Goal: Task Accomplishment & Management: Manage account settings

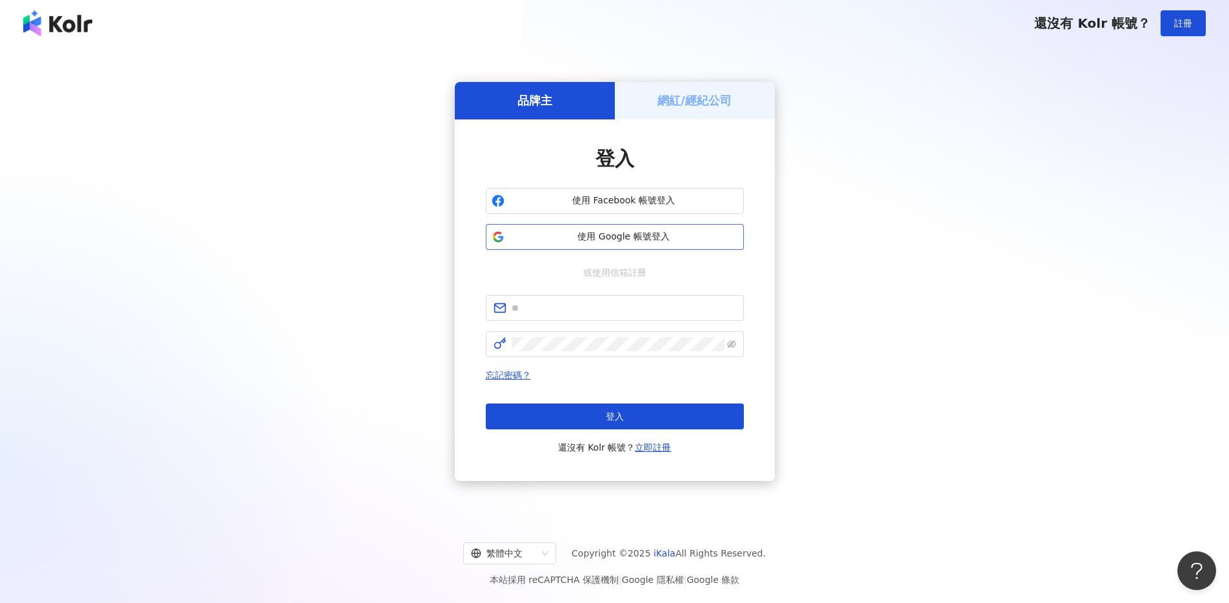
click at [572, 237] on span "使用 Google 帳號登入" at bounding box center [624, 236] width 228 height 13
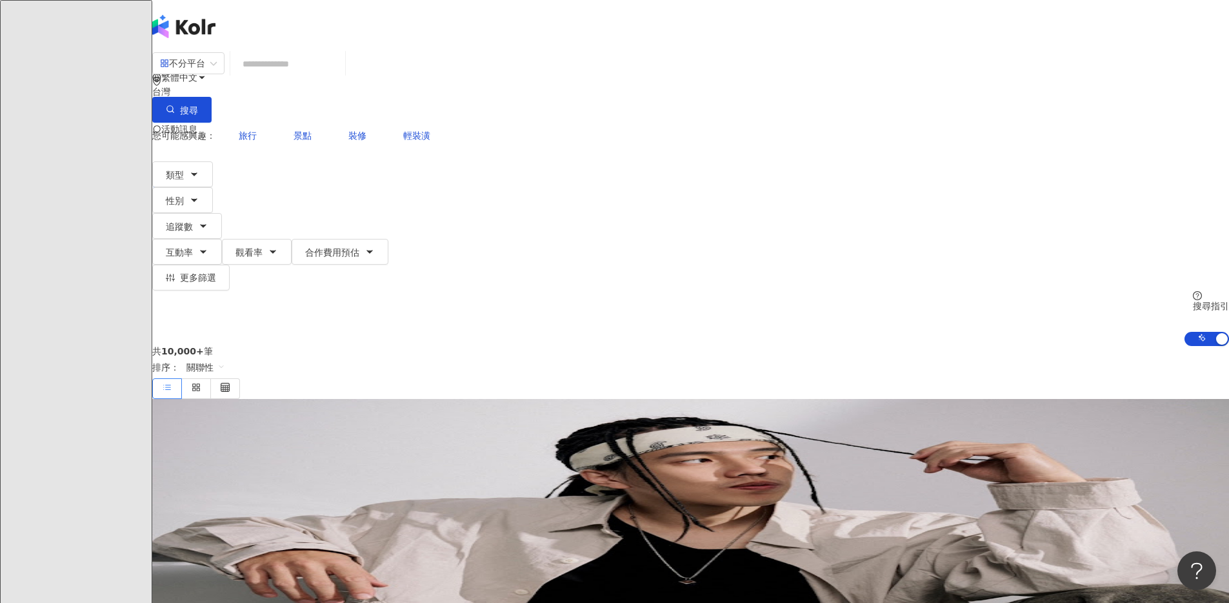
click at [178, 168] on span "一" at bounding box center [165, 181] width 26 height 26
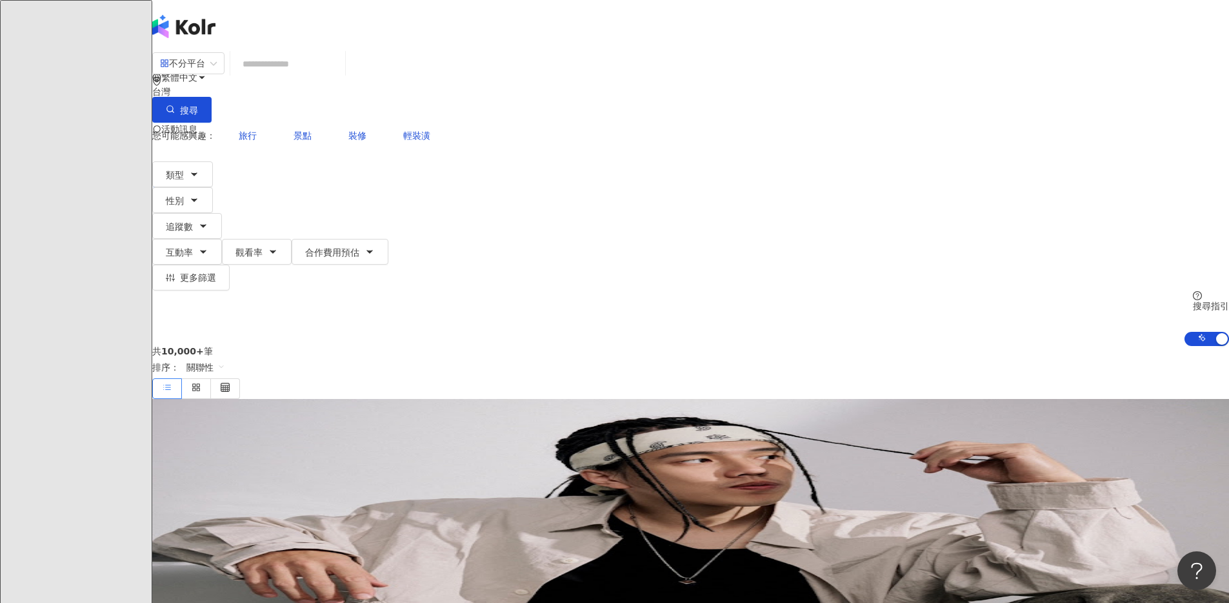
click at [340, 76] on input "search" at bounding box center [288, 64] width 105 height 25
click at [199, 169] on icon "button" at bounding box center [194, 174] width 10 height 10
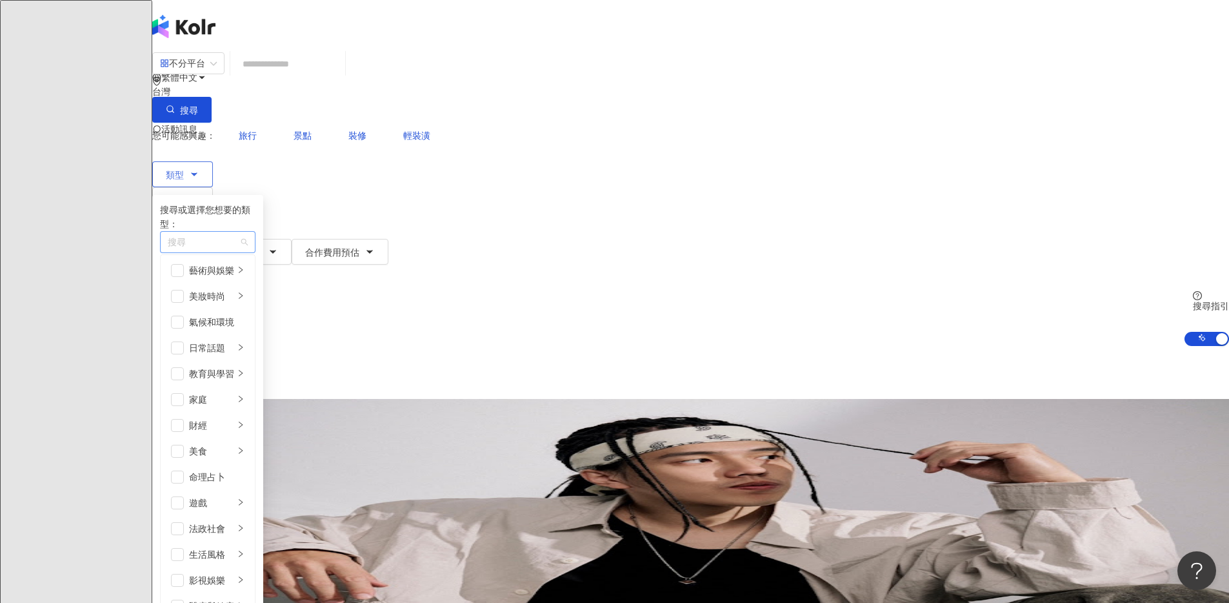
click at [239, 238] on div "button" at bounding box center [201, 243] width 77 height 10
type input "*"
type input "**"
click at [410, 258] on div "旅遊" at bounding box center [317, 265] width 308 height 14
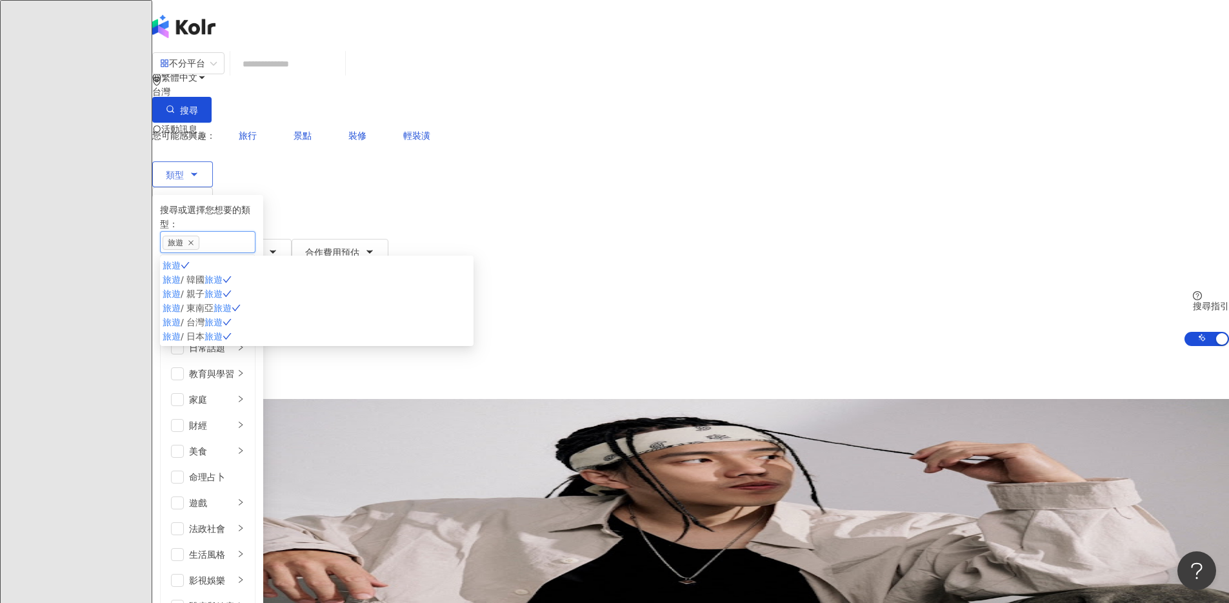
click at [239, 235] on div "旅遊" at bounding box center [201, 242] width 77 height 15
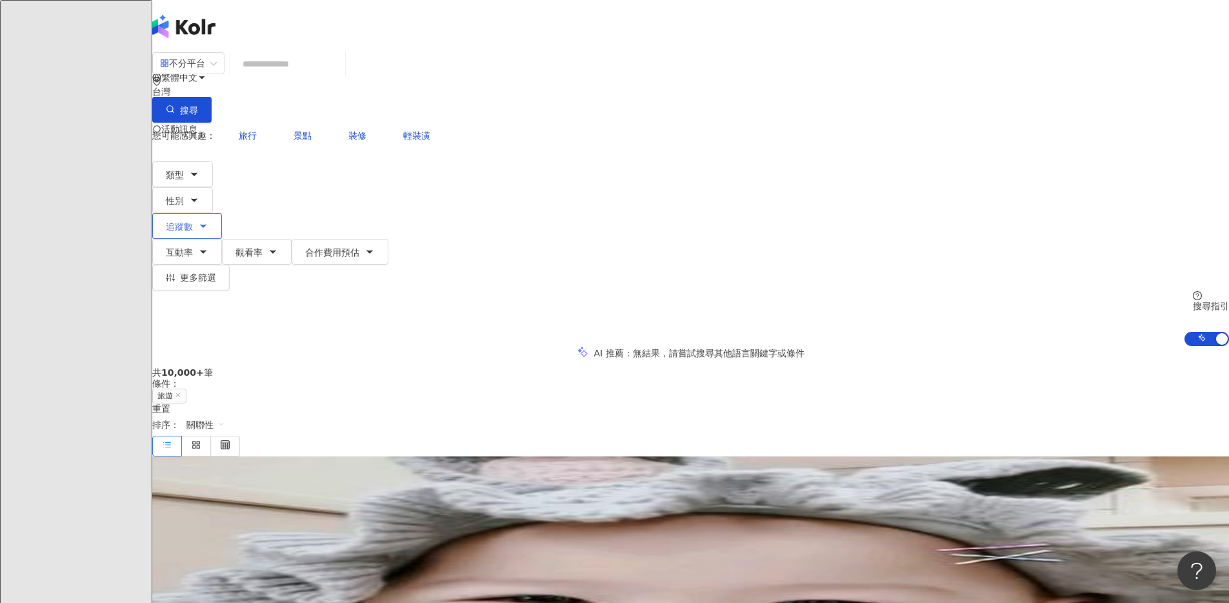
click at [193, 221] on span "追蹤數" at bounding box center [179, 226] width 27 height 10
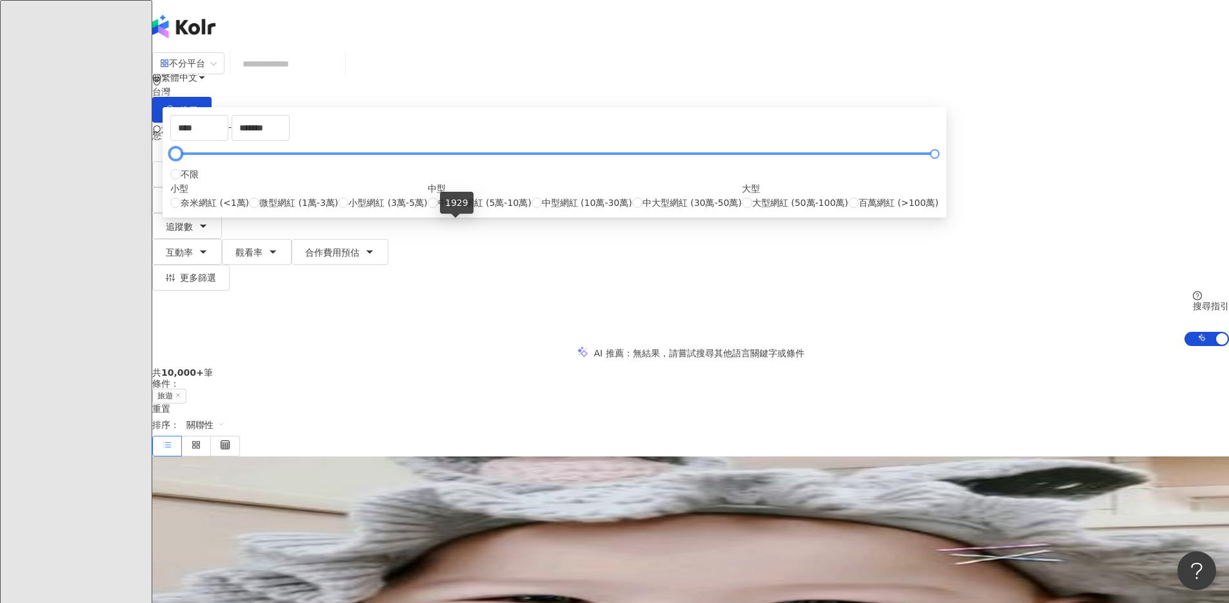
type input "*"
drag, startPoint x: 463, startPoint y: 223, endPoint x: 449, endPoint y: 227, distance: 14.9
click at [177, 157] on div at bounding box center [173, 153] width 7 height 7
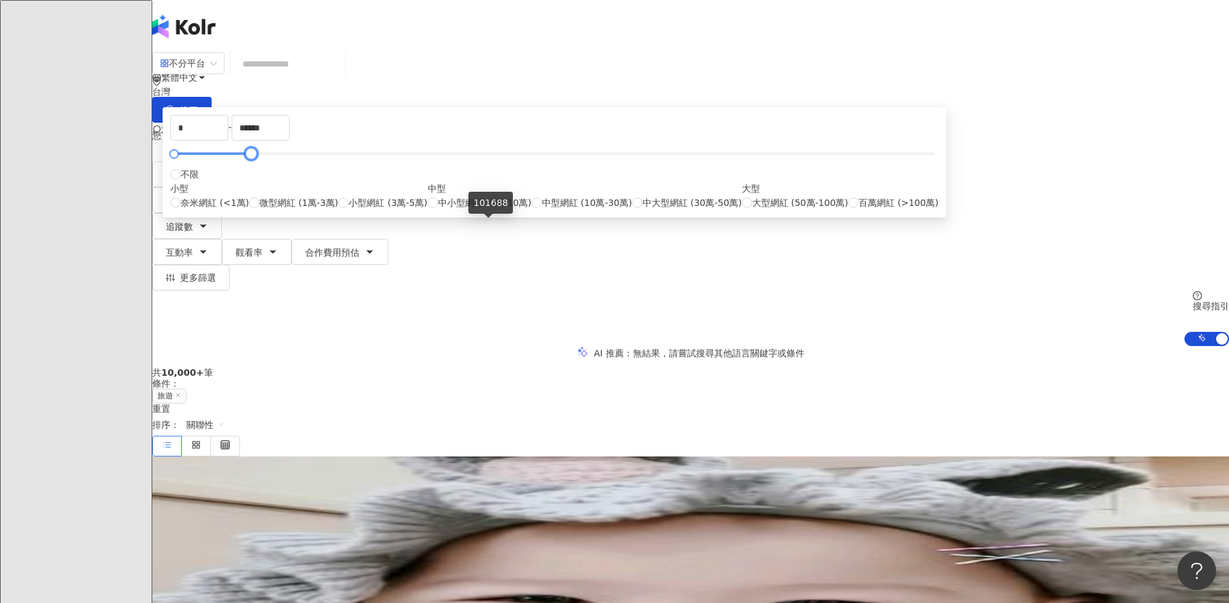
drag, startPoint x: 788, startPoint y: 222, endPoint x: 487, endPoint y: 232, distance: 300.9
click at [255, 157] on div at bounding box center [251, 153] width 7 height 7
click at [919, 346] on div "AI 推薦 ： 無結果，請嘗試搜尋其他語言關鍵字或條件" at bounding box center [690, 353] width 1077 height 14
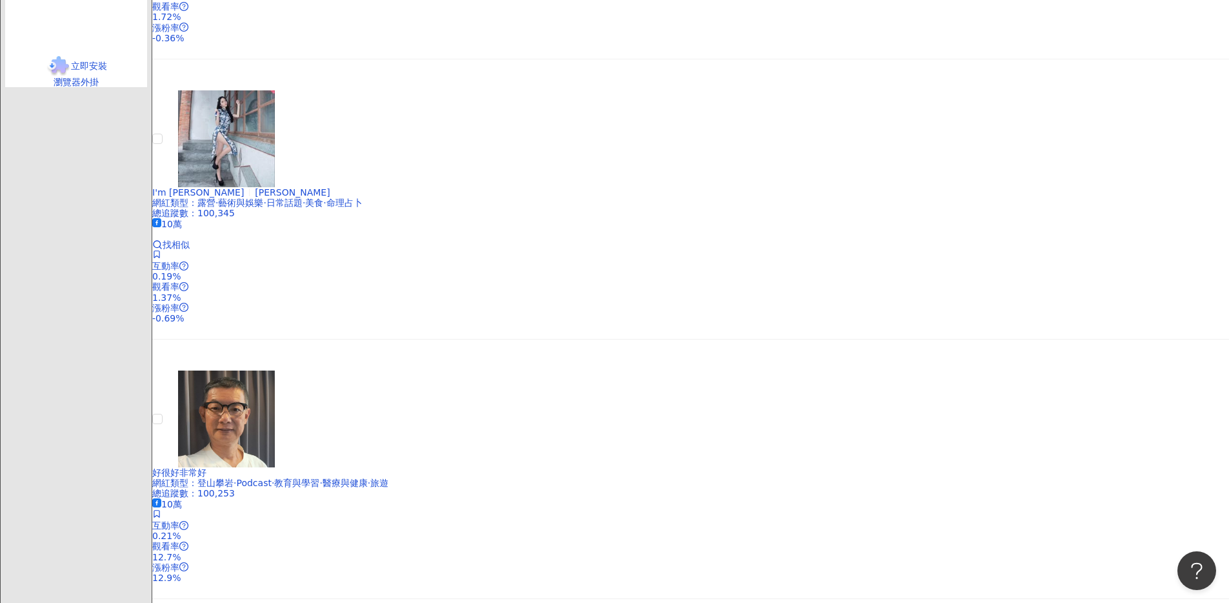
scroll to position [2043, 0]
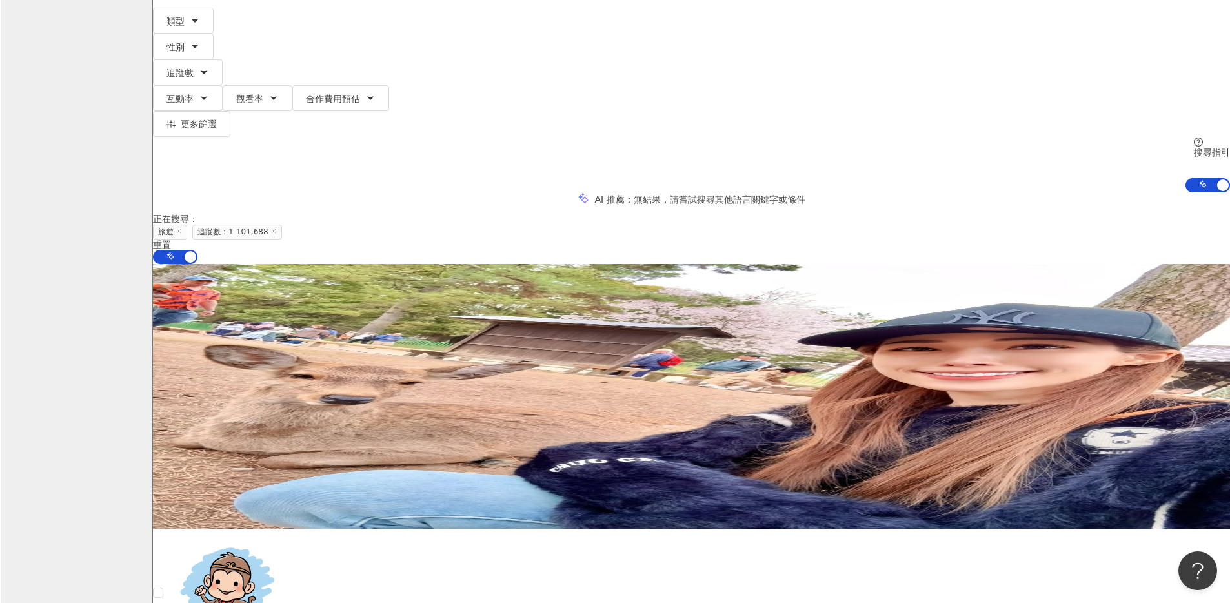
scroll to position [0, 0]
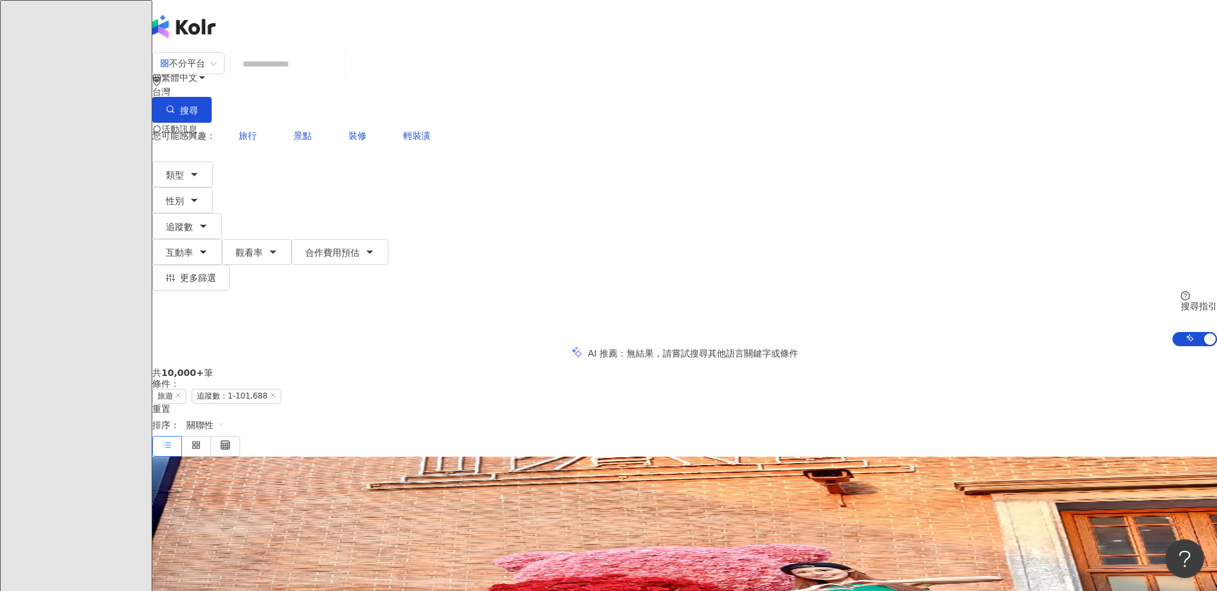
click at [275, 41] on div "繁體中文 活動訊息 一" at bounding box center [684, 103] width 1065 height 207
click at [205, 81] on div "不分平台 台灣 搜尋 您可能感興趣： 旅行 景點 裝修 輕裝潢 類型 性別 追蹤數 互動率 觀看率 合作費用預估 更多篩選 * - ****** 不限 小型 …" at bounding box center [684, 199] width 1065 height 294
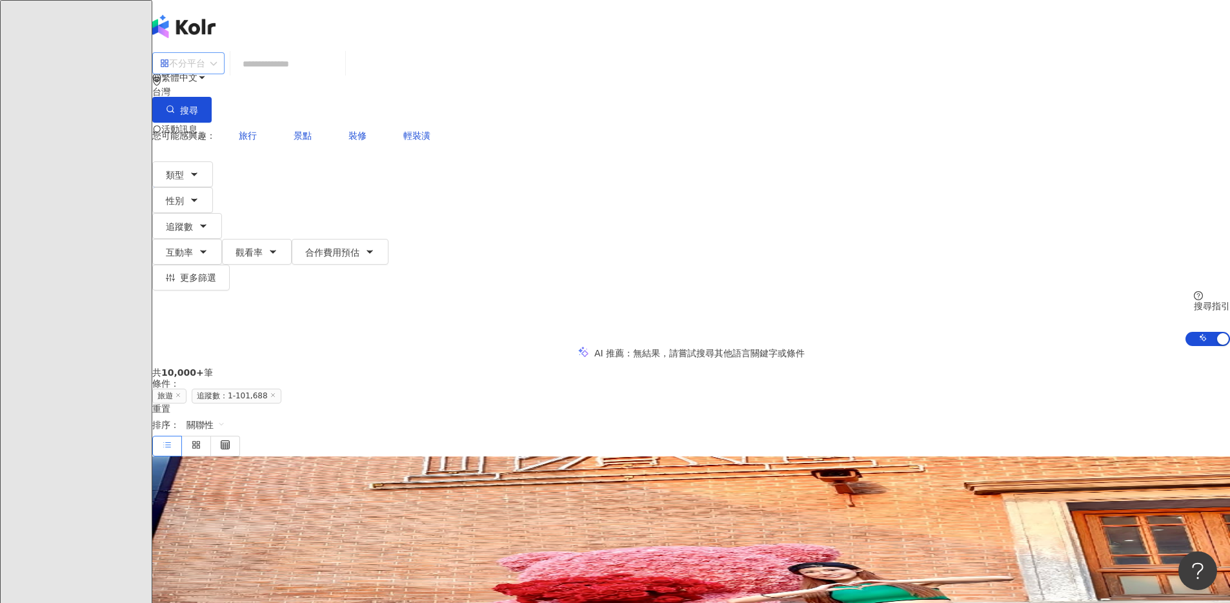
click at [205, 72] on div "不分平台" at bounding box center [182, 63] width 45 height 21
click at [354, 137] on div "Instagram" at bounding box center [345, 133] width 65 height 14
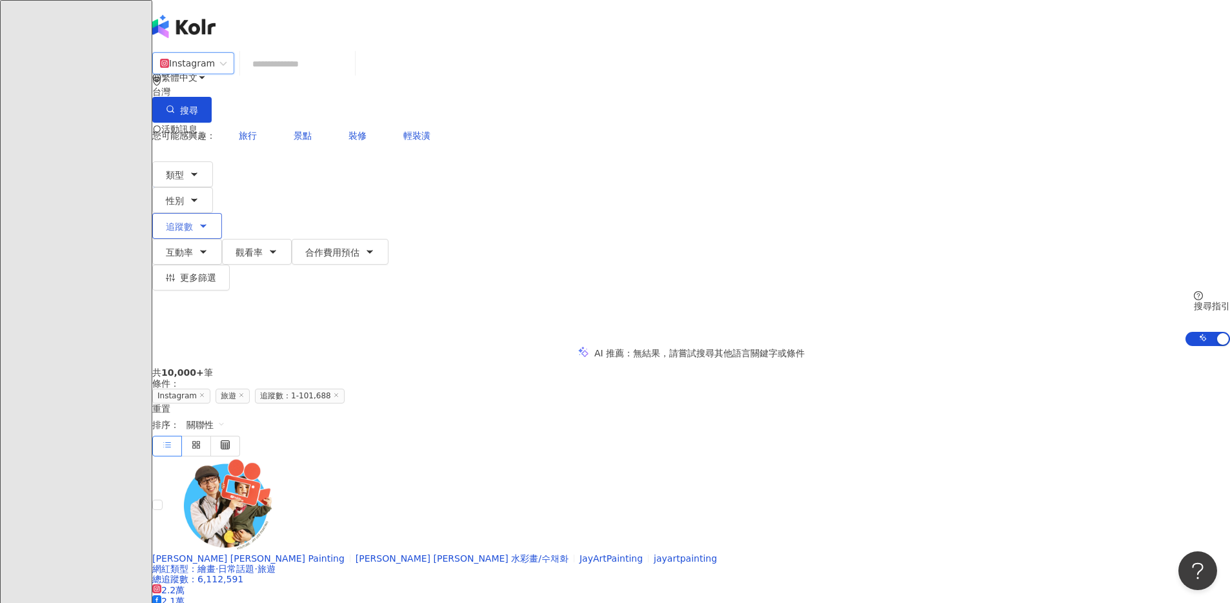
click at [222, 213] on button "追蹤數" at bounding box center [187, 226] width 70 height 26
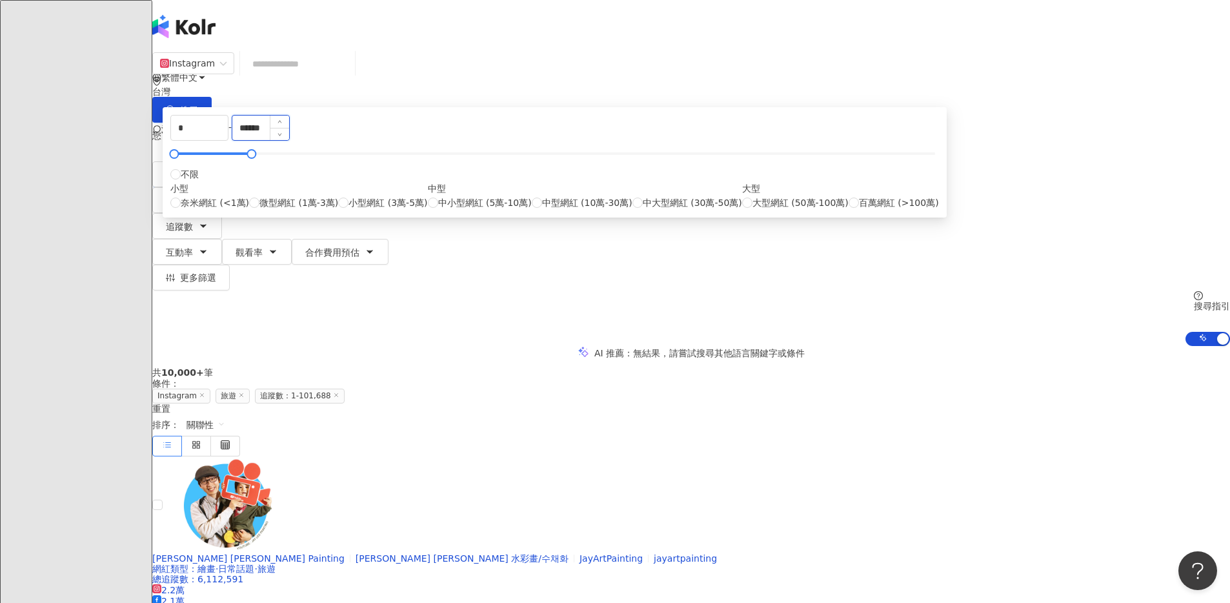
drag, startPoint x: 681, startPoint y: 207, endPoint x: 628, endPoint y: 198, distance: 53.6
click at [289, 140] on input "******" at bounding box center [260, 128] width 57 height 25
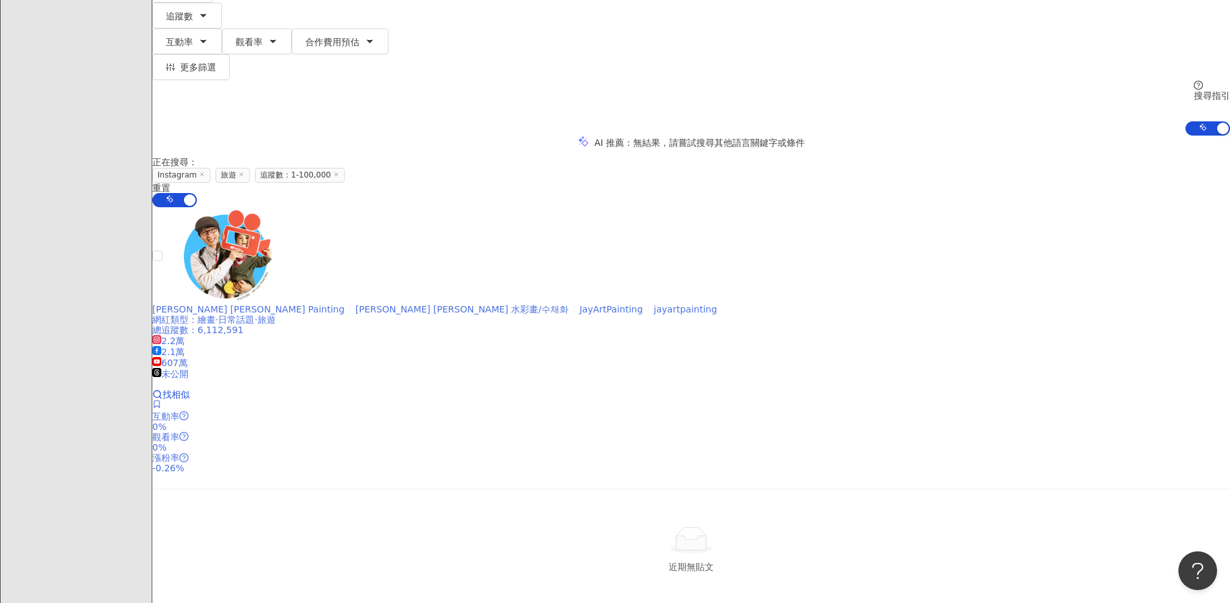
scroll to position [201, 0]
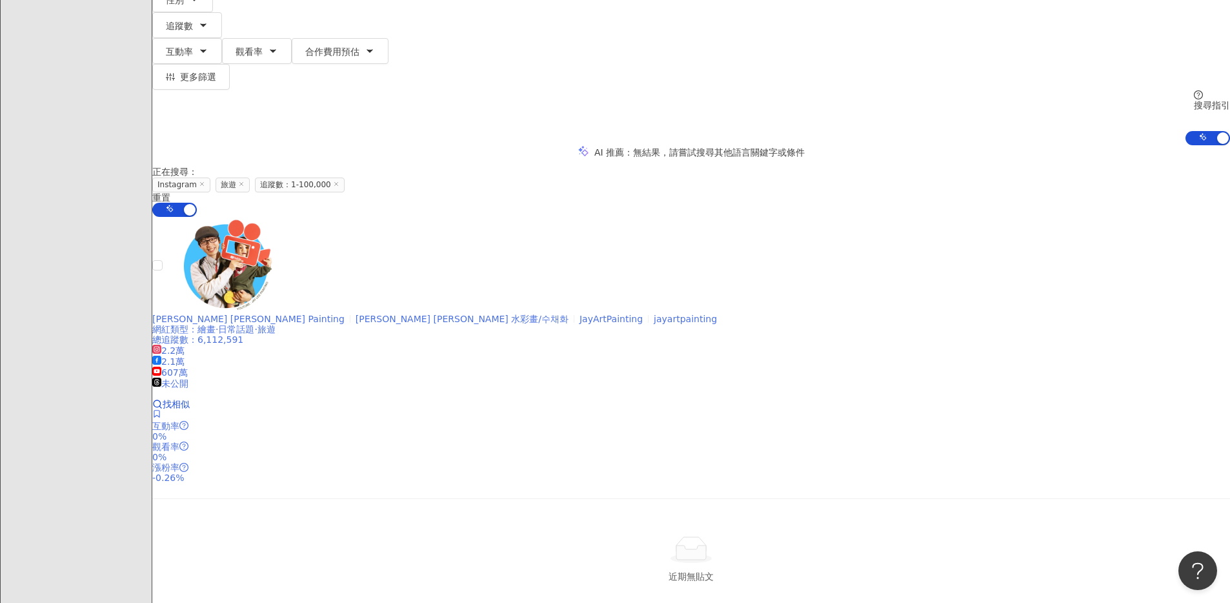
click at [159, 347] on icon at bounding box center [156, 349] width 5 height 5
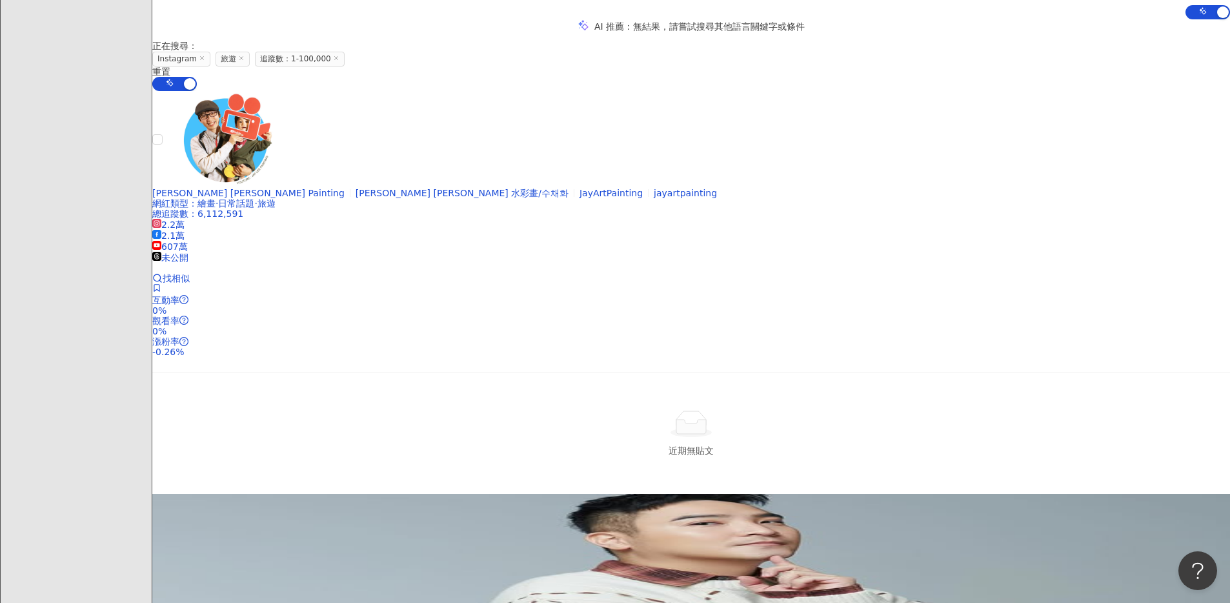
scroll to position [0, 0]
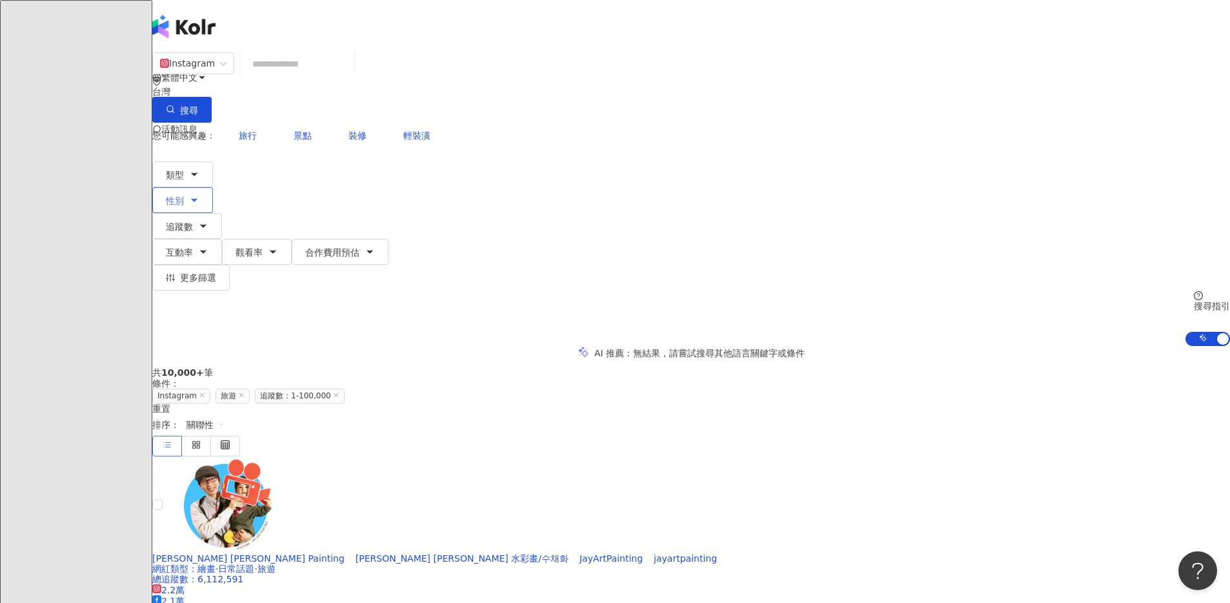
click at [199, 195] on icon "button" at bounding box center [194, 200] width 10 height 10
click at [259, 129] on div "不限 女 男 其他" at bounding box center [180, 122] width 157 height 14
click at [176, 129] on span "女" at bounding box center [165, 122] width 19 height 14
click at [208, 221] on icon "button" at bounding box center [203, 226] width 10 height 10
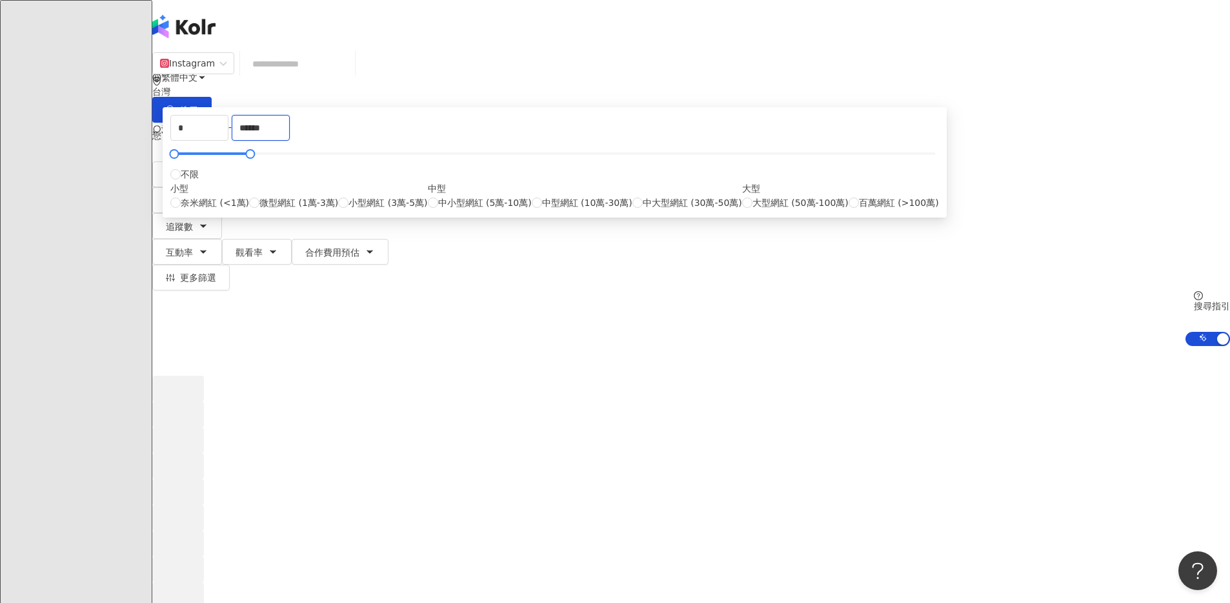
drag, startPoint x: 681, startPoint y: 194, endPoint x: 621, endPoint y: 200, distance: 60.4
click at [621, 200] on div "* - ****** 不限 小型 奈米網紅 (<1萬) 微型網紅 (1萬-3萬) 小型網紅 (3萬-5萬) 中型 中小型網紅 (5萬-10萬) 中型網紅 (1…" at bounding box center [554, 162] width 769 height 95
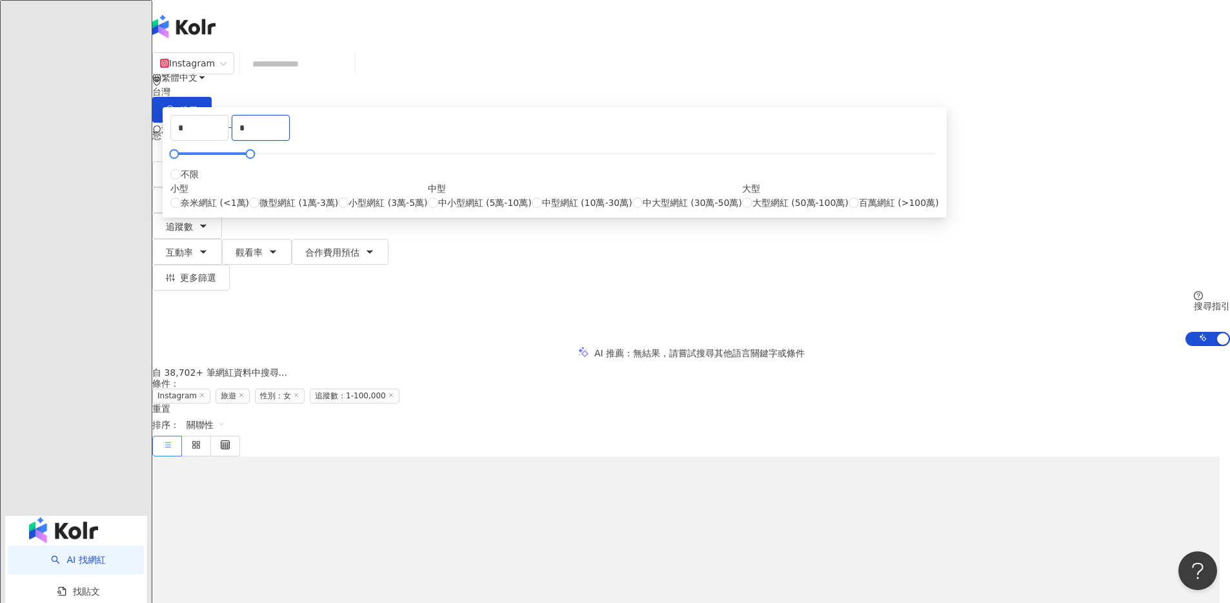
type input "*"
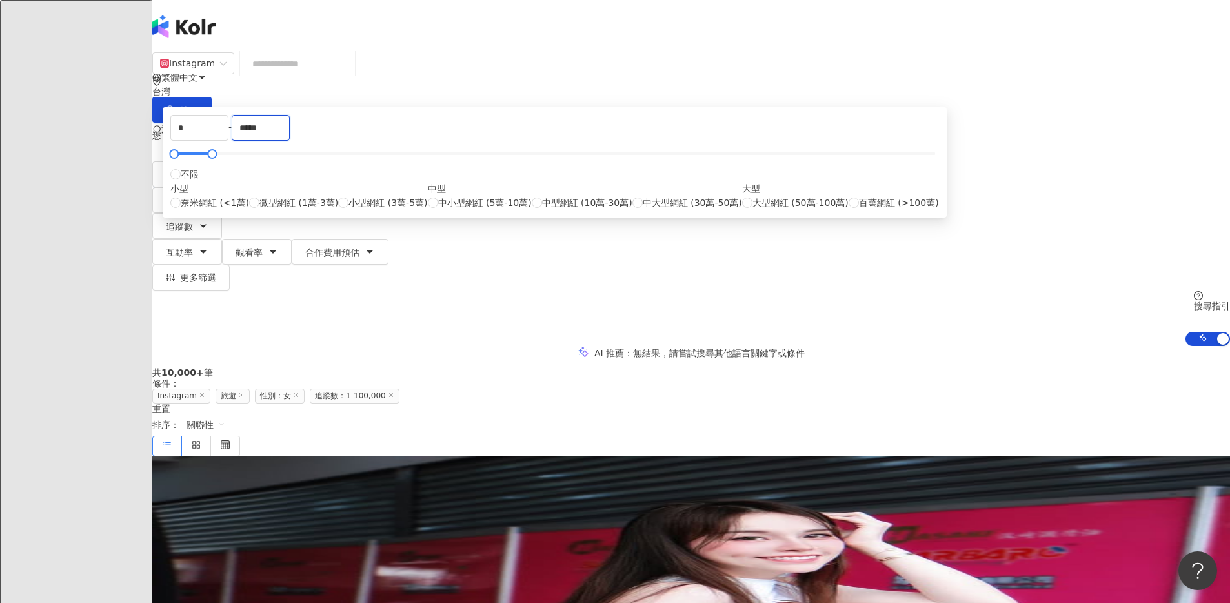
type input "*****"
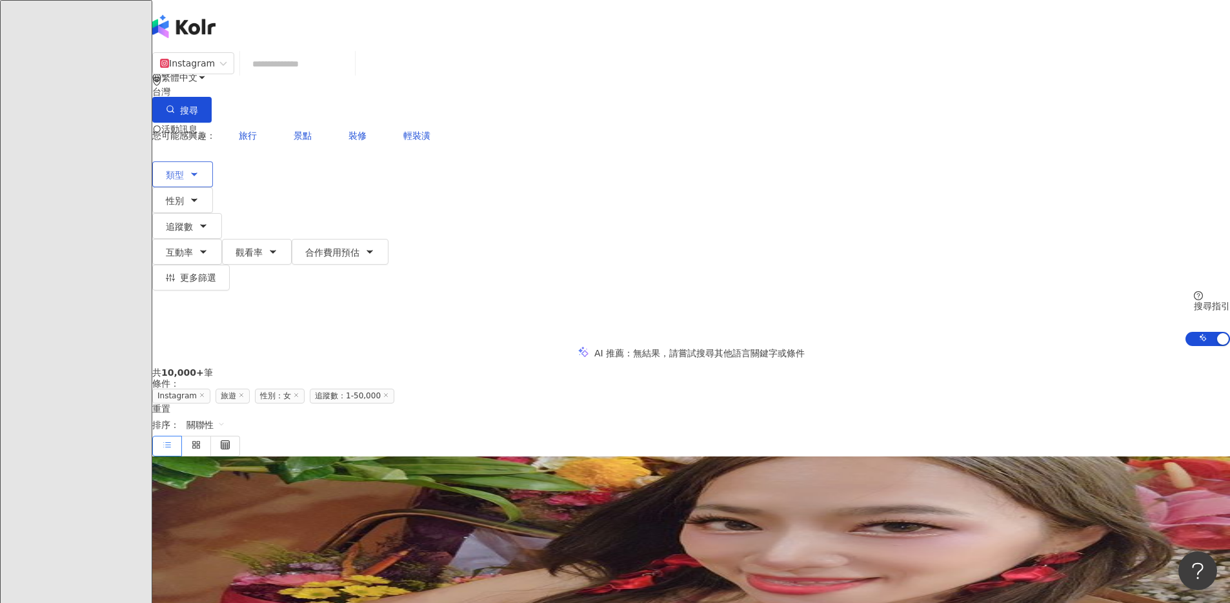
click at [184, 170] on span "類型" at bounding box center [175, 175] width 18 height 10
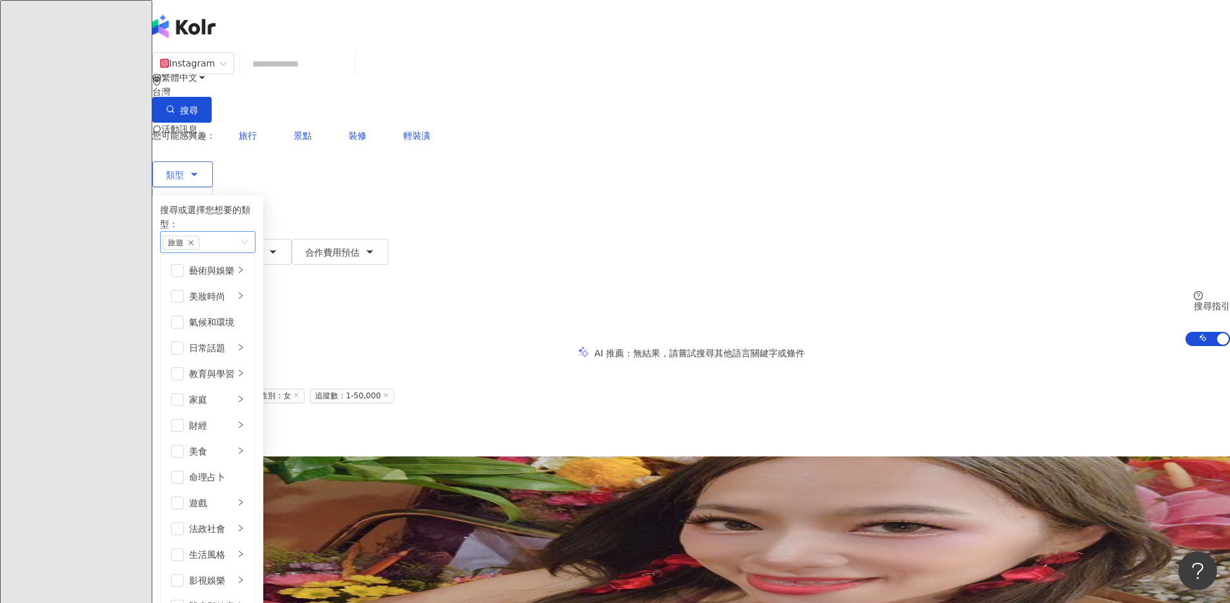
click at [183, 238] on span "旅遊" at bounding box center [175, 242] width 15 height 9
click at [239, 235] on div "旅遊" at bounding box center [201, 242] width 77 height 15
type input "*"
type input "**"
click at [223, 274] on span "旅遊" at bounding box center [214, 279] width 18 height 10
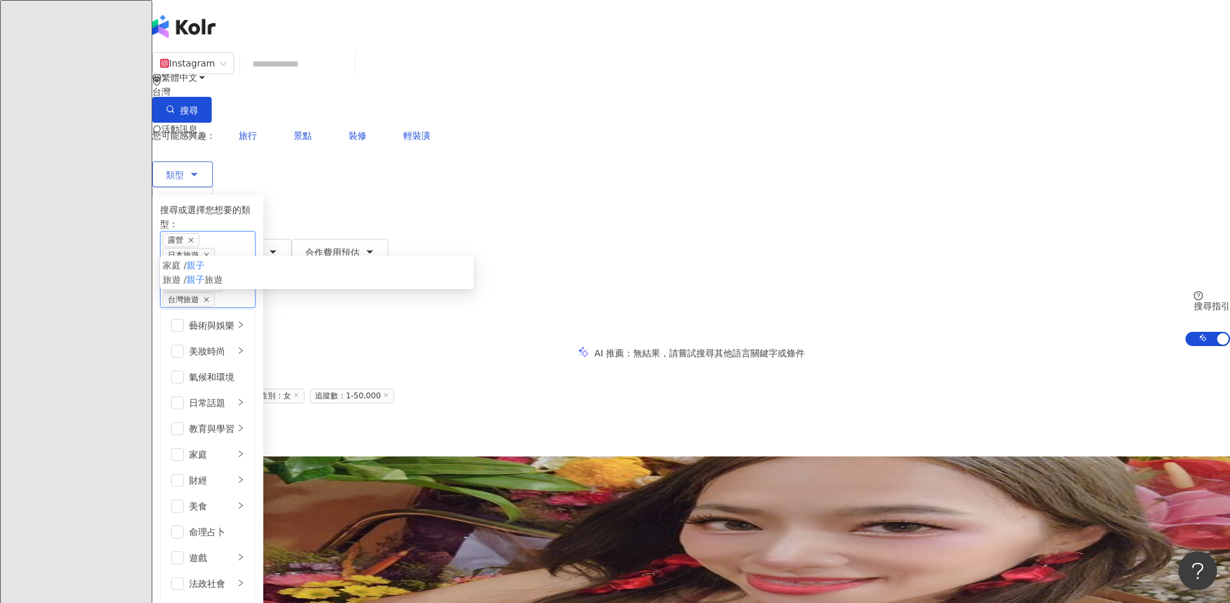
click at [223, 274] on span "旅遊" at bounding box center [214, 279] width 18 height 10
click at [397, 258] on div "家庭 / 親子" at bounding box center [317, 265] width 308 height 14
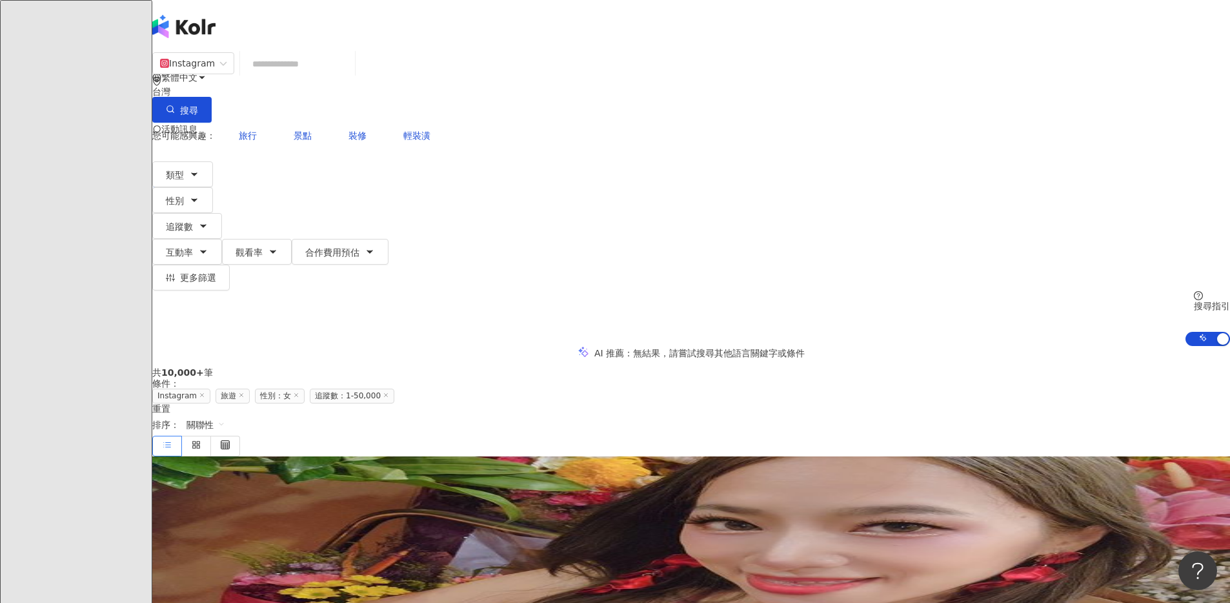
click at [215, 346] on div "AI 推薦 ： 無結果，請嘗試搜尋其他語言關鍵字或條件" at bounding box center [691, 353] width 1078 height 14
click at [213, 161] on button "類型" at bounding box center [182, 174] width 61 height 26
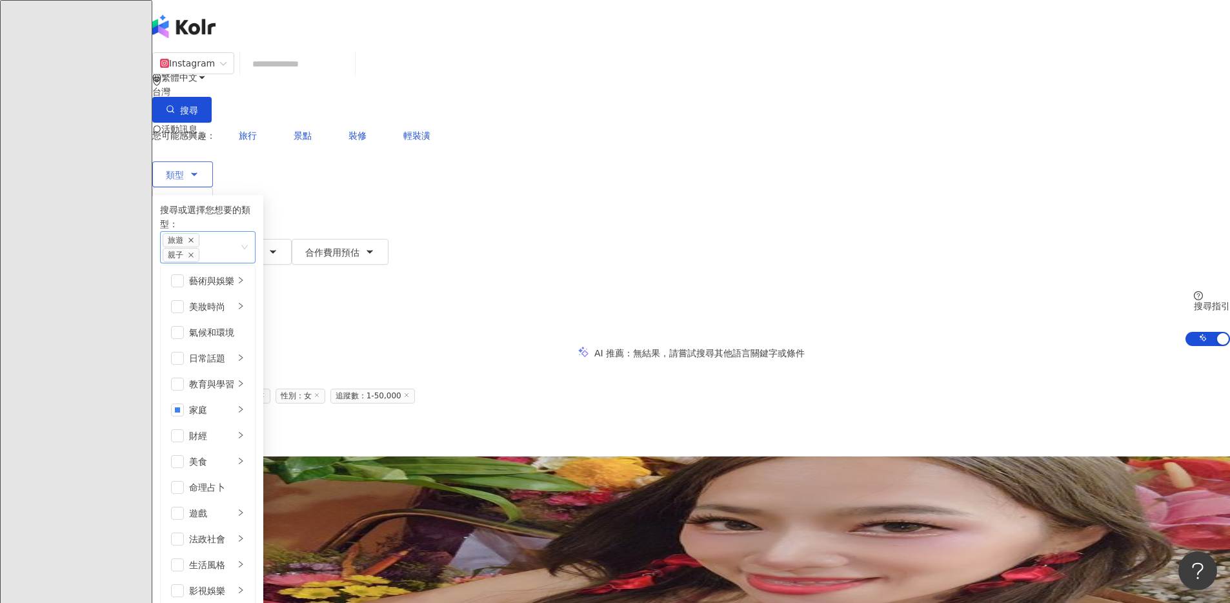
click at [194, 238] on icon "close" at bounding box center [190, 240] width 5 height 5
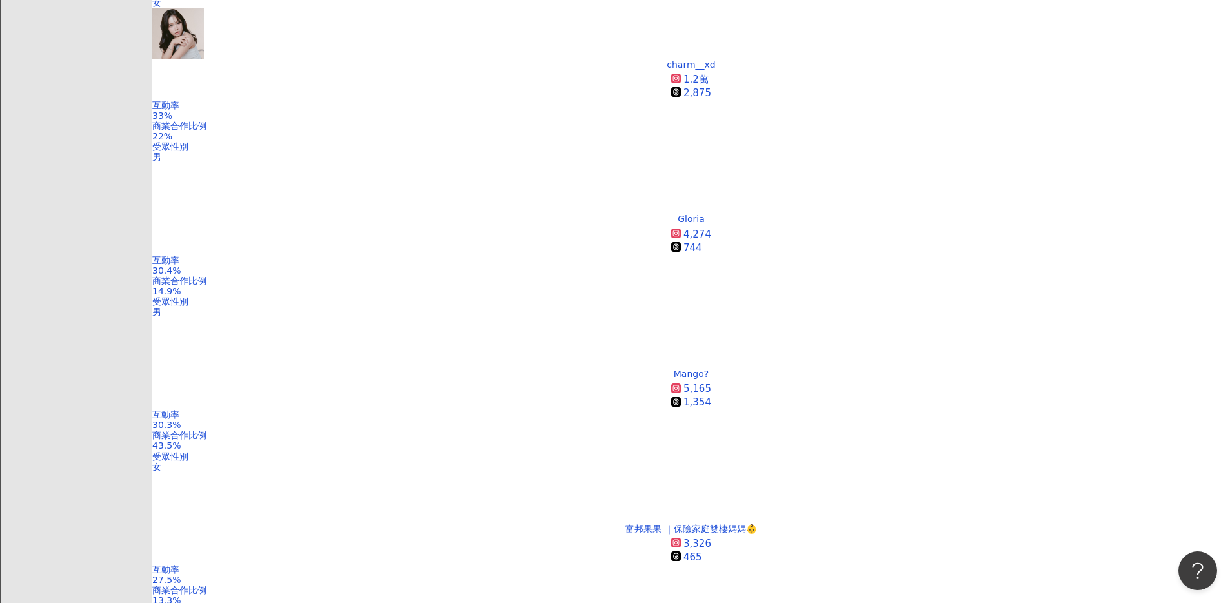
scroll to position [1185, 0]
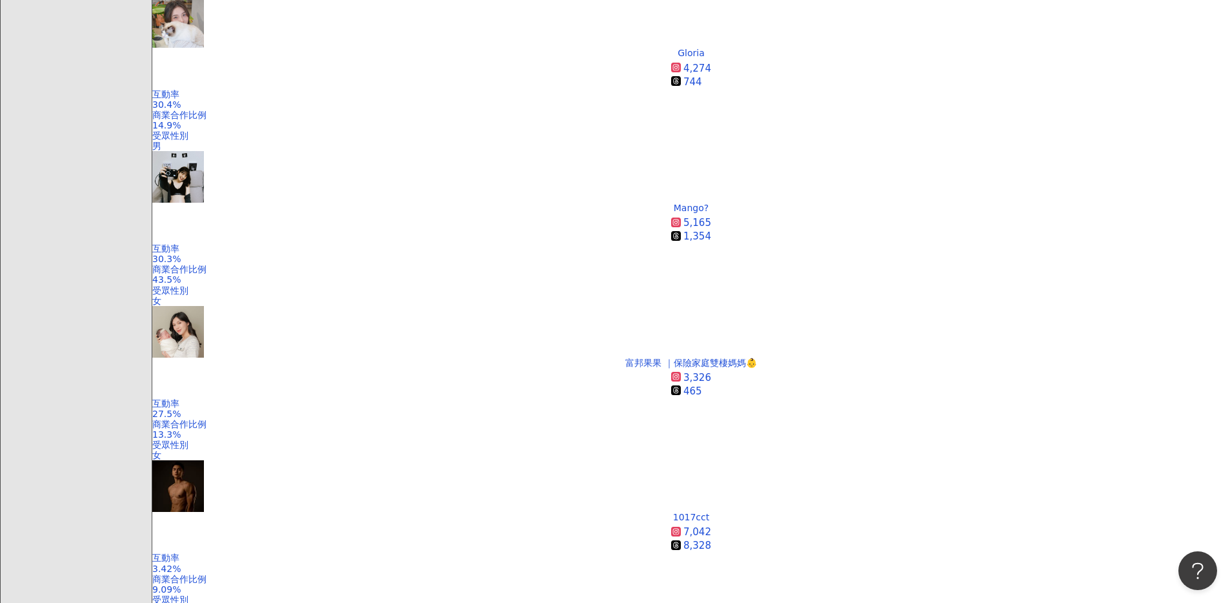
scroll to position [1309, 0]
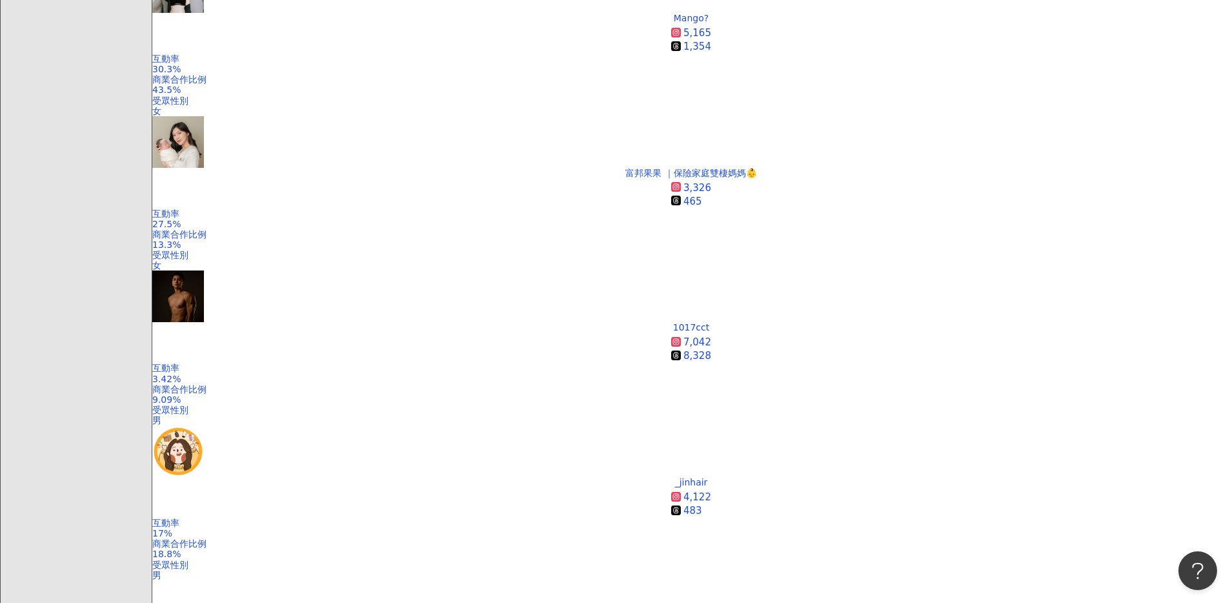
scroll to position [1546, 0]
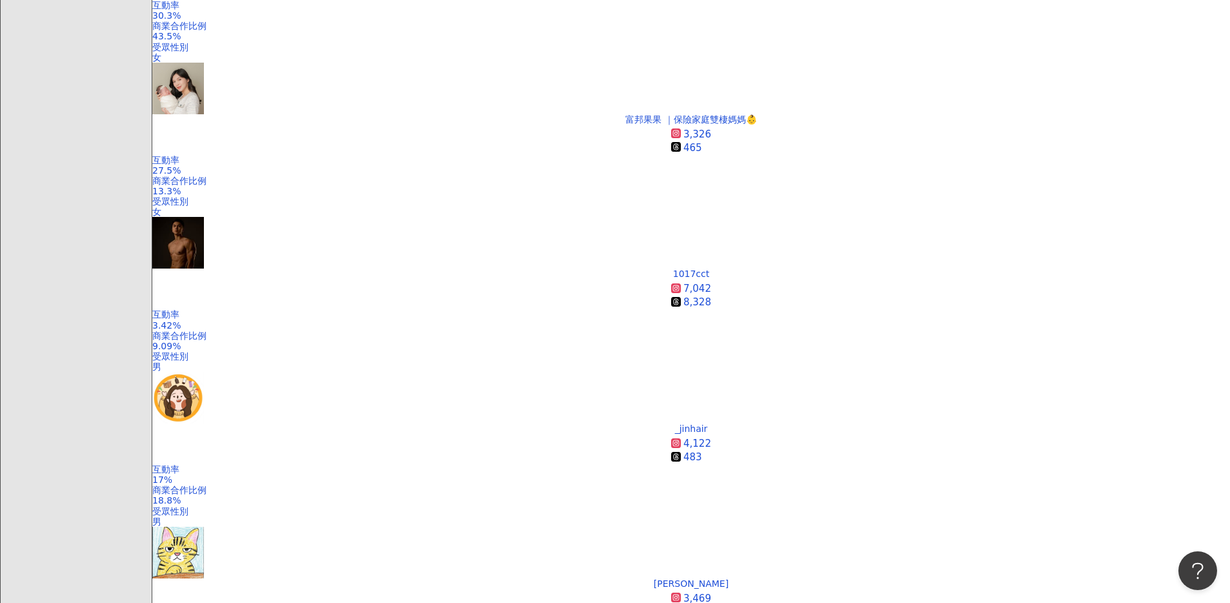
scroll to position [1603, 0]
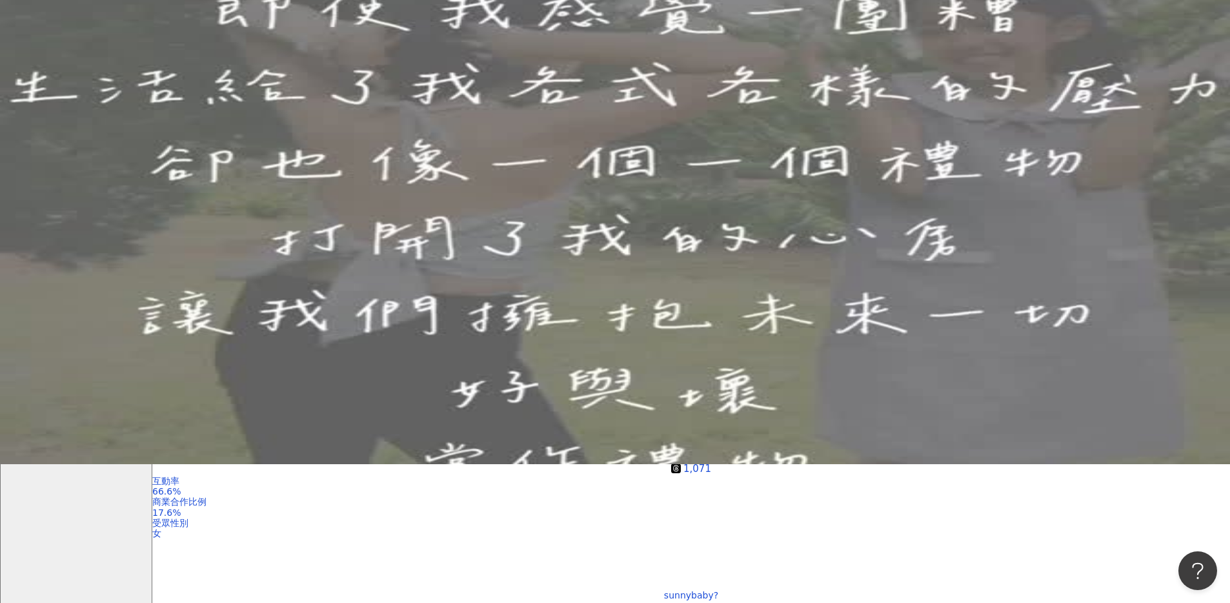
scroll to position [0, 0]
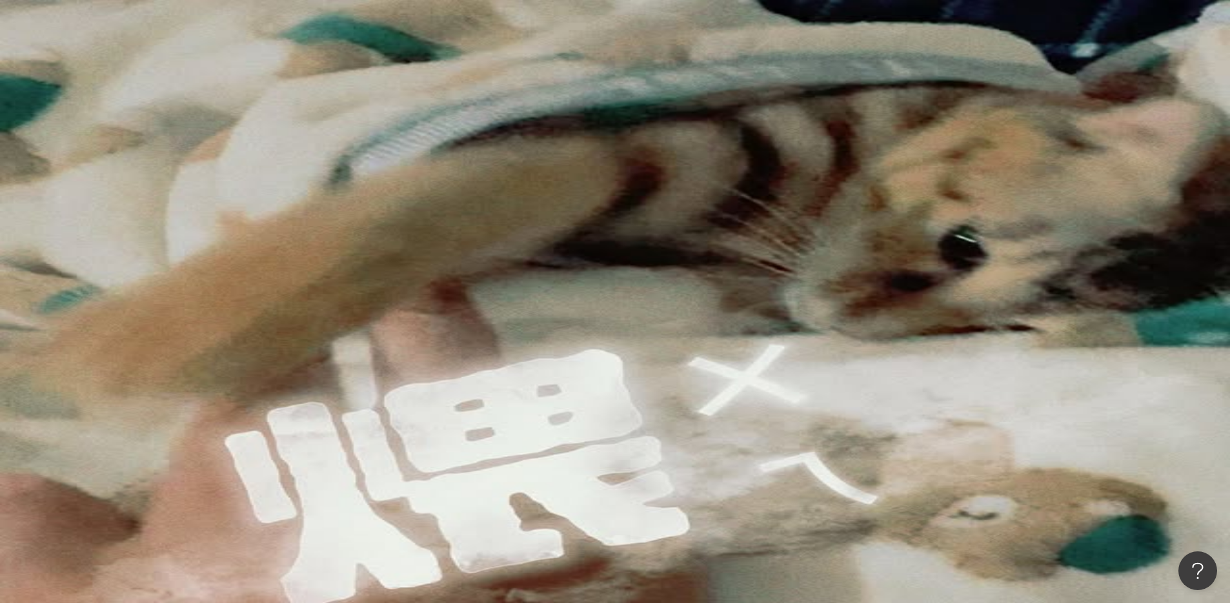
click at [350, 74] on input "search" at bounding box center [297, 64] width 105 height 25
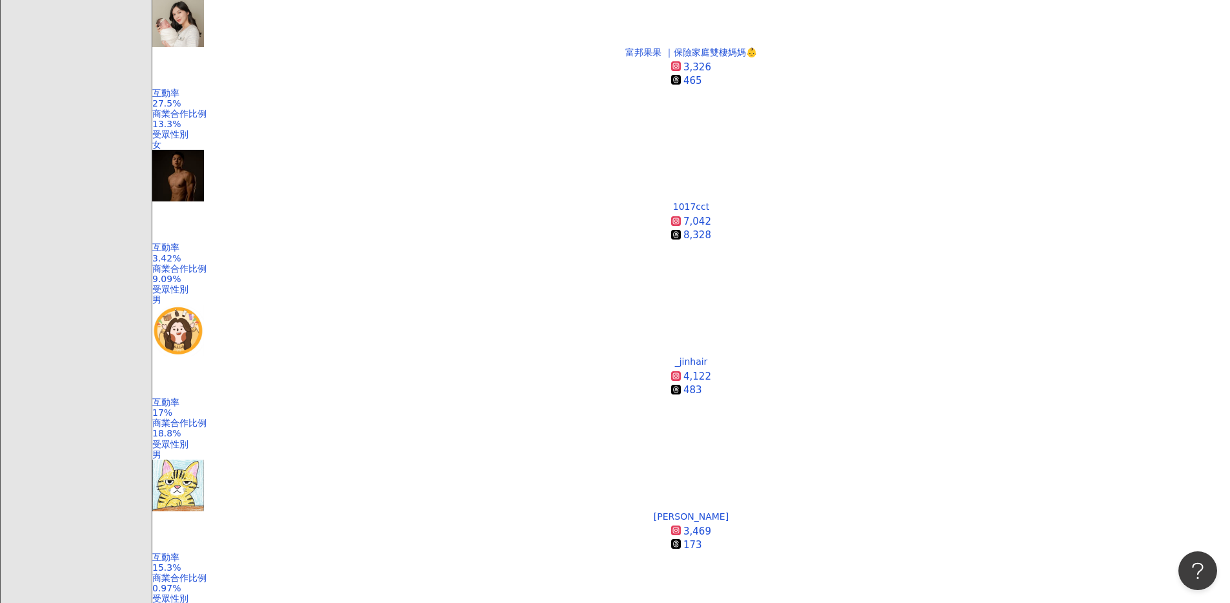
scroll to position [1670, 0]
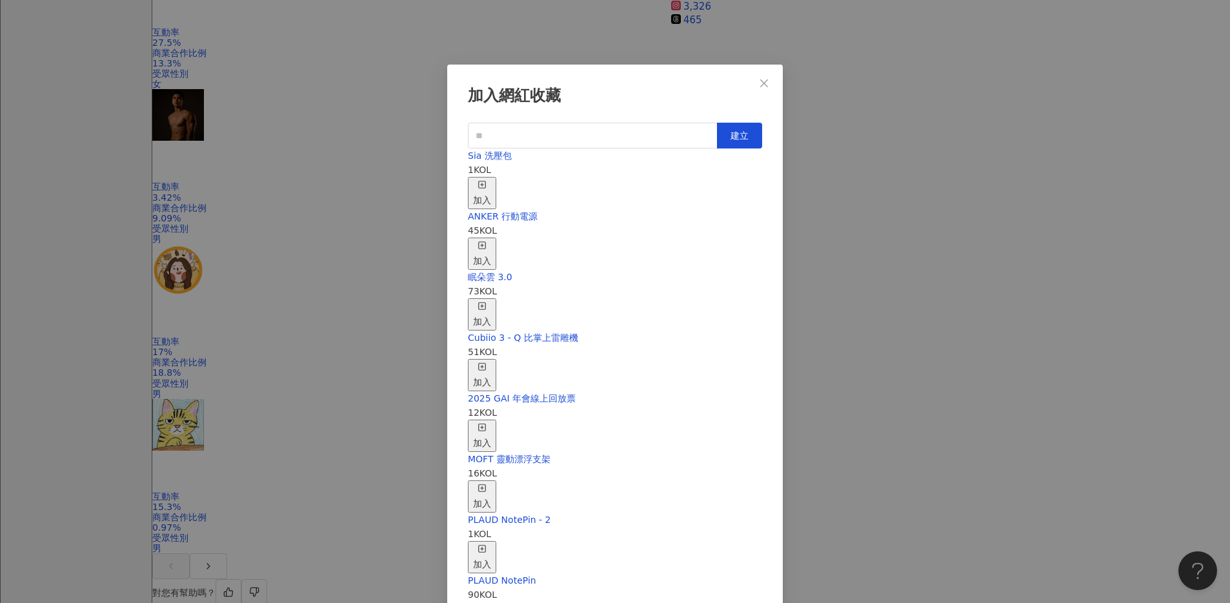
click at [491, 179] on div "加入" at bounding box center [482, 193] width 18 height 28
click at [762, 85] on icon "close" at bounding box center [764, 83] width 10 height 10
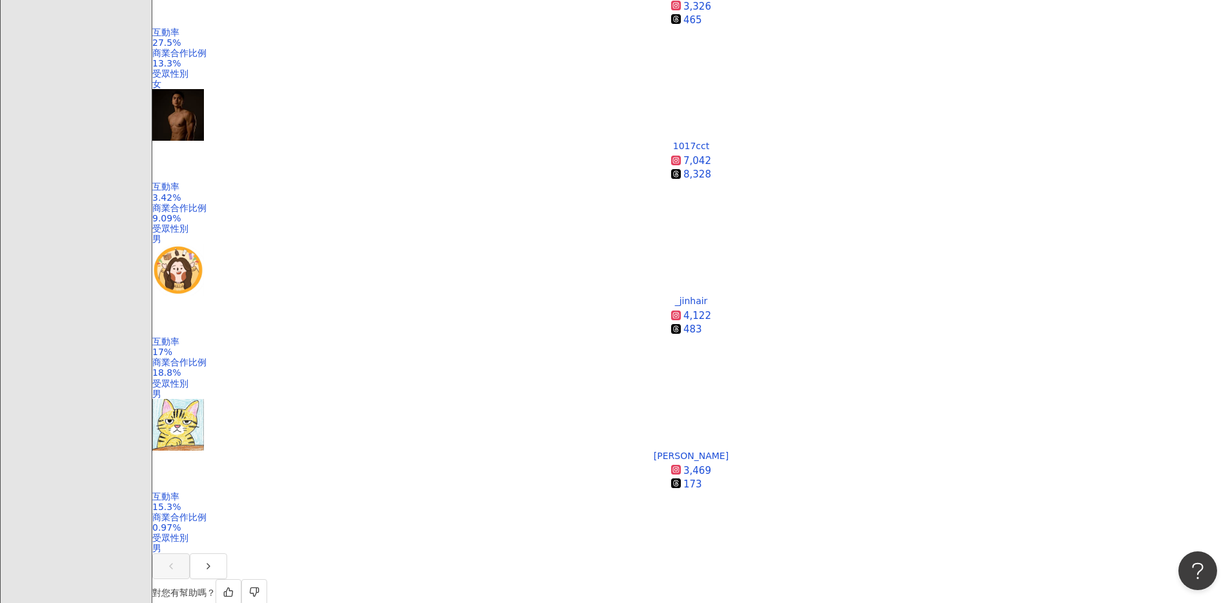
scroll to position [1610, 0]
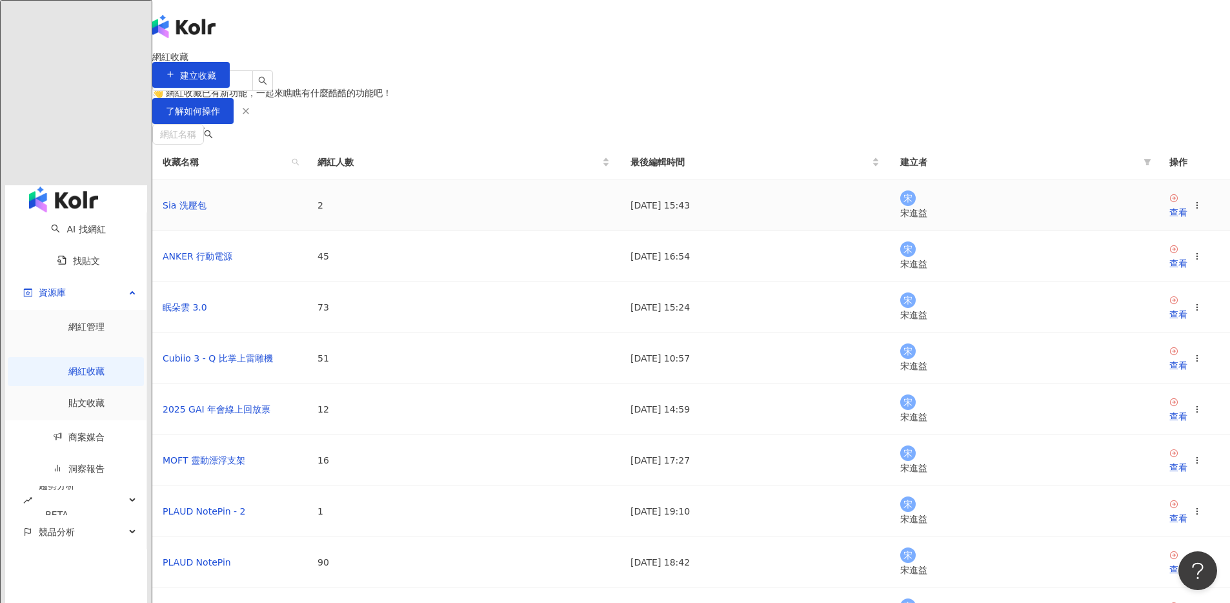
click at [307, 231] on td "Sia 洗壓包" at bounding box center [229, 205] width 155 height 51
click at [1169, 219] on div "查看" at bounding box center [1178, 212] width 18 height 14
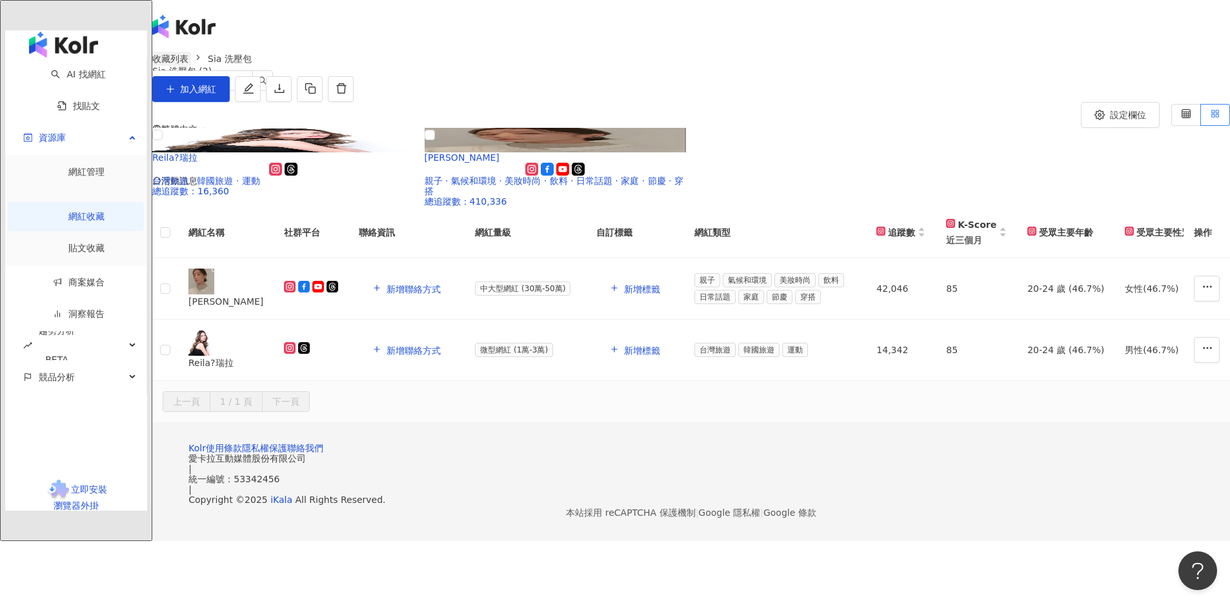
click at [191, 66] on link "收藏列表" at bounding box center [170, 59] width 41 height 14
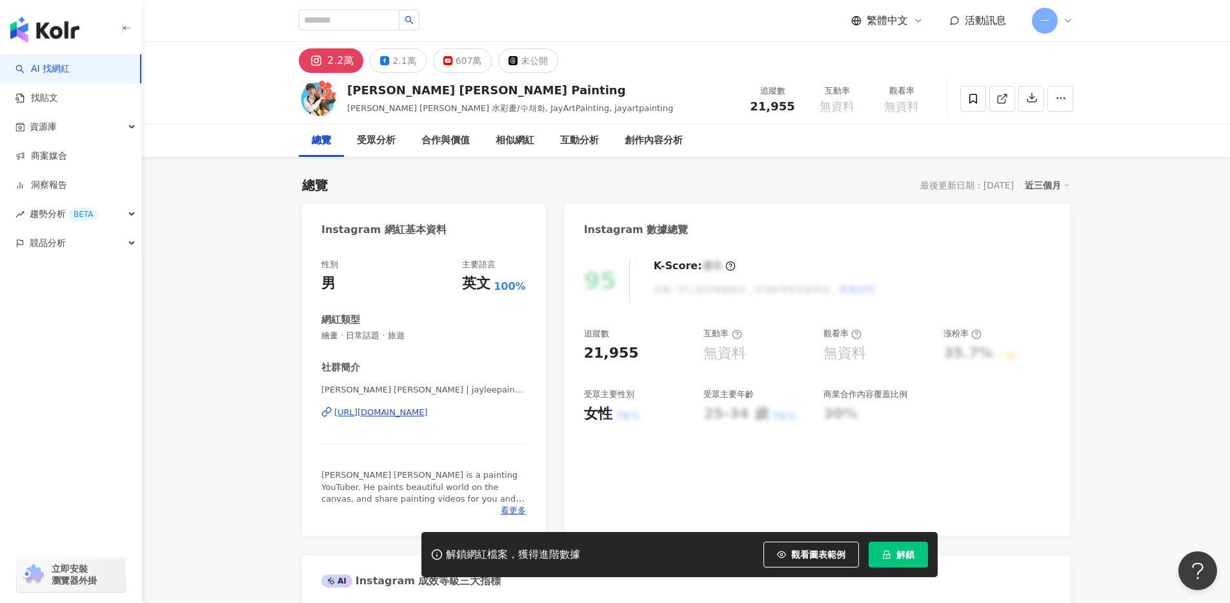
click at [329, 59] on div "2.2萬" at bounding box center [340, 61] width 26 height 18
click at [325, 61] on button "2.2萬" at bounding box center [331, 60] width 65 height 25
click at [457, 113] on span "Jay Lee 水彩畫/수채화, JayArtPainting, jayartpainting" at bounding box center [510, 108] width 326 height 10
click at [396, 412] on div "https://www.instagram.com/jayleepainting/" at bounding box center [381, 413] width 94 height 12
click at [392, 410] on div "https://www.instagram.com/jayleepainting/" at bounding box center [381, 413] width 94 height 12
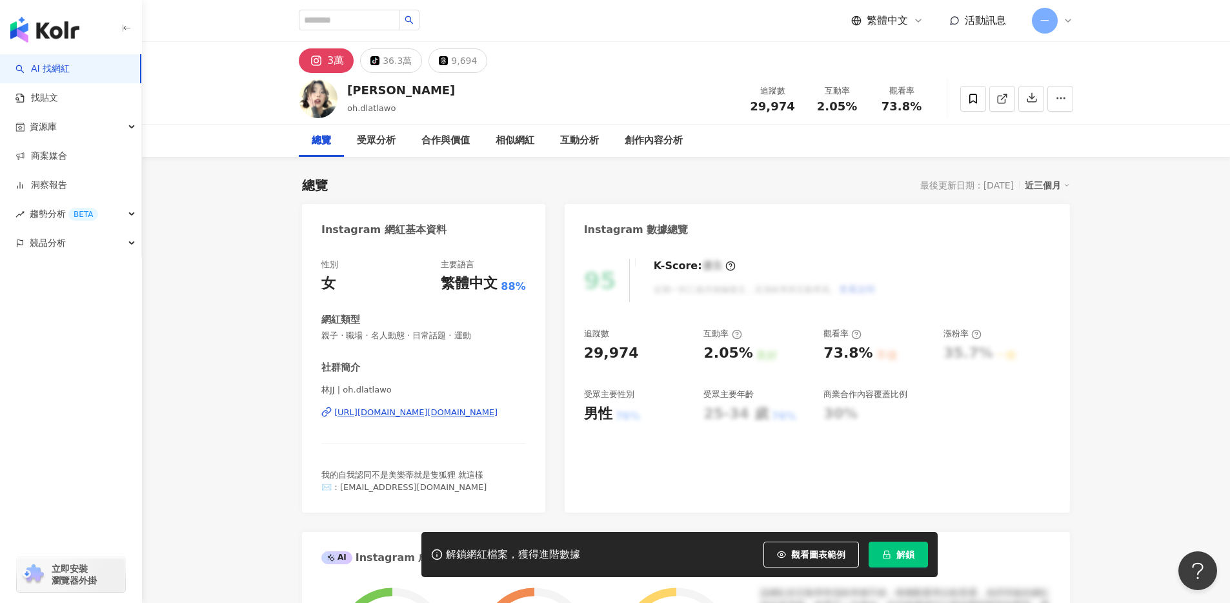
click at [416, 414] on div "[URL][DOMAIN_NAME][DOMAIN_NAME]" at bounding box center [415, 413] width 163 height 12
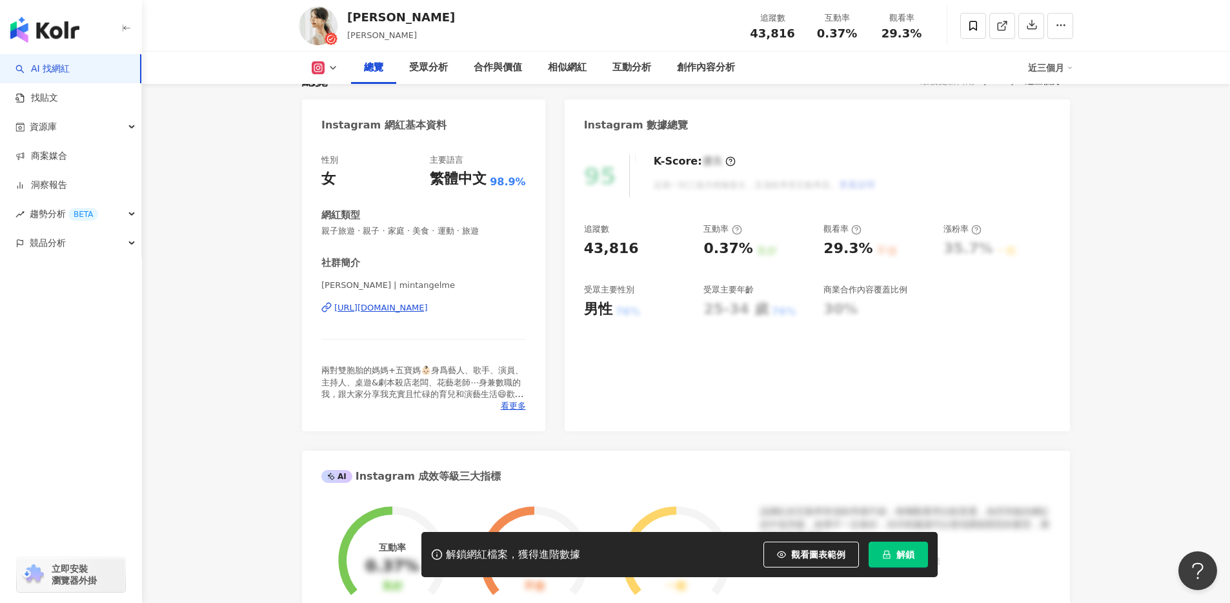
scroll to position [114, 0]
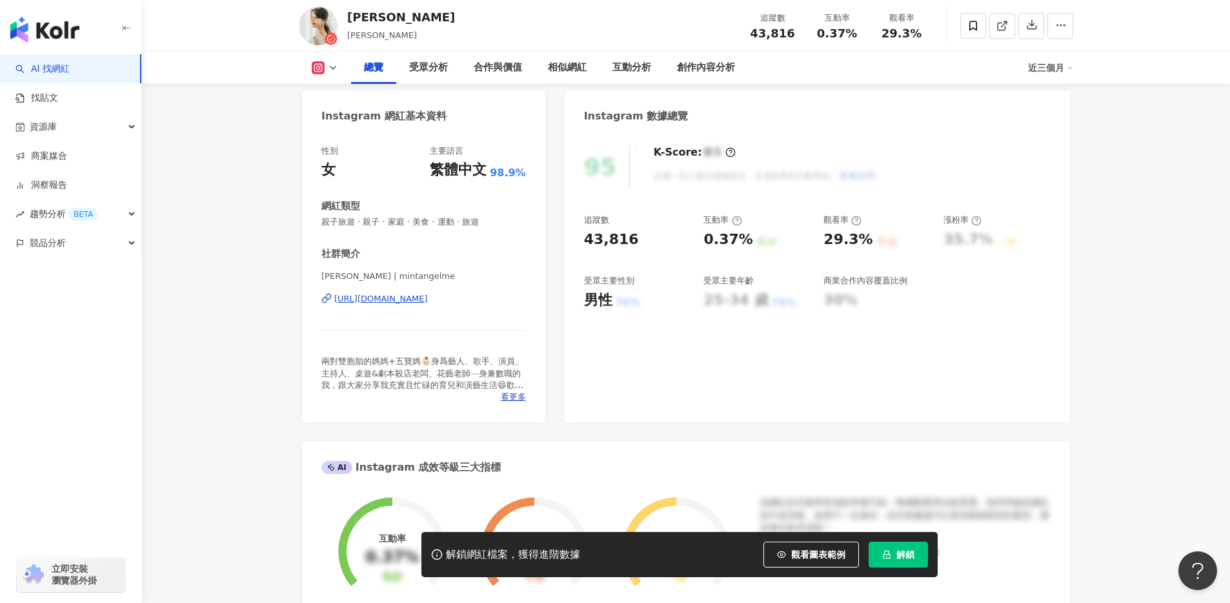
click at [401, 300] on div "https://www.instagram.com/mintangelme/" at bounding box center [381, 299] width 94 height 12
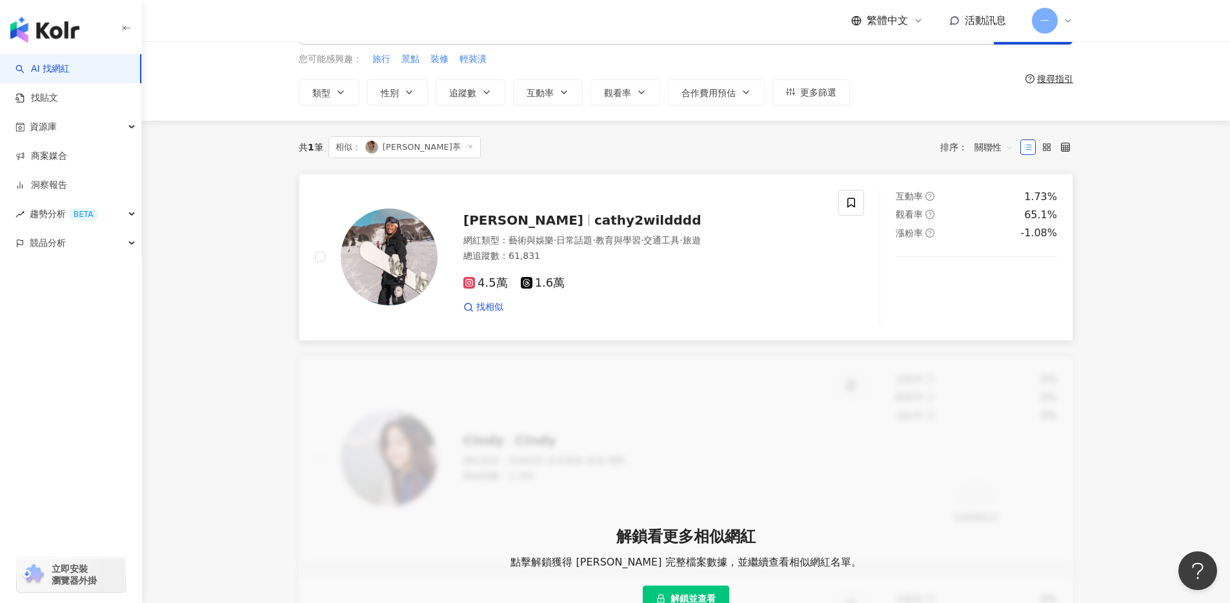
scroll to position [45, 0]
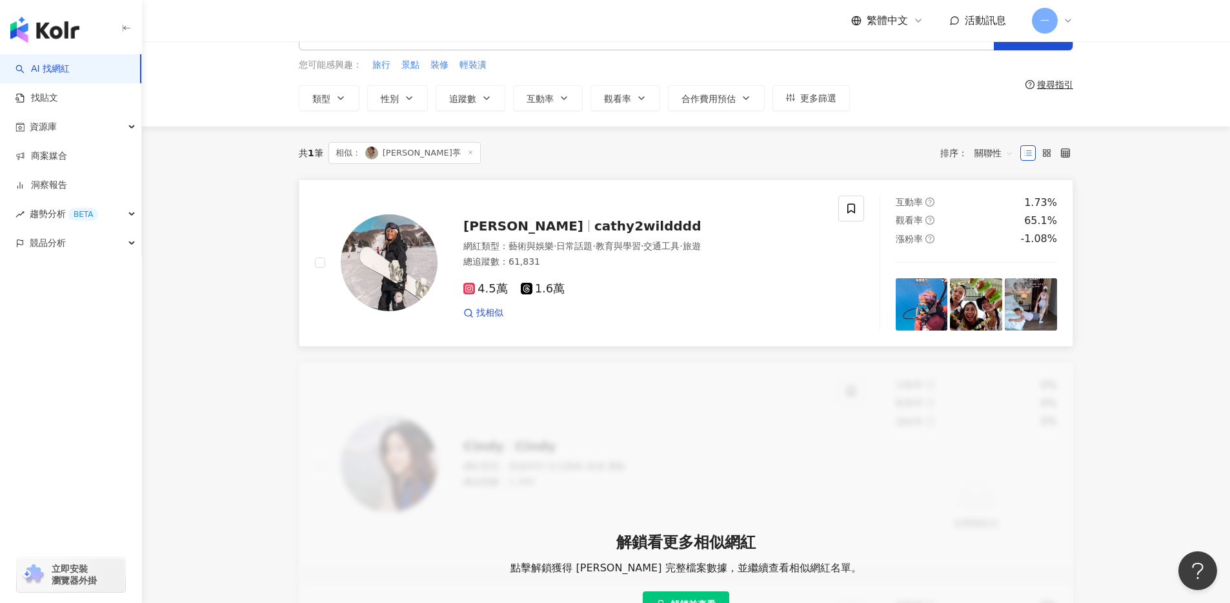
click at [501, 227] on span "[PERSON_NAME]" at bounding box center [523, 225] width 120 height 15
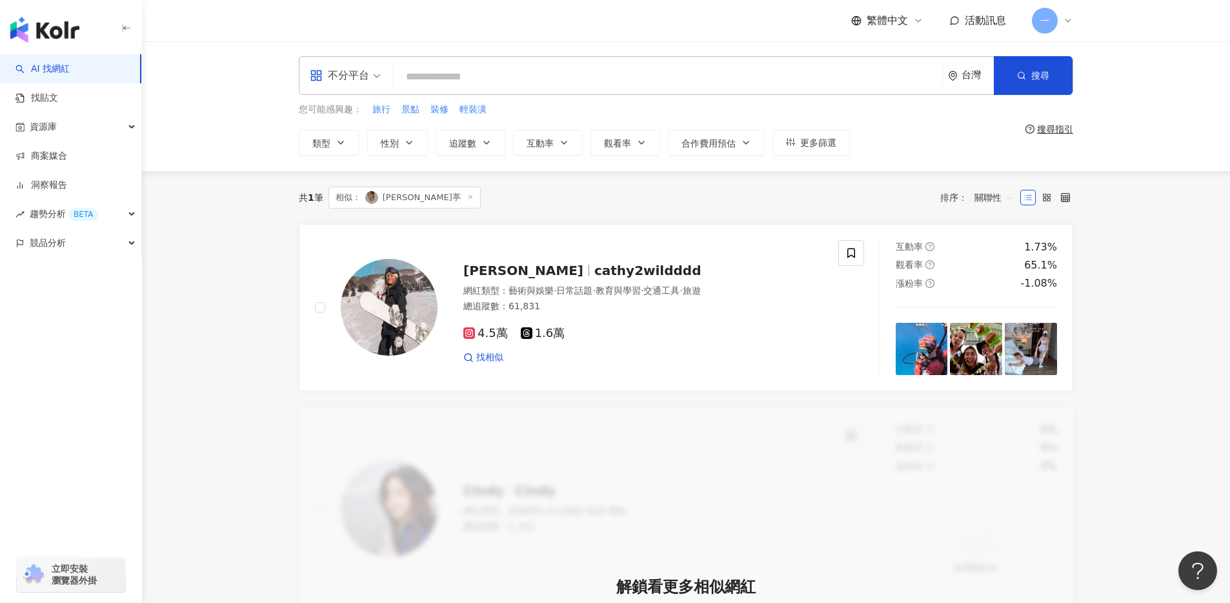
scroll to position [0, 0]
click at [1050, 26] on span "一" at bounding box center [1045, 21] width 26 height 26
click at [1141, 394] on main "不分平台 台灣 搜尋 您可能感興趣： 旅行 景點 裝修 輕裝潢 類型 性別 追蹤數 互動率 觀看率 合作費用預估 更多篩選 搜尋指引 共 1 筆 相似： 林雨…" at bounding box center [686, 452] width 1088 height 823
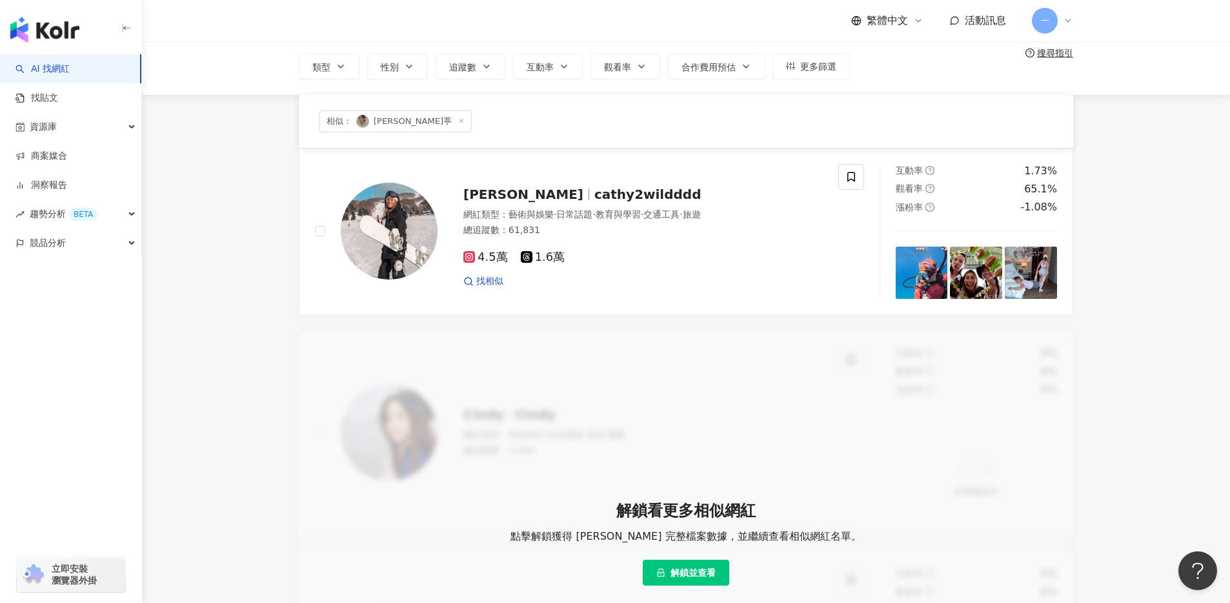
scroll to position [252, 0]
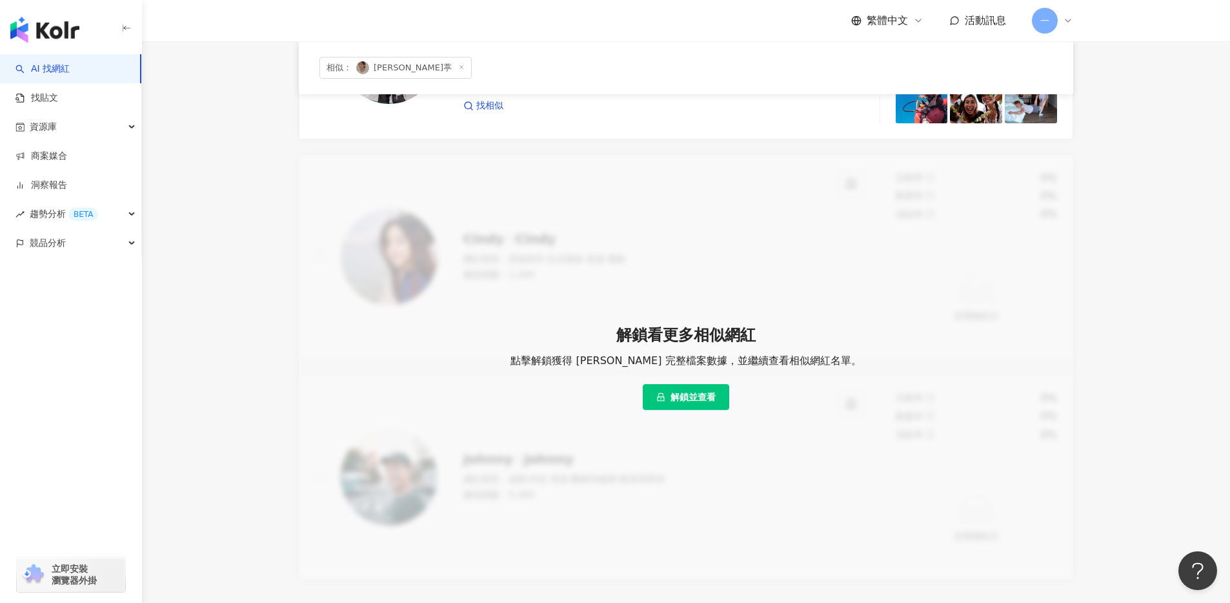
click at [1053, 15] on span "一" at bounding box center [1045, 21] width 26 height 26
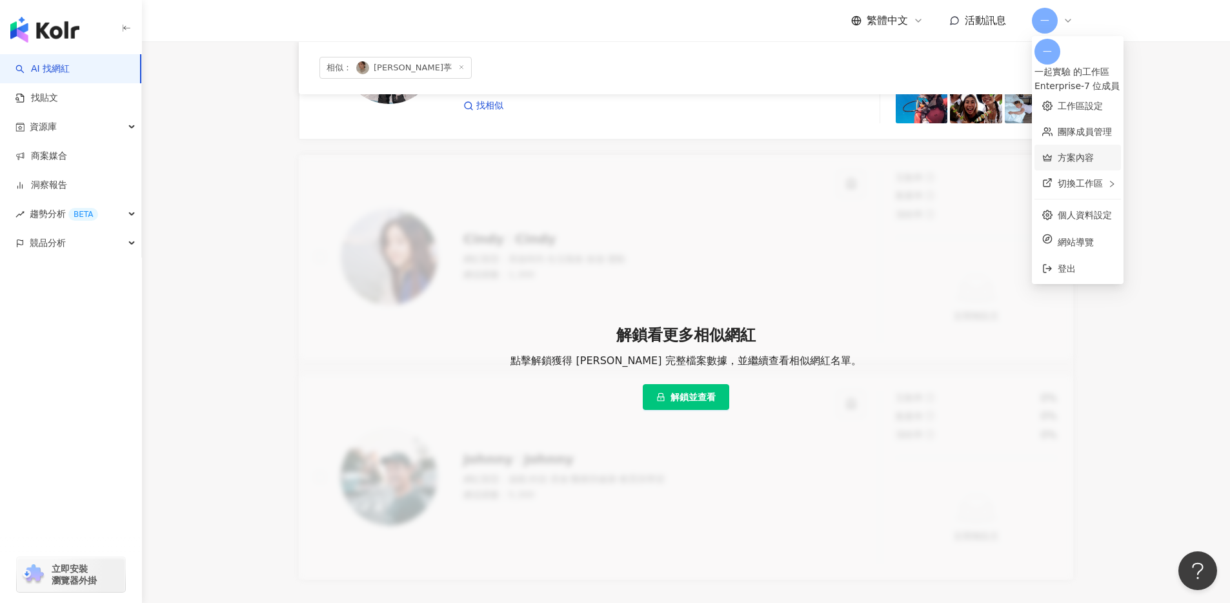
click at [1086, 154] on link "方案內容" at bounding box center [1076, 157] width 36 height 10
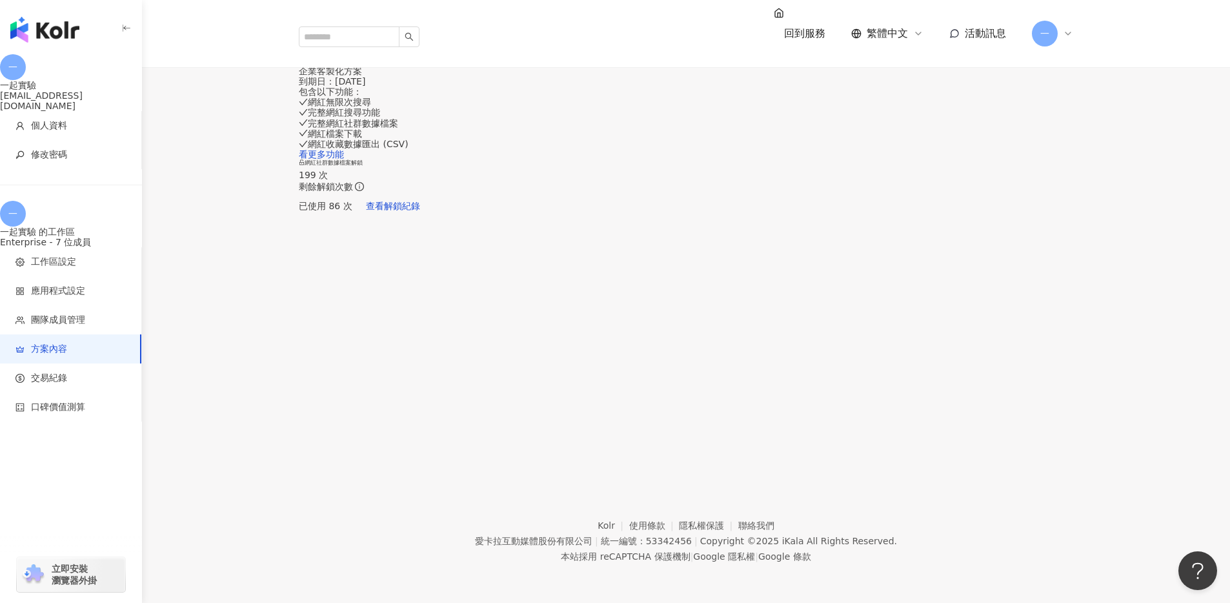
click at [1046, 26] on span "一" at bounding box center [1044, 33] width 9 height 14
click at [887, 376] on div "方案內容 當前方案 企業客製化方案 到期日： 2026/1/8 包含以下功能 ： 網紅無限次搜尋 完整網紅搜尋功能 完整網紅社群數據檔案 網紅檔案下載 網紅收…" at bounding box center [686, 250] width 1088 height 418
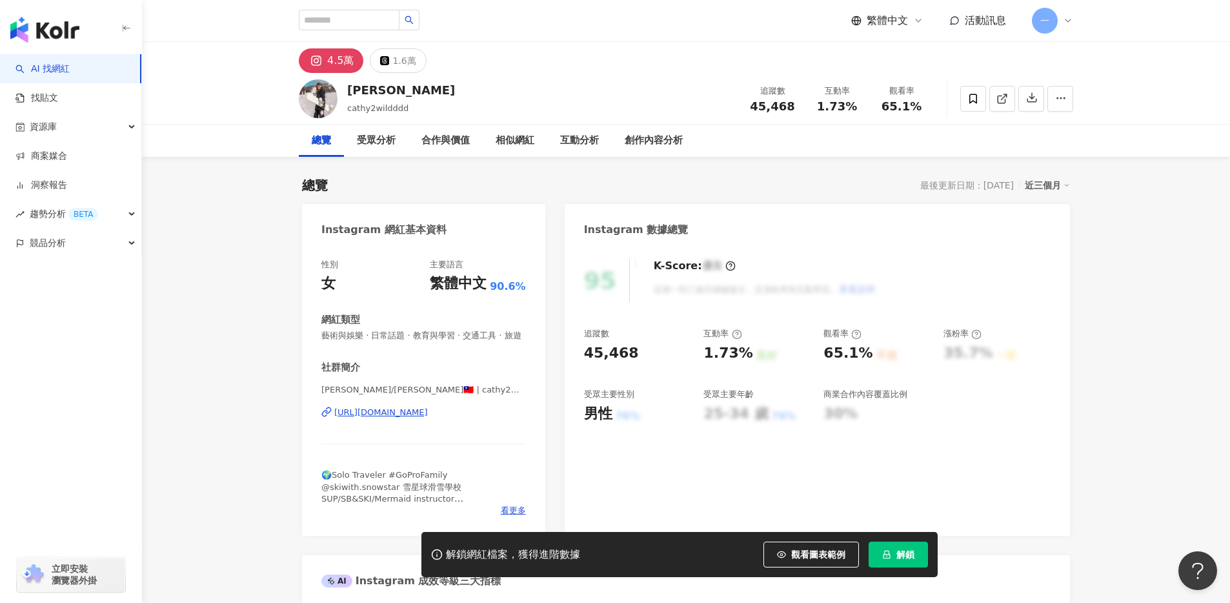
click at [331, 145] on div "總覽" at bounding box center [321, 141] width 45 height 32
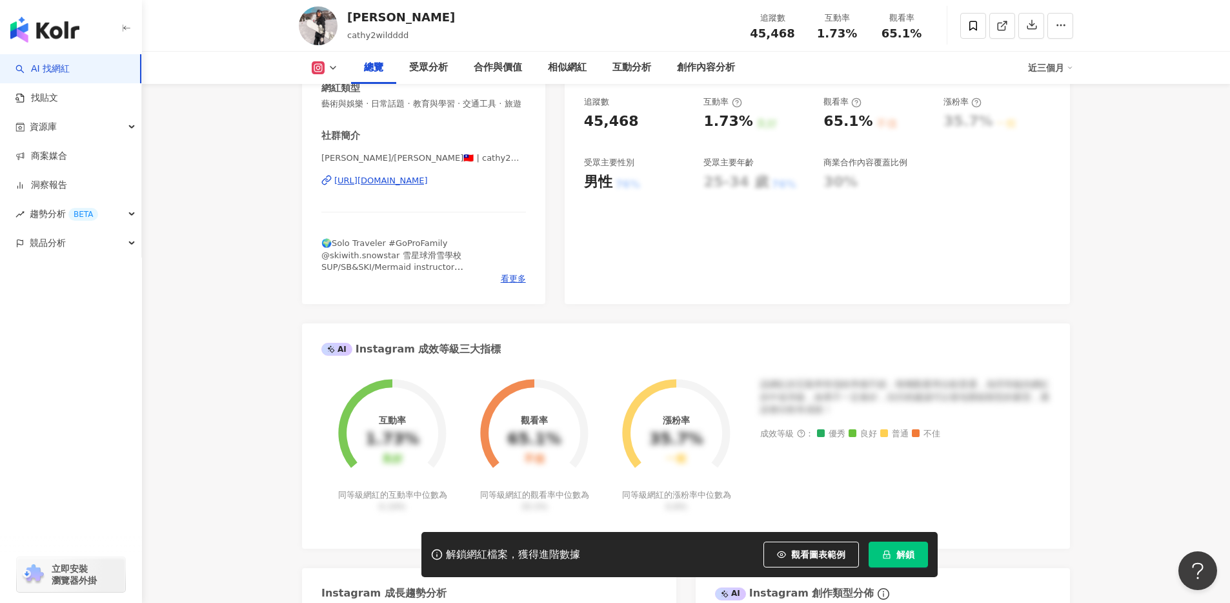
scroll to position [238, 0]
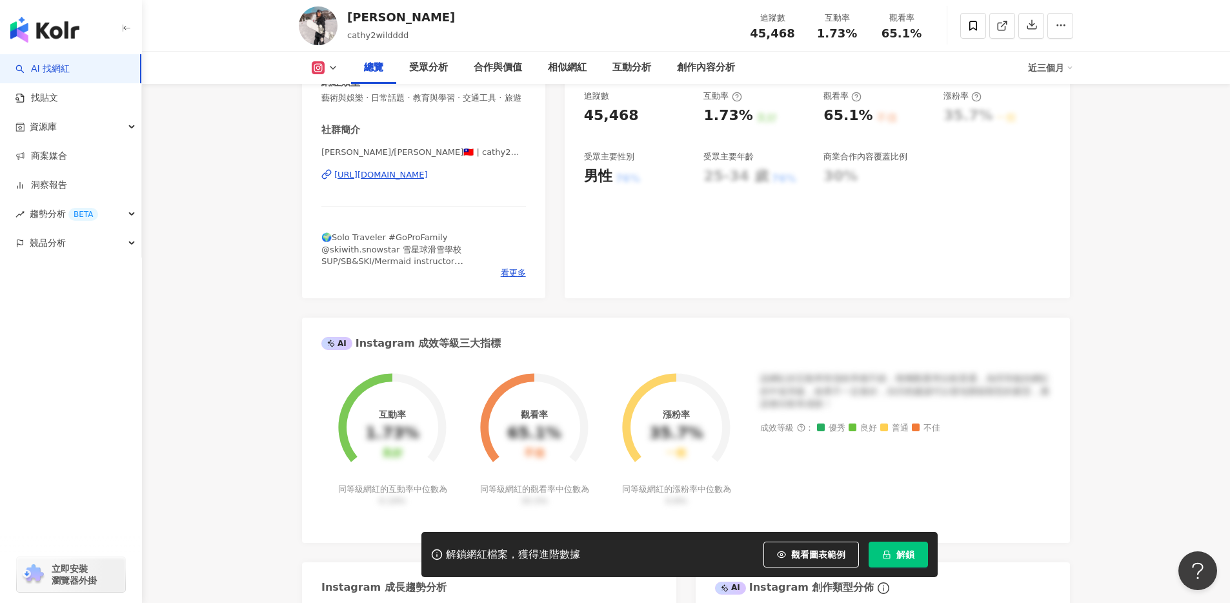
click at [365, 181] on div "https://www.instagram.com/cathy2wildddd/" at bounding box center [381, 175] width 94 height 12
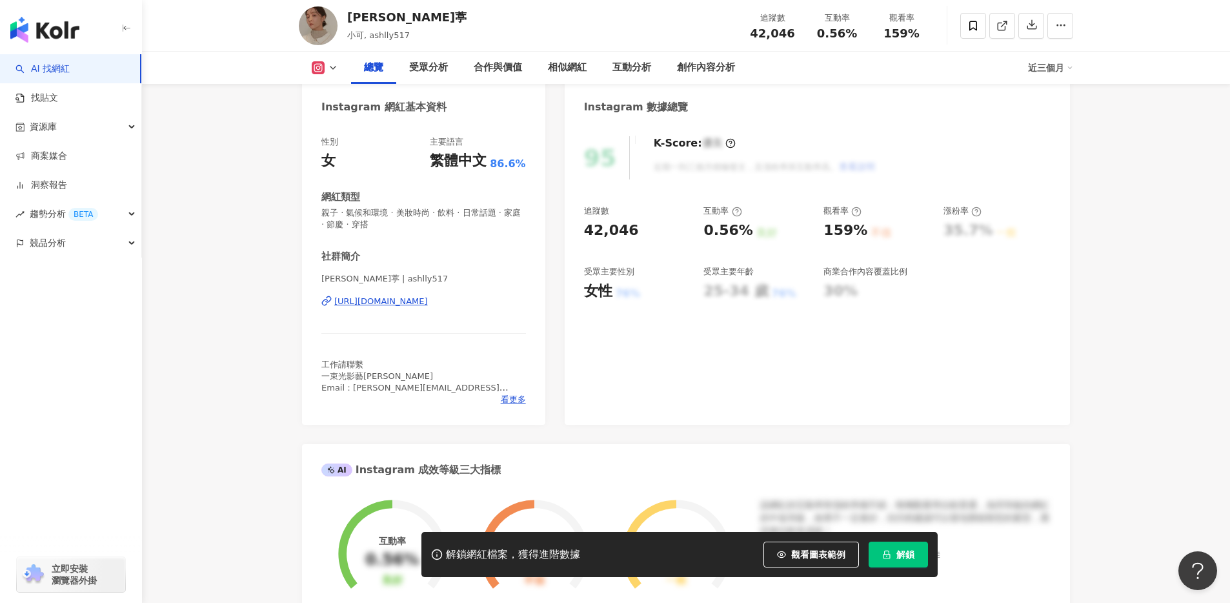
scroll to position [119, 0]
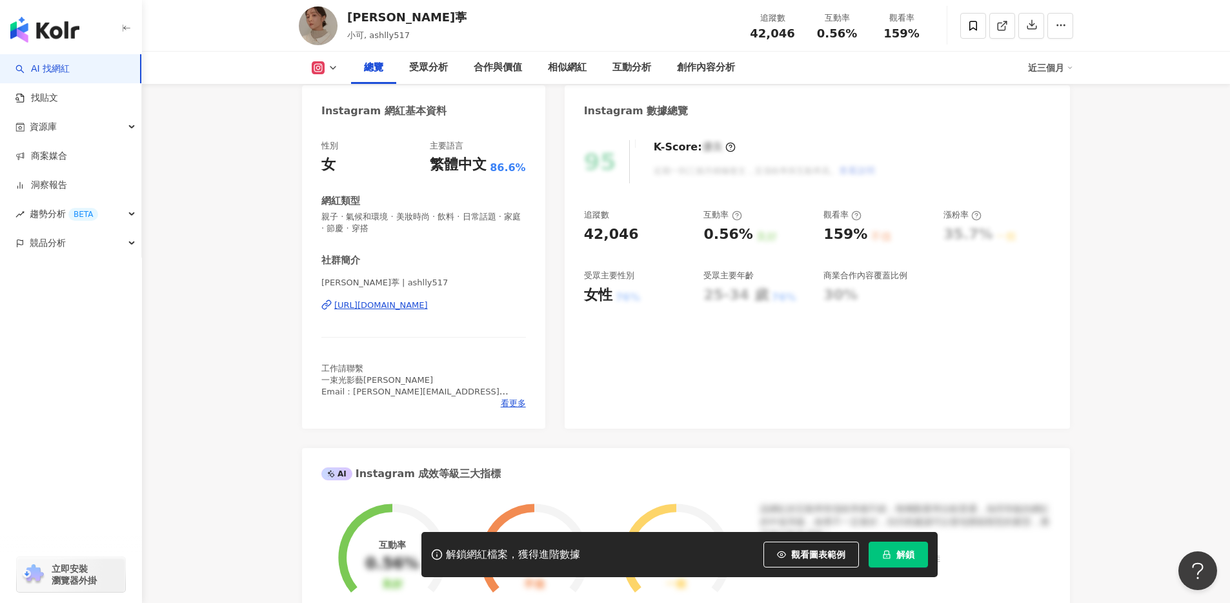
click at [408, 304] on div "[URL][DOMAIN_NAME]" at bounding box center [381, 305] width 94 height 12
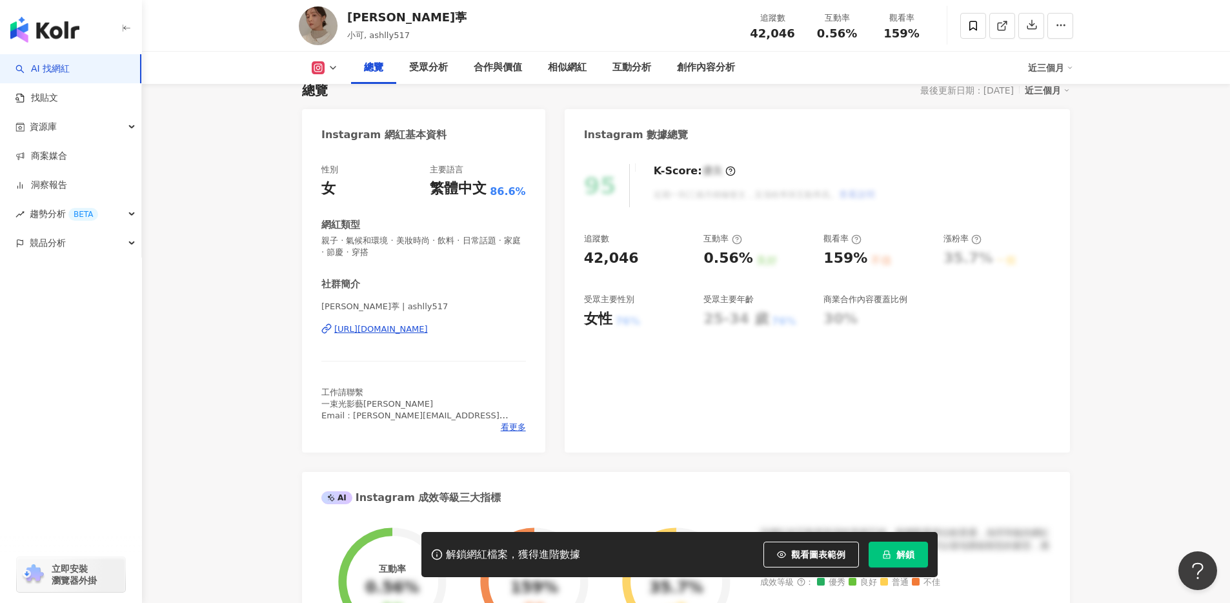
click at [330, 65] on icon at bounding box center [333, 68] width 10 height 10
click at [344, 121] on button "Facebook" at bounding box center [340, 121] width 66 height 18
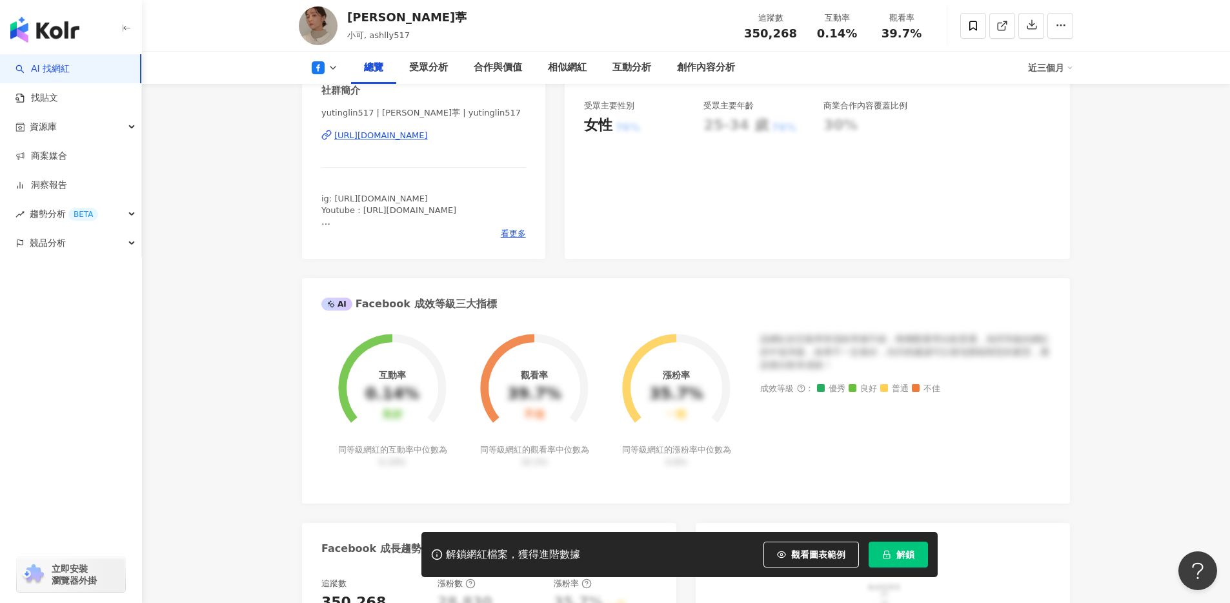
scroll to position [286, 0]
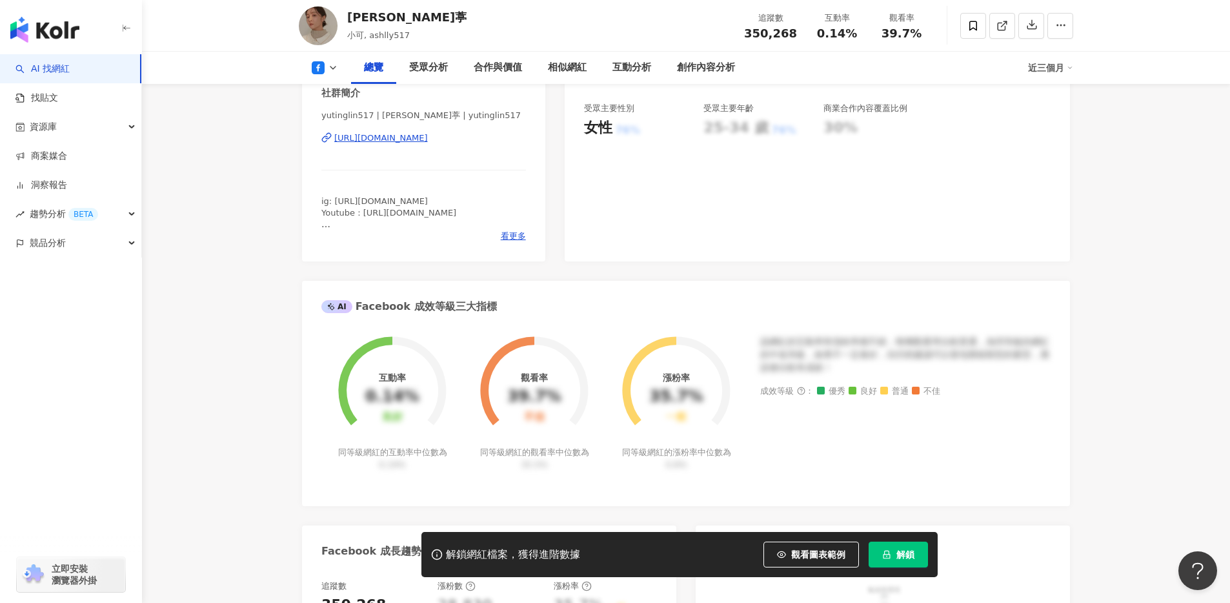
click at [425, 140] on div "https://www.facebook.com/252194218216289" at bounding box center [381, 138] width 94 height 12
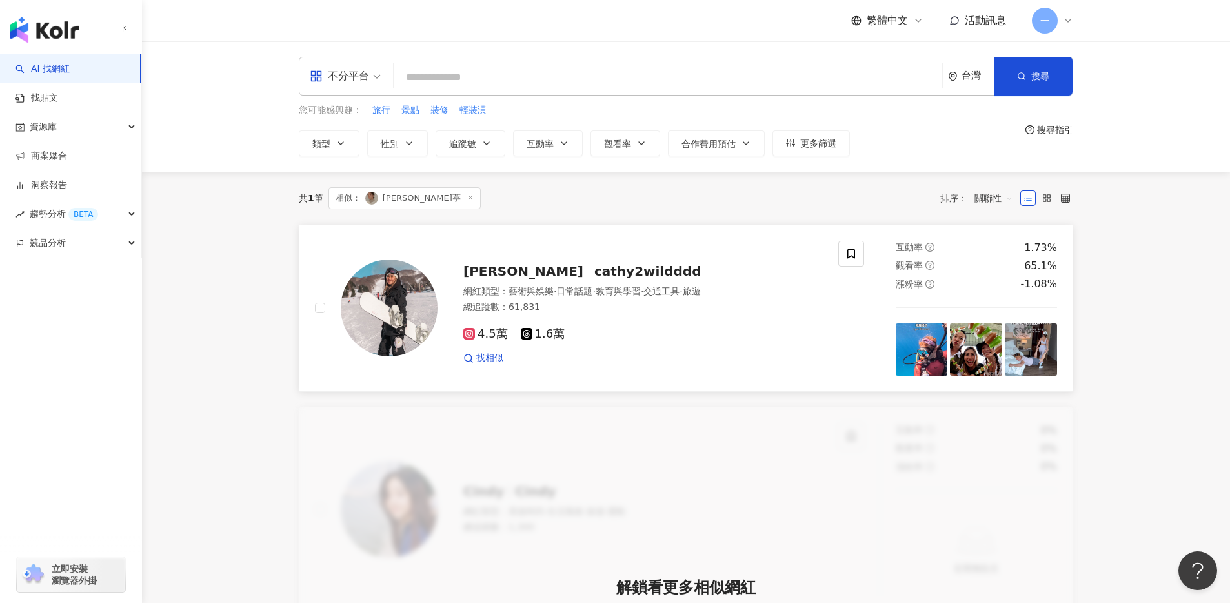
click at [313, 310] on div "凱西 Cathy cathy2wildddd 網紅類型 ： 藝術與娛樂 · 日常話題 · 教育與學習 · 交通工具 · 旅遊 總追蹤數 ： 61,831 4.…" at bounding box center [589, 308] width 580 height 135
click at [849, 250] on icon at bounding box center [851, 254] width 12 height 12
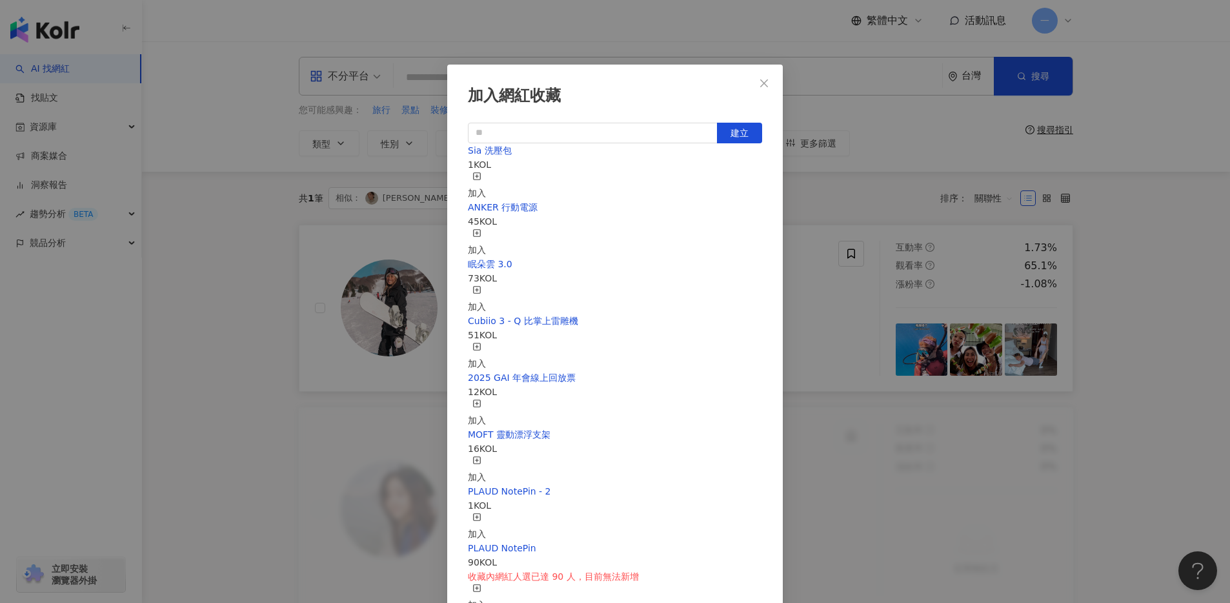
click at [481, 177] on icon "button" at bounding box center [476, 176] width 9 height 9
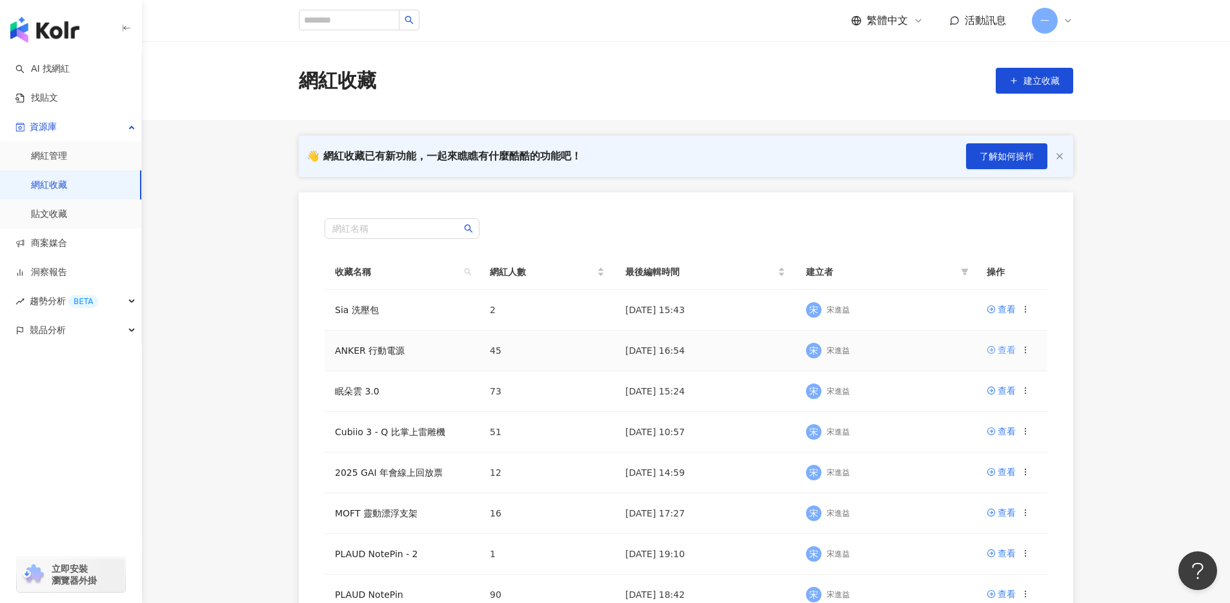
click at [1011, 352] on div "查看" at bounding box center [1007, 350] width 18 height 14
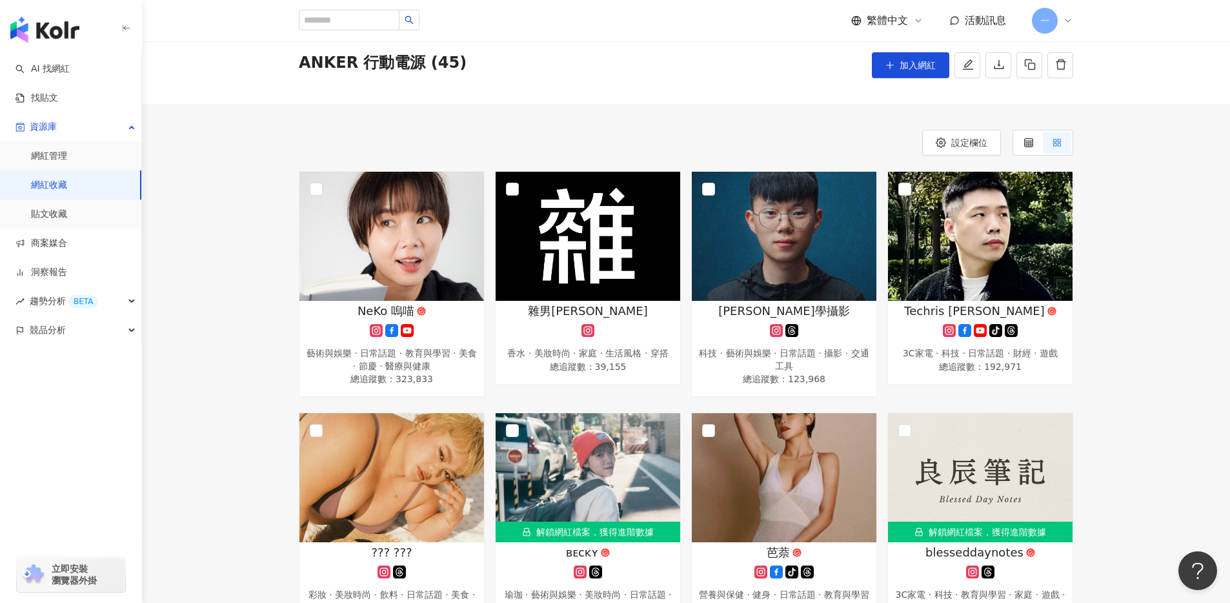
scroll to position [47, 0]
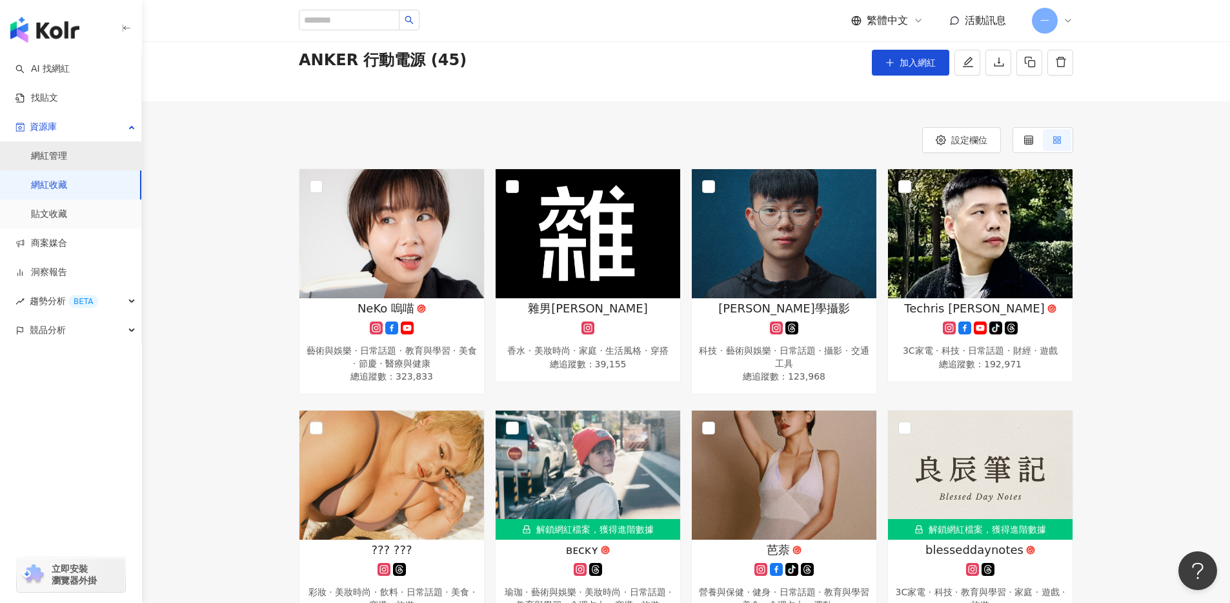
click at [57, 159] on link "網紅管理" at bounding box center [49, 156] width 36 height 13
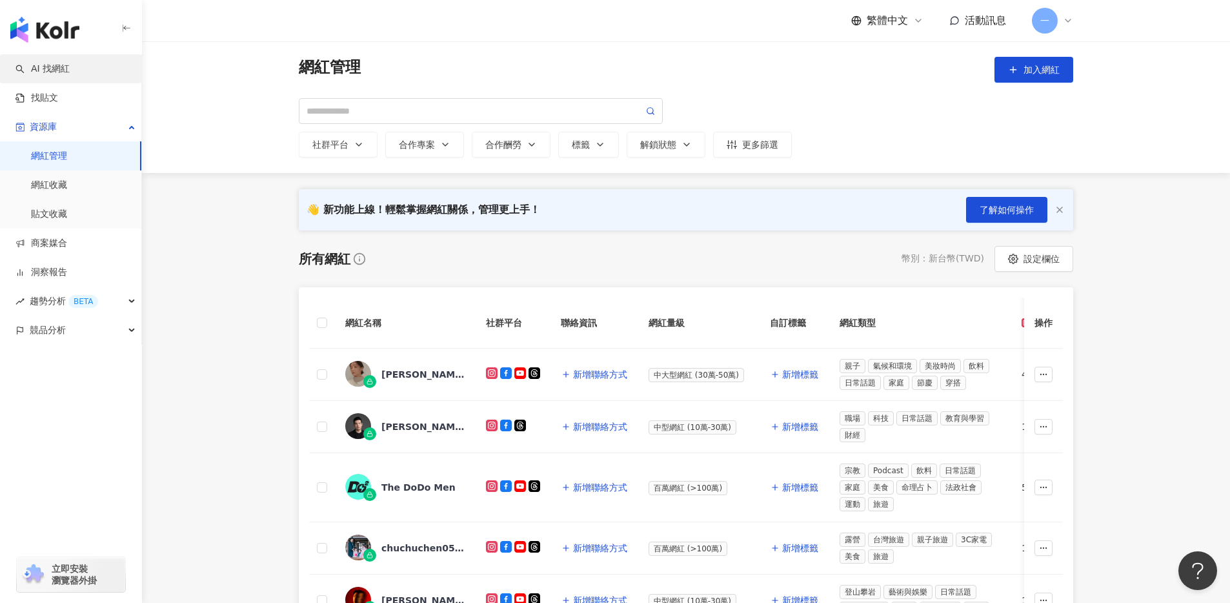
click at [57, 72] on link "AI 找網紅" at bounding box center [42, 69] width 54 height 13
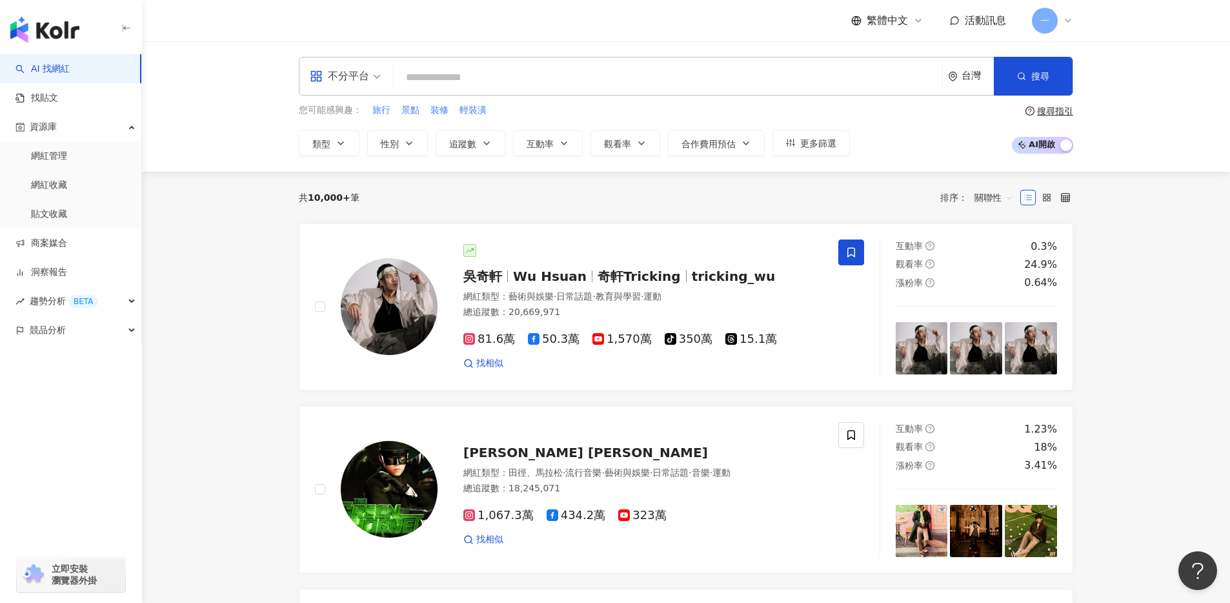
drag, startPoint x: 447, startPoint y: 70, endPoint x: 436, endPoint y: 78, distance: 13.3
click at [447, 70] on input "search" at bounding box center [668, 77] width 538 height 25
click at [326, 155] on button "類型" at bounding box center [329, 143] width 61 height 26
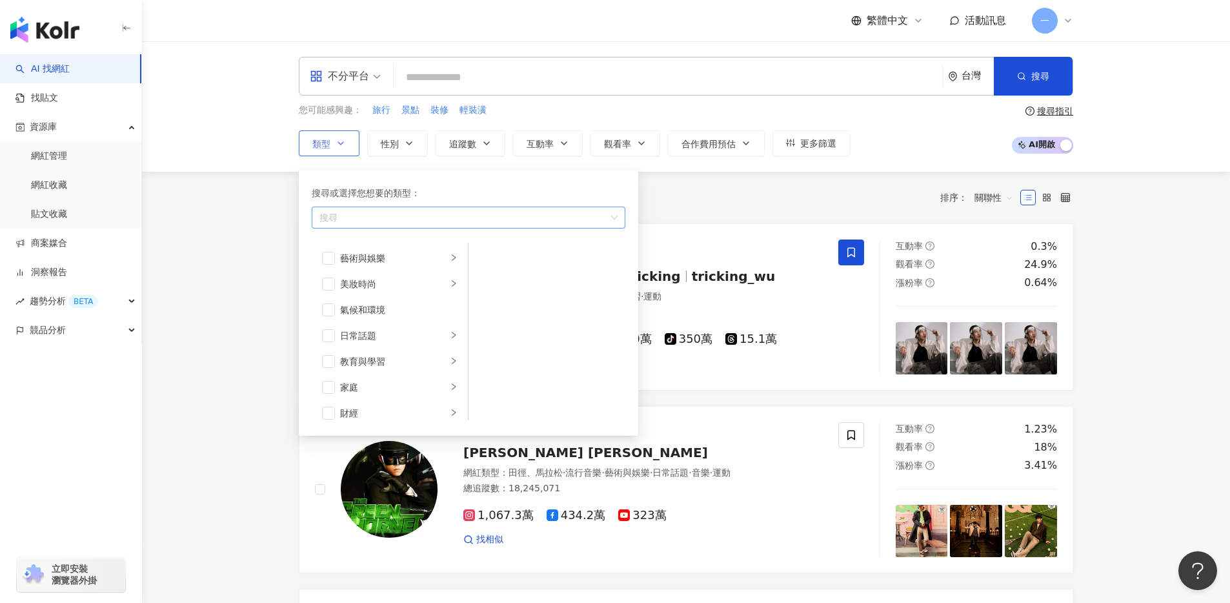
click at [367, 214] on div "button" at bounding box center [461, 217] width 295 height 10
type input "**"
click at [361, 245] on div "家庭" at bounding box center [468, 245] width 308 height 23
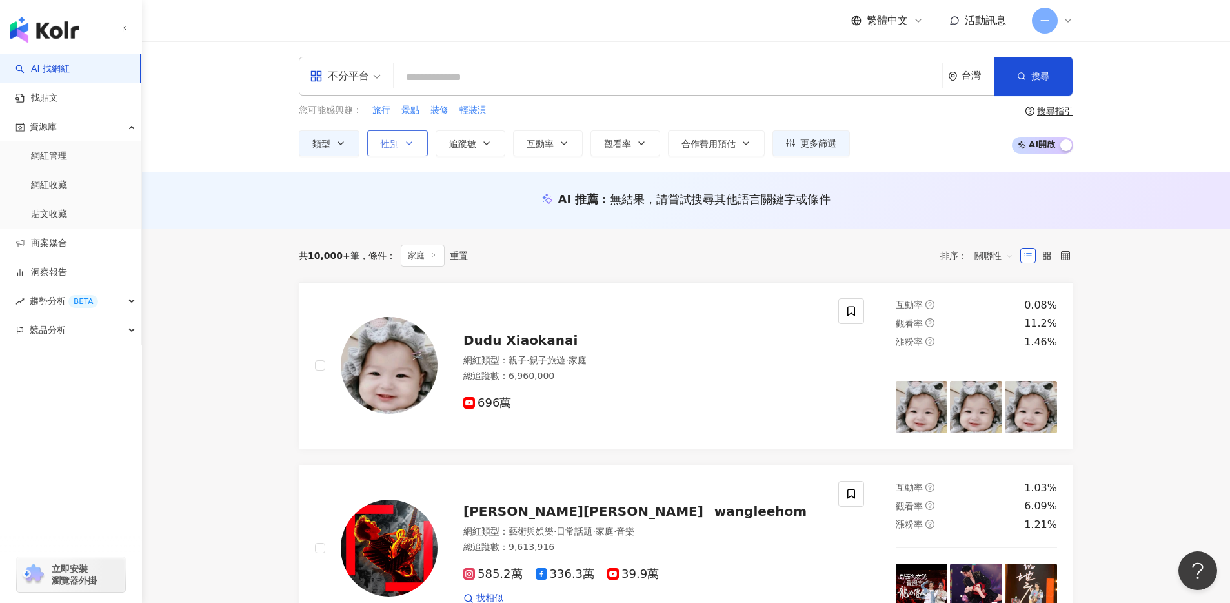
click at [401, 152] on button "性別" at bounding box center [397, 143] width 61 height 26
click at [399, 225] on span "女" at bounding box center [399, 220] width 19 height 14
click at [467, 147] on span "追蹤數" at bounding box center [462, 144] width 27 height 10
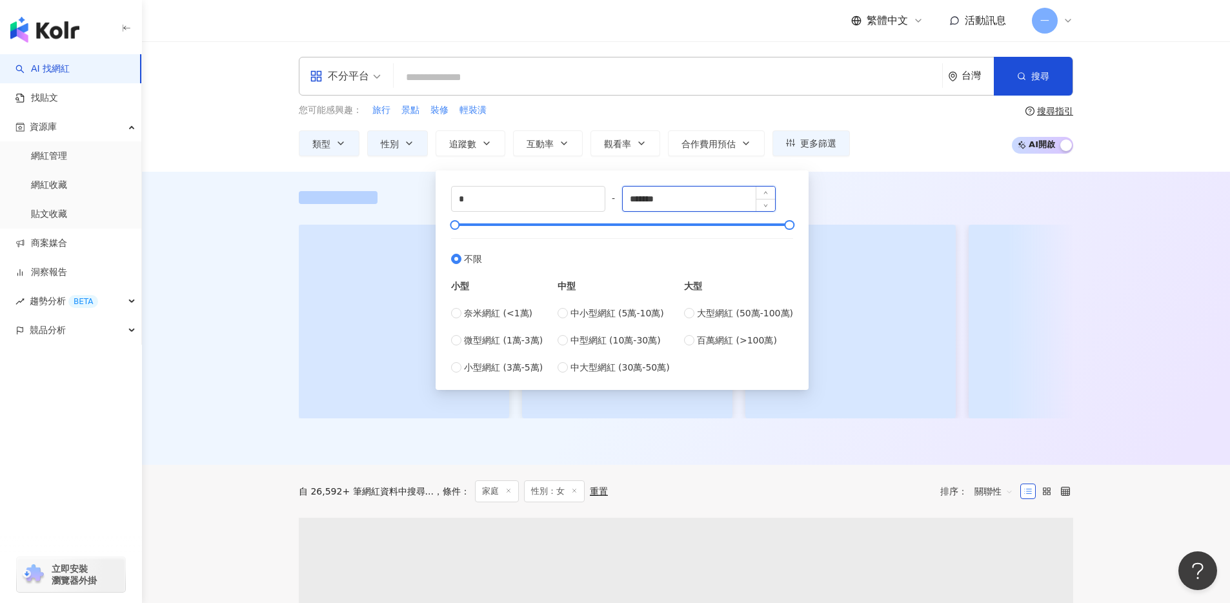
drag, startPoint x: 694, startPoint y: 201, endPoint x: 640, endPoint y: 195, distance: 54.0
click at [634, 195] on input "*******" at bounding box center [699, 199] width 153 height 25
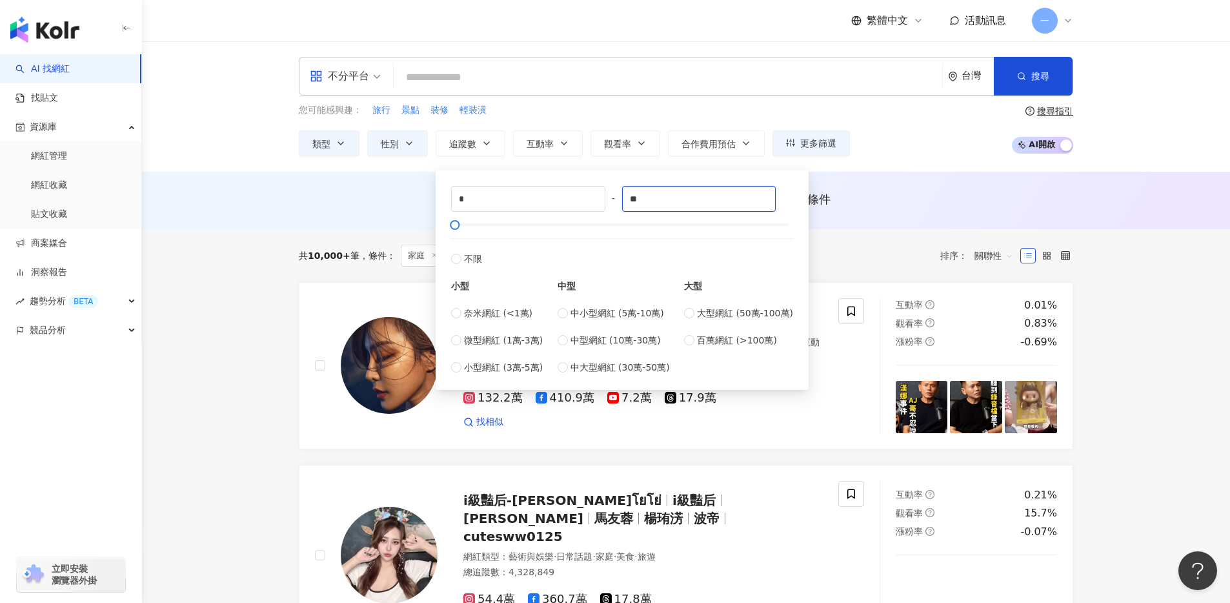
type input "*"
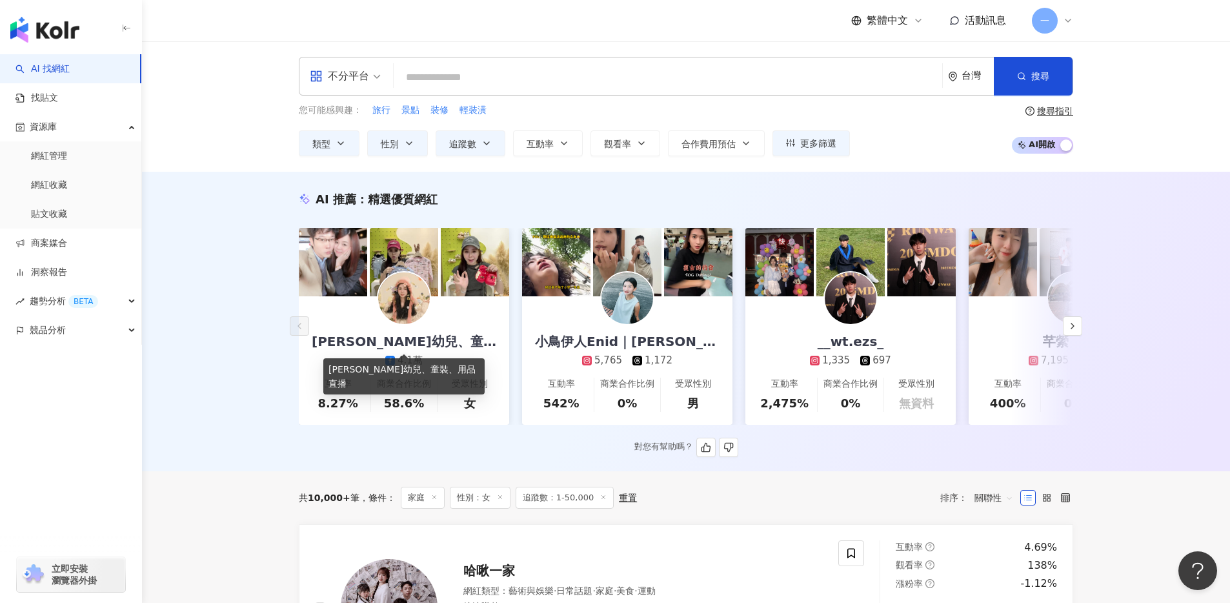
click at [416, 347] on div "B.B Irene比比愛妮-嬰幼兒、童裝、用品 直播" at bounding box center [404, 341] width 210 height 18
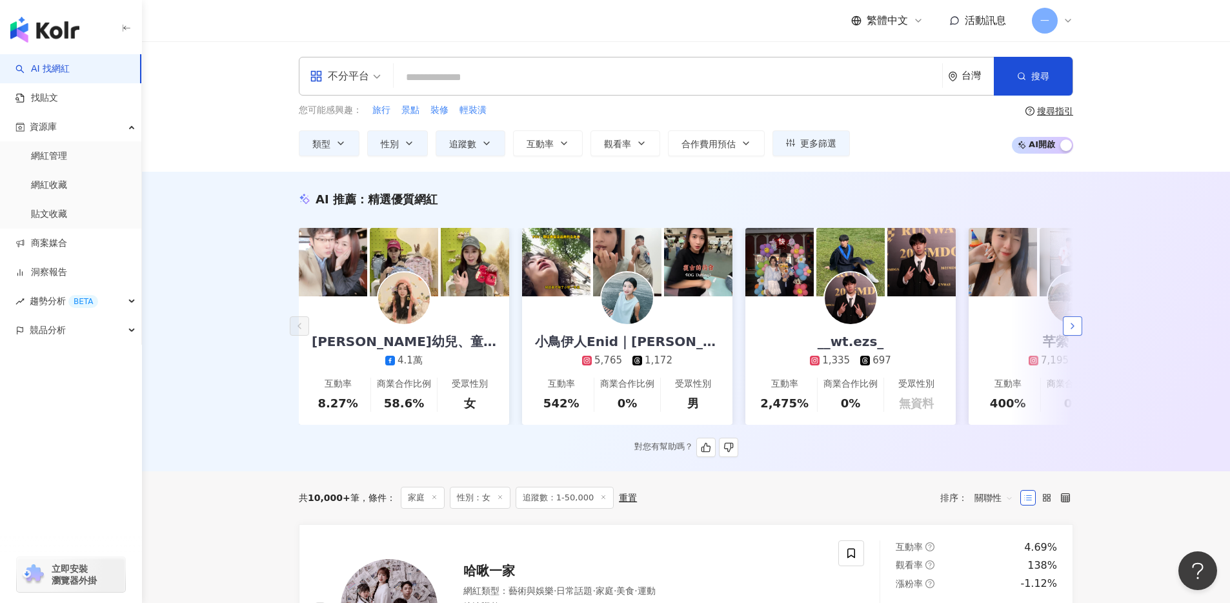
click at [1073, 331] on icon "button" at bounding box center [1072, 326] width 10 height 10
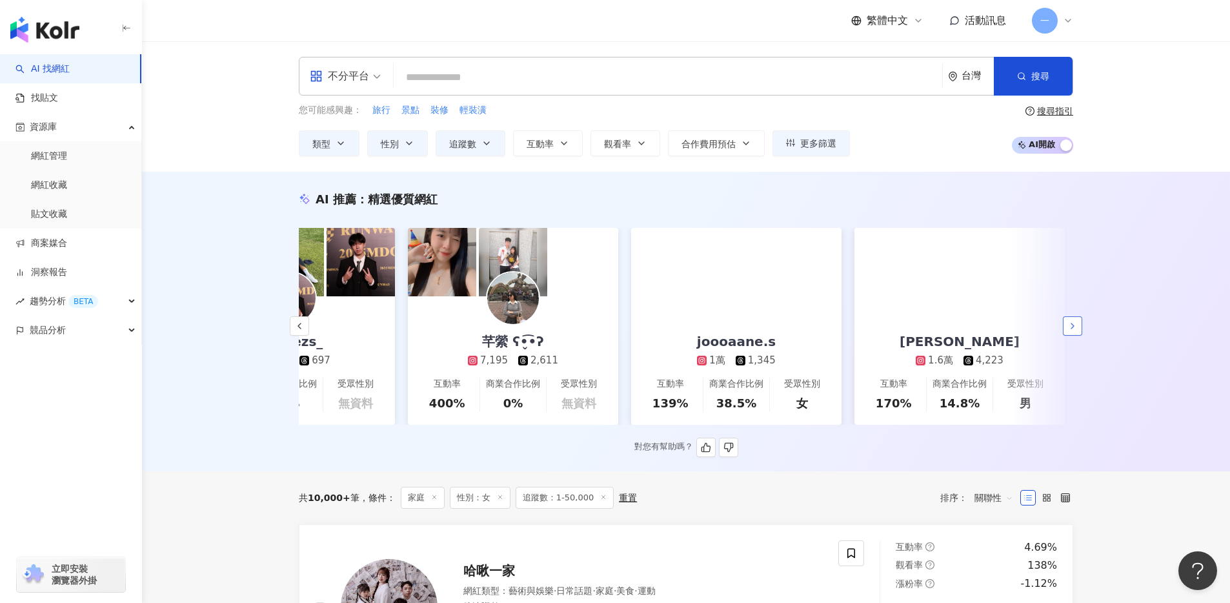
scroll to position [0, 670]
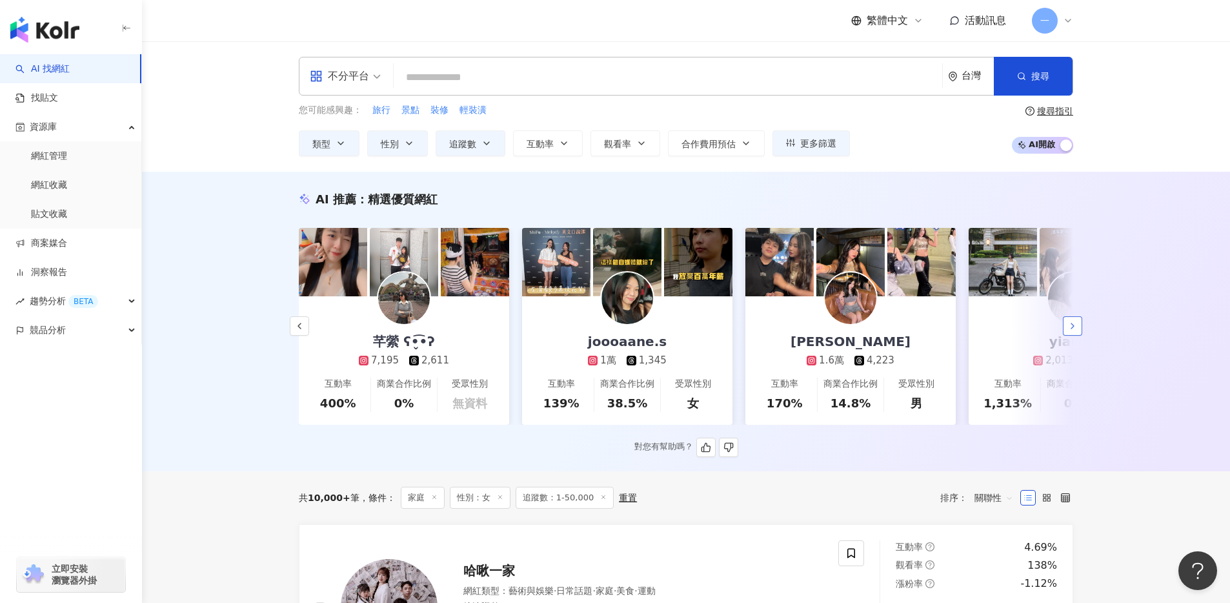
click at [1072, 331] on icon "button" at bounding box center [1072, 326] width 10 height 10
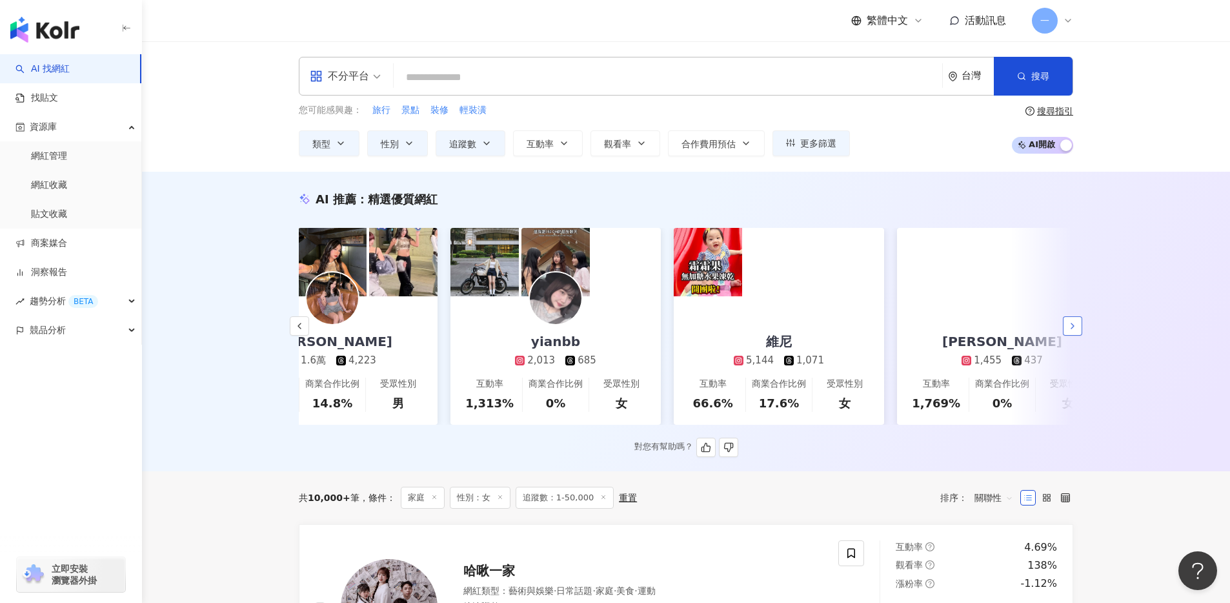
scroll to position [0, 1340]
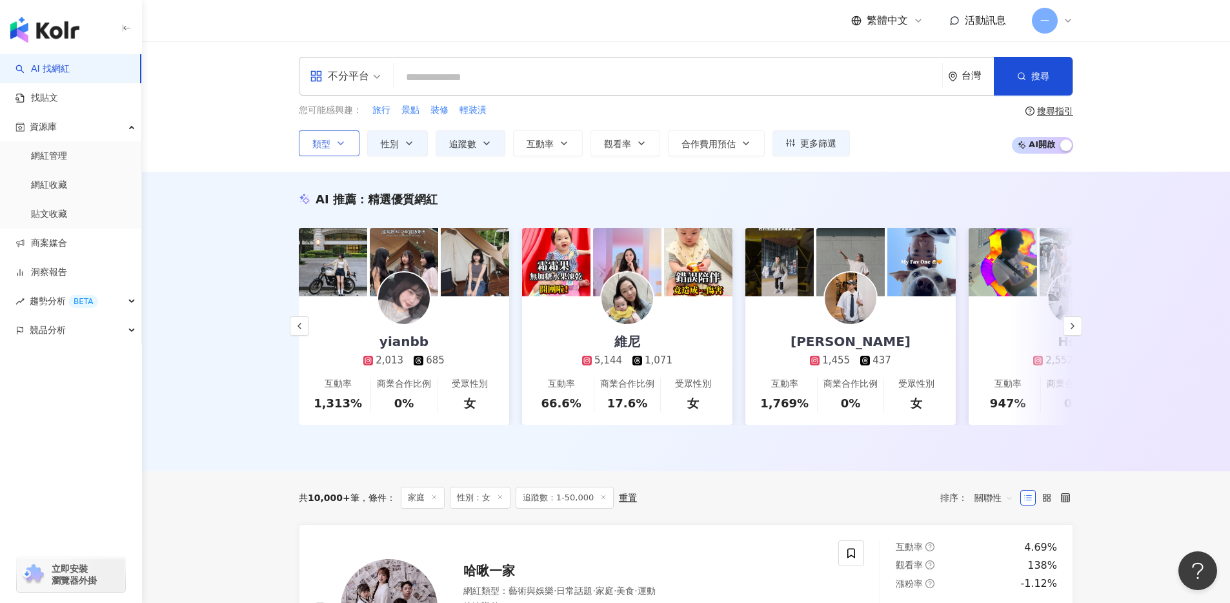
click at [308, 146] on button "類型" at bounding box center [329, 143] width 61 height 26
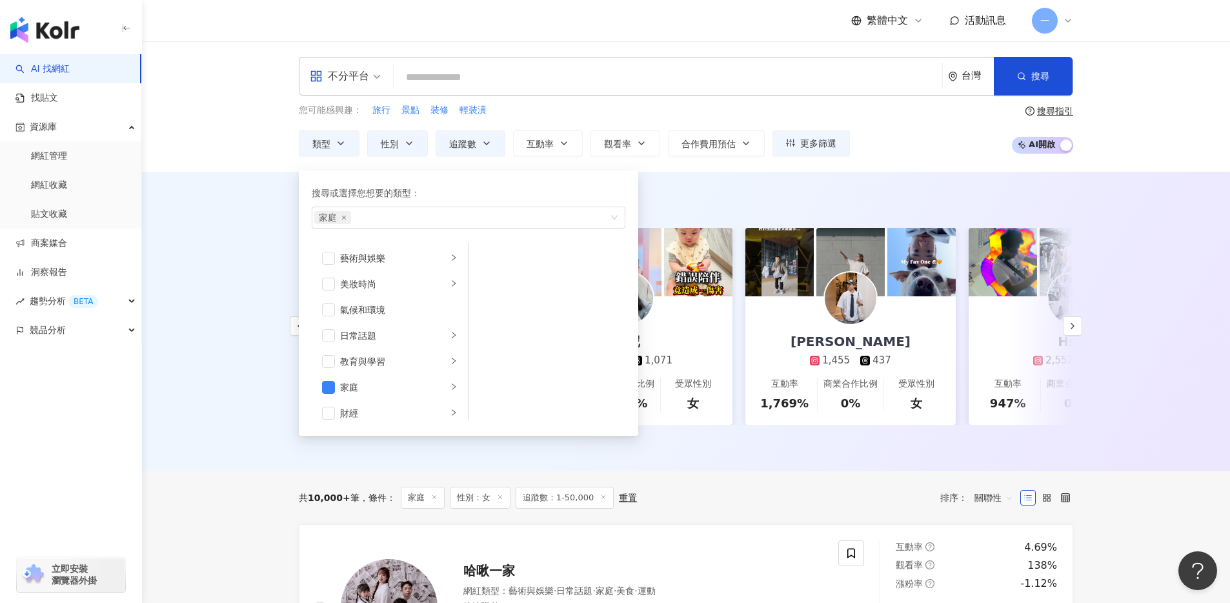
click at [234, 239] on div "AI 推薦 ： 精選優質網紅 B.B Irene比比愛妮-嬰幼兒、童裝、用品 直播 4.1萬 互動率 8.27% 商業合作比例 58.6% 受眾性別 女 小鳥…" at bounding box center [686, 321] width 1088 height 299
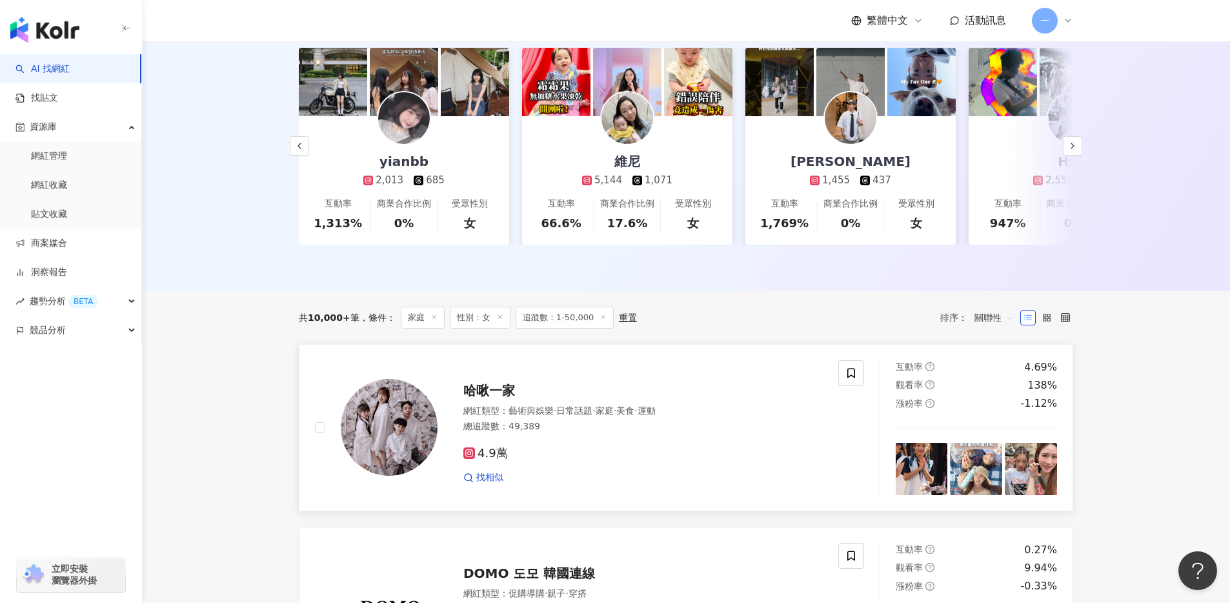
scroll to position [263, 0]
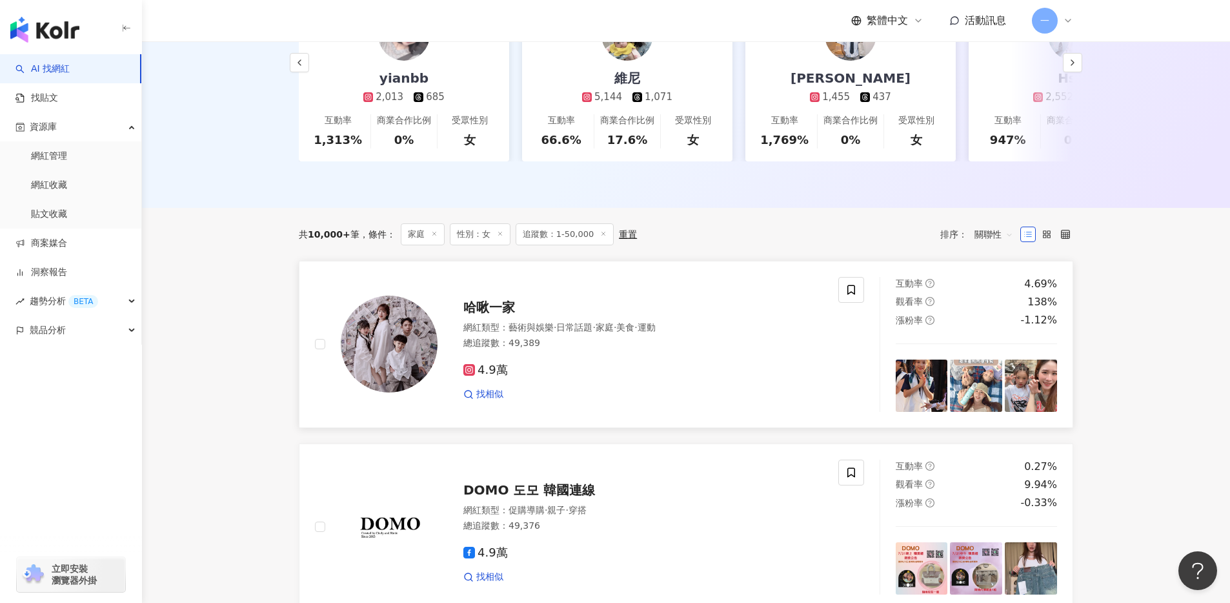
click at [494, 315] on span "哈啾一家" at bounding box center [489, 306] width 52 height 15
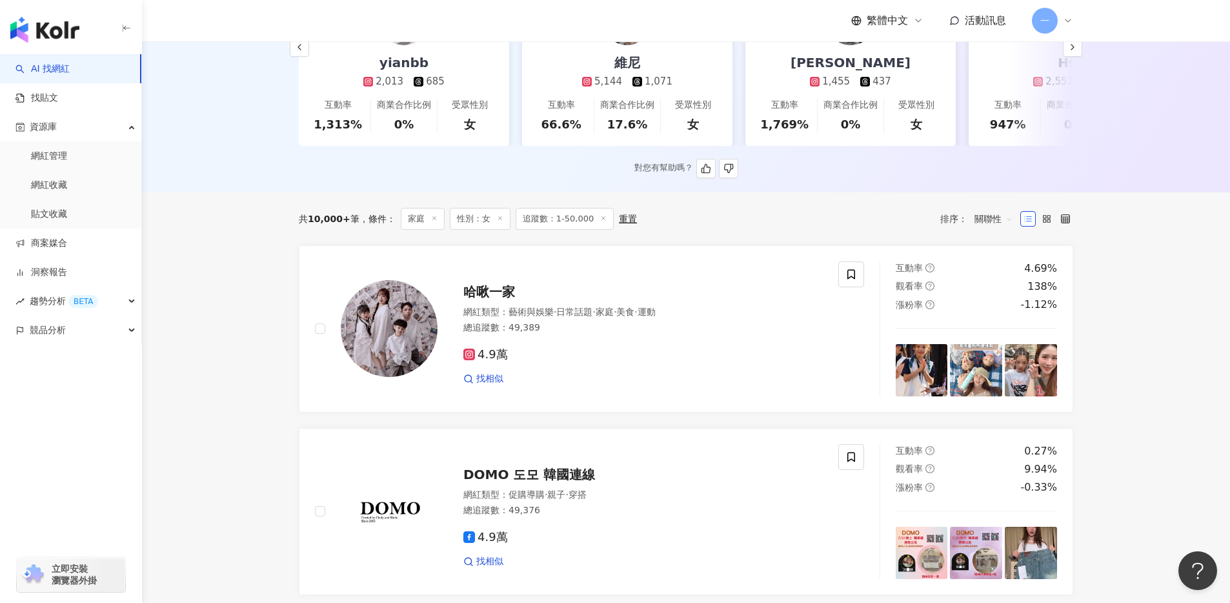
scroll to position [93, 0]
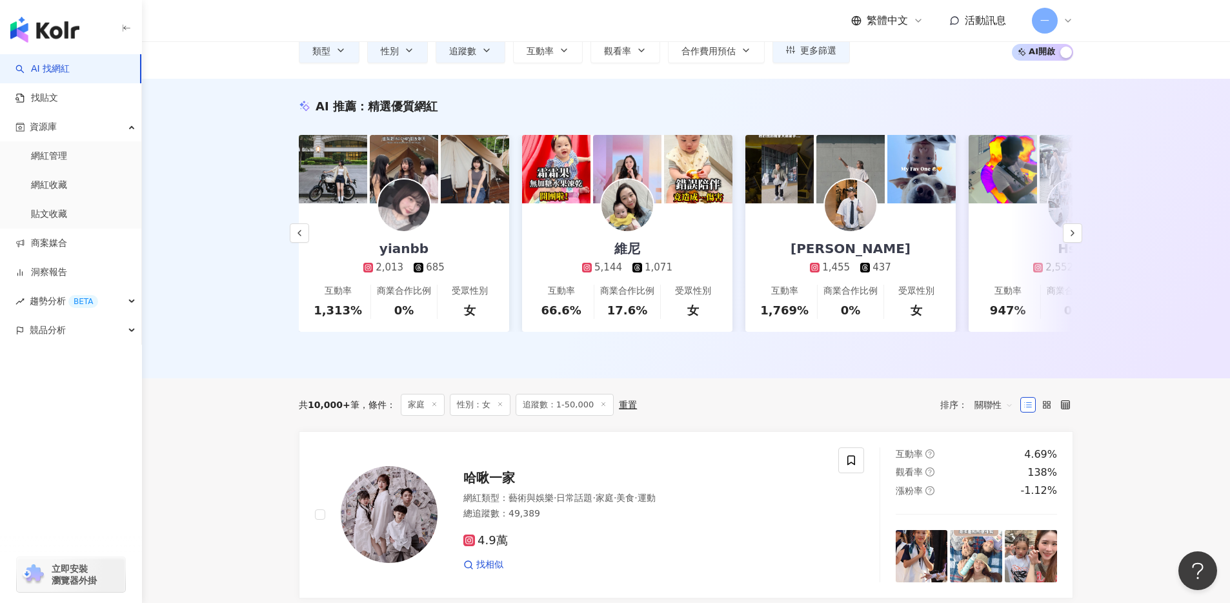
click at [554, 412] on span "追蹤數：1-50,000" at bounding box center [565, 405] width 98 height 22
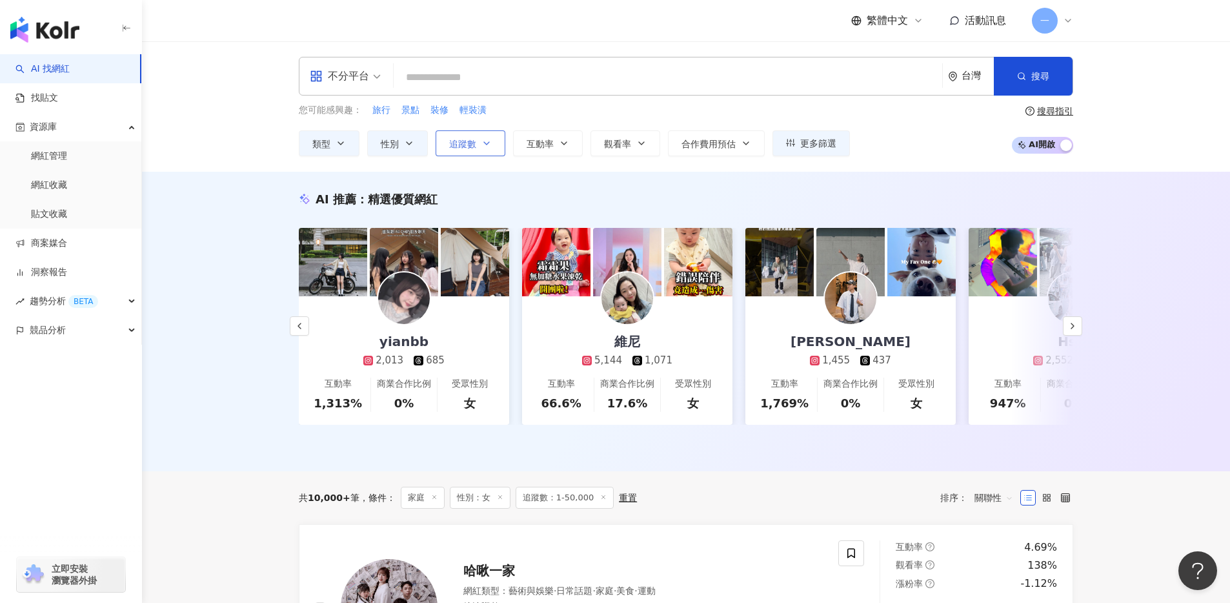
click at [461, 155] on button "追蹤數" at bounding box center [471, 143] width 70 height 26
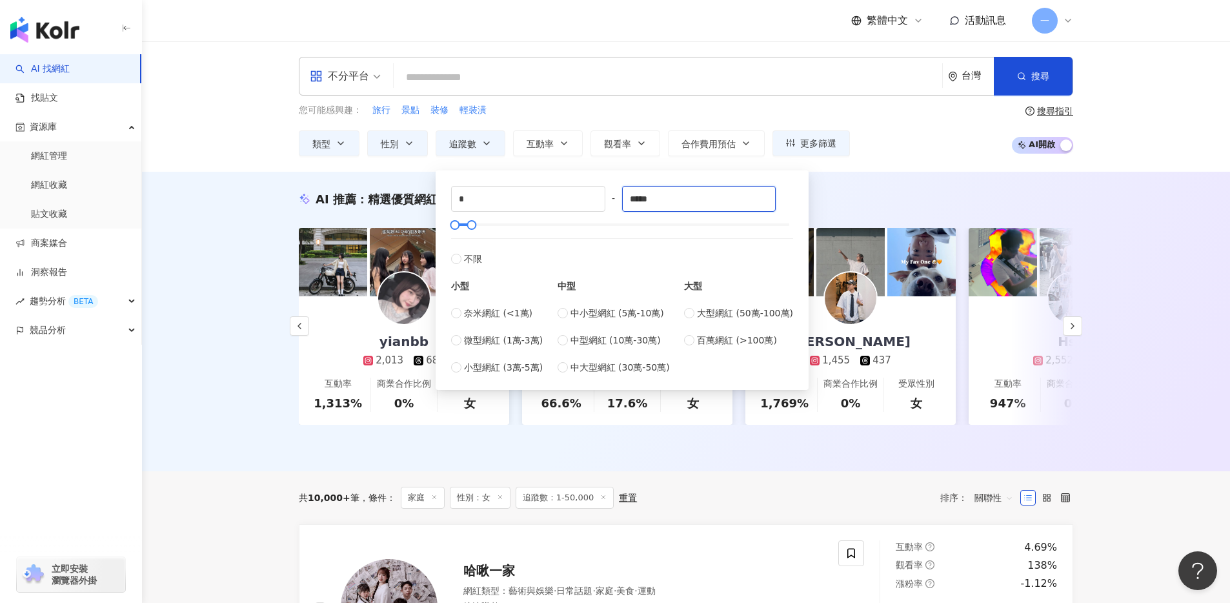
drag, startPoint x: 673, startPoint y: 205, endPoint x: 622, endPoint y: 196, distance: 51.9
click at [619, 196] on div "* - ***** 不限 小型 奈米網紅 (<1萬) 微型網紅 (1萬-3萬) 小型網紅 (3萬-5萬) 中型 中小型網紅 (5萬-10萬) 中型網紅 (10…" at bounding box center [622, 280] width 342 height 188
type input "*****"
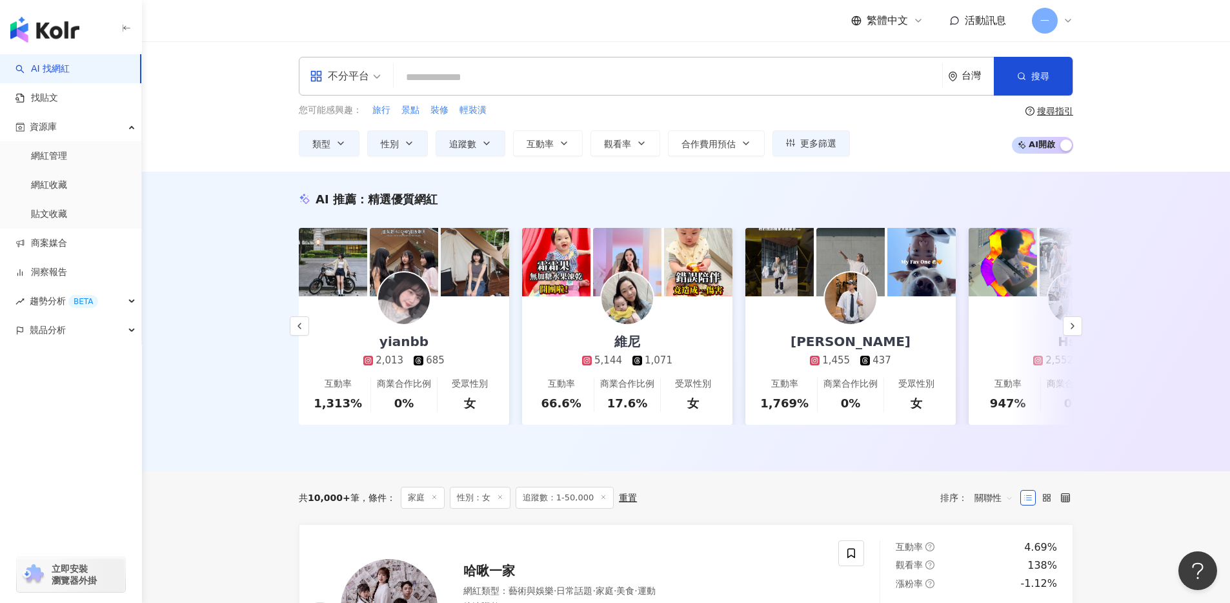
click at [1174, 350] on div "AI 推薦 ： 精選優質網紅 B.B Irene比比愛妮-嬰幼兒、童裝、用品 直播 4.1萬 互動率 8.27% 商業合作比例 58.6% 受眾性別 女 小鳥…" at bounding box center [686, 321] width 1088 height 299
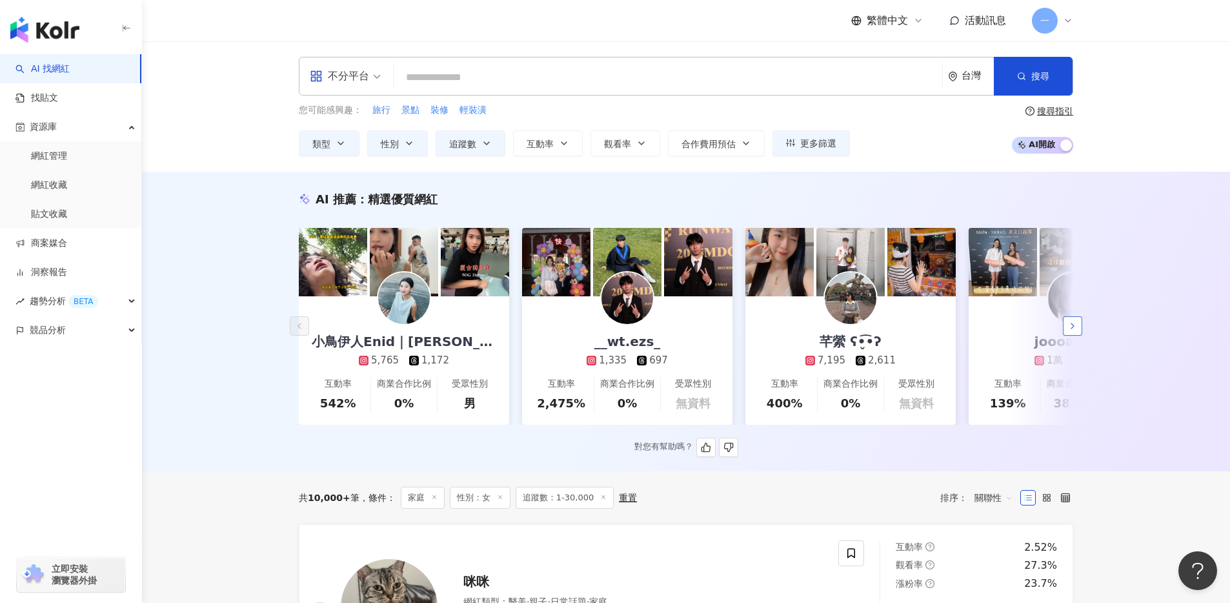
click at [1071, 330] on icon "button" at bounding box center [1072, 326] width 10 height 10
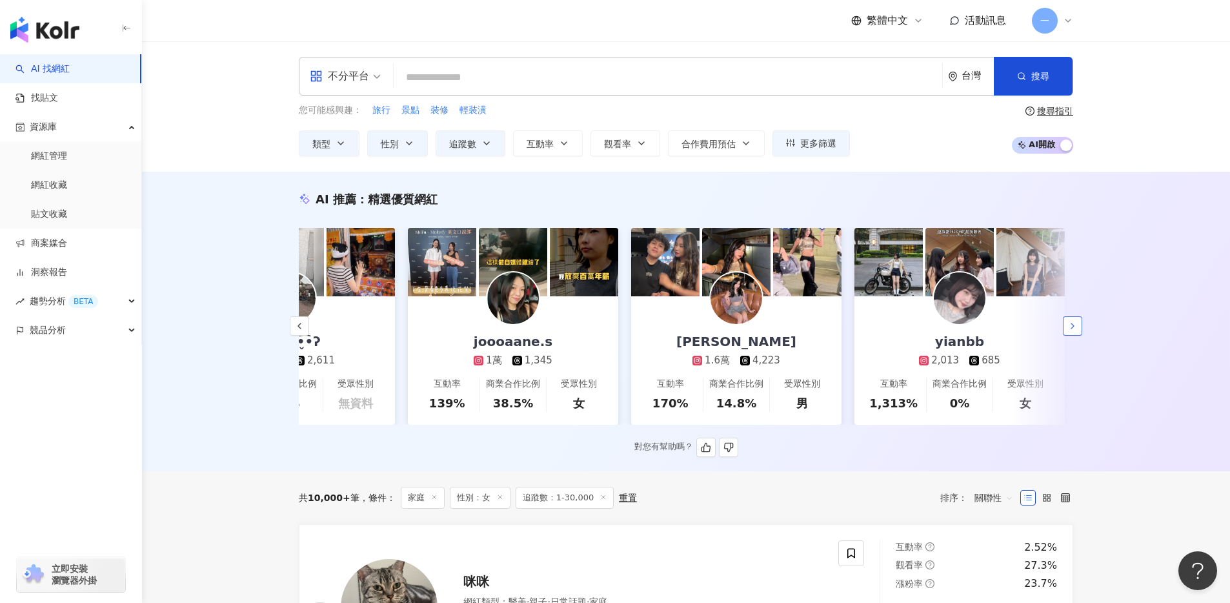
scroll to position [0, 670]
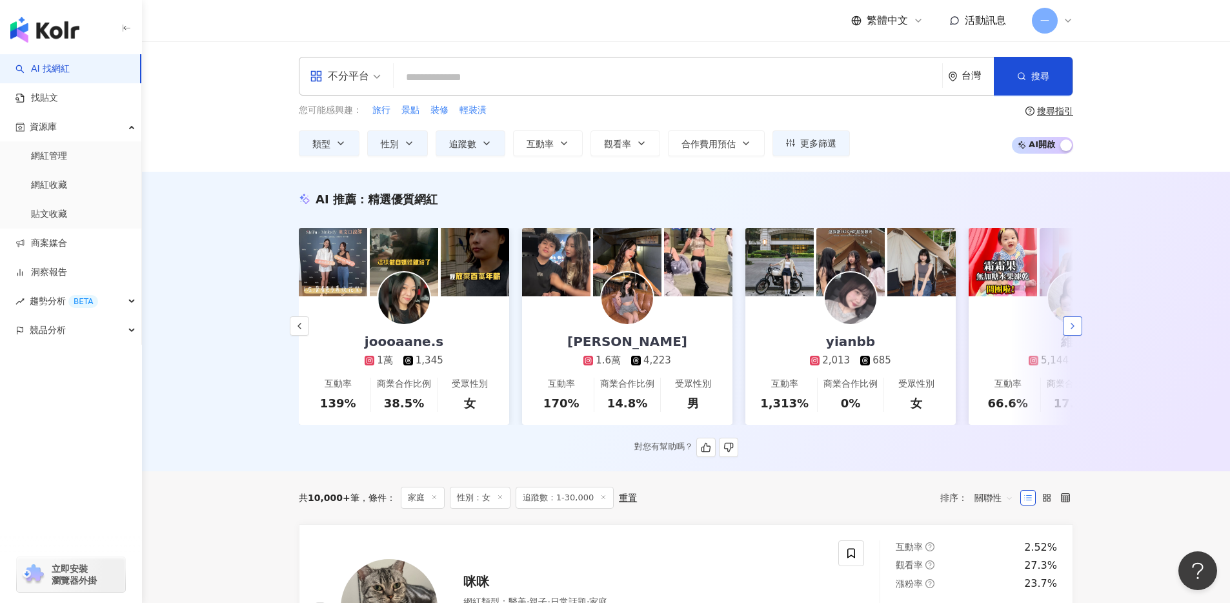
click at [1077, 336] on button "button" at bounding box center [1072, 325] width 19 height 19
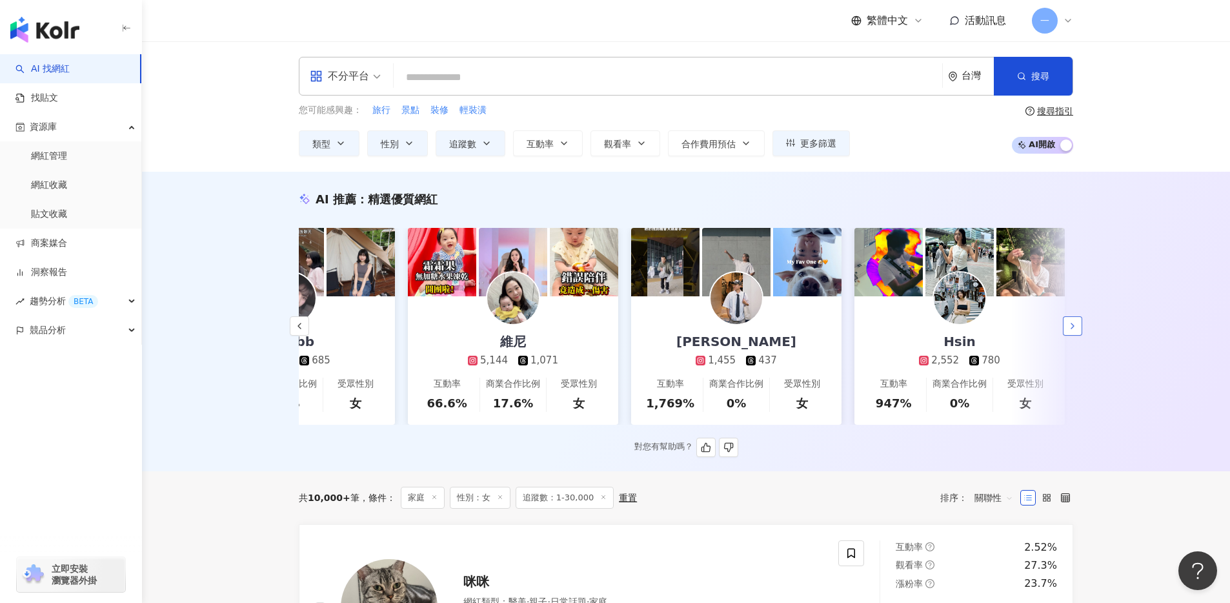
scroll to position [0, 1340]
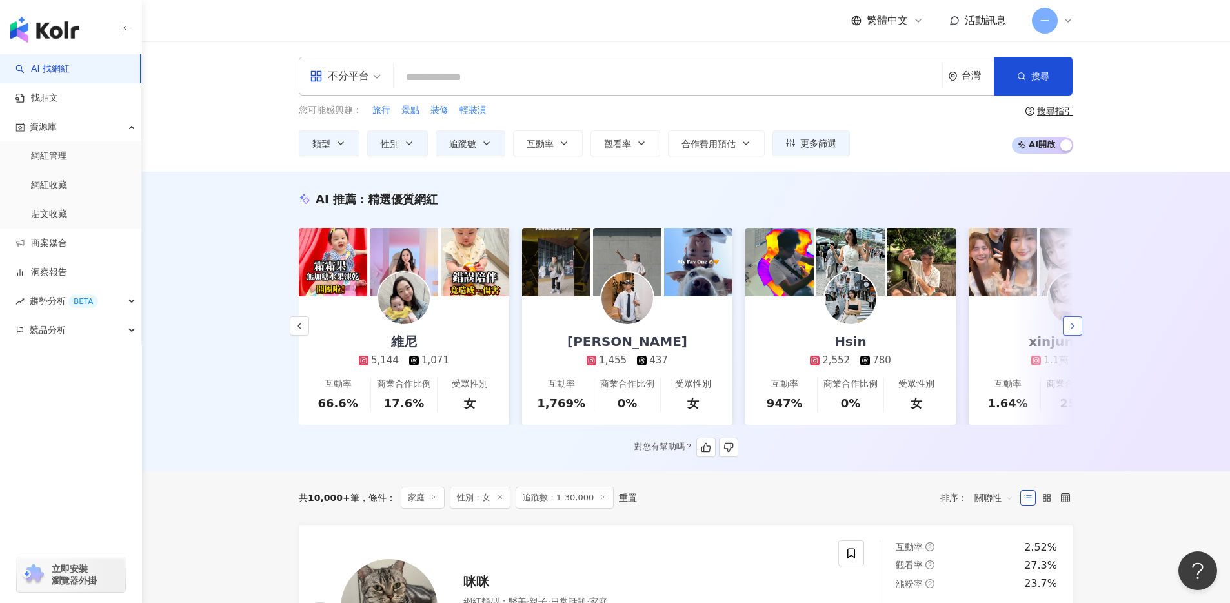
click at [1075, 331] on icon "button" at bounding box center [1072, 326] width 10 height 10
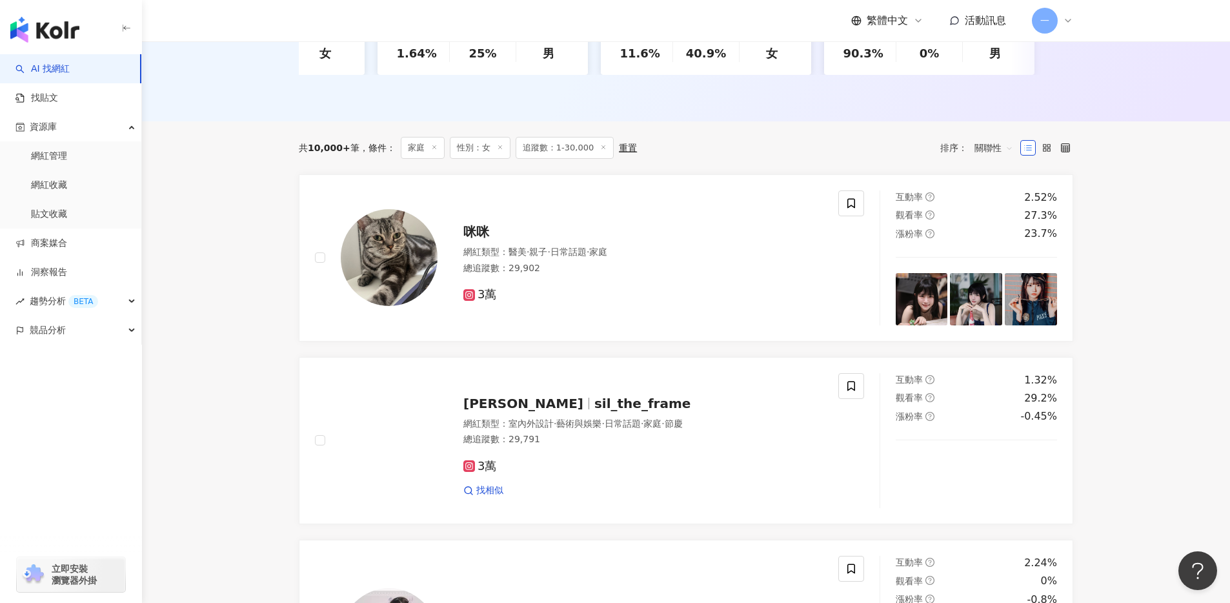
scroll to position [345, 0]
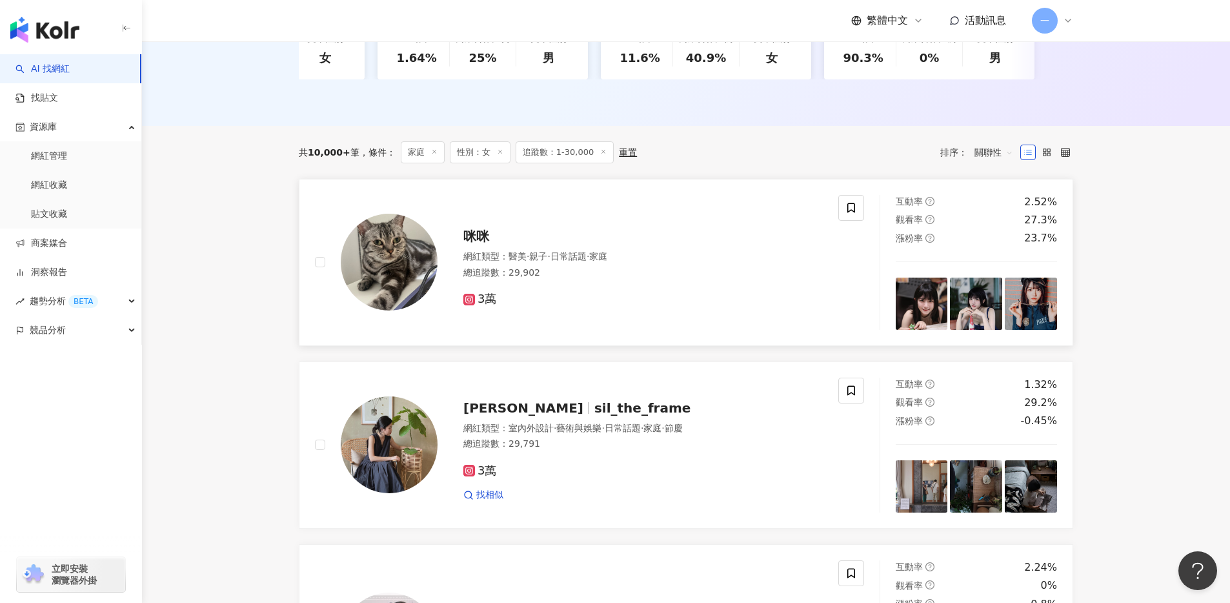
click at [479, 244] on span "咪咪" at bounding box center [476, 235] width 26 height 15
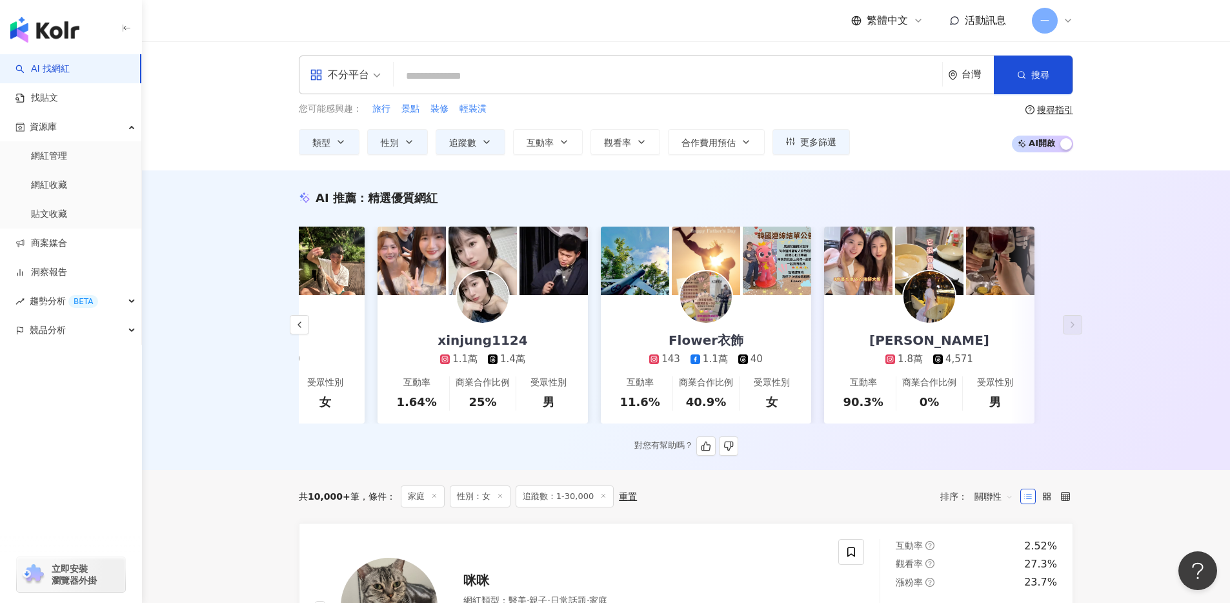
scroll to position [0, 0]
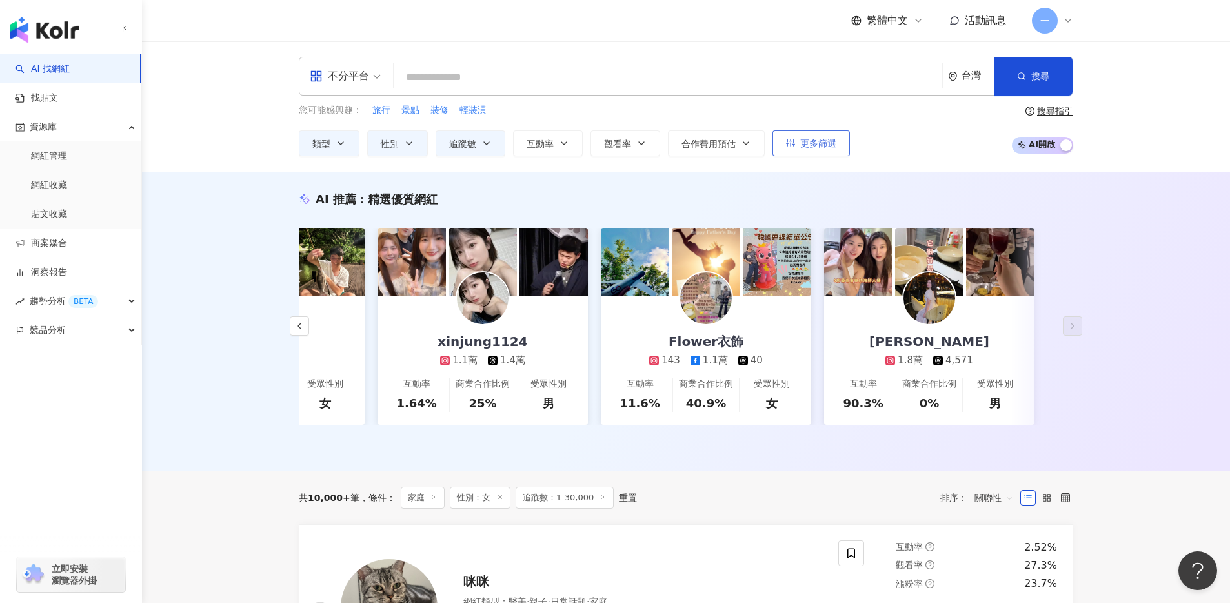
click at [823, 145] on span "更多篩選" at bounding box center [818, 143] width 36 height 10
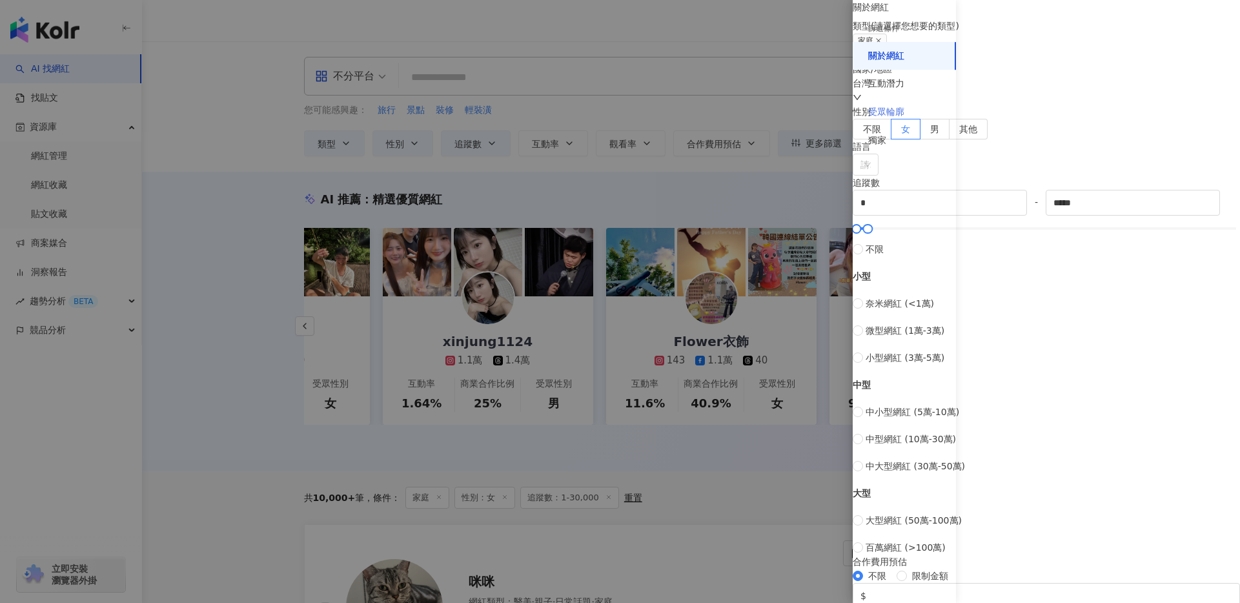
click at [891, 119] on div "受眾輪廓" at bounding box center [904, 112] width 103 height 28
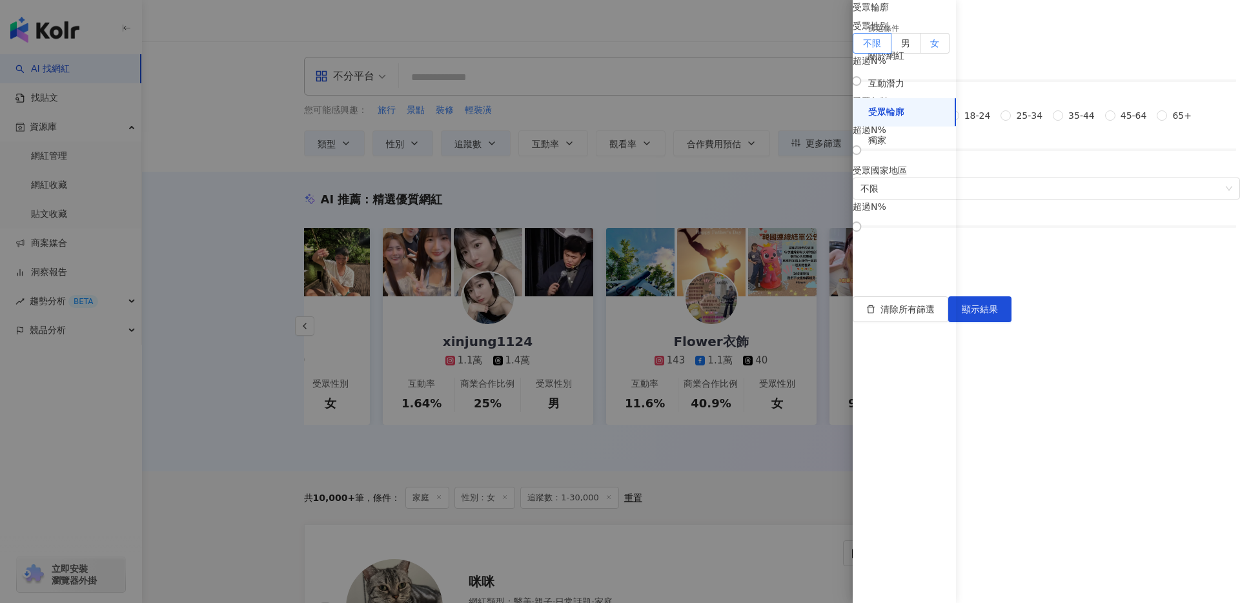
click at [939, 48] on span "女" at bounding box center [934, 43] width 9 height 10
click at [998, 314] on span "顯示結果" at bounding box center [980, 309] width 36 height 10
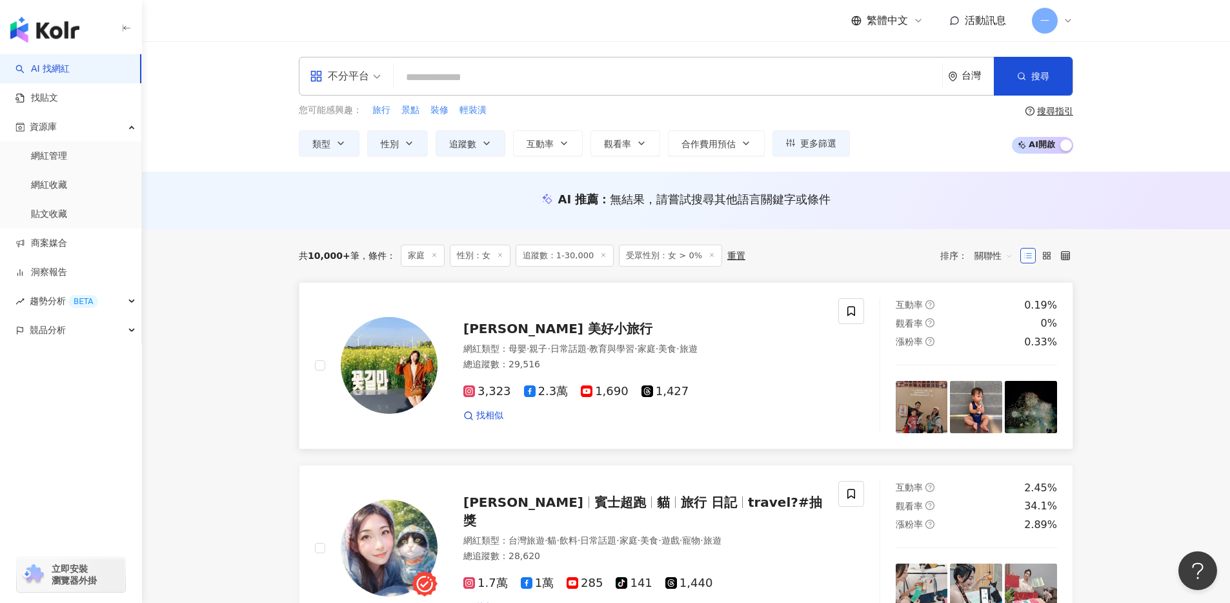
click at [496, 330] on span "Athena娜娜 美好小旅行" at bounding box center [557, 328] width 189 height 15
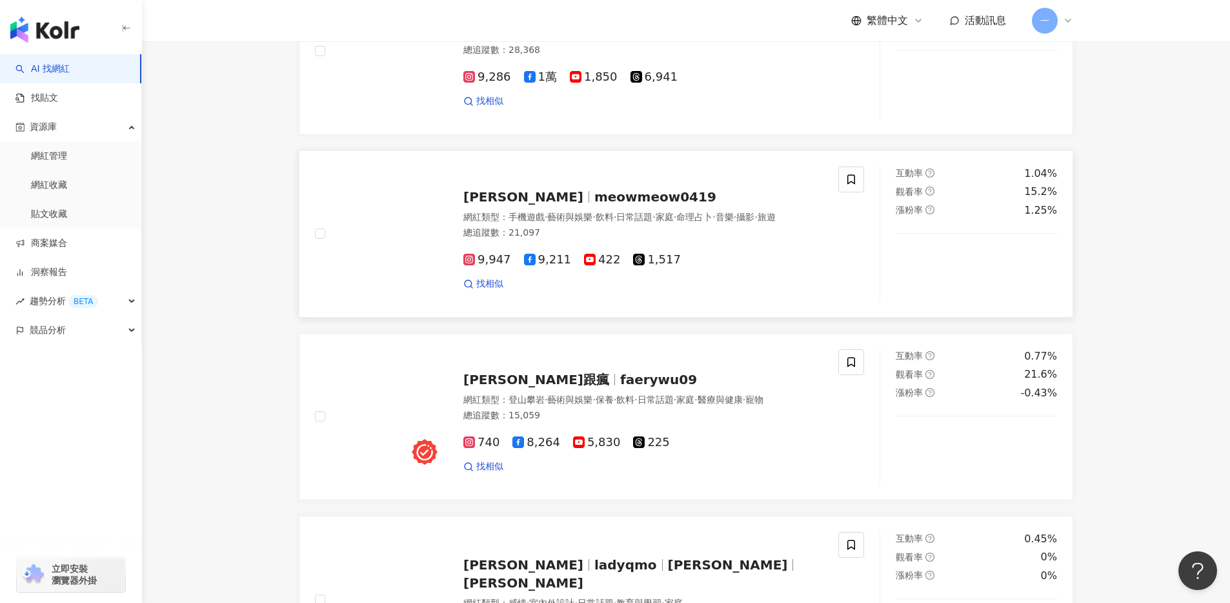
scroll to position [1681, 0]
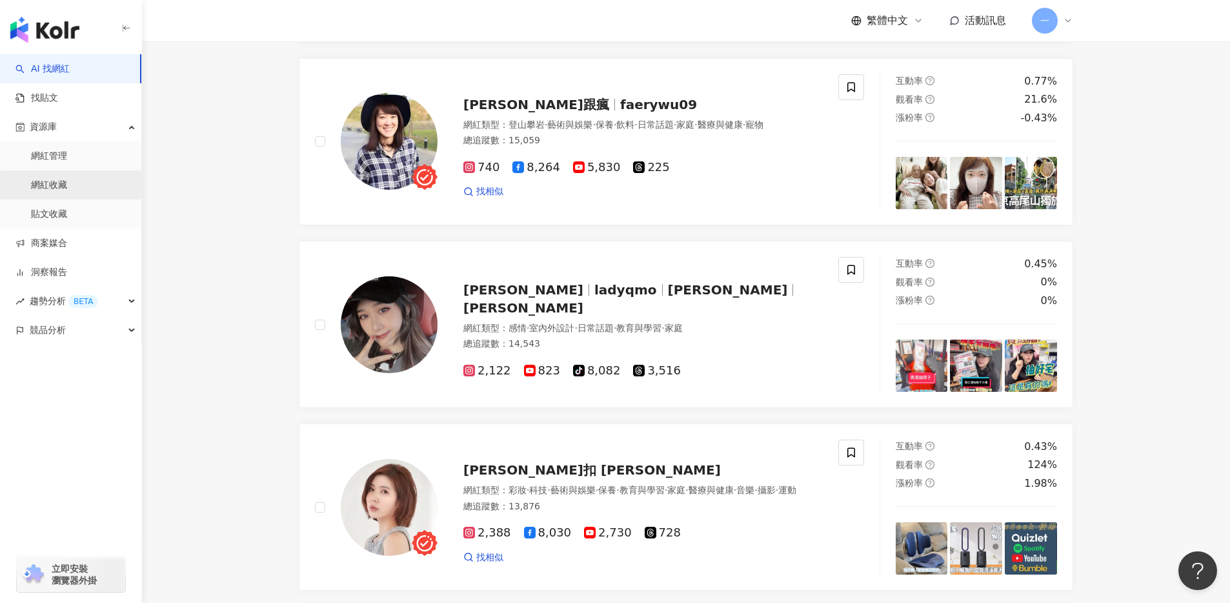
click at [57, 179] on link "網紅收藏" at bounding box center [49, 185] width 36 height 13
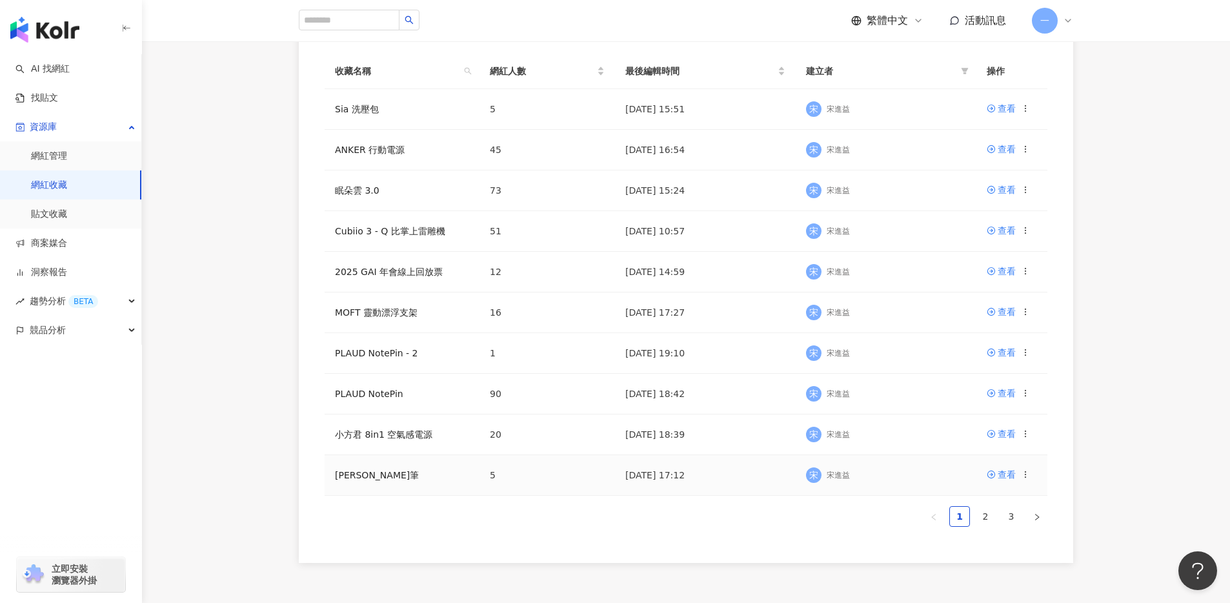
scroll to position [229, 0]
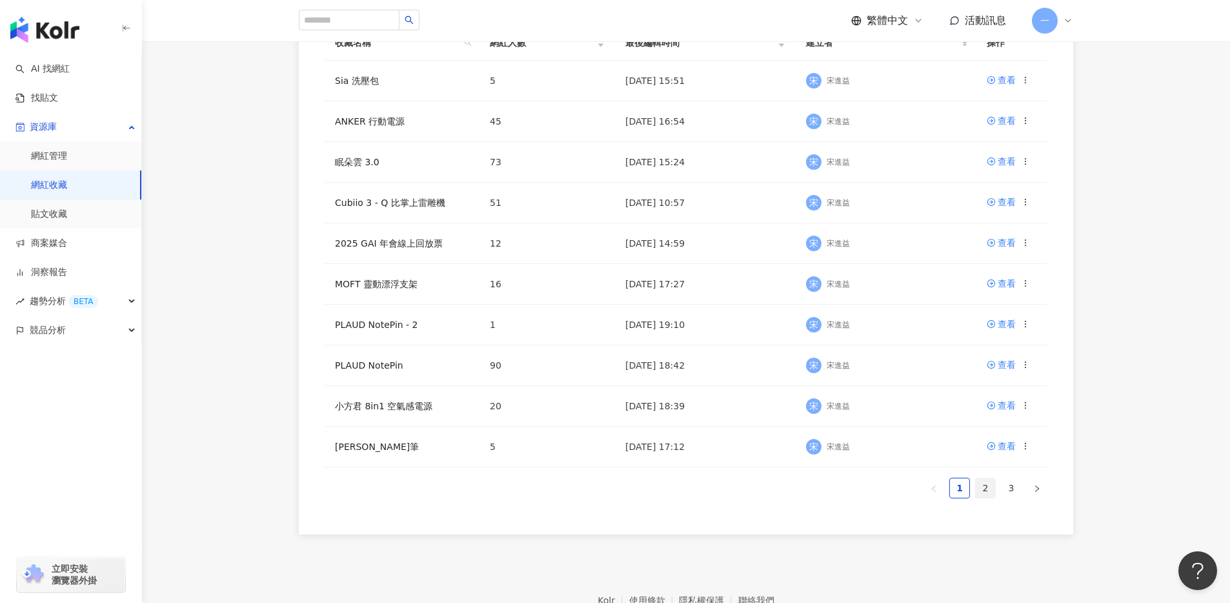
click at [976, 491] on link "2" at bounding box center [985, 487] width 19 height 19
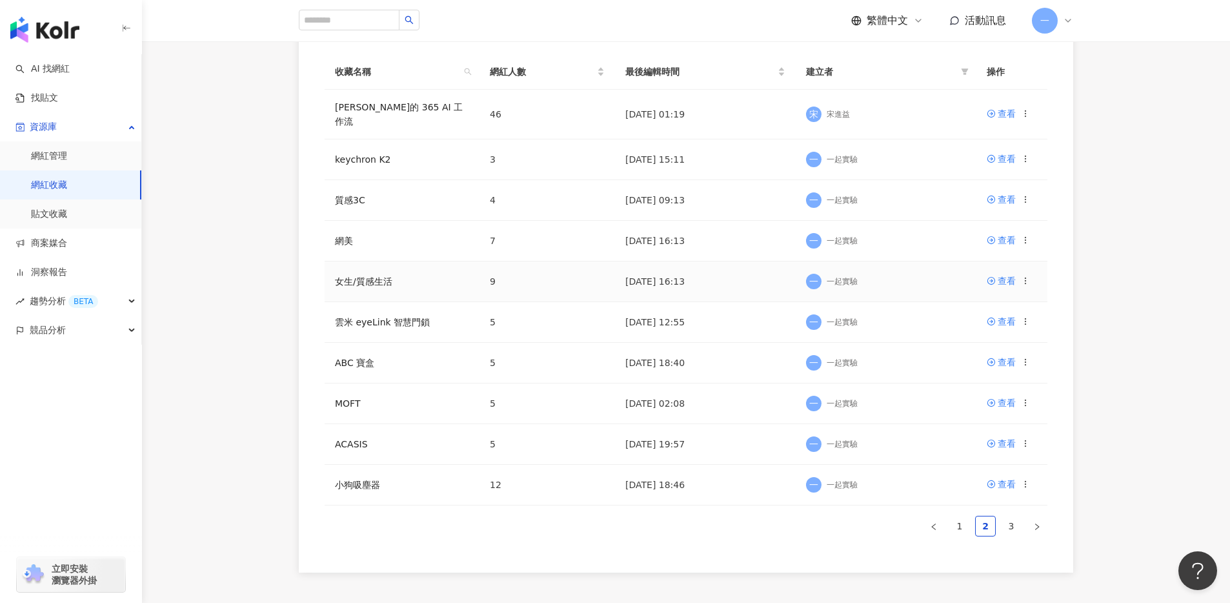
scroll to position [199, 0]
click at [1014, 522] on link "3" at bounding box center [1011, 527] width 19 height 19
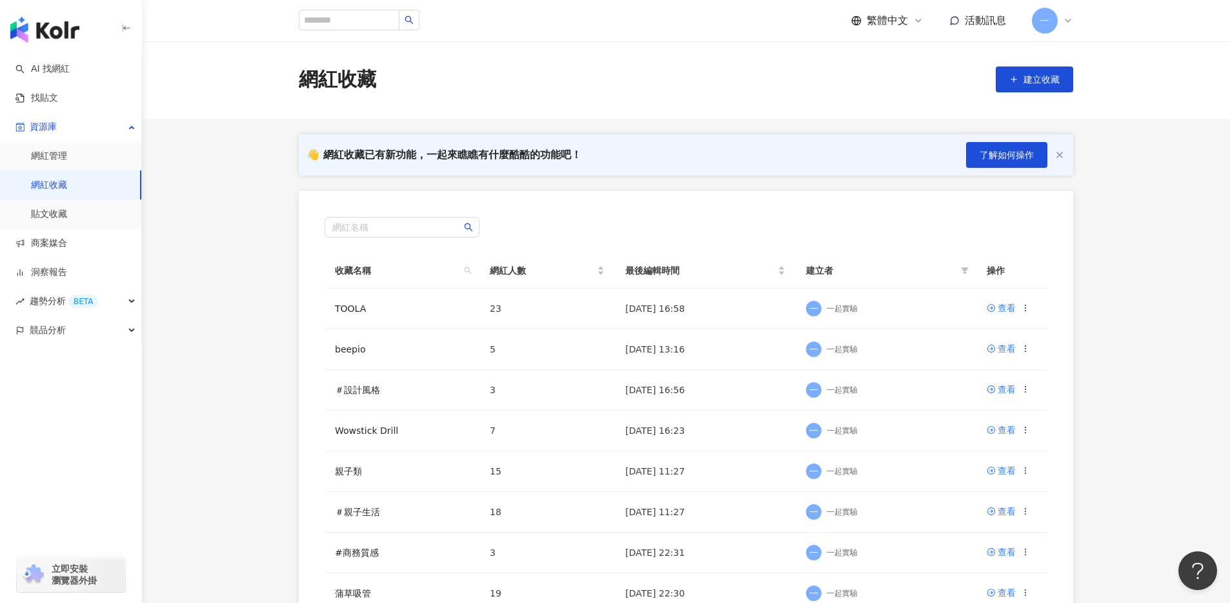
scroll to position [0, 0]
click at [67, 179] on link "網紅收藏" at bounding box center [49, 185] width 36 height 13
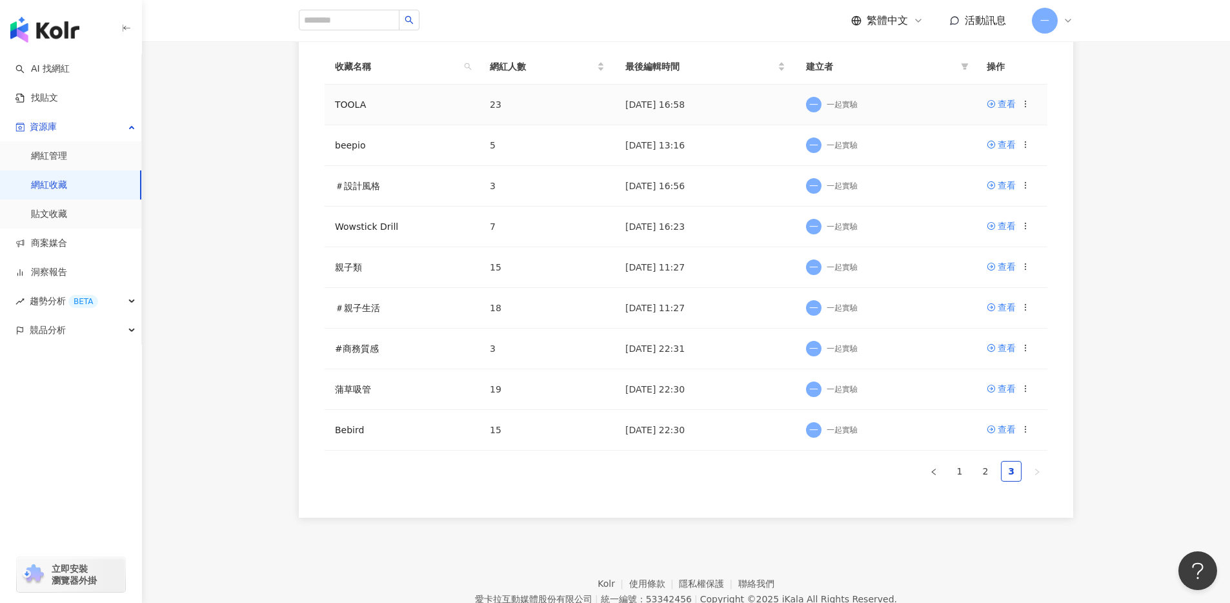
scroll to position [263, 0]
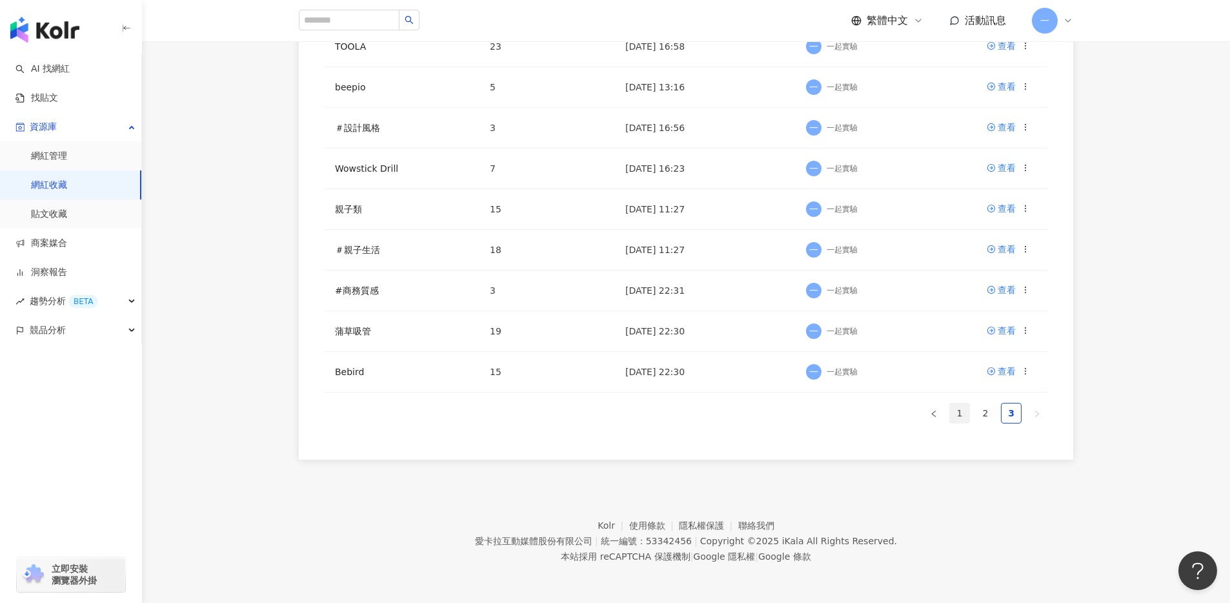
click at [966, 416] on link "1" at bounding box center [959, 412] width 19 height 19
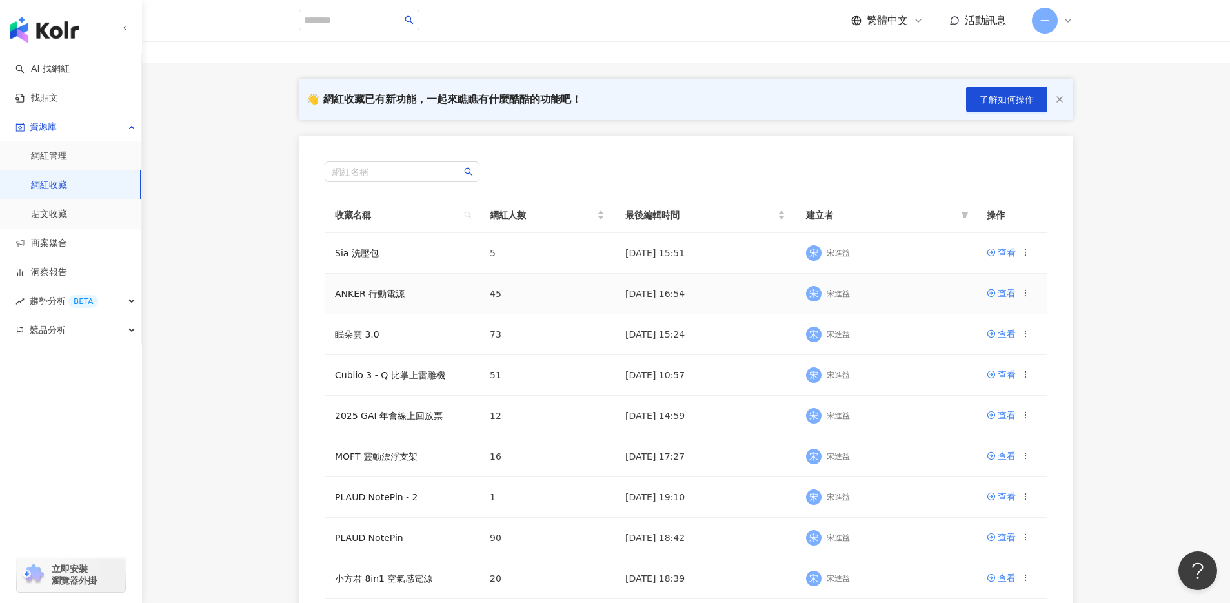
scroll to position [41, 0]
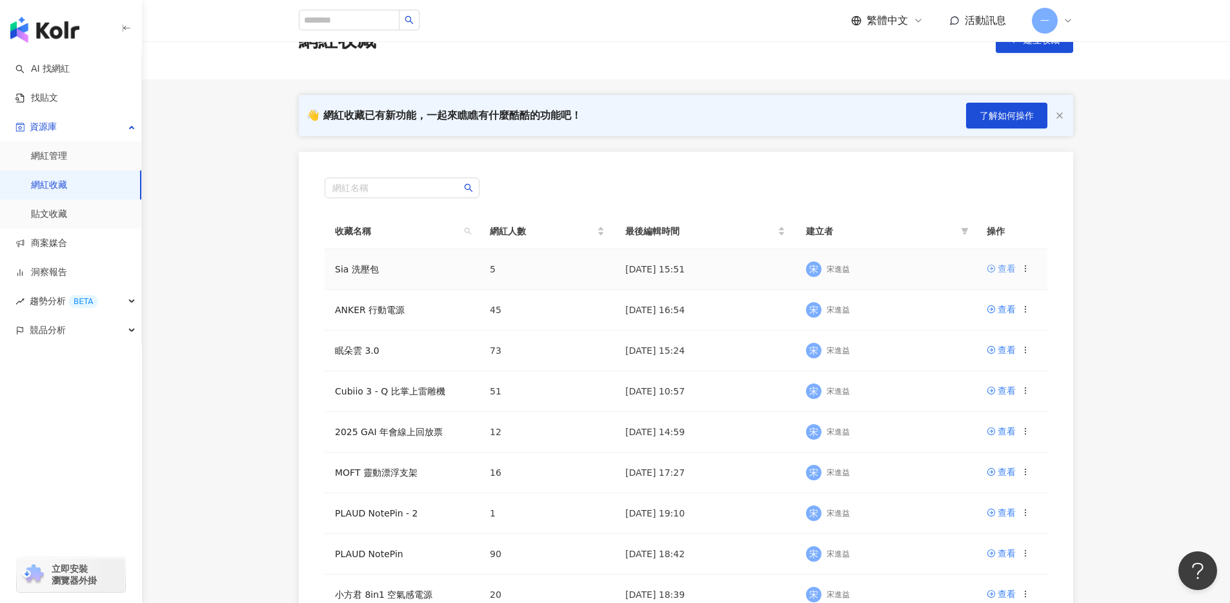
click at [1004, 266] on div "查看" at bounding box center [1007, 268] width 18 height 14
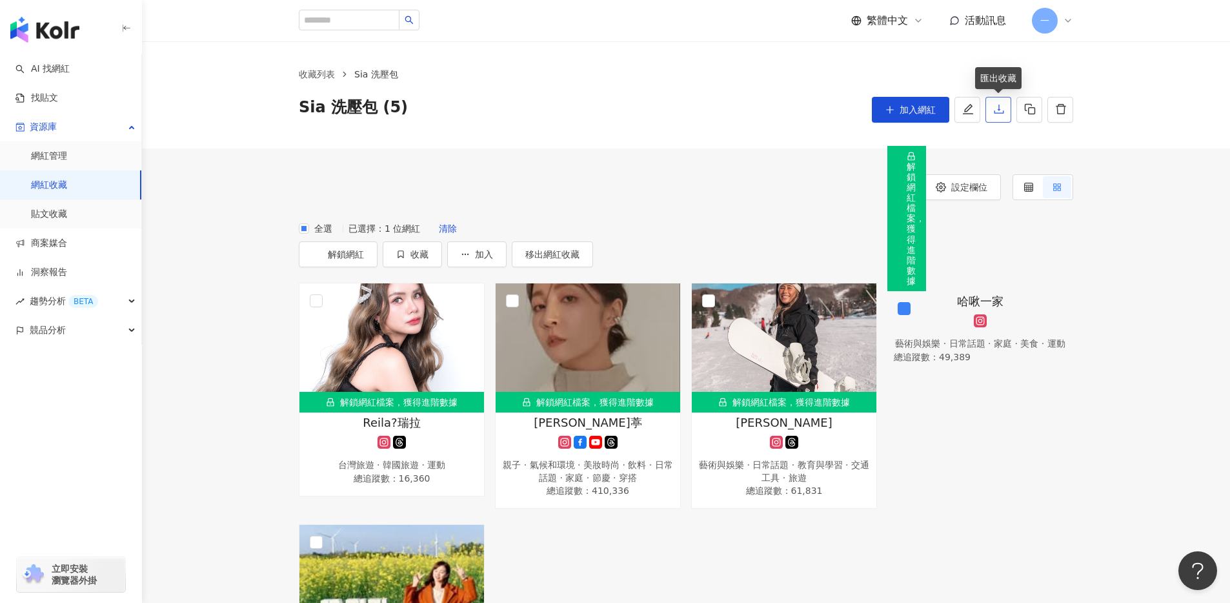
click at [1000, 111] on icon "download" at bounding box center [999, 109] width 12 height 12
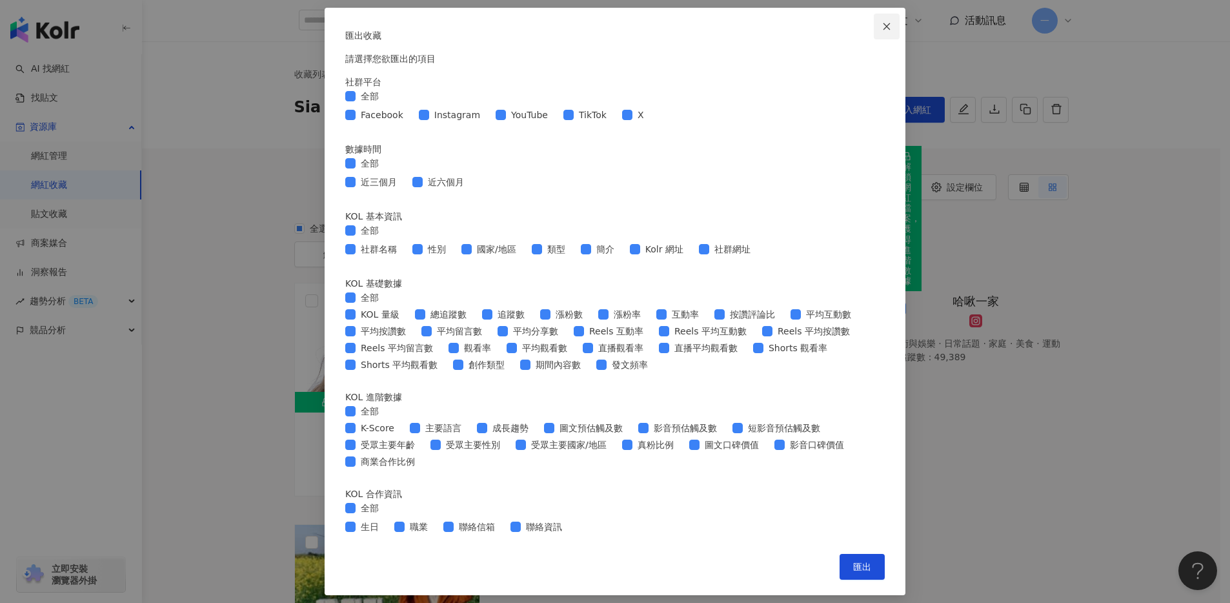
click at [882, 22] on icon "close" at bounding box center [886, 26] width 9 height 9
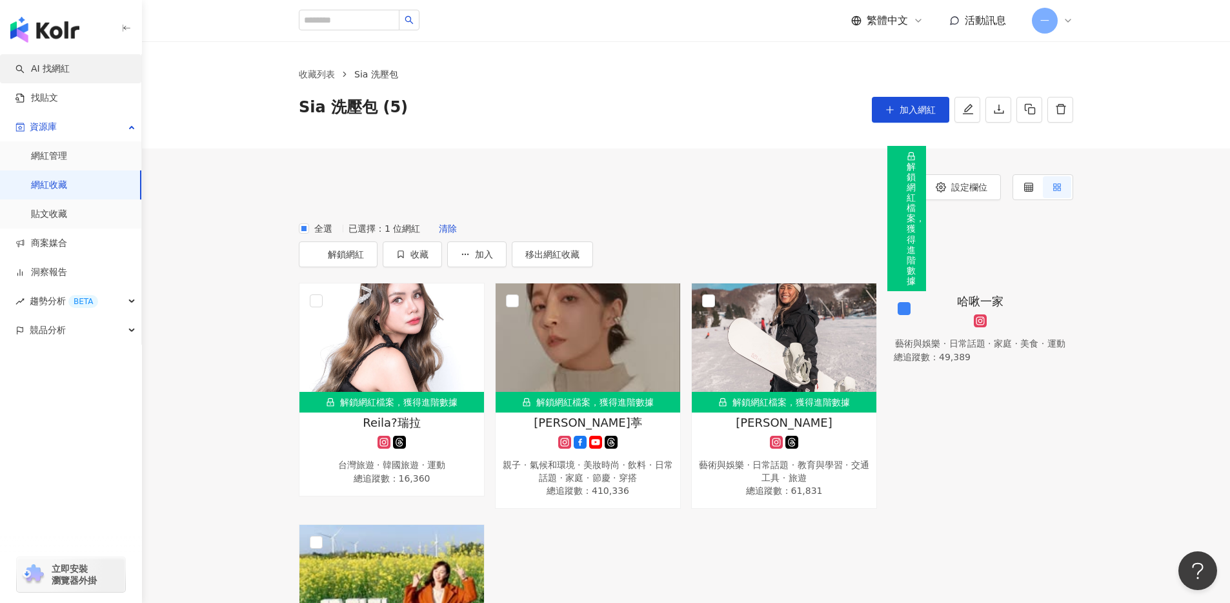
click at [63, 66] on link "AI 找網紅" at bounding box center [42, 69] width 54 height 13
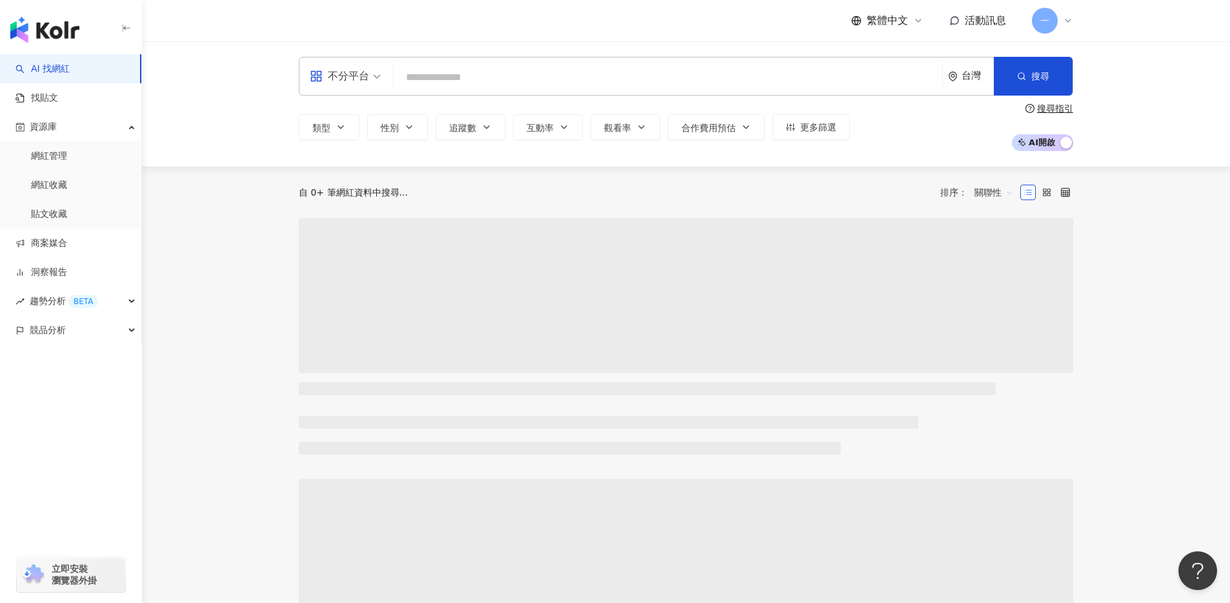
click at [441, 76] on input "search" at bounding box center [668, 77] width 538 height 25
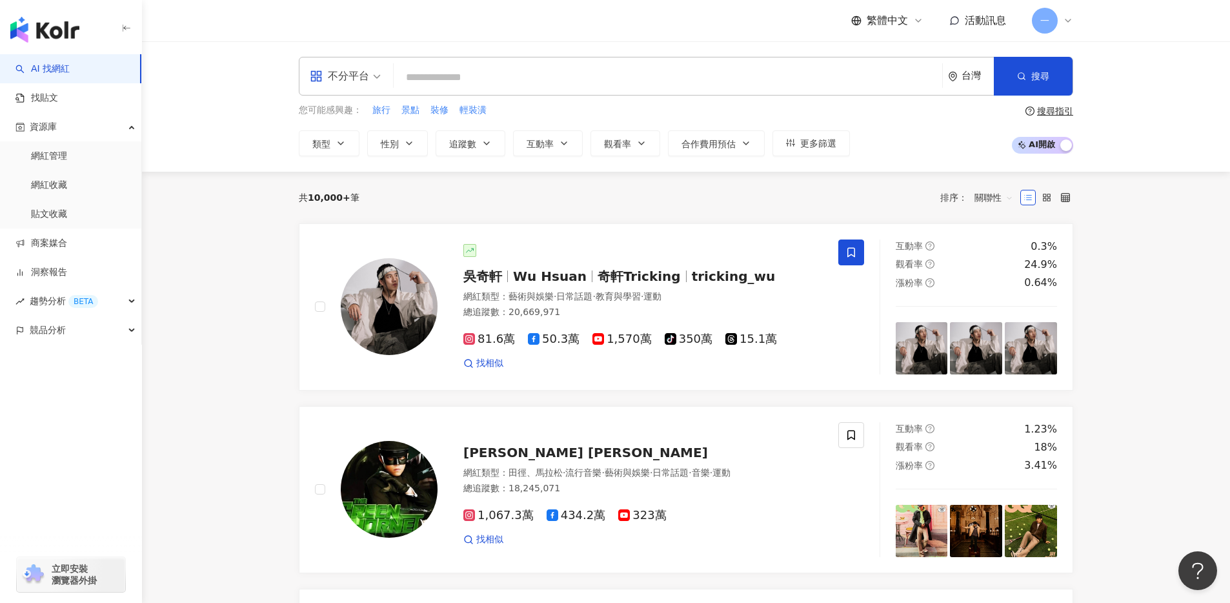
click at [421, 71] on input "search" at bounding box center [668, 77] width 538 height 25
paste input "********"
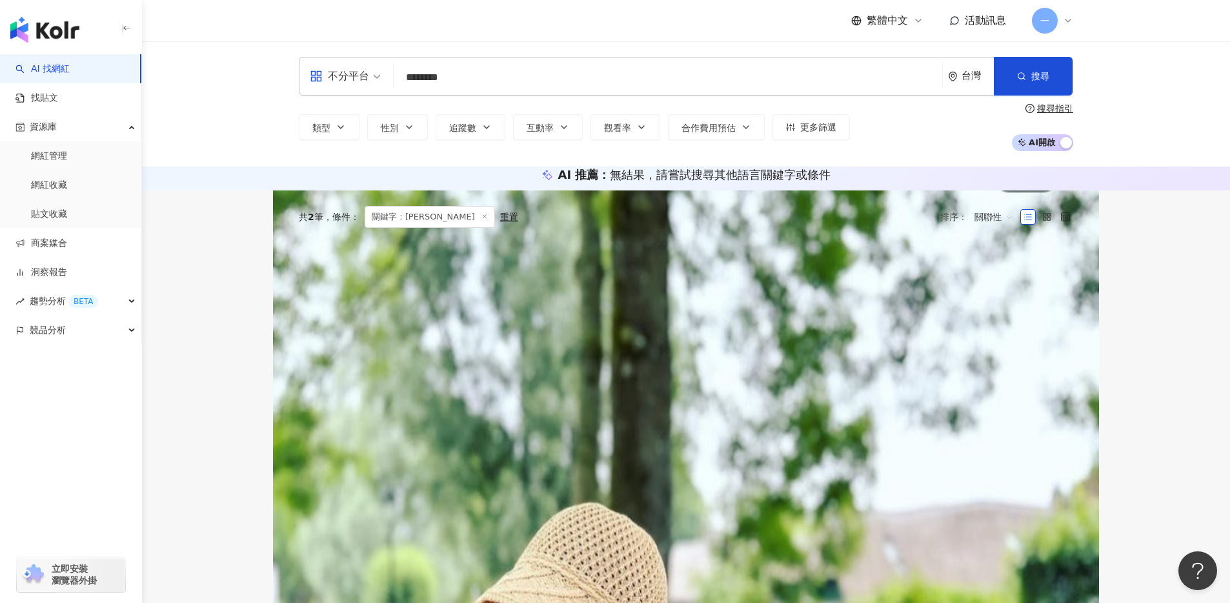
click at [849, 278] on icon at bounding box center [851, 273] width 12 height 12
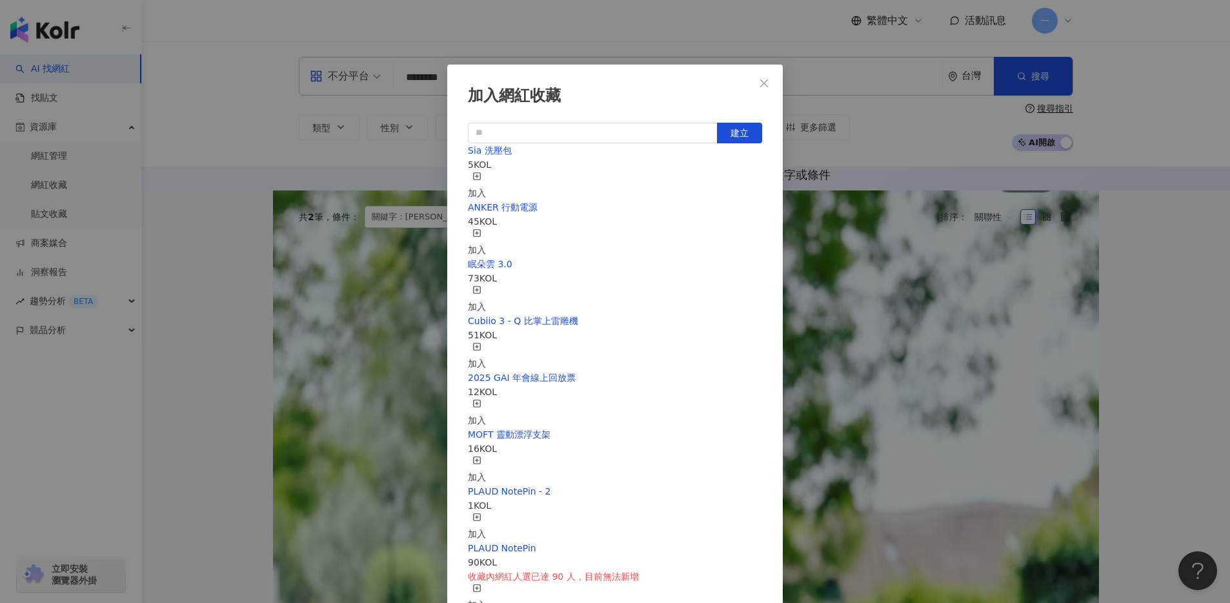
click at [486, 180] on div "加入" at bounding box center [477, 186] width 18 height 28
click at [1135, 358] on div "加入網紅收藏 建立 Sia 洗壓包 6 KOL 已加入 ANKER 行動電源 45 KOL 加入 眠朵雲 3.0 73 KOL 加入 Cubiio 3 - Q…" at bounding box center [615, 301] width 1230 height 603
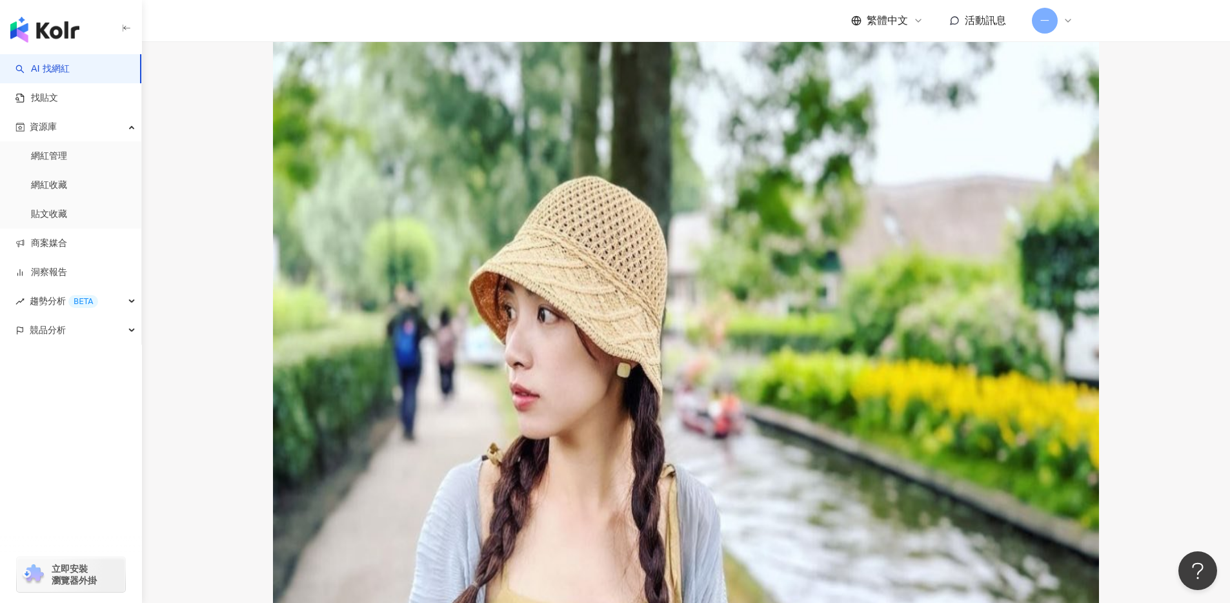
scroll to position [77, 0]
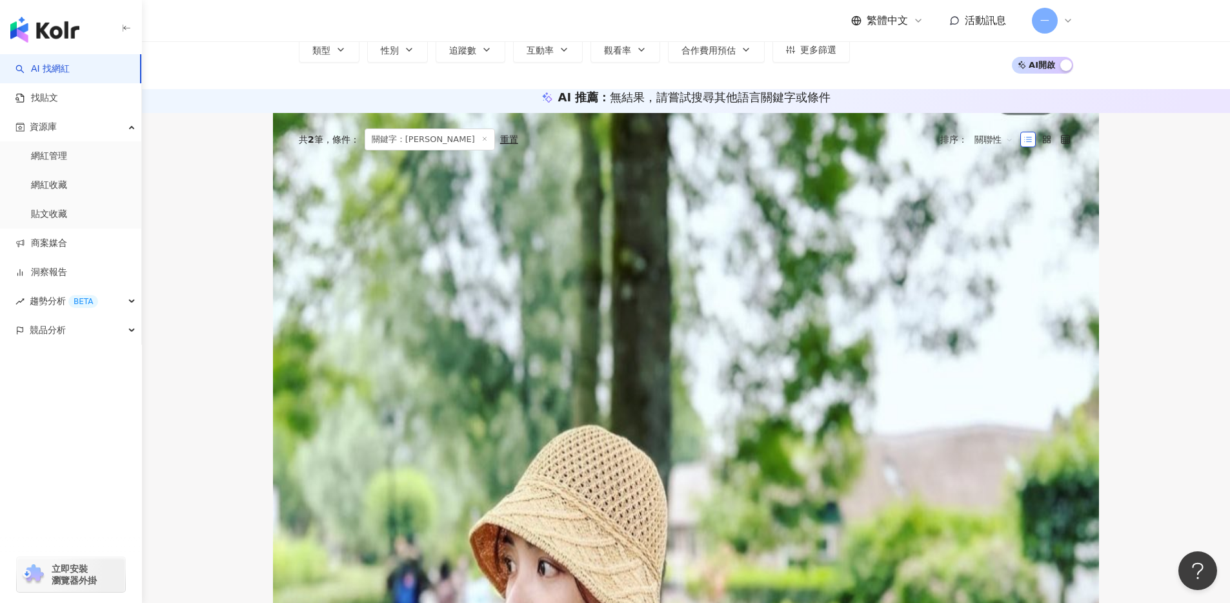
drag, startPoint x: 451, startPoint y: 245, endPoint x: 330, endPoint y: 11, distance: 263.8
click at [529, 222] on span "凱西的自由生活" at bounding box center [555, 214] width 185 height 15
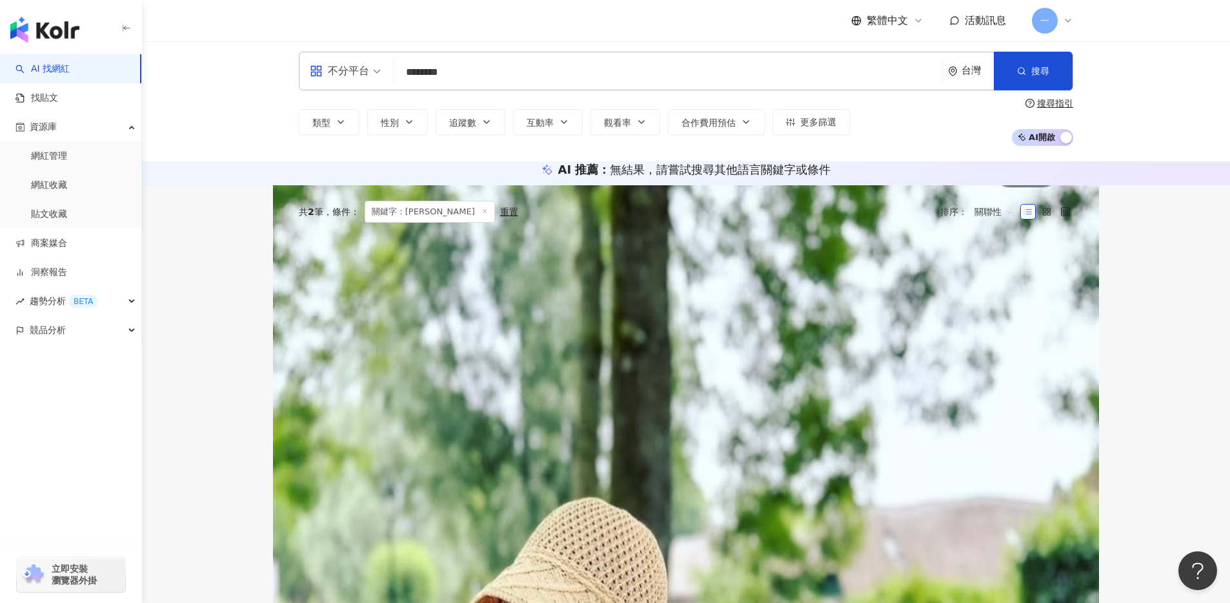
scroll to position [0, 0]
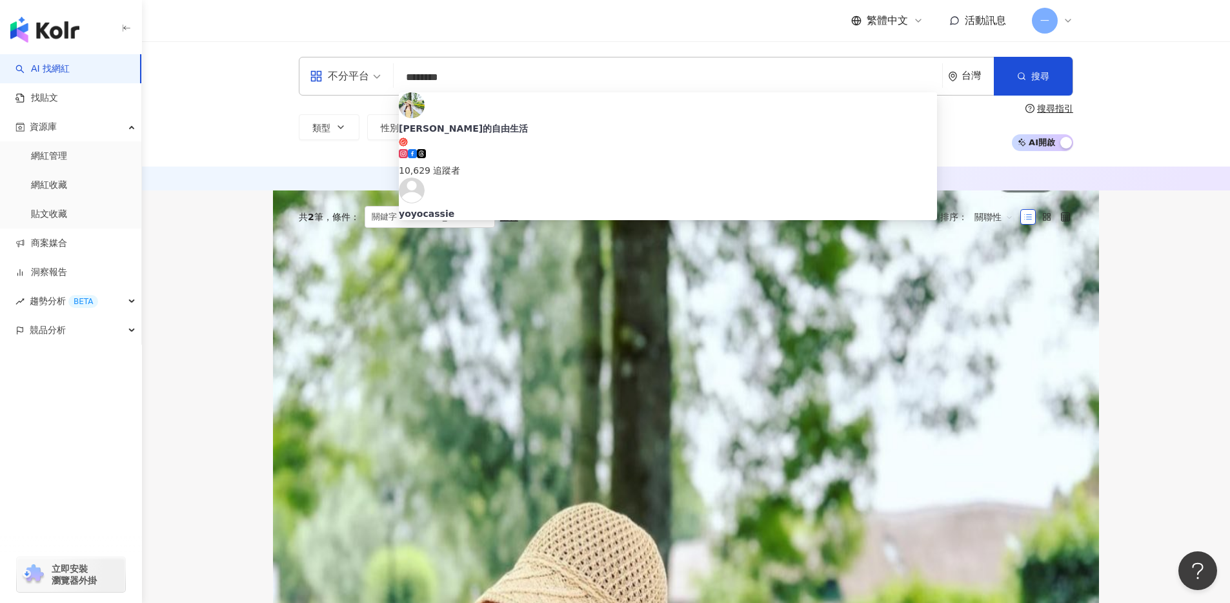
drag, startPoint x: 494, startPoint y: 73, endPoint x: 409, endPoint y: 76, distance: 85.2
click at [409, 76] on input "********" at bounding box center [668, 77] width 538 height 25
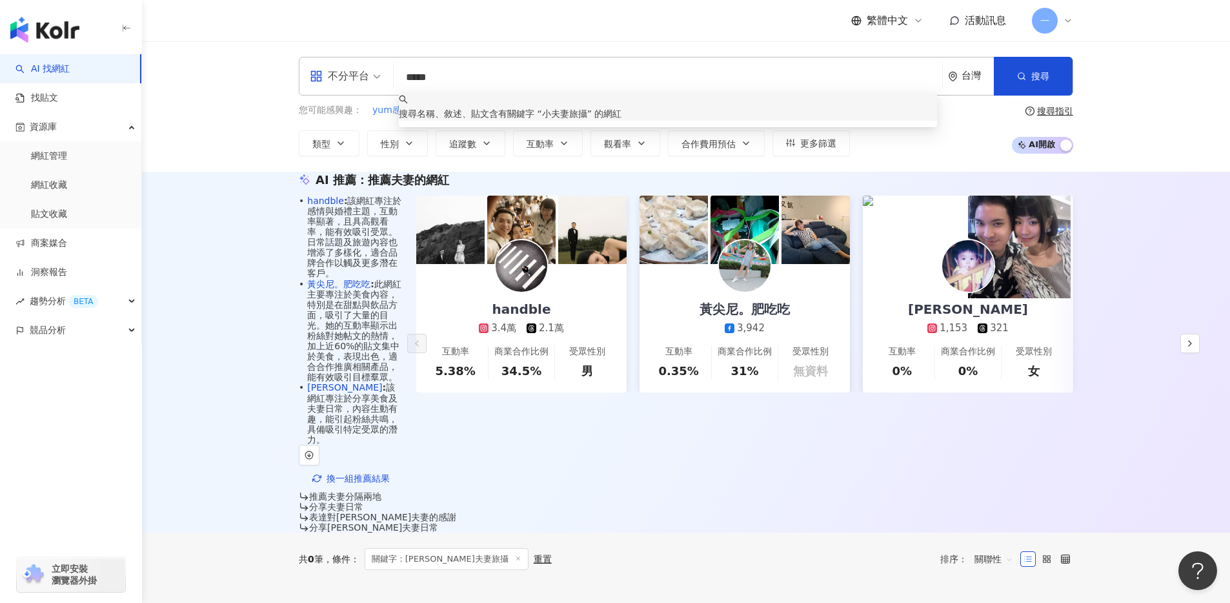
drag, startPoint x: 485, startPoint y: 88, endPoint x: 403, endPoint y: 81, distance: 81.6
click at [403, 81] on input "*****" at bounding box center [668, 77] width 538 height 25
drag, startPoint x: 502, startPoint y: 72, endPoint x: 399, endPoint y: 76, distance: 102.7
click at [399, 76] on input "*****" at bounding box center [668, 77] width 538 height 25
type input "*****"
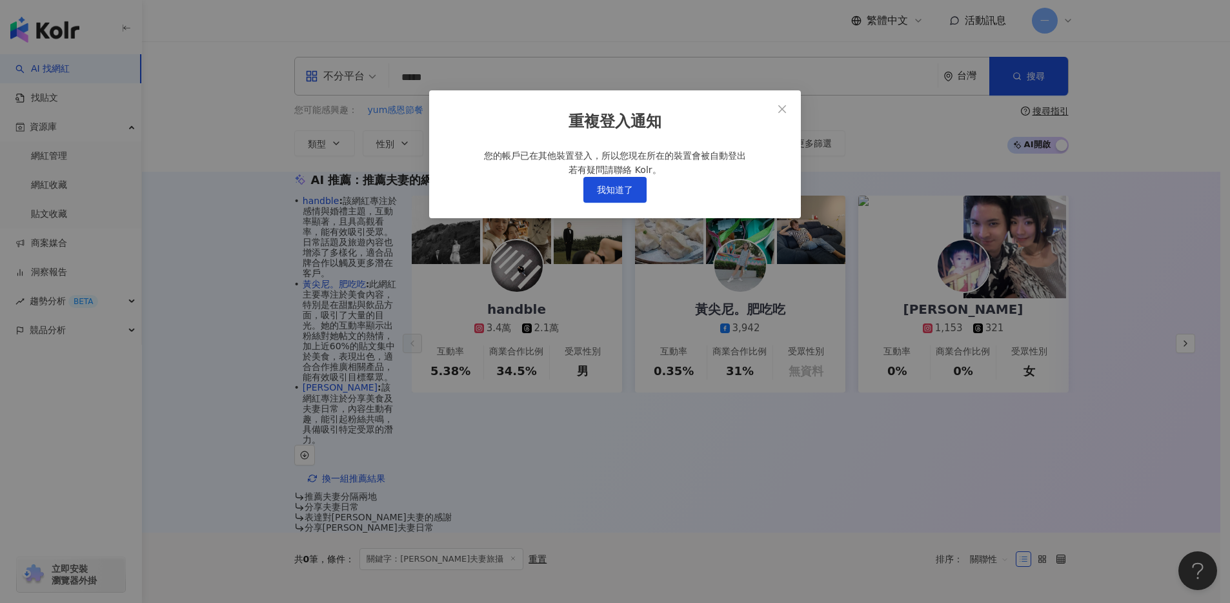
click at [507, 74] on div "重複登入通知 您的帳戶已在其他裝置登入，所以您現在所在的裝置會被自動登出 若有疑問請聯絡 Kolr。 我知道了" at bounding box center [615, 301] width 1230 height 603
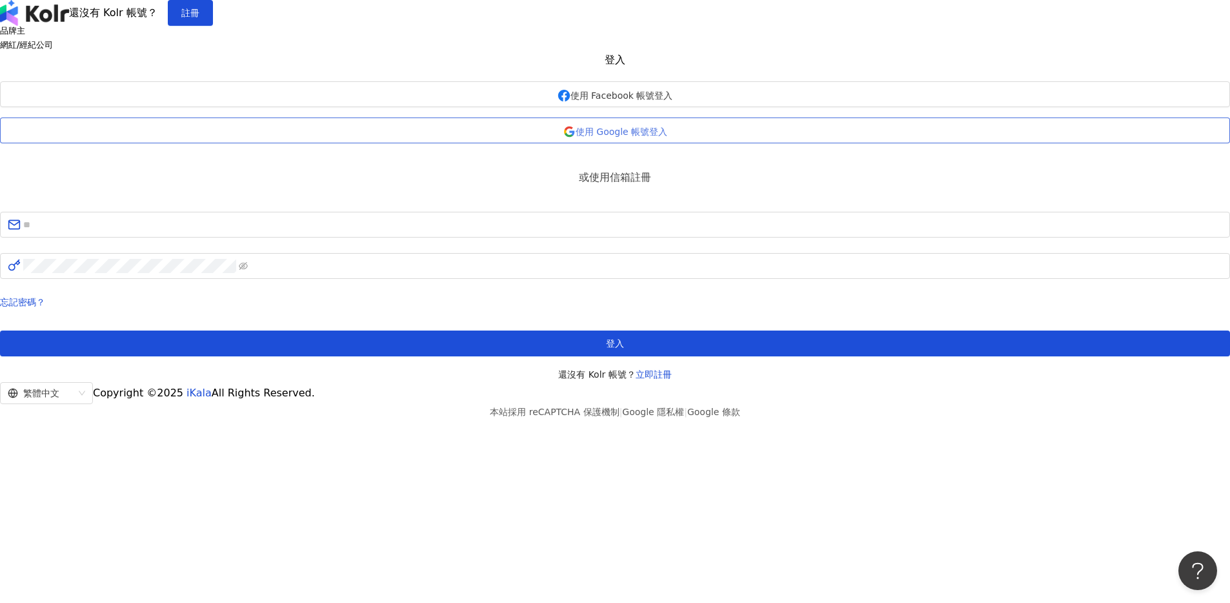
click at [596, 137] on span "使用 Google 帳號登入" at bounding box center [622, 131] width 92 height 10
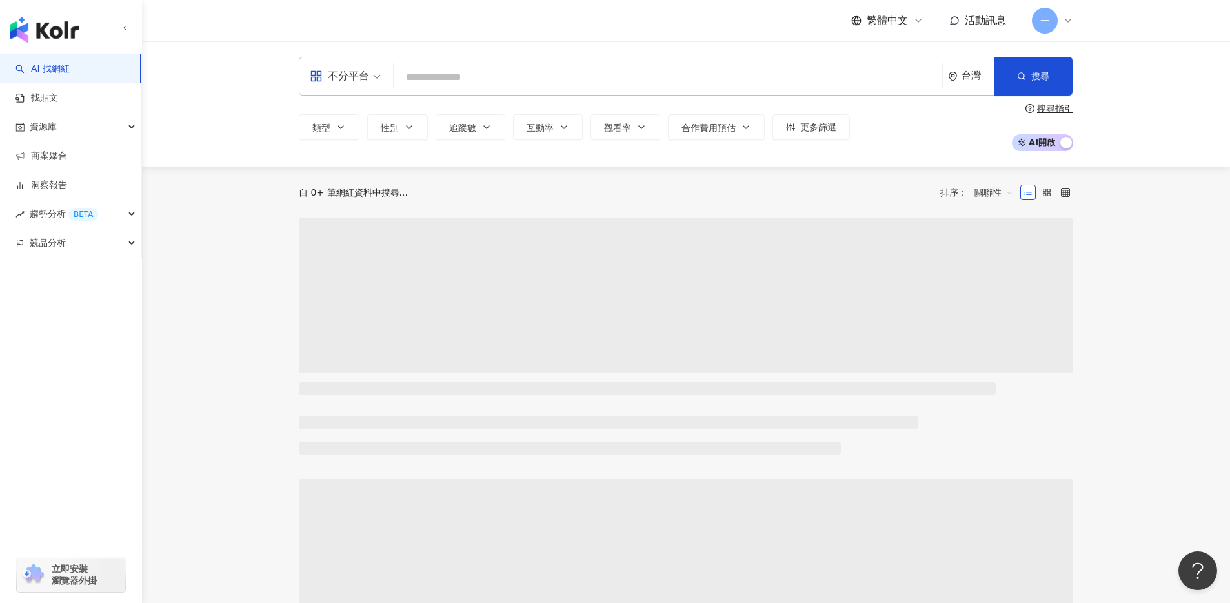
click at [429, 85] on input "search" at bounding box center [668, 77] width 538 height 25
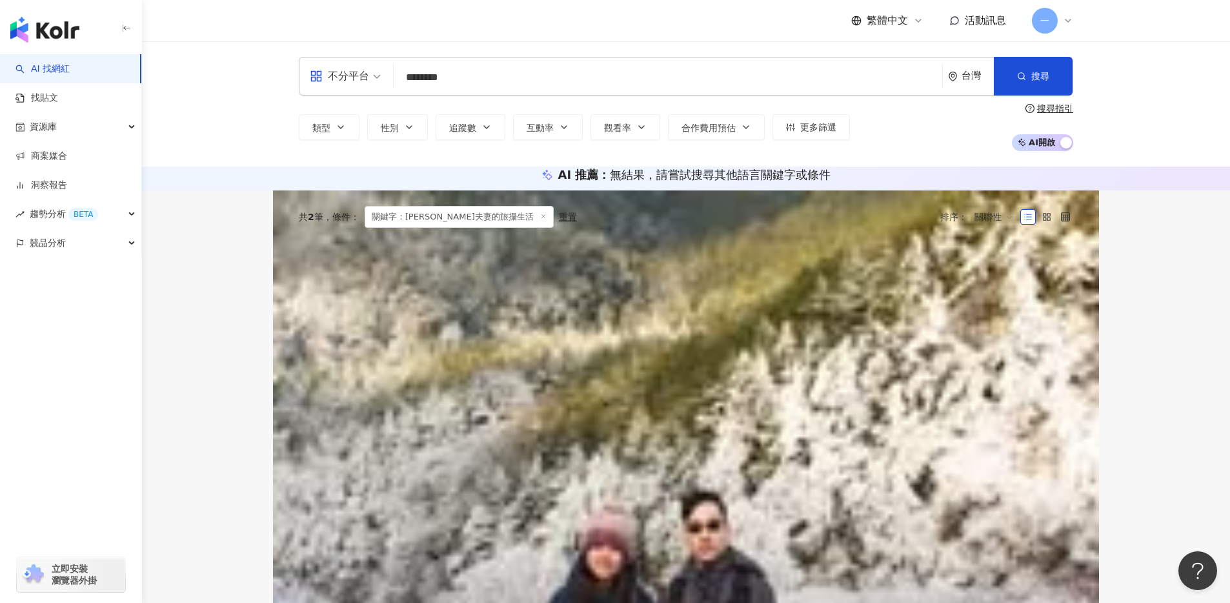
type input "********"
click at [548, 294] on mark "小夫妻的旅攝生活" at bounding box center [571, 283] width 216 height 21
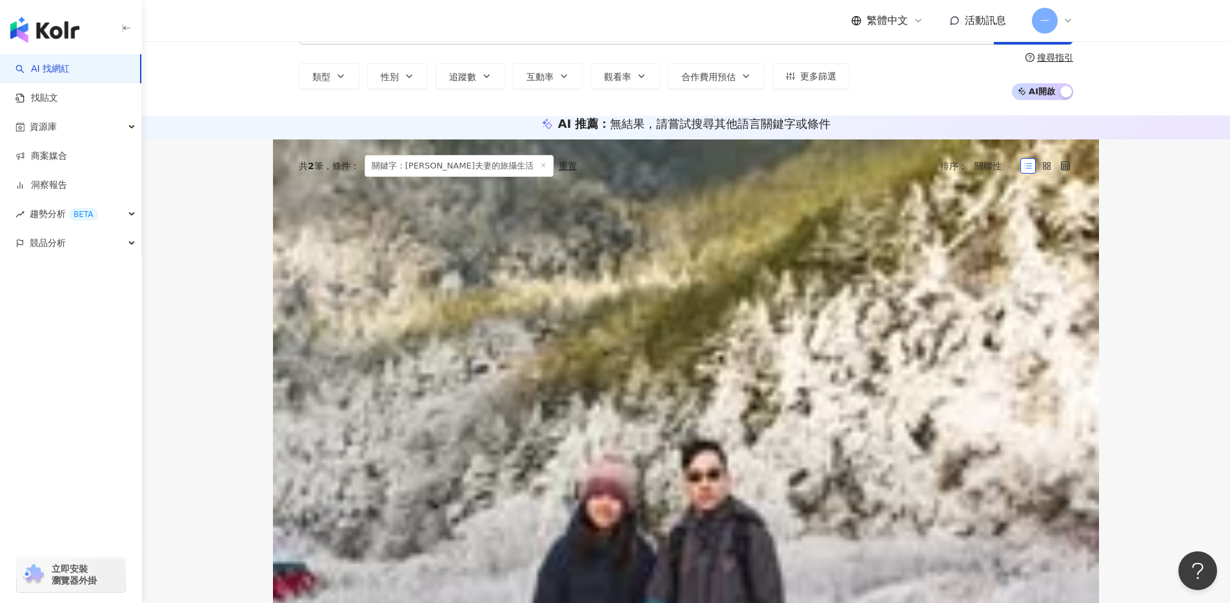
scroll to position [66, 0]
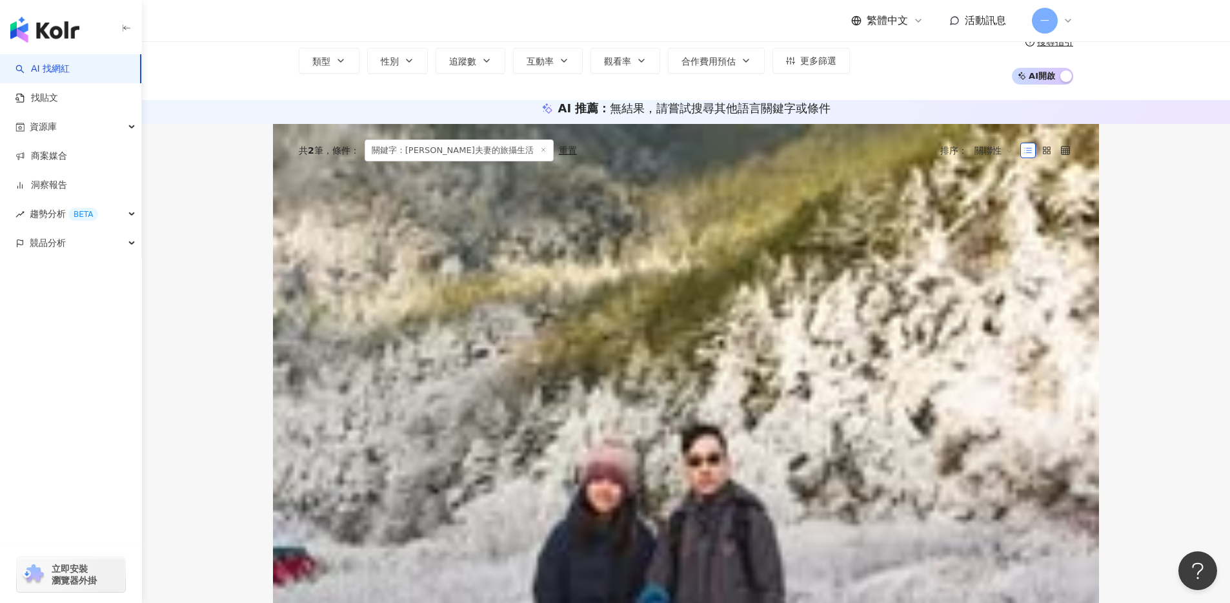
click at [490, 324] on span "找相似" at bounding box center [489, 317] width 27 height 13
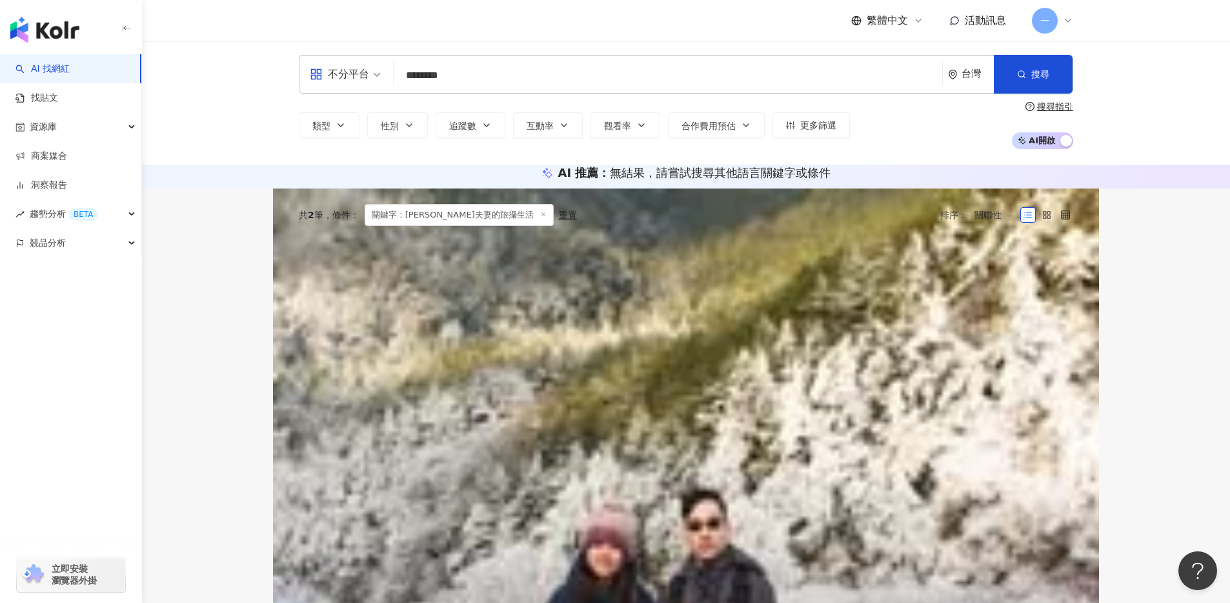
scroll to position [0, 0]
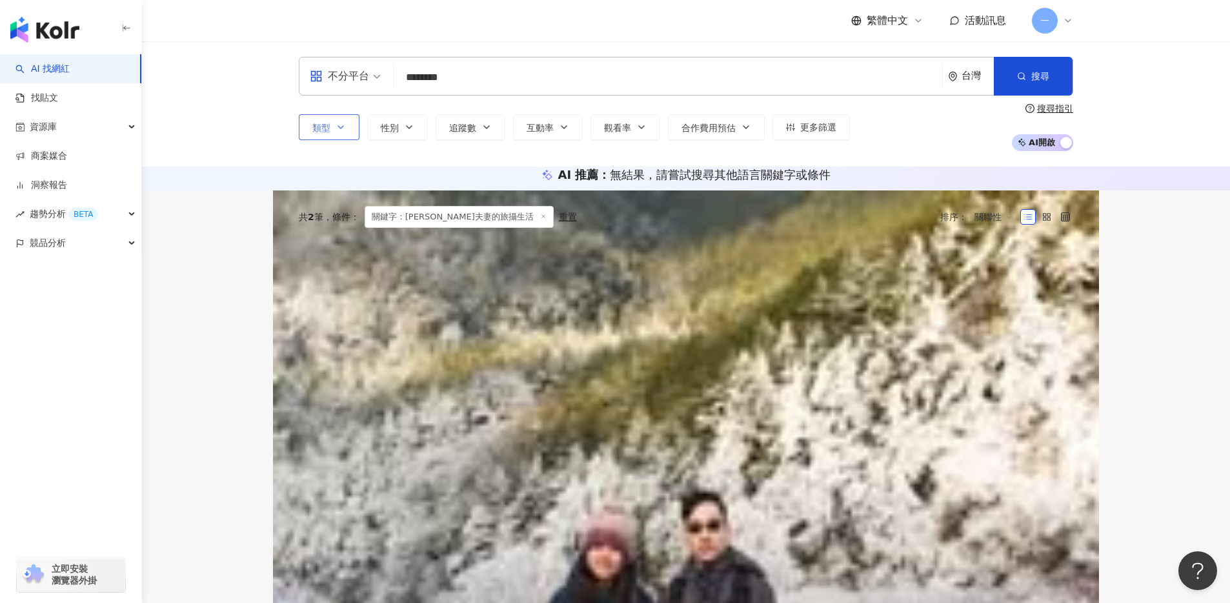
click at [331, 135] on button "類型" at bounding box center [329, 127] width 61 height 26
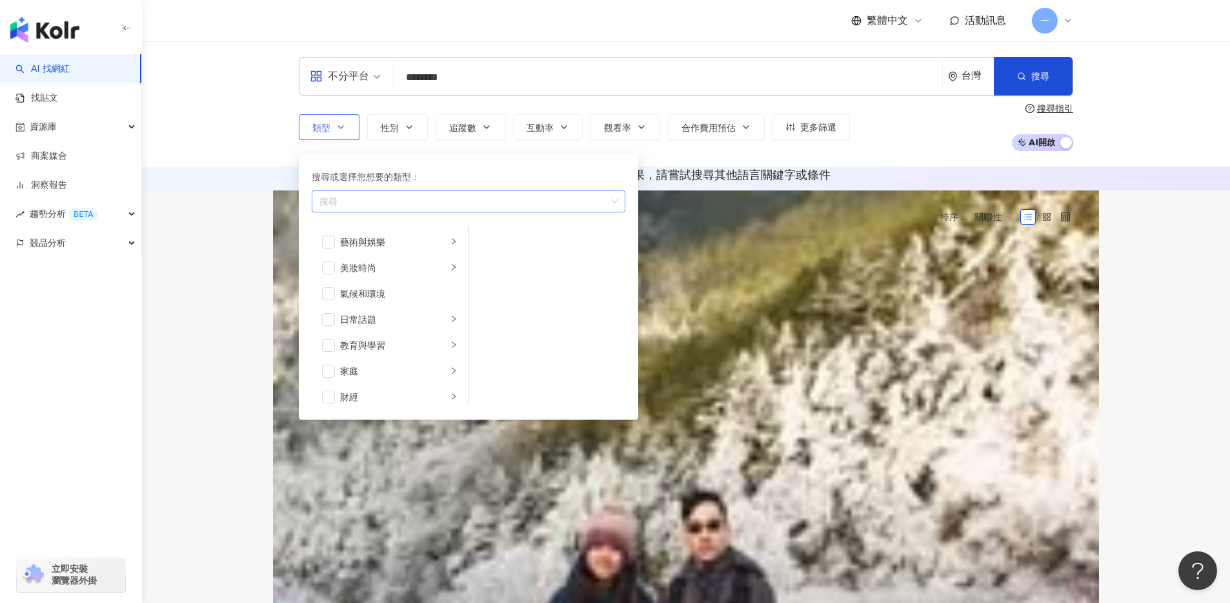
click at [354, 197] on div "button" at bounding box center [461, 202] width 295 height 10
type input "**"
click at [360, 234] on div "旅遊" at bounding box center [468, 228] width 308 height 23
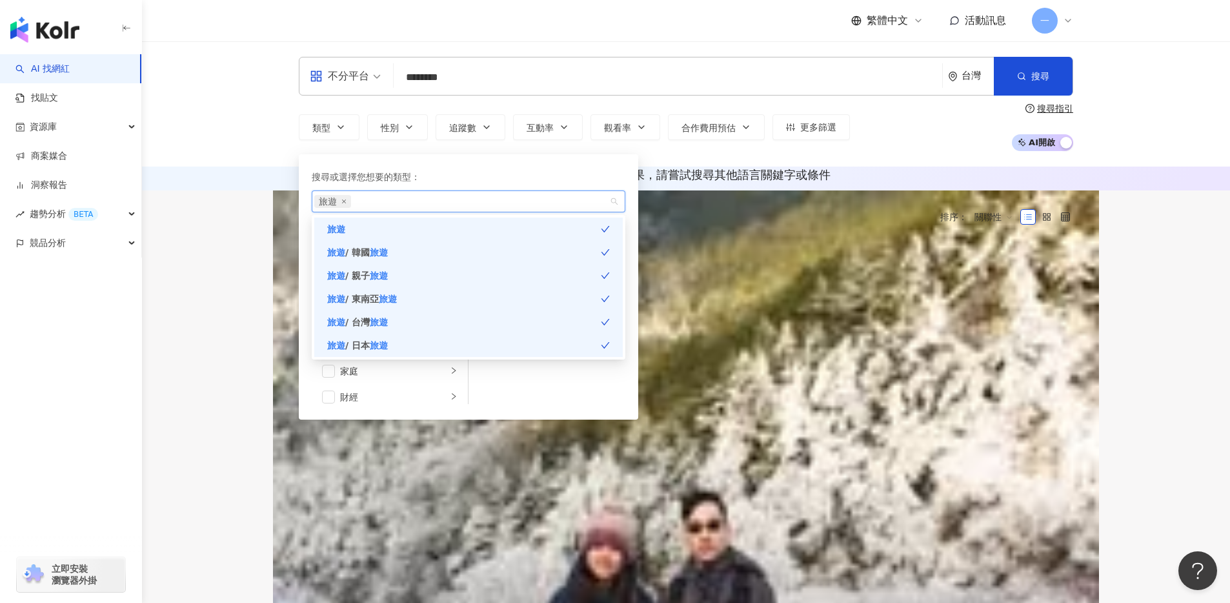
click at [231, 263] on main "不分平台 ******** 台灣 搜尋 6d3145a1-6cfb-4ead-9e1a-9026580077e0 小夫妻的旅攝生活 25,273 追蹤者 搜尋…" at bounding box center [686, 565] width 1088 height 1049
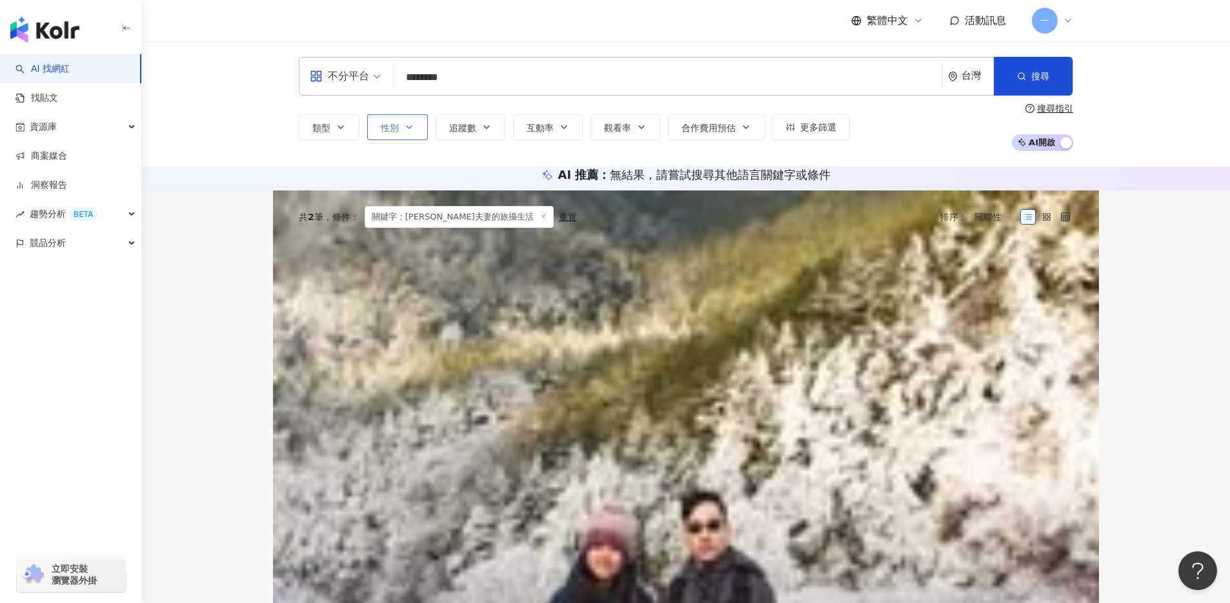
click at [400, 125] on button "性別" at bounding box center [397, 127] width 61 height 26
click at [254, 190] on div "AI 推薦 ： 無結果，請嘗試搜尋其他語言關鍵字或條件" at bounding box center [686, 179] width 1088 height 24
click at [486, 125] on icon "button" at bounding box center [486, 127] width 10 height 10
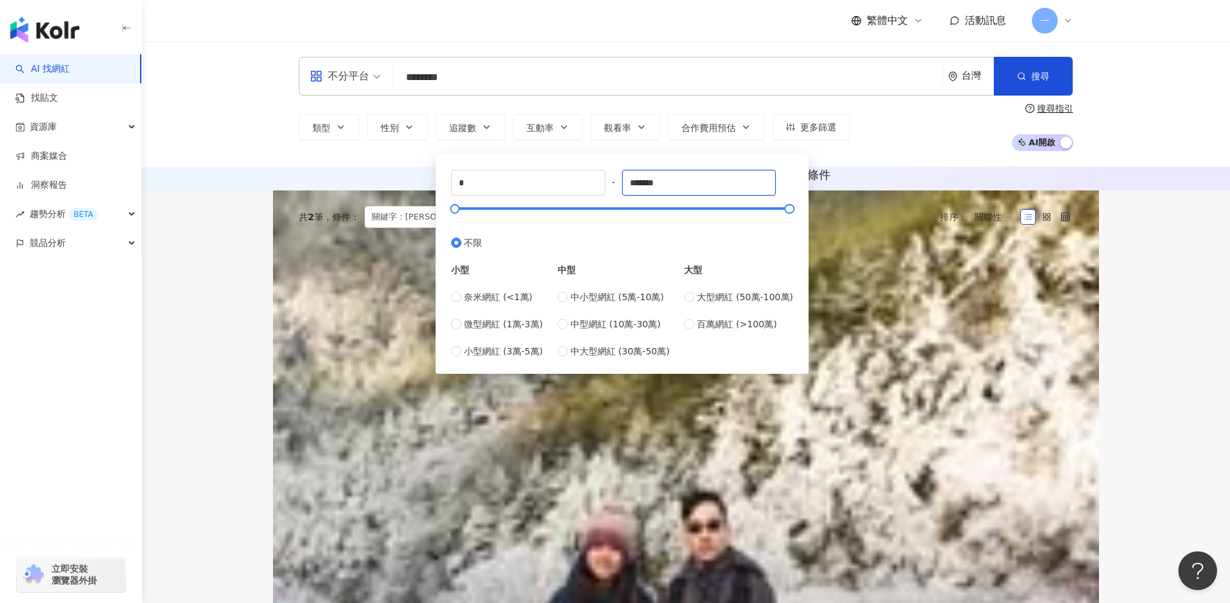
drag, startPoint x: 698, startPoint y: 182, endPoint x: 612, endPoint y: 185, distance: 85.9
click at [610, 185] on div "* - ******* 不限 小型 奈米網紅 (<1萬) 微型網紅 (1萬-3萬) 小型網紅 (3萬-5萬) 中型 中小型網紅 (5萬-10萬) 中型網紅 (…" at bounding box center [622, 264] width 342 height 188
type input "*"
type input "*****"
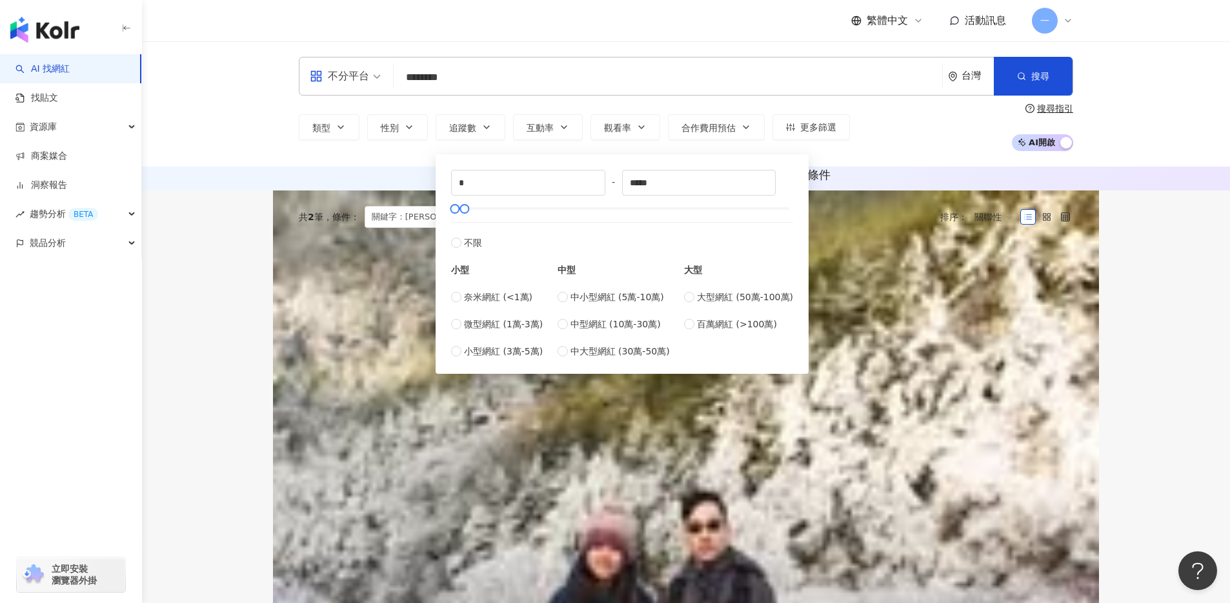
click at [241, 190] on div "AI 推薦 ： 無結果，請嘗試搜尋其他語言關鍵字或條件" at bounding box center [686, 179] width 1088 height 24
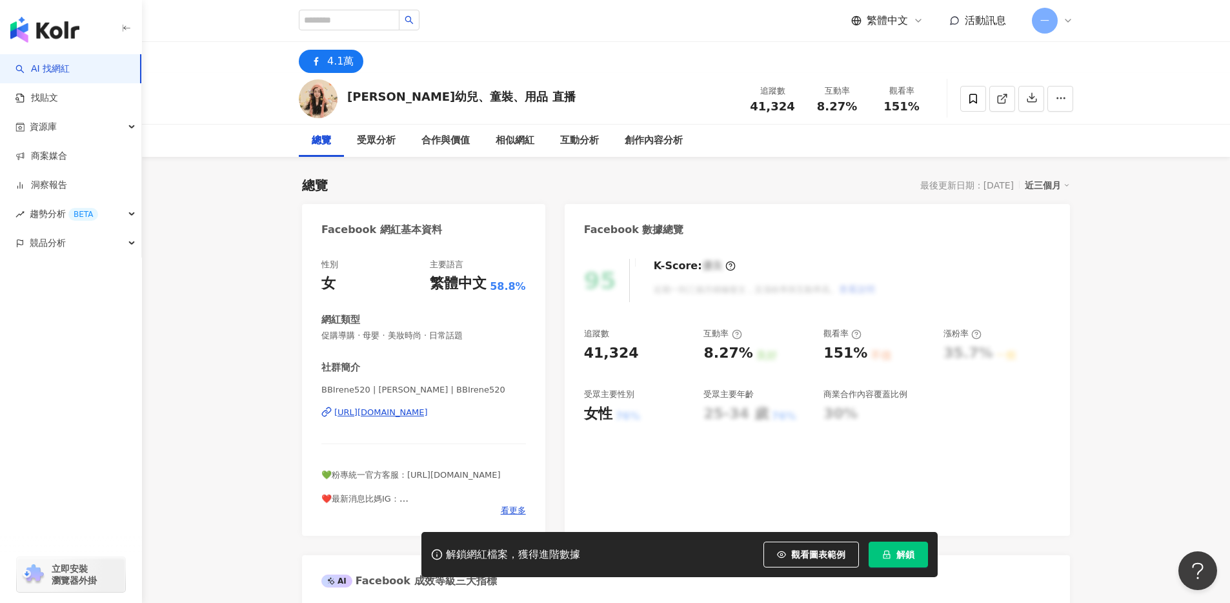
click at [421, 414] on div "[URL][DOMAIN_NAME]" at bounding box center [381, 413] width 94 height 12
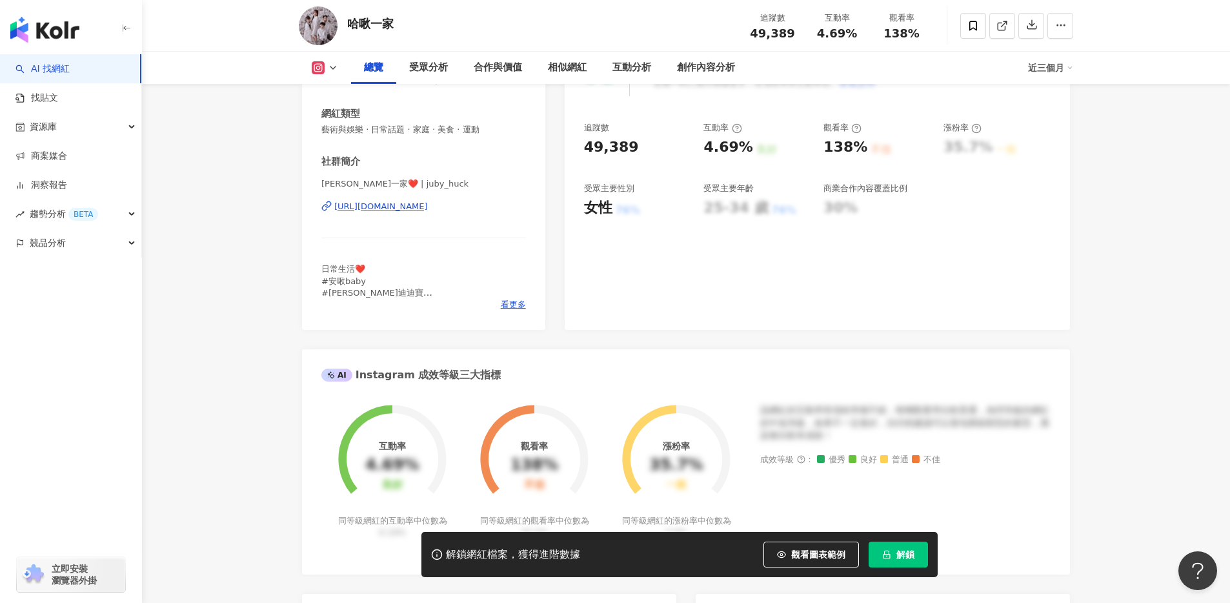
scroll to position [180, 0]
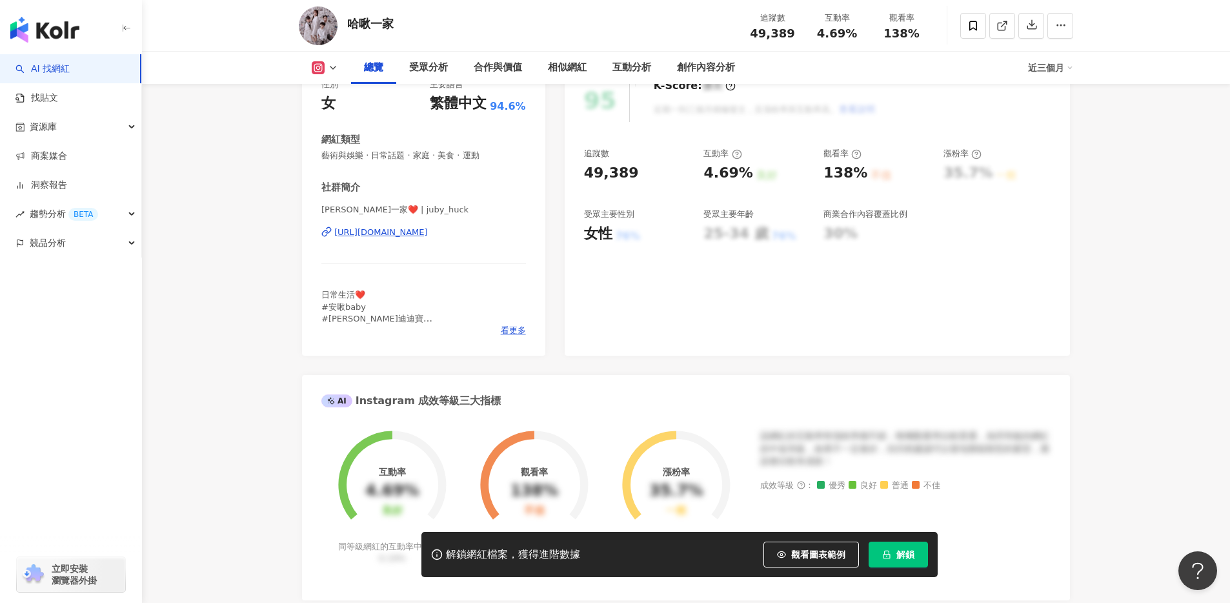
click at [398, 233] on div "https://www.instagram.com/juby_huck/" at bounding box center [381, 233] width 94 height 12
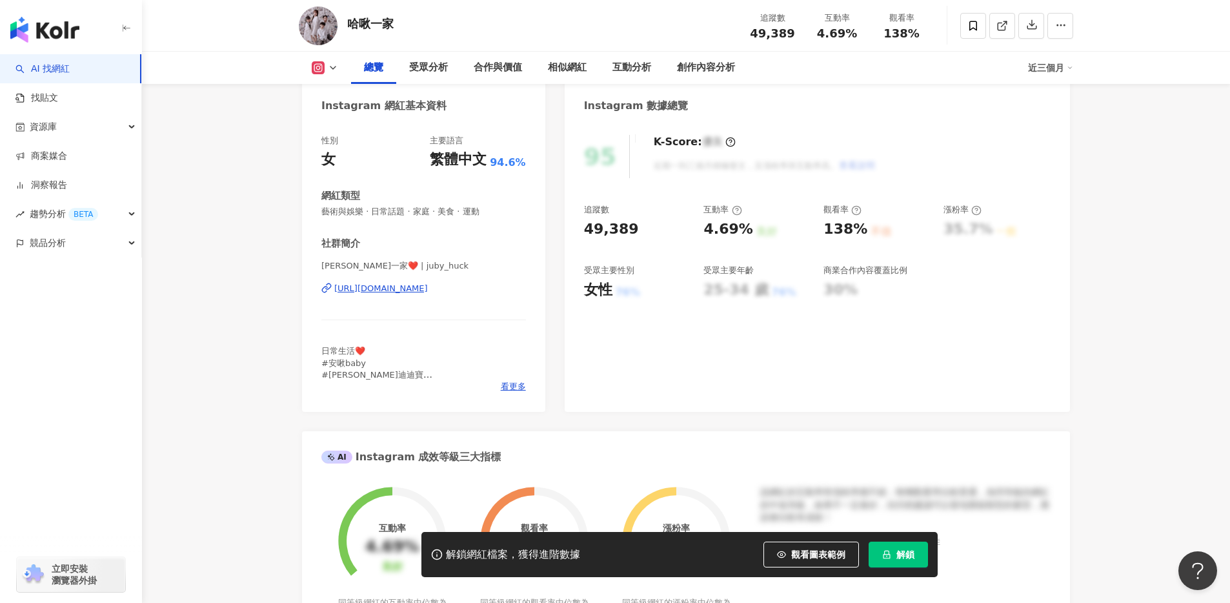
scroll to position [255, 0]
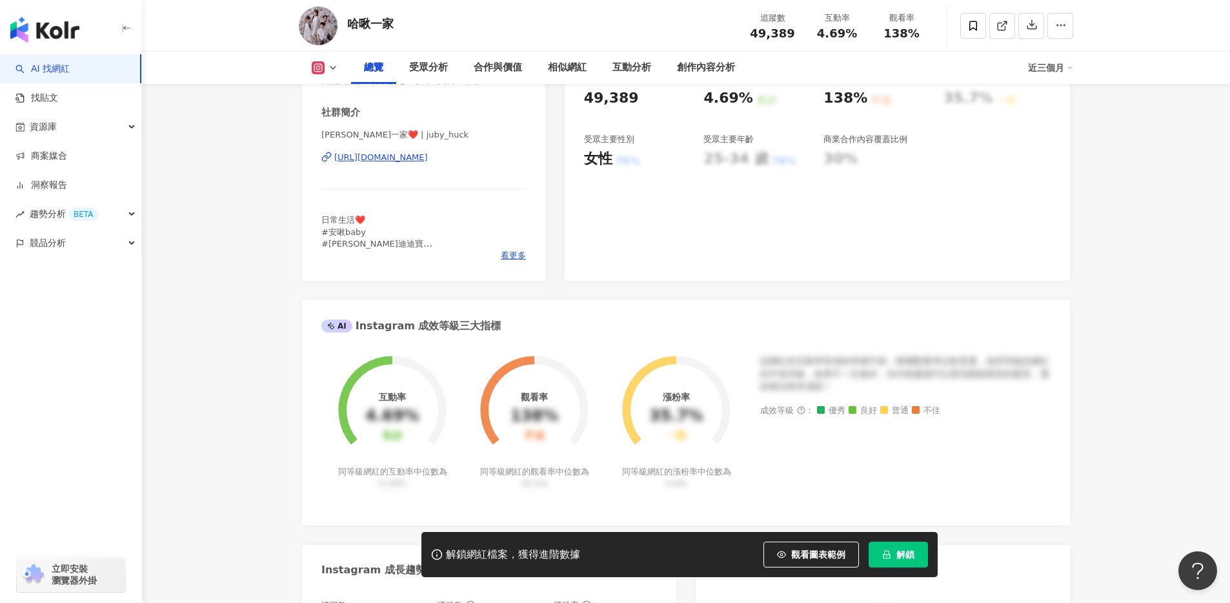
click at [329, 72] on icon at bounding box center [333, 68] width 10 height 10
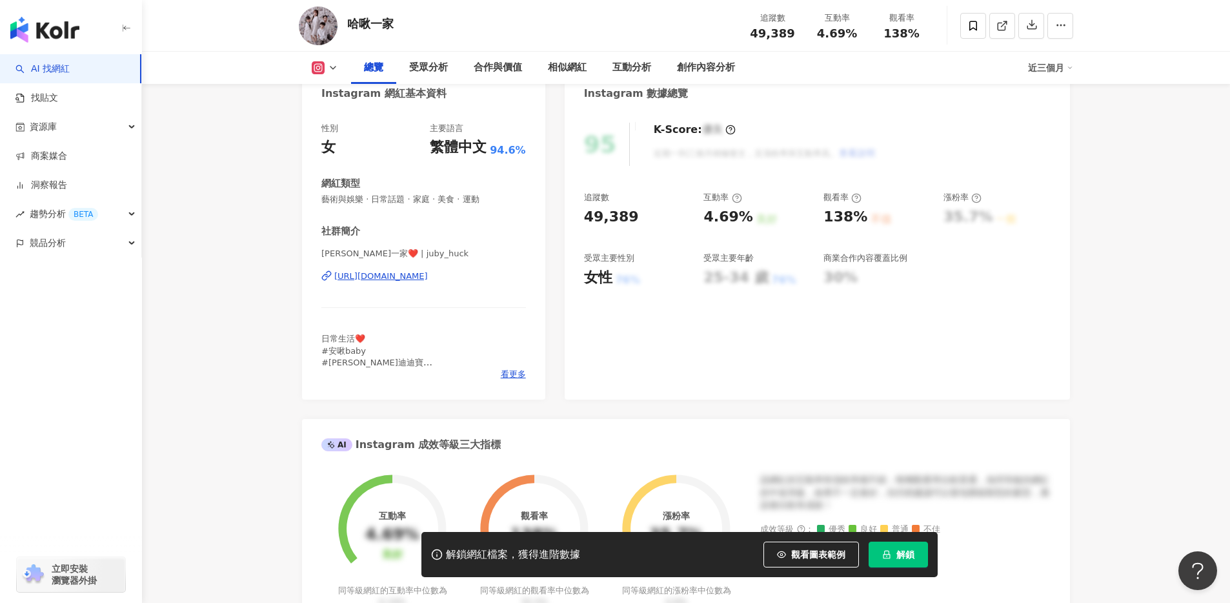
scroll to position [0, 0]
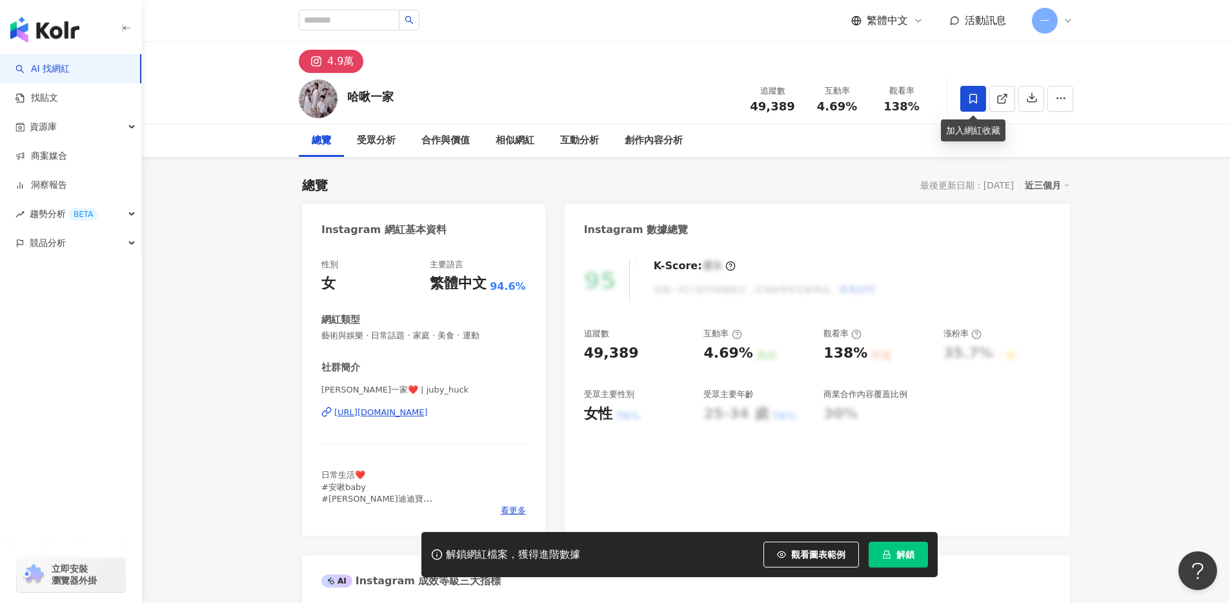
click at [963, 98] on span at bounding box center [973, 99] width 26 height 26
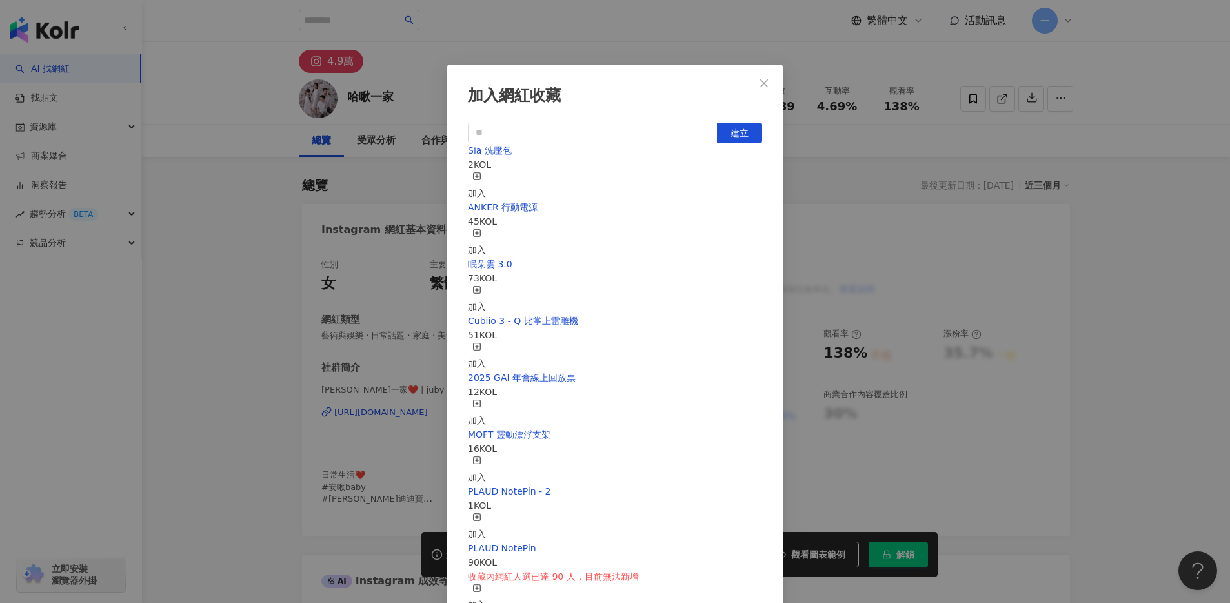
click at [481, 179] on rect "button" at bounding box center [477, 175] width 7 height 7
click at [286, 303] on div "加入網紅收藏 建立 Sia 洗壓包 4 KOL 已加入 ANKER 行動電源 45 KOL 加入 眠朵雲 3.0 73 KOL 加入 Cubiio 3 - Q…" at bounding box center [615, 301] width 1230 height 603
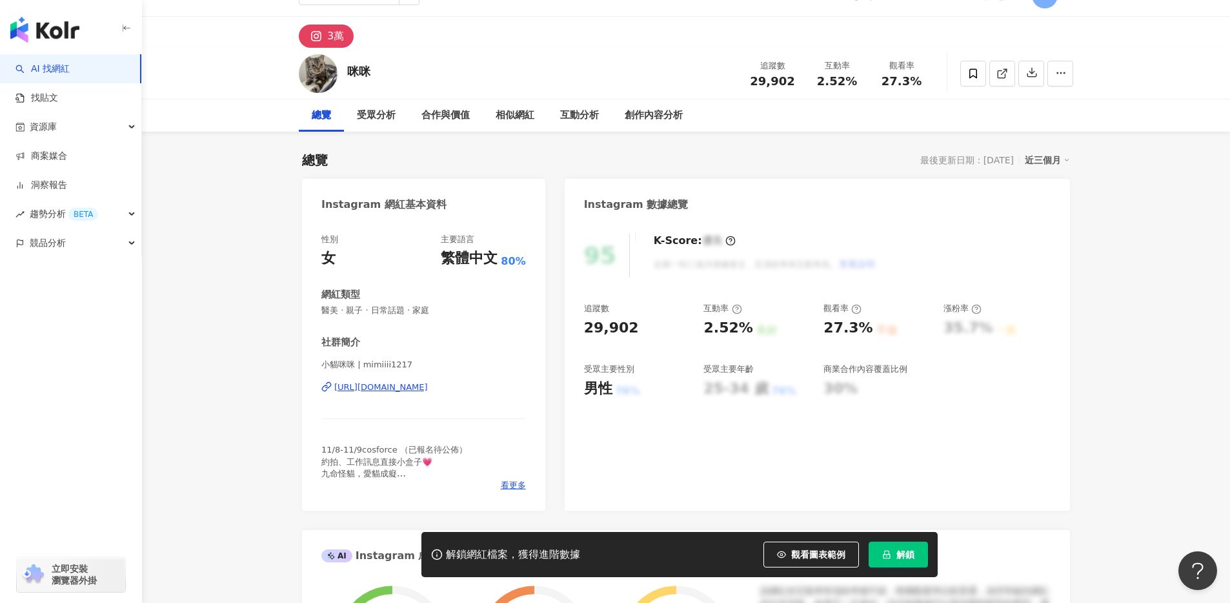
scroll to position [101, 0]
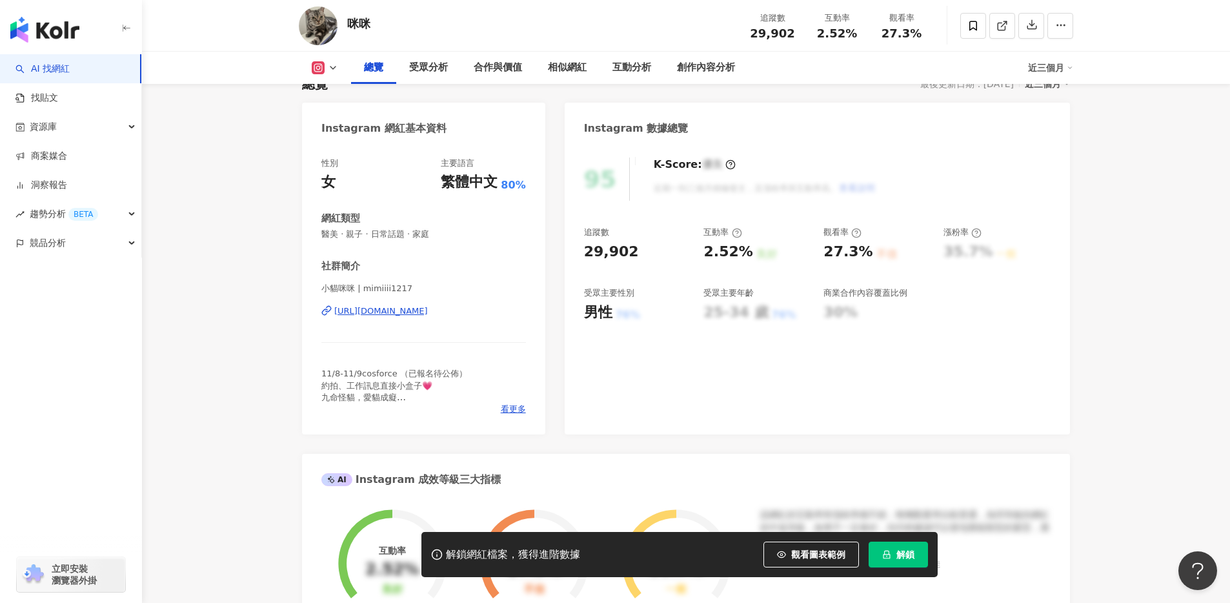
click at [378, 313] on div "[URL][DOMAIN_NAME]" at bounding box center [381, 311] width 94 height 12
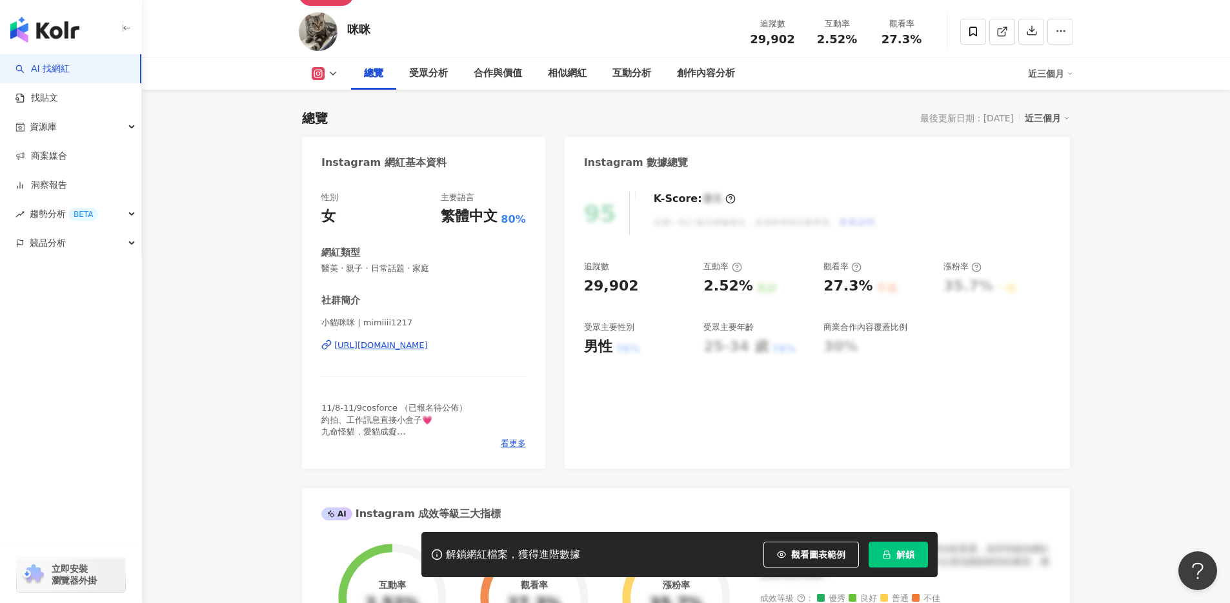
scroll to position [0, 0]
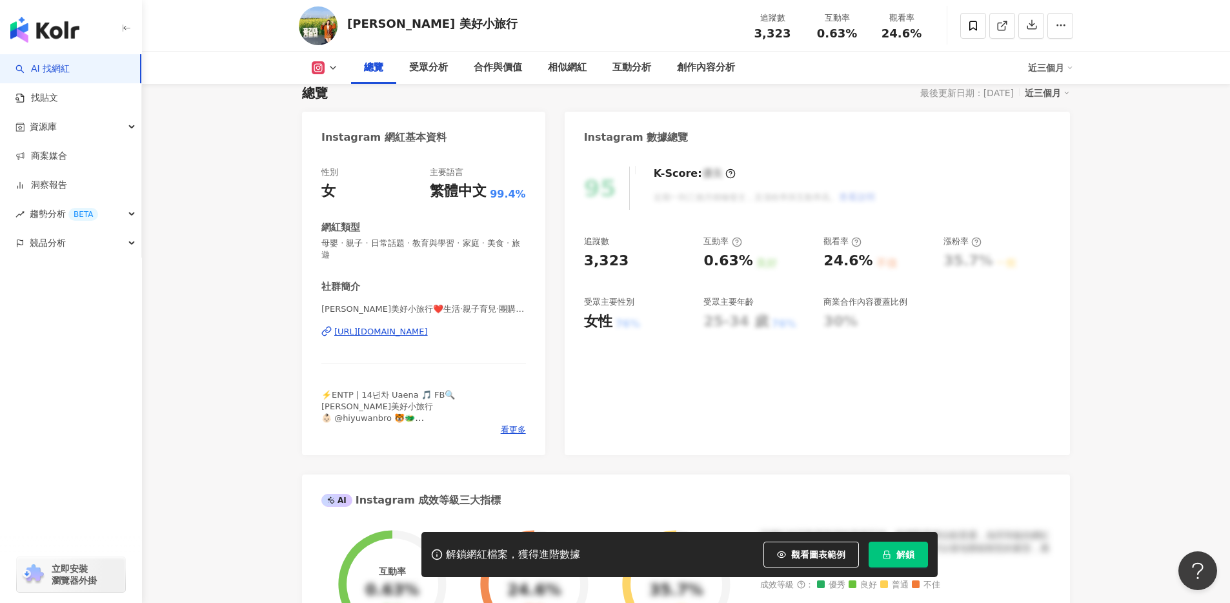
scroll to position [102, 0]
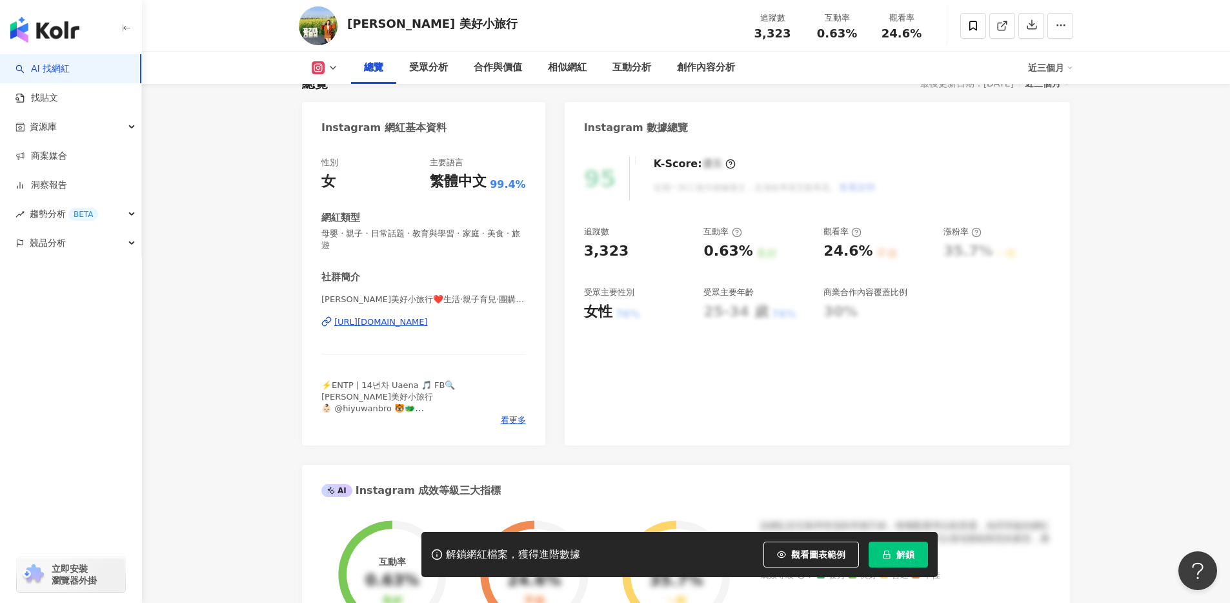
click at [394, 326] on div "[URL][DOMAIN_NAME]" at bounding box center [381, 322] width 94 height 12
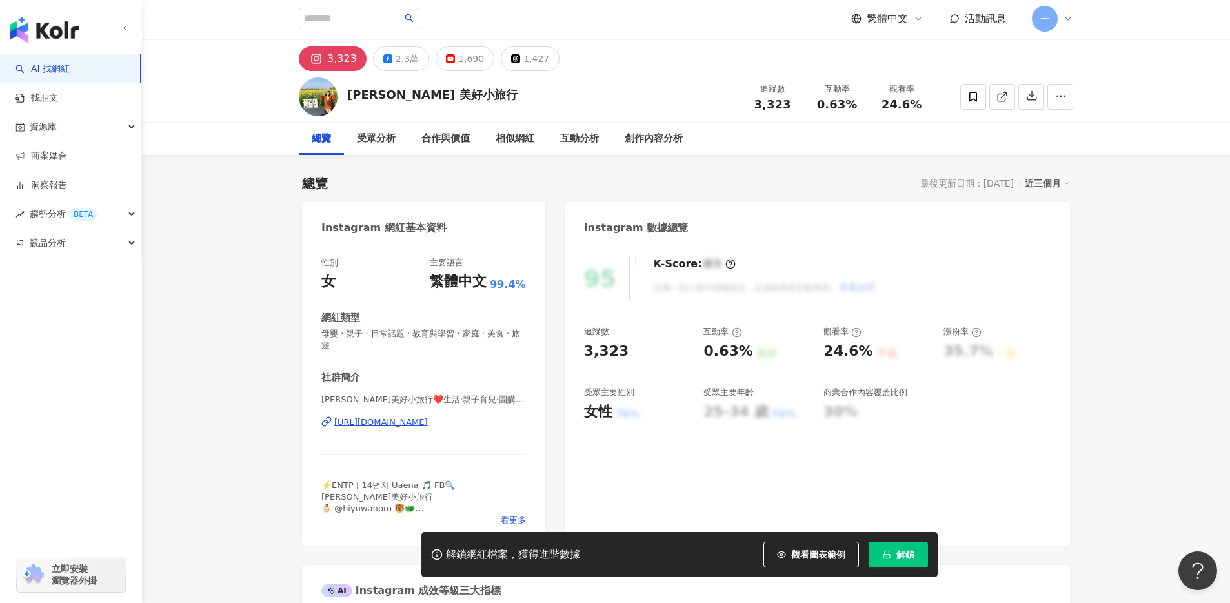
scroll to position [0, 0]
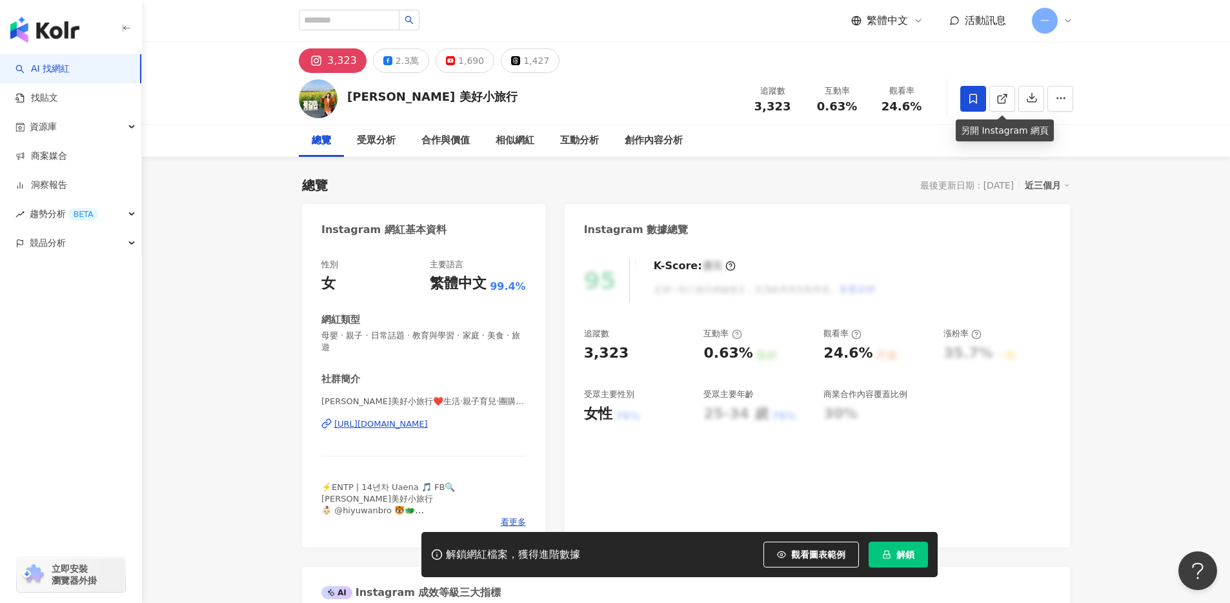
click at [969, 101] on icon at bounding box center [973, 99] width 12 height 12
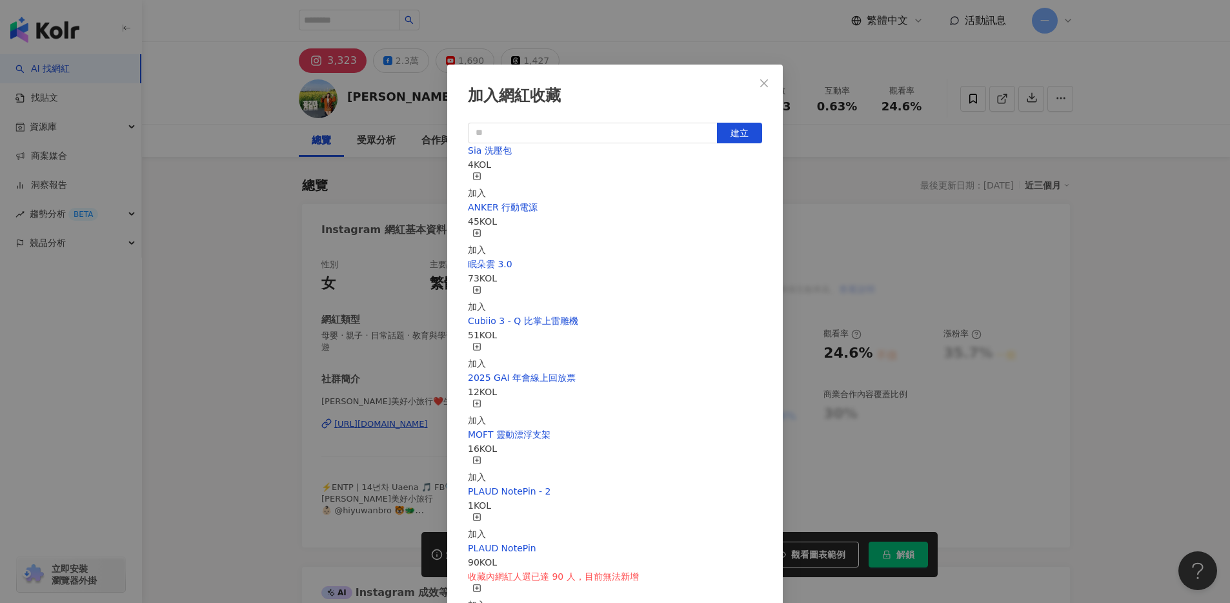
click at [481, 177] on icon "button" at bounding box center [476, 176] width 9 height 9
click at [1140, 232] on div "加入網紅收藏 建立 Sia 洗壓包 5 KOL 已加入 ANKER 行動電源 45 KOL 加入 眠朵雲 3.0 73 KOL 加入 Cubiio 3 - Q…" at bounding box center [615, 301] width 1230 height 603
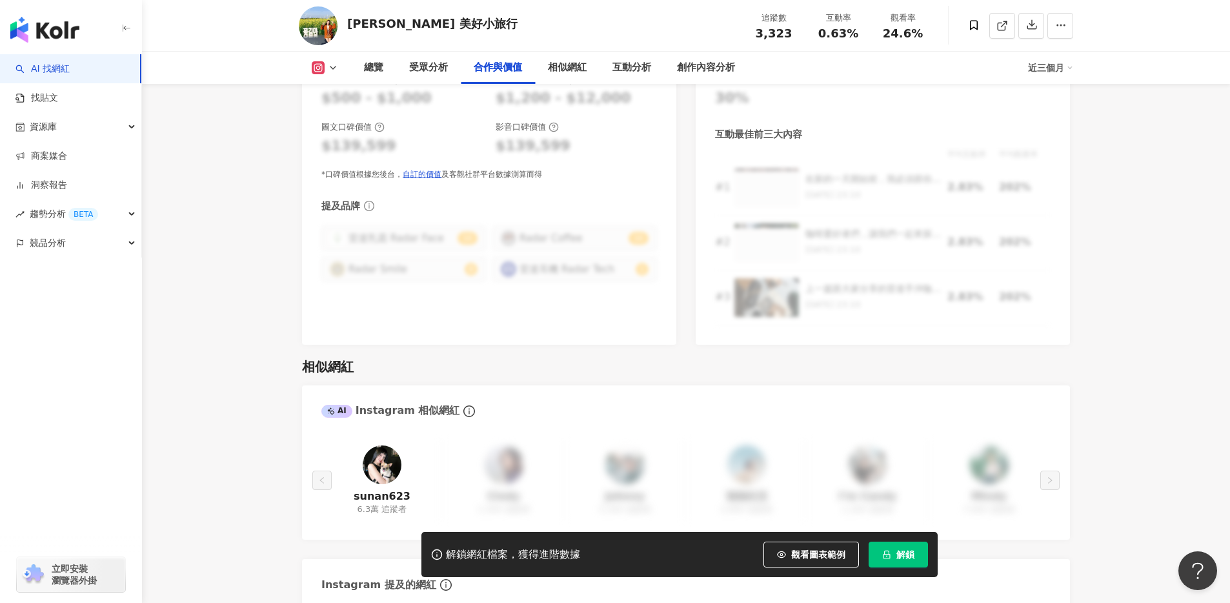
scroll to position [2116, 0]
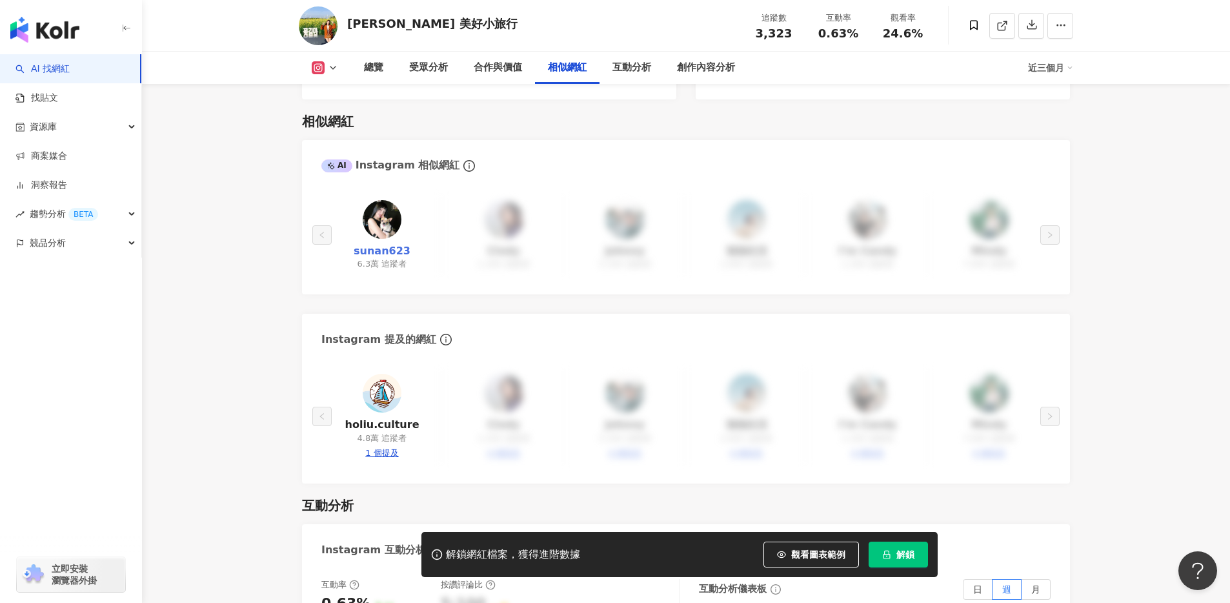
click at [382, 244] on link "sunan623" at bounding box center [382, 251] width 57 height 14
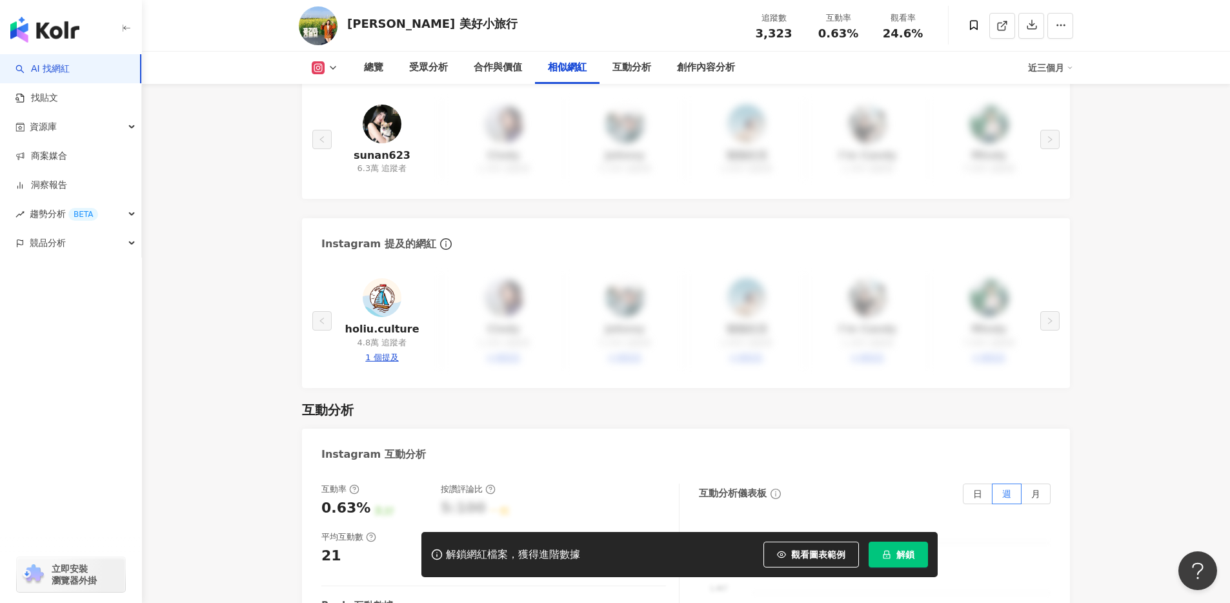
scroll to position [2213, 0]
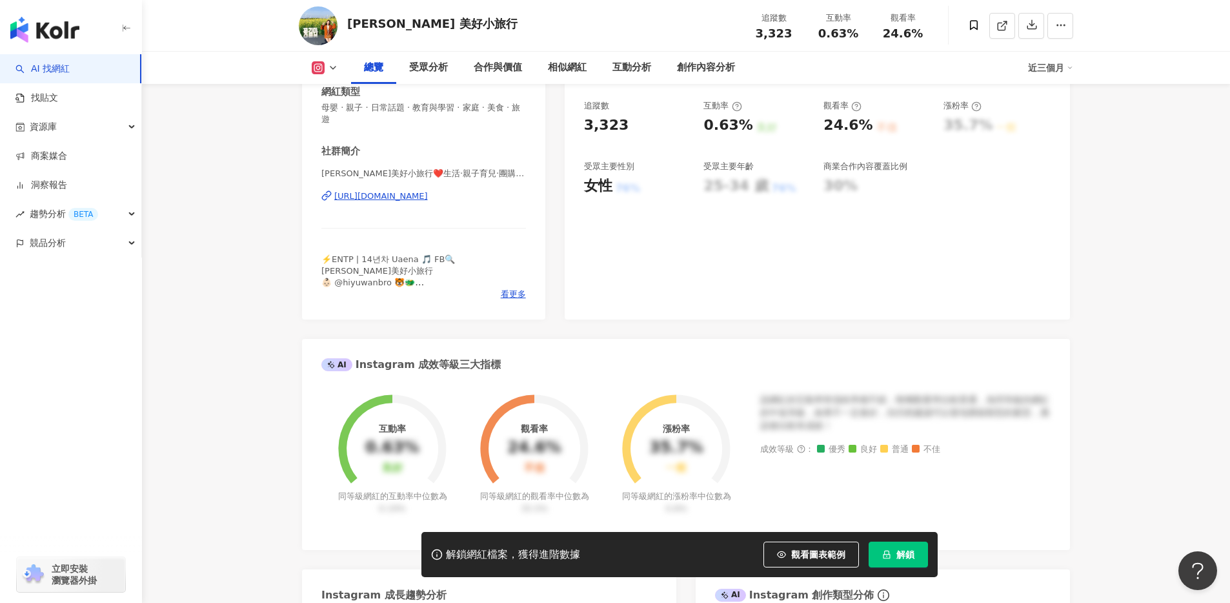
scroll to position [0, 0]
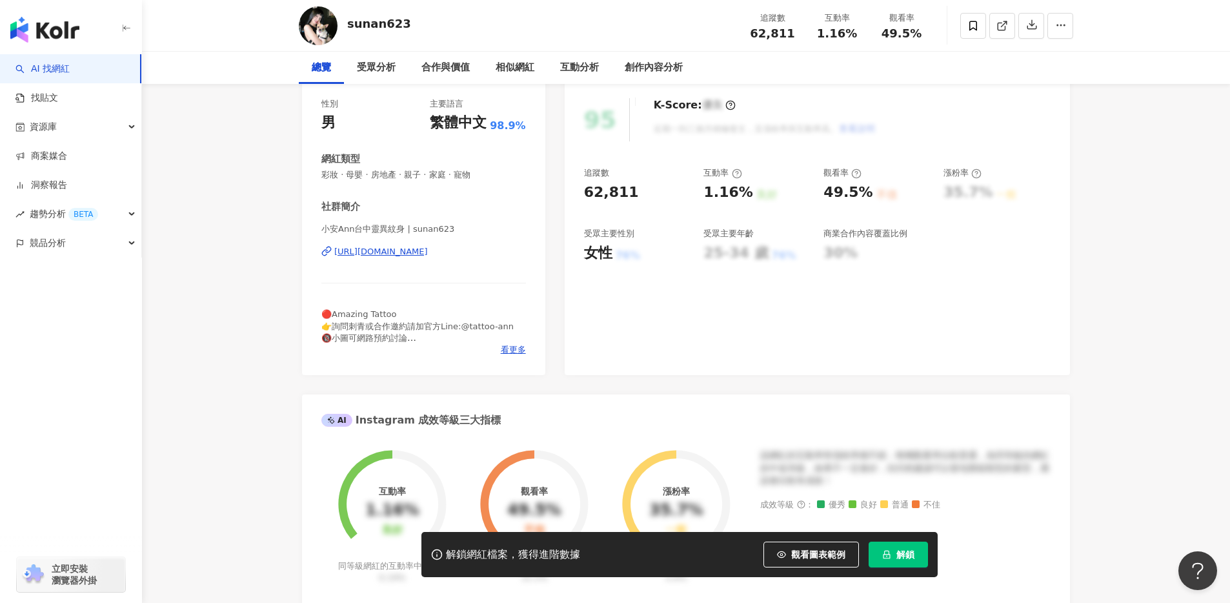
scroll to position [262, 0]
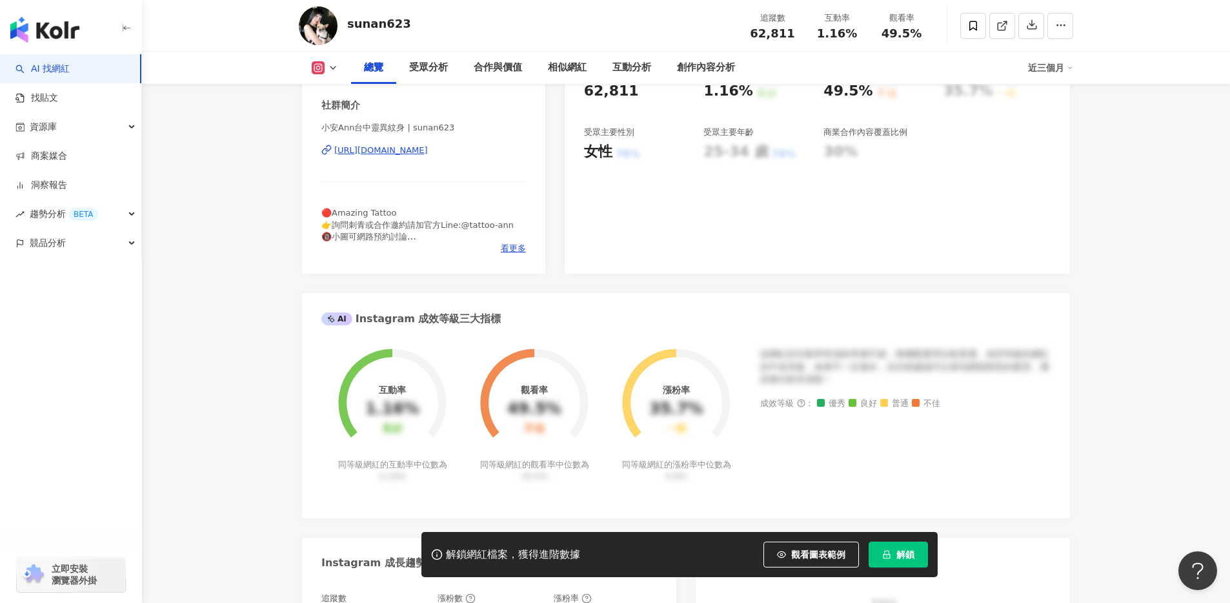
click at [392, 148] on div "[URL][DOMAIN_NAME]" at bounding box center [381, 151] width 94 height 12
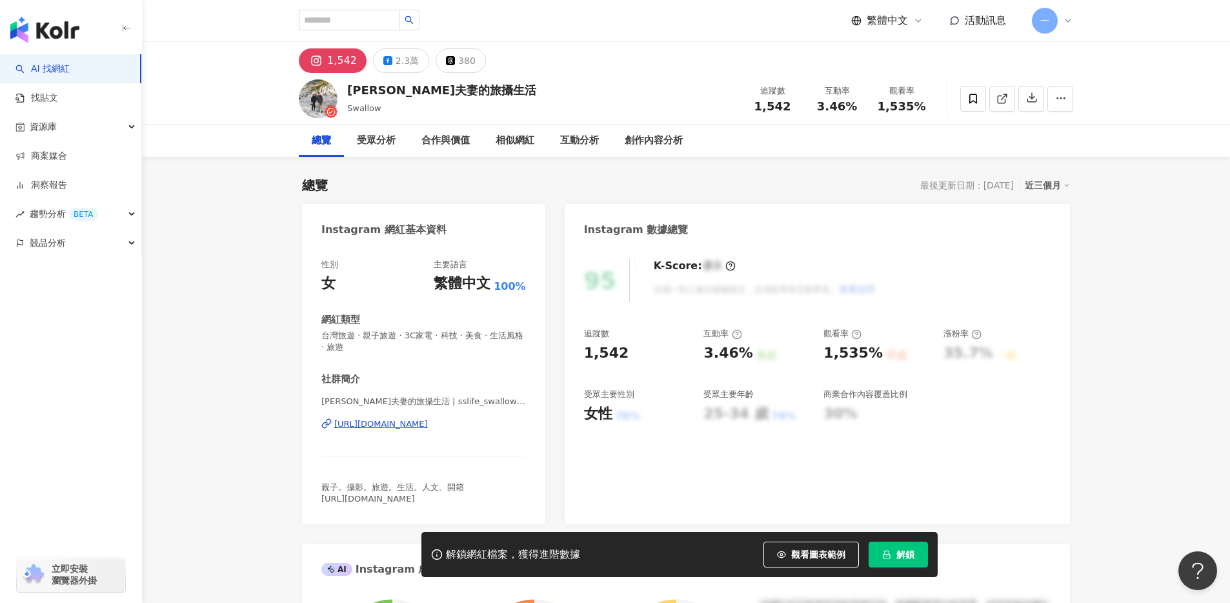
scroll to position [10, 0]
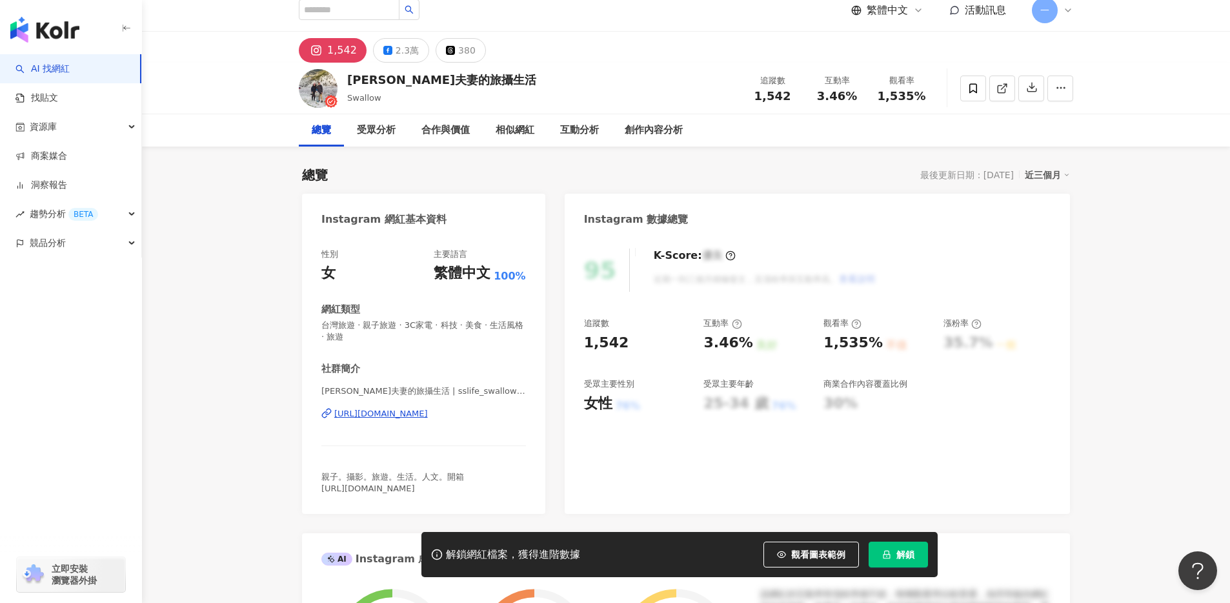
click at [389, 415] on div "[URL][DOMAIN_NAME]" at bounding box center [381, 414] width 94 height 12
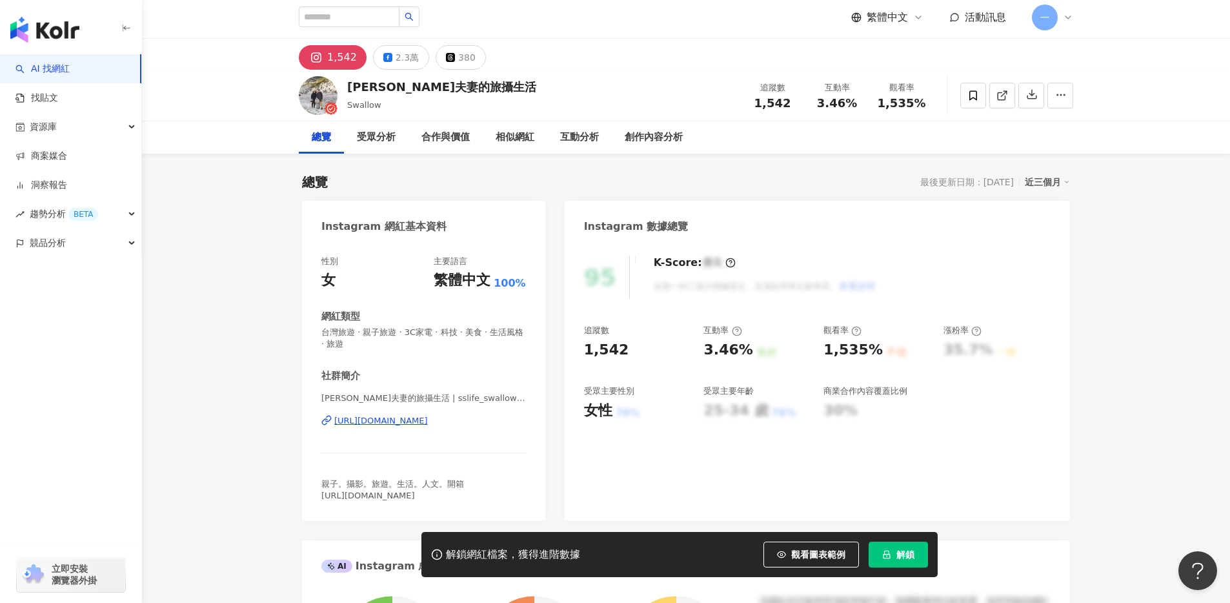
scroll to position [0, 0]
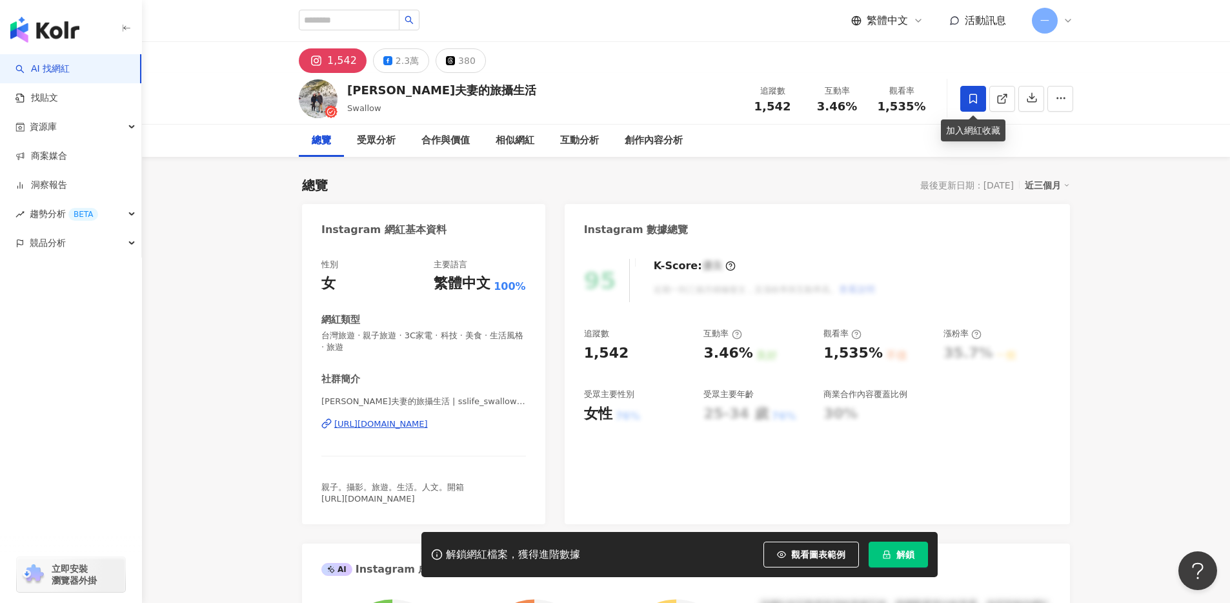
click at [970, 95] on icon at bounding box center [973, 99] width 8 height 10
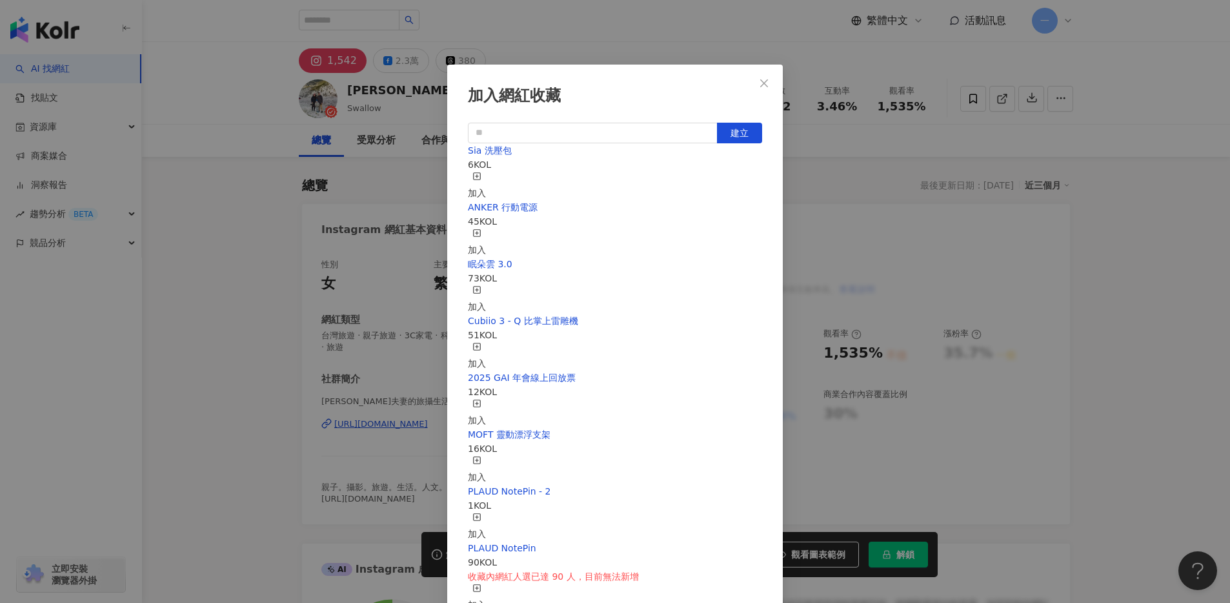
click at [486, 178] on div "加入" at bounding box center [477, 186] width 18 height 28
click at [1133, 250] on div "加入網紅收藏 建立 Sia 洗壓包 7 KOL 已加入 ANKER 行動電源 45 KOL 加入 眠朵雲 3.0 73 KOL 加入 Cubiio 3 - Q…" at bounding box center [615, 301] width 1230 height 603
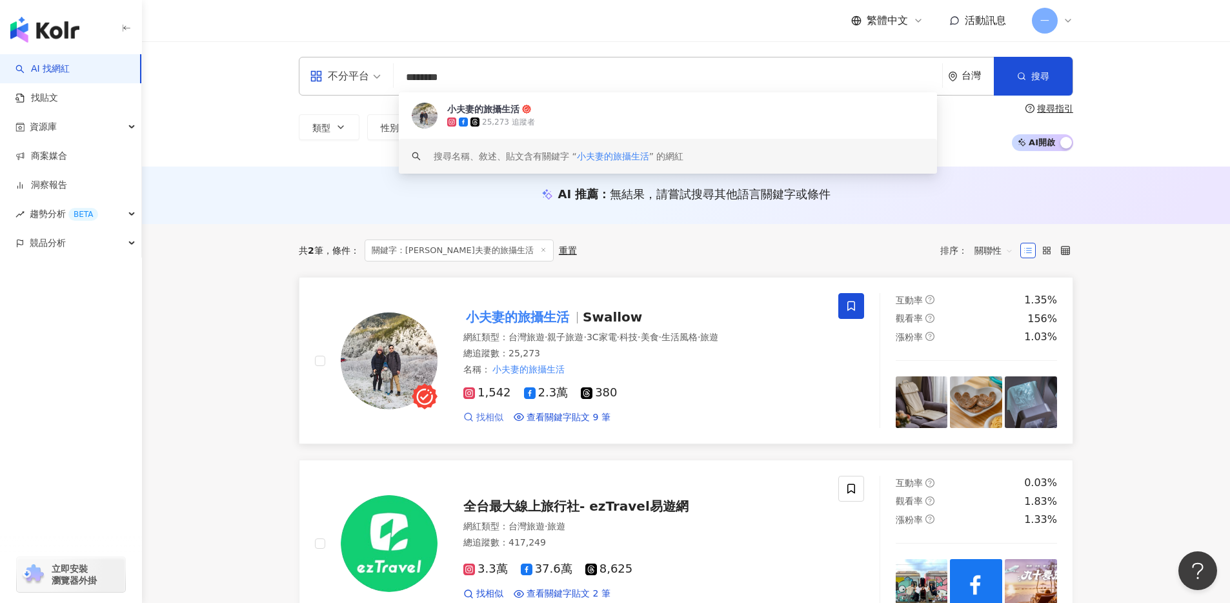
click at [490, 414] on span "找相似" at bounding box center [489, 417] width 27 height 13
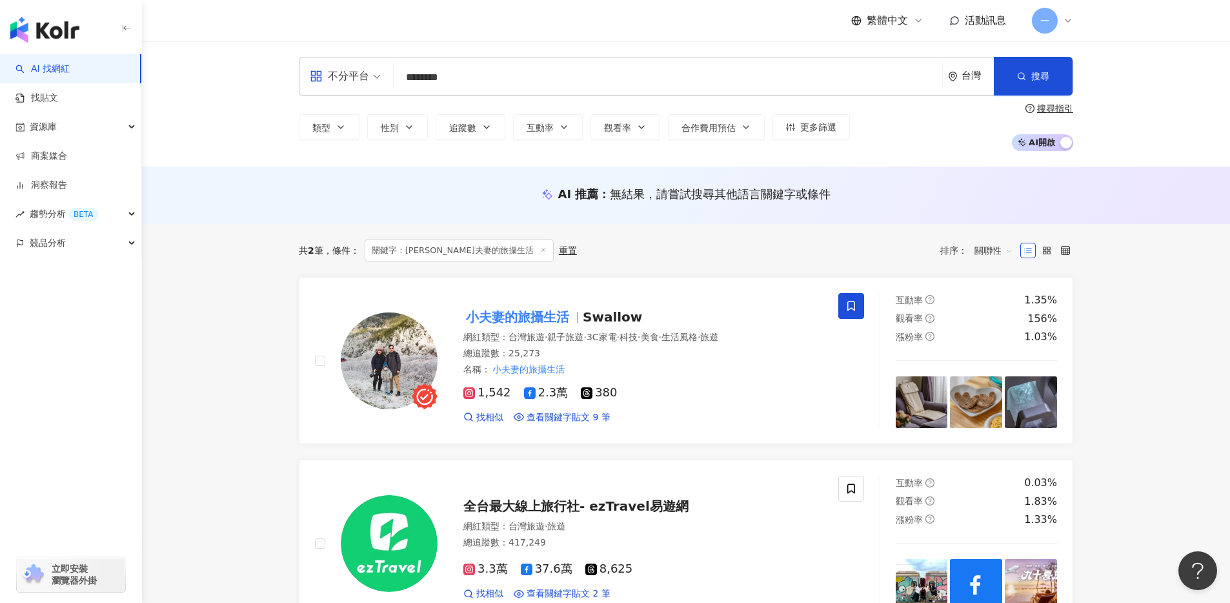
click at [523, 74] on input "********" at bounding box center [668, 77] width 538 height 25
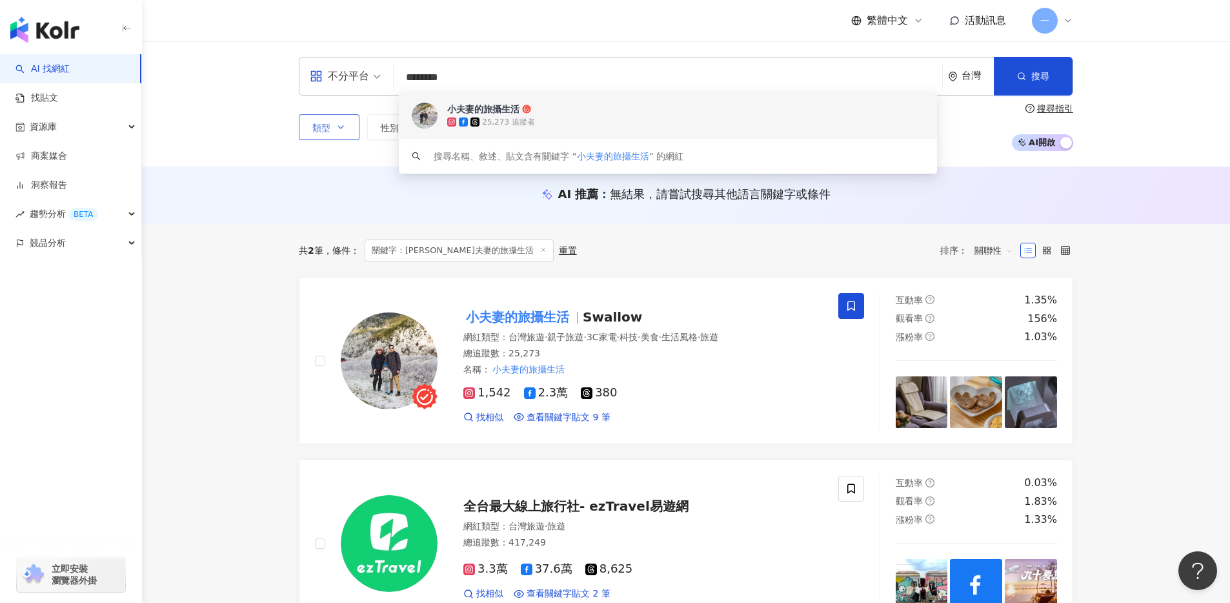
click at [350, 125] on button "類型" at bounding box center [329, 127] width 61 height 26
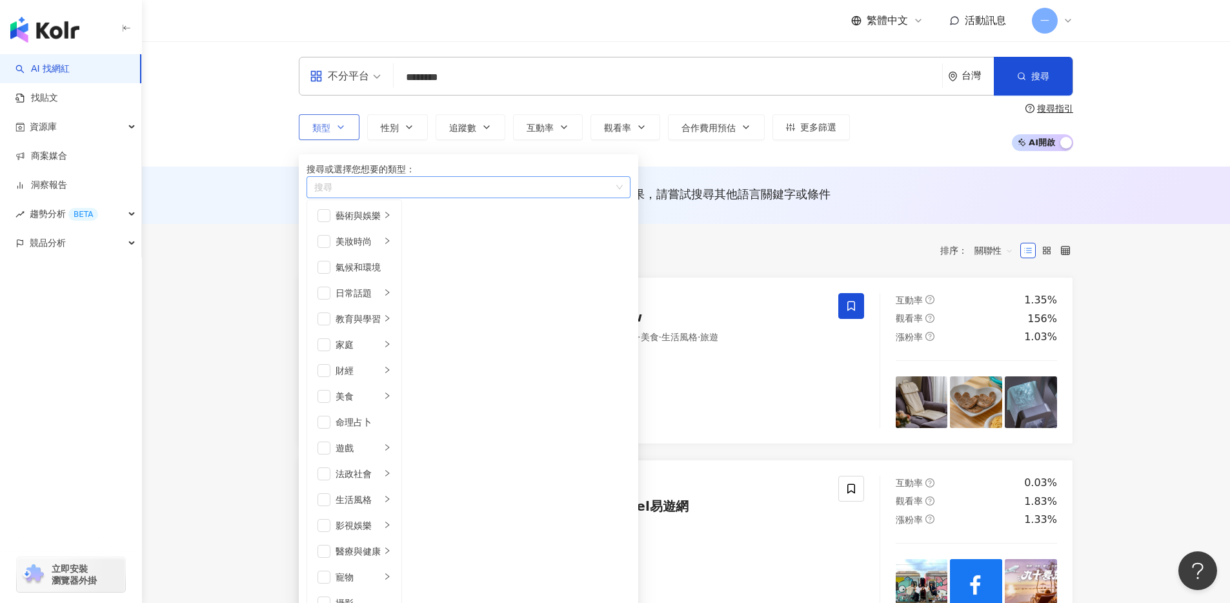
click at [363, 192] on div "button" at bounding box center [461, 188] width 305 height 10
type input "*"
type input "**"
click at [358, 217] on div "旅遊" at bounding box center [463, 210] width 308 height 14
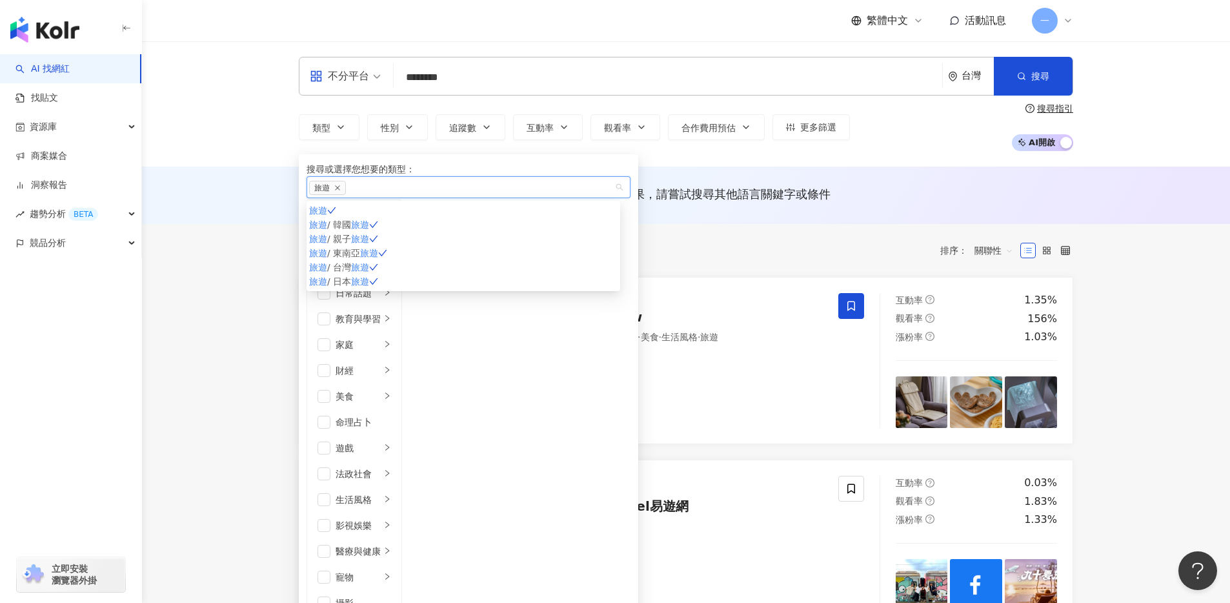
click at [254, 250] on main "不分平台 ******** 台灣 搜尋 6d3145a1-6cfb-4ead-9e1a-9026580077e0 keyword 小夫妻的旅攝生活 25,27…" at bounding box center [686, 529] width 1088 height 976
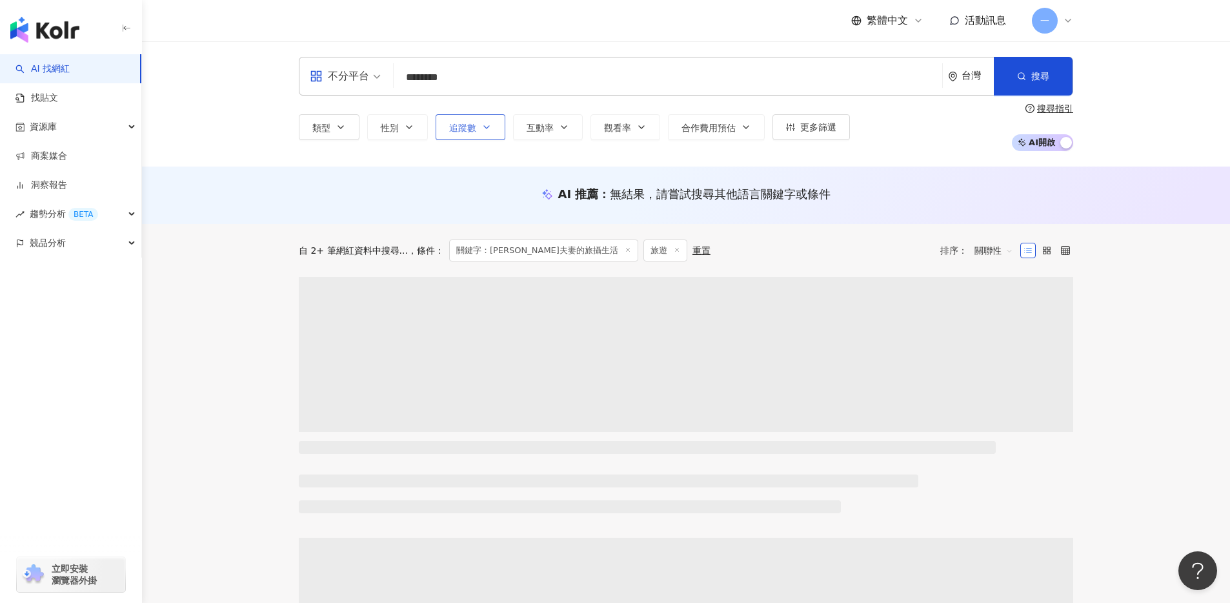
click at [459, 128] on span "追蹤數" at bounding box center [462, 128] width 27 height 10
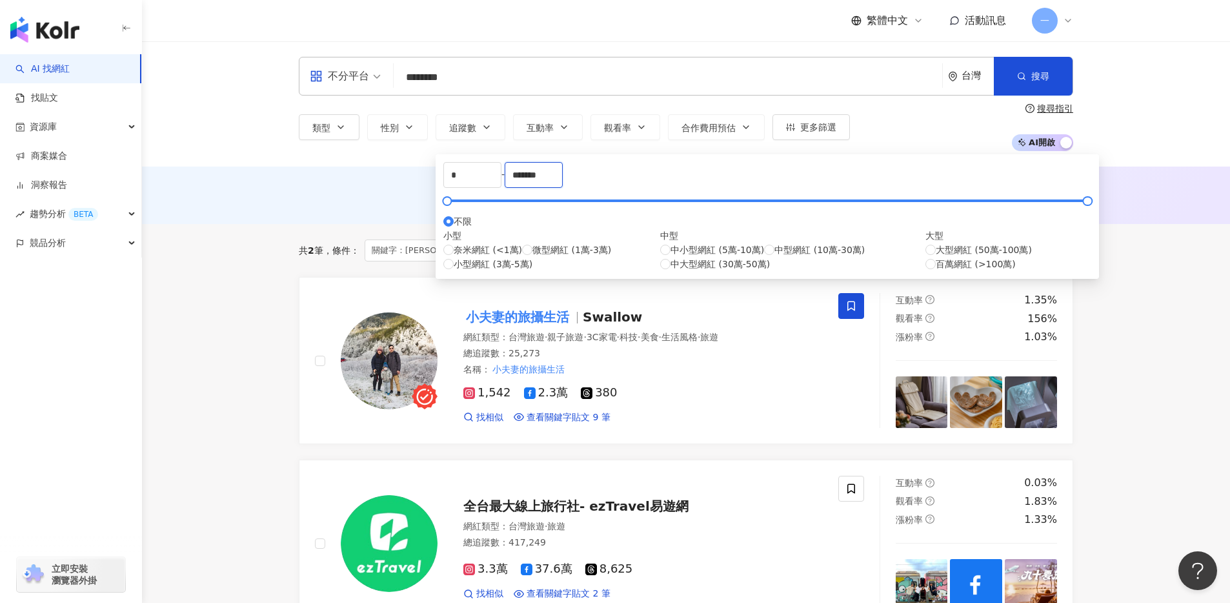
drag, startPoint x: 689, startPoint y: 183, endPoint x: 609, endPoint y: 184, distance: 80.0
click at [609, 184] on div "* - ******* 不限 小型 奈米網紅 (<1萬) 微型網紅 (1萬-3萬) 小型網紅 (3萬-5萬) 中型 中小型網紅 (5萬-10萬) 中型網紅 (…" at bounding box center [767, 216] width 648 height 109
type input "*"
type input "*****"
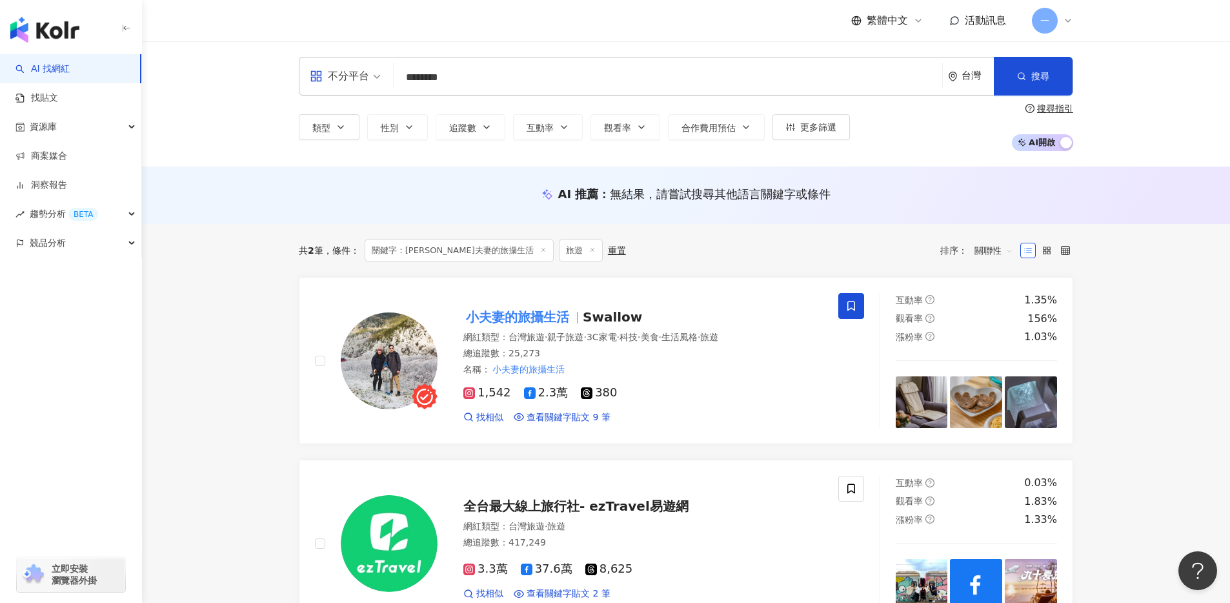
click at [347, 216] on div "AI 推薦 ： 無結果，請嘗試搜尋其他語言關鍵字或條件" at bounding box center [686, 195] width 1088 height 57
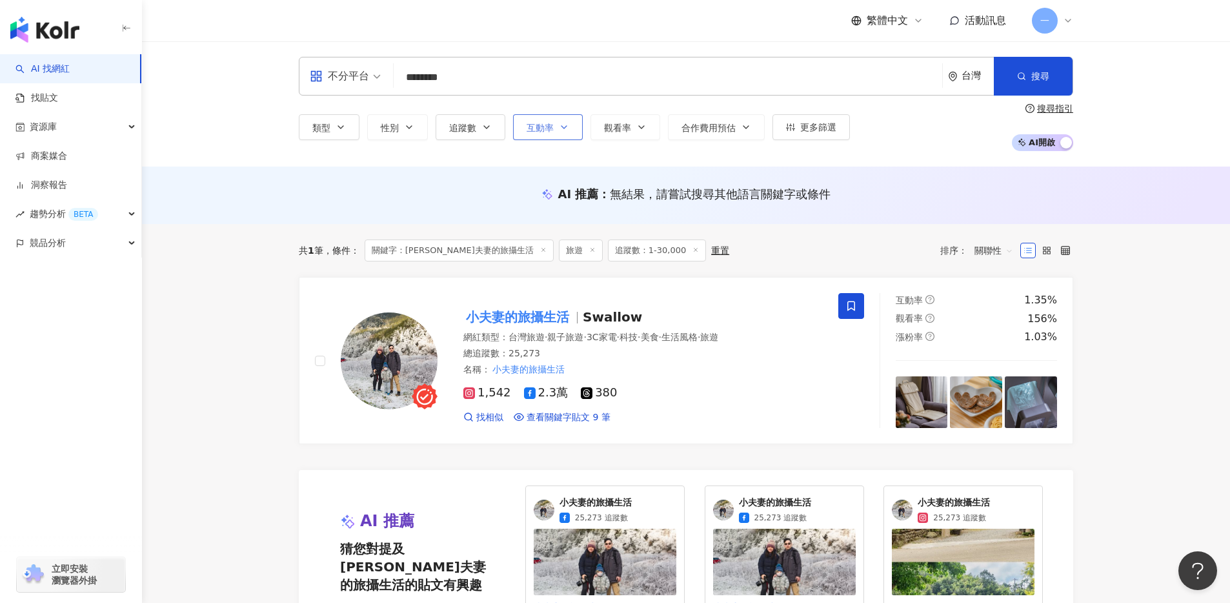
click at [524, 124] on button "互動率" at bounding box center [548, 127] width 70 height 26
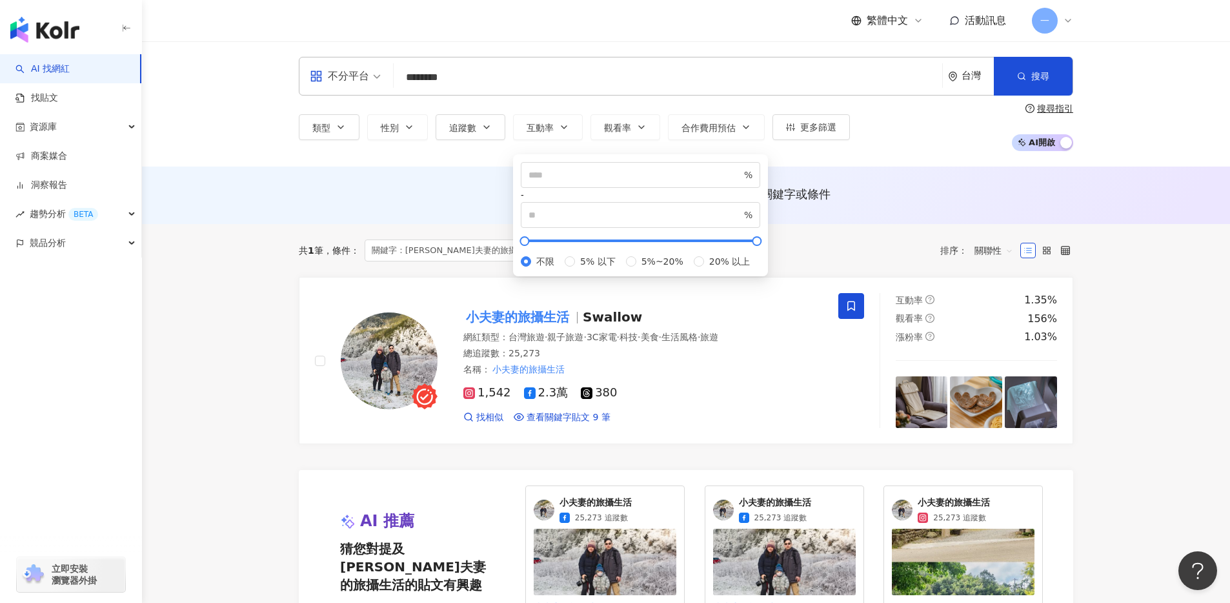
click at [404, 204] on div "AI 推薦 ： 無結果，請嘗試搜尋其他語言關鍵字或條件" at bounding box center [686, 198] width 826 height 24
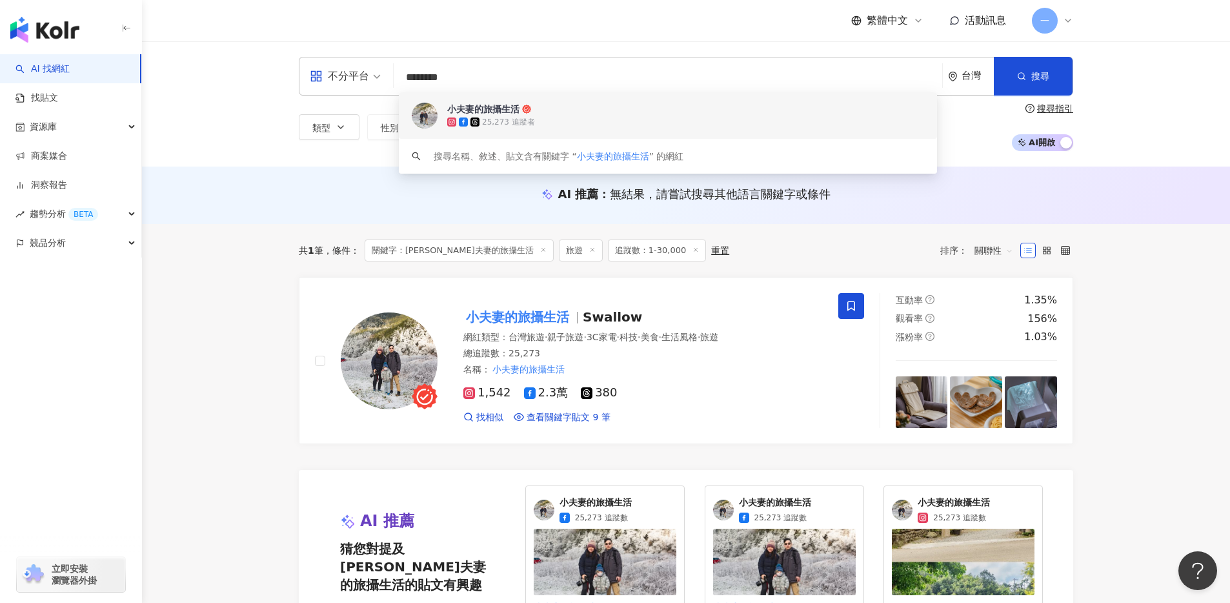
drag, startPoint x: 516, startPoint y: 79, endPoint x: 404, endPoint y: 80, distance: 112.3
click at [404, 80] on input "********" at bounding box center [668, 77] width 538 height 25
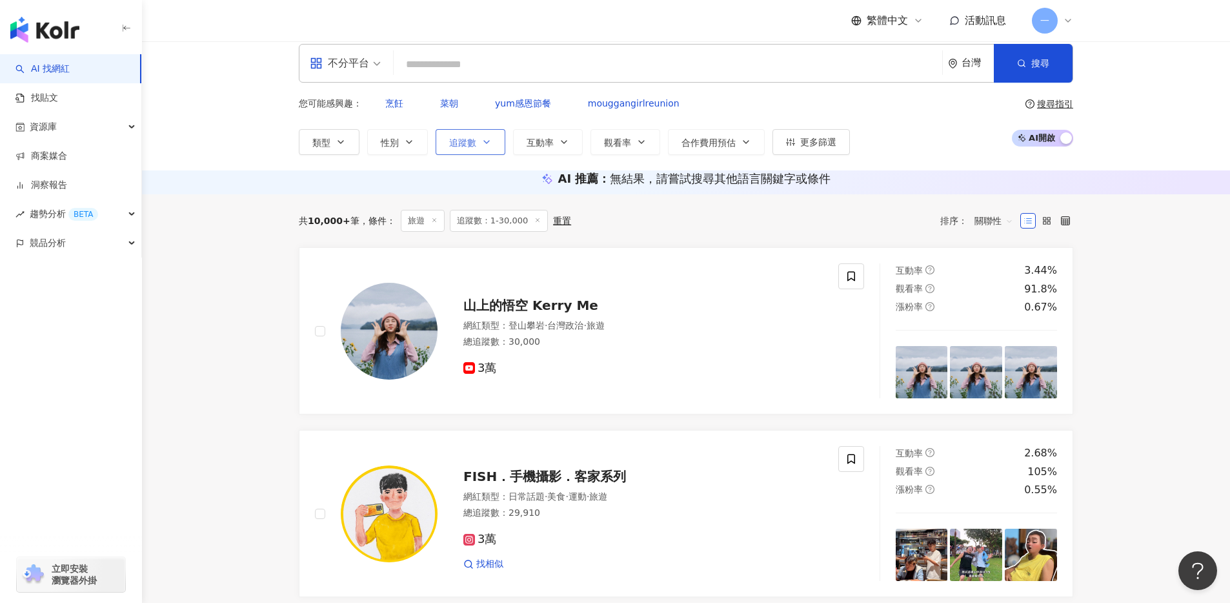
scroll to position [14, 0]
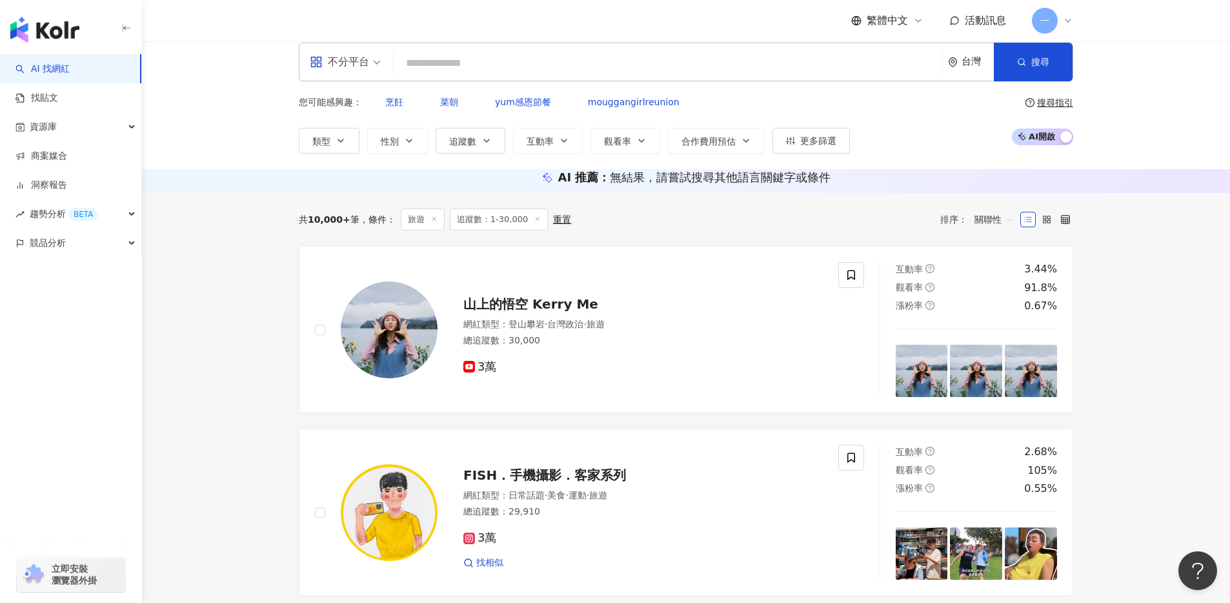
click at [361, 68] on div "不分平台" at bounding box center [339, 62] width 59 height 21
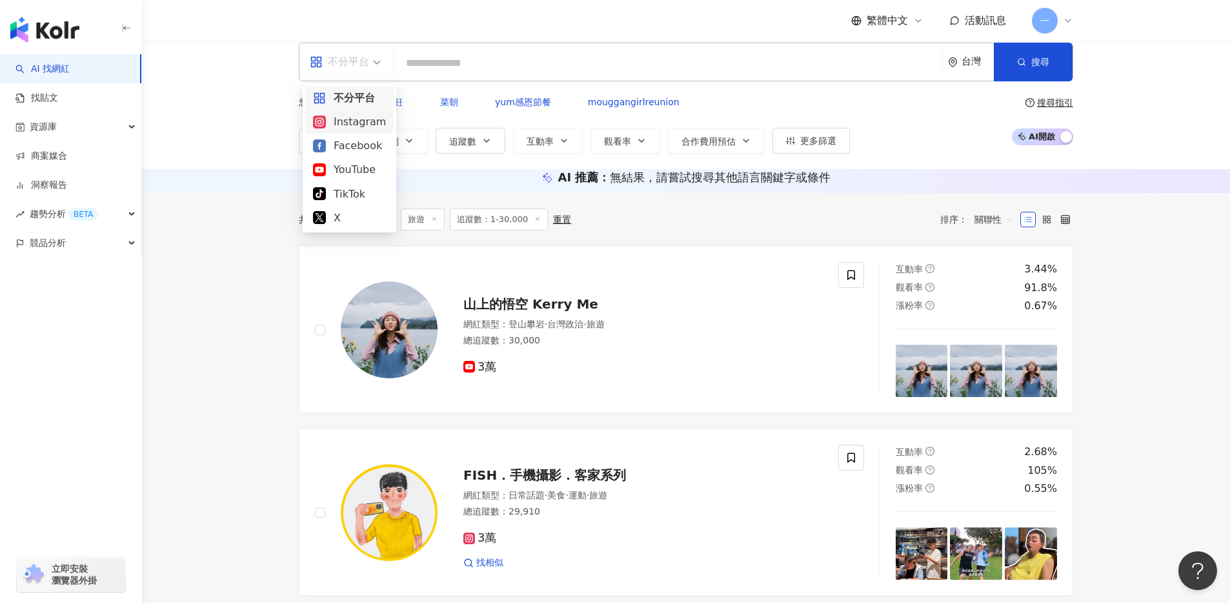
click at [350, 124] on div "Instagram" at bounding box center [349, 122] width 73 height 16
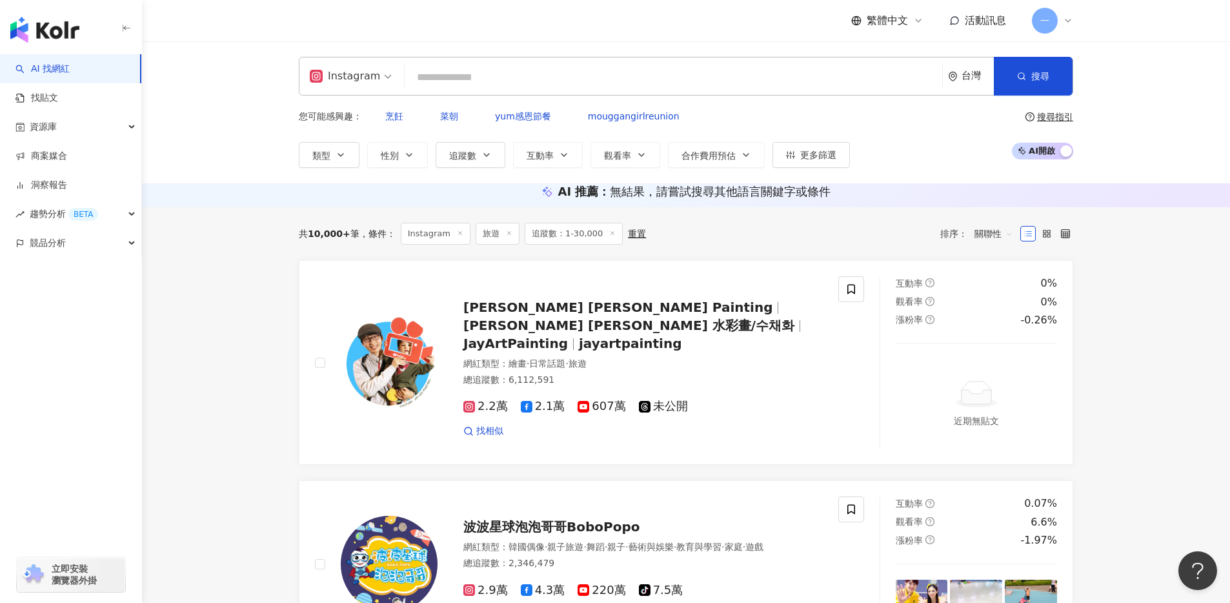
click at [344, 82] on div "Instagram" at bounding box center [345, 76] width 70 height 21
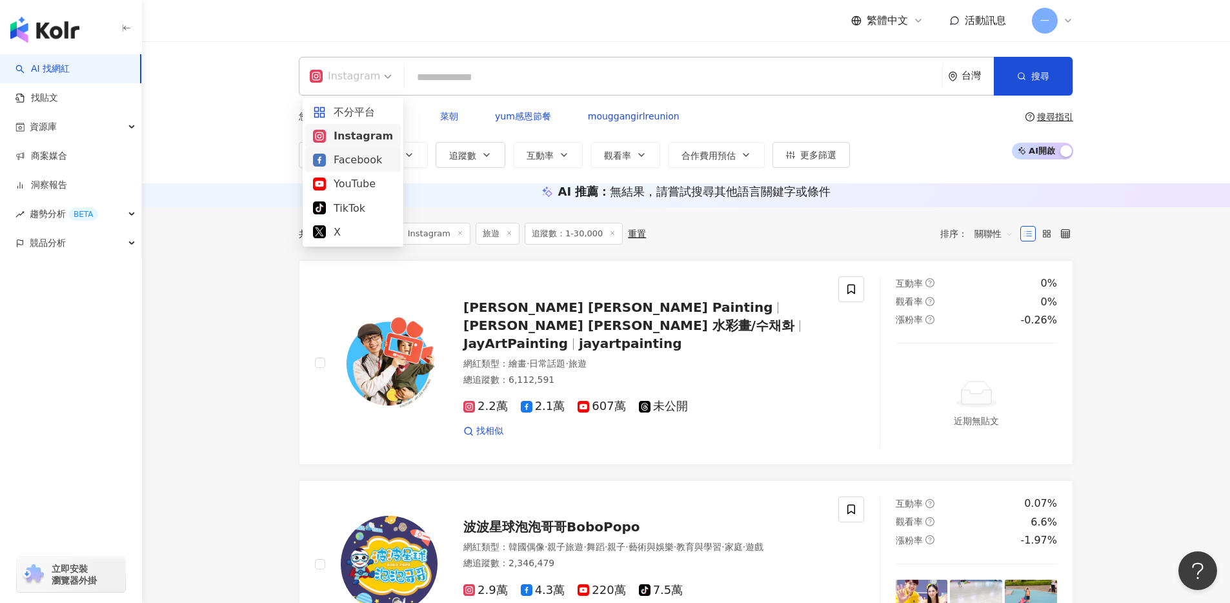
click at [339, 167] on div "Facebook" at bounding box center [353, 160] width 80 height 16
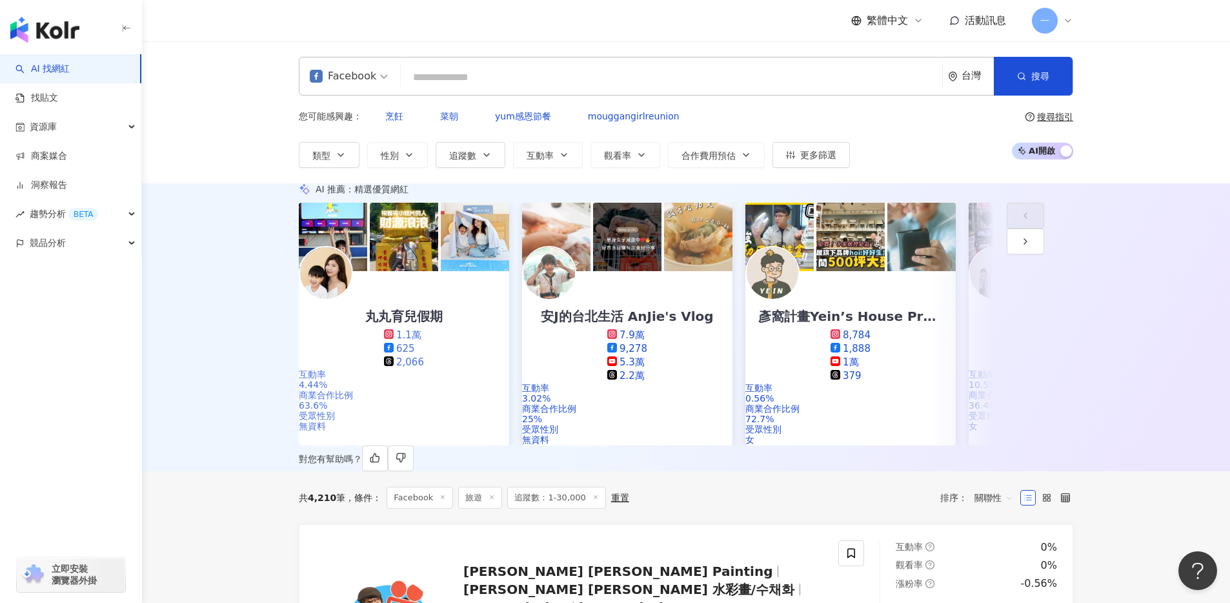
click at [349, 385] on link "丸丸育兒假期 1.1萬 625 2,066 互動率 4.44% 商業合作比例 63.6% 受眾性別 無資料" at bounding box center [404, 358] width 210 height 174
click at [1177, 294] on div "AI 推薦 ： 精選優質網紅 丸丸育兒假期 1.1萬 625 2,066 互動率 4.44% 商業合作比例 63.6% 受眾性別 無資料 安J的台北生活 An…" at bounding box center [686, 327] width 1088 height 288
click at [1031, 247] on icon "button" at bounding box center [1025, 241] width 10 height 10
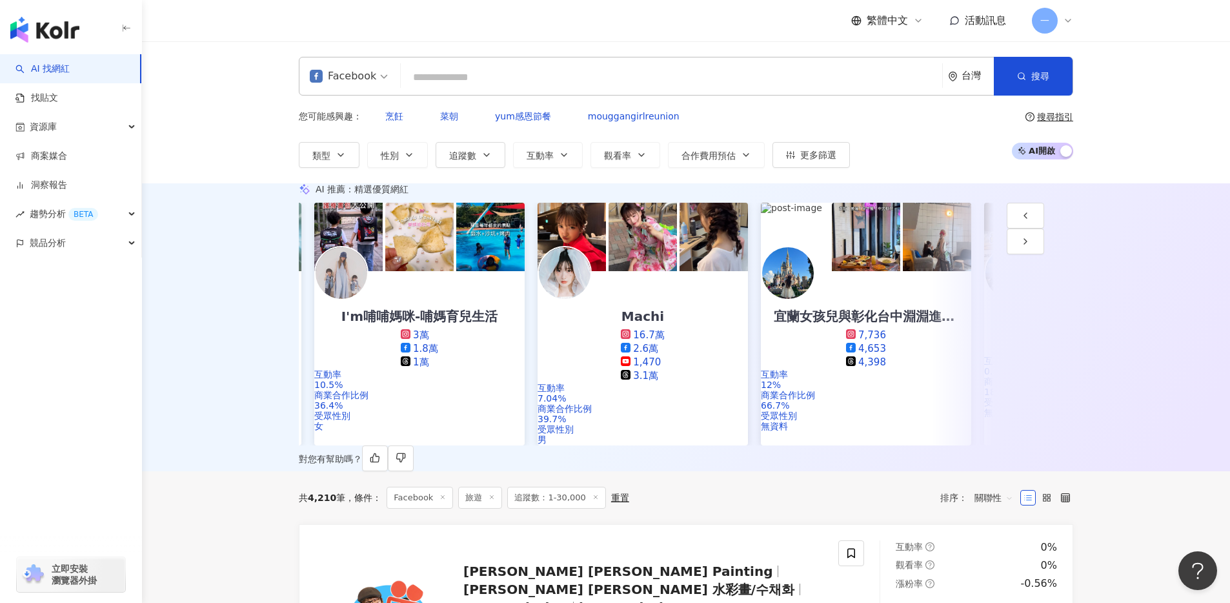
scroll to position [0, 670]
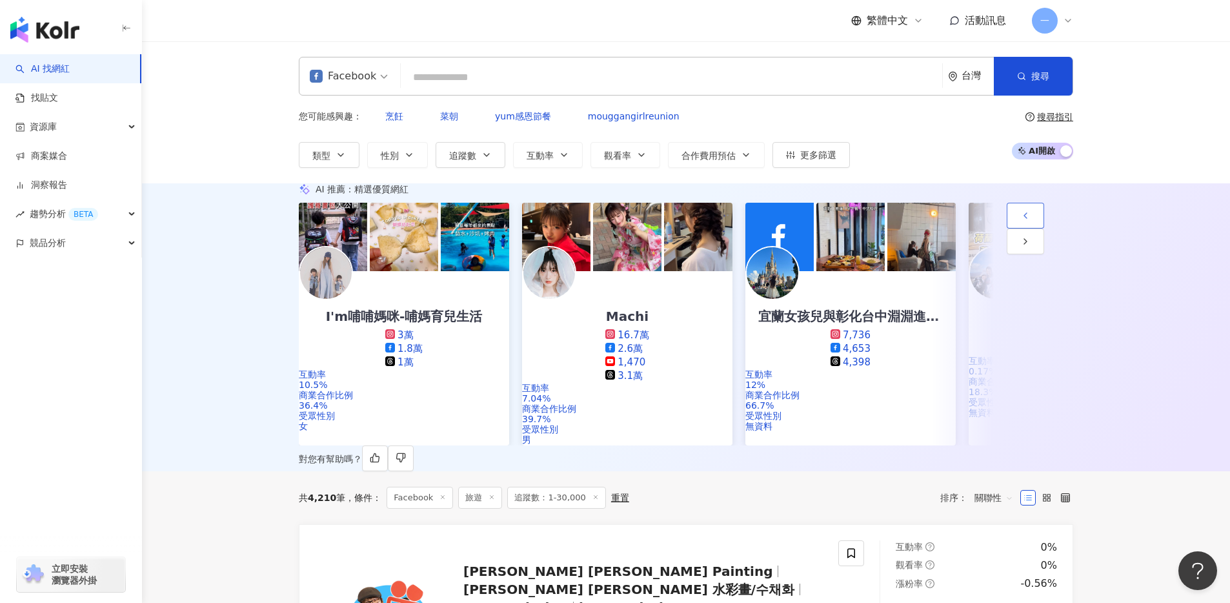
click at [1020, 221] on icon "button" at bounding box center [1025, 215] width 10 height 10
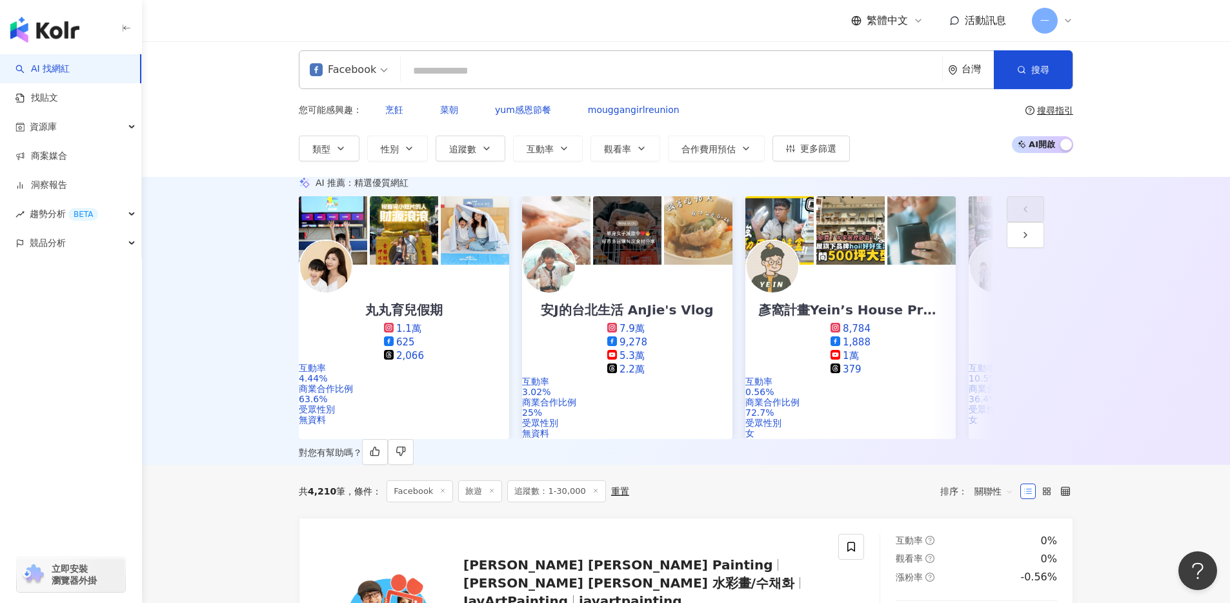
scroll to position [8, 0]
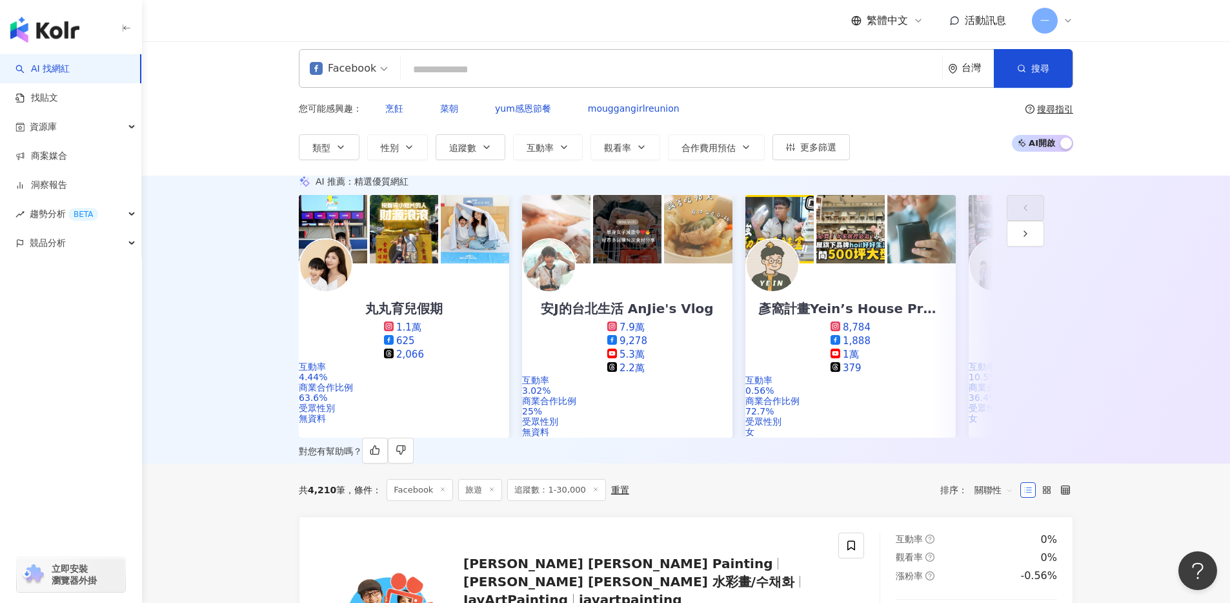
click at [226, 230] on div "AI 推薦 ： 精選優質網紅 丸丸育兒假期 1.1萬 625 2,066 互動率 4.44% 商業合作比例 63.6% 受眾性別 無資料 安J的台北生活 An…" at bounding box center [686, 320] width 1088 height 288
click at [1031, 239] on icon "button" at bounding box center [1025, 233] width 10 height 10
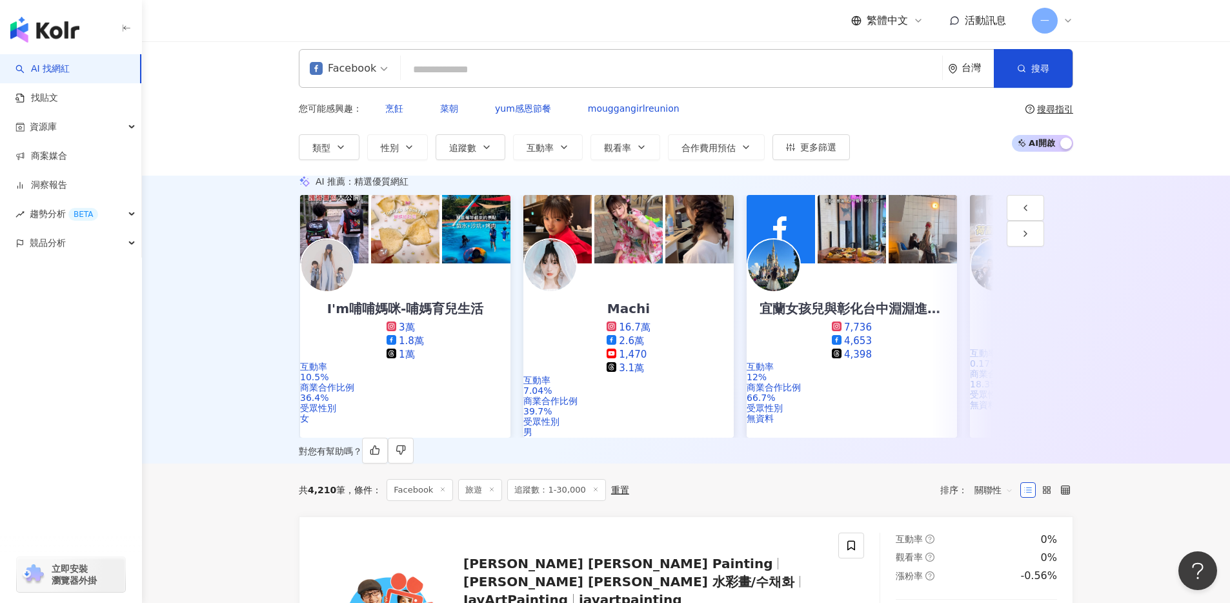
scroll to position [0, 670]
click at [1020, 213] on icon "button" at bounding box center [1025, 208] width 10 height 10
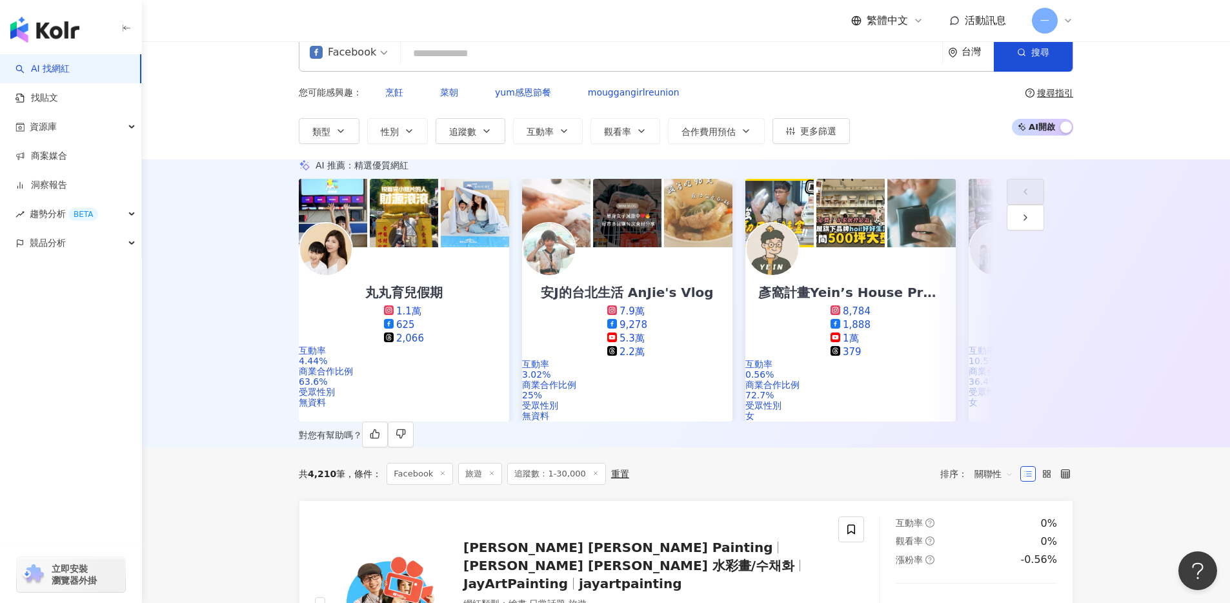
scroll to position [25, 0]
click at [1175, 201] on div "AI 推薦 ： 精選優質網紅 丸丸育兒假期 1.1萬 625 2,066 互動率 4.44% 商業合作比例 63.6% 受眾性別 無資料 安J的台北生活 An…" at bounding box center [686, 303] width 1088 height 288
click at [1031, 222] on icon "button" at bounding box center [1025, 217] width 10 height 10
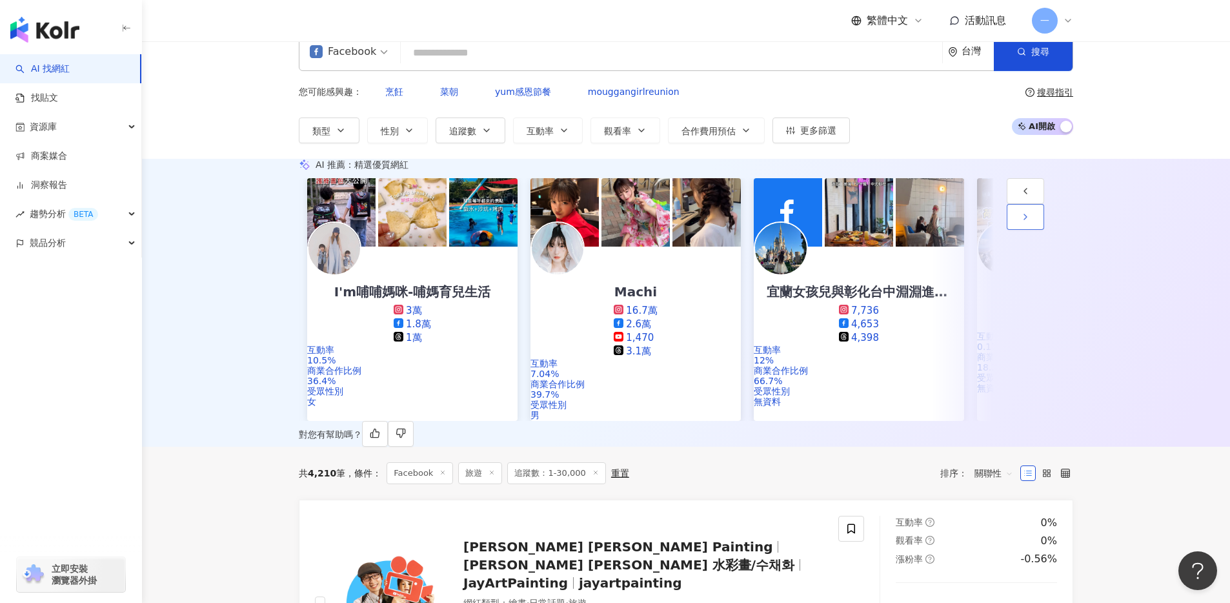
scroll to position [0, 670]
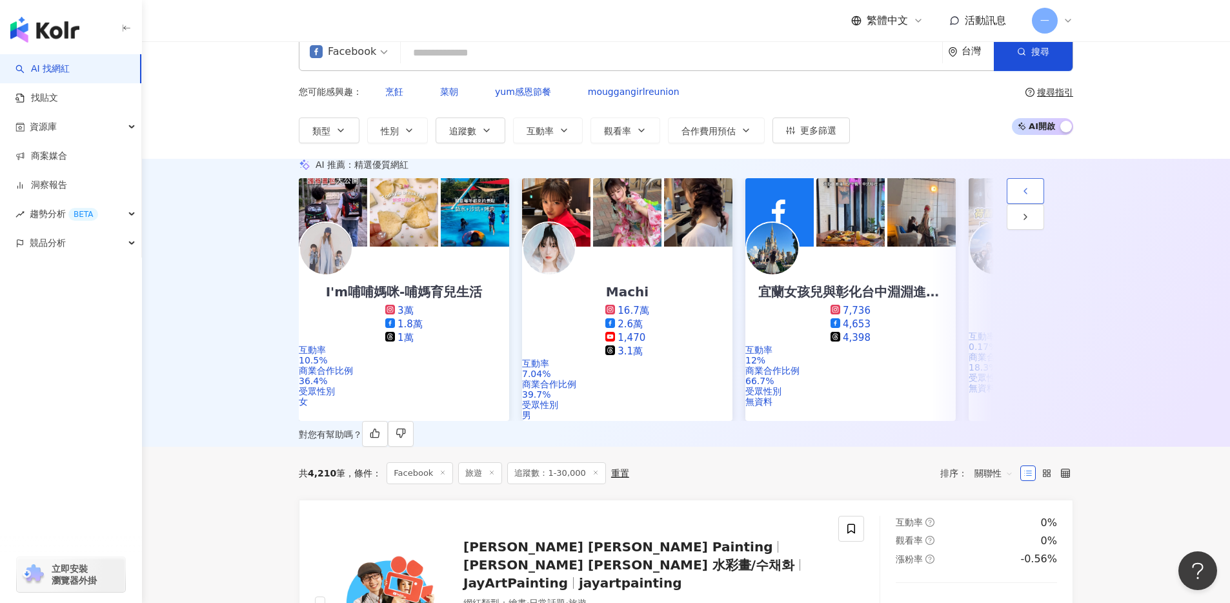
click at [1007, 204] on button "button" at bounding box center [1025, 191] width 37 height 26
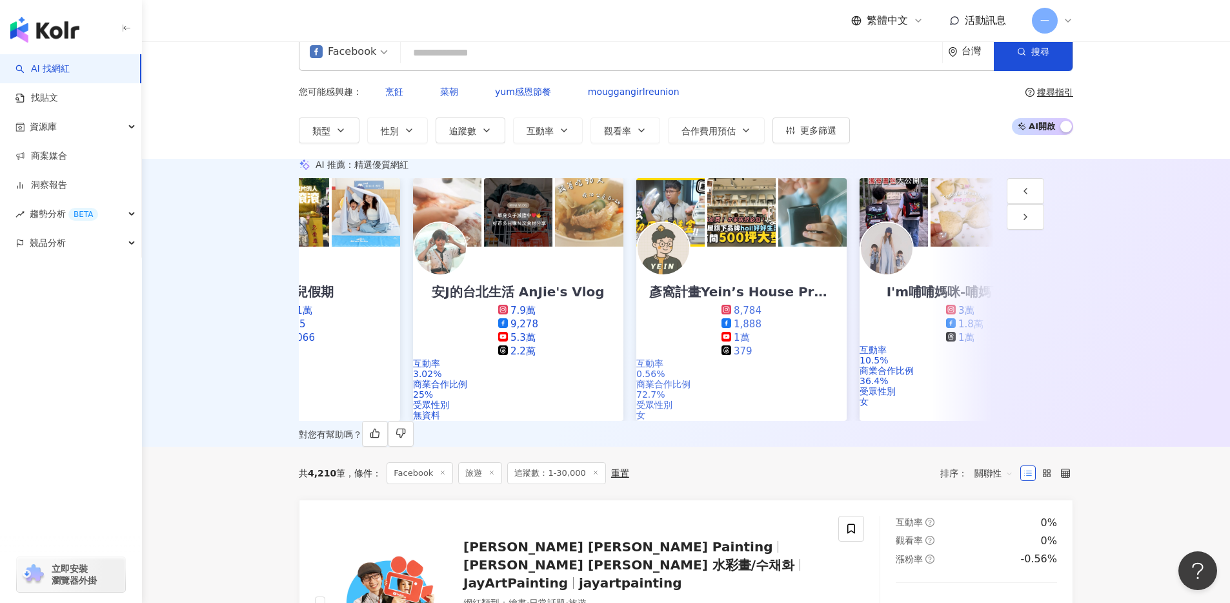
scroll to position [0, 0]
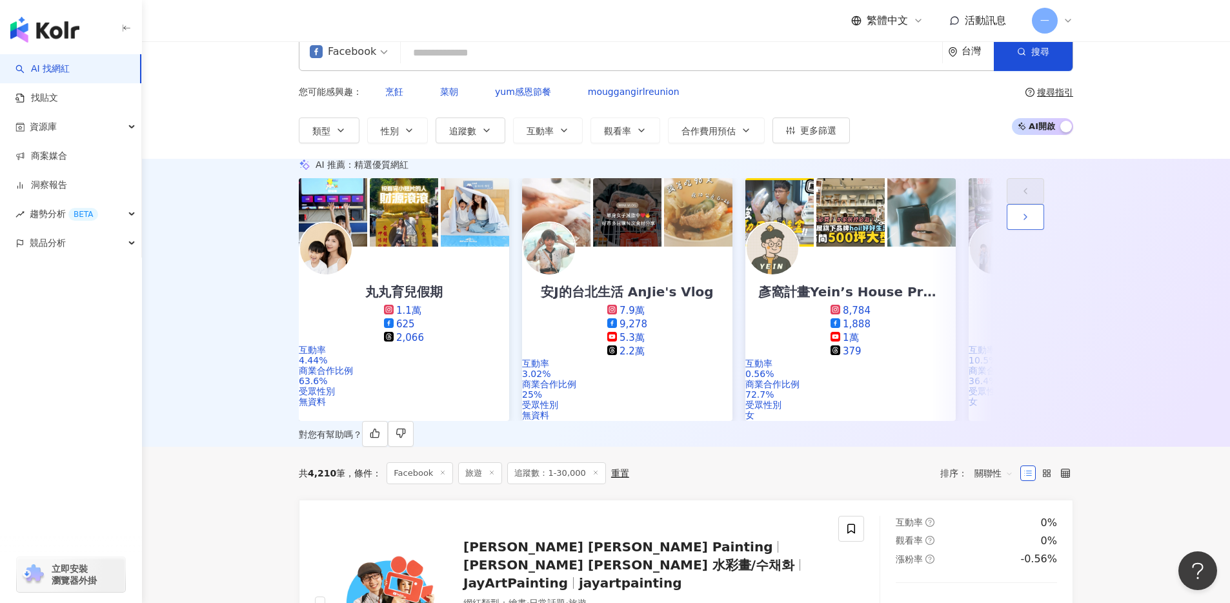
click at [1031, 222] on icon "button" at bounding box center [1025, 217] width 10 height 10
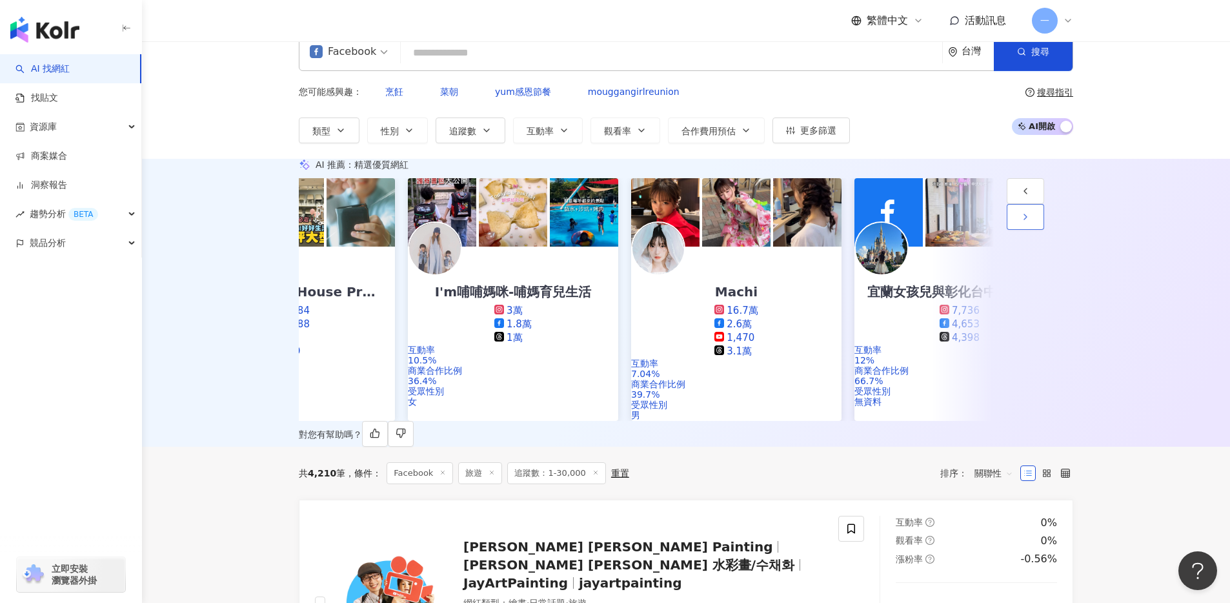
scroll to position [0, 670]
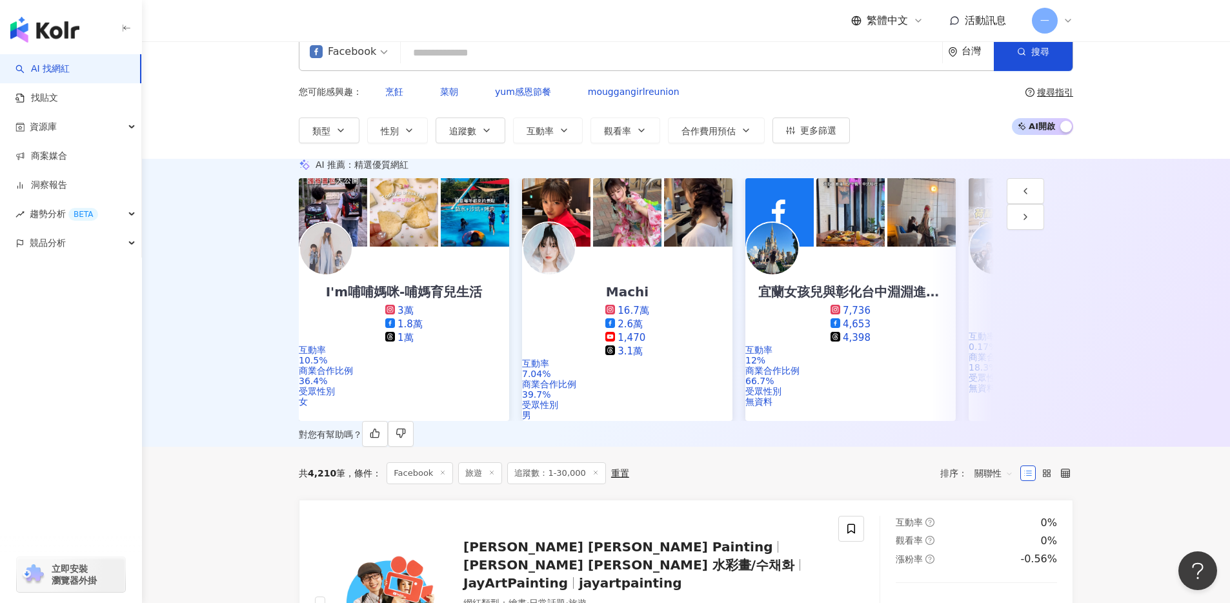
click at [466, 439] on div "對您有幫助嗎？" at bounding box center [686, 434] width 774 height 26
click at [1044, 230] on button "button" at bounding box center [1025, 217] width 37 height 26
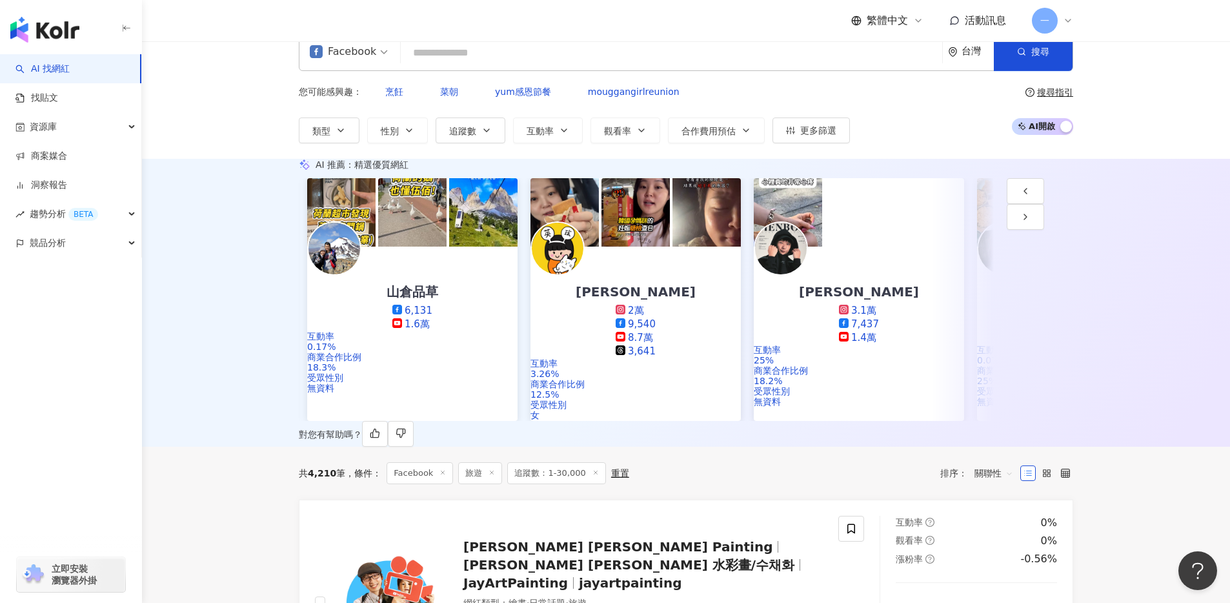
scroll to position [0, 1340]
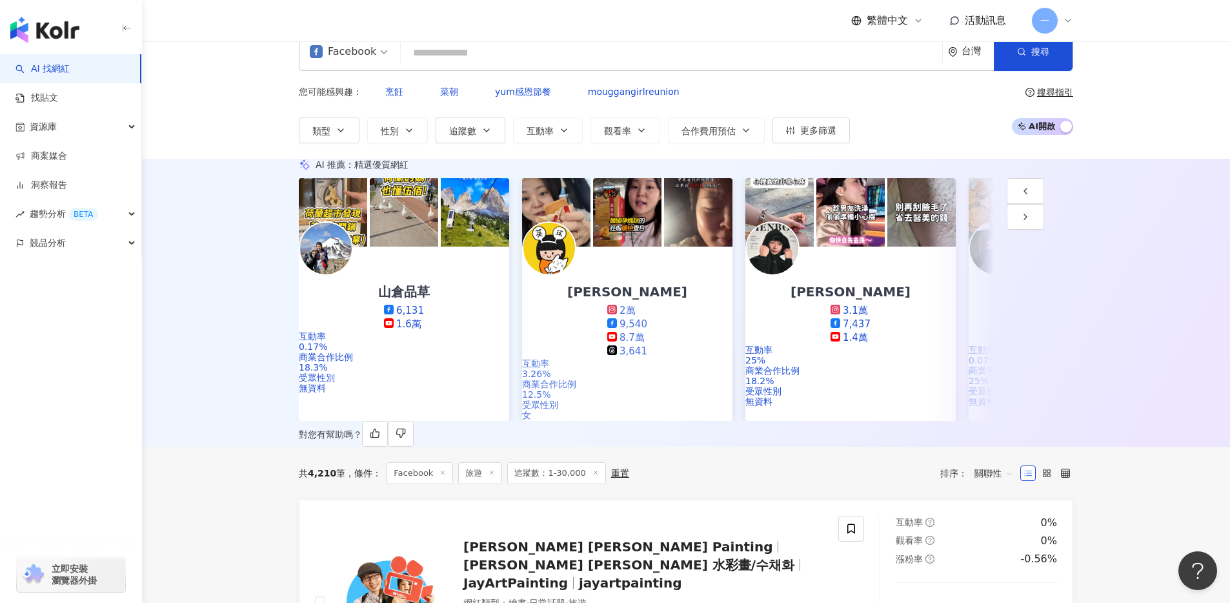
click at [667, 299] on div "英玹김융 2萬 9,540 8.7萬 3,641" at bounding box center [627, 303] width 210 height 112
click at [898, 298] on div "小田博一 3.1萬 7,437 1.4萬" at bounding box center [850, 296] width 210 height 98
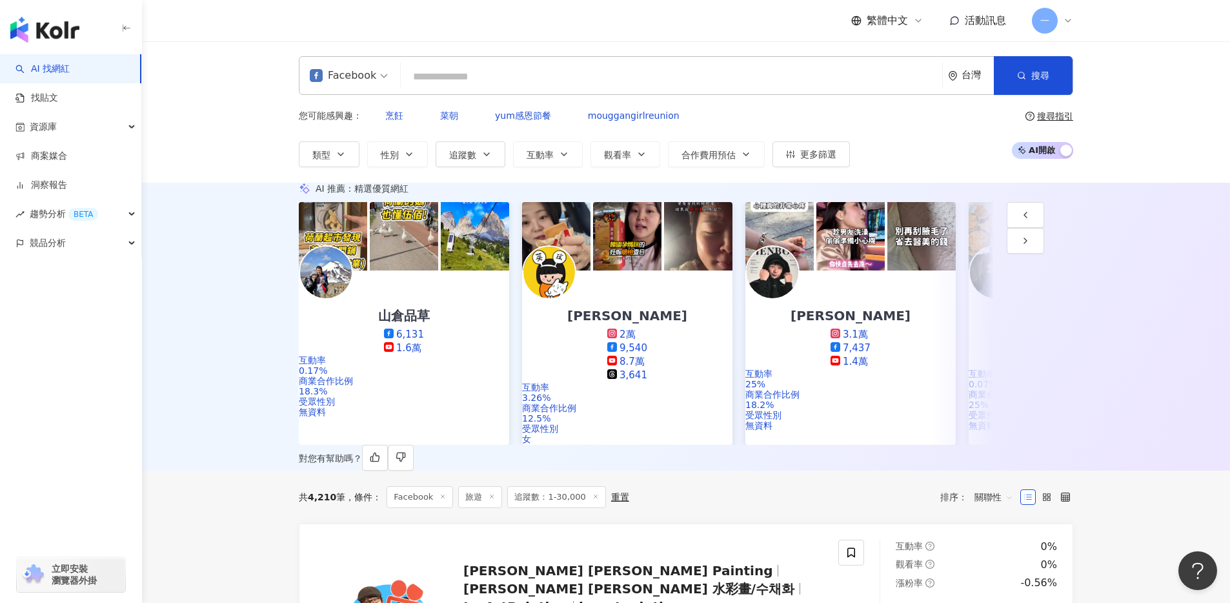
scroll to position [0, 0]
click at [1044, 254] on button "button" at bounding box center [1025, 241] width 37 height 26
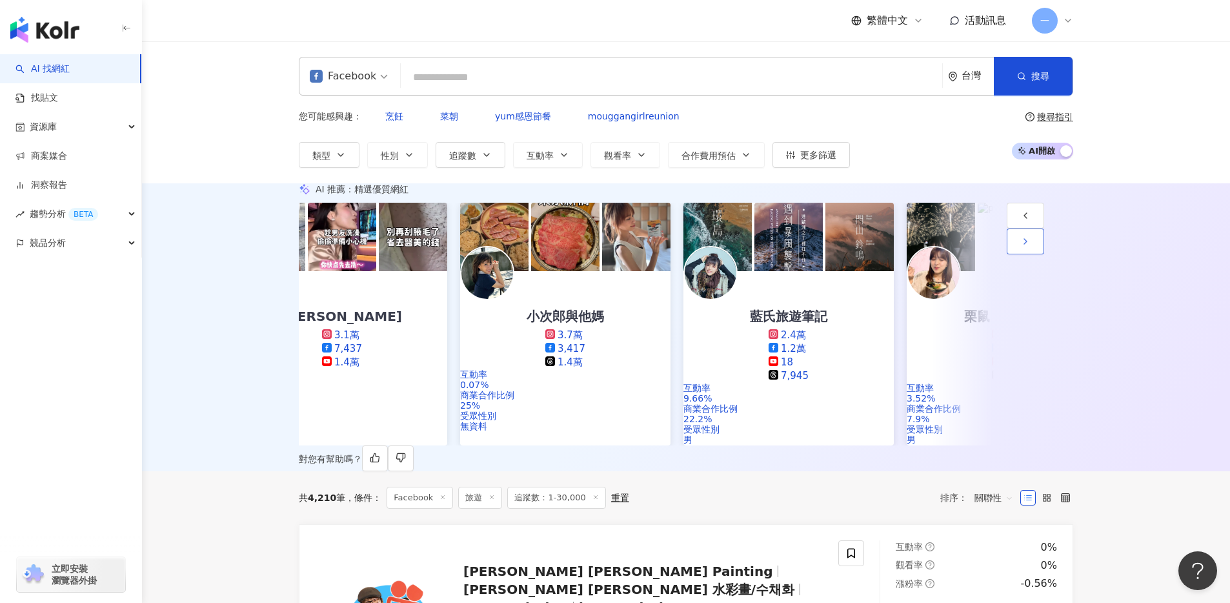
scroll to position [0, 1931]
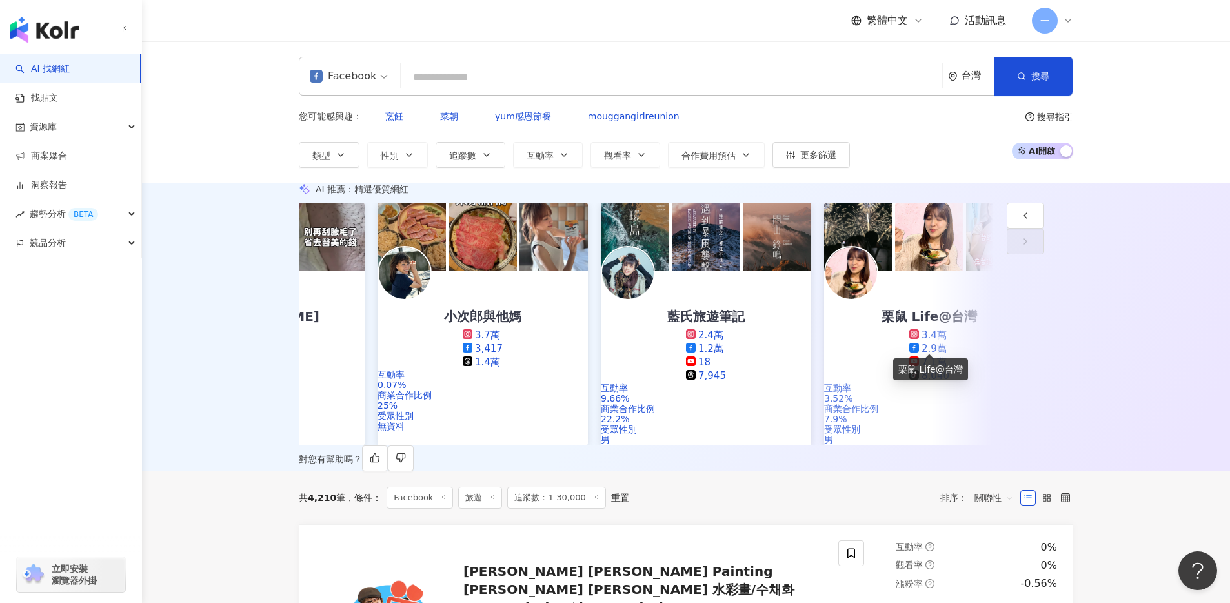
click at [948, 325] on div "栗鼠 Life@台灣" at bounding box center [930, 316] width 122 height 18
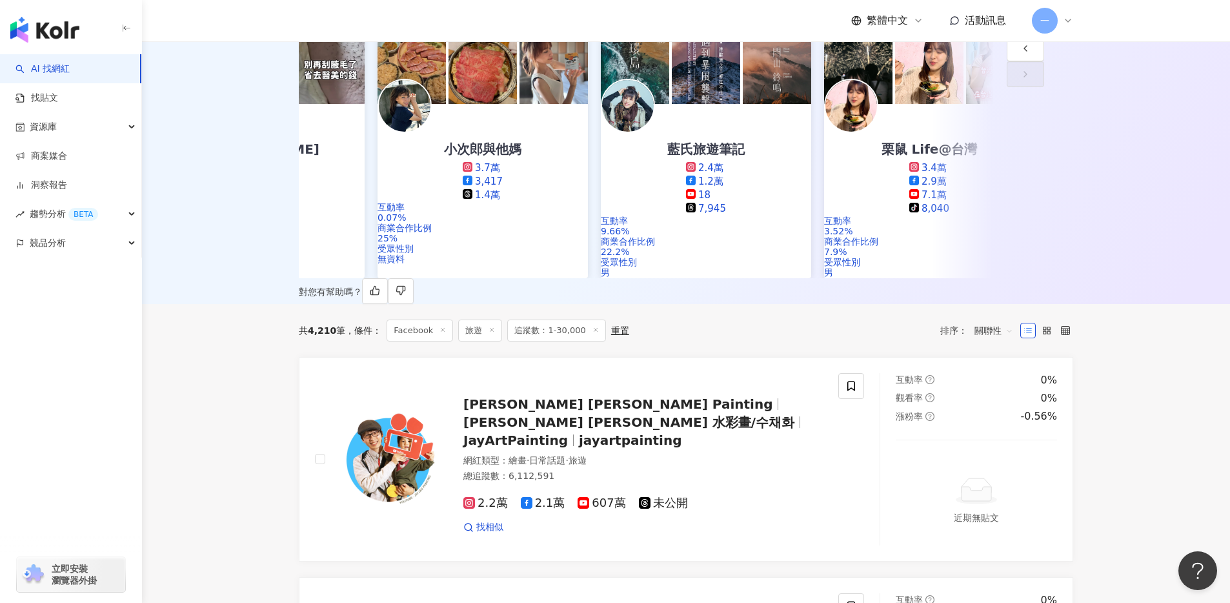
scroll to position [0, 0]
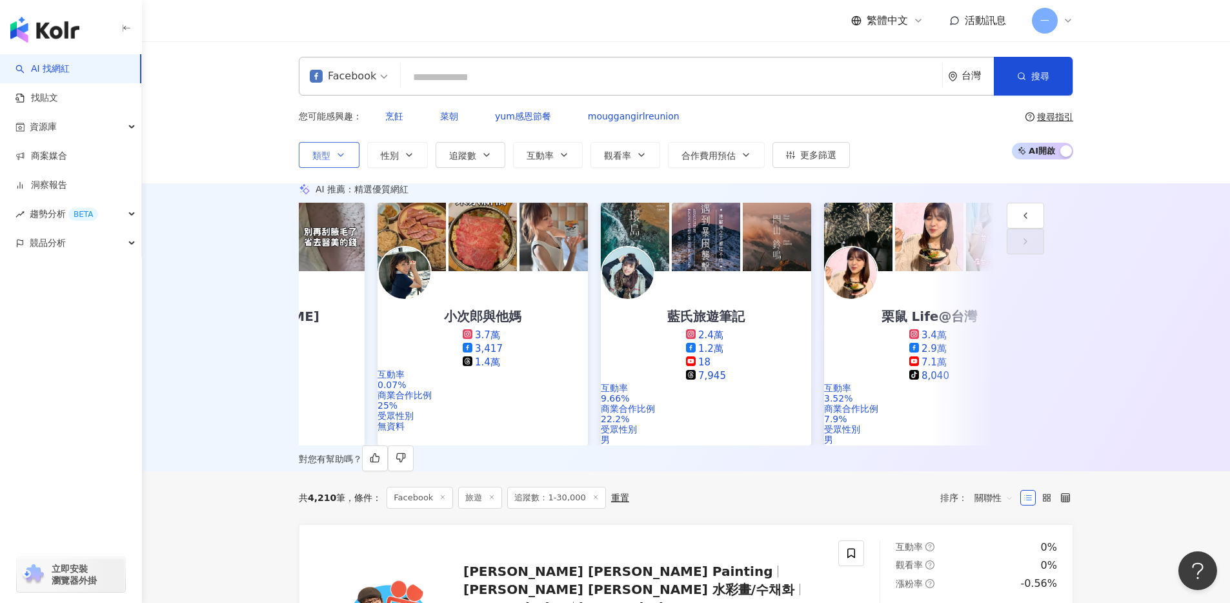
click at [325, 150] on span "類型" at bounding box center [321, 155] width 18 height 10
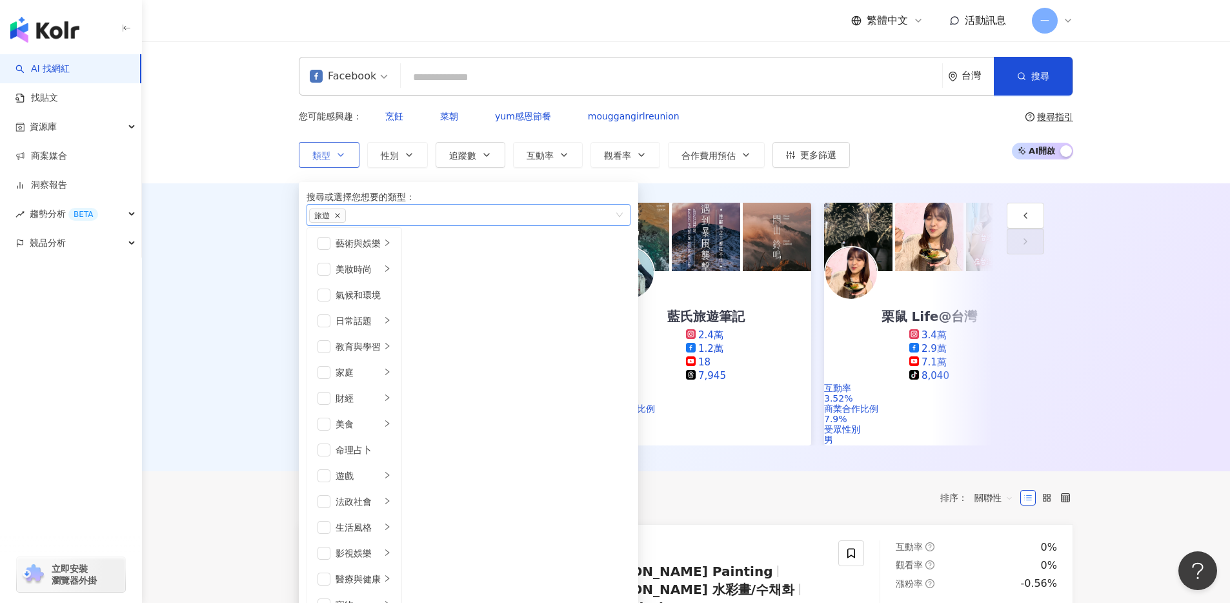
click at [341, 219] on icon "close" at bounding box center [337, 215] width 6 height 6
click at [354, 216] on div "button" at bounding box center [461, 215] width 305 height 10
type input "****"
click at [376, 225] on div "質感生活" at bounding box center [469, 215] width 324 height 22
type input "**"
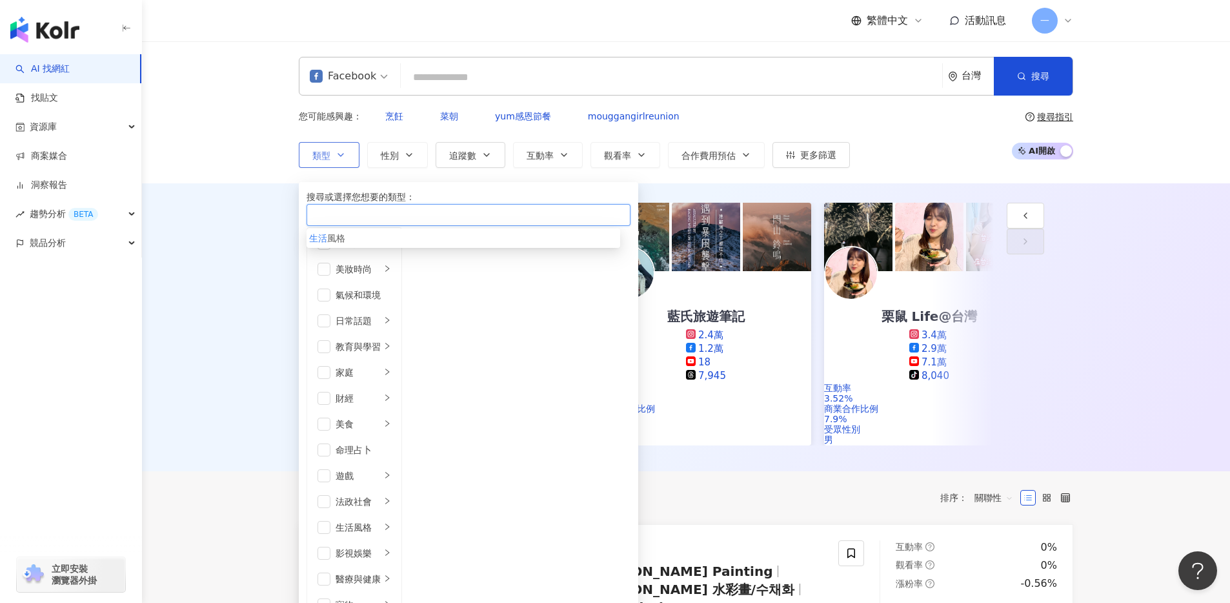
click at [345, 243] on span "風格" at bounding box center [336, 238] width 18 height 10
click at [250, 240] on div "AI 推薦 ： 精選優質網紅 丸丸育兒假期 1.1萬 625 2,066 互動率 4.44% 商業合作比例 63.6% 受眾性別 無資料 安J的台北生活 An…" at bounding box center [686, 327] width 1088 height 288
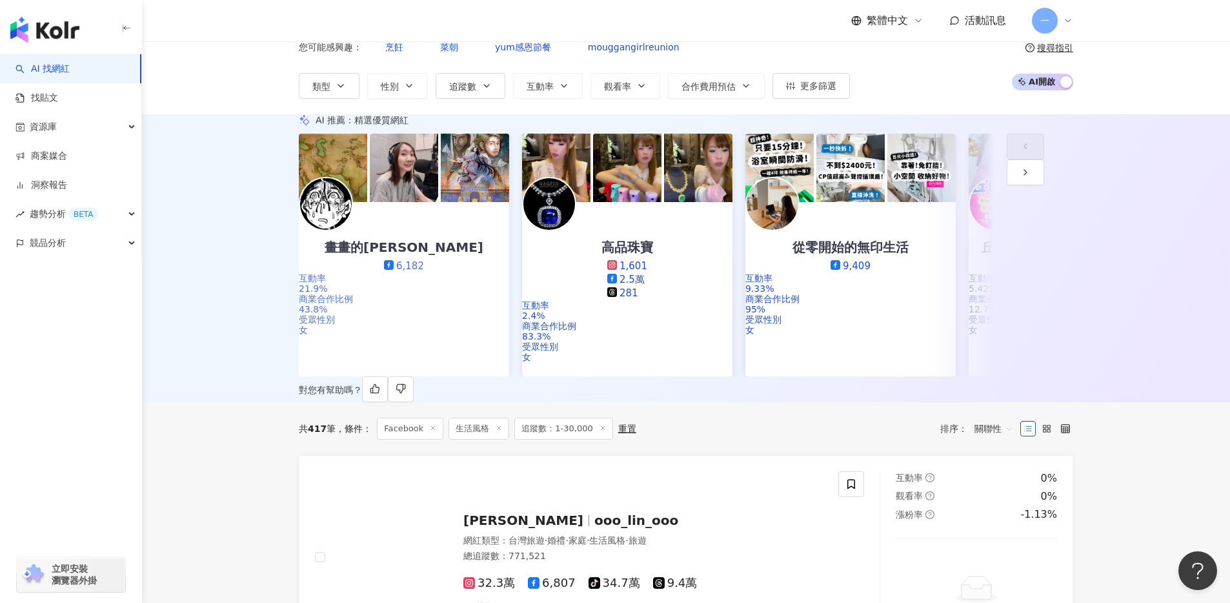
scroll to position [66, 0]
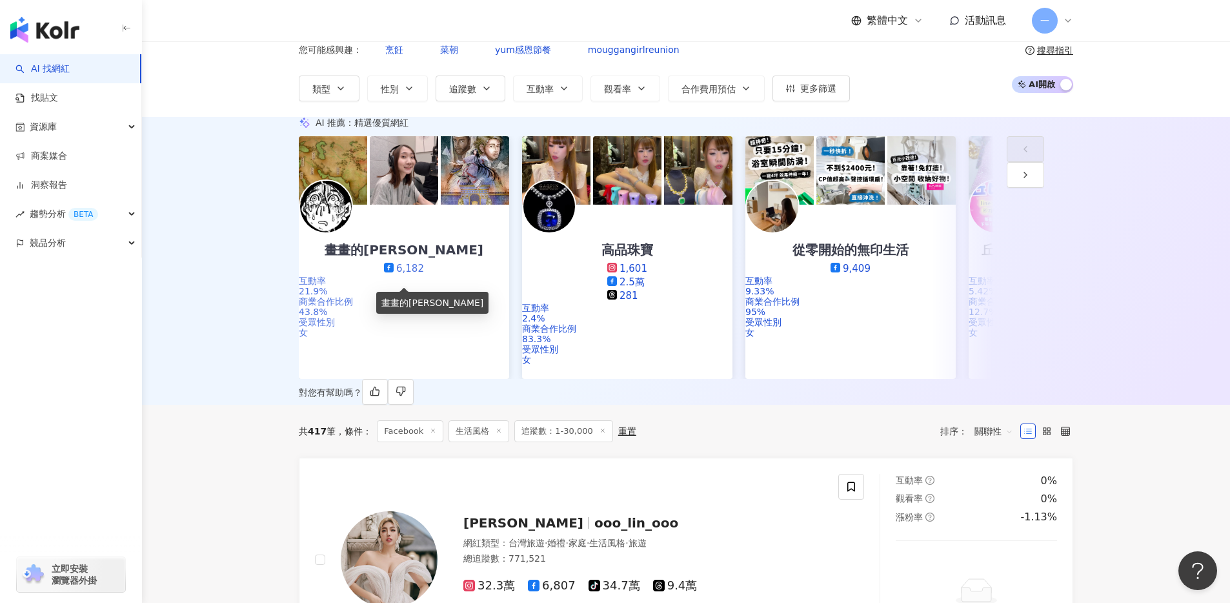
click at [428, 259] on div "畫畫的柚子" at bounding box center [404, 250] width 185 height 18
click at [900, 248] on div "從零開始的無印生活 9,409" at bounding box center [850, 240] width 210 height 71
click at [1031, 180] on icon "button" at bounding box center [1025, 175] width 10 height 10
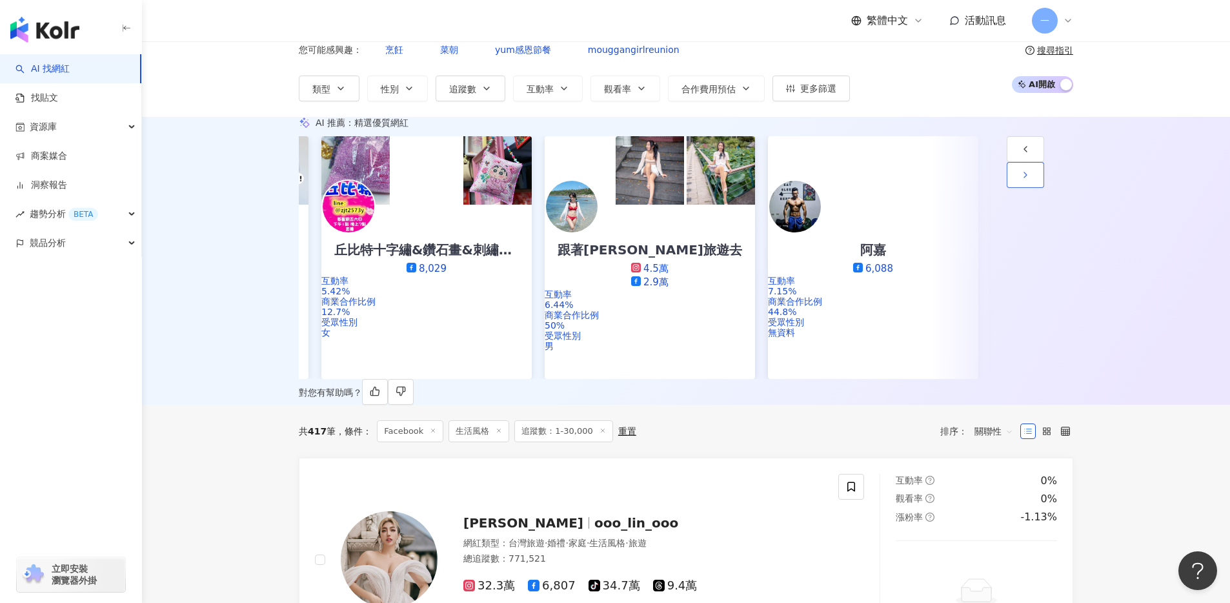
scroll to position [0, 670]
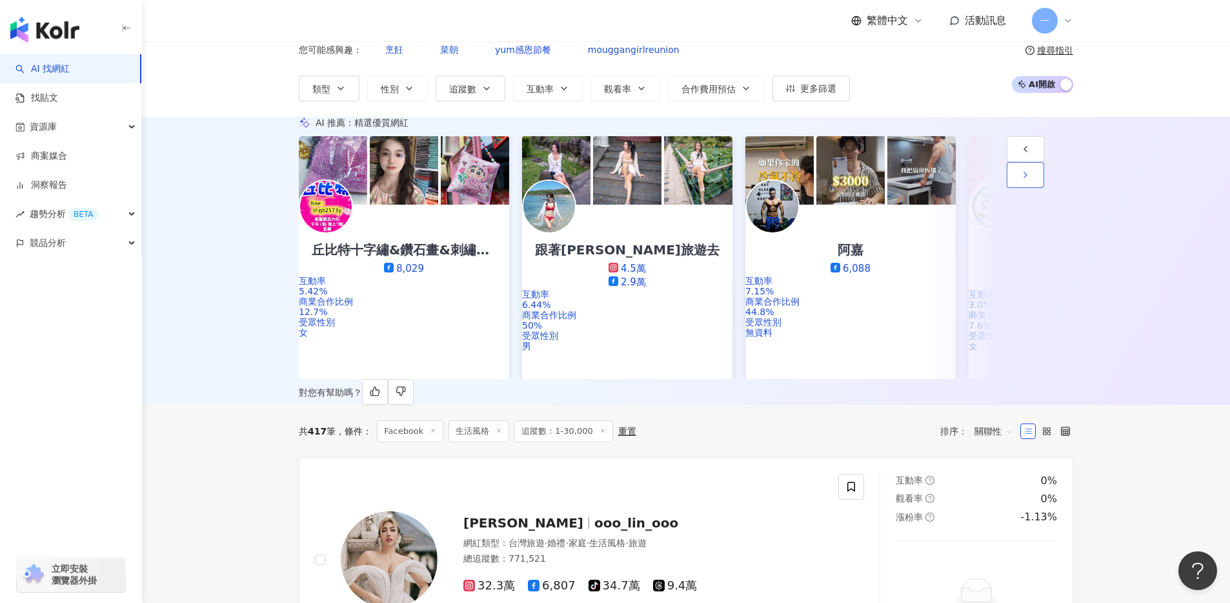
click at [1027, 177] on polyline "button" at bounding box center [1025, 174] width 3 height 5
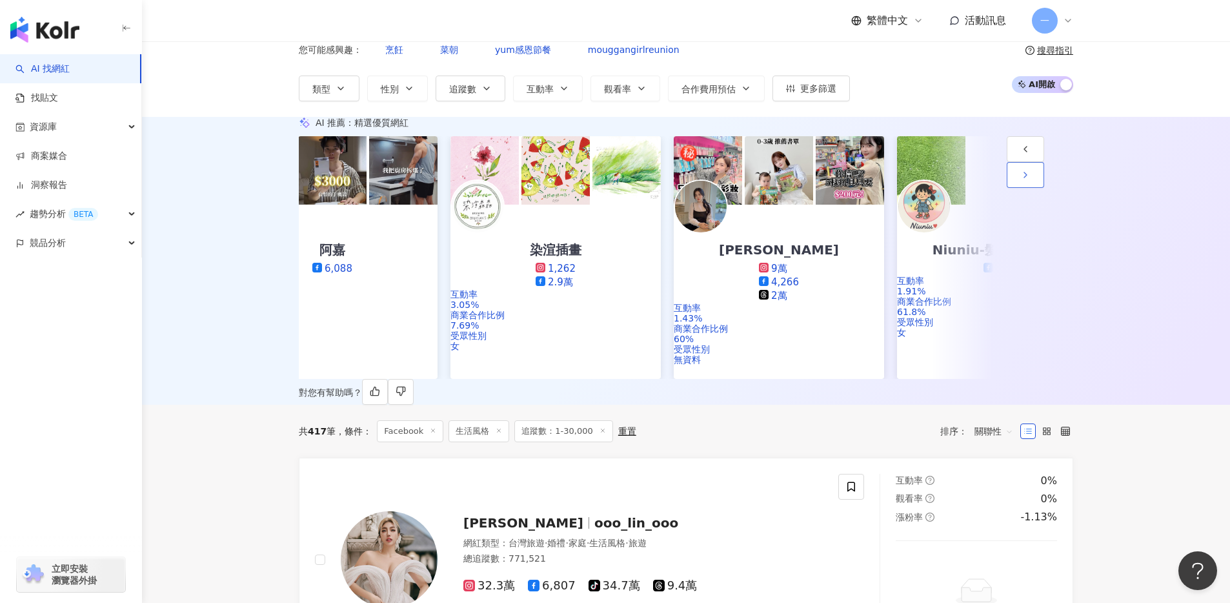
scroll to position [0, 1340]
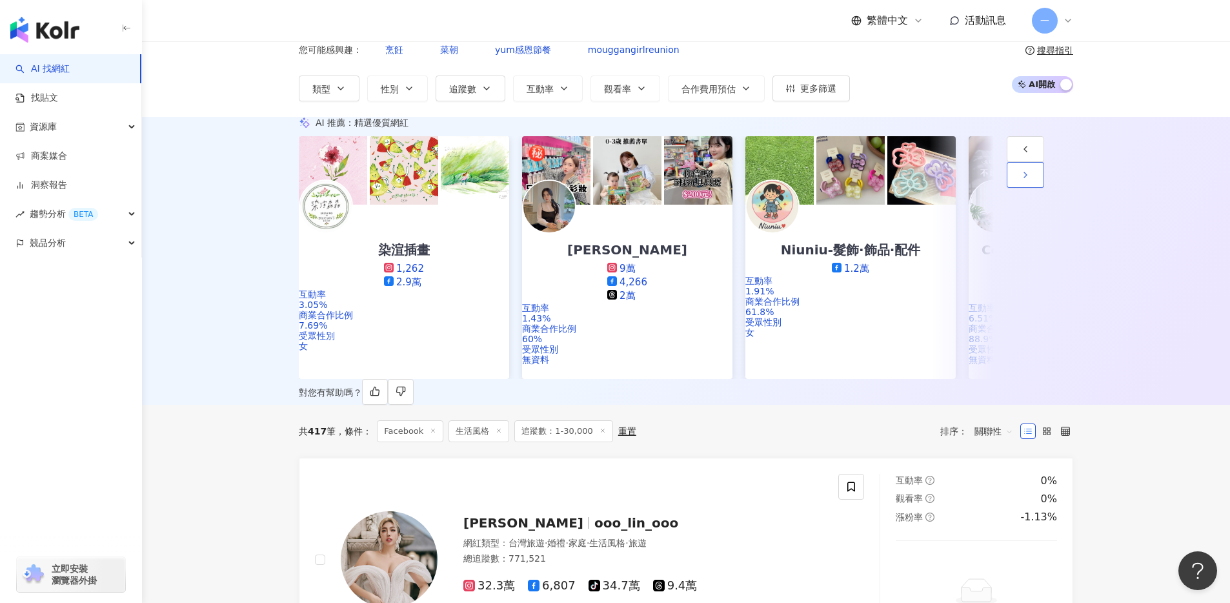
click at [1027, 177] on polyline "button" at bounding box center [1025, 174] width 3 height 5
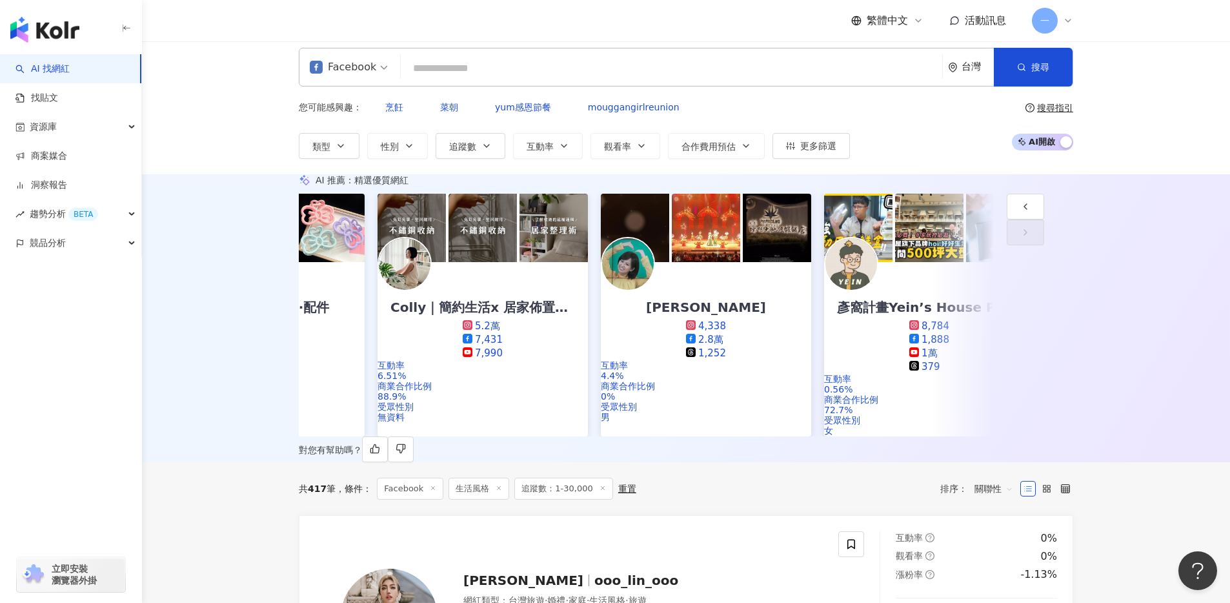
scroll to position [0, 0]
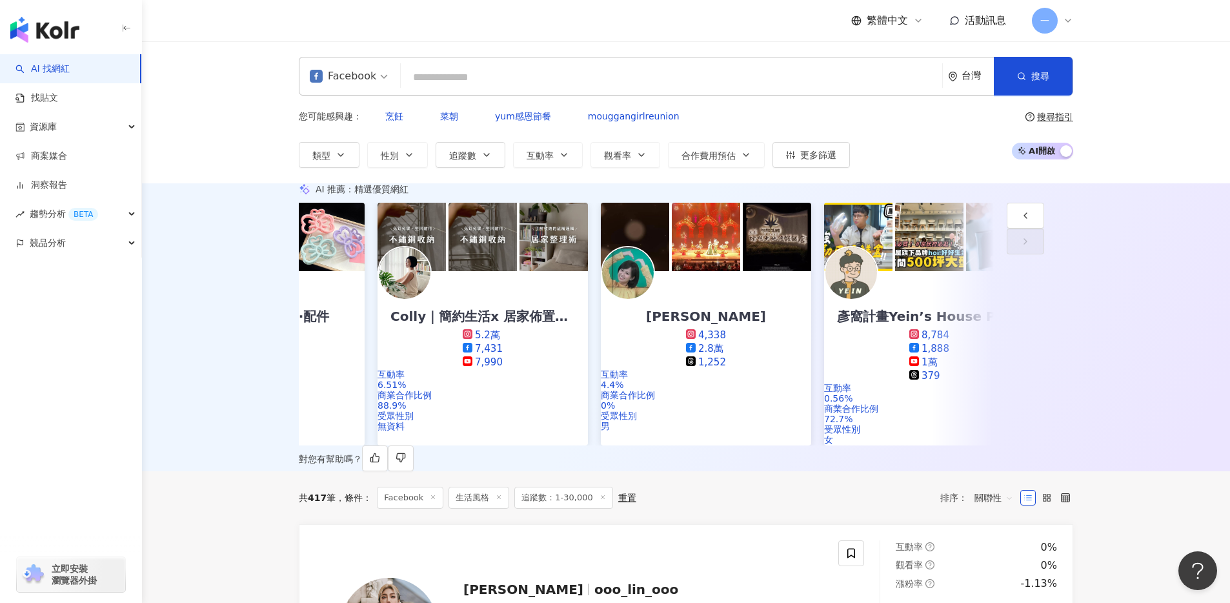
click at [338, 158] on div "Facebook 台灣 搜尋 6d3145a1-6cfb-4ead-9e1a-9026580077e0 小夫妻的旅攝生活 25,273 追蹤者 搜尋名稱、敘述…" at bounding box center [686, 112] width 1088 height 142
click at [338, 152] on button "類型" at bounding box center [329, 155] width 61 height 26
click at [745, 209] on div "AI 推薦 ： 精選優質網紅 畫畫的柚子 6,182 互動率 21.9% 商業合作比例 43.8% 受眾性別 女 高品珠寶 1,601 2.5萬 281 互動…" at bounding box center [686, 327] width 826 height 288
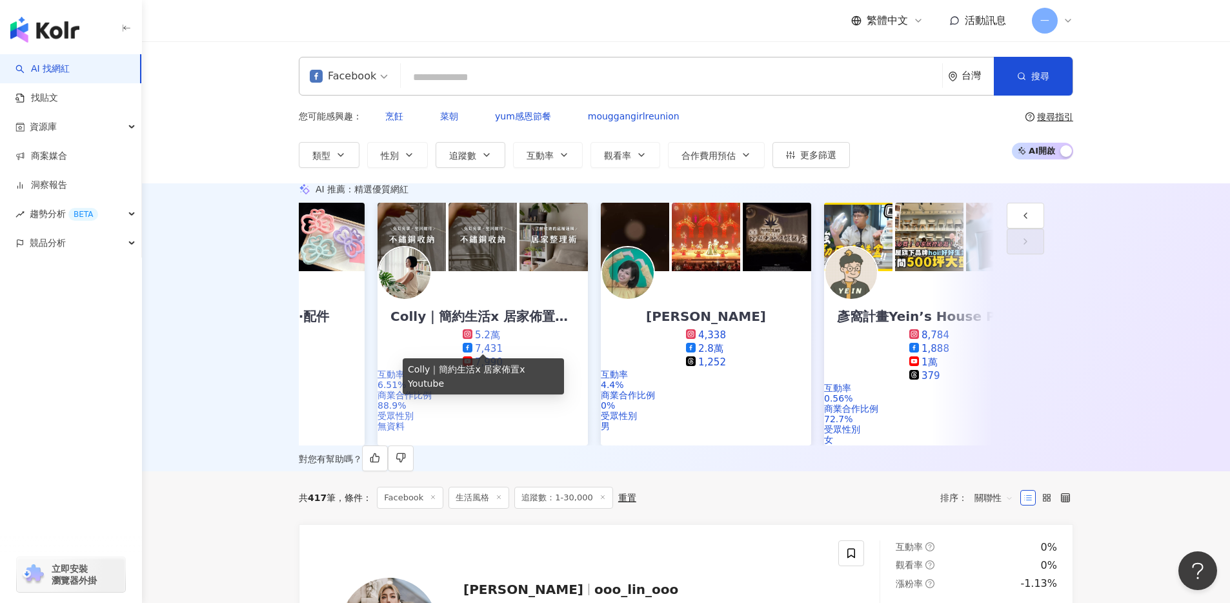
click at [489, 325] on div "Colly｜簡約生活x 居家佈置x Youtube" at bounding box center [483, 316] width 210 height 18
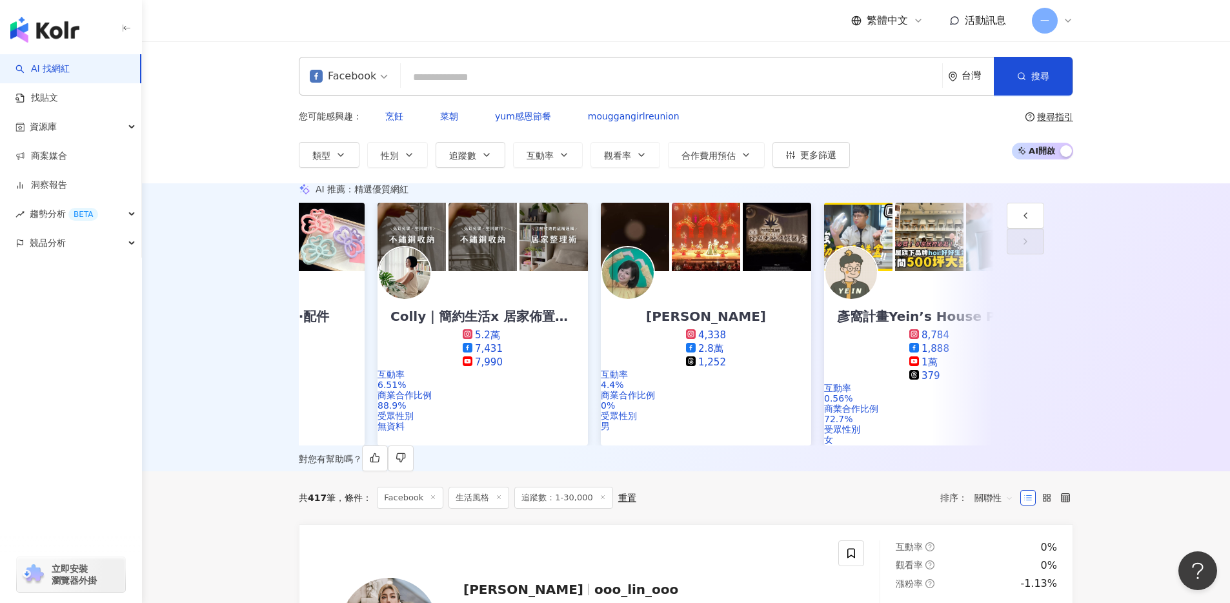
click at [1128, 412] on div "AI 推薦 ： 精選優質網紅 畫畫的柚子 6,182 互動率 21.9% 商業合作比例 43.8% 受眾性別 女 高品珠寶 1,601 2.5萬 281 互動…" at bounding box center [686, 327] width 1088 height 288
click at [533, 83] on input "search" at bounding box center [671, 77] width 531 height 25
click at [330, 150] on span "類型" at bounding box center [321, 155] width 18 height 10
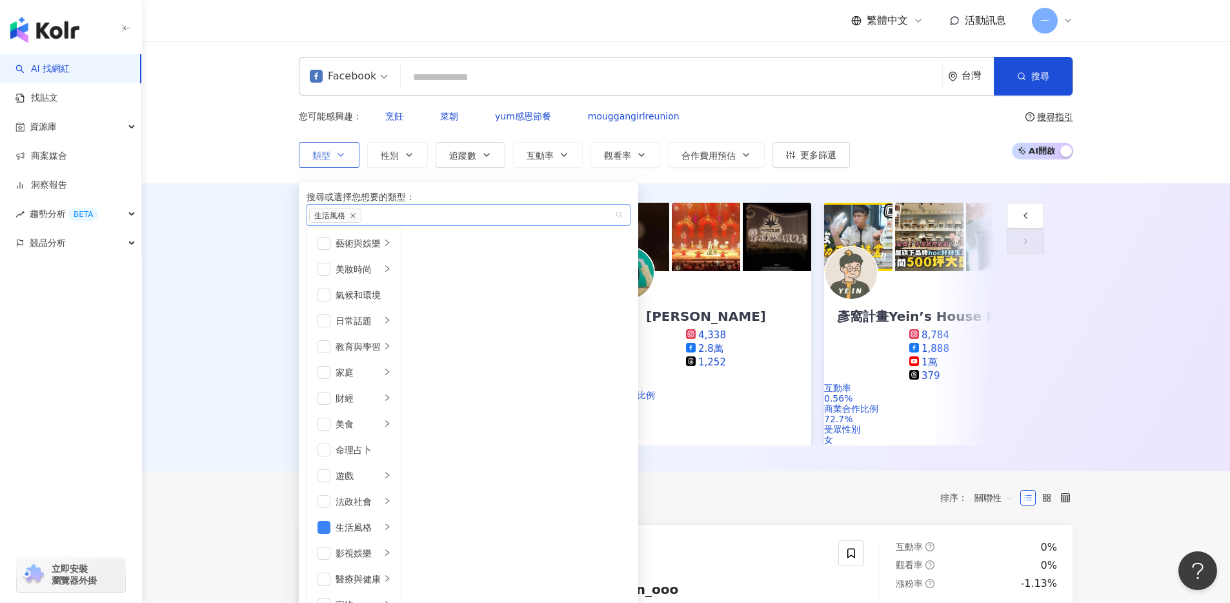
click at [356, 219] on icon "close" at bounding box center [353, 215] width 6 height 6
click at [354, 217] on div "button" at bounding box center [461, 215] width 305 height 10
type input "*"
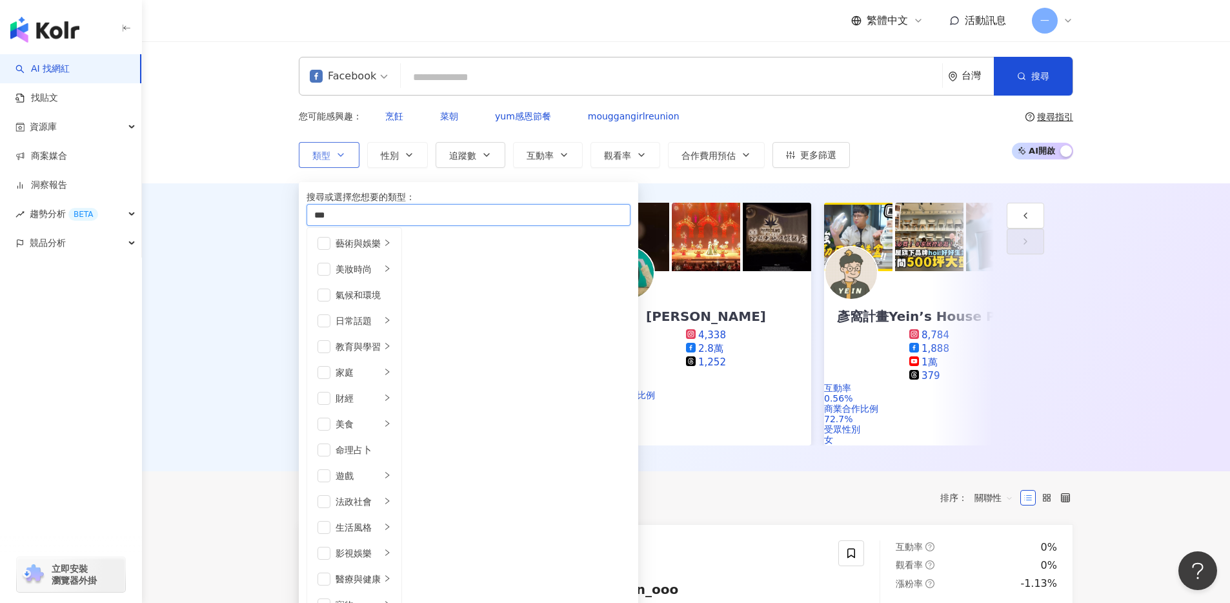
type input "**"
click at [254, 301] on div "AI 推薦 ： 精選優質網紅 畫畫的柚子 6,182 互動率 21.9% 商業合作比例 43.8% 受眾性別 女 高品珠寶 1,601 2.5萬 281 互動…" at bounding box center [686, 327] width 1088 height 288
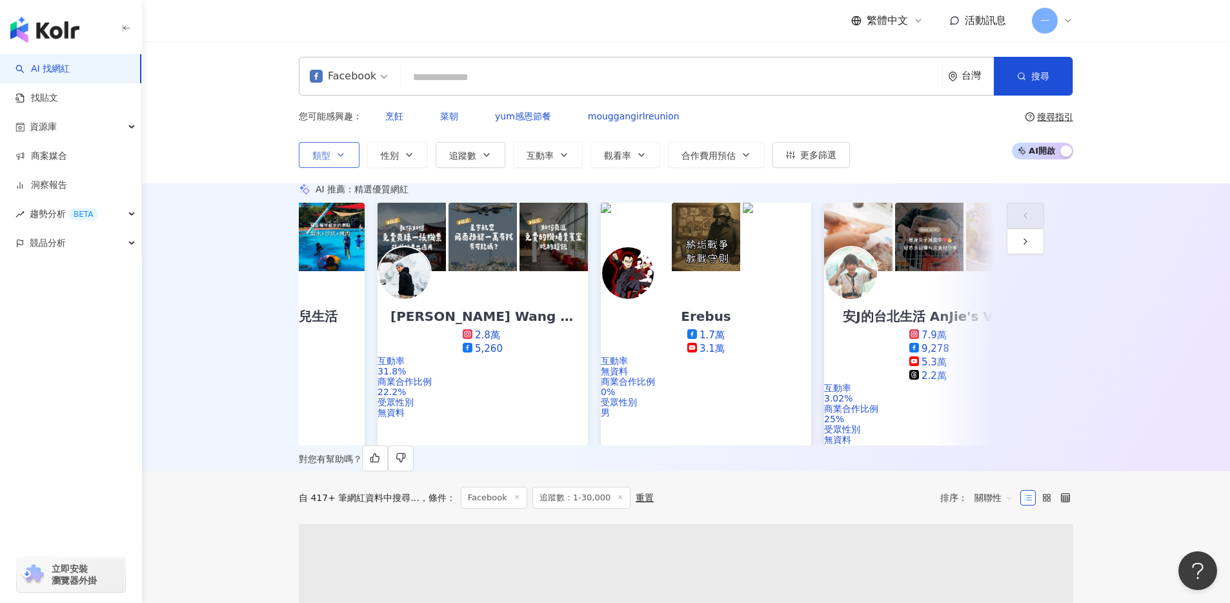
click at [334, 145] on button "類型" at bounding box center [329, 155] width 61 height 26
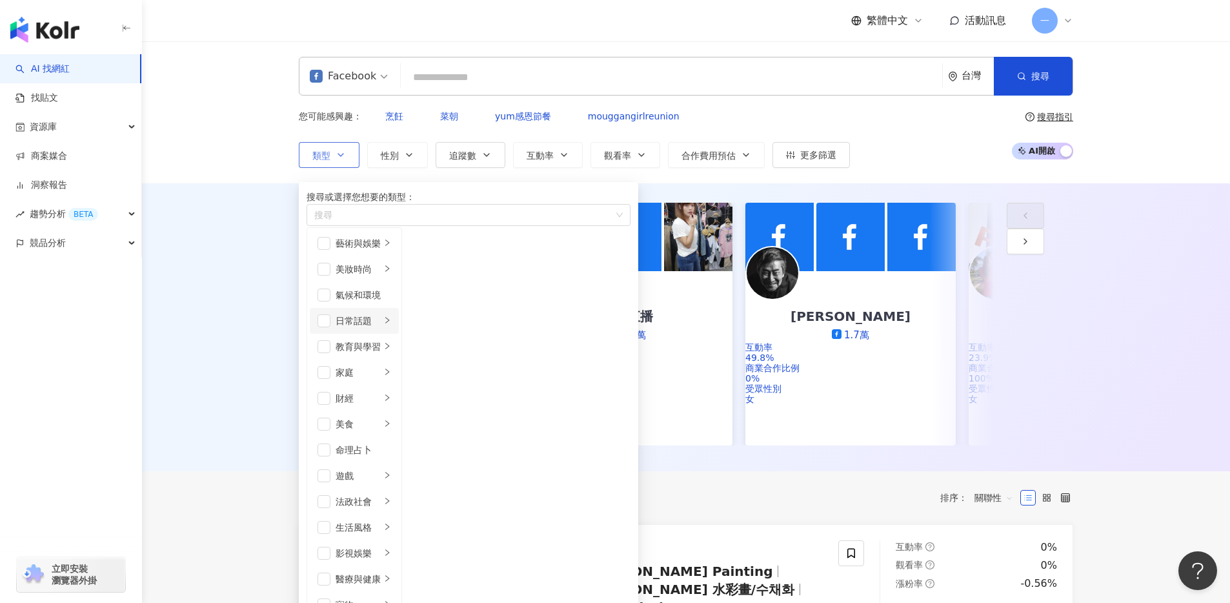
click at [391, 324] on icon "right" at bounding box center [387, 320] width 8 height 8
click at [381, 347] on div "教育與學習" at bounding box center [358, 346] width 45 height 14
click at [391, 523] on icon "right" at bounding box center [387, 527] width 8 height 8
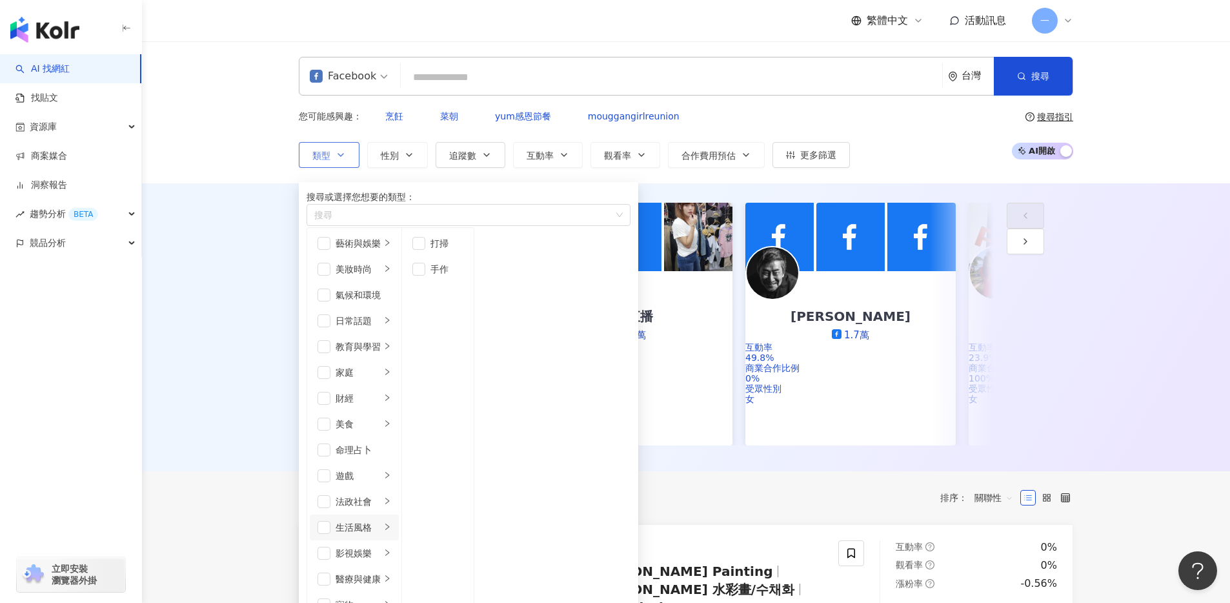
scroll to position [289, 0]
click at [221, 307] on div "AI 推薦 ： 精選優質網紅 哈娜小姐姐 2,713 2.4萬 互動率 18.9% 商業合作比例 17.6% 受眾性別 無資料 菁菁直播 1.6萬 互動率 2…" at bounding box center [686, 327] width 1088 height 288
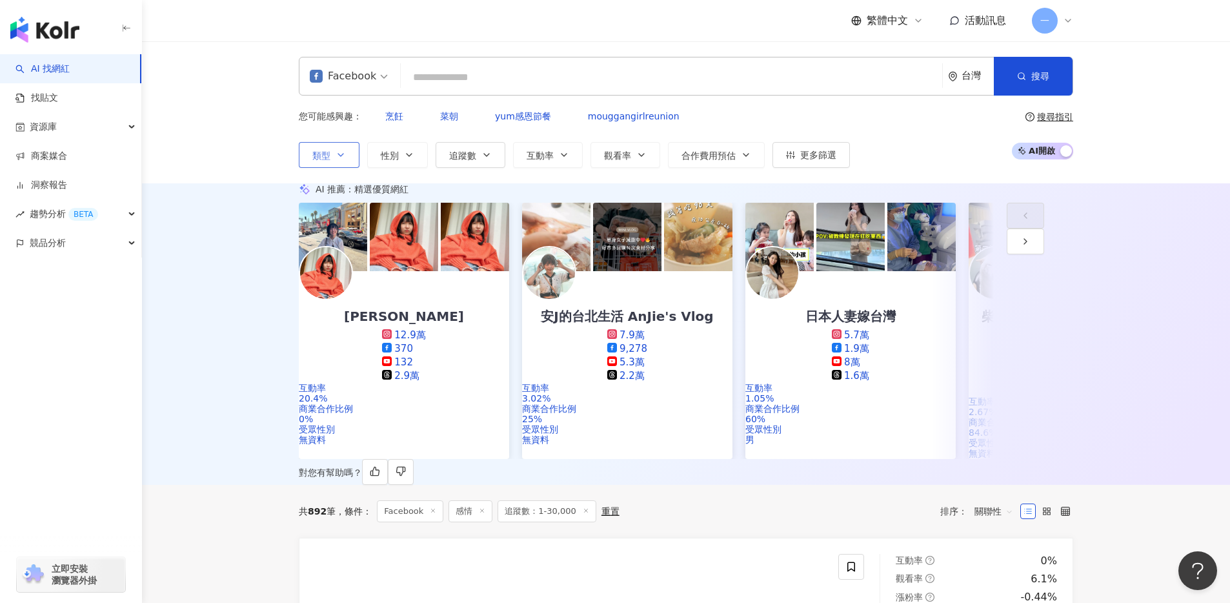
click at [340, 150] on icon "button" at bounding box center [341, 155] width 10 height 10
click at [220, 252] on div "AI 推薦 ： 精選優質網紅 U娜 Yoona 12.9萬 370 132 2.9萬 互動率 20.4% 商業合作比例 0% 受眾性別 無資料 安J的台北生活…" at bounding box center [686, 333] width 1088 height 301
click at [505, 149] on div "類型 性別 追蹤數 互動率 觀看率 合作費用預估 更多篩選 * - ***** 不限 小型 奈米網紅 (<1萬) 微型網紅 (1萬-3萬) 小型網紅 (3萬-…" at bounding box center [574, 155] width 551 height 26
click at [490, 150] on icon "button" at bounding box center [486, 155] width 10 height 10
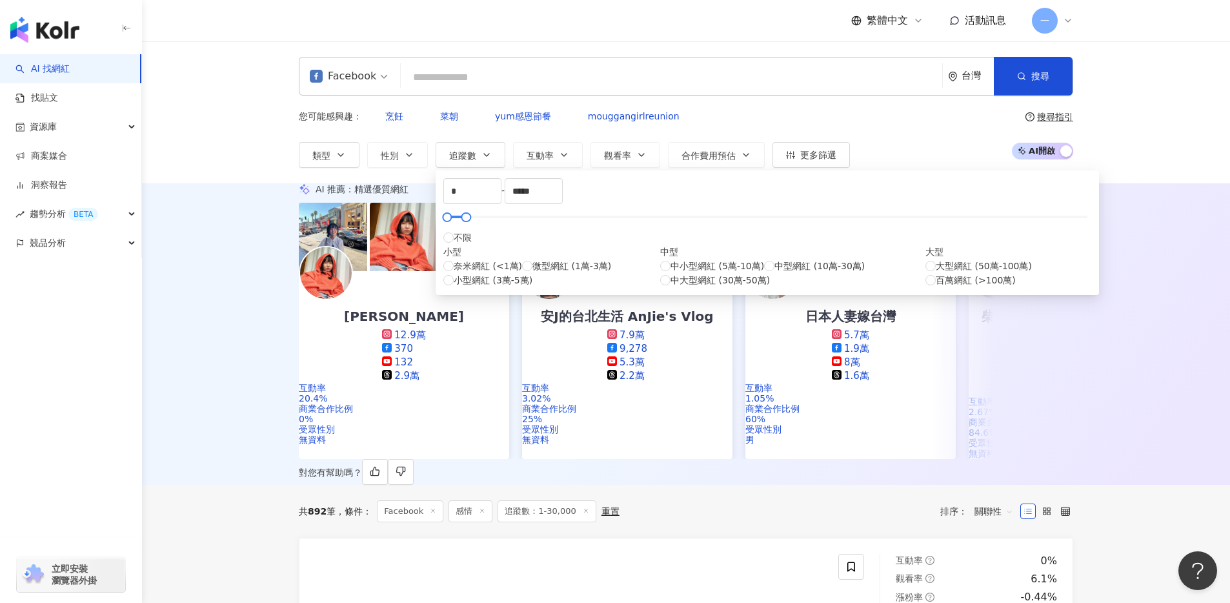
click at [935, 210] on div "AI 推薦 ： 精選優質網紅 U娜 Yoona 12.9萬 370 132 2.9萬 互動率 20.4% 商業合作比例 0% 受眾性別 無資料 安J的台北生活…" at bounding box center [686, 333] width 826 height 301
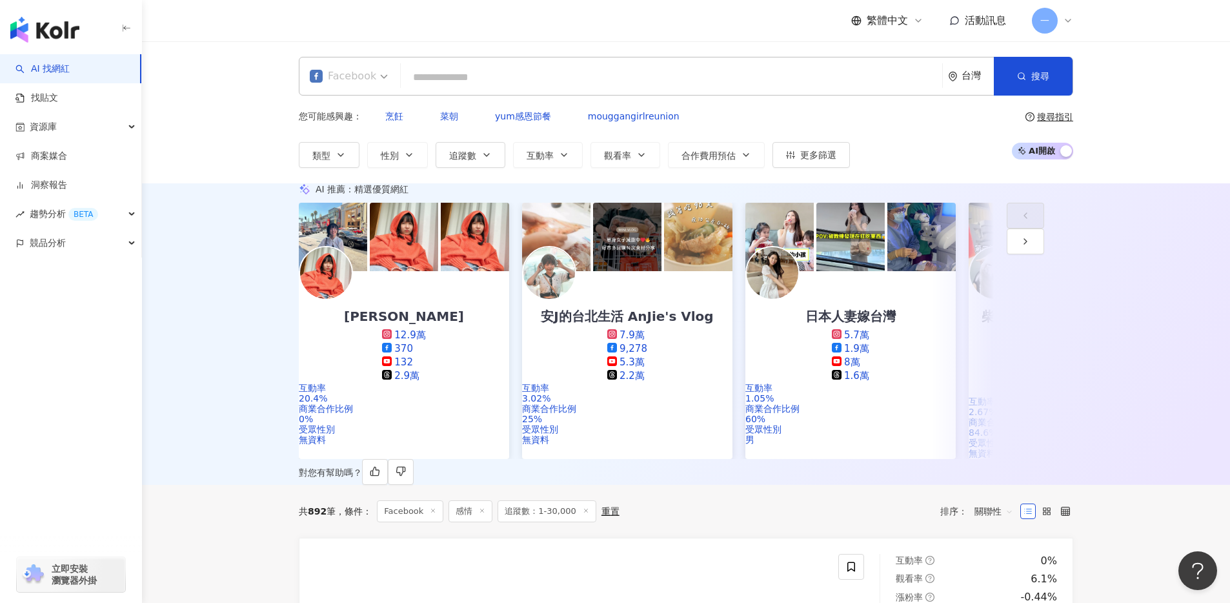
click at [342, 94] on span at bounding box center [349, 75] width 78 height 37
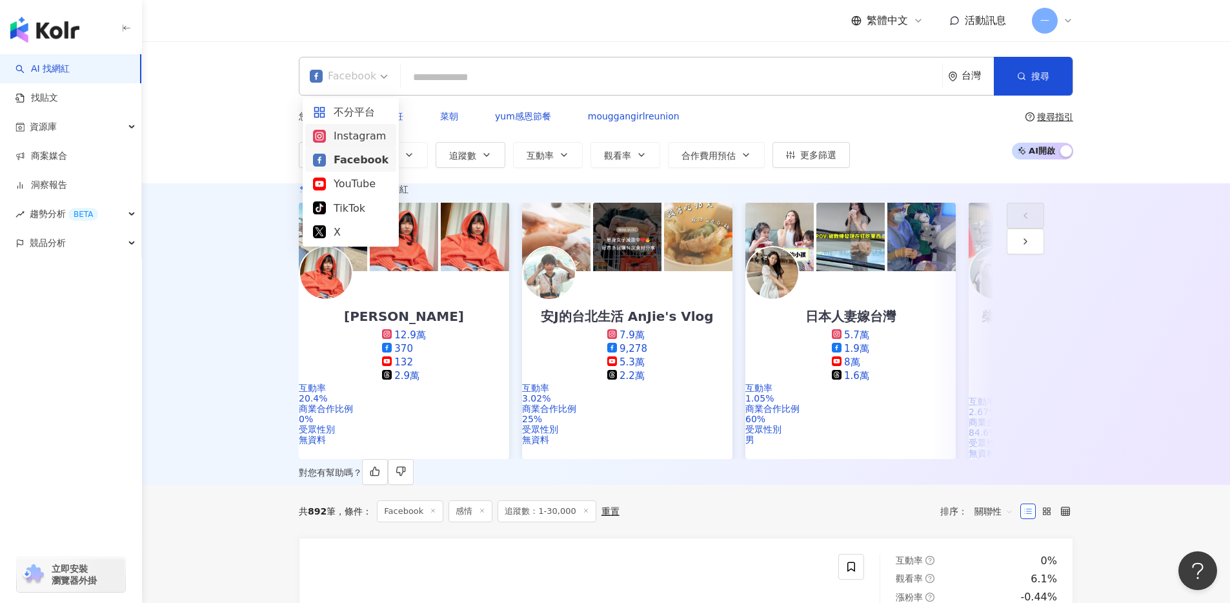
click at [341, 136] on div "Instagram" at bounding box center [351, 136] width 76 height 16
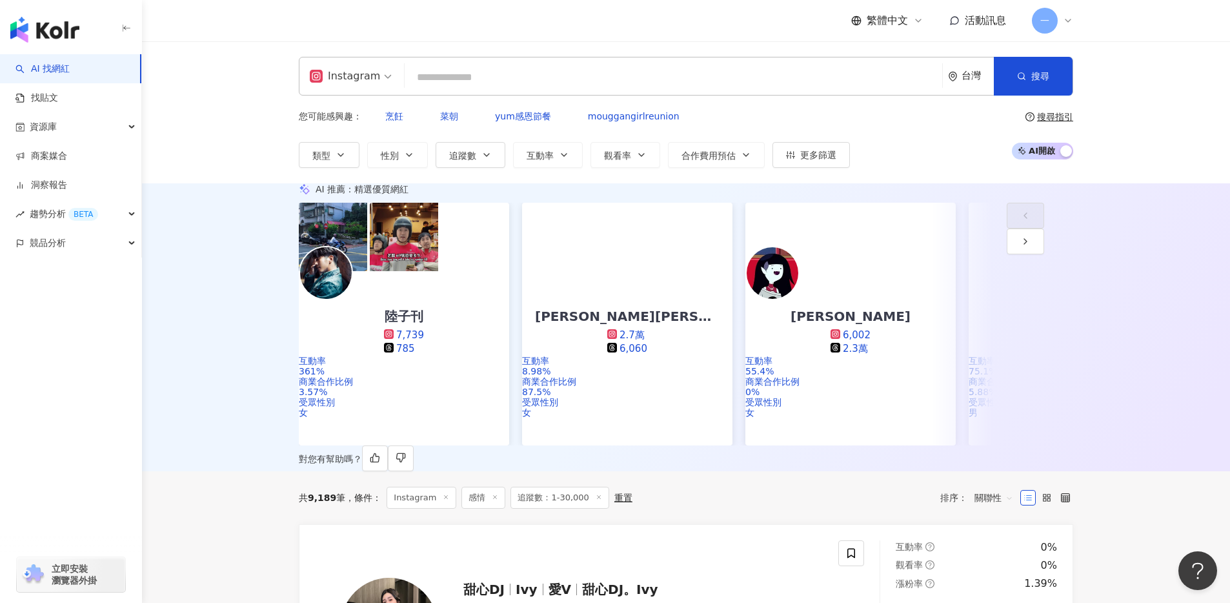
click at [228, 291] on div "AI 推薦 ： 精選優質網紅 陸子刊 7,739 785 互動率 361% 商業合作比例 3.57% 受眾性別 女 愛麗絲Alice紫微塔羅命理師 2.7萬 …" at bounding box center [686, 327] width 1088 height 288
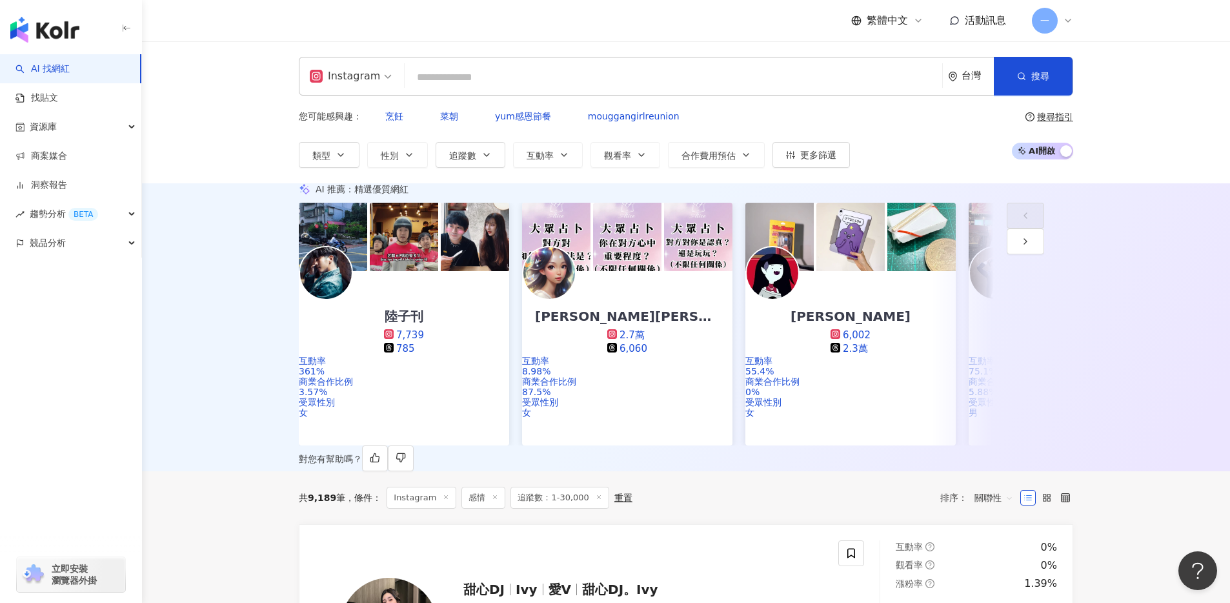
click at [469, 83] on input "search" at bounding box center [673, 77] width 527 height 25
click at [362, 80] on div "Instagram" at bounding box center [345, 76] width 70 height 21
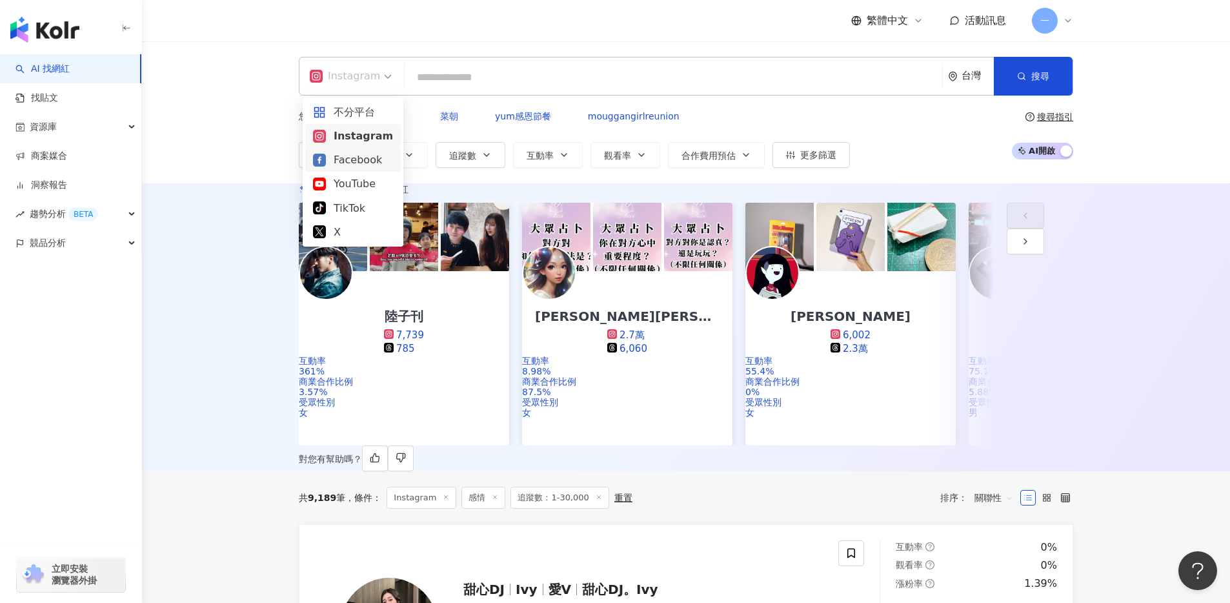
click at [361, 158] on div "Facebook" at bounding box center [353, 160] width 80 height 16
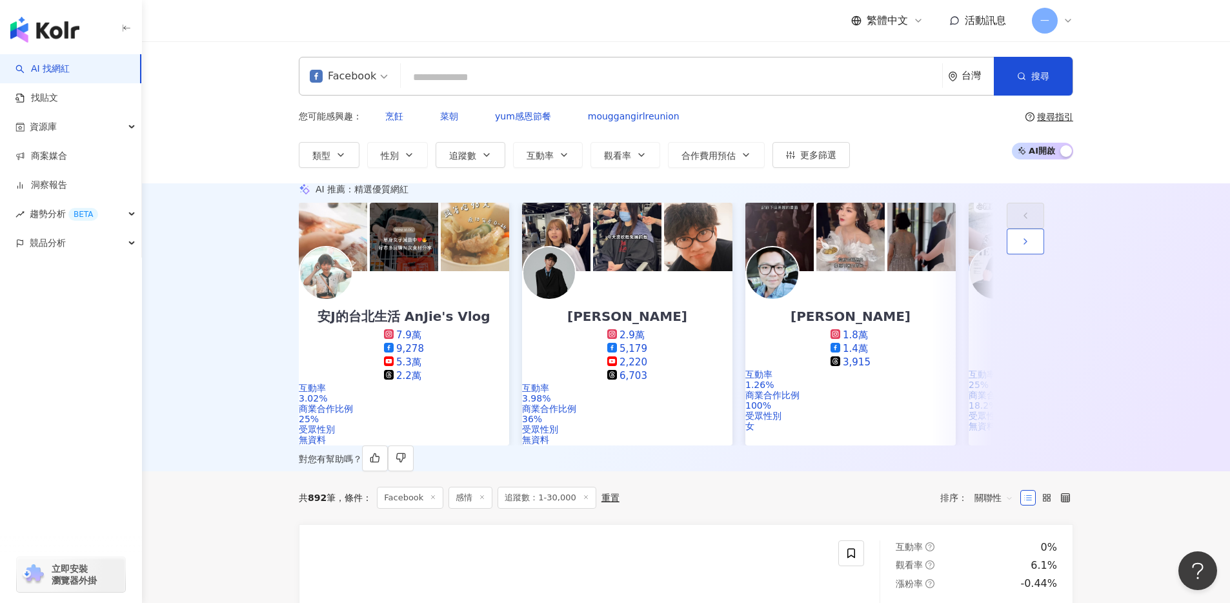
click at [1044, 254] on button "button" at bounding box center [1025, 241] width 37 height 26
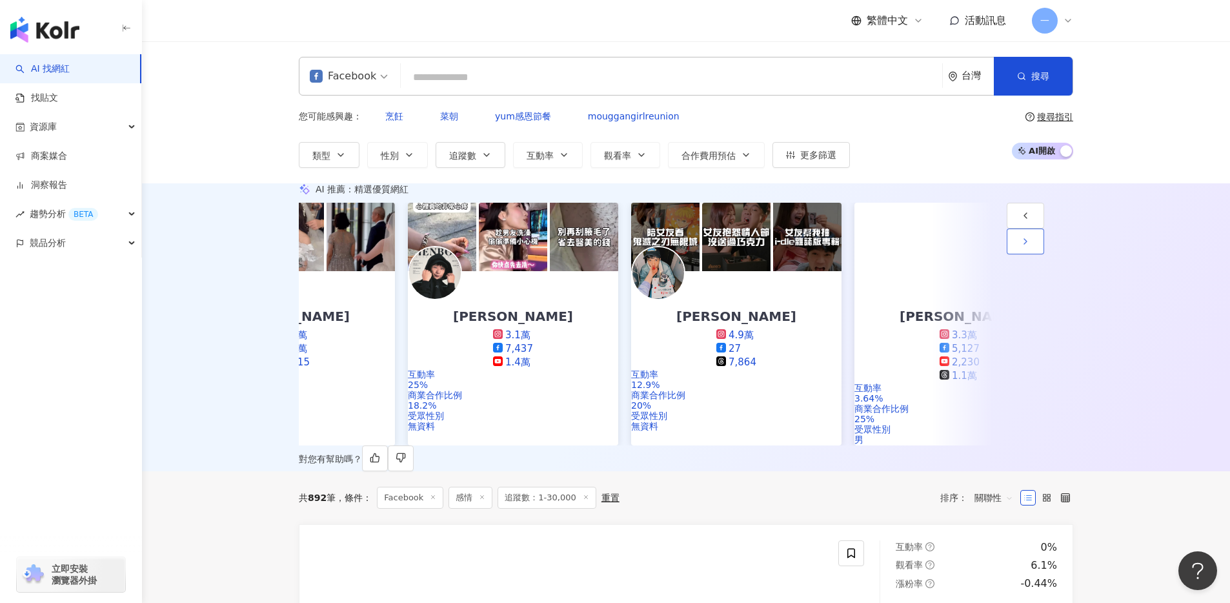
scroll to position [0, 670]
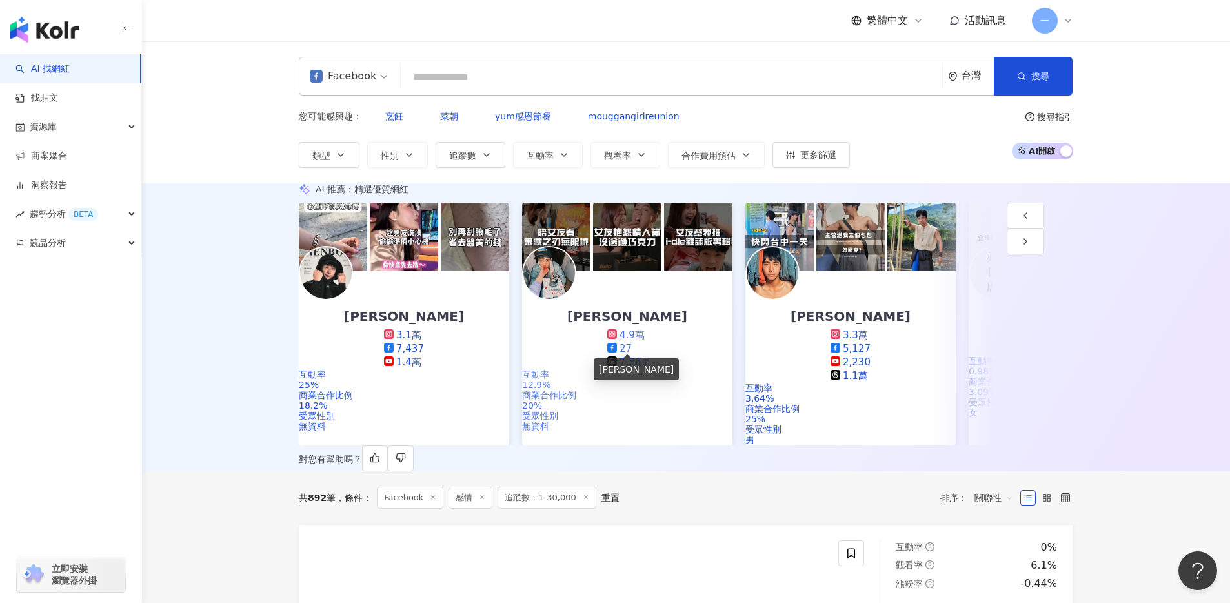
click at [663, 325] on div "鄭任志RenZhi" at bounding box center [627, 316] width 146 height 18
click at [798, 299] on img at bounding box center [773, 273] width 52 height 52
click at [1044, 254] on button "button" at bounding box center [1025, 241] width 37 height 26
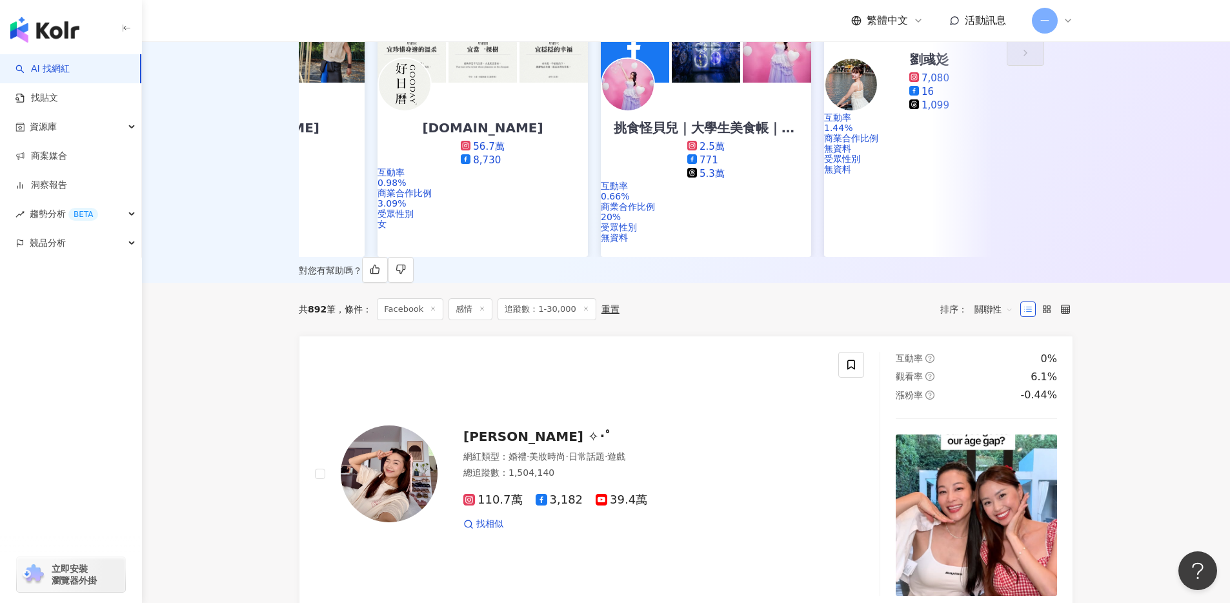
scroll to position [0, 0]
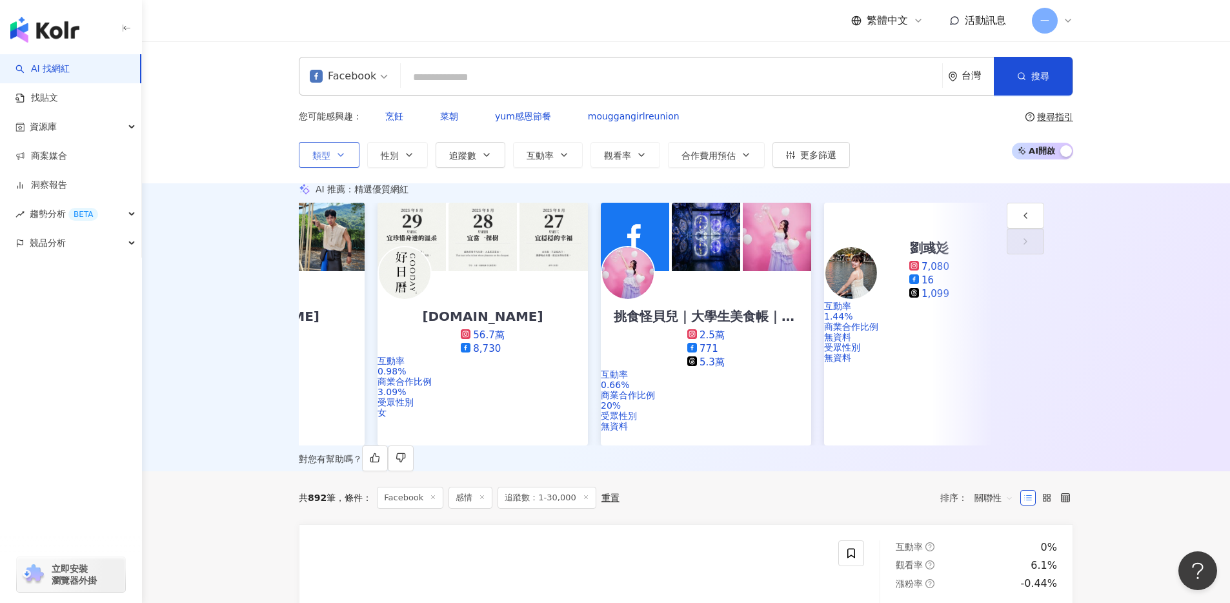
click at [327, 150] on span "類型" at bounding box center [321, 155] width 18 height 10
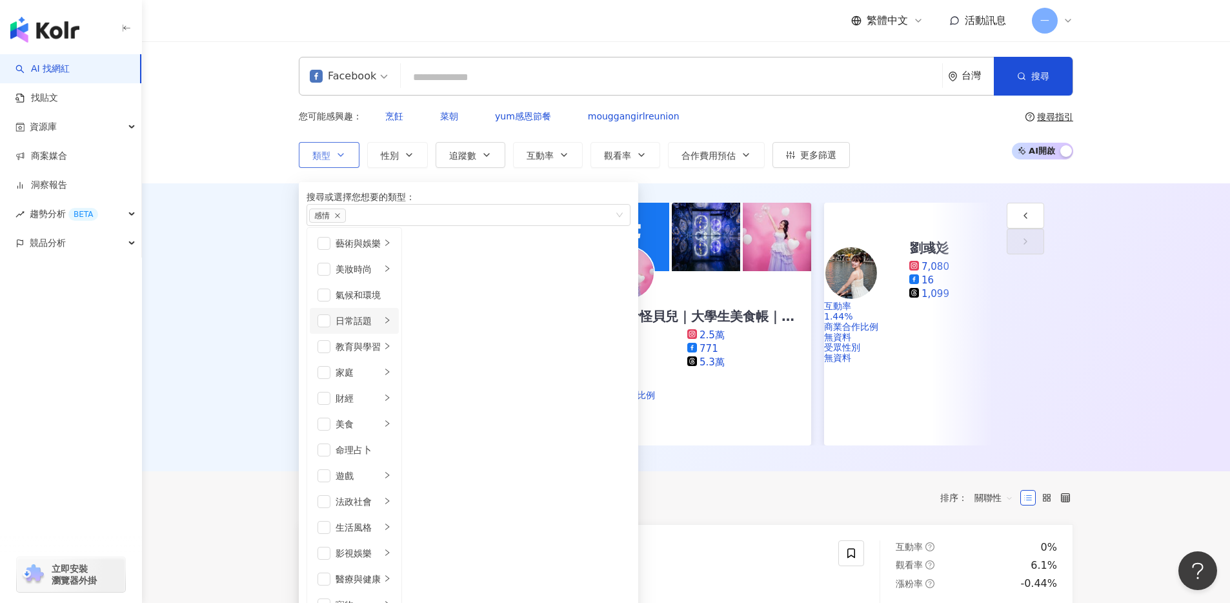
scroll to position [82, 0]
click at [381, 365] on div "家庭" at bounding box center [358, 372] width 45 height 14
click at [345, 221] on span "感情" at bounding box center [327, 215] width 37 height 14
click at [341, 217] on icon "close" at bounding box center [337, 215] width 6 height 6
click at [327, 366] on span "button" at bounding box center [324, 372] width 13 height 13
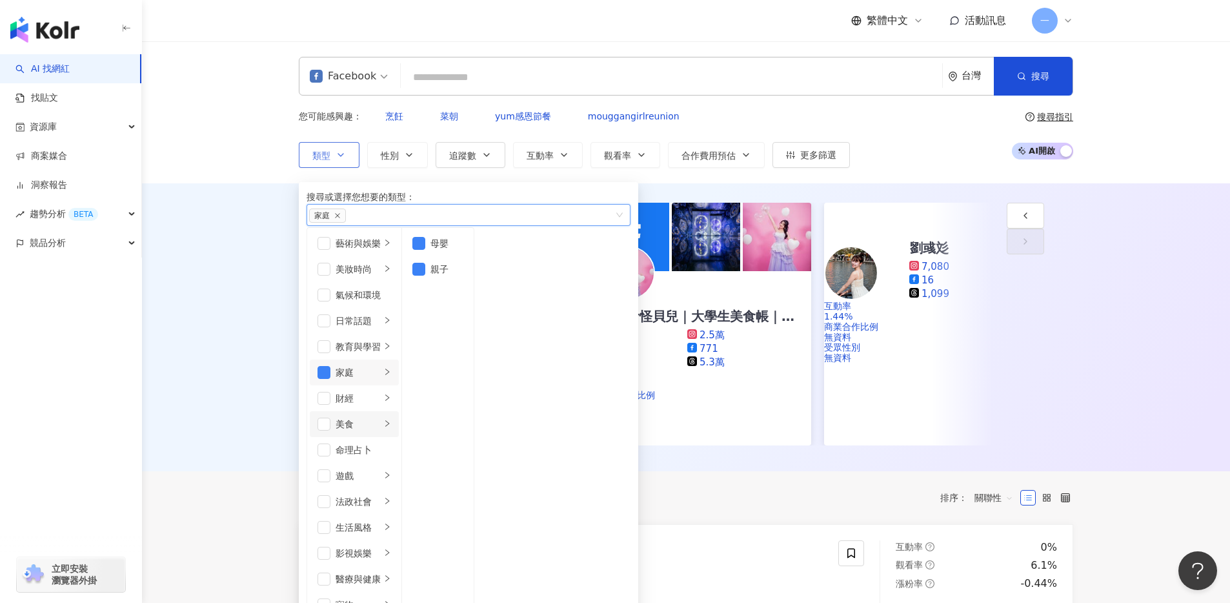
scroll to position [116, 0]
click at [327, 366] on span "button" at bounding box center [324, 372] width 13 height 13
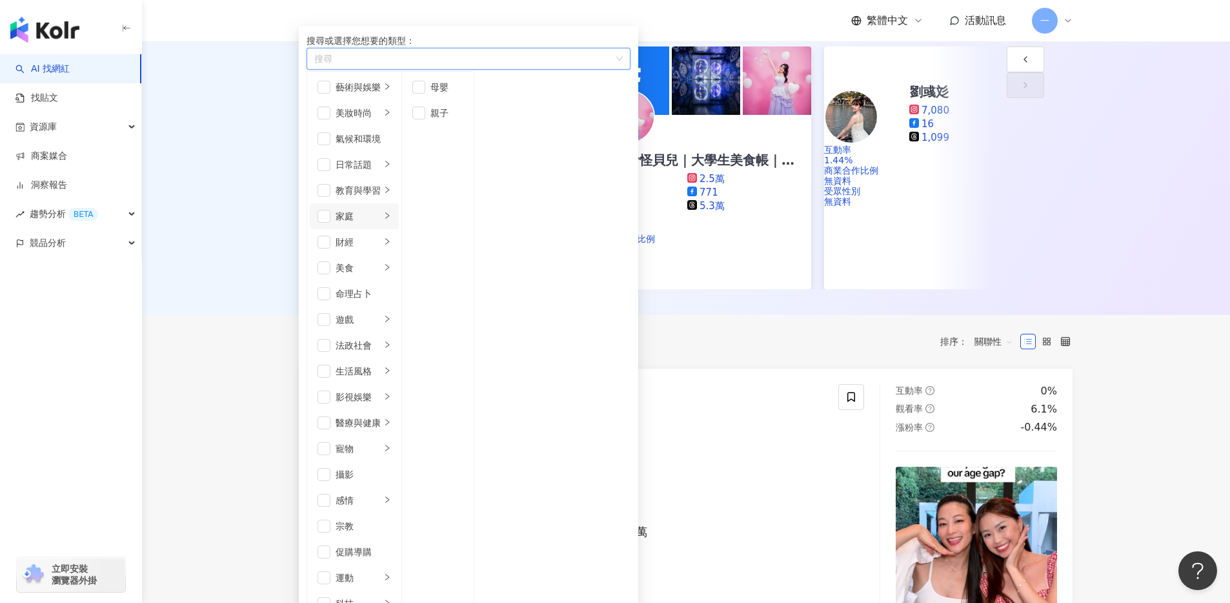
scroll to position [205, 0]
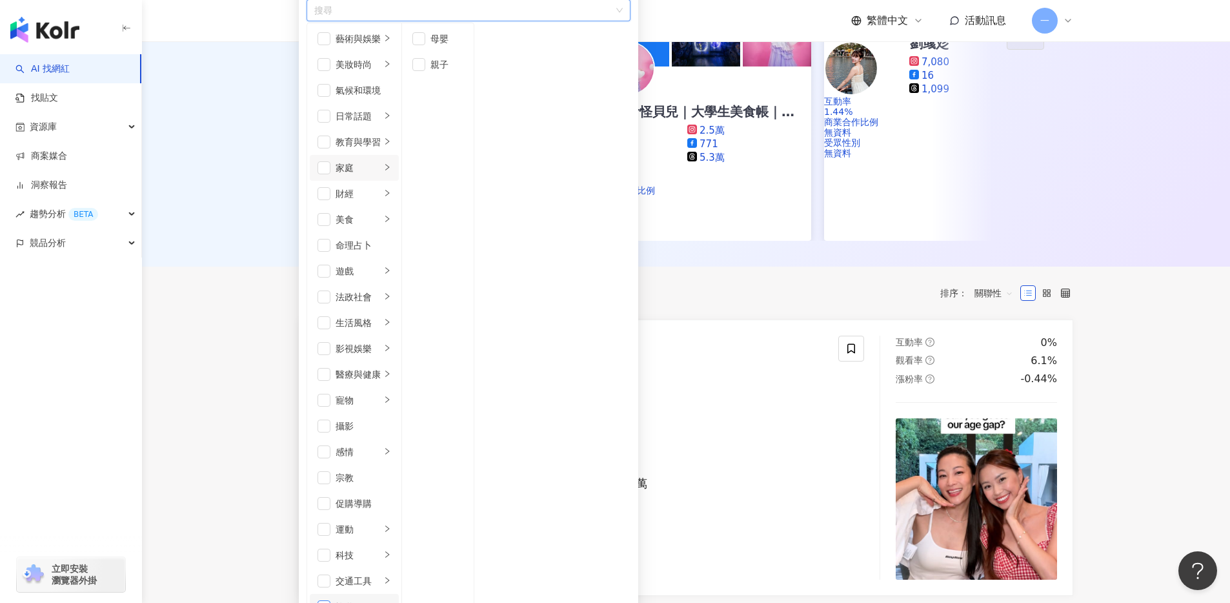
click at [326, 592] on span "button" at bounding box center [324, 606] width 13 height 13
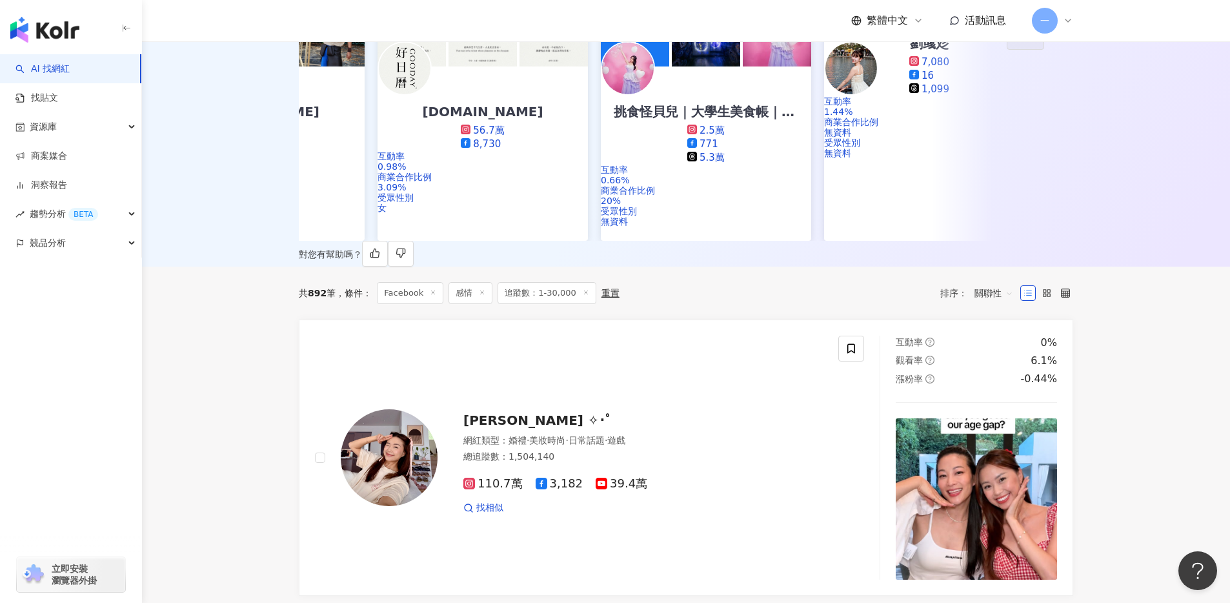
click at [236, 199] on div "AI 推薦 ： 精選優質網紅 安J的台北生活 AnJie's Vlog 7.9萬 9,278 5.3萬 2.2萬 互動率 3.02% 商業合作比例 25% 受…" at bounding box center [686, 123] width 1088 height 288
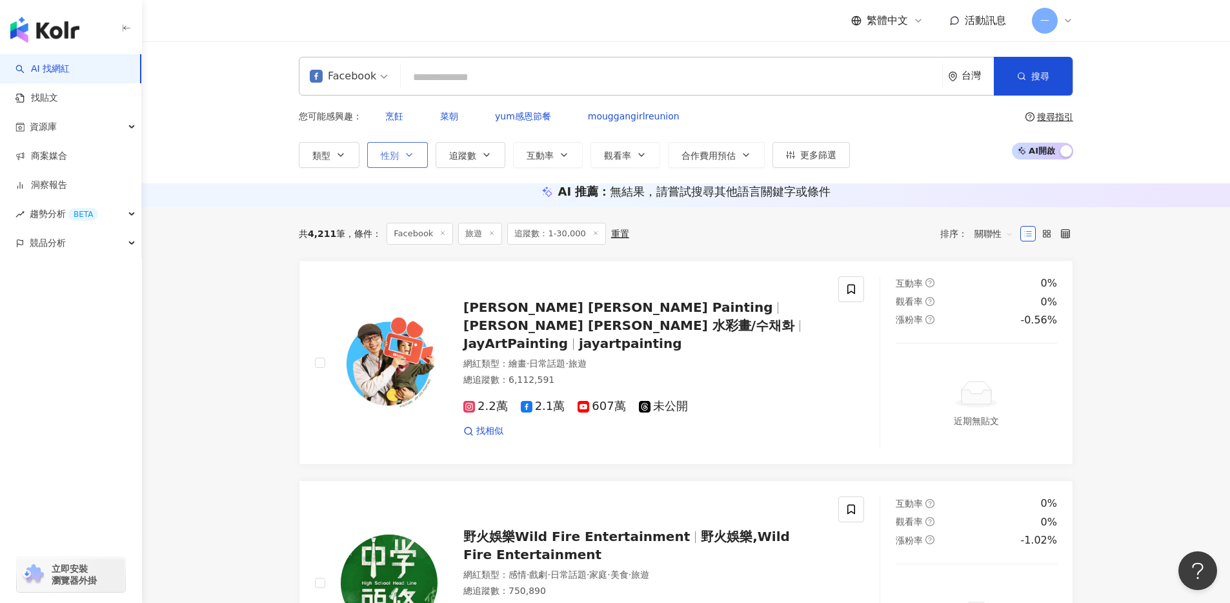
click at [407, 148] on button "性別" at bounding box center [397, 155] width 61 height 26
click at [255, 207] on div "AI 推薦 ： 無結果，請嘗試搜尋其他語言關鍵字或條件" at bounding box center [686, 195] width 1088 height 24
click at [550, 150] on span "互動率" at bounding box center [540, 155] width 27 height 10
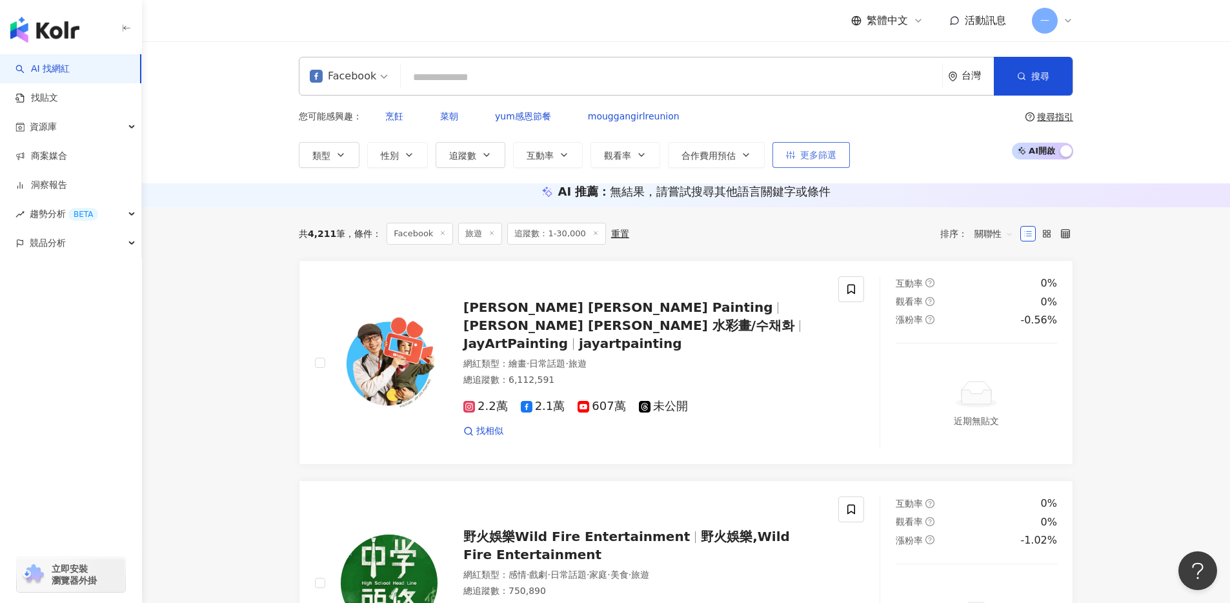
click at [782, 142] on button "更多篩選" at bounding box center [811, 155] width 77 height 26
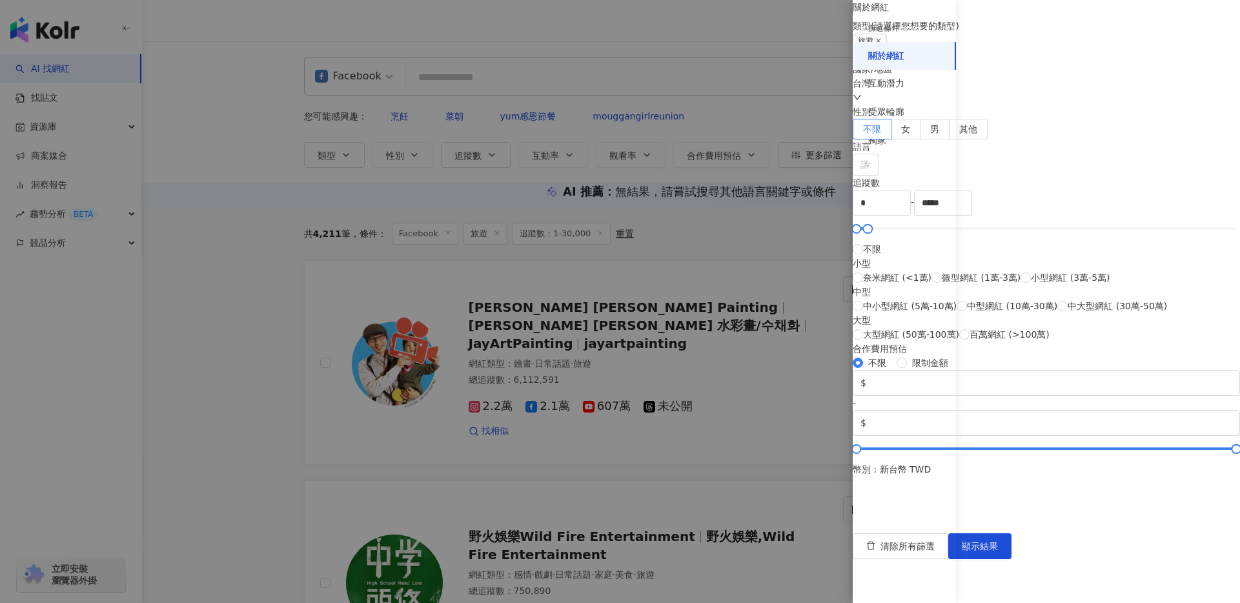
click at [236, 280] on div at bounding box center [620, 301] width 1240 height 603
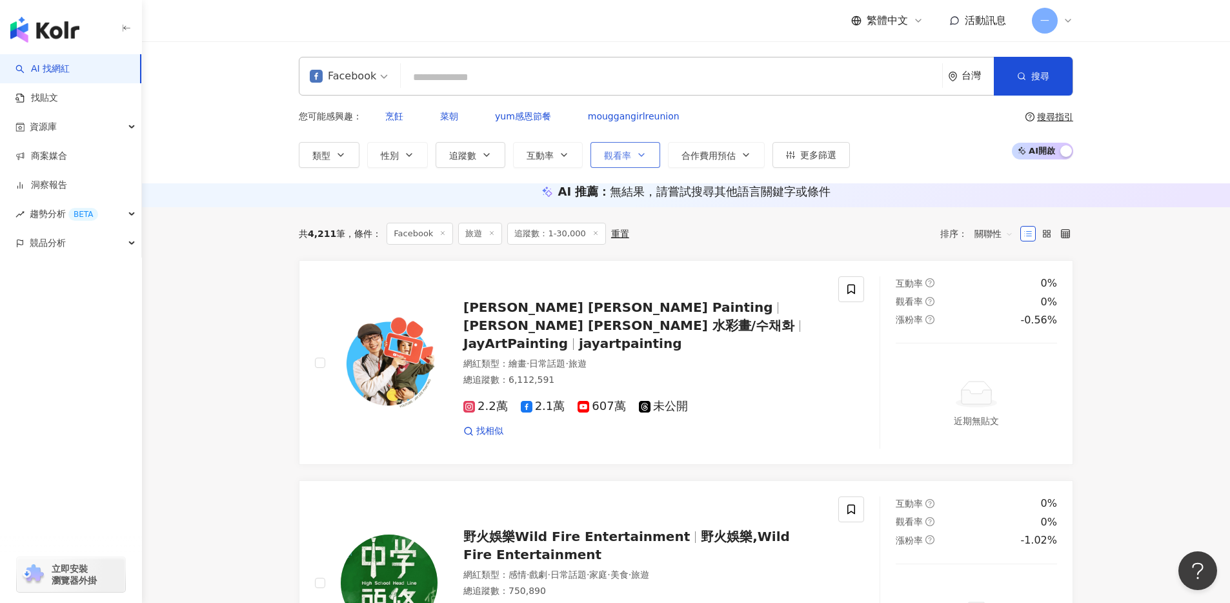
click at [623, 150] on span "觀看率" at bounding box center [617, 155] width 27 height 10
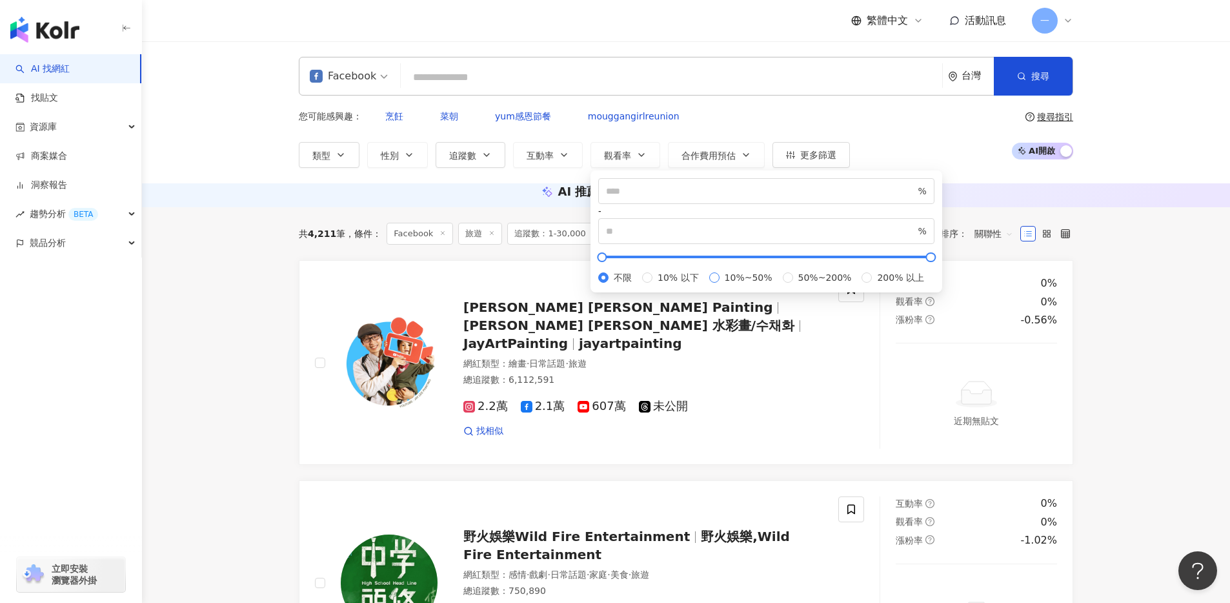
click at [720, 285] on span "10%~50%" at bounding box center [749, 277] width 58 height 14
type input "**"
click at [872, 285] on span "200% 以上" at bounding box center [900, 277] width 57 height 14
type input "***"
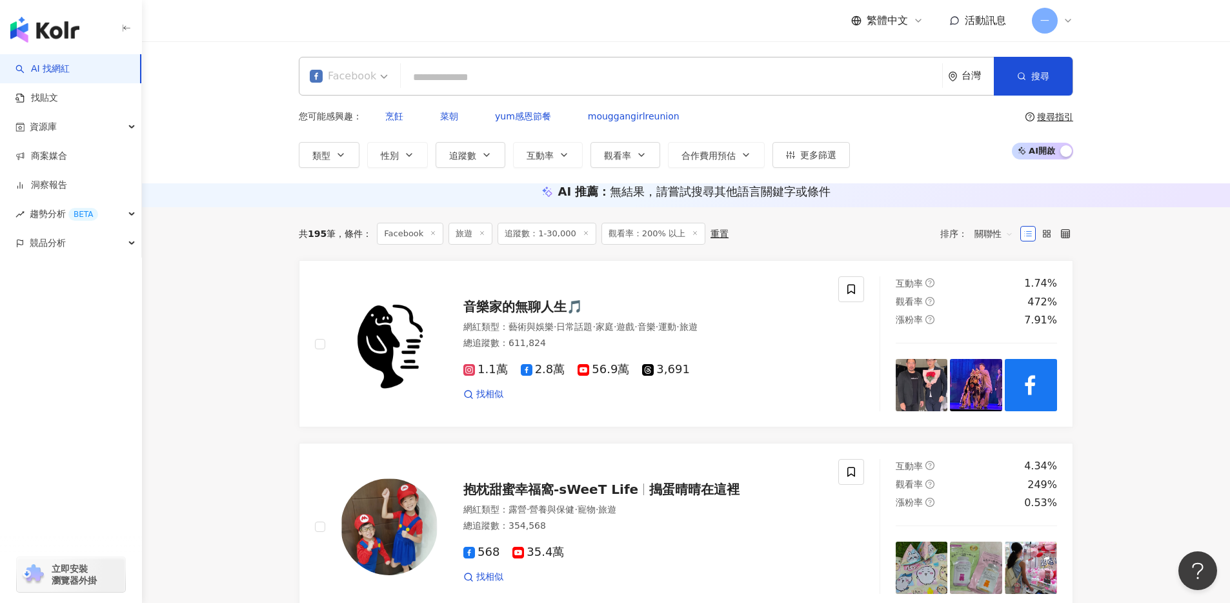
click at [368, 77] on div "Facebook" at bounding box center [343, 76] width 66 height 21
click at [355, 137] on div "Instagram" at bounding box center [351, 136] width 76 height 16
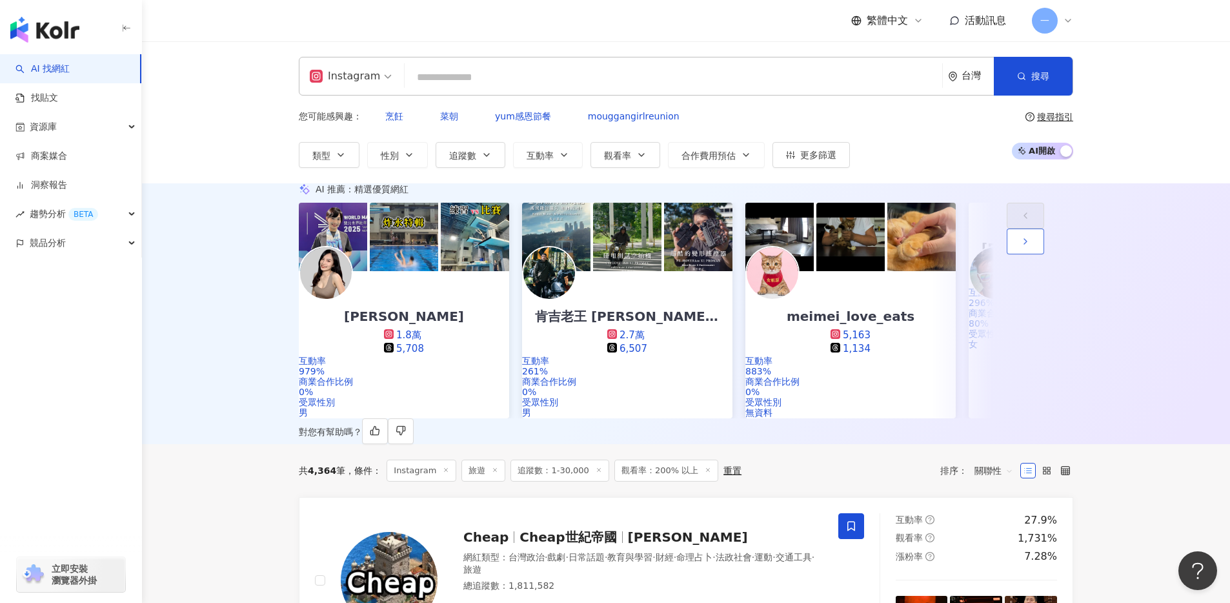
click at [1031, 247] on icon "button" at bounding box center [1025, 241] width 10 height 10
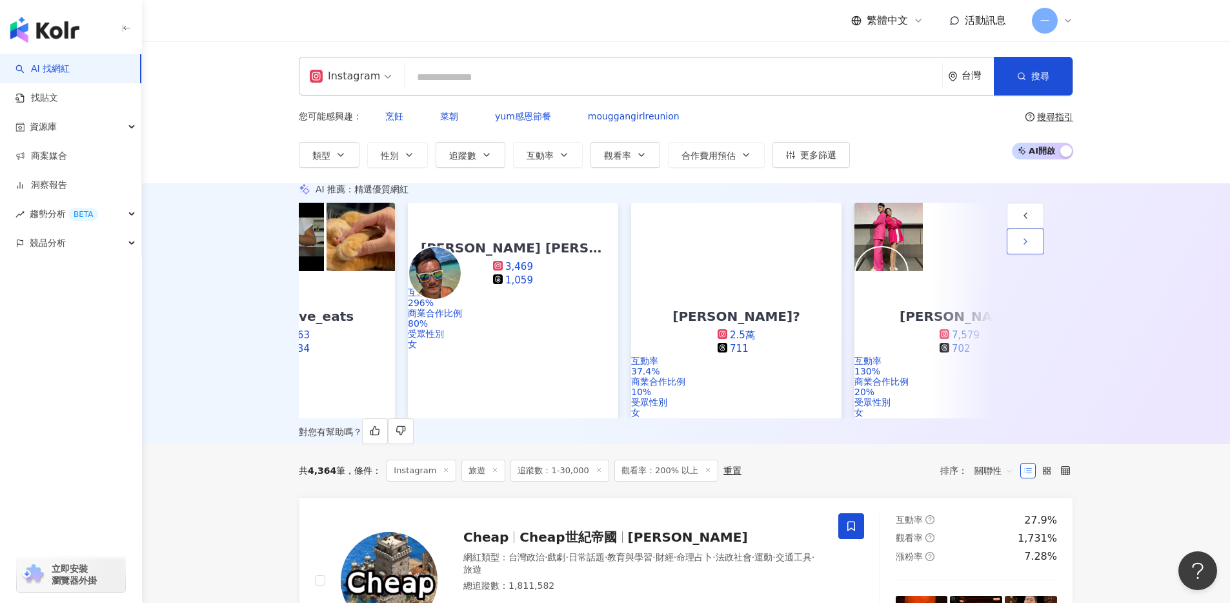
scroll to position [0, 670]
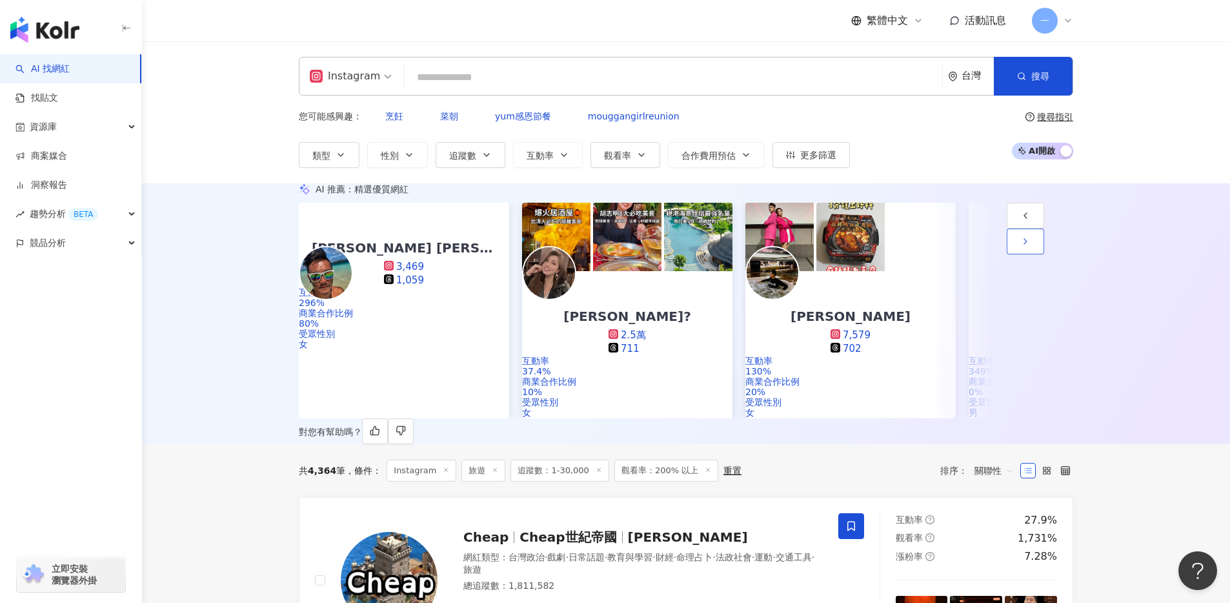
click at [1031, 247] on icon "button" at bounding box center [1025, 241] width 10 height 10
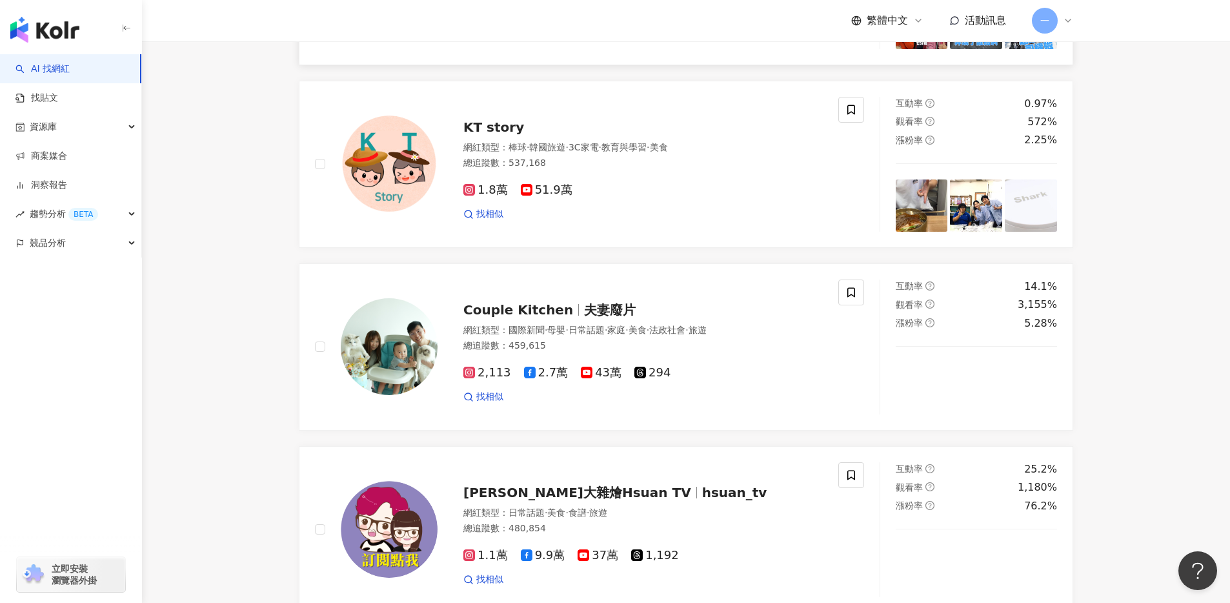
scroll to position [755, 0]
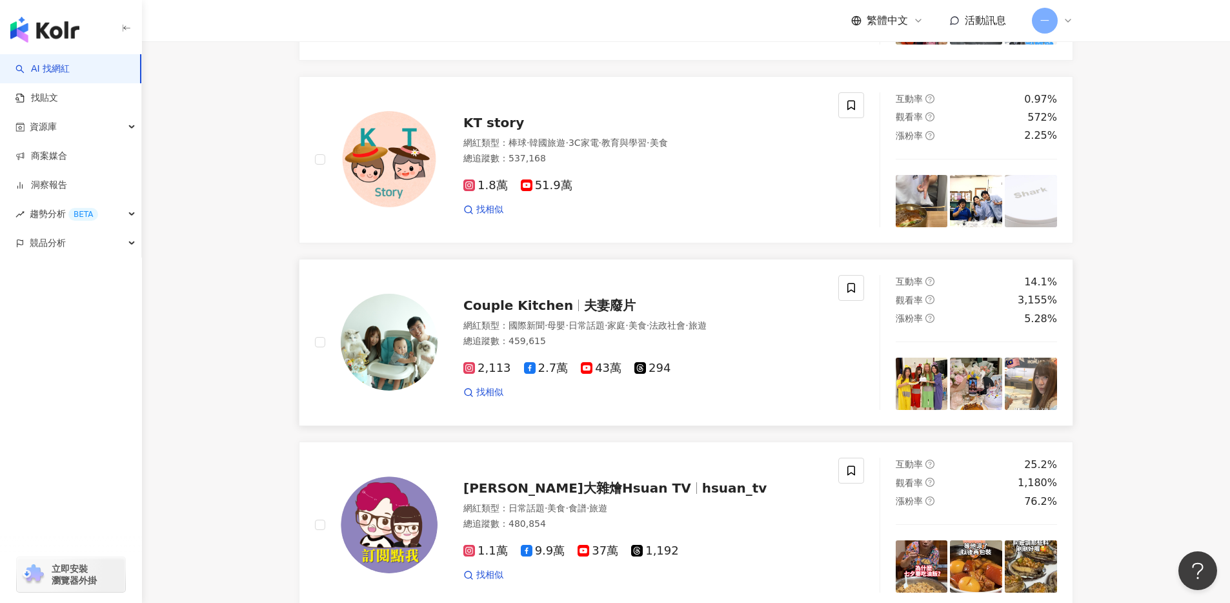
click at [522, 313] on span "Couple Kitchen" at bounding box center [518, 305] width 110 height 15
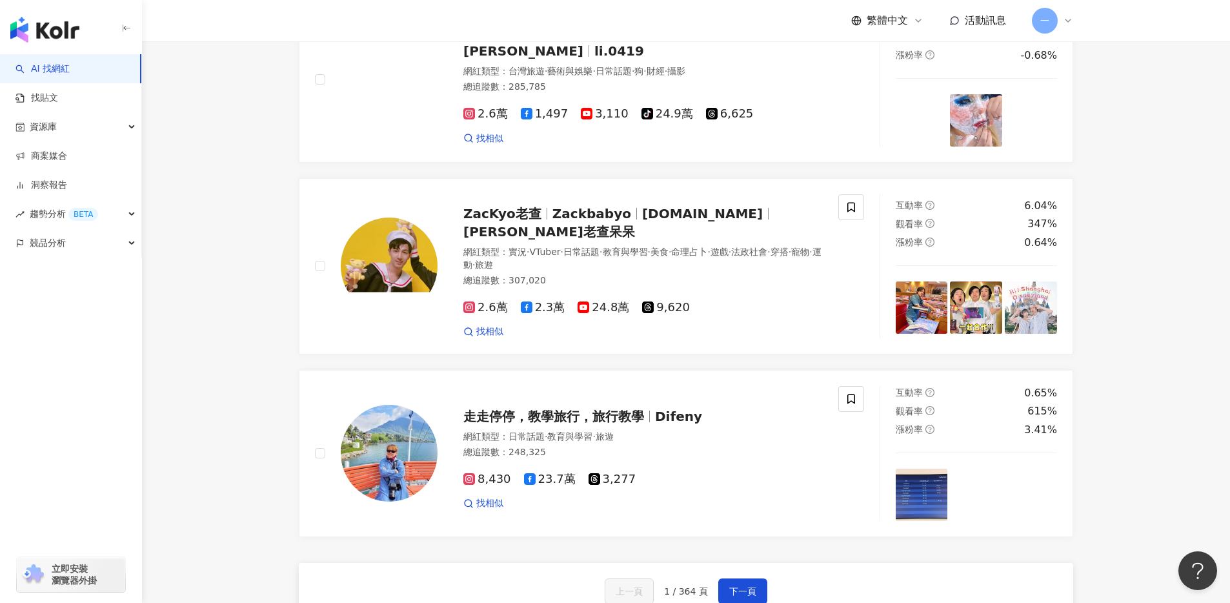
scroll to position [2253, 0]
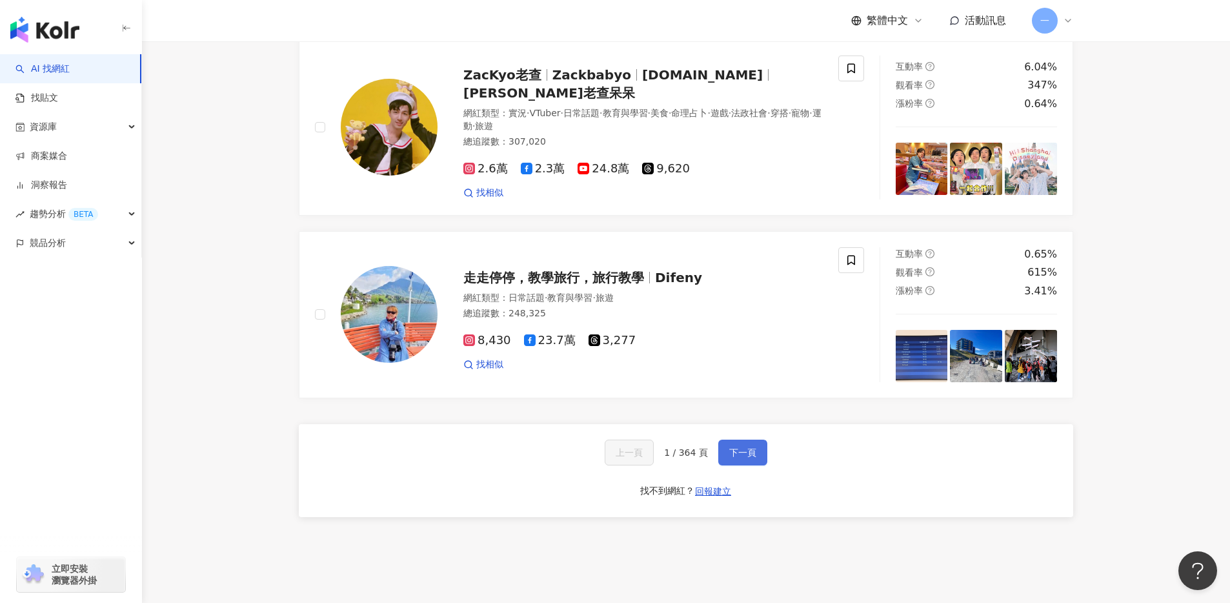
click at [740, 465] on button "下一頁" at bounding box center [742, 453] width 49 height 26
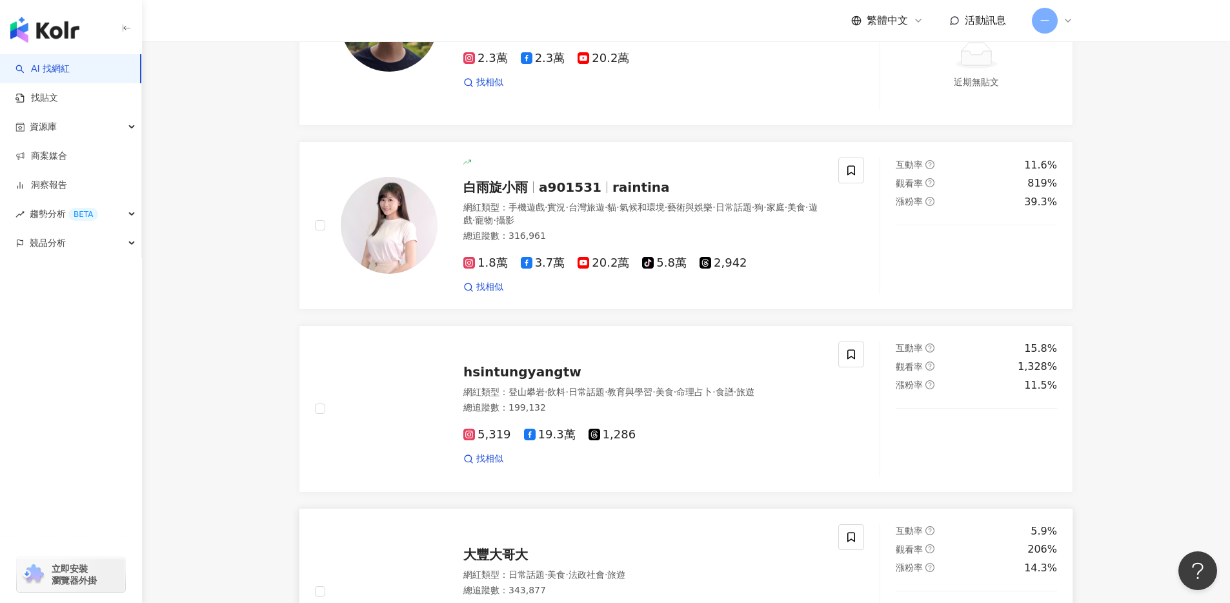
scroll to position [908, 0]
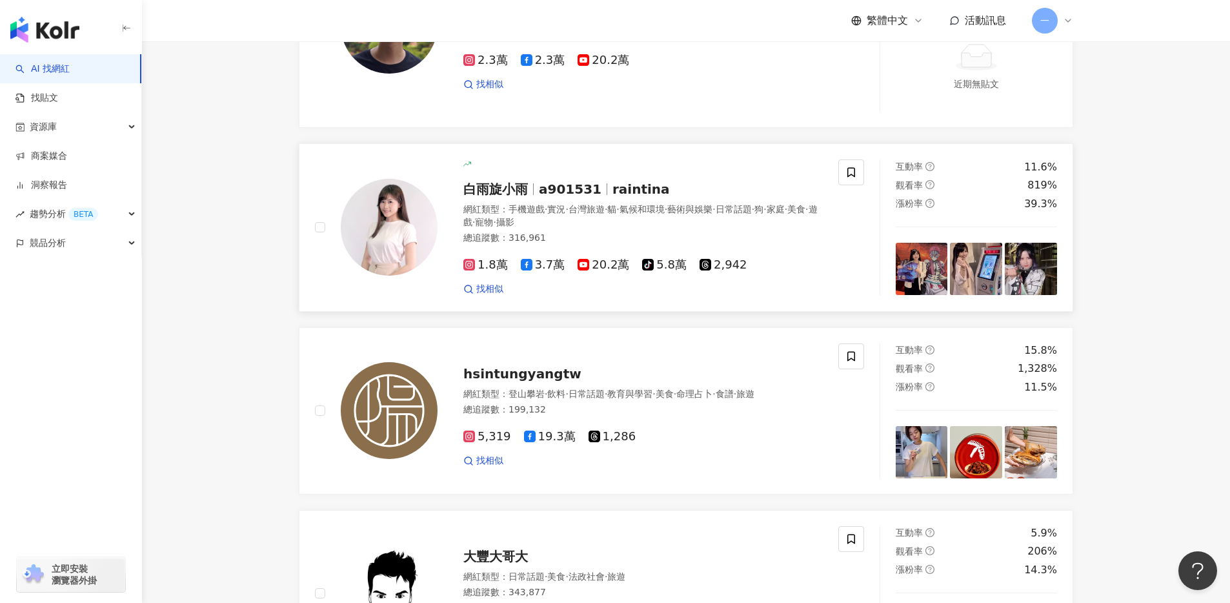
click at [516, 197] on span "白雨旋小雨" at bounding box center [495, 188] width 65 height 15
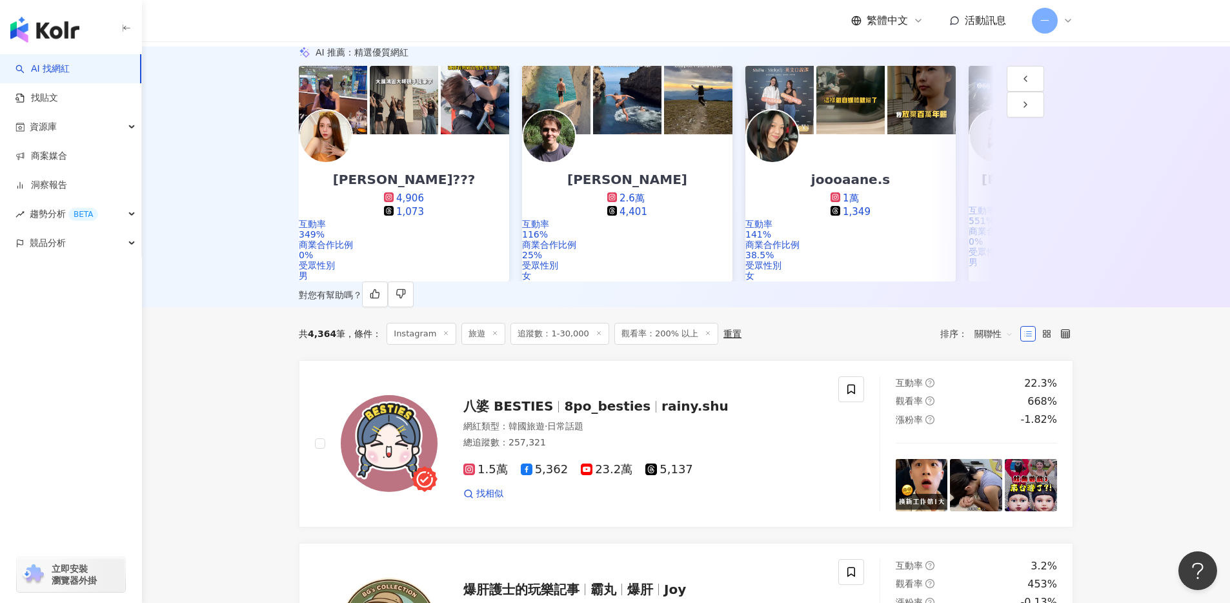
scroll to position [0, 0]
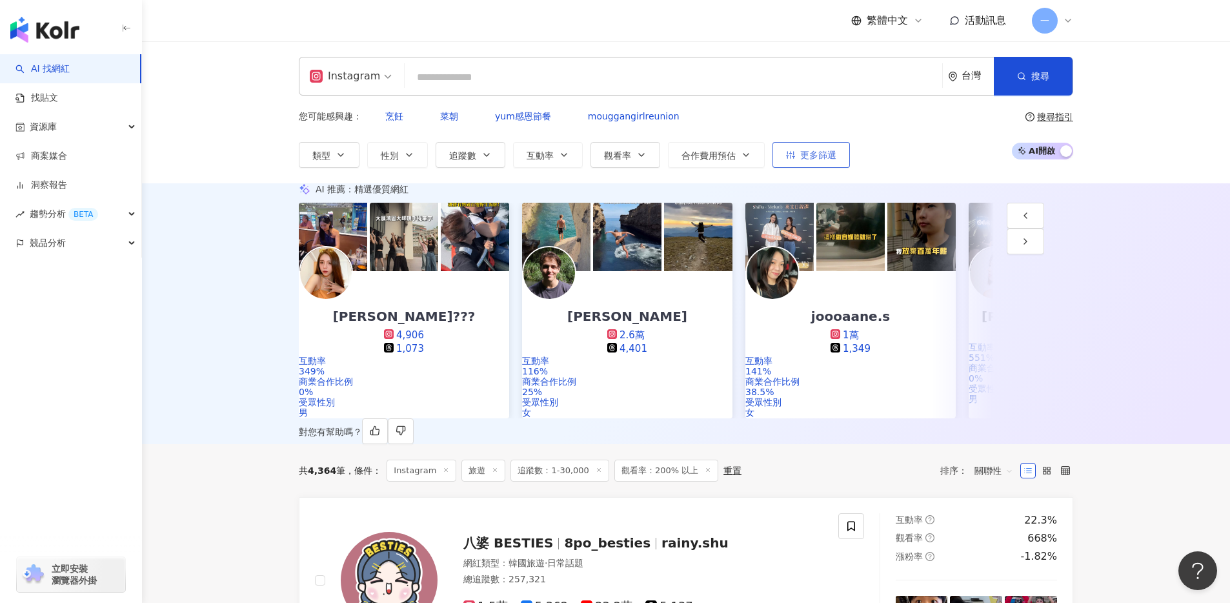
click at [818, 150] on button "更多篩選" at bounding box center [811, 155] width 77 height 26
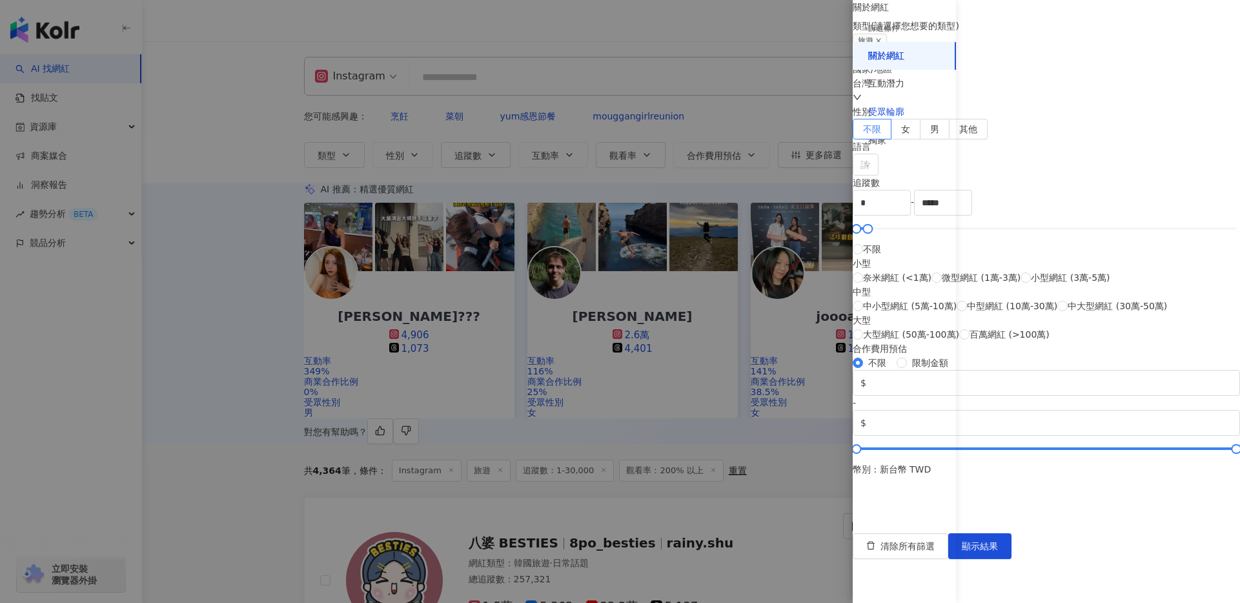
click at [900, 116] on div "受眾輪廓" at bounding box center [886, 112] width 36 height 13
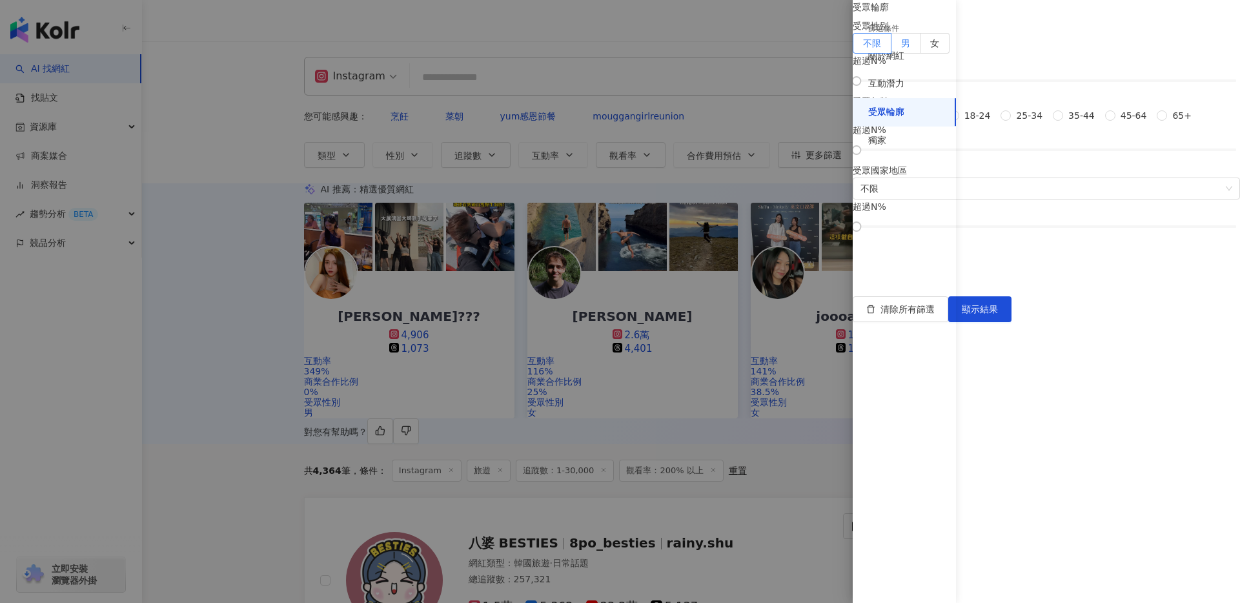
click at [920, 54] on label "男" at bounding box center [905, 43] width 29 height 21
click at [949, 54] on label "女" at bounding box center [934, 43] width 29 height 21
click at [998, 314] on span "顯示結果" at bounding box center [980, 309] width 36 height 10
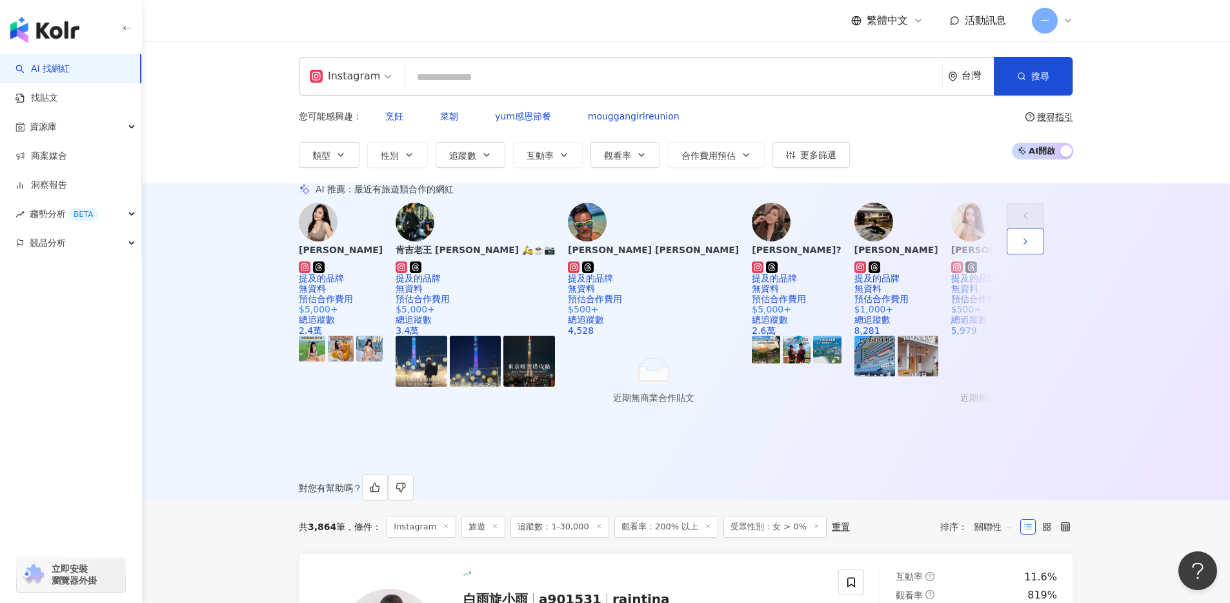
click at [1044, 254] on button "button" at bounding box center [1025, 241] width 37 height 26
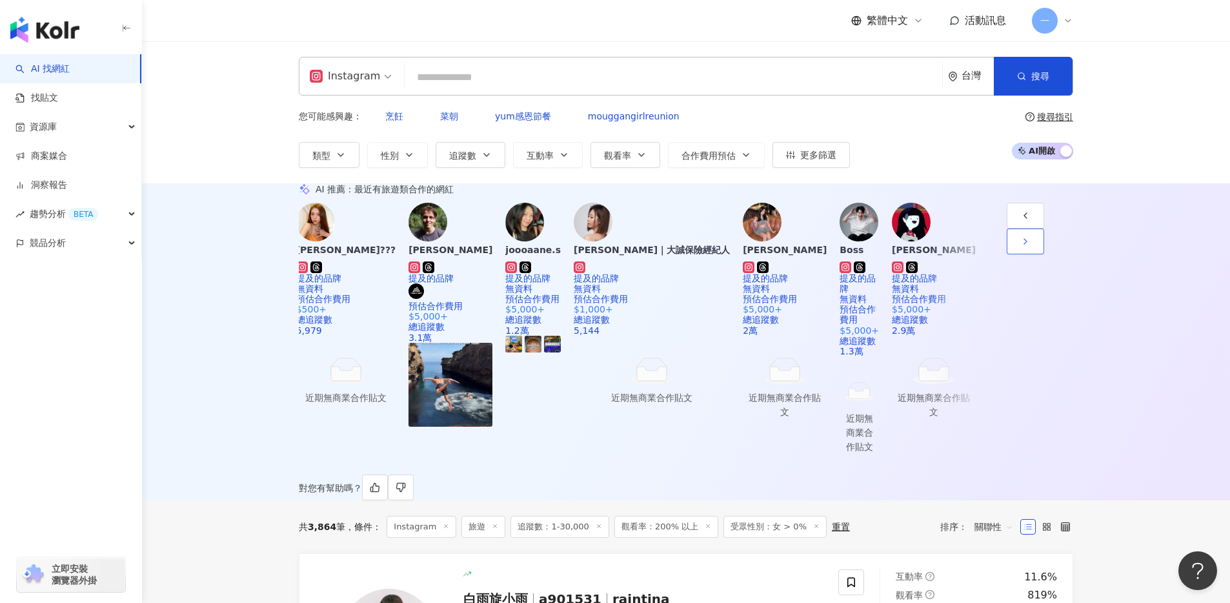
scroll to position [0, 670]
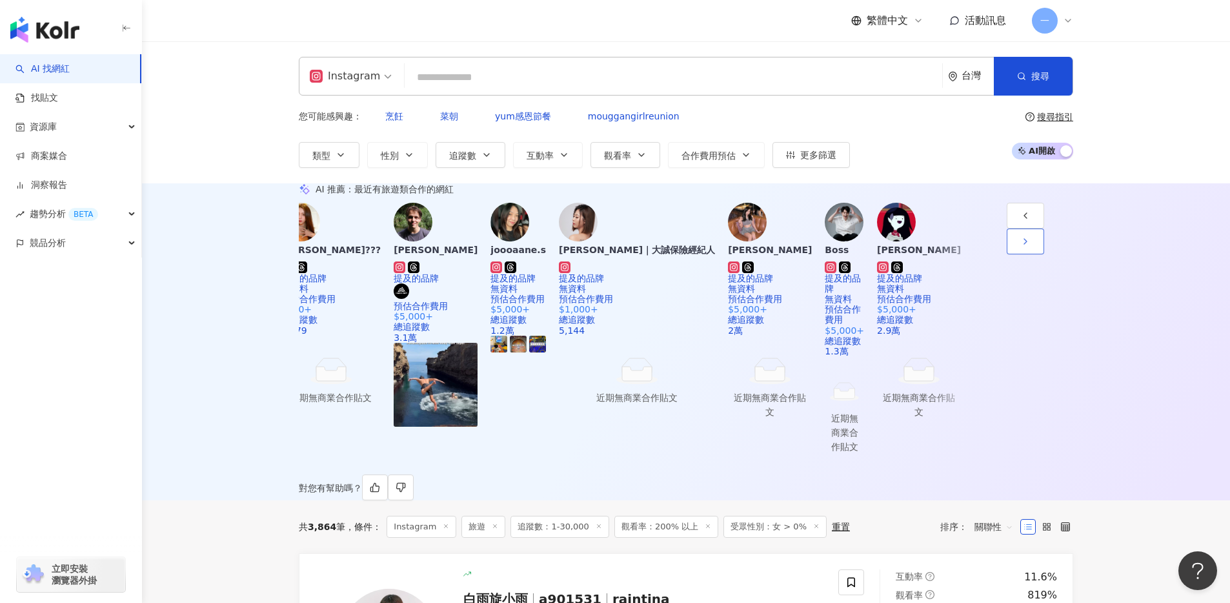
click at [1044, 254] on button "button" at bounding box center [1025, 241] width 37 height 26
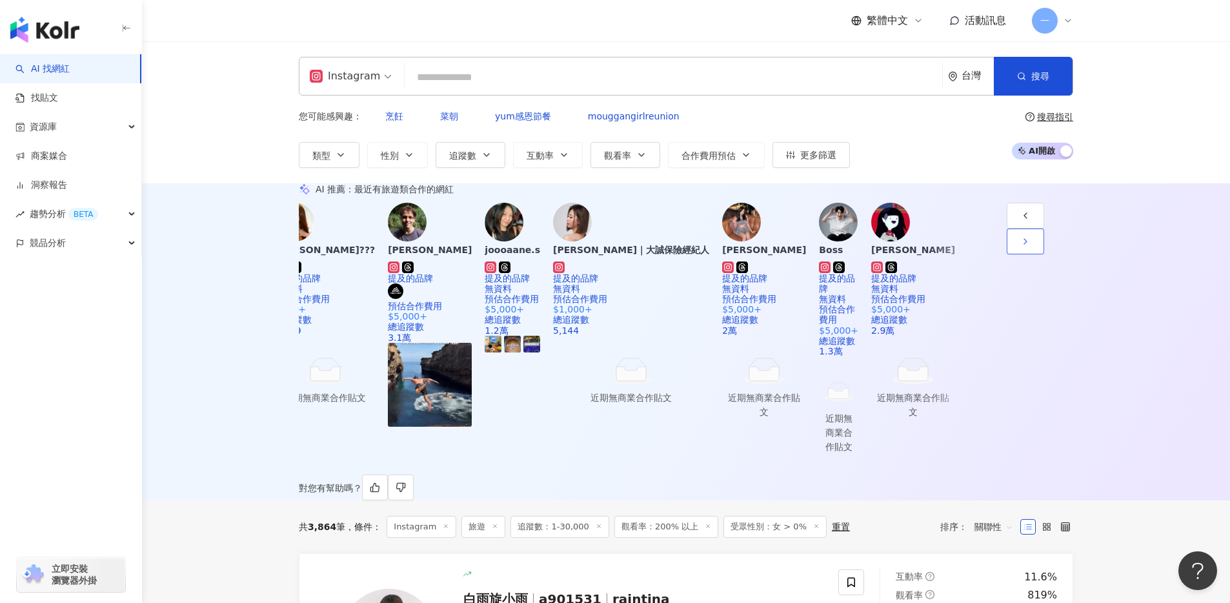
scroll to position [0, 1340]
click at [1044, 254] on button "button" at bounding box center [1025, 241] width 37 height 26
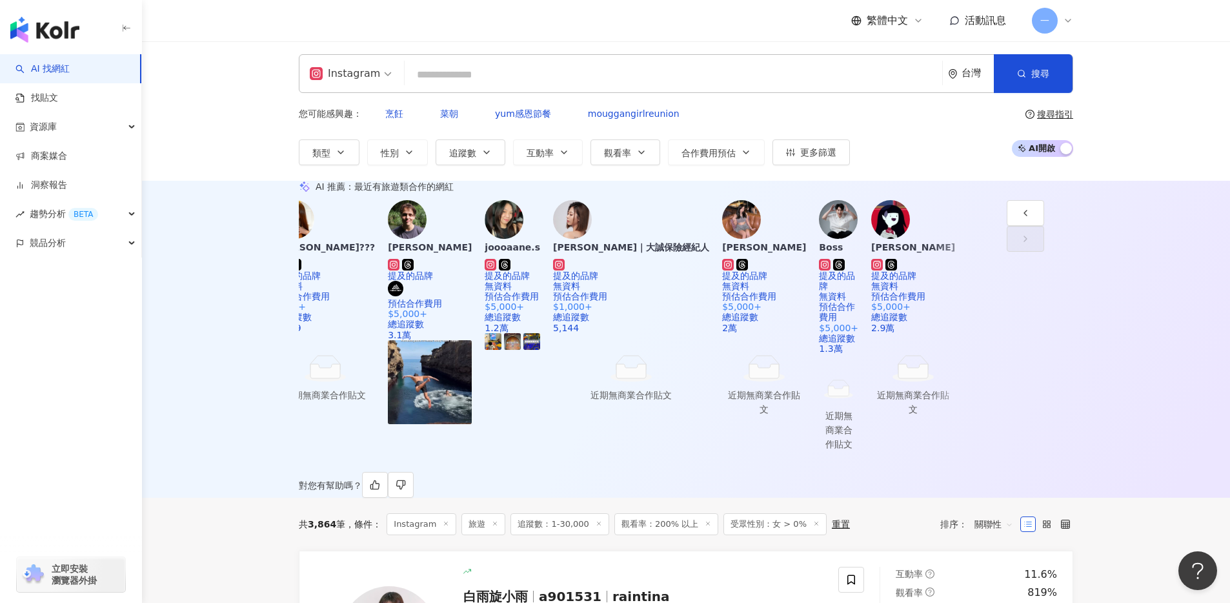
click at [356, 67] on div "Instagram" at bounding box center [345, 73] width 70 height 21
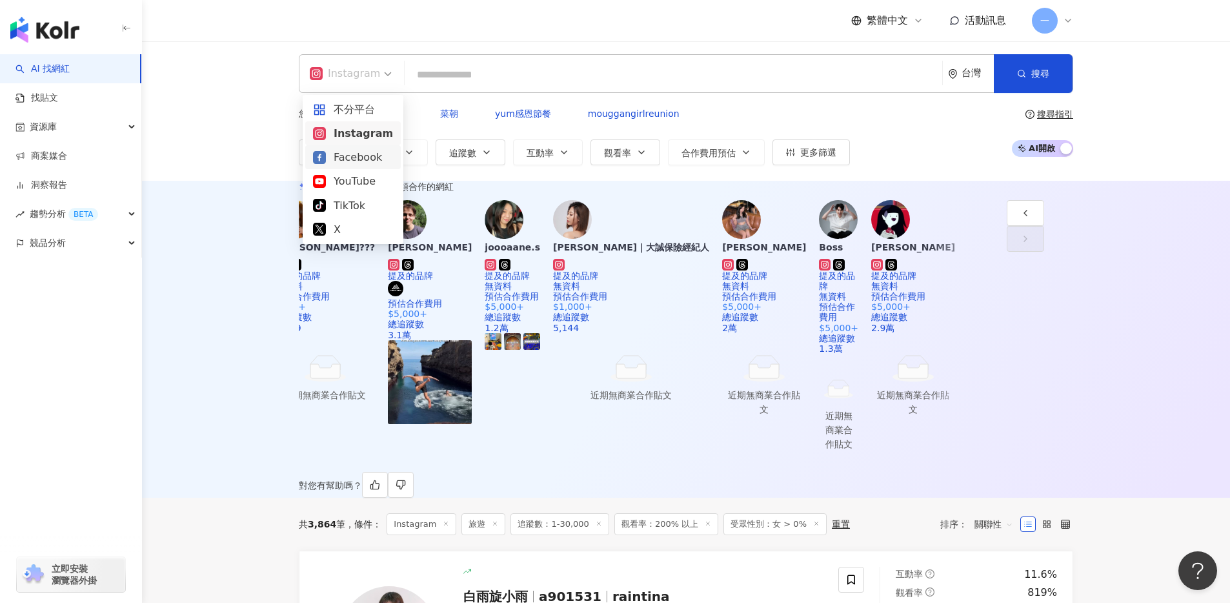
click at [351, 154] on div "Facebook" at bounding box center [353, 157] width 80 height 16
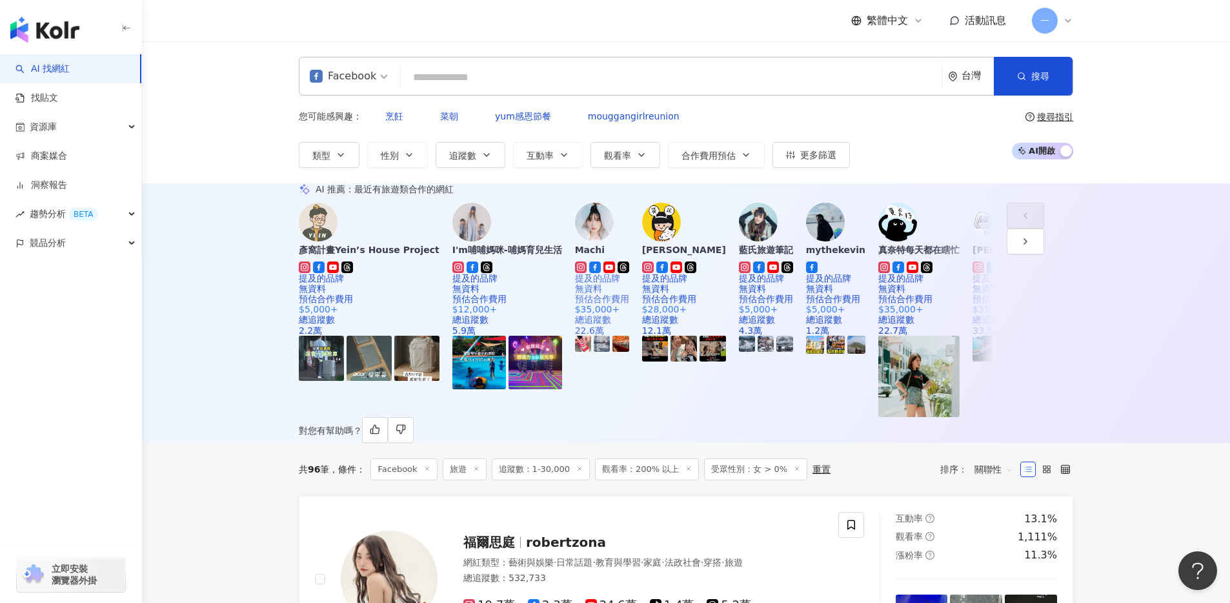
click at [629, 249] on div "Machi" at bounding box center [602, 249] width 54 height 13
click at [562, 261] on div "I'm哺哺媽咪-哺媽育兒生活" at bounding box center [507, 258] width 110 height 30
click at [1044, 254] on button "button" at bounding box center [1025, 241] width 37 height 26
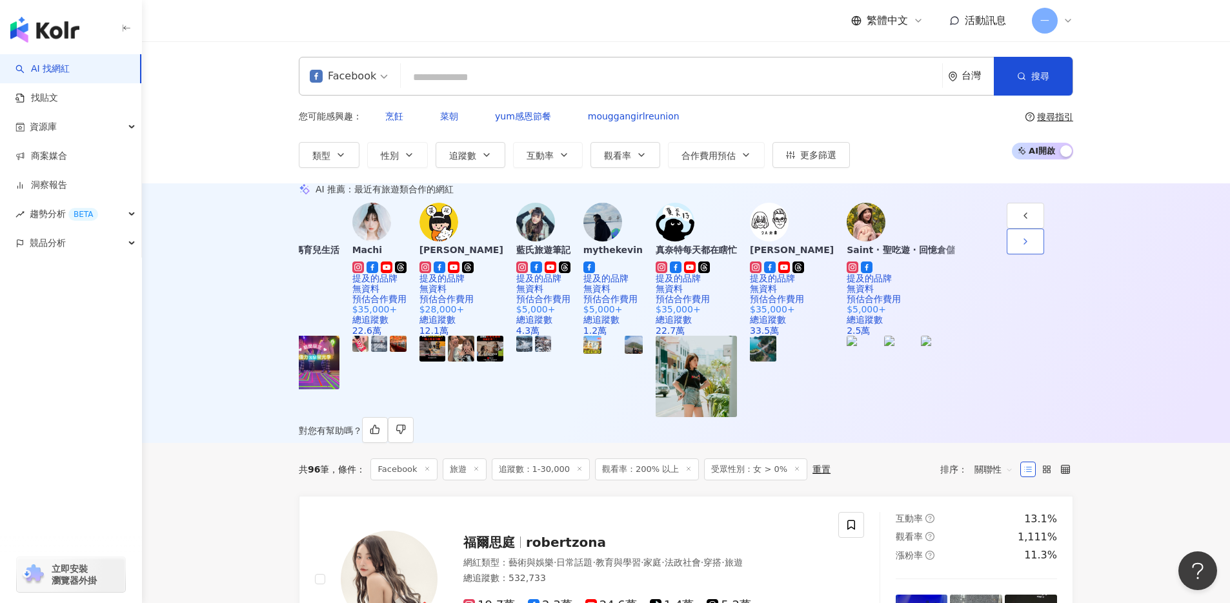
scroll to position [0, 670]
click at [571, 252] on div "藍氏旅遊筆記" at bounding box center [543, 249] width 54 height 13
click at [827, 150] on span "更多篩選" at bounding box center [818, 155] width 36 height 10
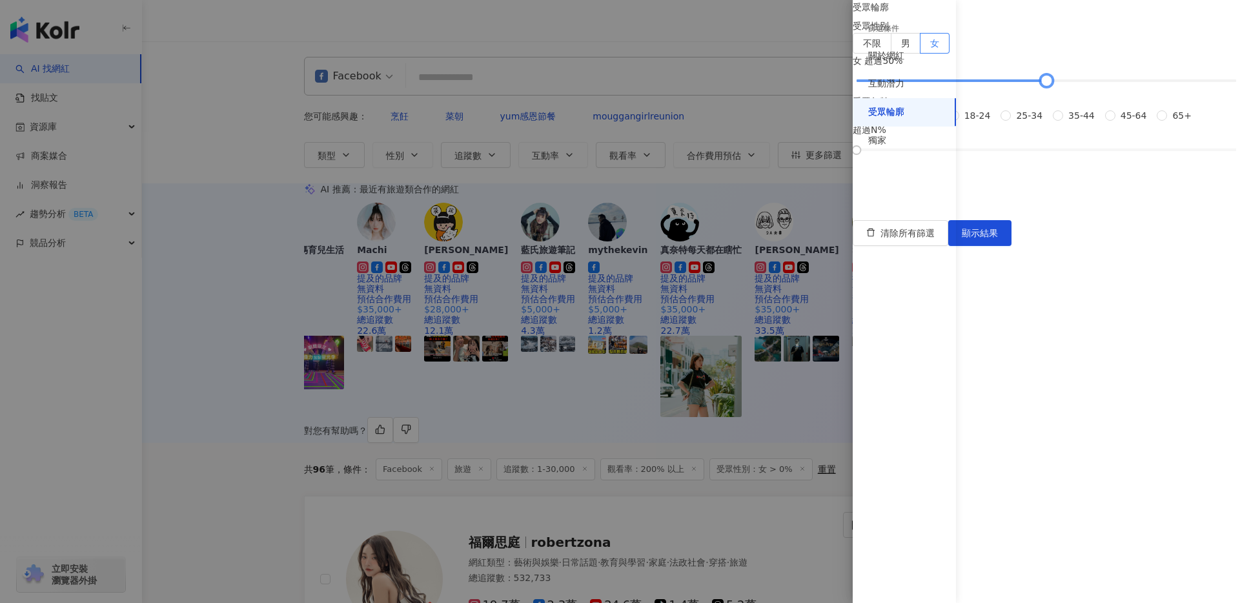
drag, startPoint x: 1018, startPoint y: 145, endPoint x: 1100, endPoint y: 148, distance: 82.1
click at [1049, 85] on div at bounding box center [1045, 80] width 7 height 7
click at [1011, 246] on button "顯示結果" at bounding box center [979, 233] width 63 height 26
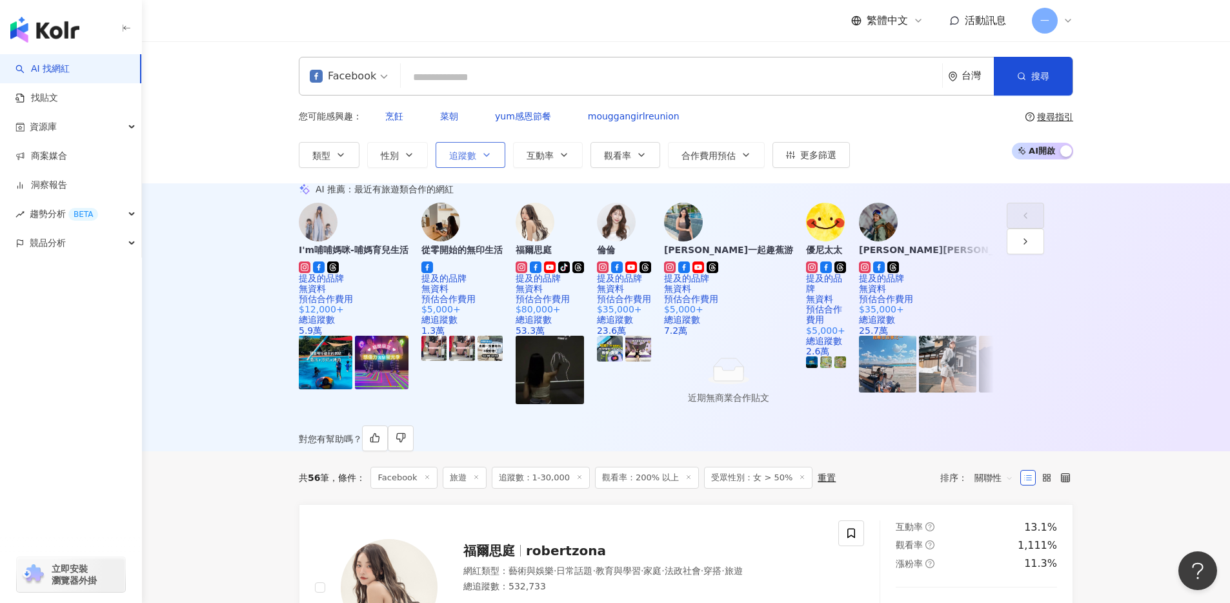
click at [470, 150] on span "追蹤數" at bounding box center [462, 155] width 27 height 10
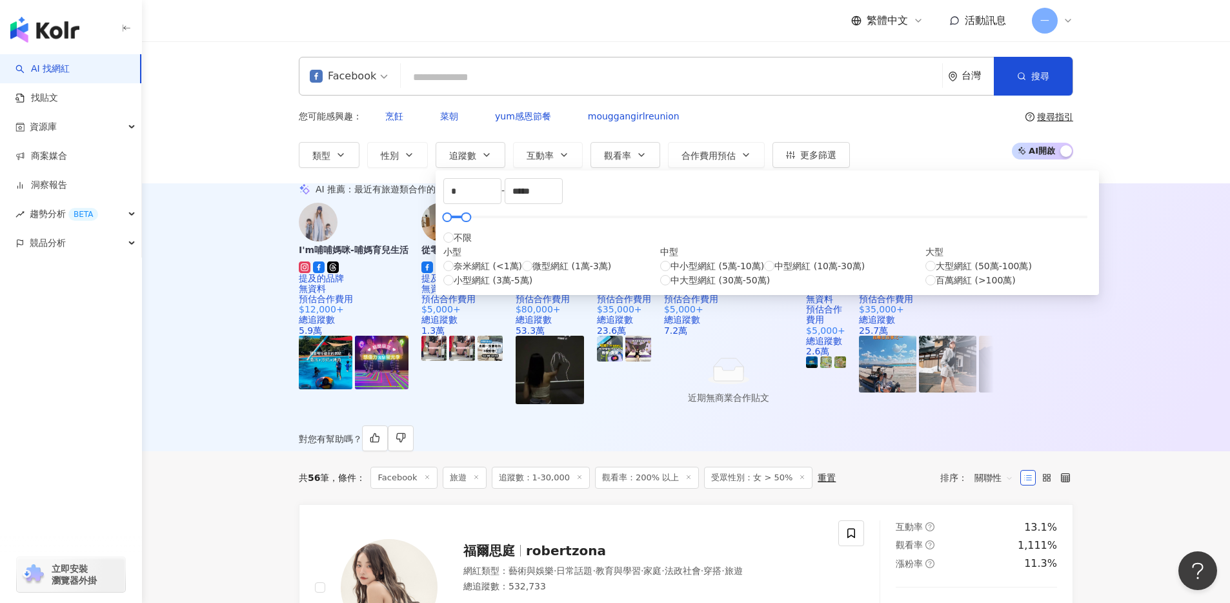
click at [926, 195] on div "AI 推薦 ： 最近有旅遊類合作的網紅" at bounding box center [686, 189] width 774 height 12
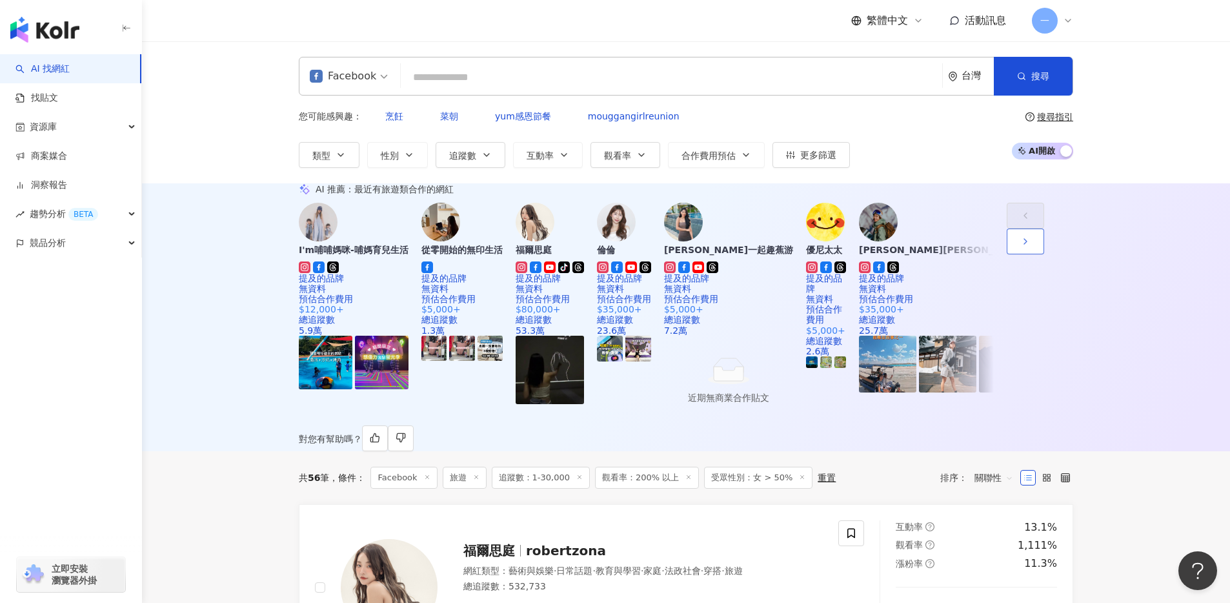
click at [1031, 247] on icon "button" at bounding box center [1025, 241] width 10 height 10
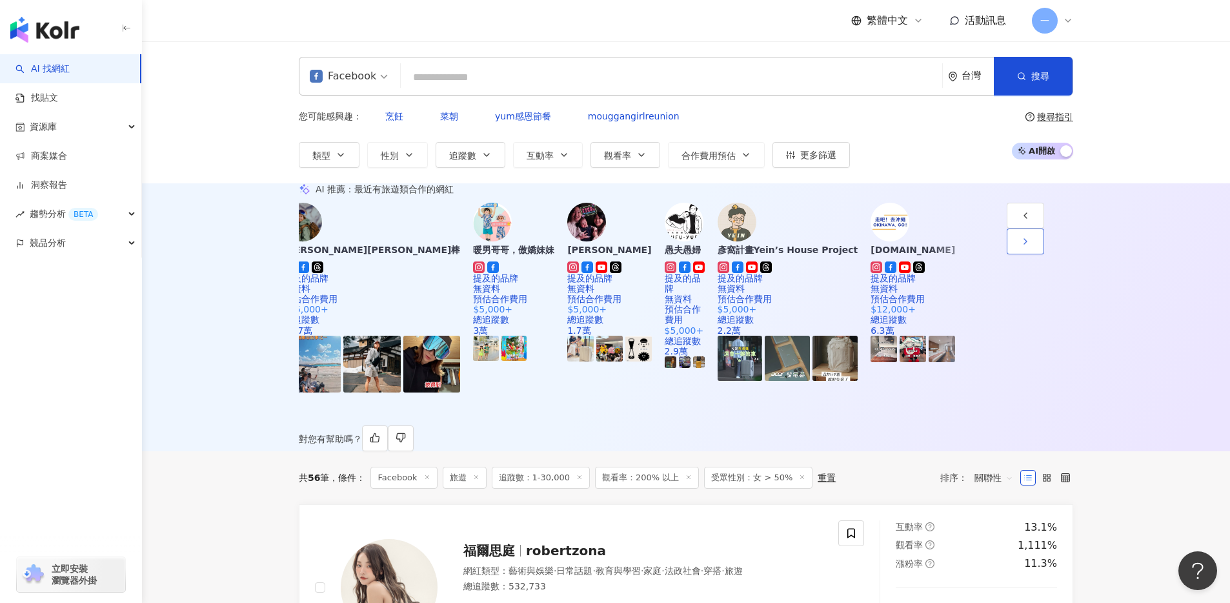
scroll to position [0, 670]
click at [1031, 247] on icon "button" at bounding box center [1025, 241] width 10 height 10
click at [651, 254] on div "塔塔懷特" at bounding box center [609, 249] width 84 height 13
click at [1044, 254] on button "button" at bounding box center [1025, 241] width 37 height 26
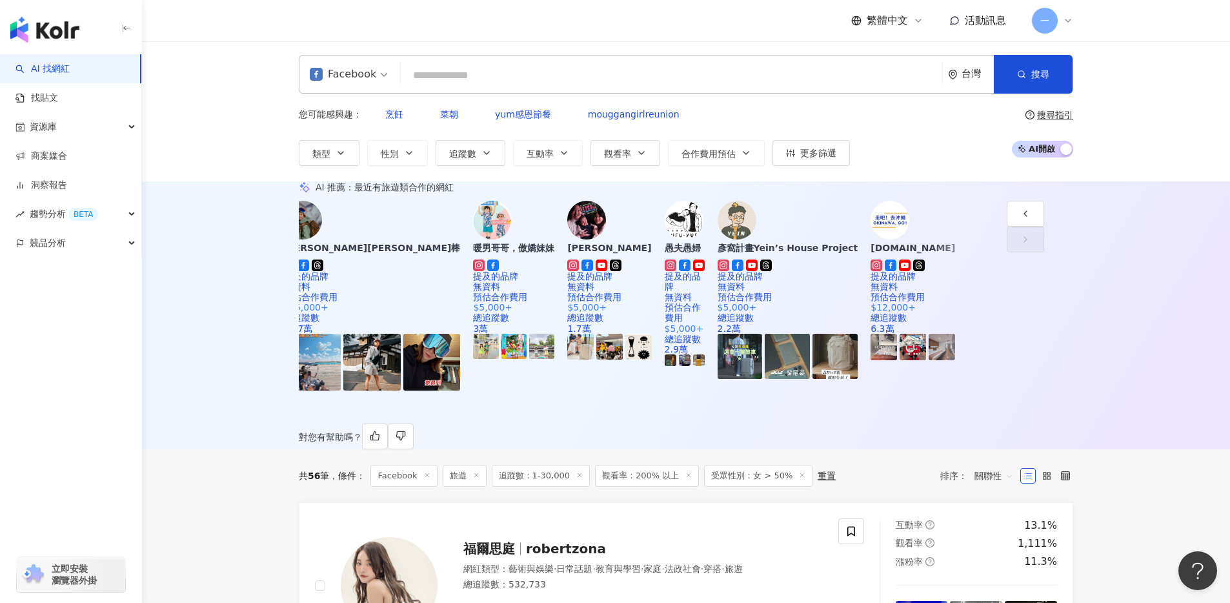
scroll to position [0, 0]
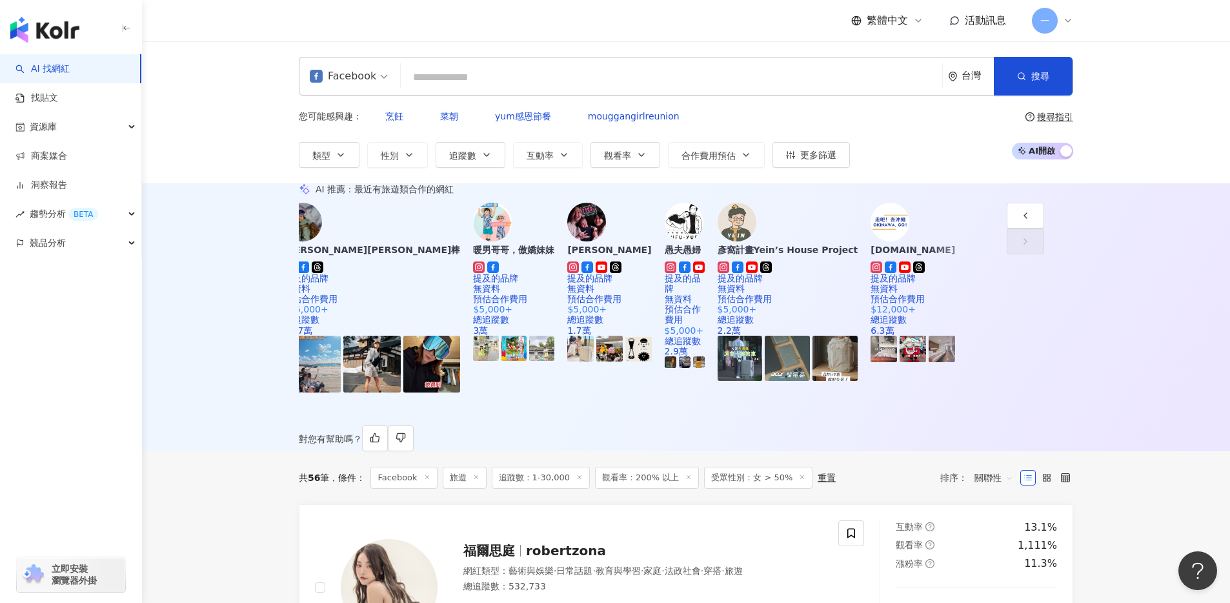
click at [358, 81] on div "Facebook" at bounding box center [343, 76] width 66 height 21
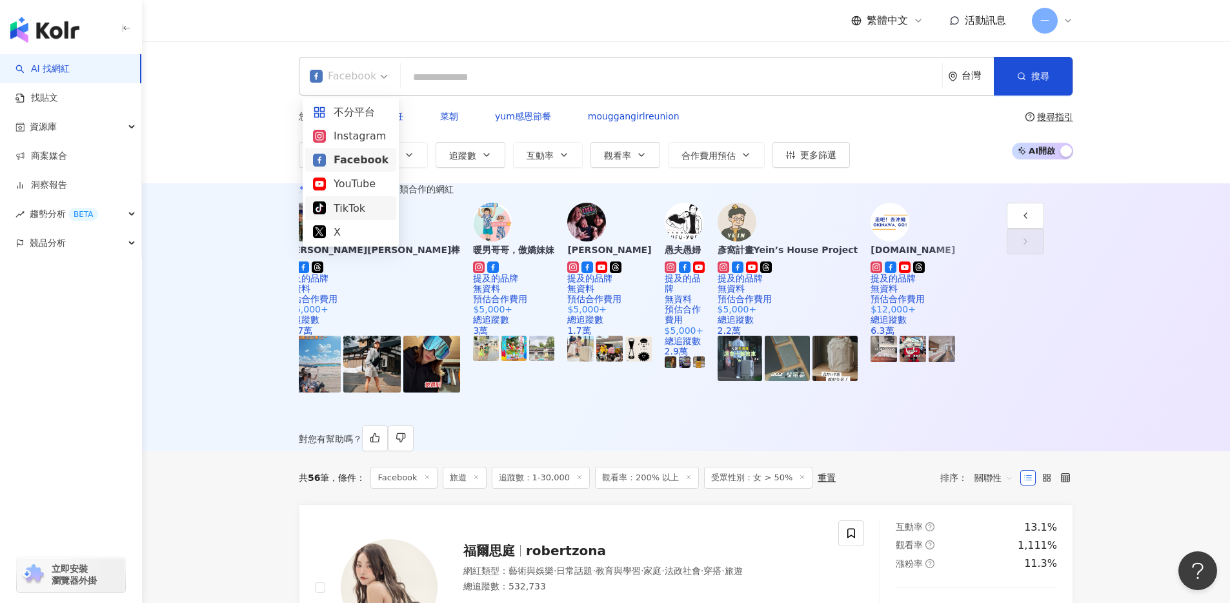
click at [247, 256] on div "AI 推薦 ： 最近有旅遊類合作的網紅 I'm哺哺媽咪-哺媽育兒生活 提及的品牌 無資料 預估合作費用 $12,000+ 總追蹤數 5.9萬 從零開始的無印生…" at bounding box center [686, 317] width 1088 height 268
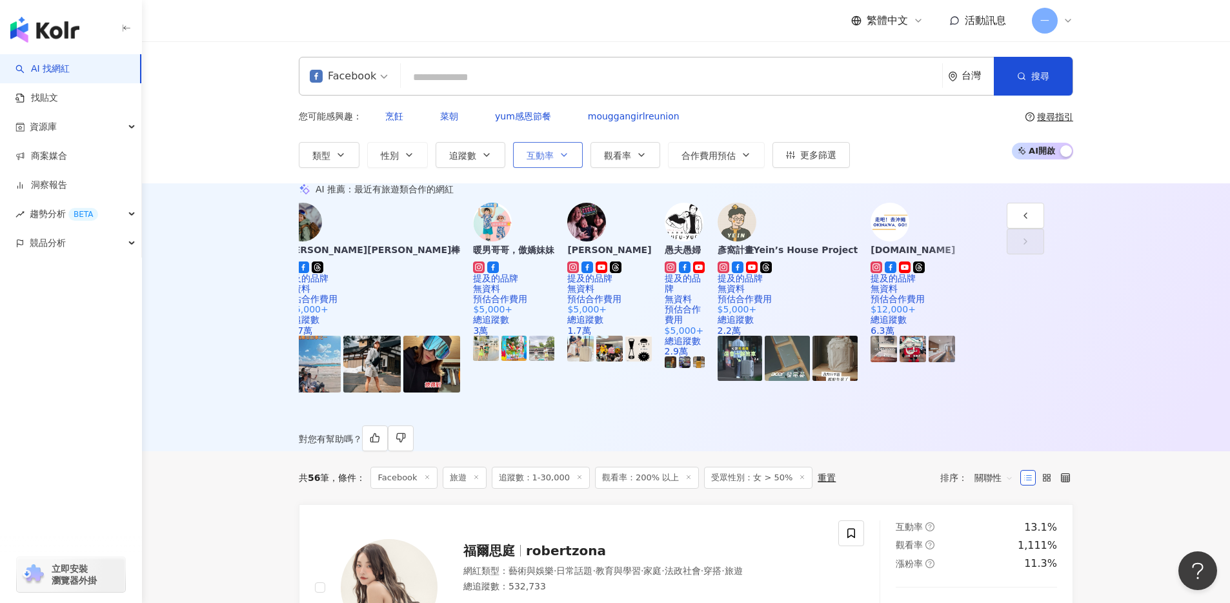
click at [565, 150] on icon "button" at bounding box center [564, 155] width 10 height 10
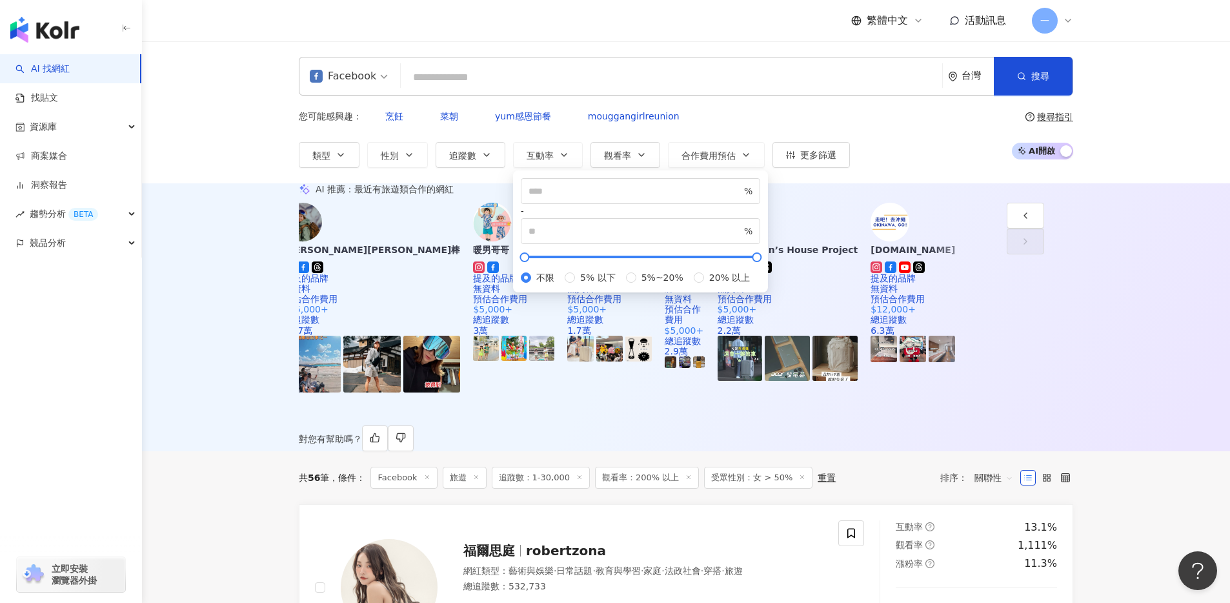
click at [1101, 223] on div "AI 推薦 ： 最近有旅遊類合作的網紅 I'm哺哺媽咪-哺媽育兒生活 提及的品牌 無資料 預估合作費用 $12,000+ 總追蹤數 5.9萬 從零開始的無印生…" at bounding box center [686, 317] width 1088 height 268
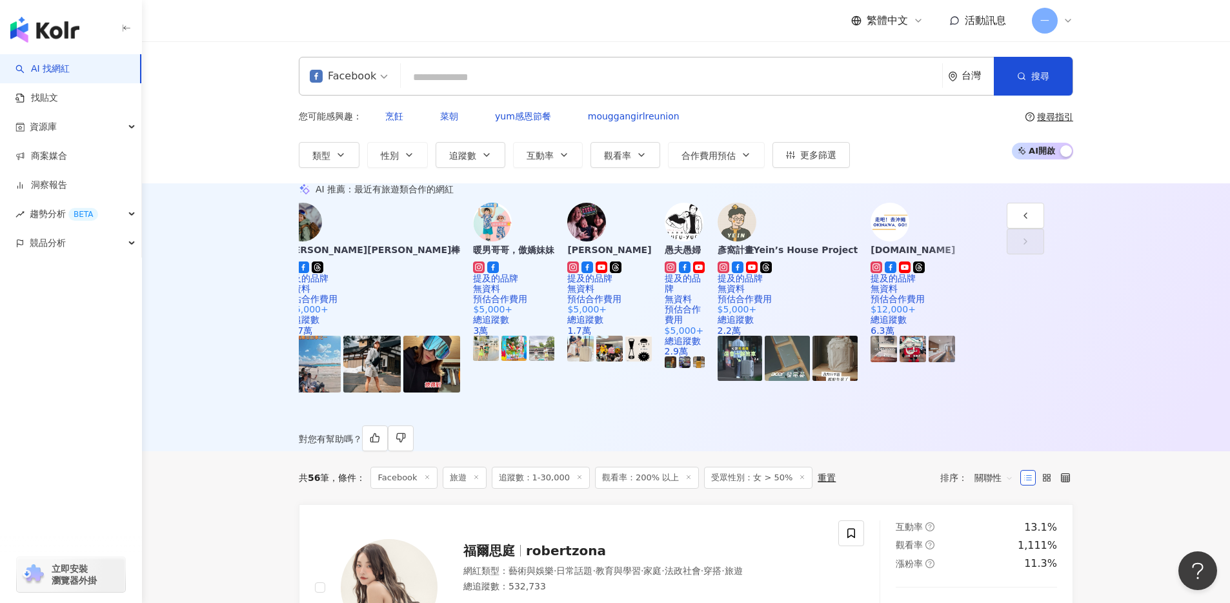
click at [361, 80] on div "Facebook" at bounding box center [343, 76] width 66 height 21
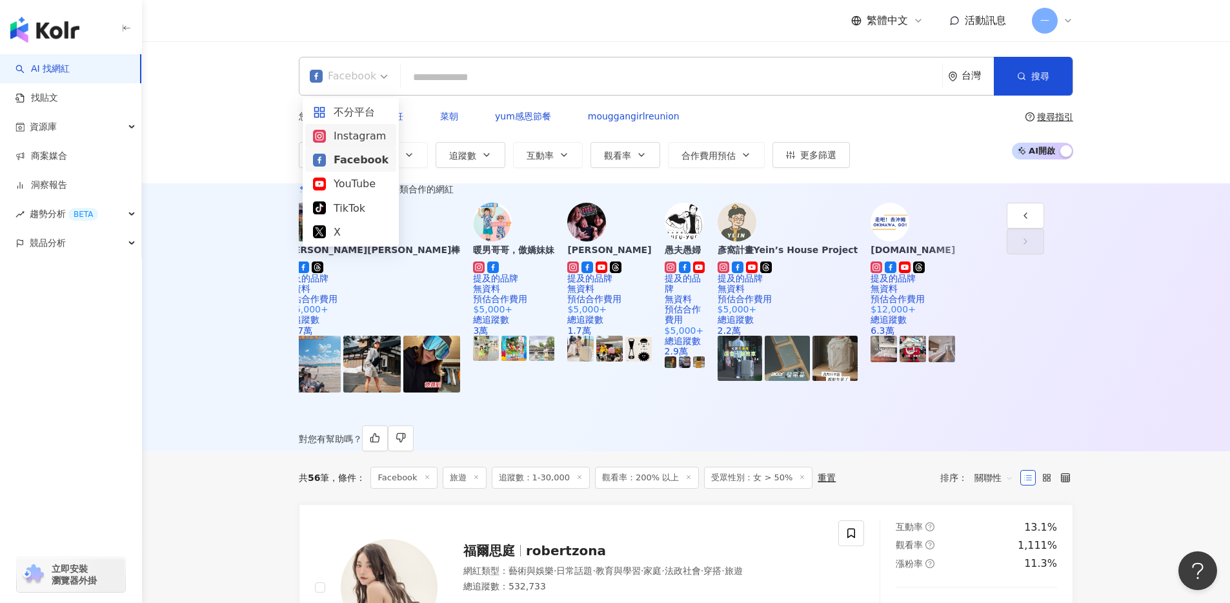
click at [348, 142] on div "Instagram" at bounding box center [351, 136] width 76 height 16
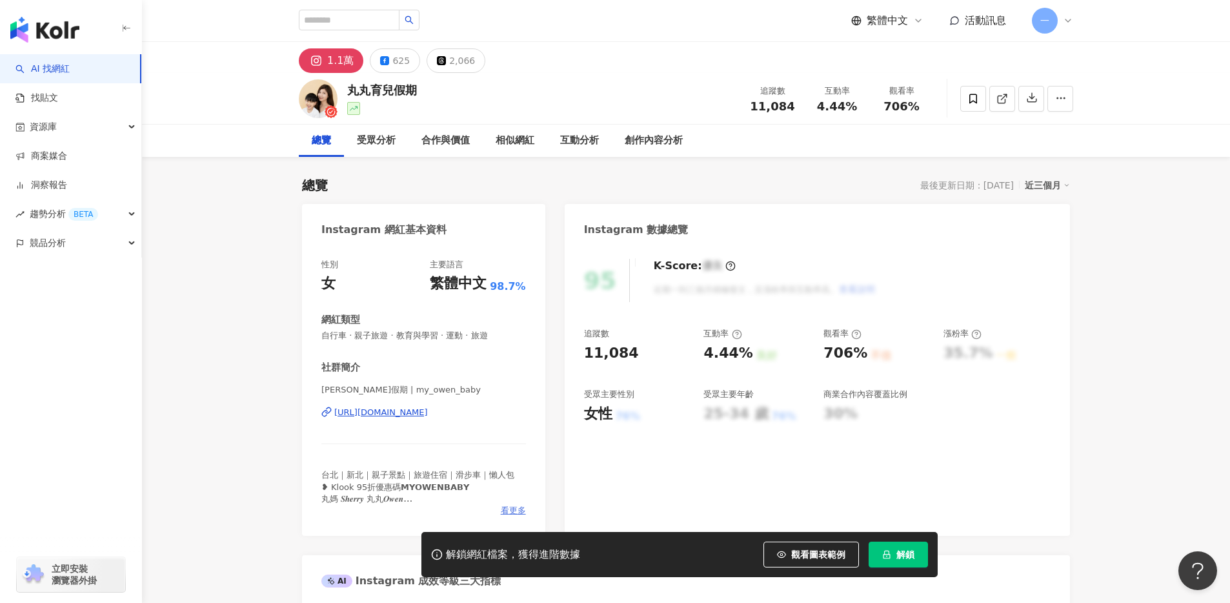
click at [514, 506] on span "看更多" at bounding box center [513, 511] width 25 height 12
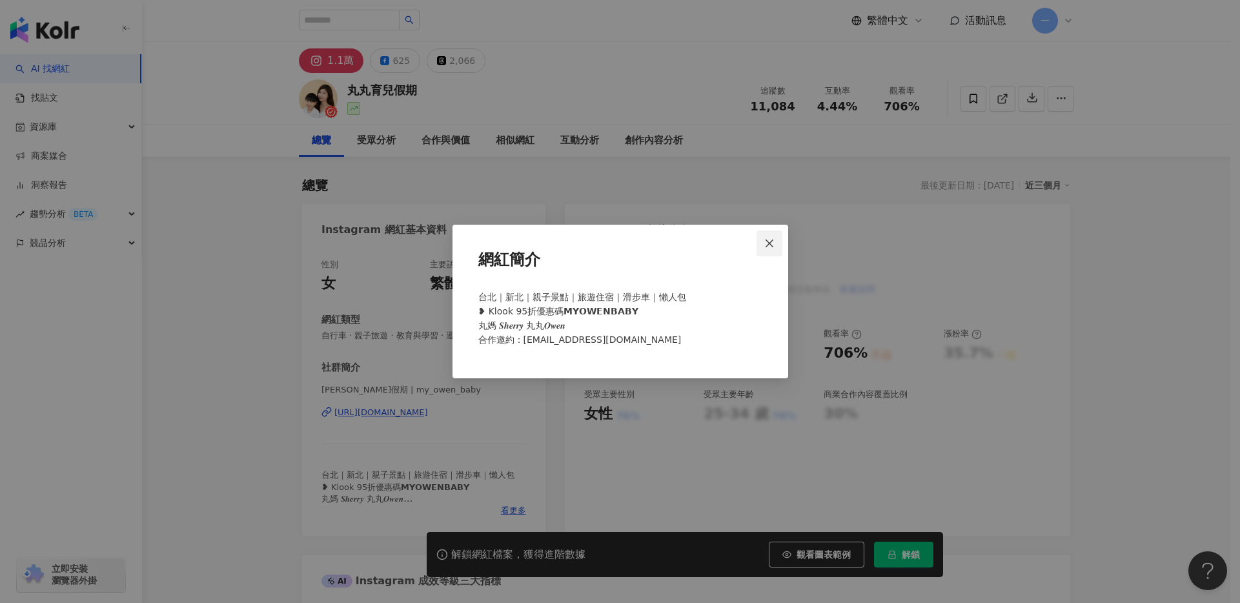
click at [769, 248] on button "Close" at bounding box center [769, 243] width 26 height 26
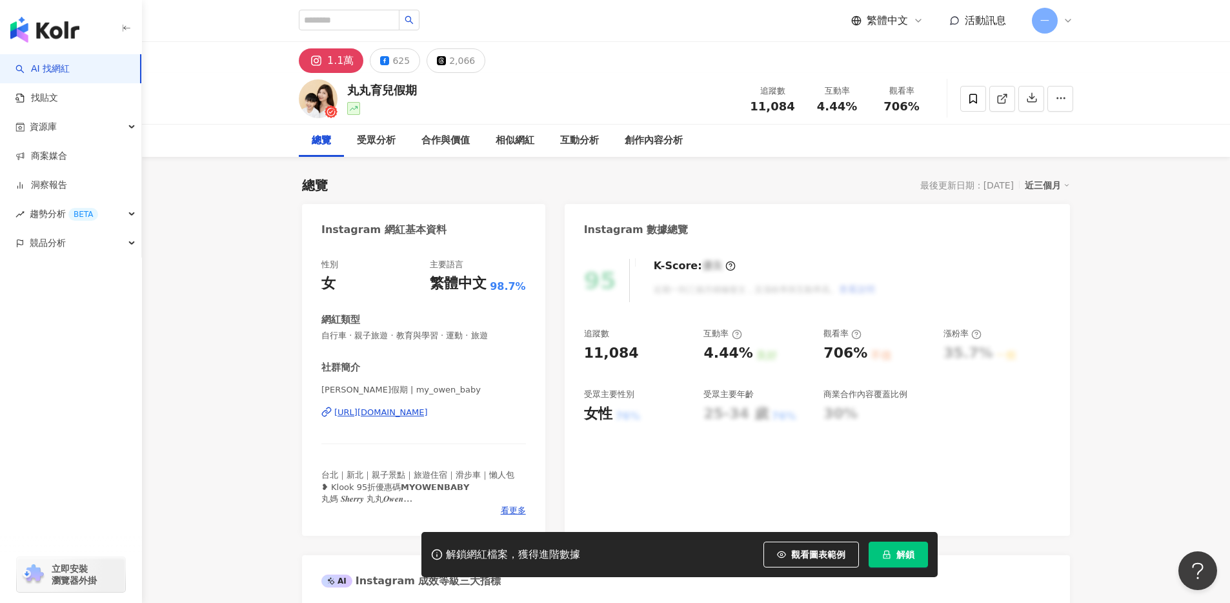
click at [376, 412] on div "https://www.instagram.com/my_owen_baby/" at bounding box center [381, 413] width 94 height 12
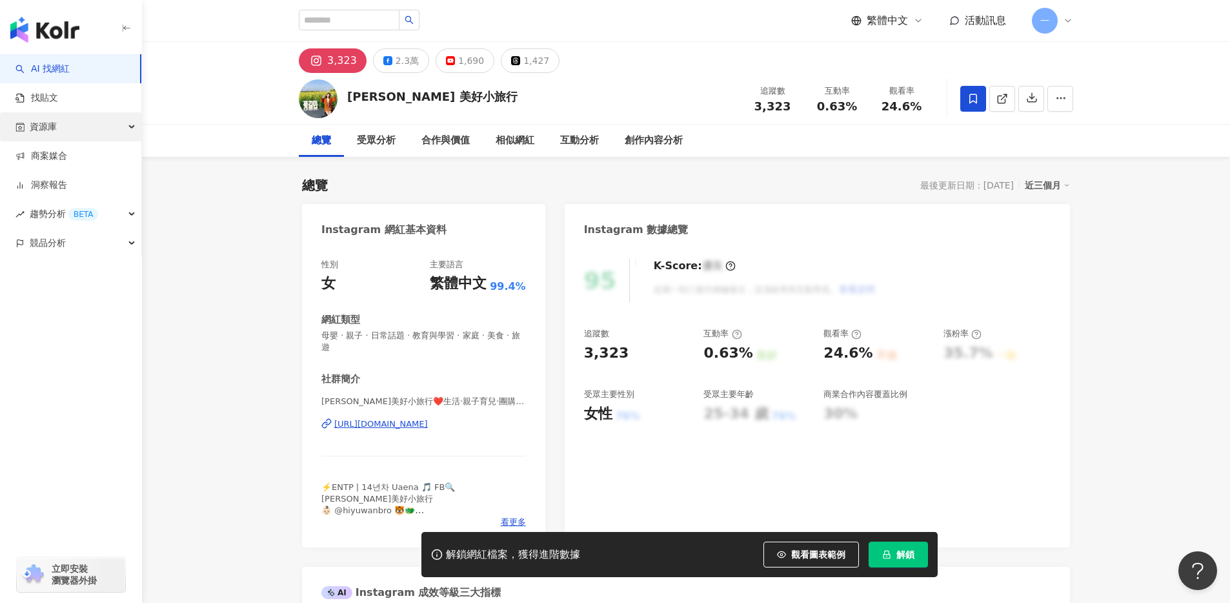
click at [79, 134] on div "資源庫" at bounding box center [70, 126] width 141 height 29
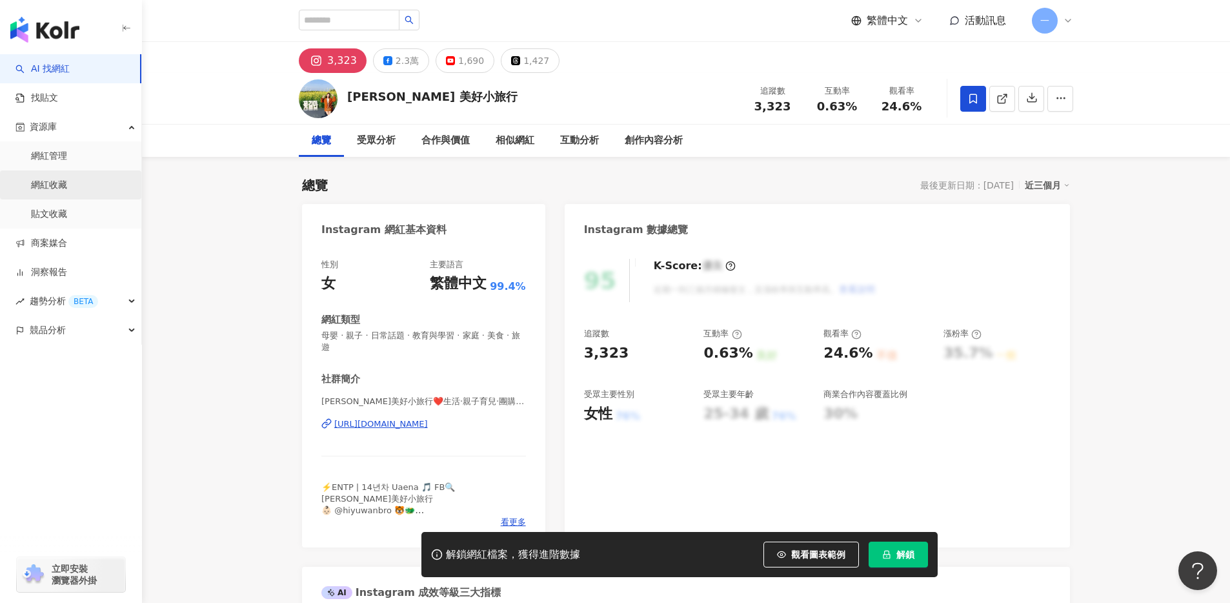
click at [67, 190] on link "網紅收藏" at bounding box center [49, 185] width 36 height 13
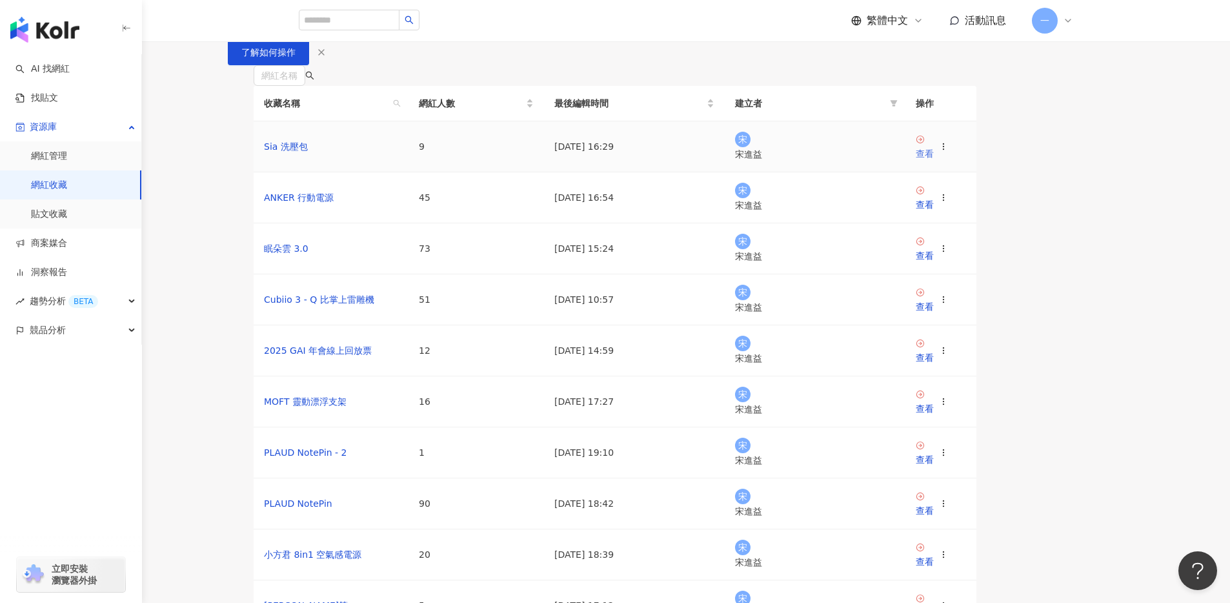
scroll to position [8, 0]
click at [934, 160] on div "查看" at bounding box center [925, 153] width 18 height 14
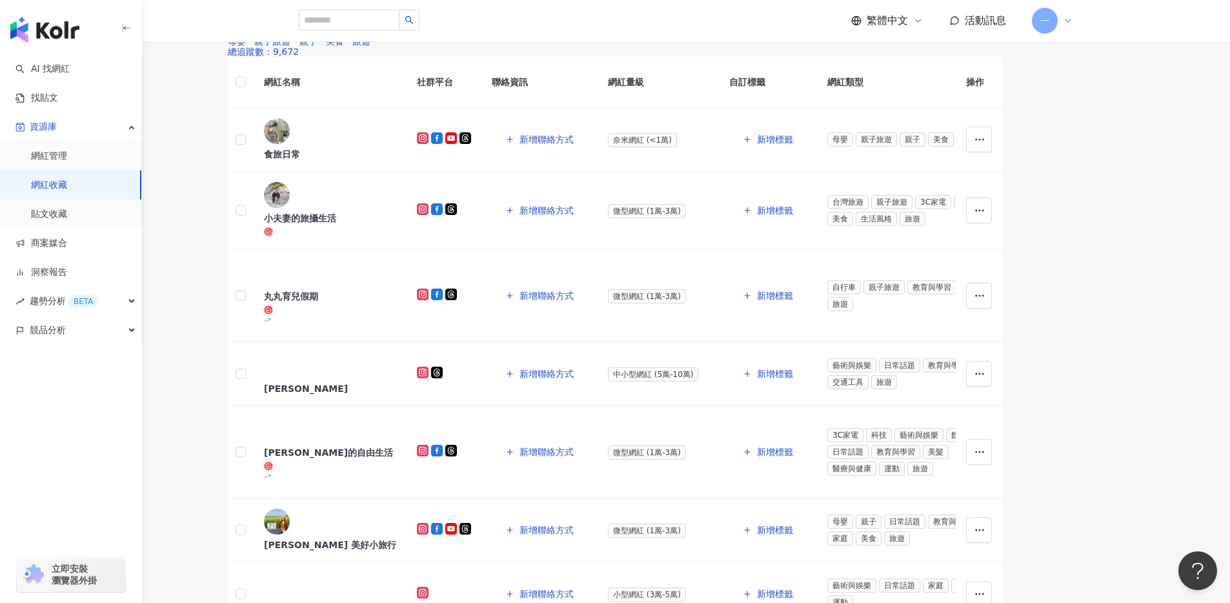
scroll to position [258, 0]
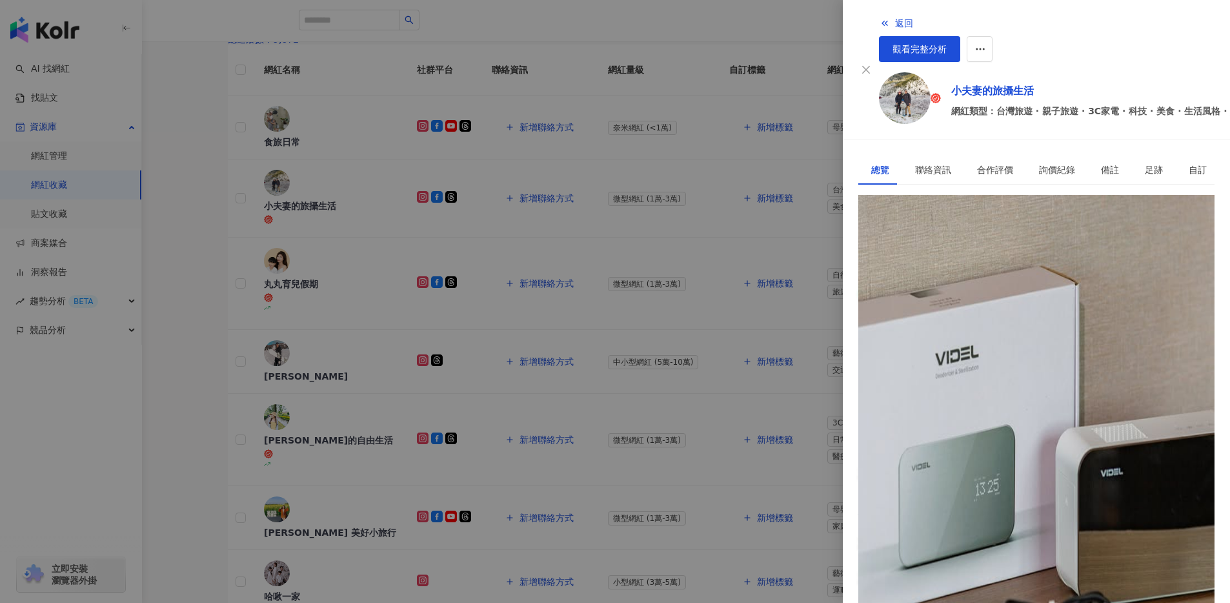
click at [955, 198] on div "2.3萬" at bounding box center [966, 207] width 23 height 18
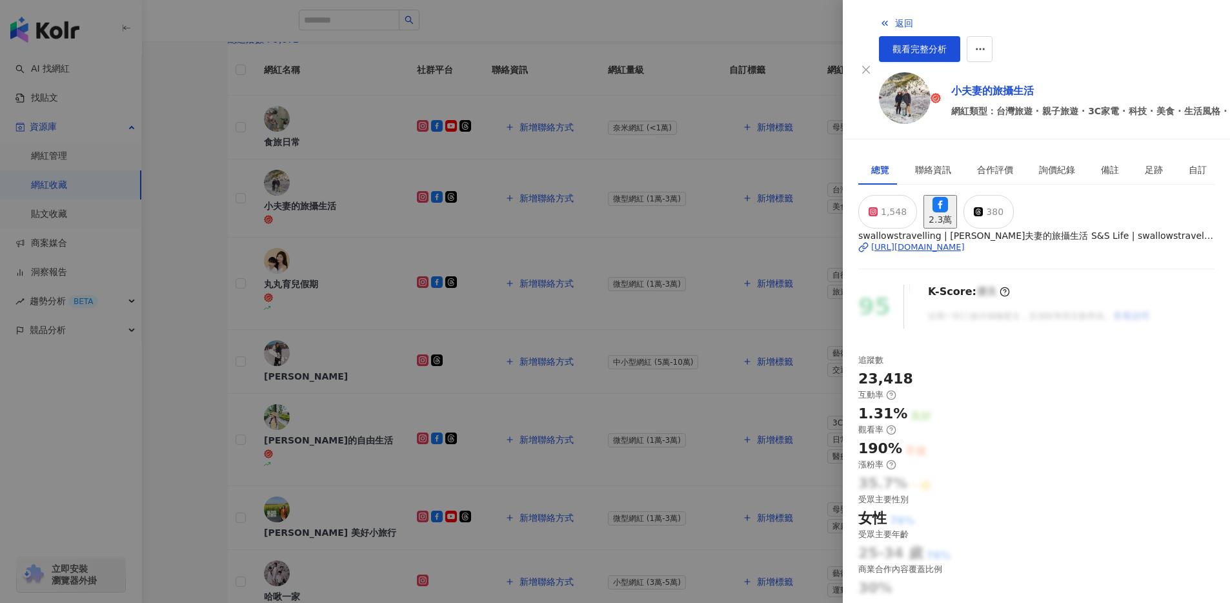
scroll to position [16, 0]
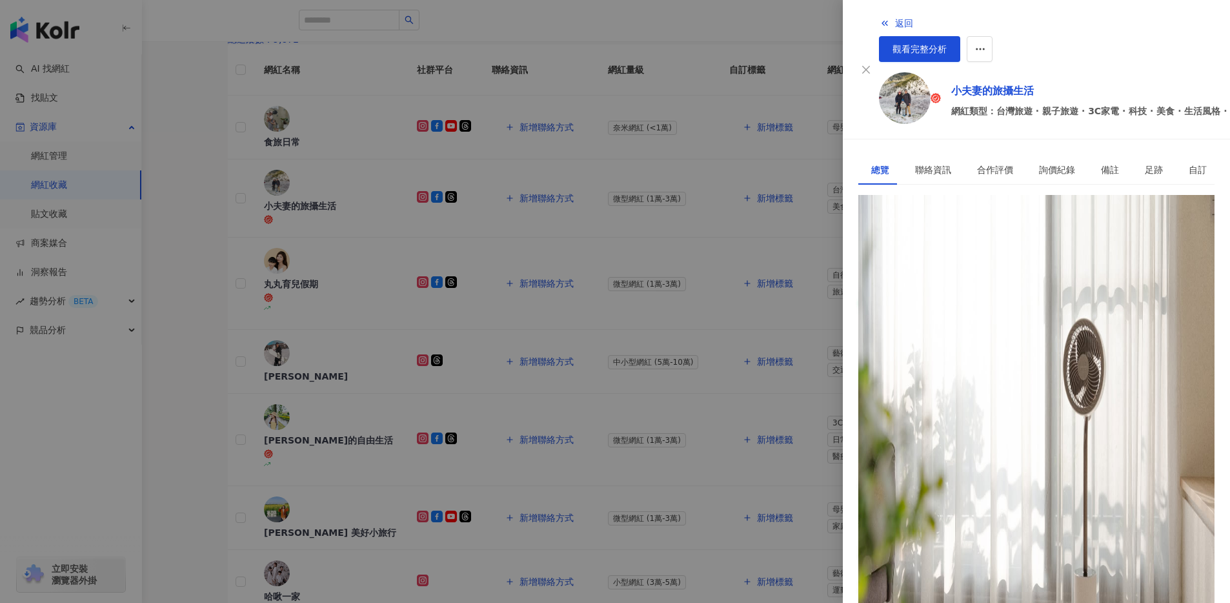
click at [891, 203] on div "1,548" at bounding box center [894, 212] width 26 height 18
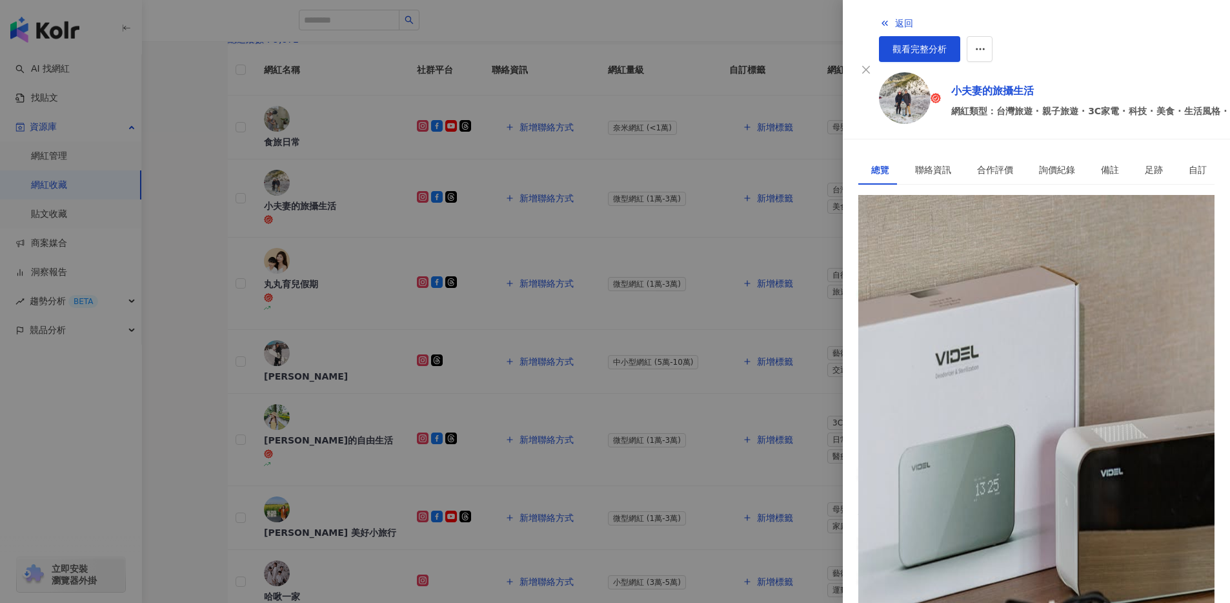
click at [687, 512] on div at bounding box center [615, 301] width 1230 height 603
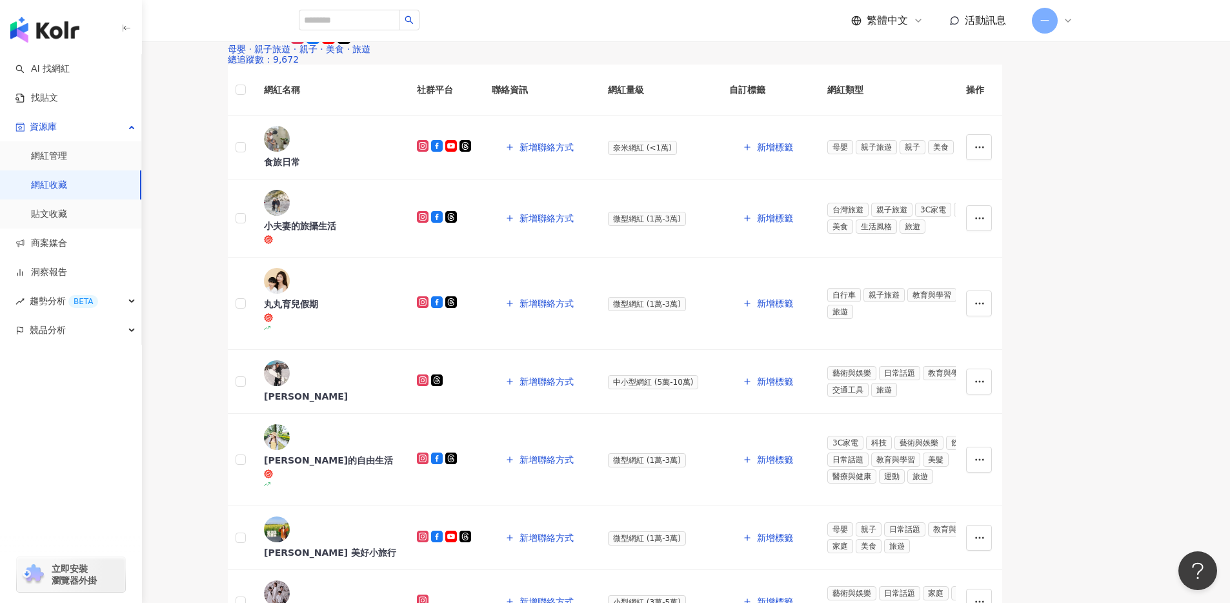
scroll to position [215, 0]
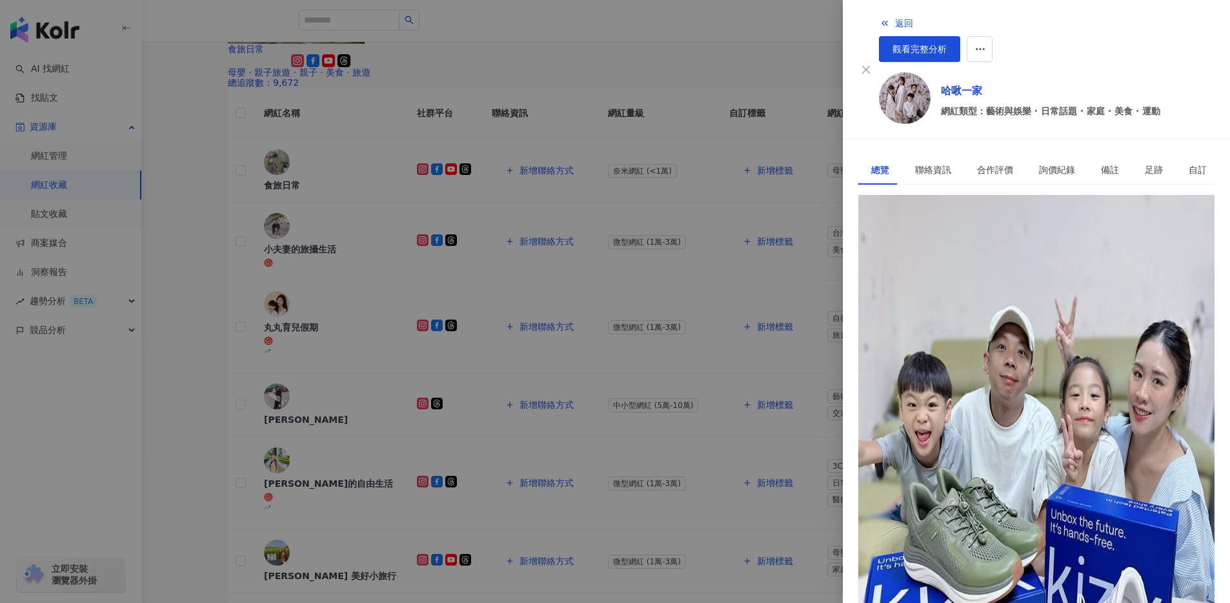
click at [689, 493] on div at bounding box center [615, 301] width 1230 height 603
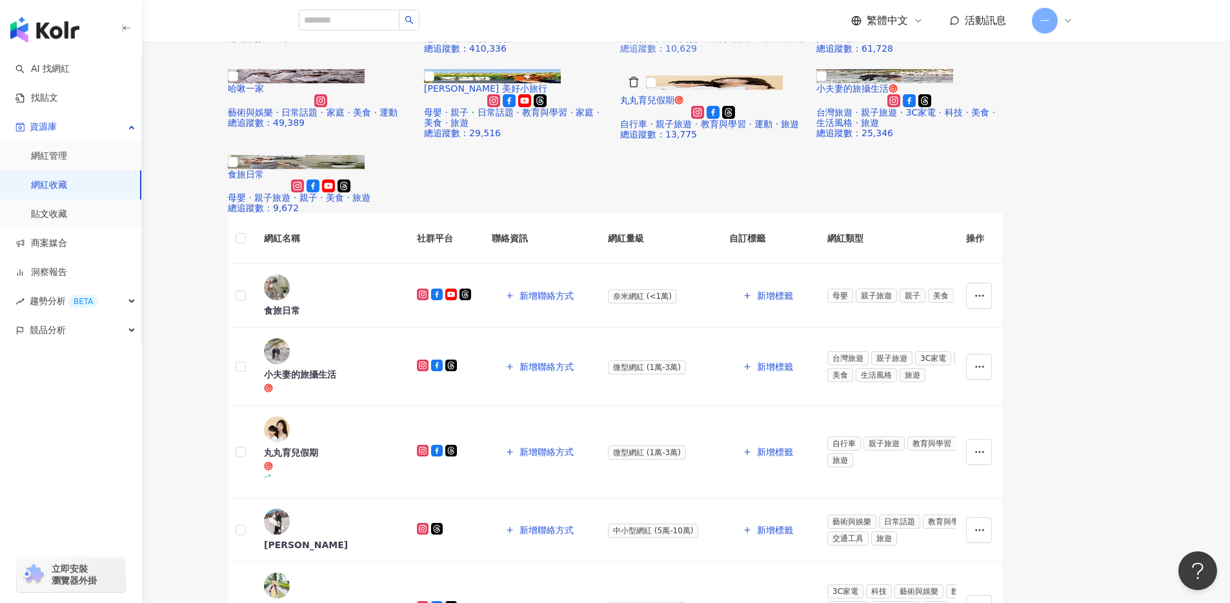
scroll to position [88, 0]
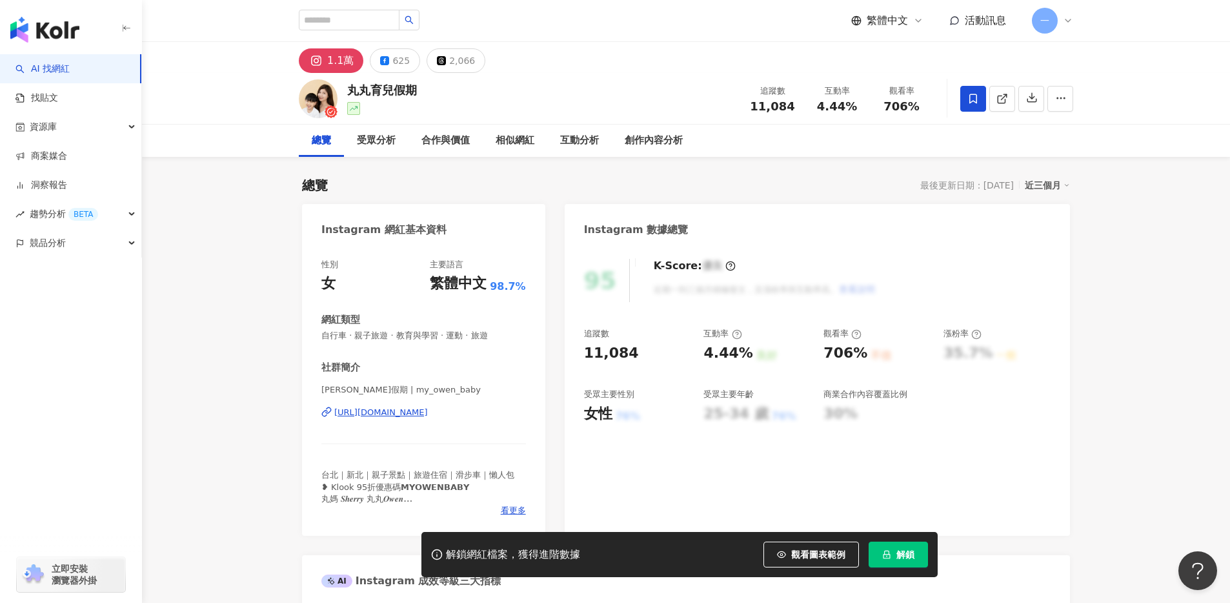
click at [969, 101] on icon at bounding box center [973, 99] width 12 height 12
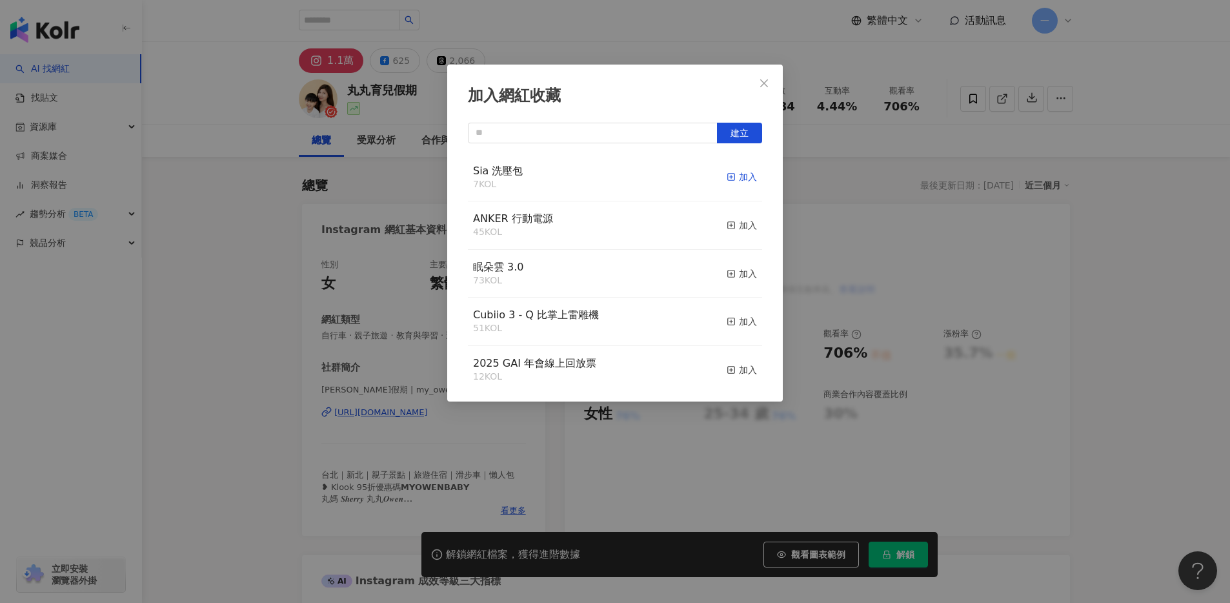
click at [727, 179] on icon "button" at bounding box center [731, 176] width 9 height 9
click at [765, 82] on icon "close" at bounding box center [764, 83] width 8 height 8
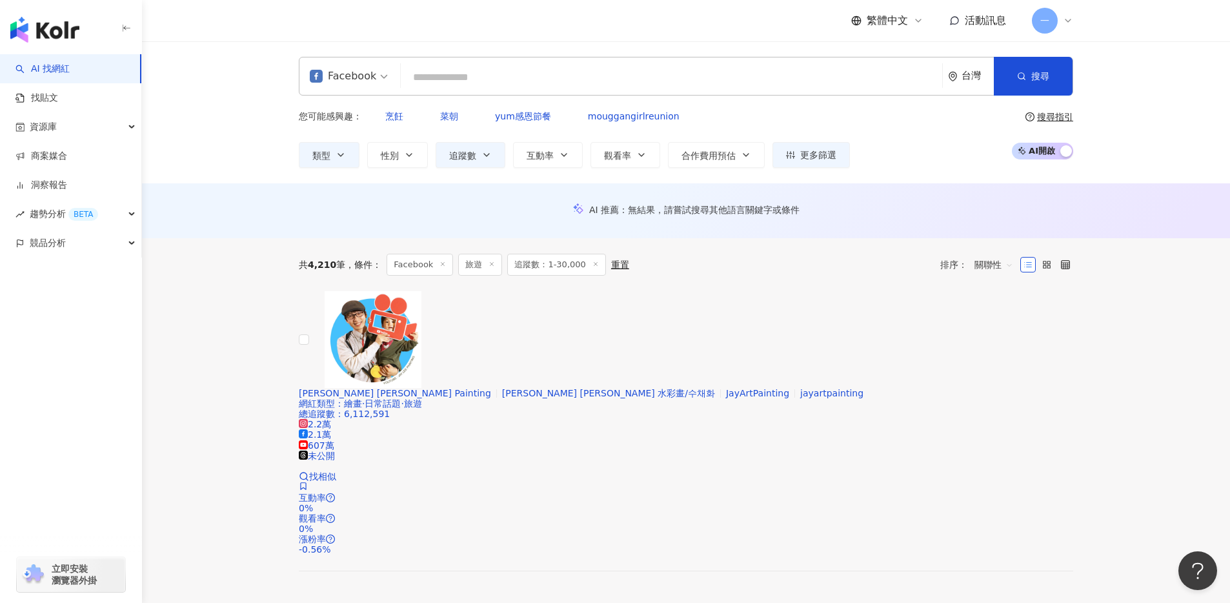
click at [486, 74] on input "search" at bounding box center [671, 77] width 531 height 25
paste input "**********"
type input "**********"
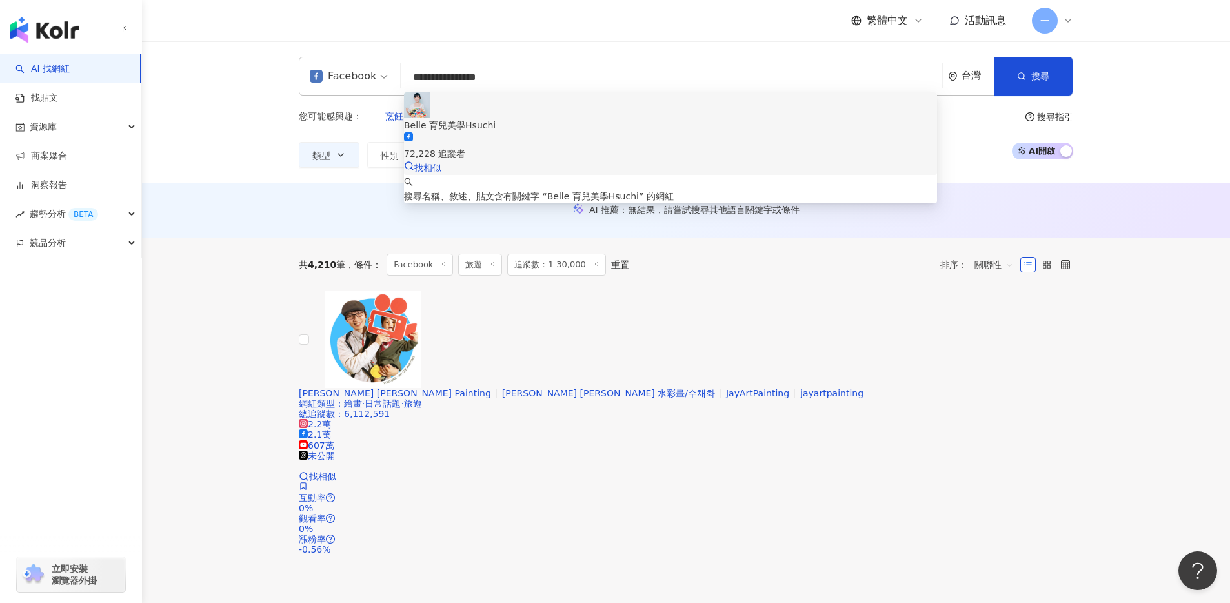
click at [511, 132] on div "72,228 追蹤者" at bounding box center [670, 146] width 533 height 28
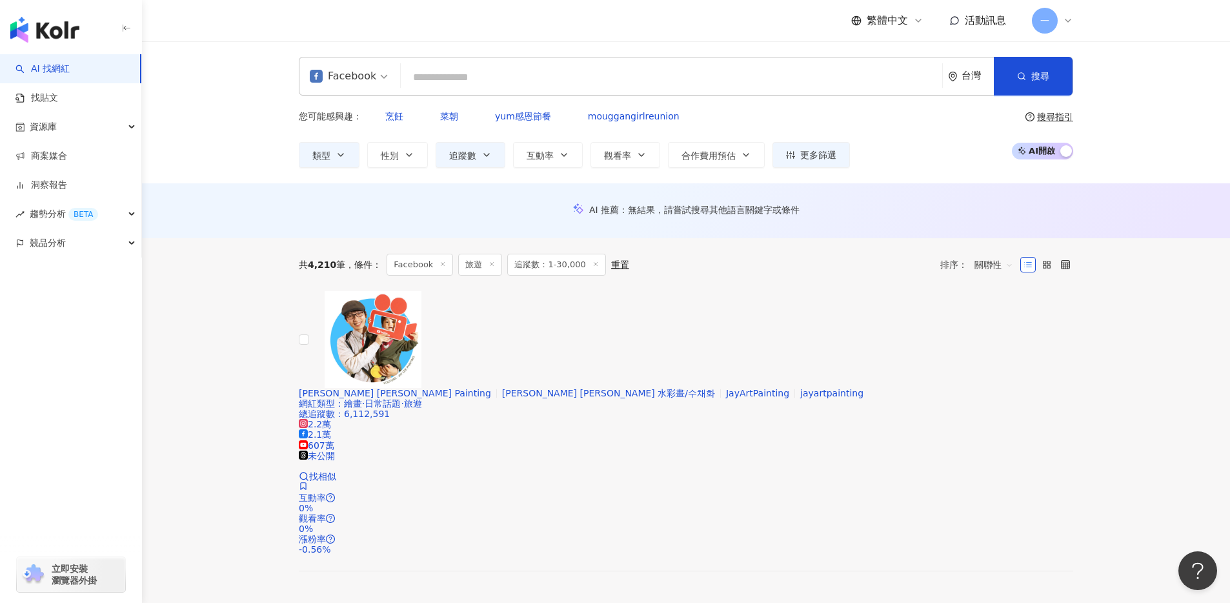
click at [469, 76] on input "search" at bounding box center [671, 77] width 531 height 25
paste input "**********"
click at [1073, 82] on div "**********" at bounding box center [686, 76] width 774 height 39
click at [1048, 79] on span "搜尋" at bounding box center [1040, 76] width 18 height 10
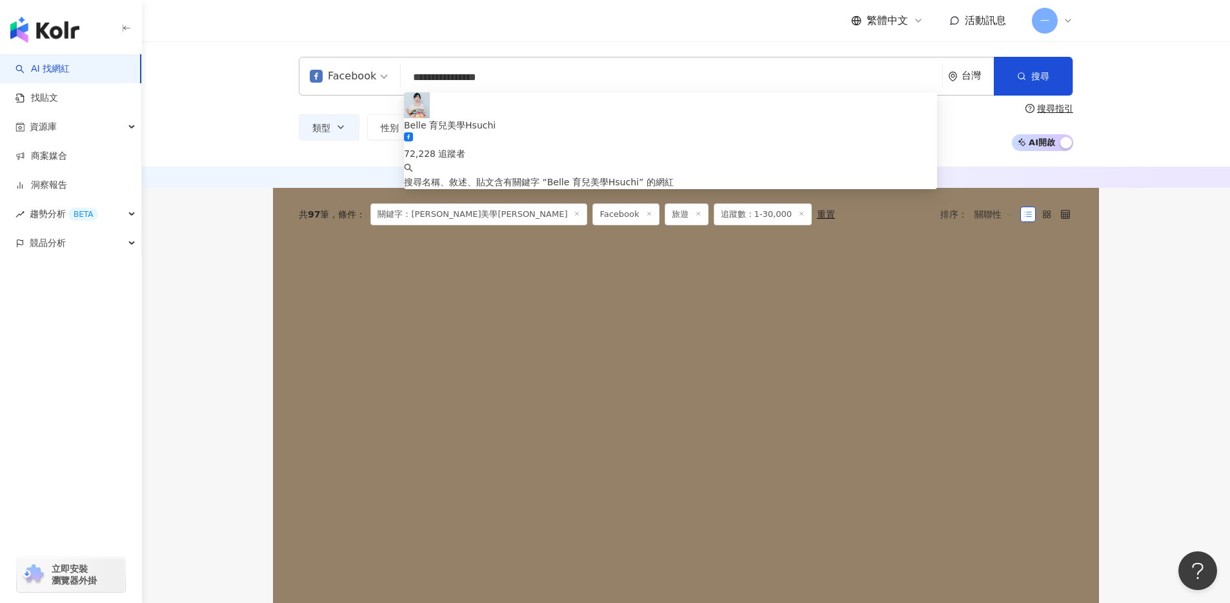
drag, startPoint x: 553, startPoint y: 84, endPoint x: 385, endPoint y: 70, distance: 168.4
click at [385, 70] on div "**********" at bounding box center [686, 76] width 774 height 39
paste input "search"
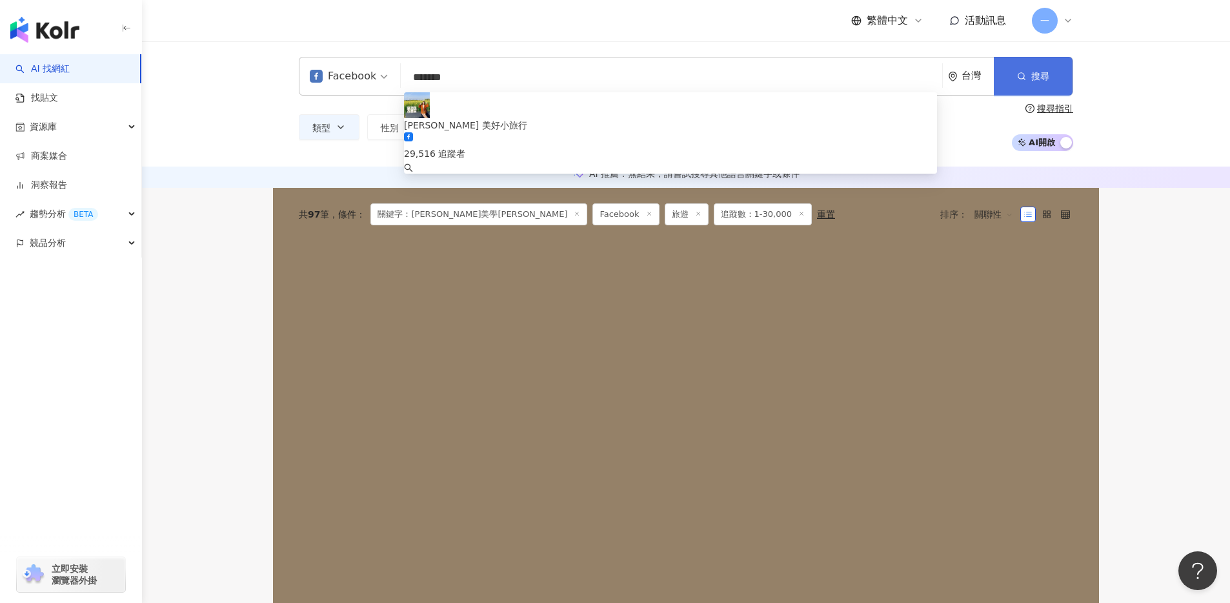
type input "*******"
click at [1023, 81] on span "button" at bounding box center [1021, 76] width 9 height 10
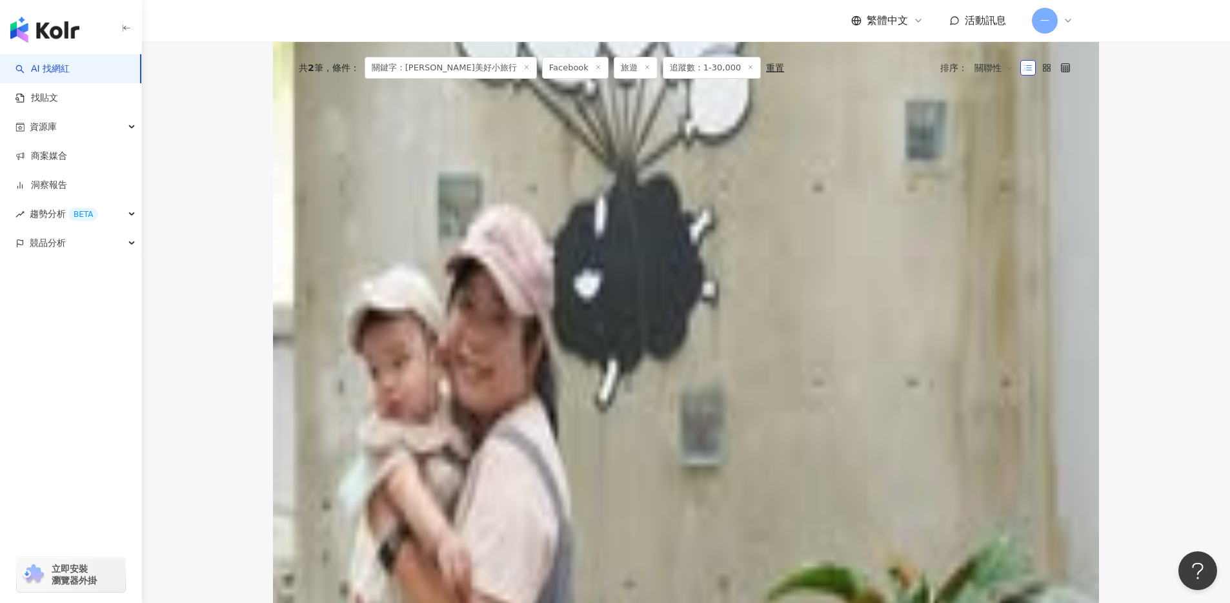
scroll to position [427, 0]
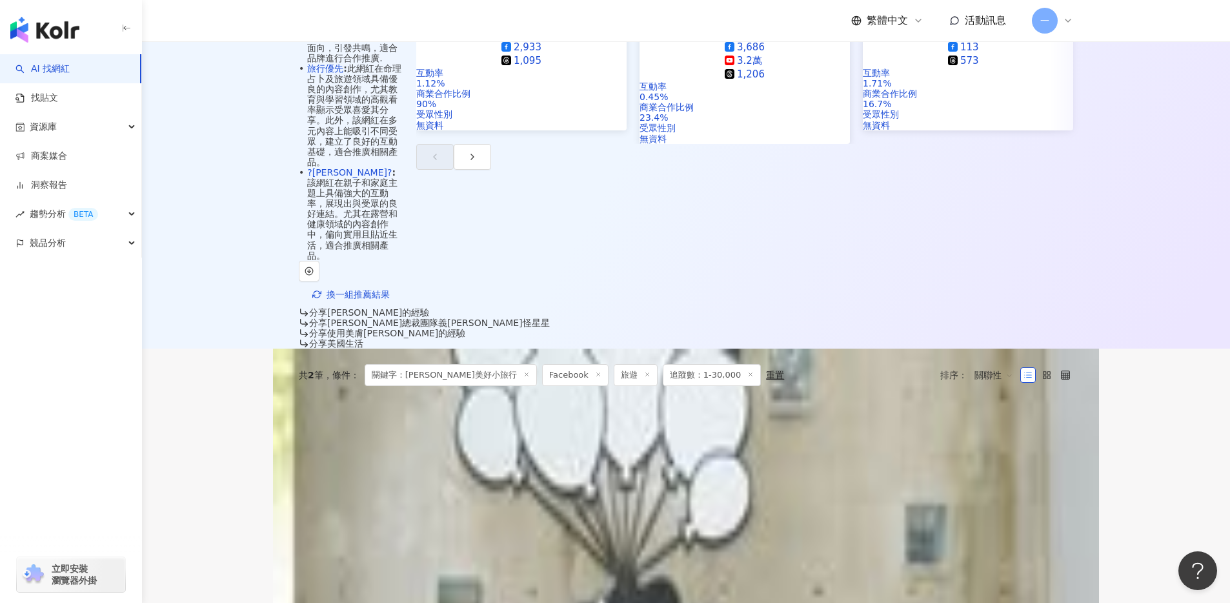
scroll to position [429, 0]
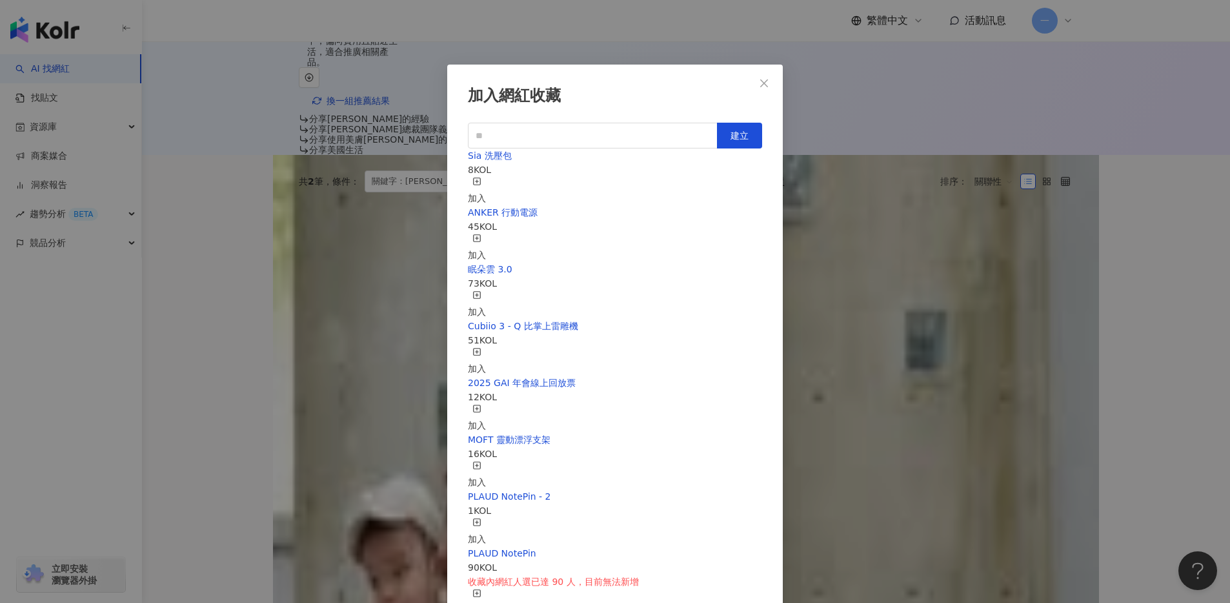
click at [481, 178] on icon "button" at bounding box center [476, 181] width 9 height 9
click at [768, 79] on icon "close" at bounding box center [764, 83] width 10 height 10
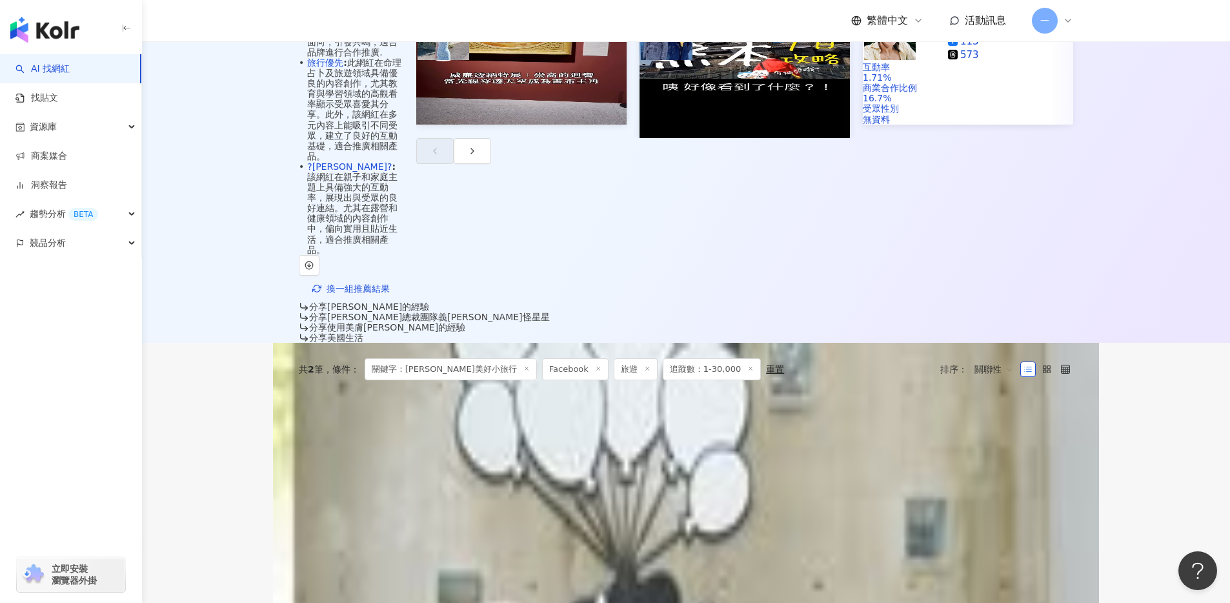
scroll to position [0, 0]
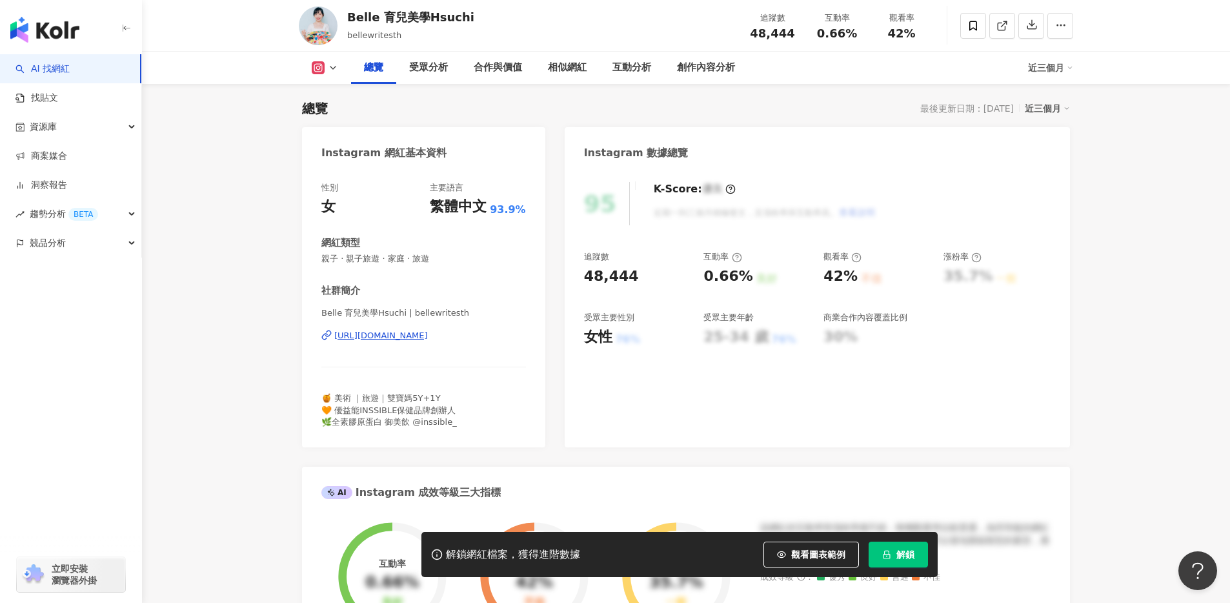
scroll to position [74, 0]
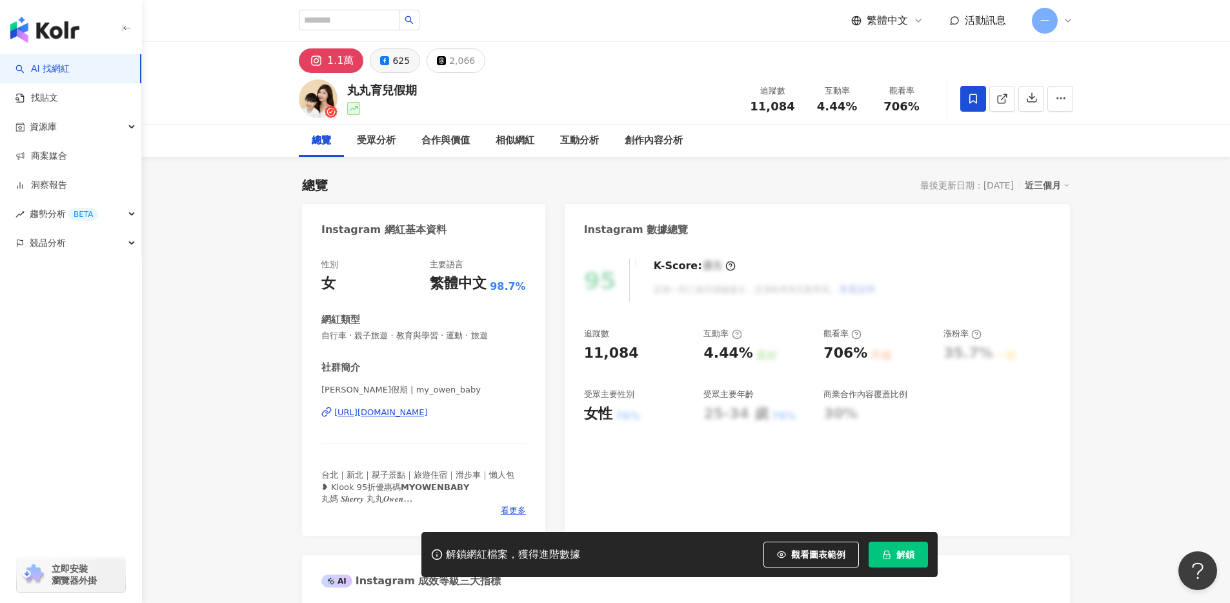
click at [387, 56] on icon at bounding box center [384, 60] width 9 height 9
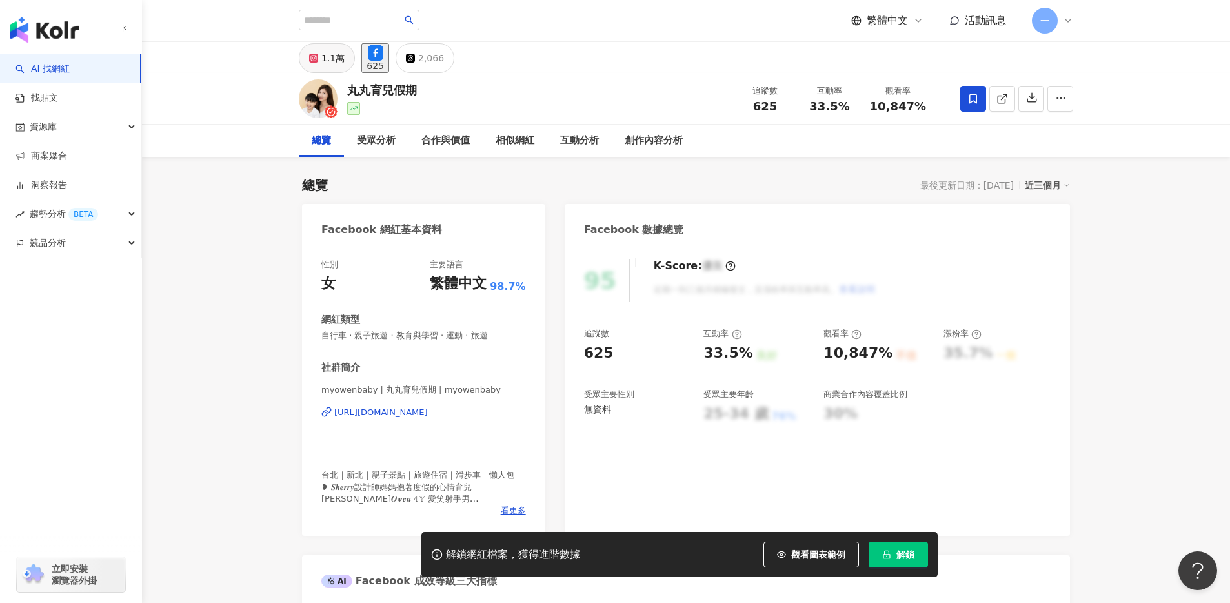
click at [337, 64] on div "1.1萬" at bounding box center [332, 58] width 23 height 18
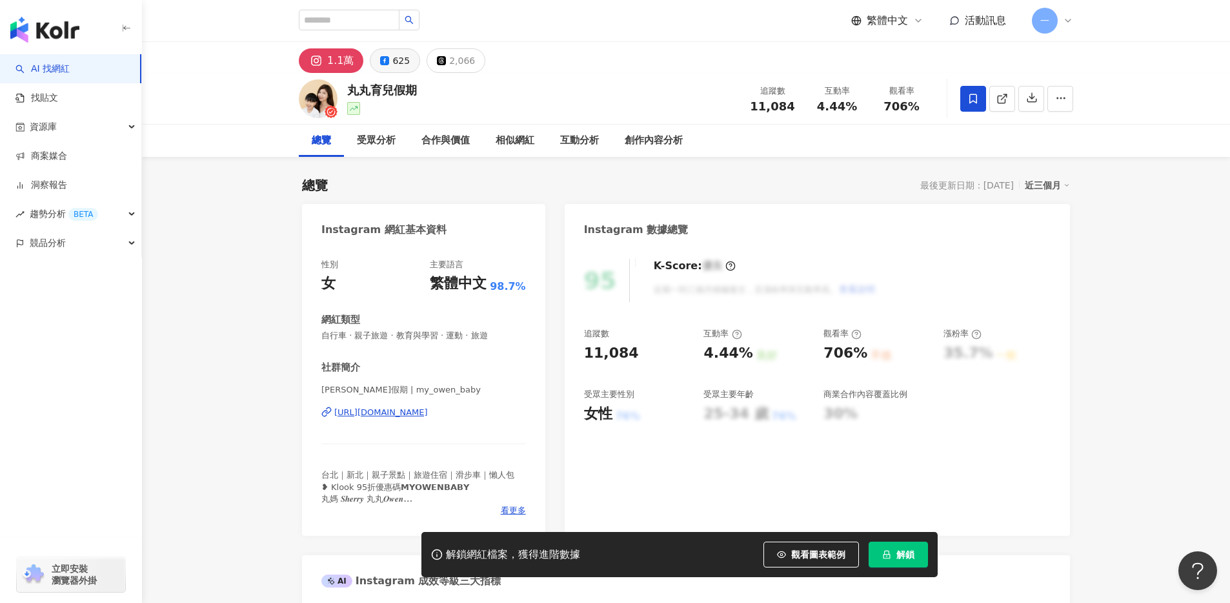
click at [390, 60] on button "625" at bounding box center [395, 60] width 50 height 25
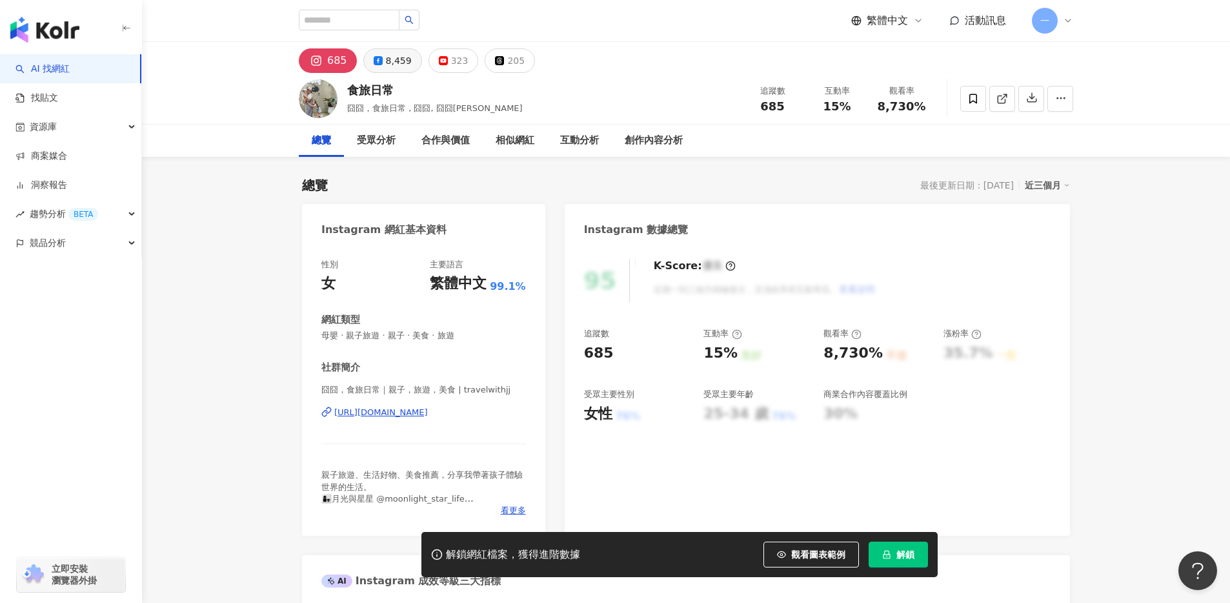
click at [378, 56] on icon at bounding box center [378, 60] width 9 height 9
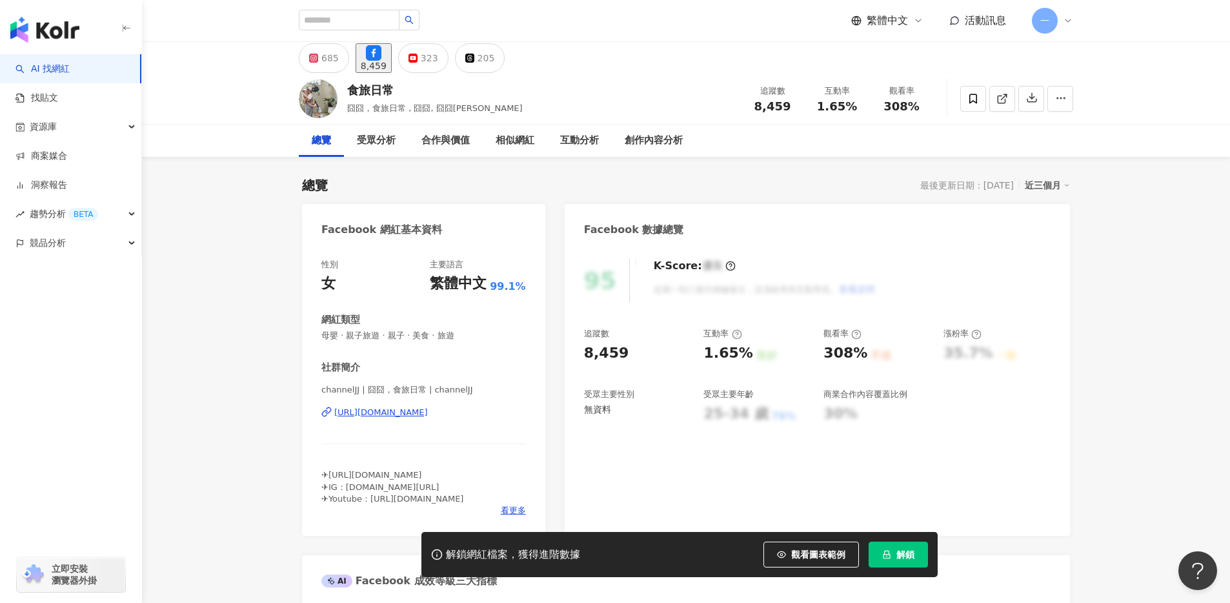
scroll to position [21, 0]
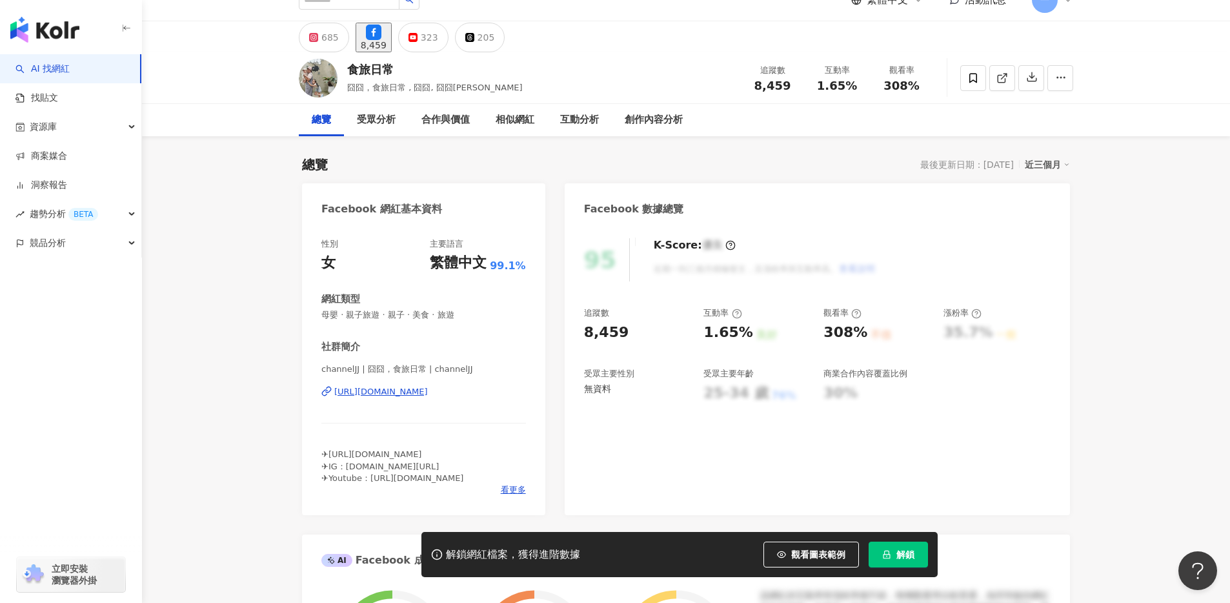
click at [401, 392] on div "https://www.facebook.com/784247334933899" at bounding box center [381, 392] width 94 height 12
click at [325, 39] on div "685" at bounding box center [329, 37] width 17 height 18
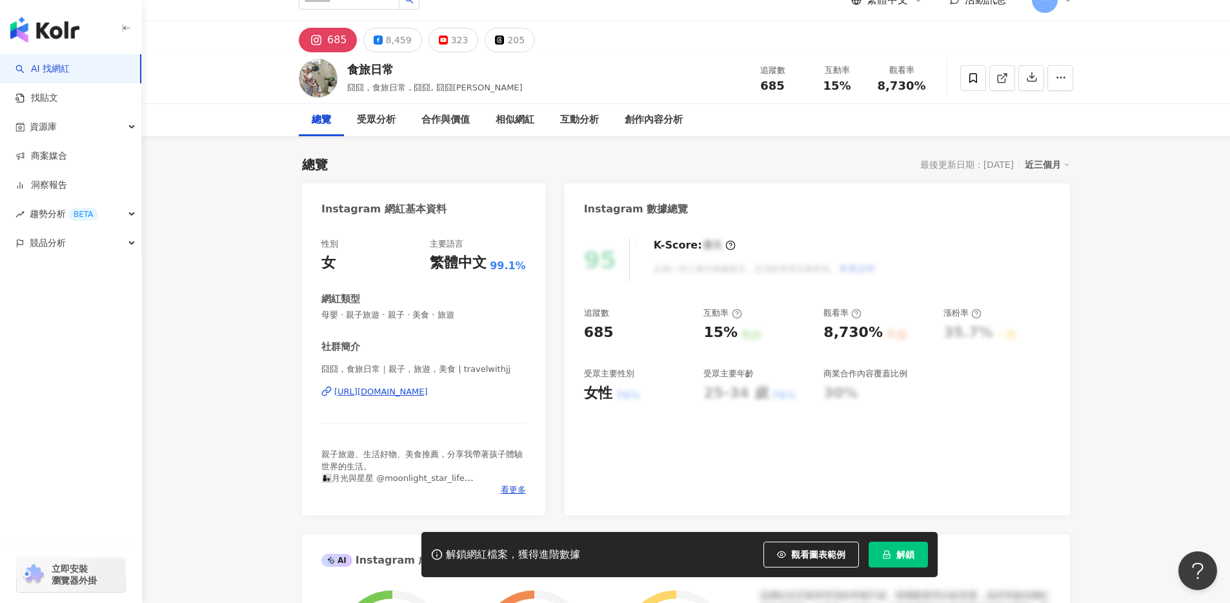
click at [415, 392] on div "https://www.instagram.com/travelwithjj/" at bounding box center [381, 392] width 94 height 12
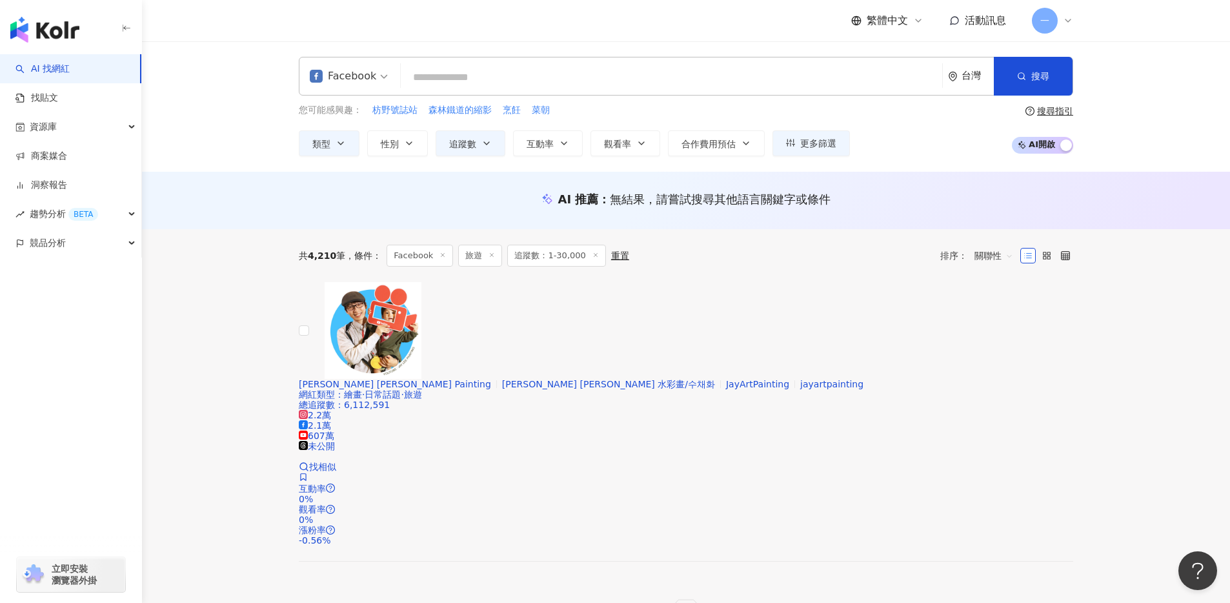
click at [495, 79] on input "search" at bounding box center [671, 77] width 531 height 25
paste input "**********"
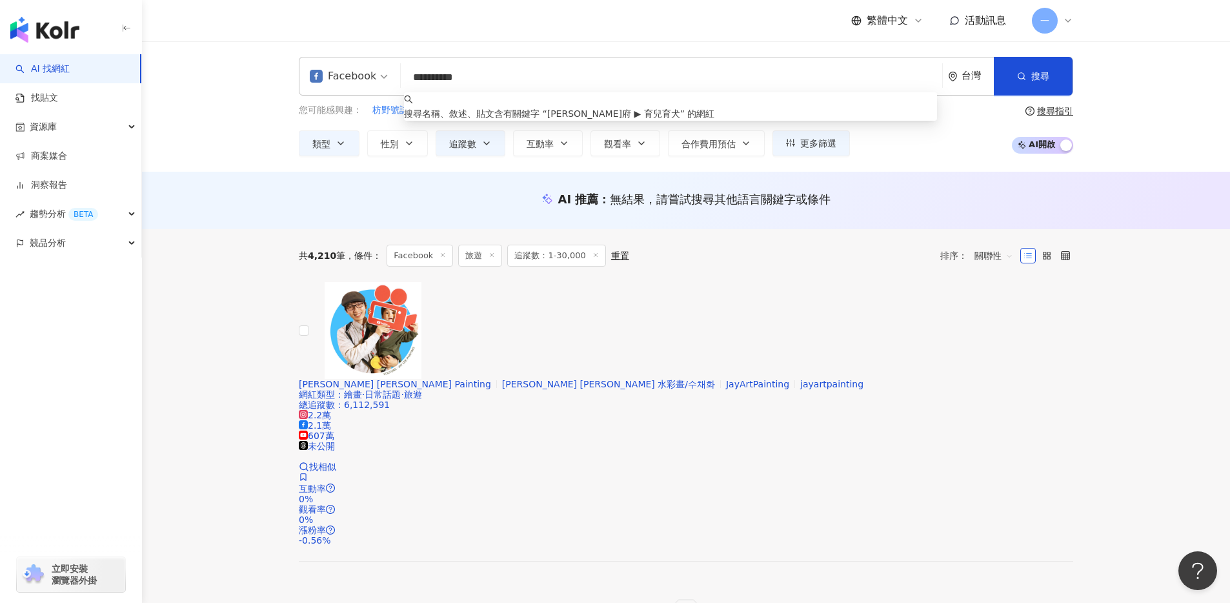
drag, startPoint x: 438, startPoint y: 77, endPoint x: 540, endPoint y: 76, distance: 102.0
click at [541, 76] on input "**********" at bounding box center [671, 77] width 531 height 25
type input "***"
click at [1030, 88] on button "搜尋" at bounding box center [1033, 76] width 79 height 39
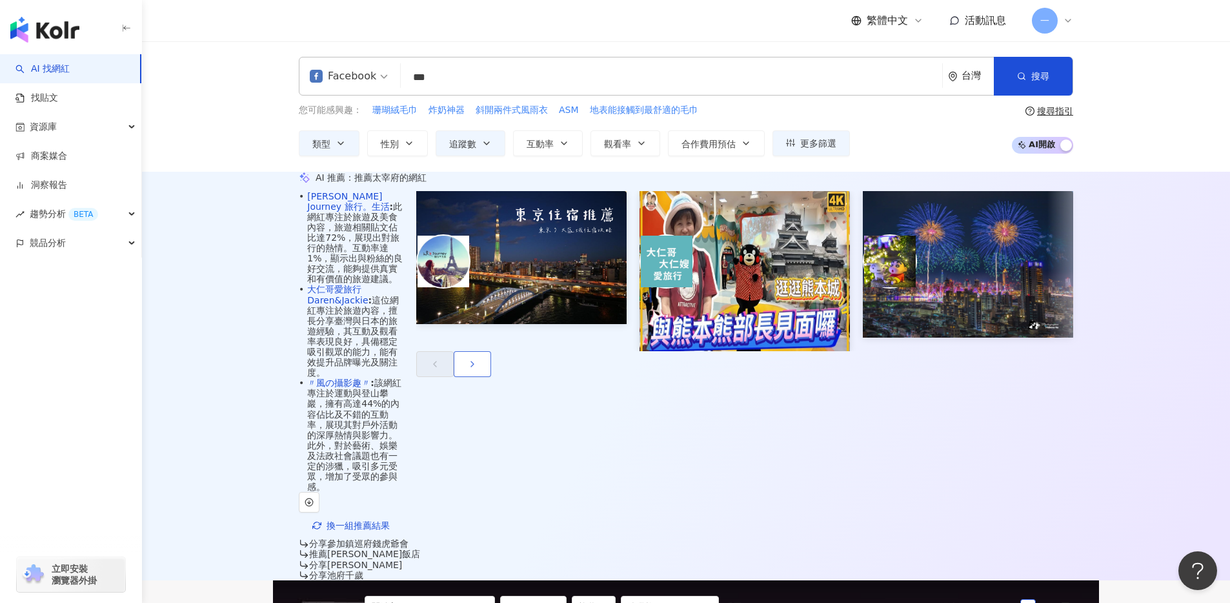
click at [478, 359] on icon "button" at bounding box center [472, 364] width 10 height 10
click at [656, 323] on div "• Wendy's Journey 旅行。生活 : 此網紅專注於旅遊及美食內容，旅遊相關貼文佔比達72%，展現出對旅行的熱情。互動率達1%，顯示出與粉絲的良好…" at bounding box center [686, 365] width 774 height 348
click at [454, 351] on button "button" at bounding box center [434, 364] width 37 height 26
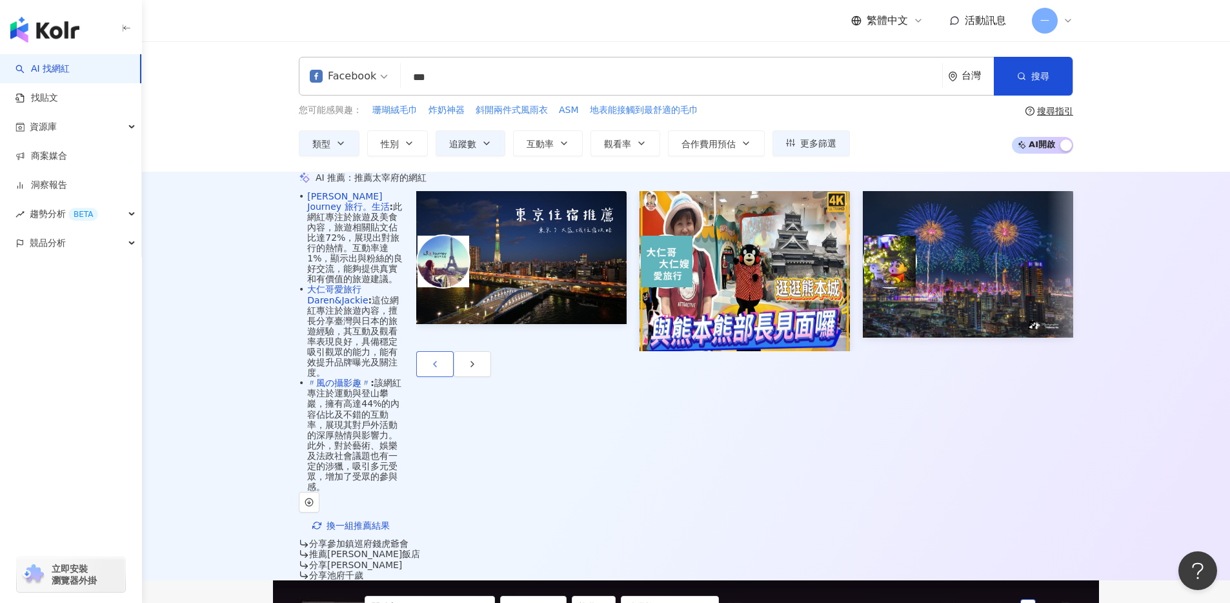
click at [454, 351] on button "button" at bounding box center [434, 364] width 37 height 26
click at [627, 262] on div "Wendy's Journey 旅行。生活 1.1萬" at bounding box center [521, 226] width 210 height 71
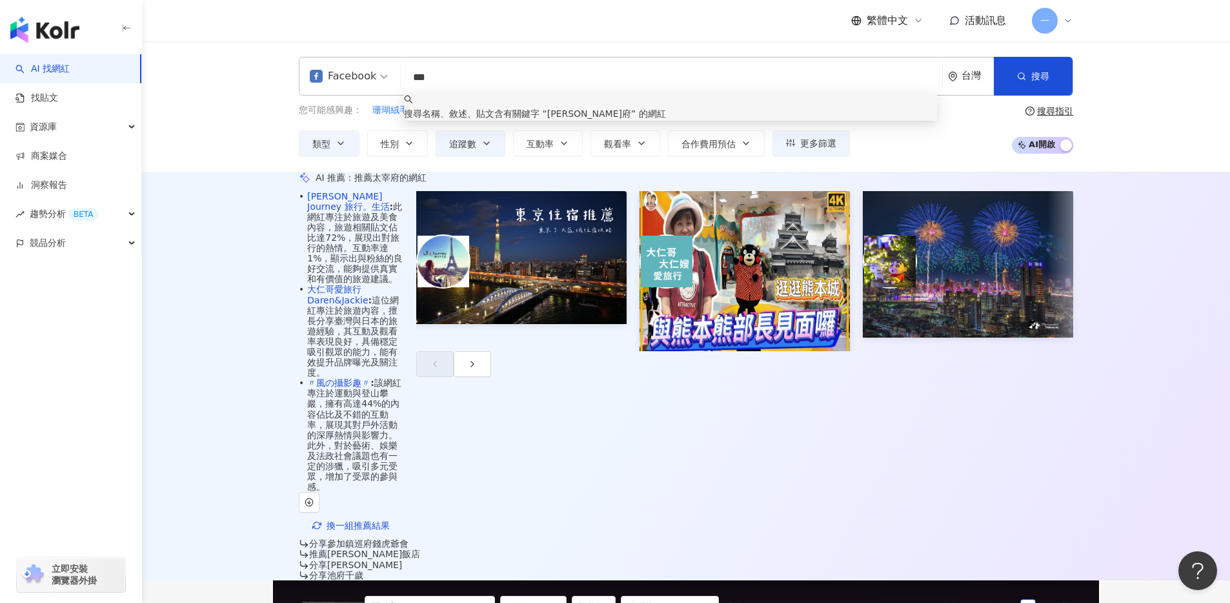
drag, startPoint x: 474, startPoint y: 72, endPoint x: 412, endPoint y: 74, distance: 62.6
click at [412, 74] on input "***" at bounding box center [671, 77] width 531 height 25
click at [478, 359] on icon "button" at bounding box center [472, 364] width 10 height 10
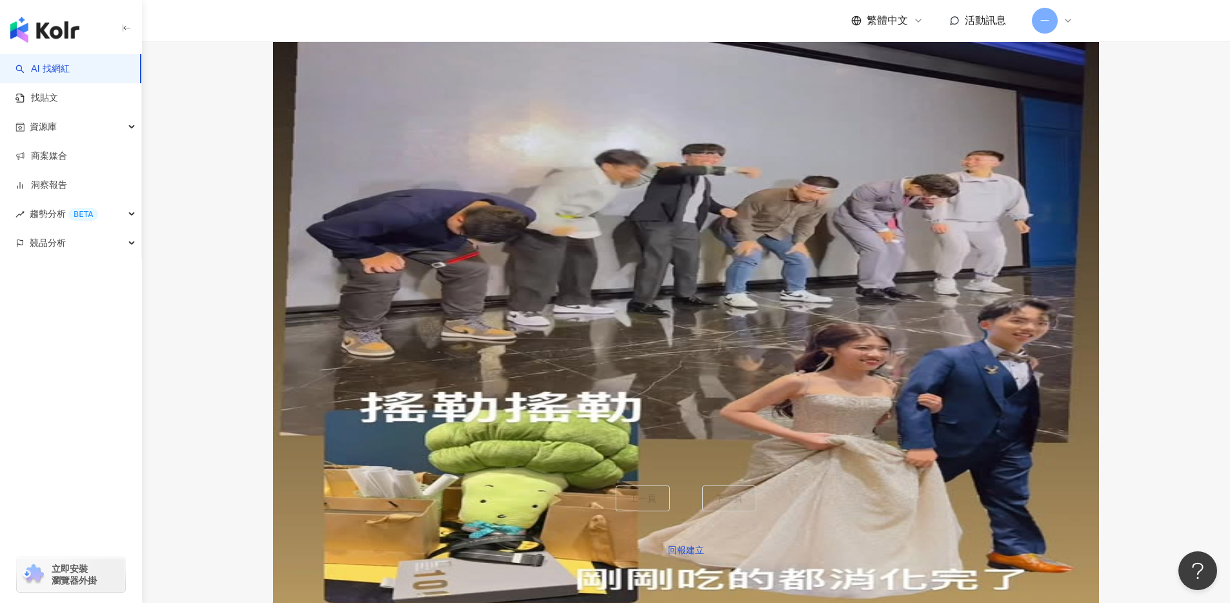
scroll to position [654, 0]
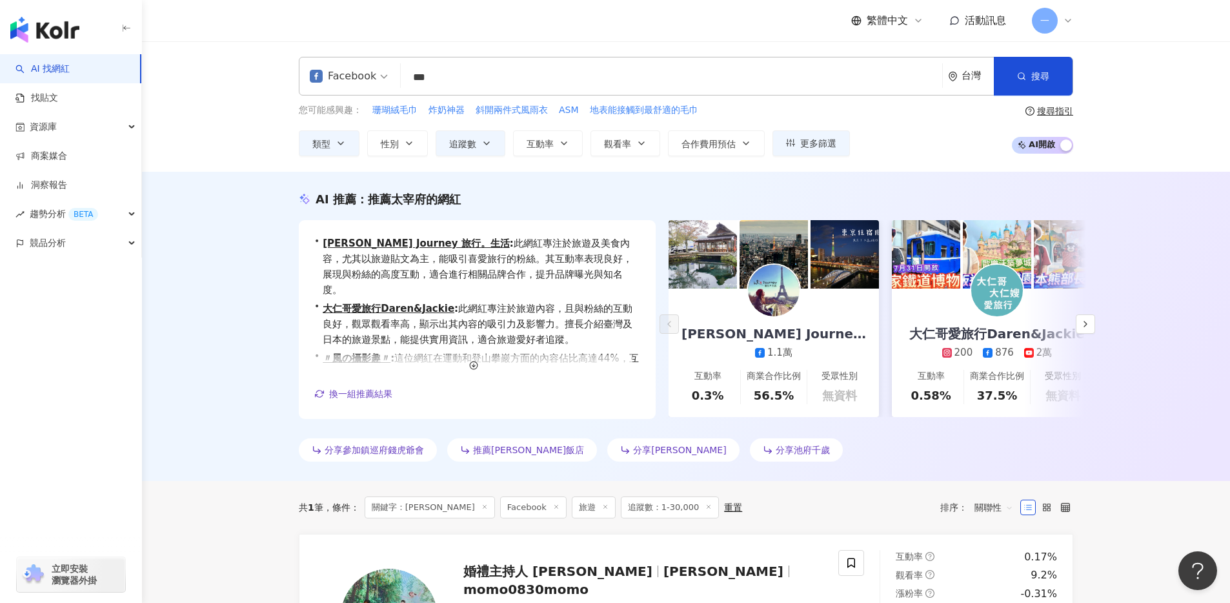
drag, startPoint x: 400, startPoint y: 76, endPoint x: 349, endPoint y: 74, distance: 51.6
click at [349, 74] on div "Facebook [PERSON_NAME] *** 台灣 搜尋" at bounding box center [686, 76] width 774 height 39
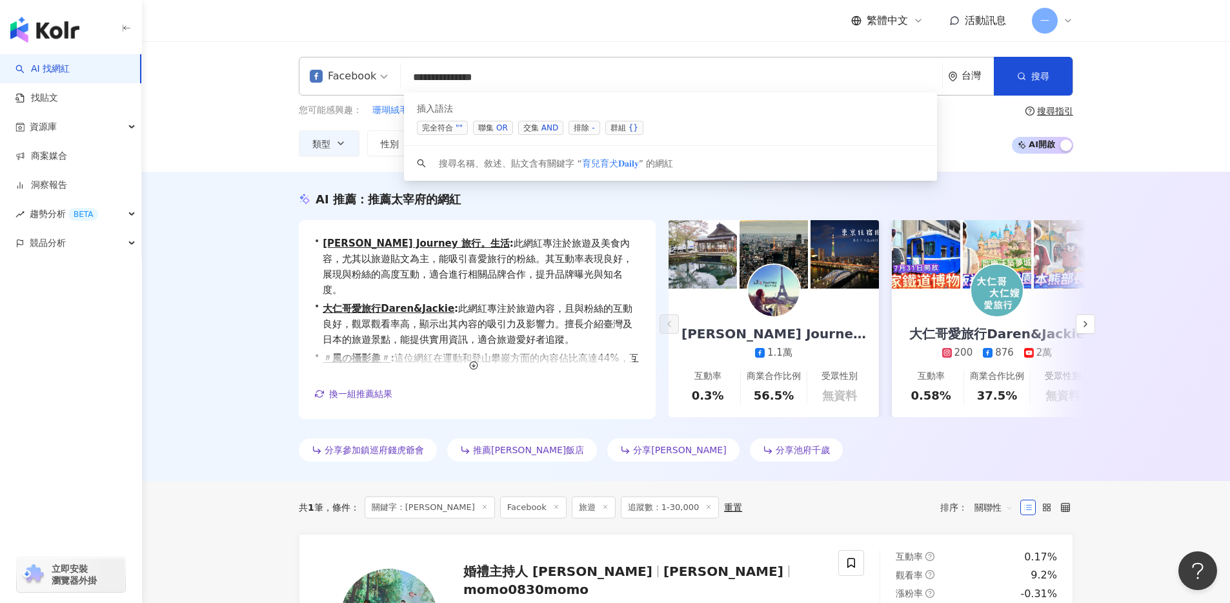
type input "**********"
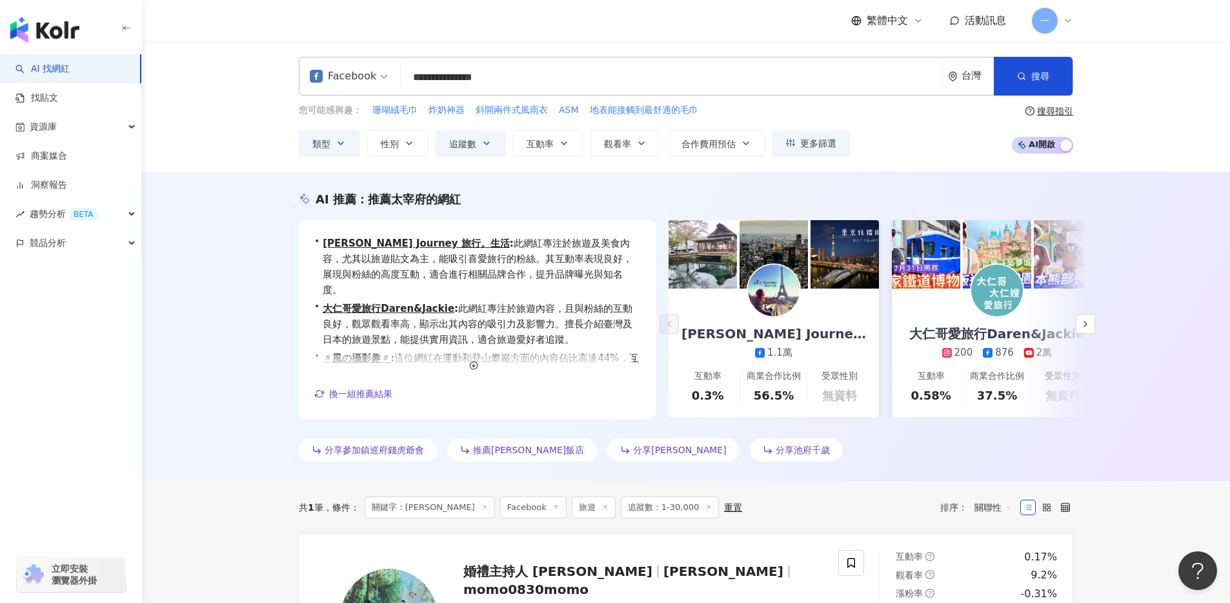
click at [218, 192] on div "AI 推薦 ： 推薦太宰府的網紅 • [PERSON_NAME] Journey 旅行。生活 : 此網紅專注於旅遊及美食內容，尤其以旅遊貼文為主，能吸引喜愛旅…" at bounding box center [686, 326] width 1088 height 309
click at [494, 144] on button "追蹤數" at bounding box center [471, 143] width 70 height 26
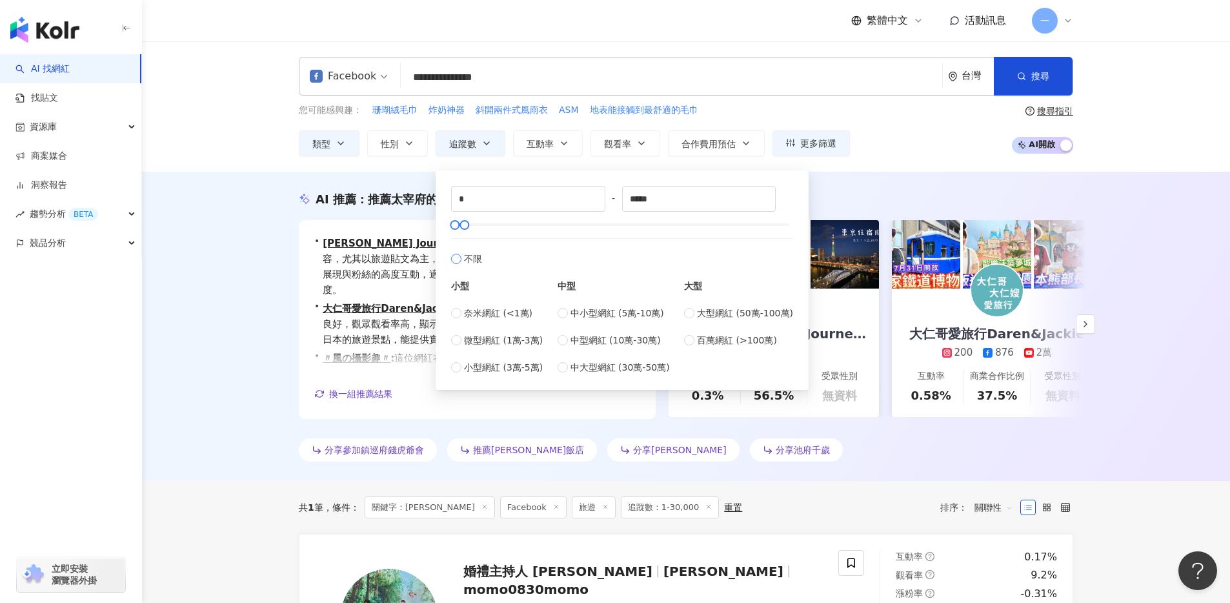
type input "*******"
click at [514, 81] on input "**********" at bounding box center [671, 77] width 531 height 25
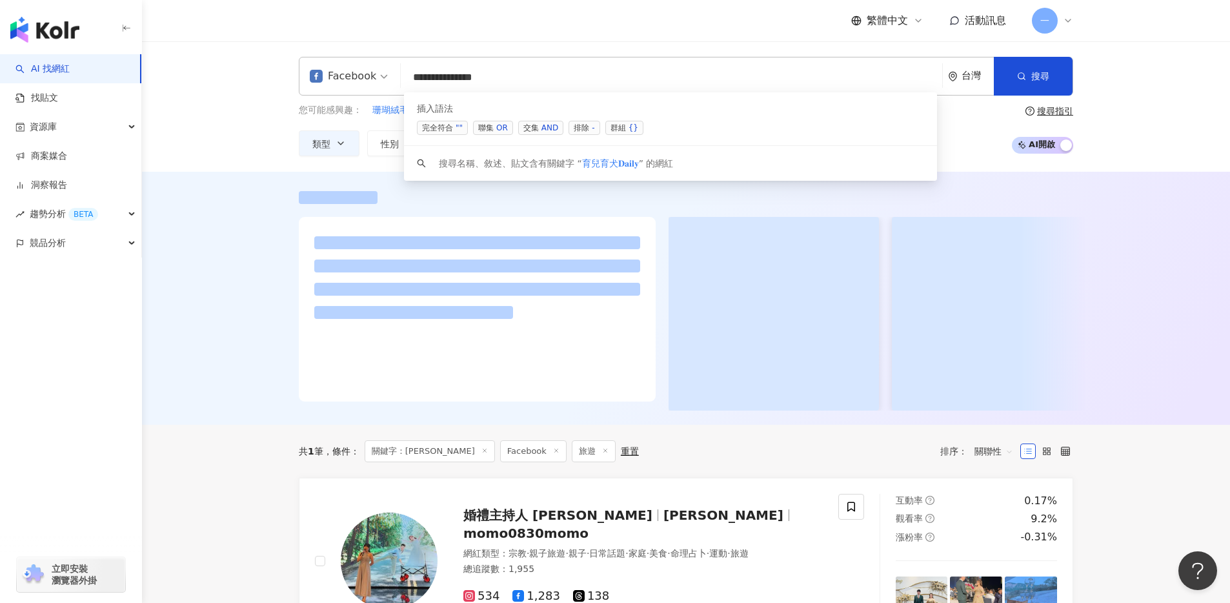
click at [361, 71] on div "Facebook" at bounding box center [343, 76] width 66 height 21
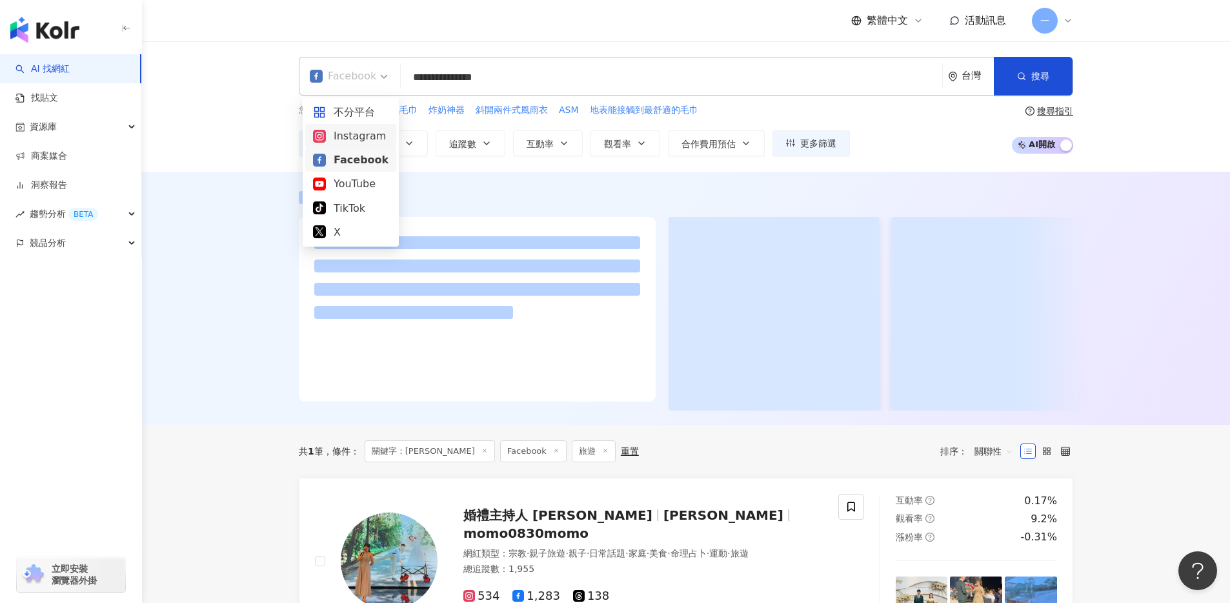
click at [356, 145] on div "Instagram" at bounding box center [350, 136] width 91 height 24
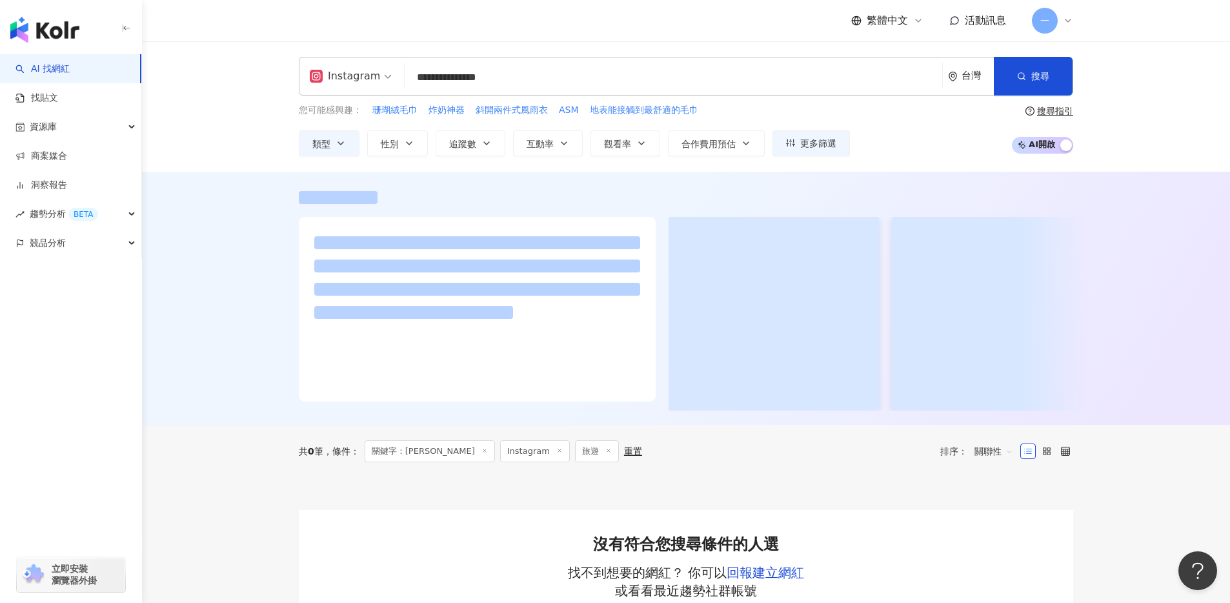
click at [508, 83] on input "**********" at bounding box center [673, 77] width 527 height 25
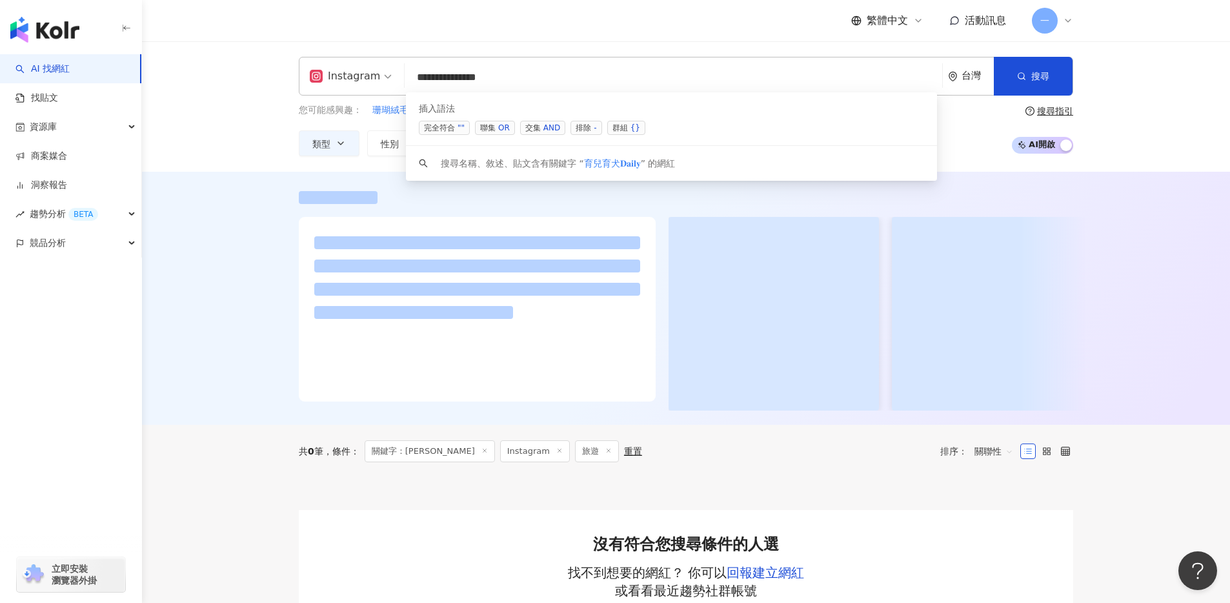
click at [361, 79] on div "Instagram" at bounding box center [345, 76] width 70 height 21
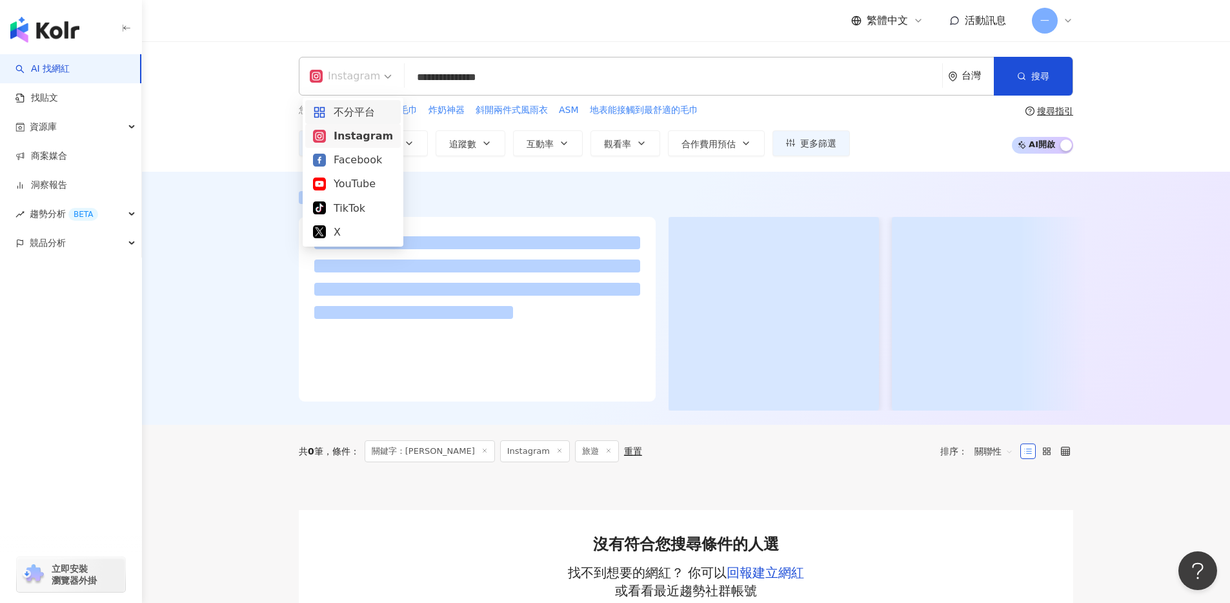
click at [361, 110] on div "不分平台" at bounding box center [353, 112] width 80 height 16
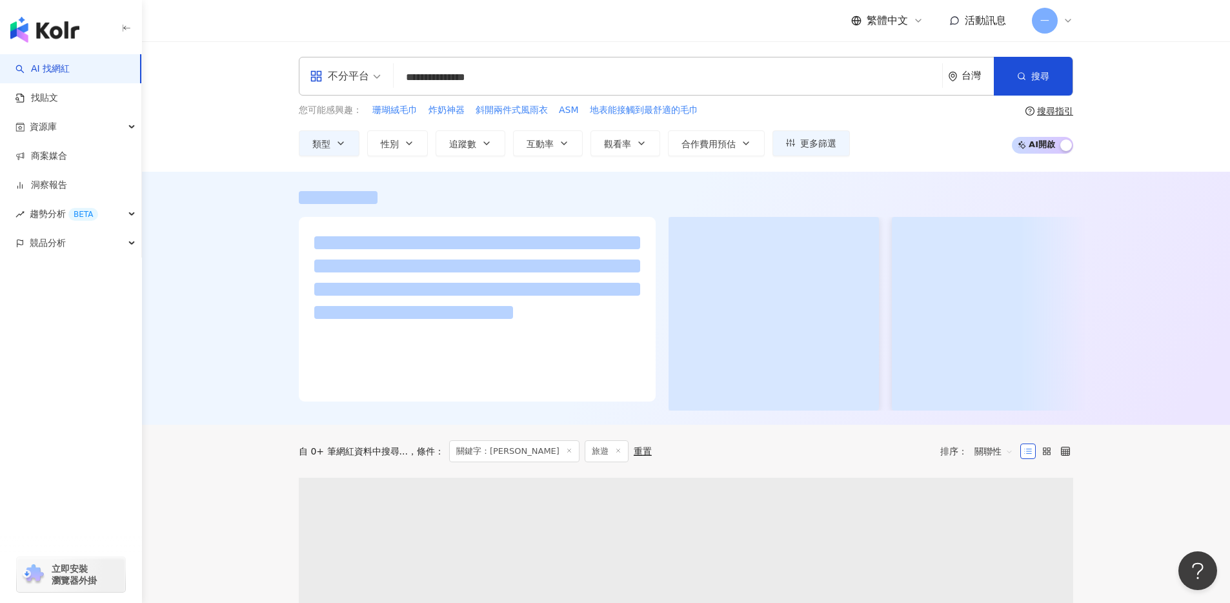
click at [528, 84] on input "**********" at bounding box center [668, 77] width 538 height 25
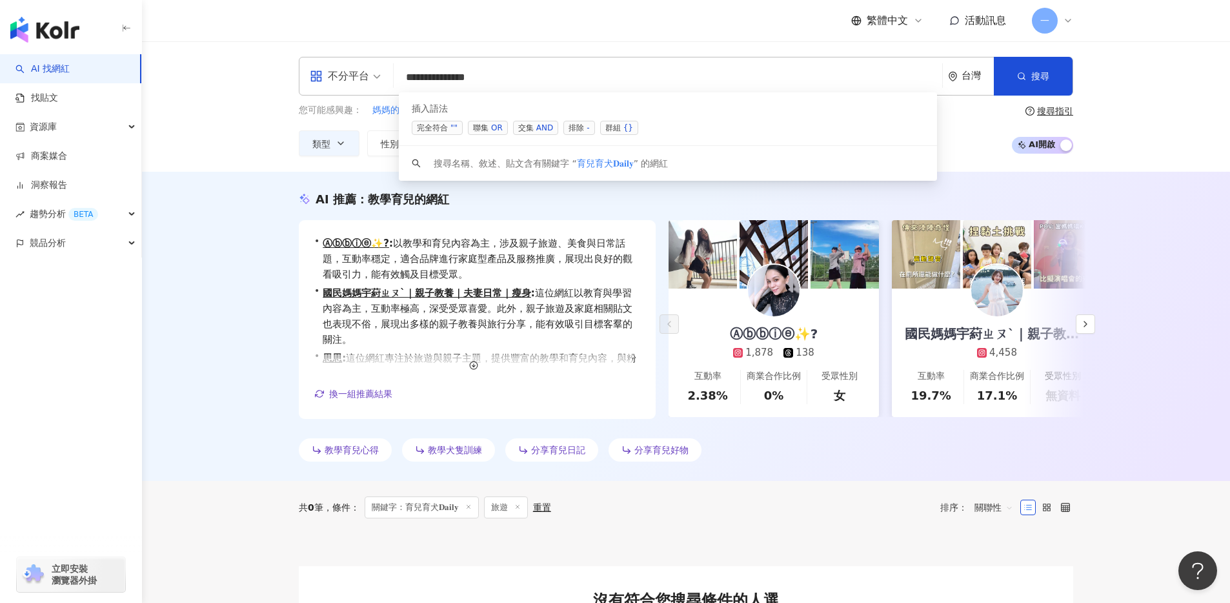
scroll to position [1, 0]
drag, startPoint x: 507, startPoint y: 82, endPoint x: 335, endPoint y: 84, distance: 171.7
click at [335, 84] on div "**********" at bounding box center [686, 76] width 774 height 39
paste input "search"
type input "***"
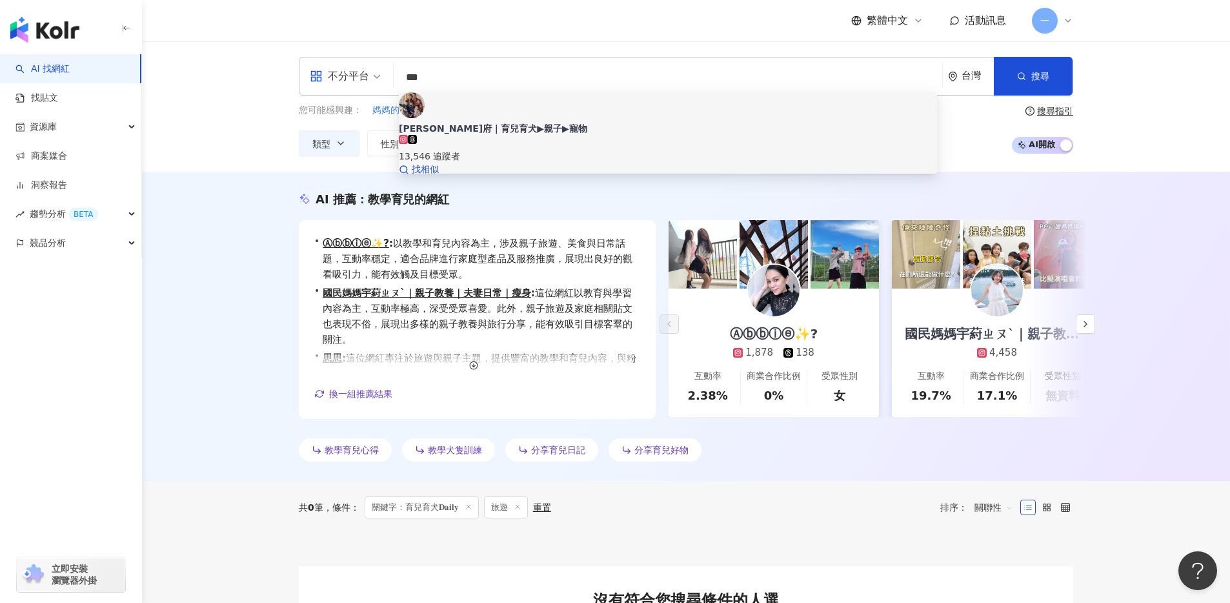
click at [563, 122] on div "陳林府｜育兒育犬▶親子▶寵物" at bounding box center [668, 128] width 538 height 13
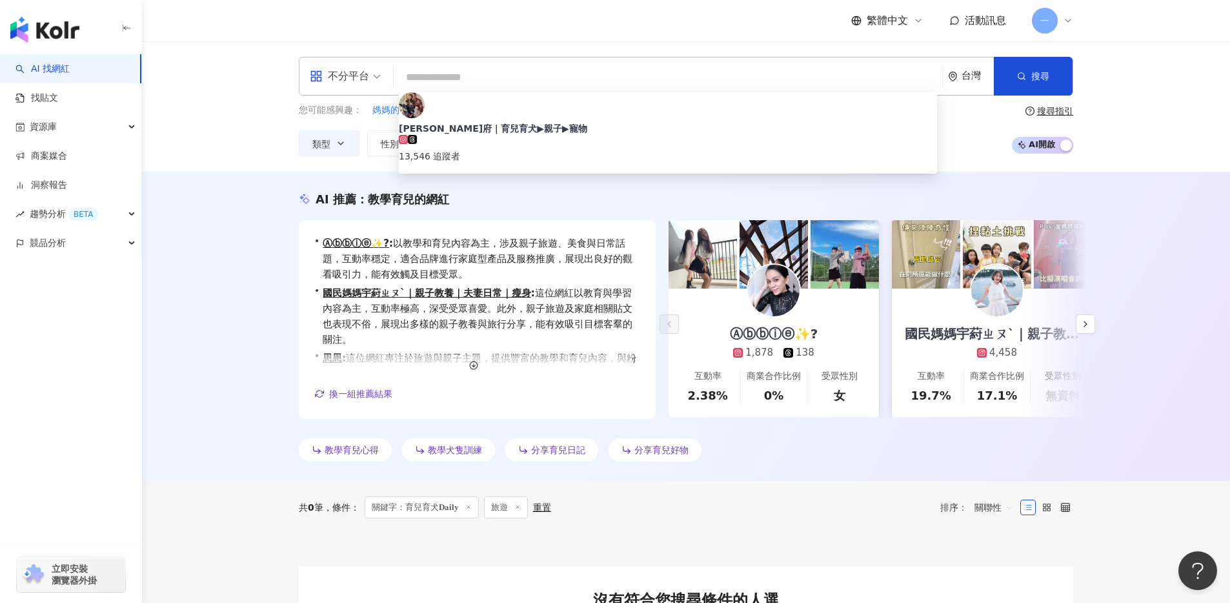
scroll to position [0, 0]
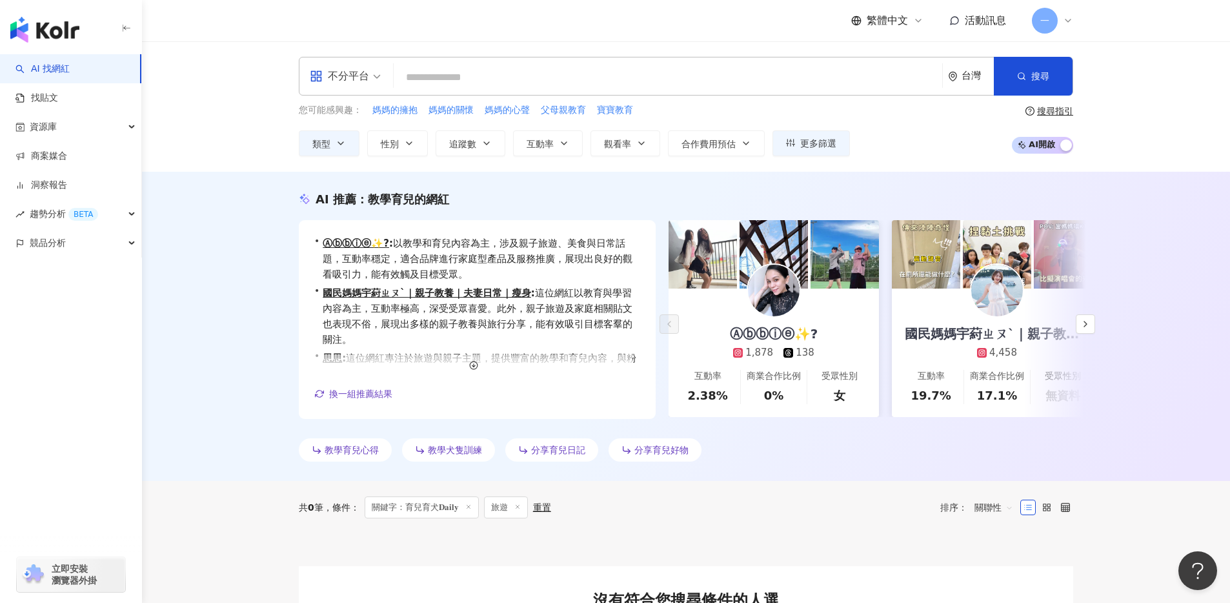
click at [453, 81] on input "search" at bounding box center [668, 77] width 538 height 25
paste input "*******"
type input "*******"
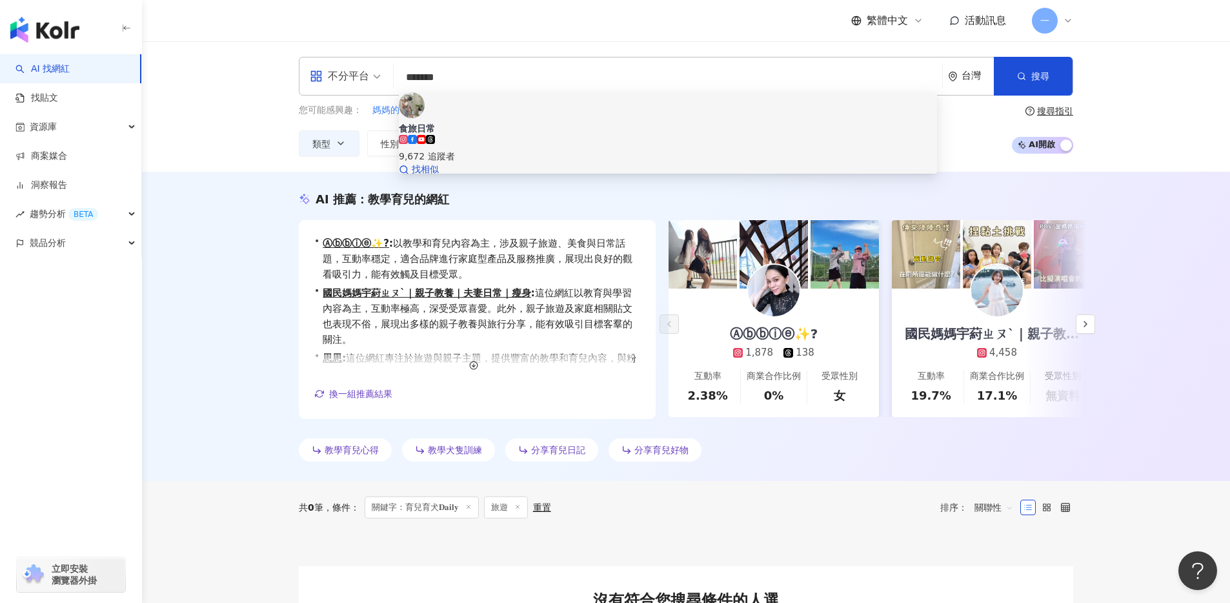
click at [540, 122] on span "食旅日常" at bounding box center [668, 128] width 538 height 13
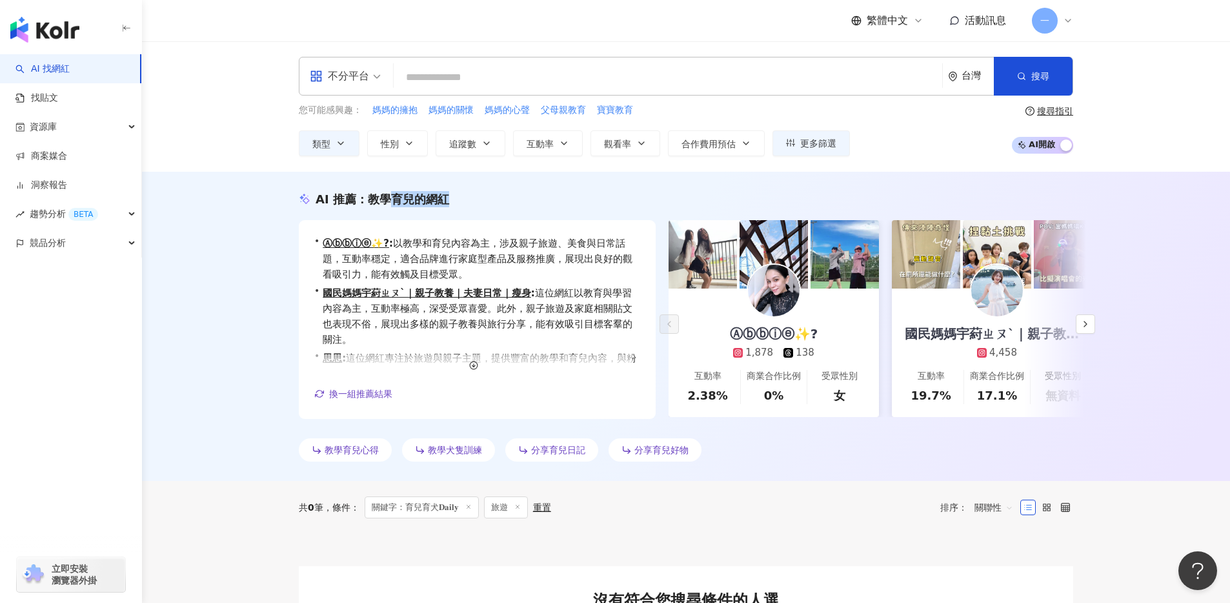
drag, startPoint x: 453, startPoint y: 202, endPoint x: 385, endPoint y: 192, distance: 69.1
click at [385, 192] on div "AI 推薦 ： 教學育兒的網紅" at bounding box center [686, 199] width 774 height 16
click at [455, 200] on div "AI 推薦 ： 教學育兒的網紅" at bounding box center [686, 199] width 774 height 16
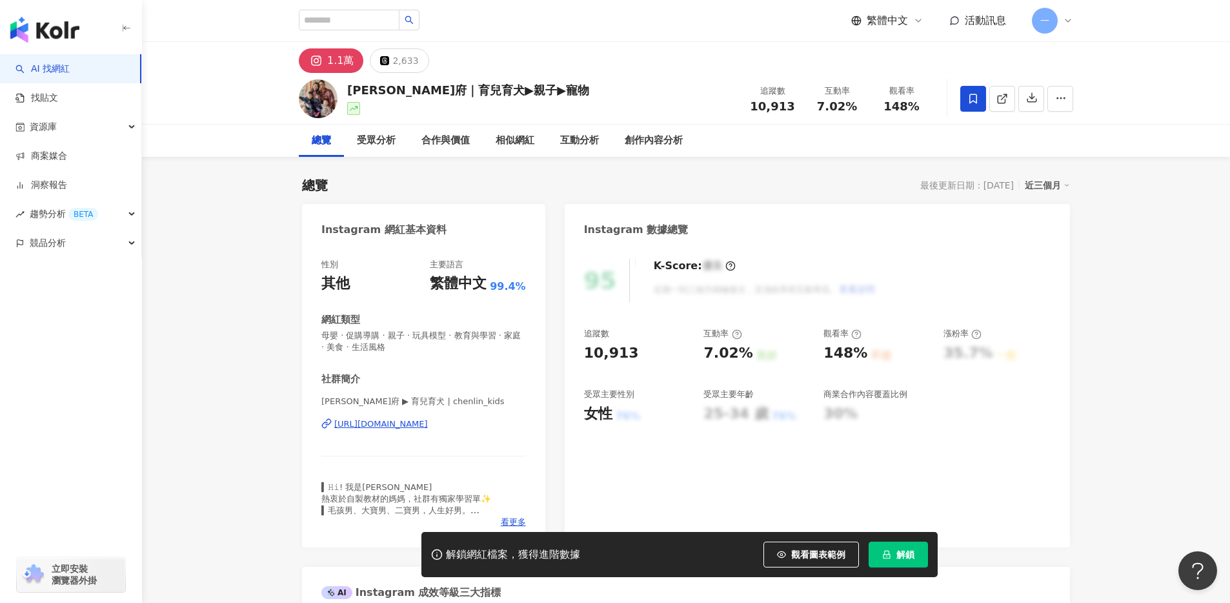
click at [978, 103] on icon at bounding box center [973, 99] width 12 height 12
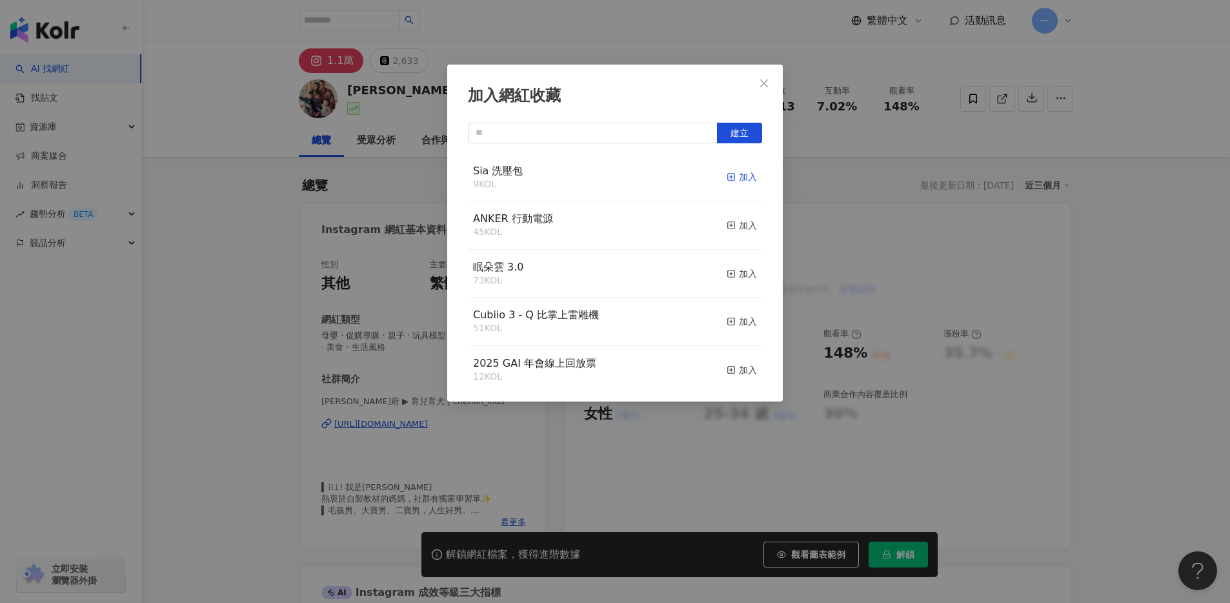
click at [727, 176] on icon "button" at bounding box center [731, 176] width 9 height 9
click at [770, 85] on span "Close" at bounding box center [764, 83] width 26 height 10
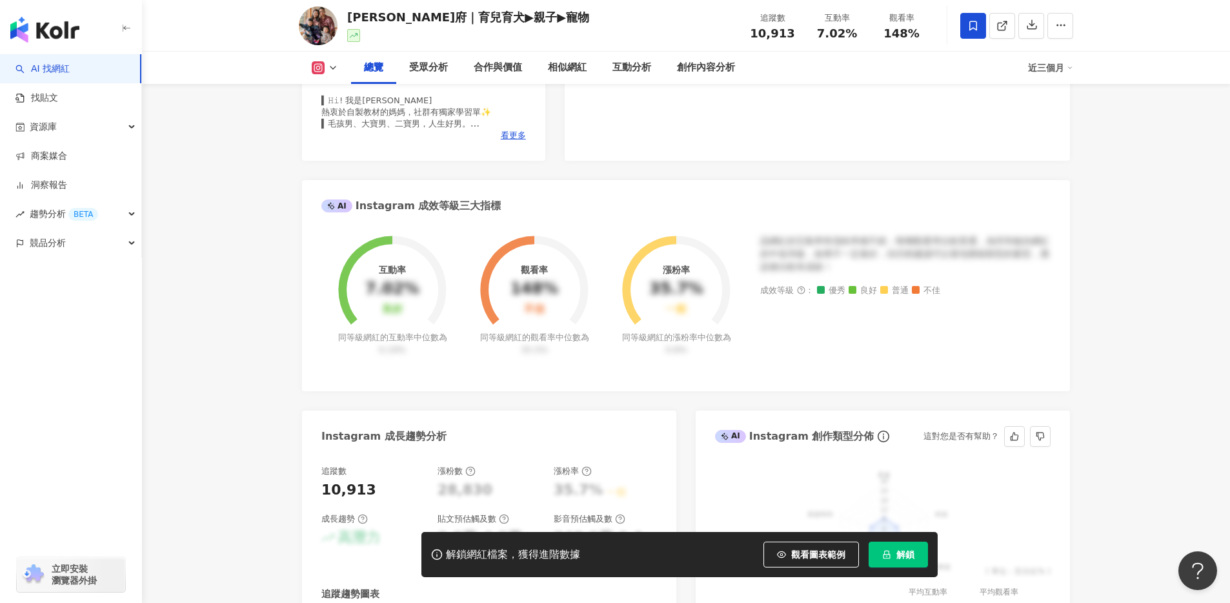
scroll to position [57, 0]
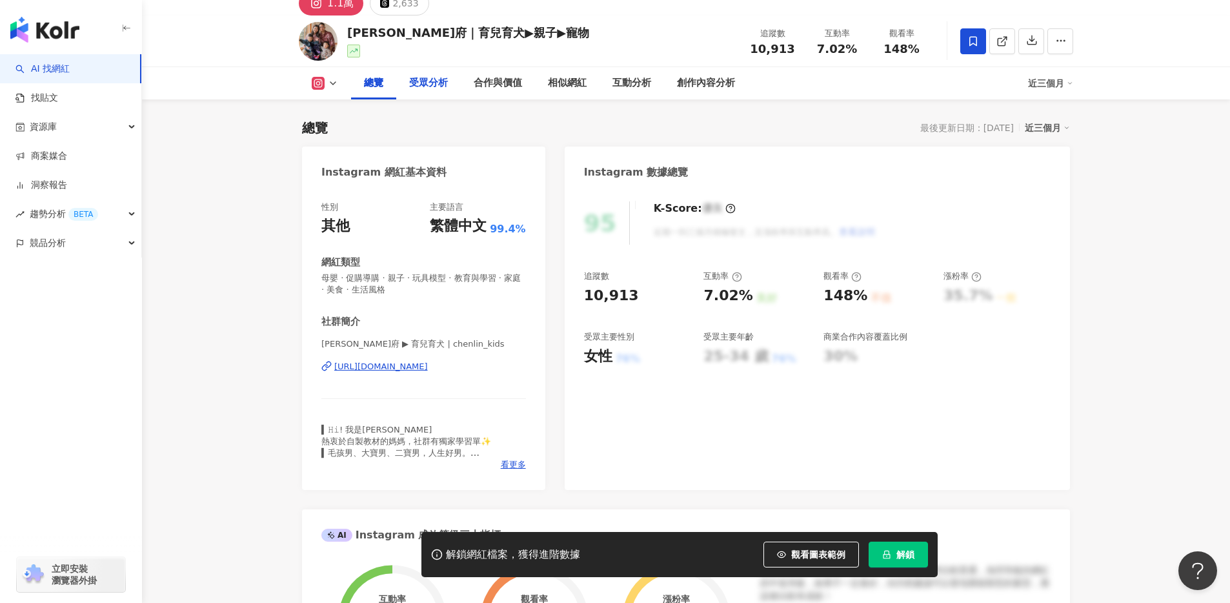
click at [428, 92] on div "受眾分析" at bounding box center [428, 83] width 65 height 32
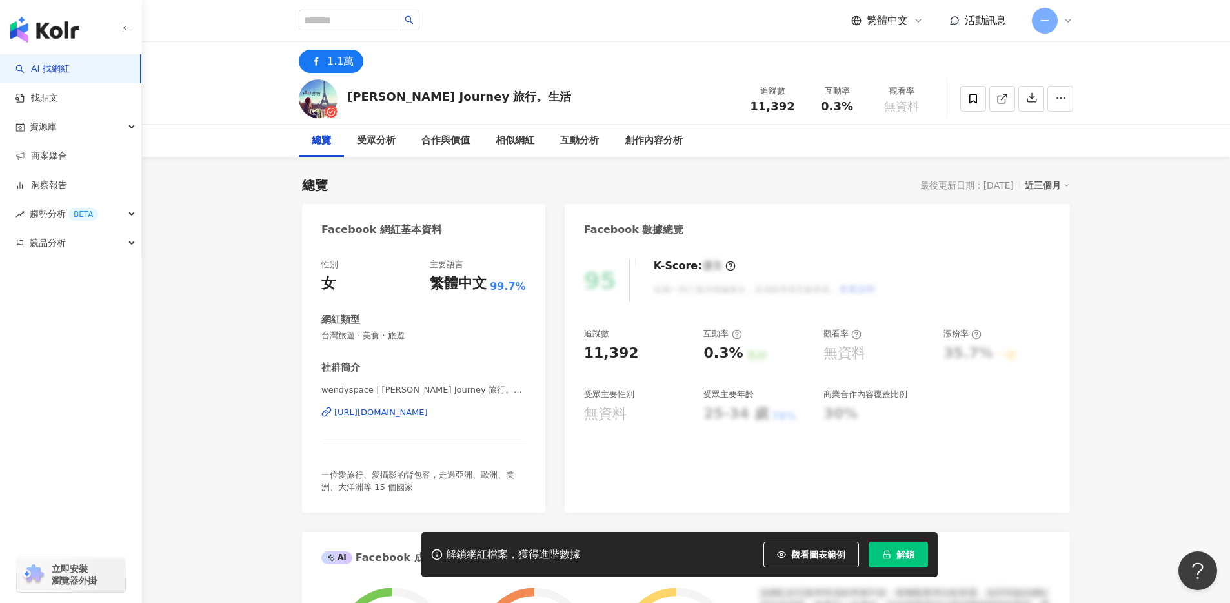
drag, startPoint x: 879, startPoint y: 110, endPoint x: 871, endPoint y: 108, distance: 7.9
click at [879, 110] on div "無資料" at bounding box center [901, 106] width 49 height 13
click at [846, 106] on span "0.3%" at bounding box center [837, 106] width 32 height 13
click at [894, 106] on span "無資料" at bounding box center [901, 106] width 35 height 13
click at [383, 137] on div "受眾分析" at bounding box center [376, 140] width 39 height 15
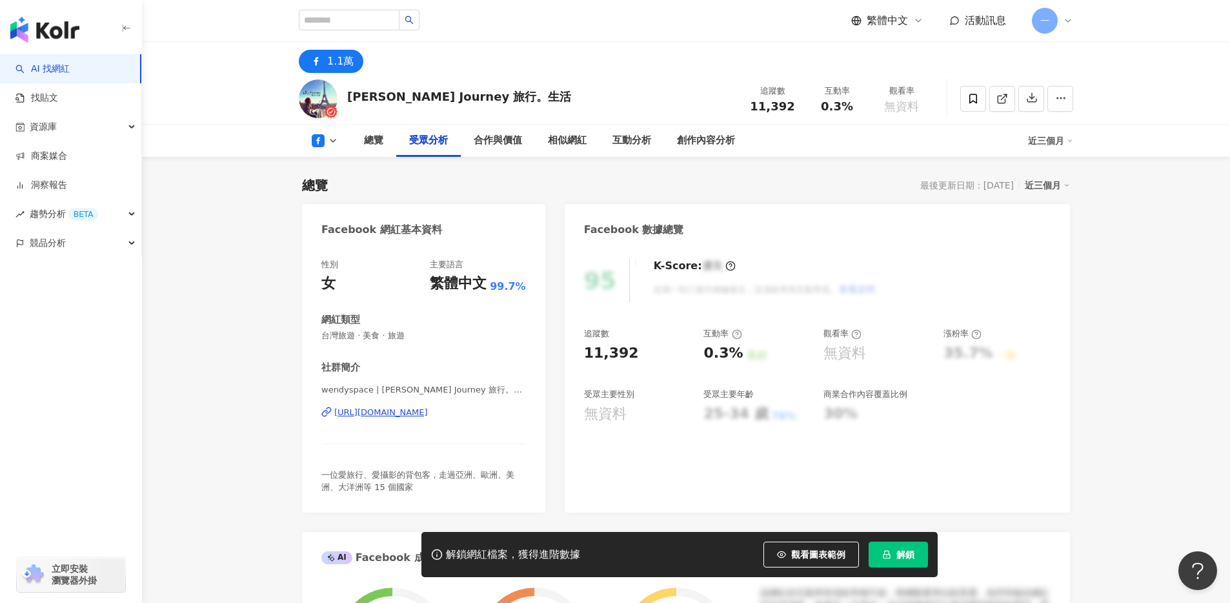
scroll to position [1079, 0]
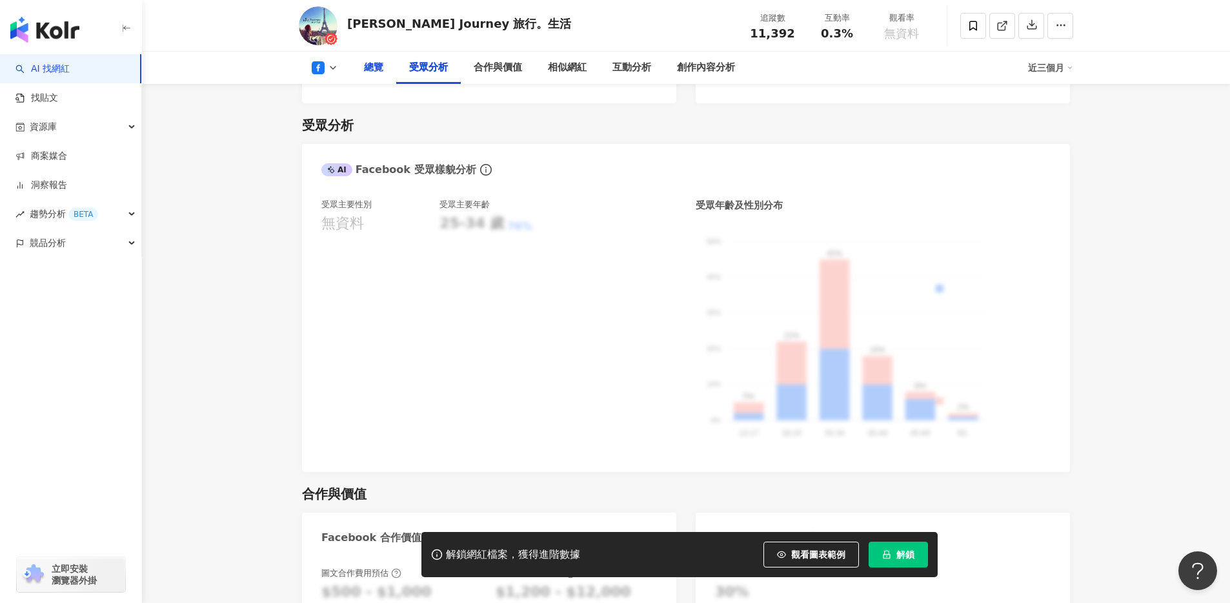
click at [370, 77] on div "總覽" at bounding box center [373, 68] width 45 height 32
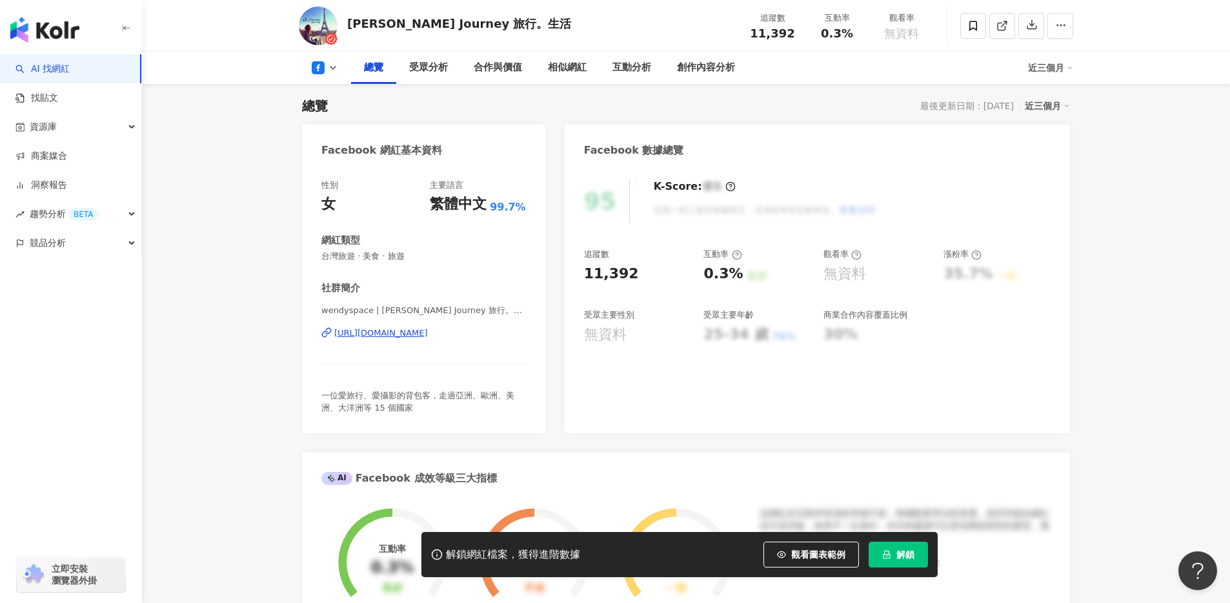
click at [428, 332] on div "https://www.facebook.com/235982813410574" at bounding box center [381, 333] width 94 height 12
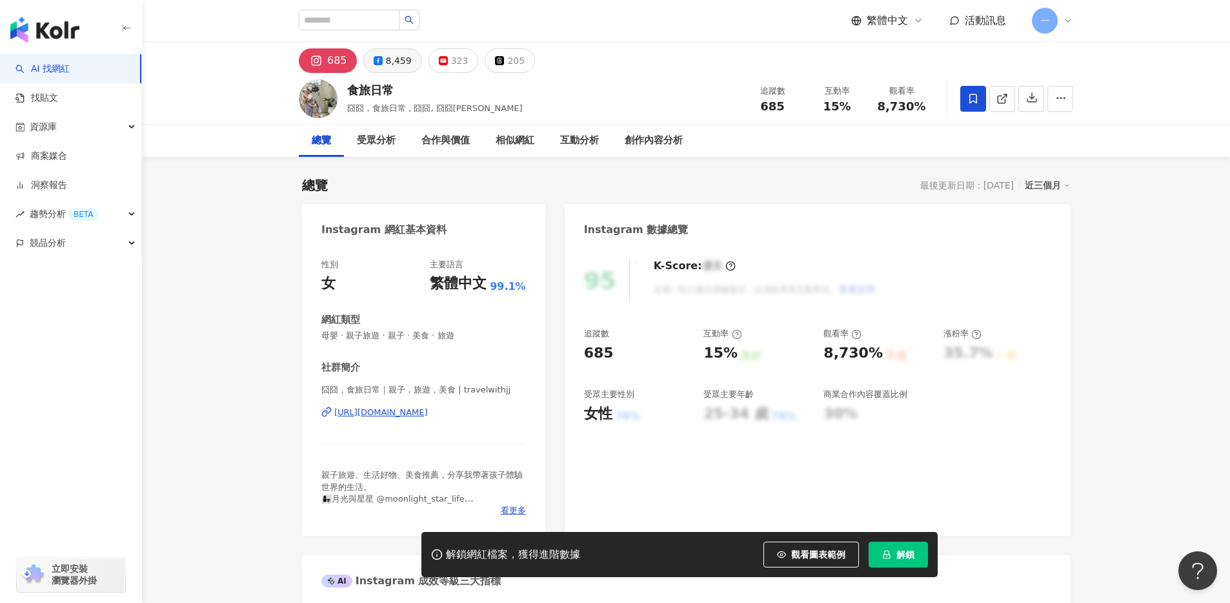
click at [387, 62] on div "8,459" at bounding box center [399, 61] width 26 height 18
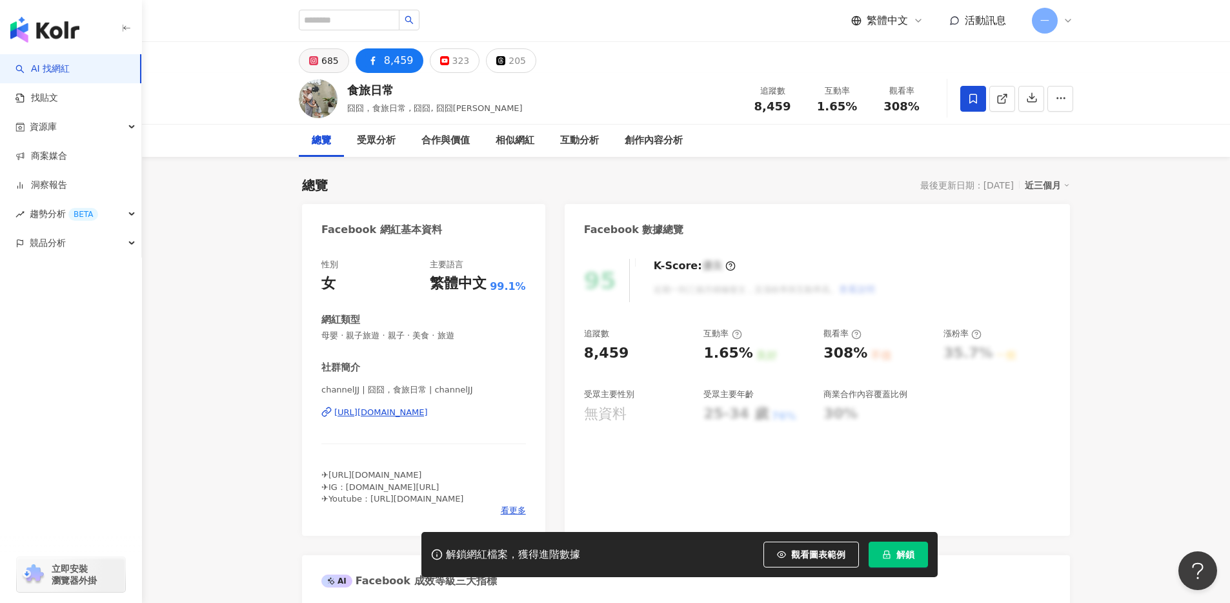
click at [314, 62] on icon at bounding box center [313, 60] width 5 height 5
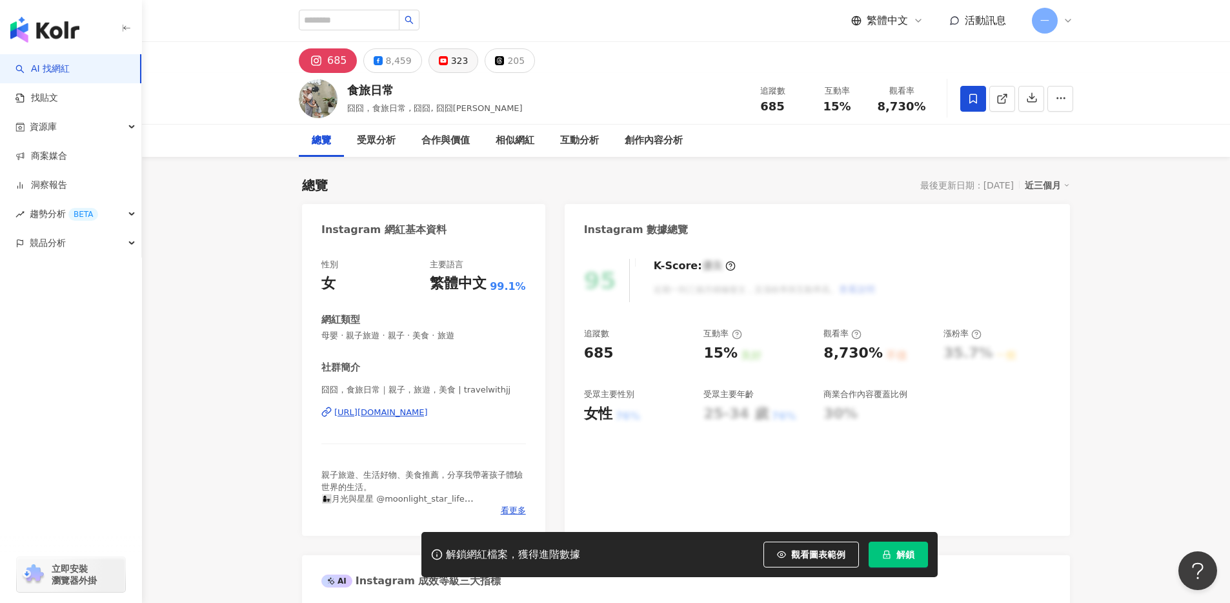
click at [451, 64] on div "323" at bounding box center [459, 61] width 17 height 18
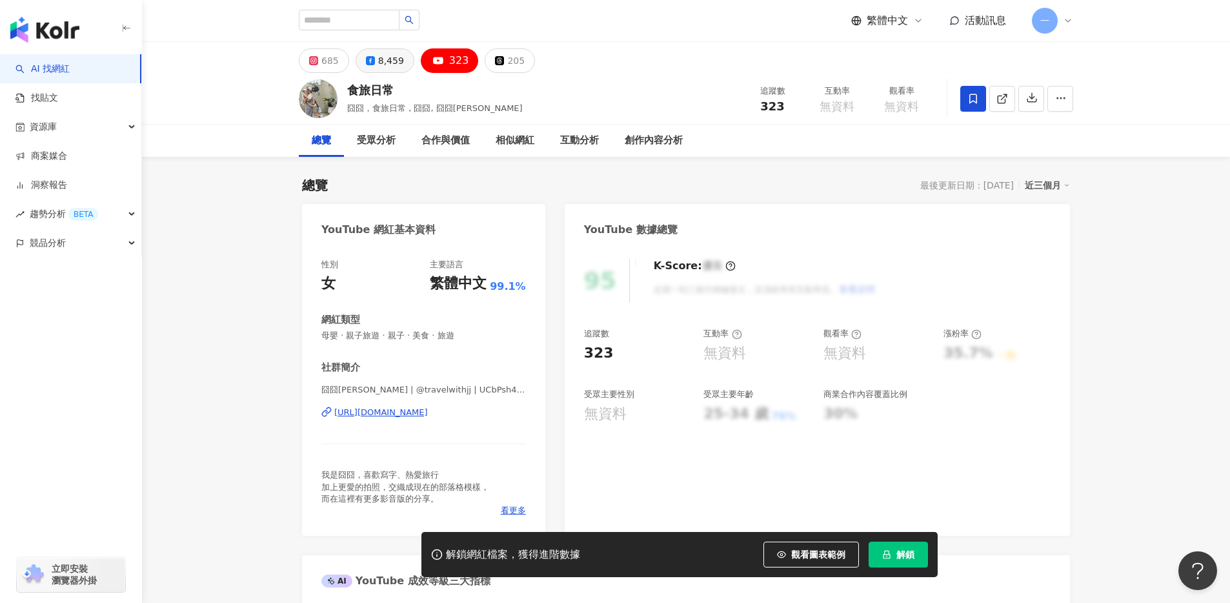
click at [495, 65] on icon at bounding box center [499, 60] width 9 height 9
click at [383, 66] on div "8,459" at bounding box center [391, 61] width 26 height 18
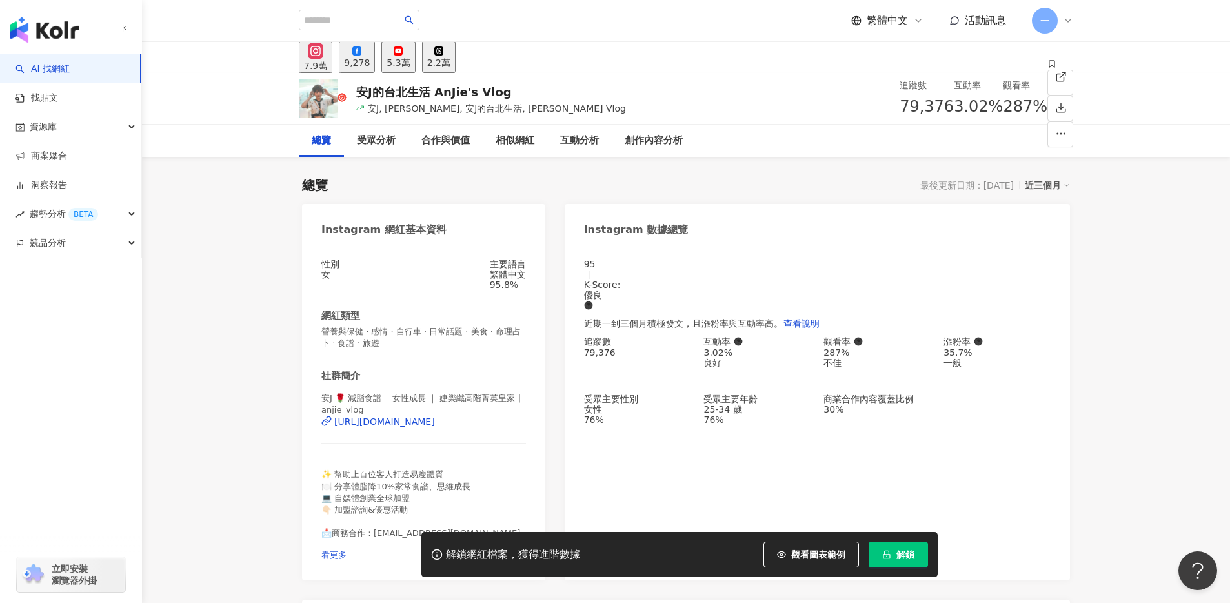
click at [370, 68] on div "9,278" at bounding box center [357, 62] width 26 height 10
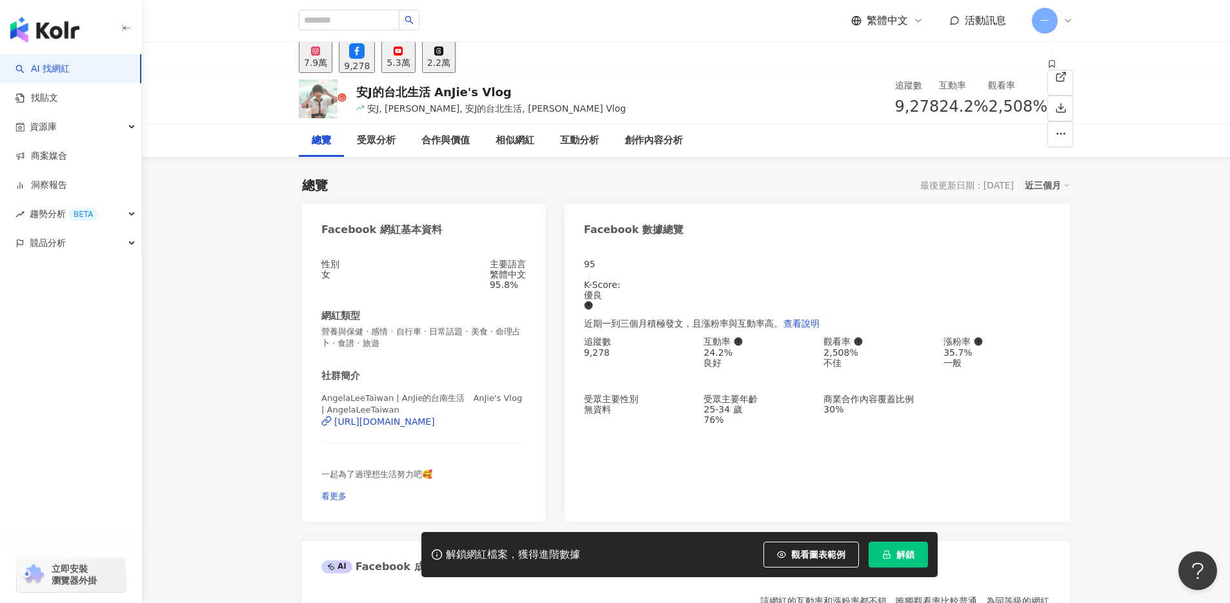
click at [319, 68] on button "7.9萬" at bounding box center [316, 57] width 34 height 32
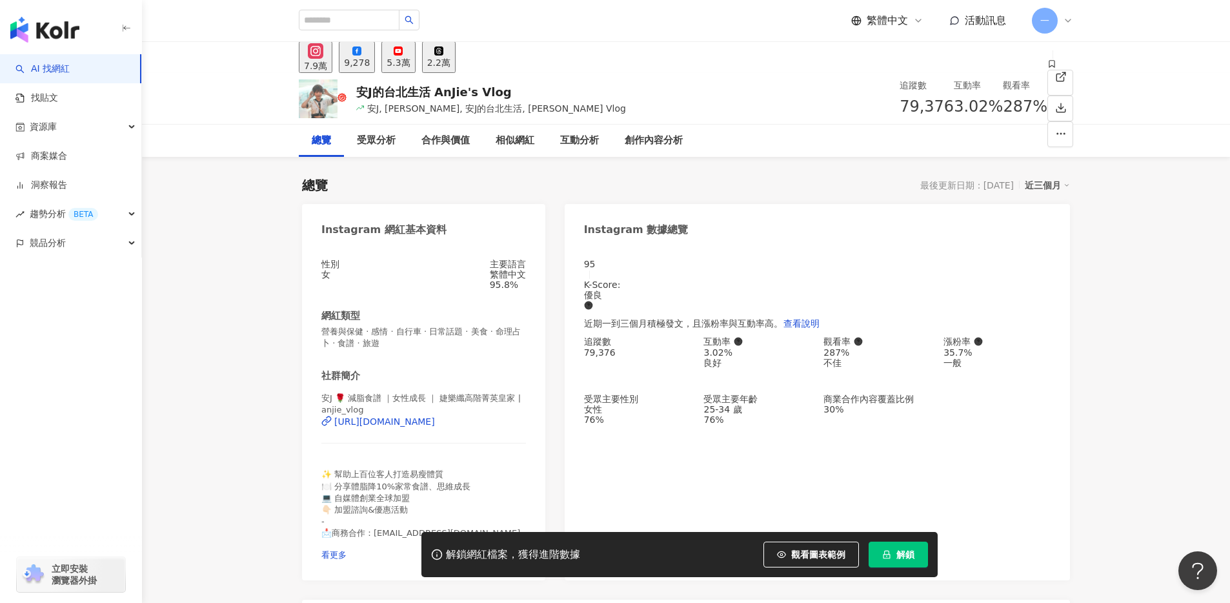
click at [361, 56] on icon at bounding box center [356, 50] width 9 height 9
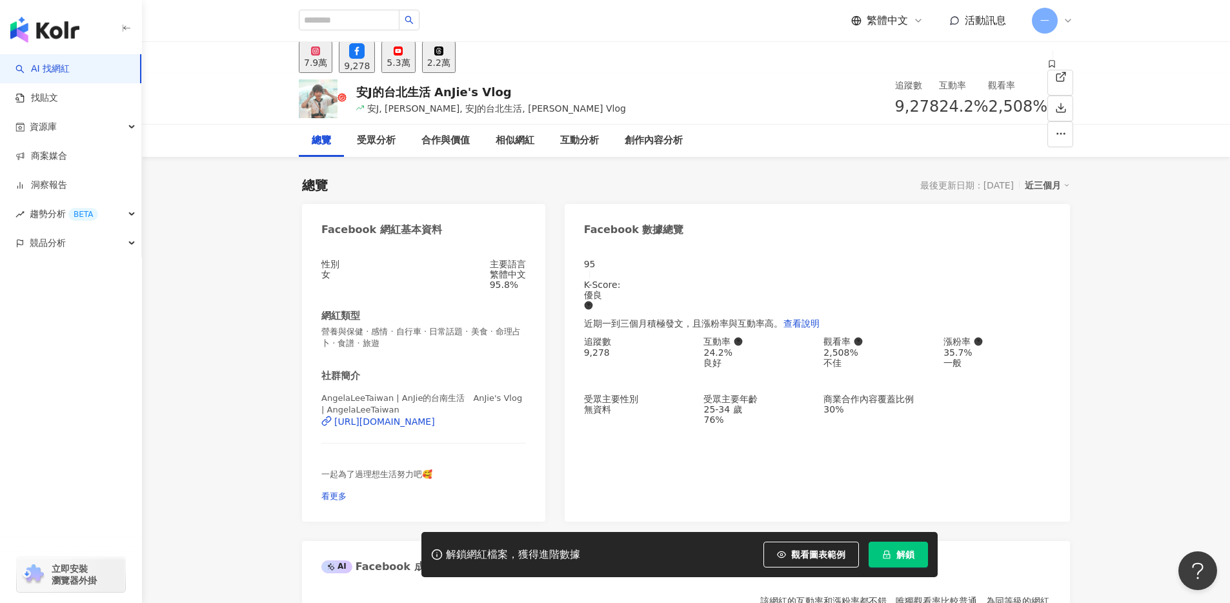
click at [327, 67] on div "7.9萬" at bounding box center [315, 62] width 23 height 10
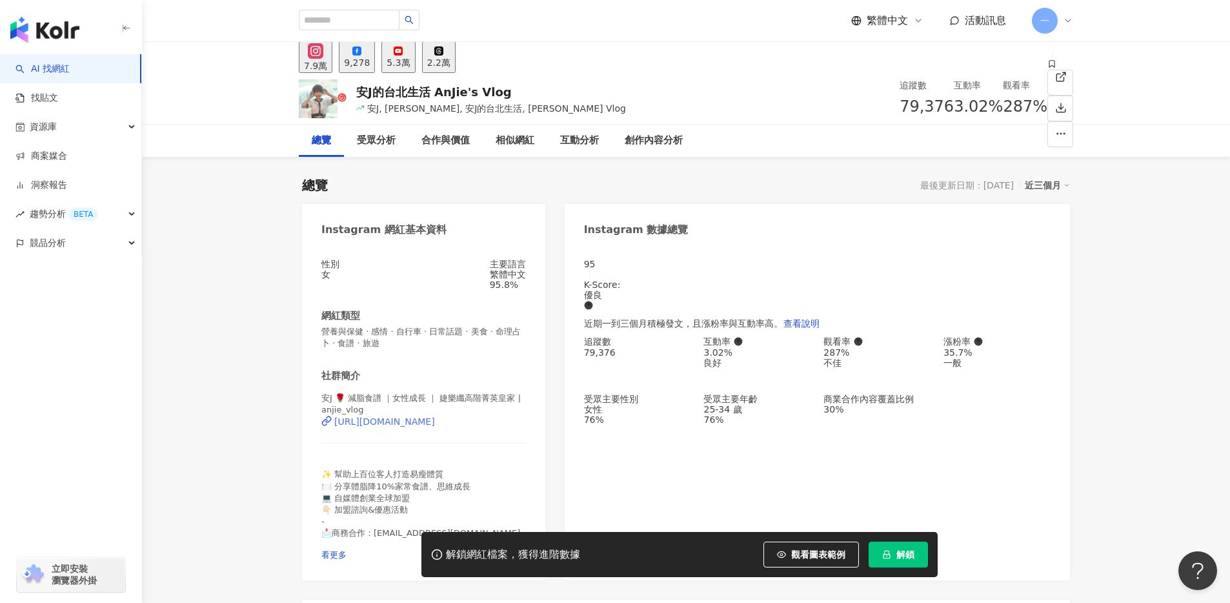
click at [427, 427] on div "https://www.instagram.com/anjie_vlog/" at bounding box center [384, 421] width 101 height 10
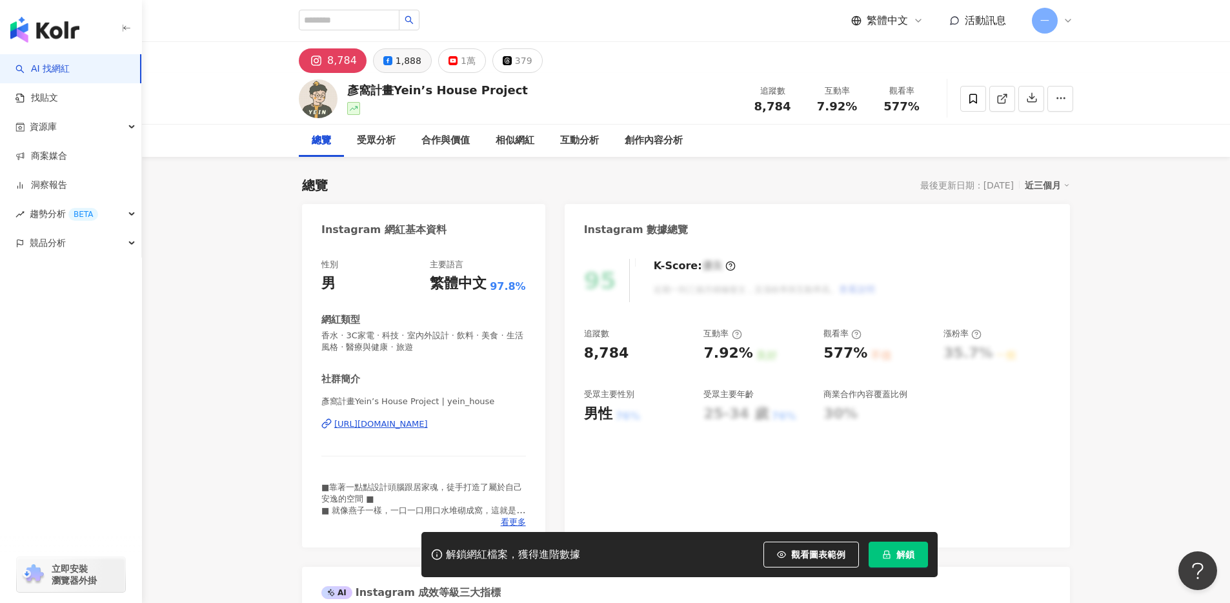
click at [399, 63] on div "1,888" at bounding box center [409, 61] width 26 height 18
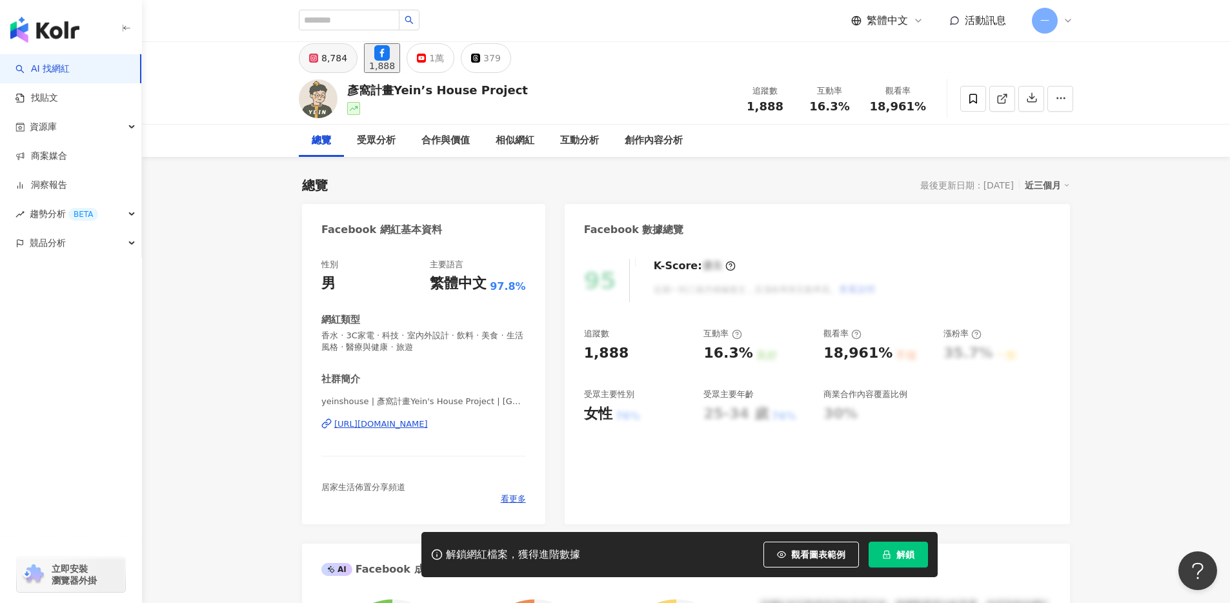
click at [332, 66] on div "8,784" at bounding box center [334, 58] width 26 height 18
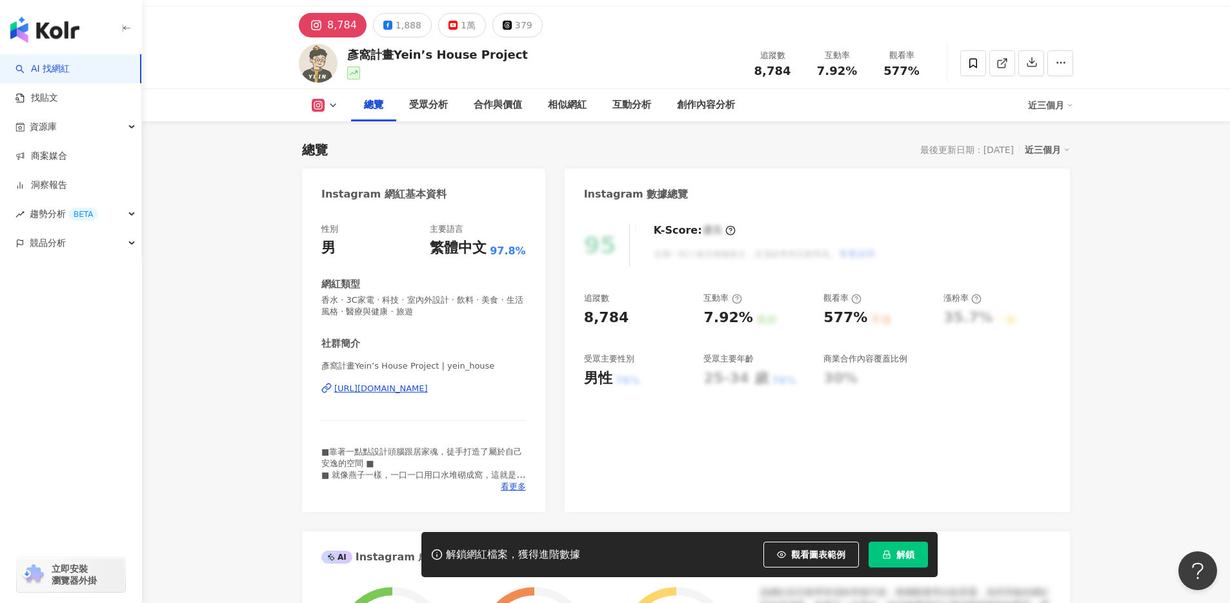
scroll to position [26, 0]
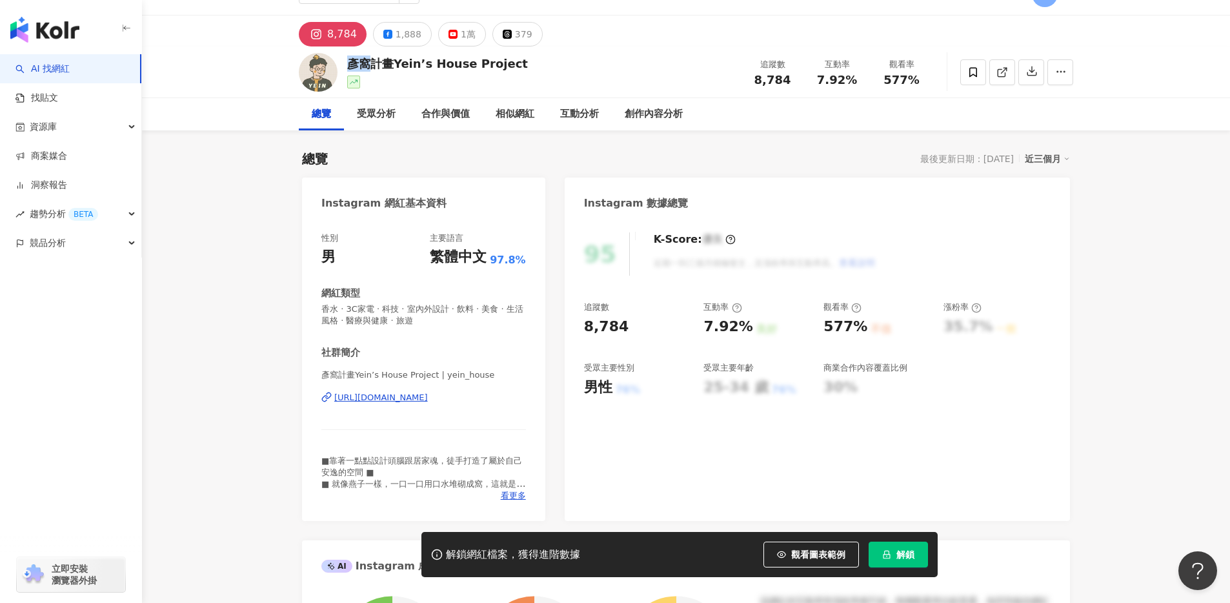
copy div "彥窩"
drag, startPoint x: 348, startPoint y: 62, endPoint x: 374, endPoint y: 61, distance: 25.8
click at [374, 61] on div "彥窩計畫Yein’s House Project" at bounding box center [437, 64] width 181 height 16
click at [412, 403] on div "彥窩計畫Yein’s House Project | yein_house https://www.instagram.com/yein_house/" at bounding box center [423, 407] width 205 height 76
click at [409, 398] on div "https://www.instagram.com/yein_house/" at bounding box center [381, 398] width 94 height 12
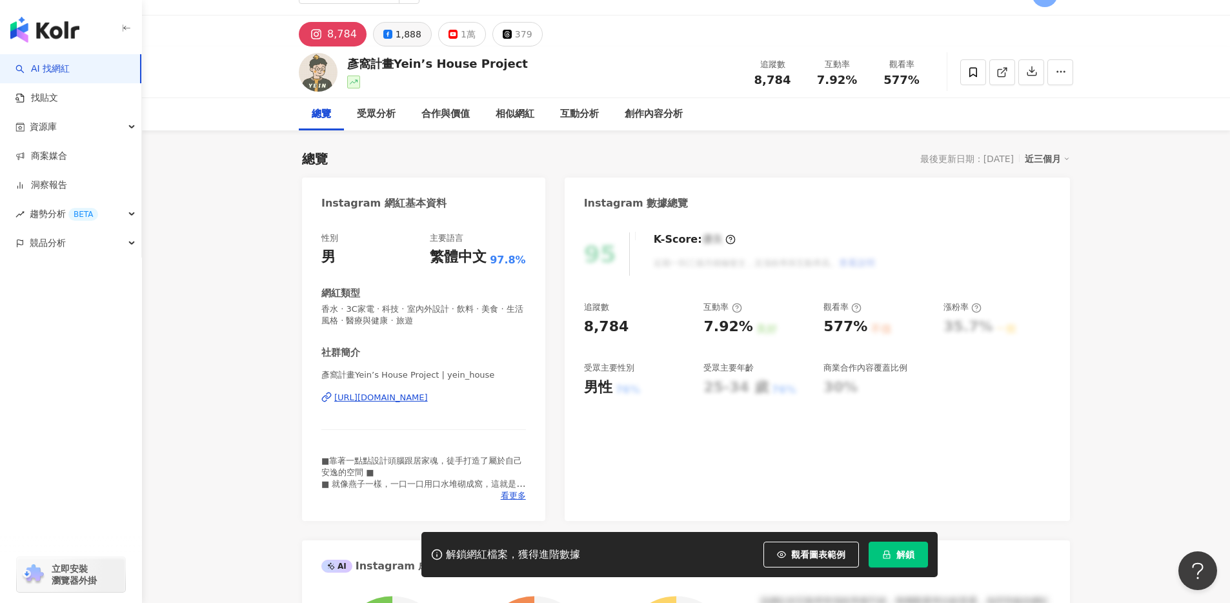
click at [383, 34] on icon at bounding box center [387, 34] width 9 height 9
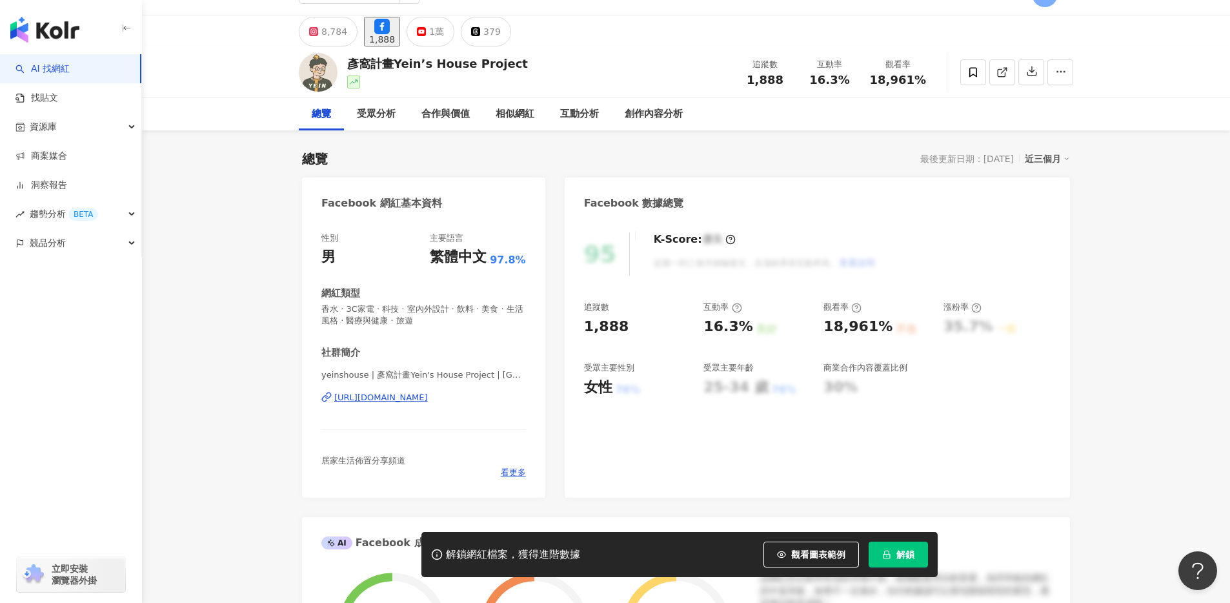
click at [407, 398] on div "https://www.facebook.com/100670945238949" at bounding box center [381, 398] width 94 height 12
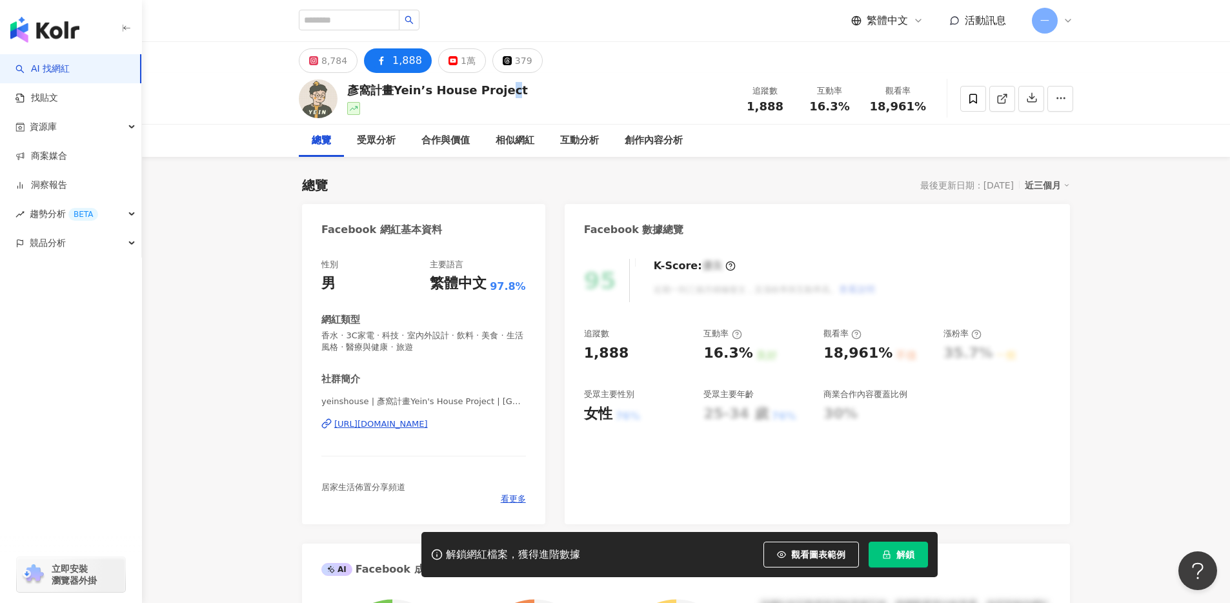
click at [507, 92] on div "彥窩計畫Yein’s House Project" at bounding box center [437, 90] width 181 height 16
copy div "彥窩計畫Yein’s House Project"
drag, startPoint x: 533, startPoint y: 93, endPoint x: 349, endPoint y: 95, distance: 184.6
click at [349, 95] on div "彥窩計畫Yein’s House Project 追蹤數 1,888 互動率 16.3% 觀看率 18,961%" at bounding box center [686, 98] width 826 height 51
click at [971, 103] on icon at bounding box center [973, 99] width 12 height 12
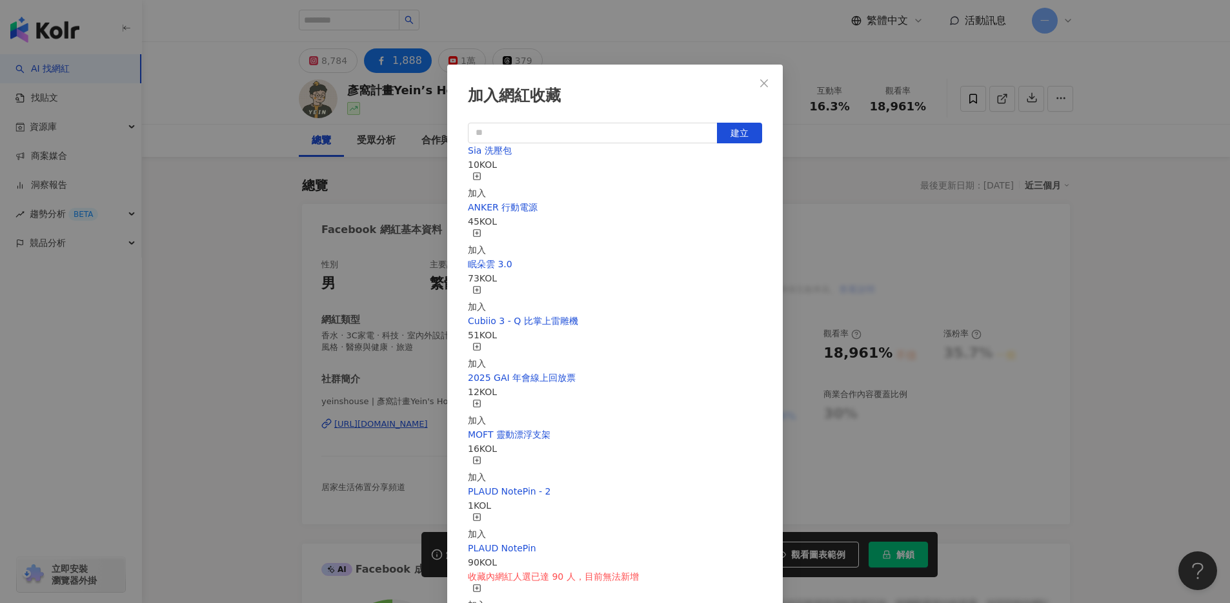
click at [481, 179] on rect "button" at bounding box center [477, 175] width 7 height 7
click at [765, 83] on icon "close" at bounding box center [764, 83] width 10 height 10
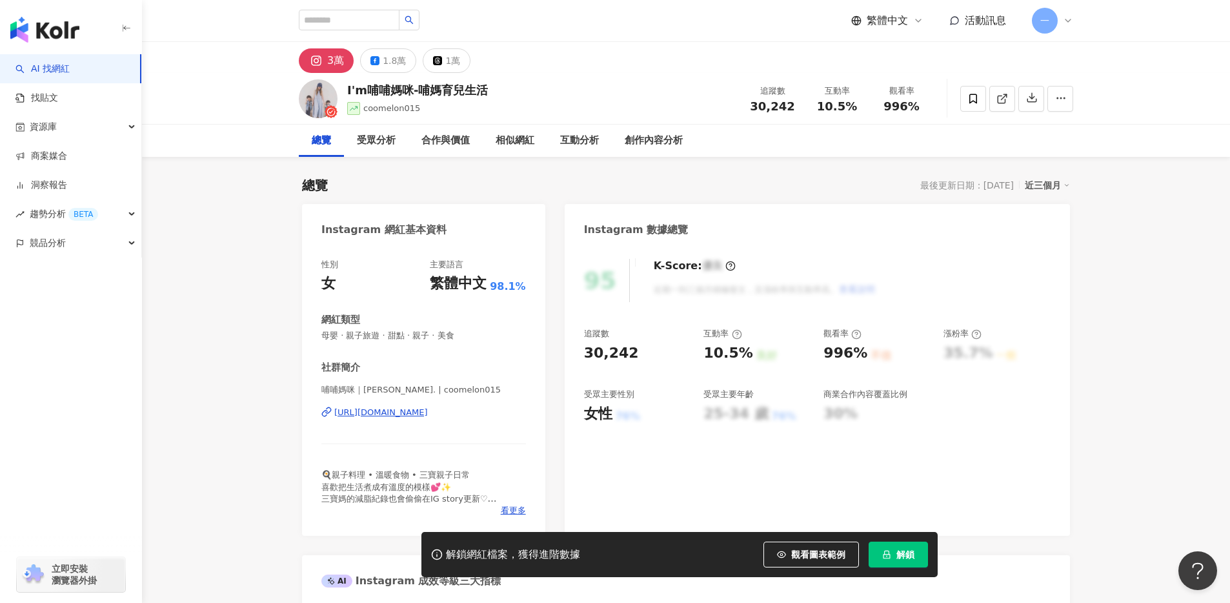
click at [425, 420] on div "哺哺媽咪｜[PERSON_NAME]. | coomelon015 [URL][DOMAIN_NAME]" at bounding box center [423, 422] width 205 height 76
click at [425, 412] on div "[URL][DOMAIN_NAME]" at bounding box center [381, 413] width 94 height 12
click at [392, 65] on div "1.8萬" at bounding box center [394, 61] width 23 height 18
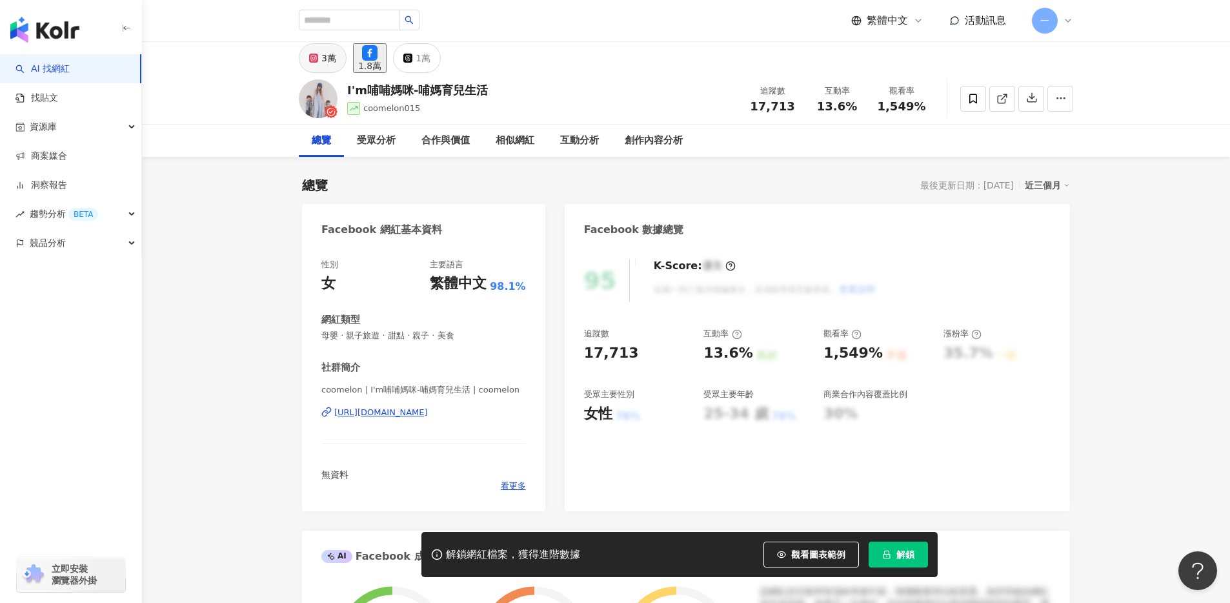
click at [329, 56] on div "3萬" at bounding box center [328, 58] width 15 height 18
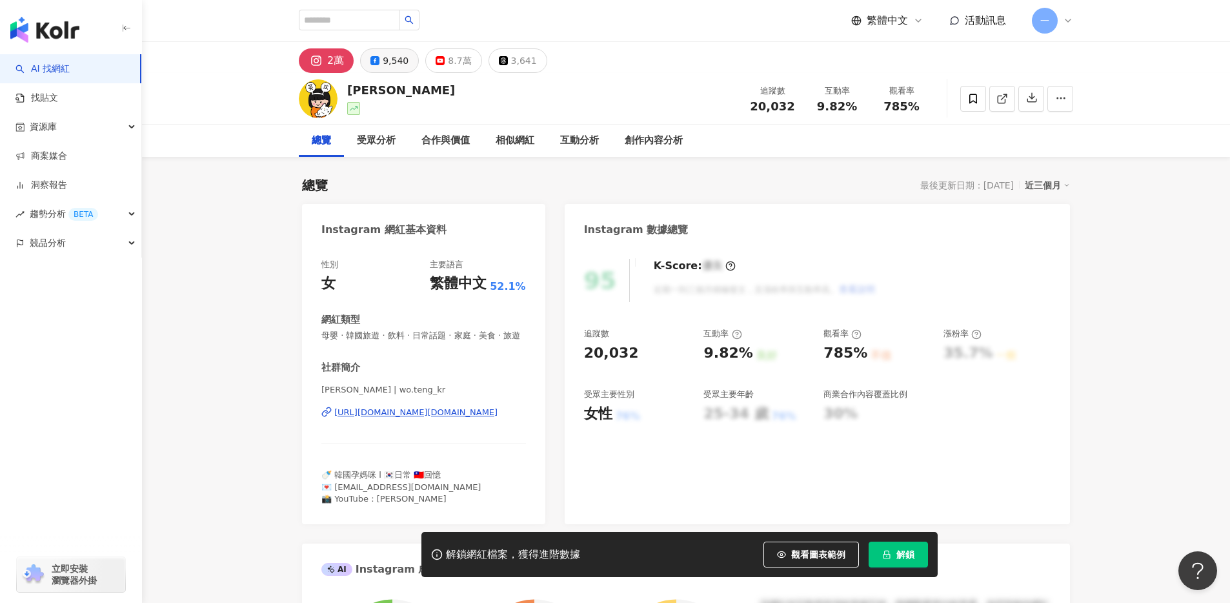
click at [396, 69] on div "9,540" at bounding box center [396, 61] width 26 height 18
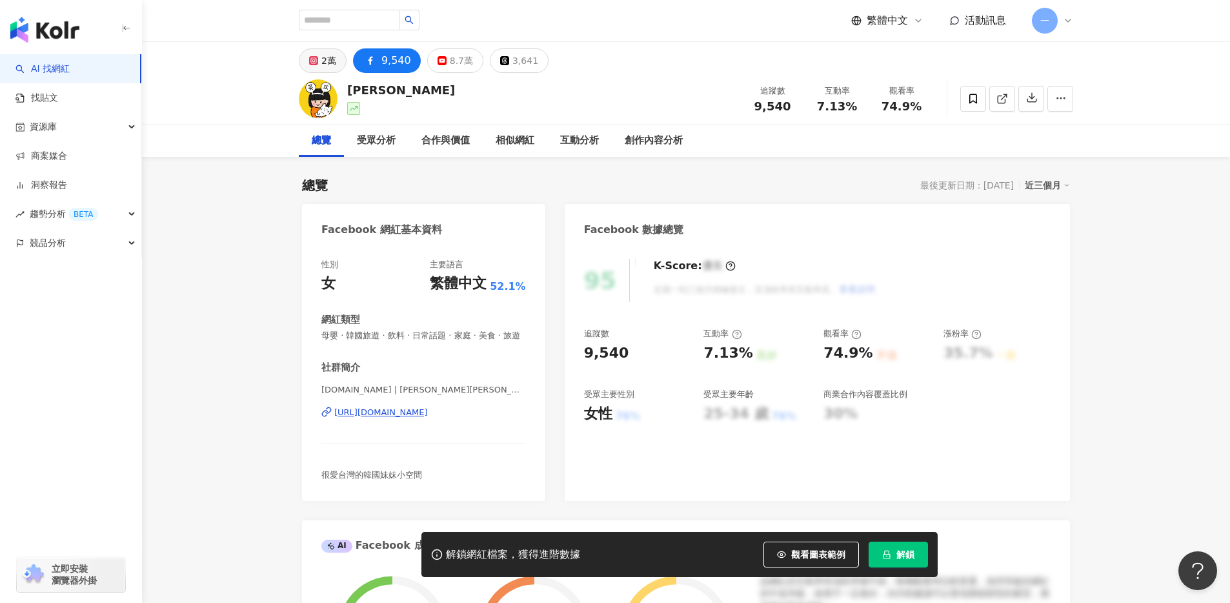
click at [321, 59] on div "2萬" at bounding box center [328, 61] width 15 height 18
click at [329, 66] on div "2萬" at bounding box center [328, 61] width 15 height 18
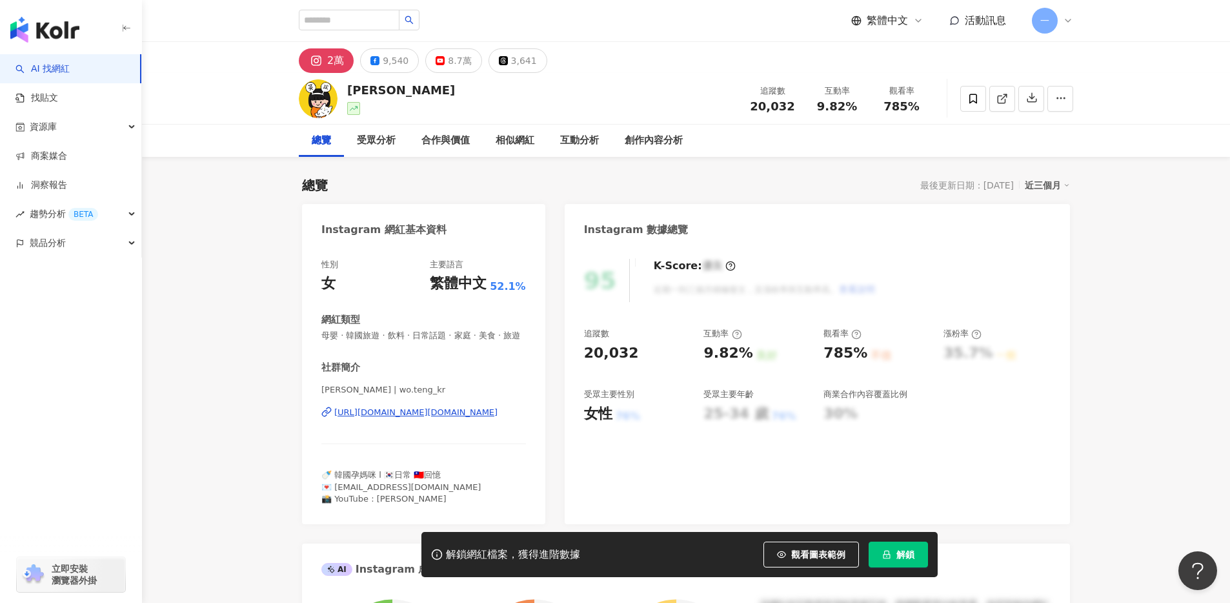
click at [394, 63] on div "9,540" at bounding box center [396, 61] width 26 height 18
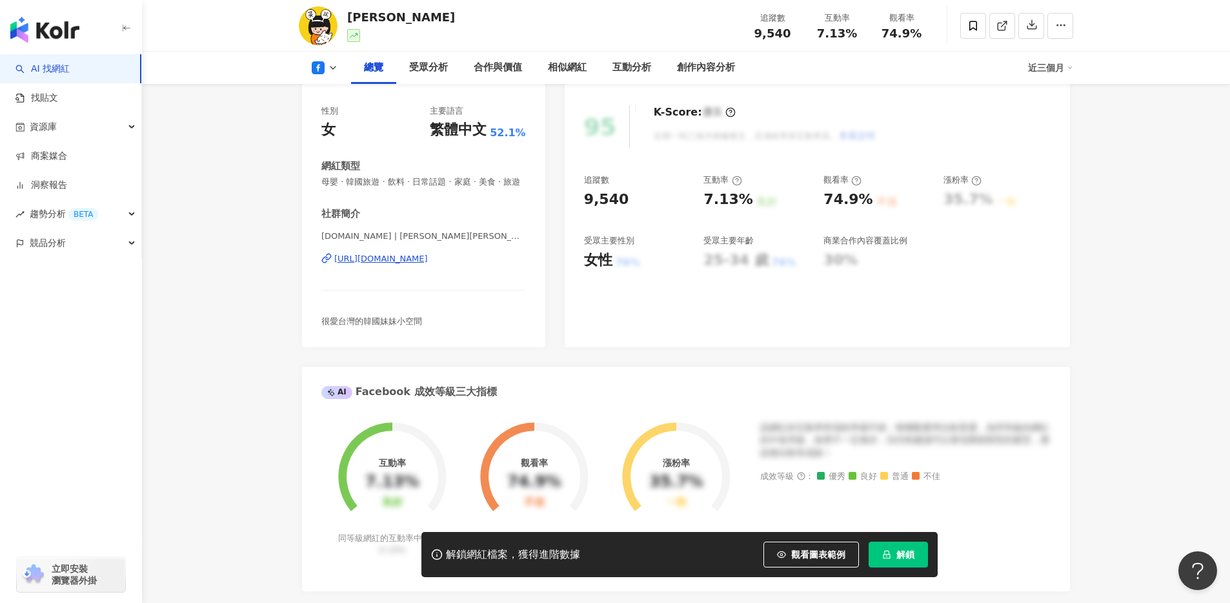
scroll to position [120, 0]
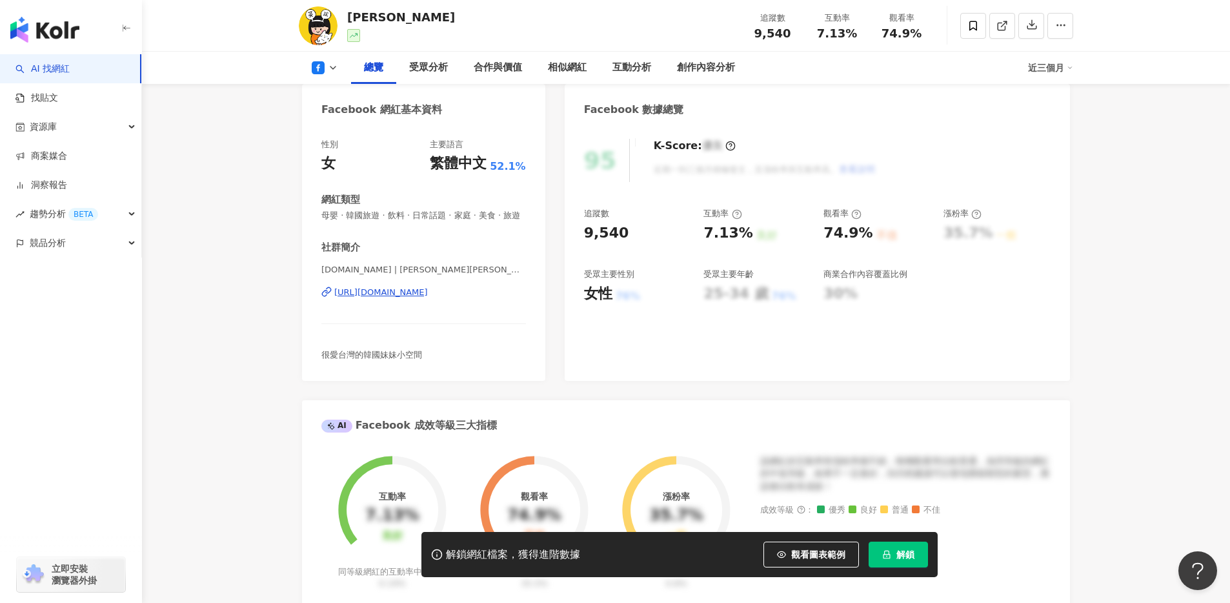
click at [426, 298] on div "https://www.facebook.com/394713451395816" at bounding box center [381, 293] width 94 height 12
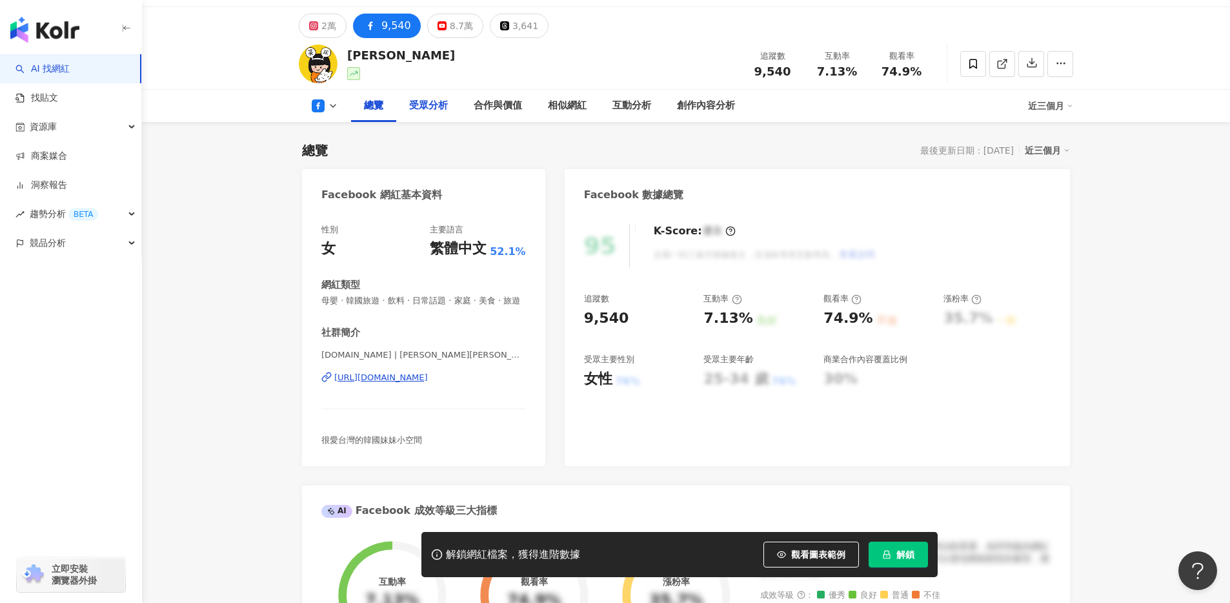
scroll to position [0, 0]
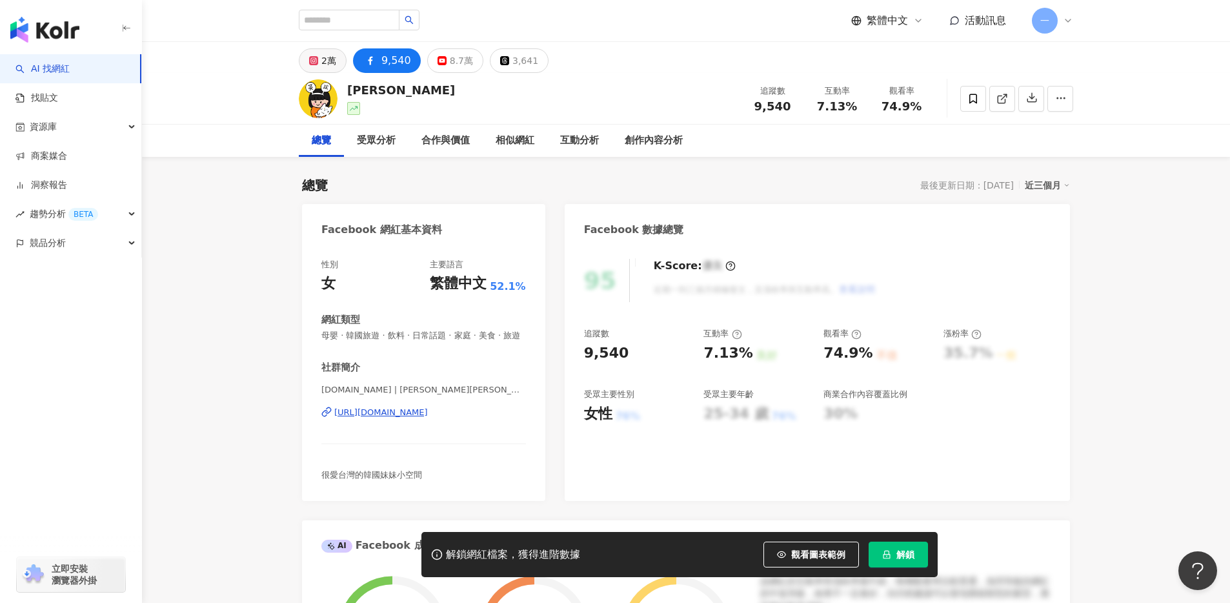
click at [323, 63] on div "2萬" at bounding box center [328, 61] width 15 height 18
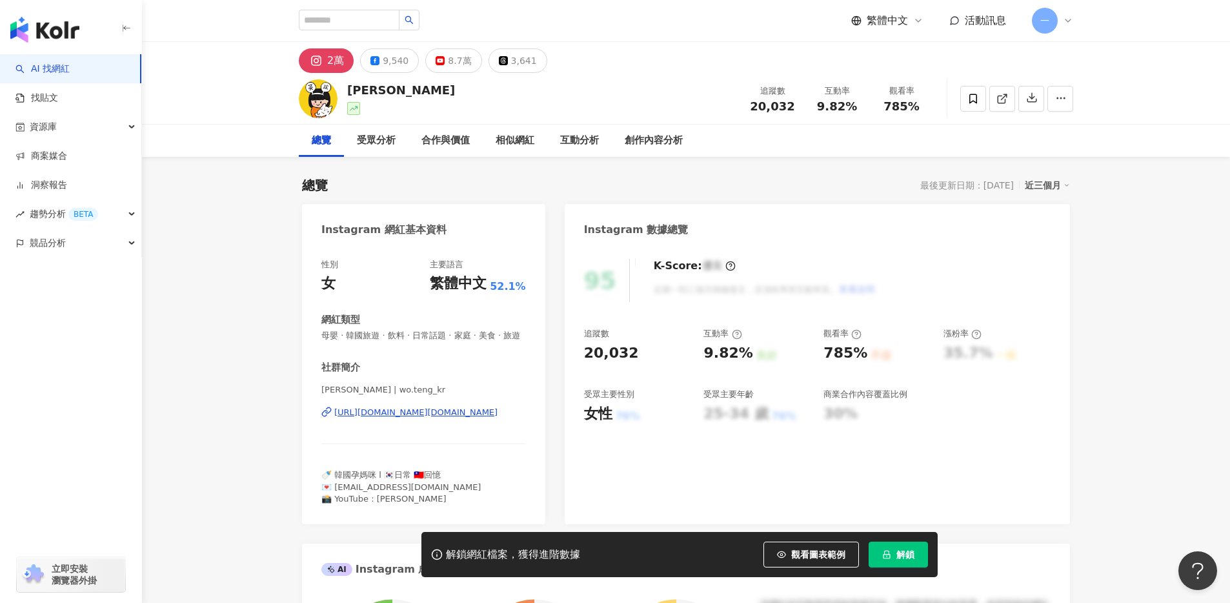
click at [464, 418] on div "https://www.instagram.com/wo.teng_kr/" at bounding box center [415, 413] width 163 height 12
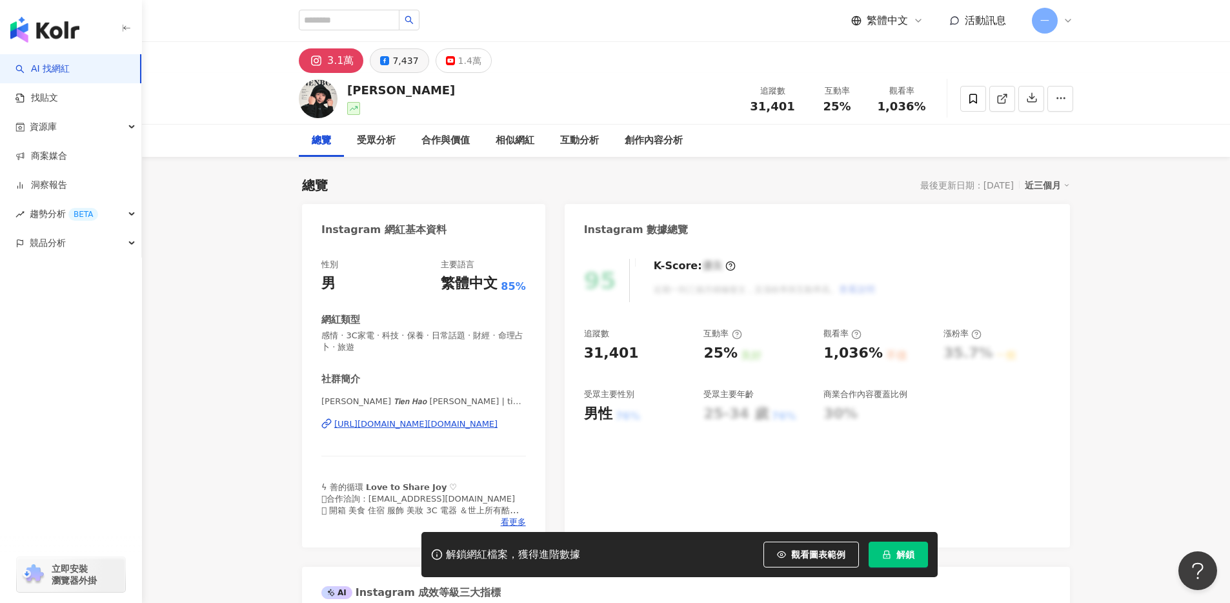
click at [407, 59] on div "7,437" at bounding box center [405, 61] width 26 height 18
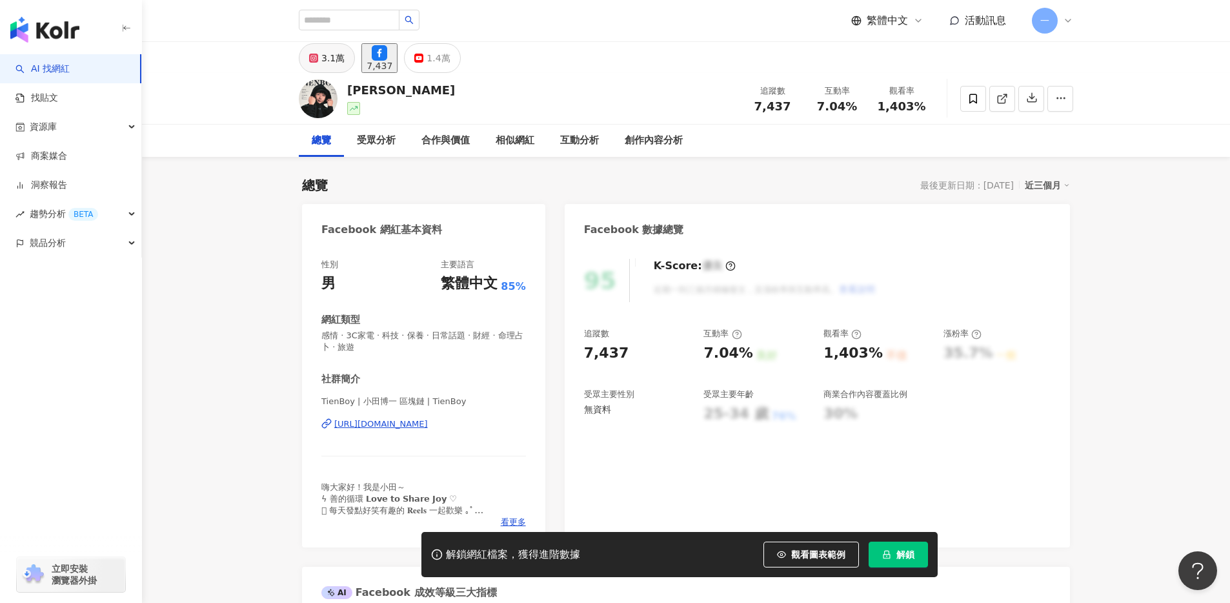
click at [320, 66] on button "3.1萬" at bounding box center [327, 58] width 56 height 30
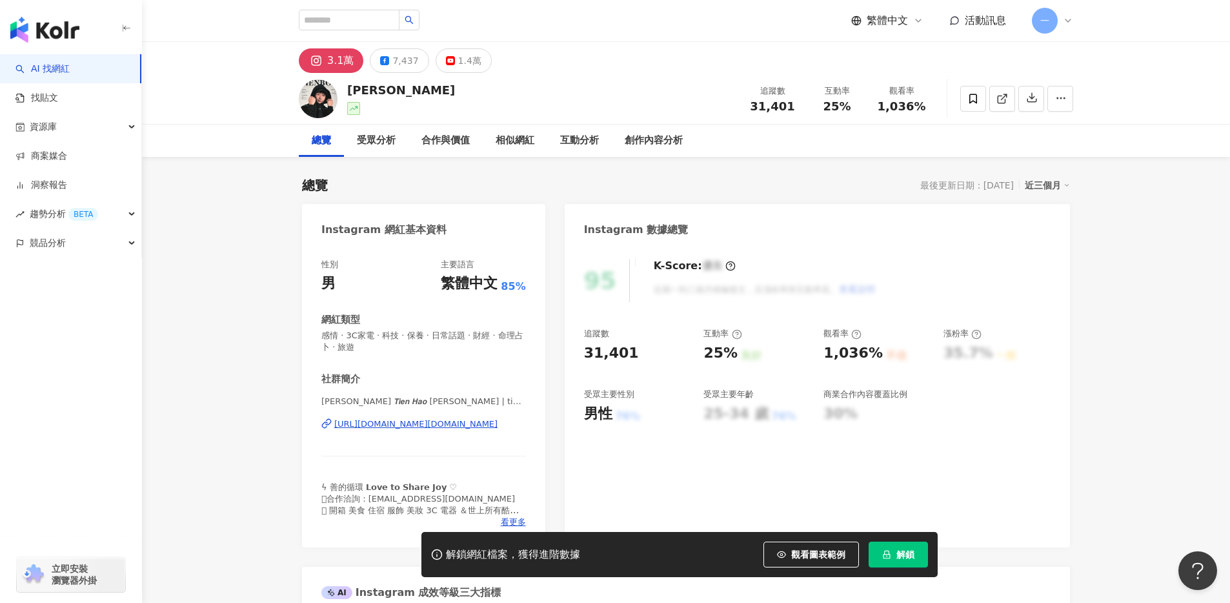
click at [429, 425] on div "https://www.instagram.com/tienboy.ig/" at bounding box center [415, 424] width 163 height 12
copy div "[PERSON_NAME]"
drag, startPoint x: 402, startPoint y: 90, endPoint x: 365, endPoint y: 97, distance: 37.3
click at [351, 97] on div "小田博一 追蹤數 31,401 互動率 25% 觀看率 1,036%" at bounding box center [686, 98] width 826 height 51
click at [395, 63] on div "7,437" at bounding box center [405, 61] width 26 height 18
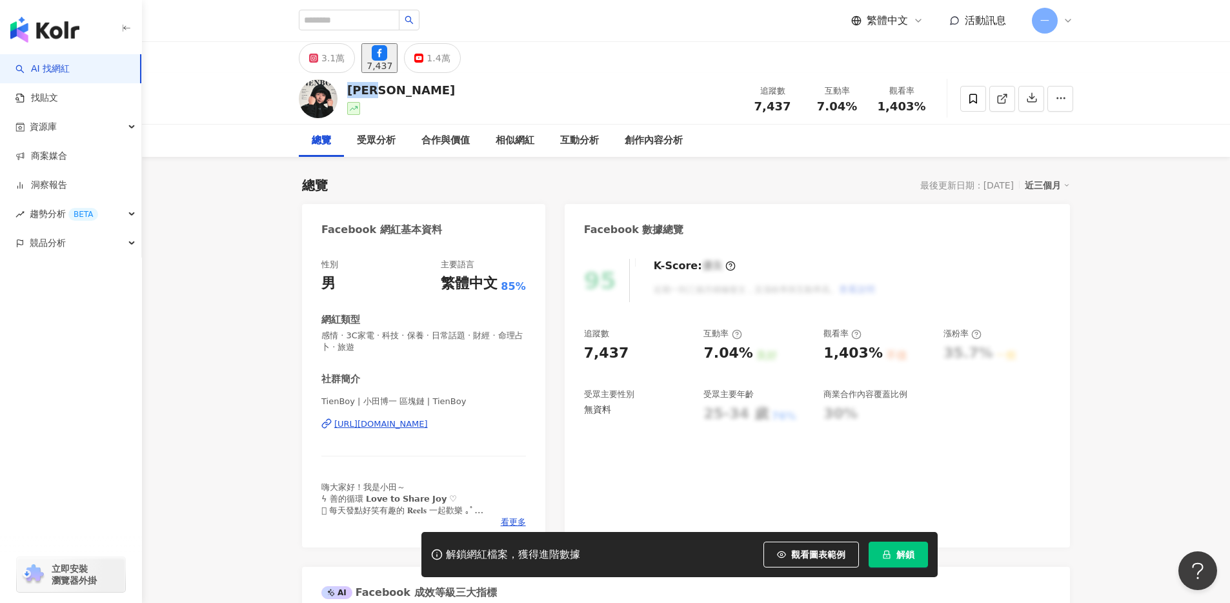
click at [428, 420] on div "https://www.facebook.com/226298264179517" at bounding box center [381, 424] width 94 height 12
click at [964, 100] on span at bounding box center [973, 99] width 26 height 26
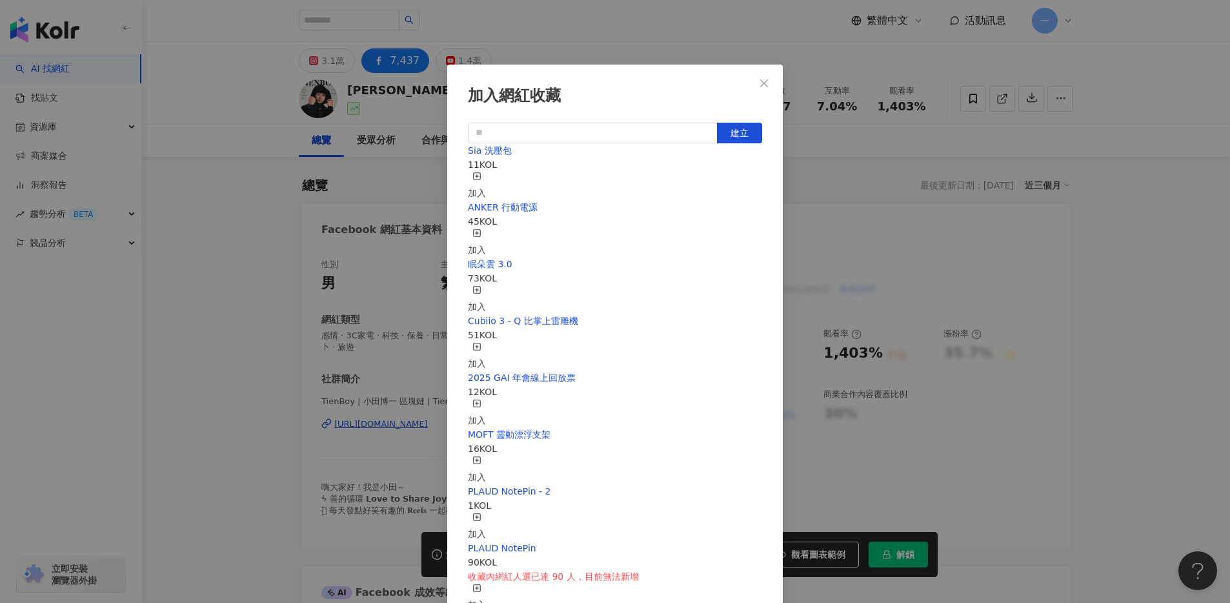
click at [481, 176] on icon "button" at bounding box center [476, 176] width 9 height 9
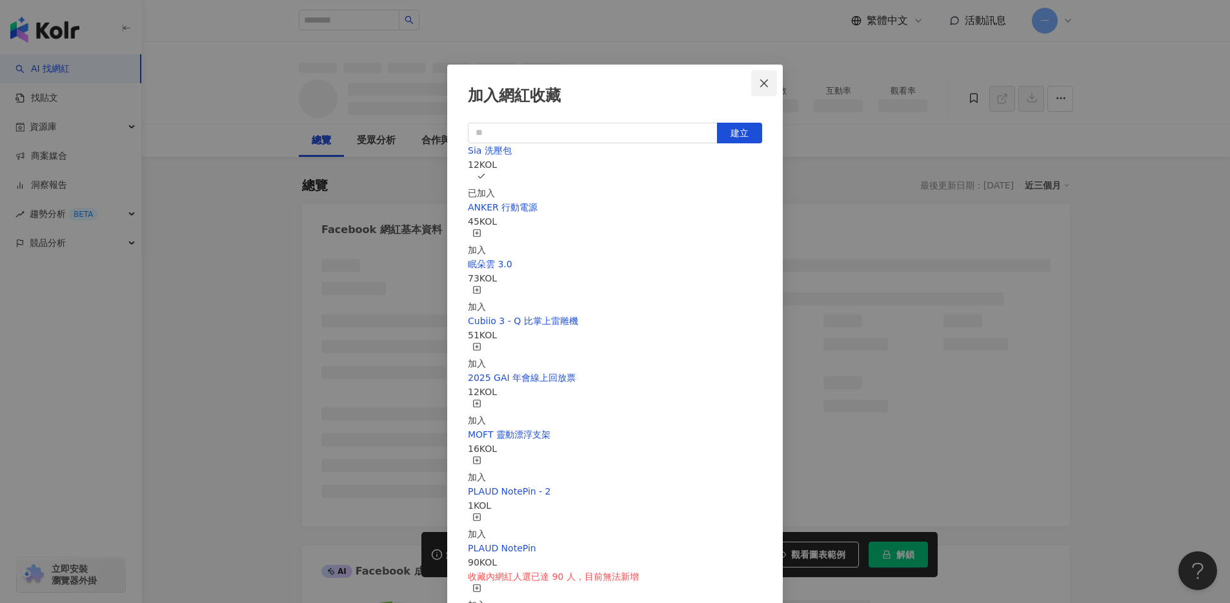
click at [769, 83] on span "Close" at bounding box center [764, 83] width 26 height 10
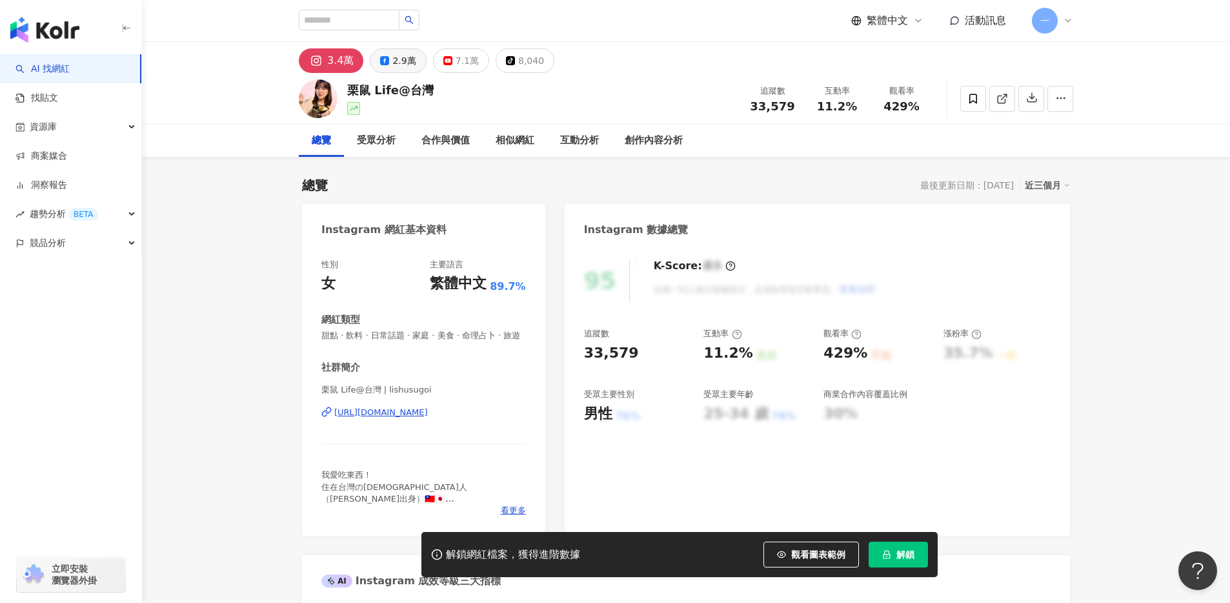
click at [401, 62] on div "2.9萬" at bounding box center [403, 61] width 23 height 18
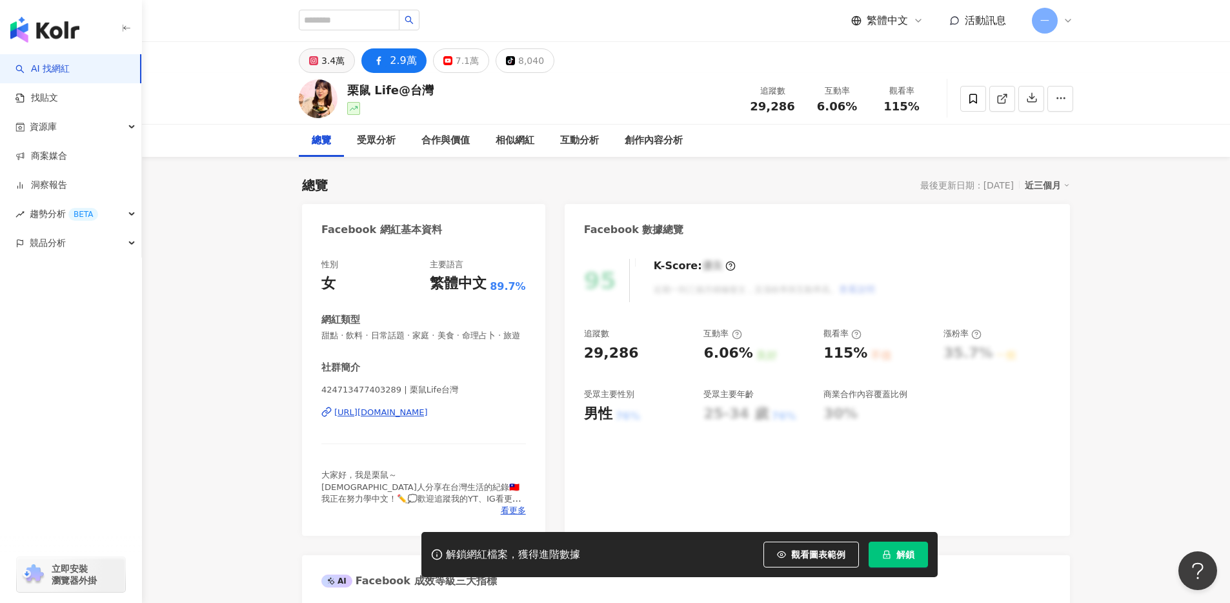
click at [325, 62] on div "3.4萬" at bounding box center [332, 61] width 23 height 18
click at [332, 65] on div "3.4萬" at bounding box center [332, 61] width 23 height 18
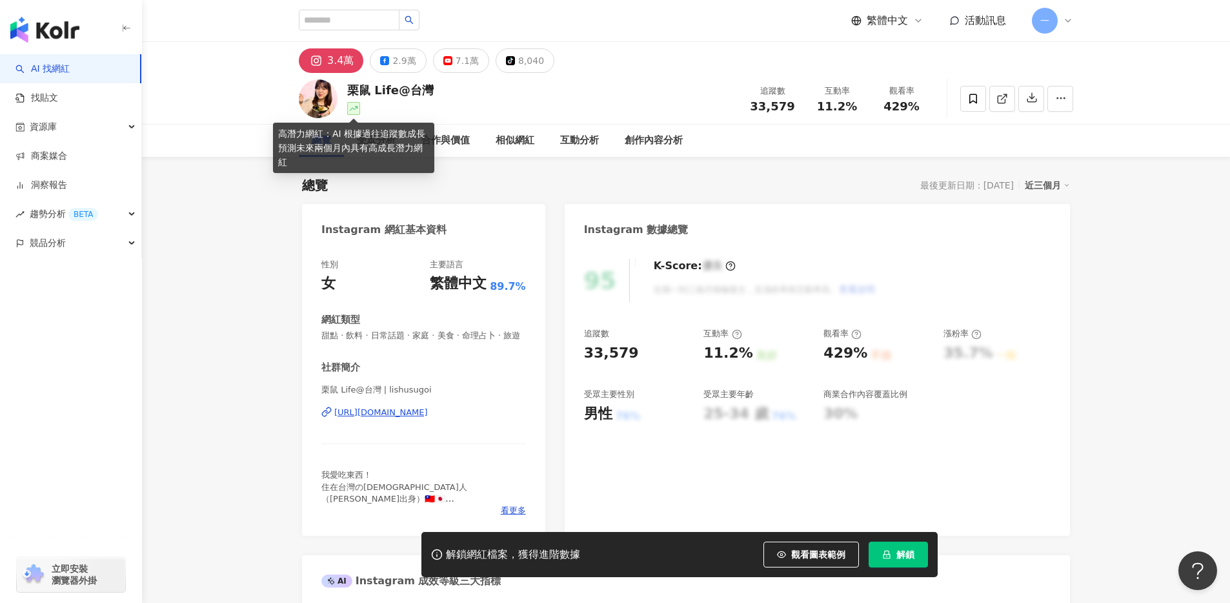
click at [353, 111] on icon at bounding box center [354, 109] width 8 height 8
click at [474, 193] on div "總覽 最後更新日期：2025/8/31 近三個月" at bounding box center [686, 185] width 768 height 18
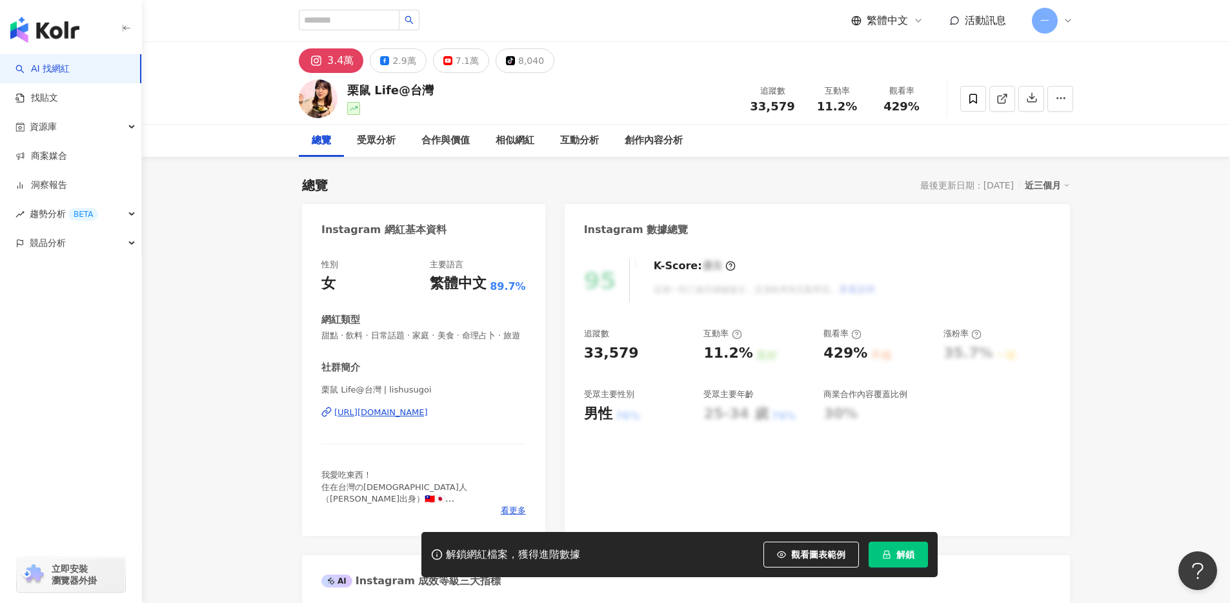
click at [427, 418] on div "https://www.instagram.com/lishusugoi/" at bounding box center [381, 413] width 94 height 12
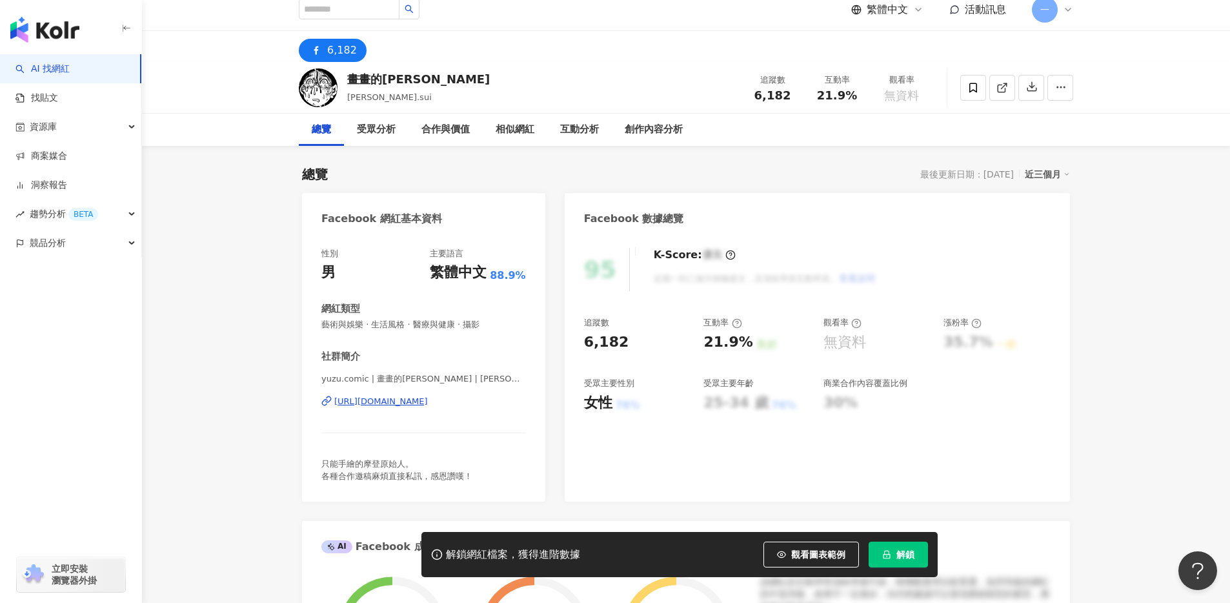
scroll to position [12, 0]
click at [413, 403] on div "[URL][DOMAIN_NAME]" at bounding box center [381, 400] width 94 height 12
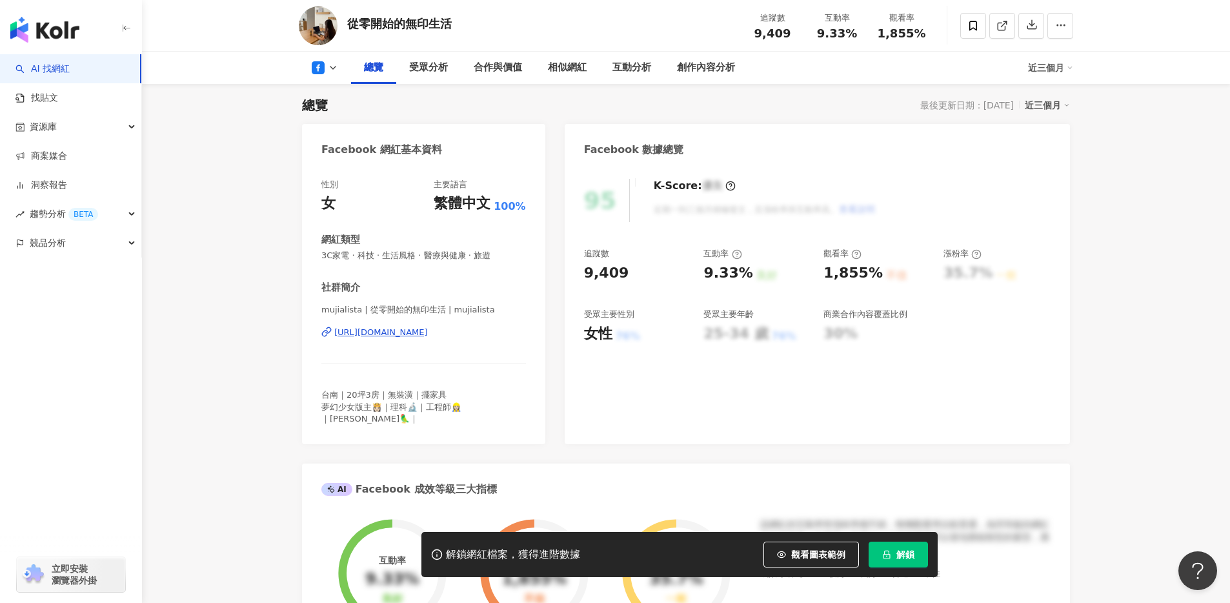
scroll to position [85, 0]
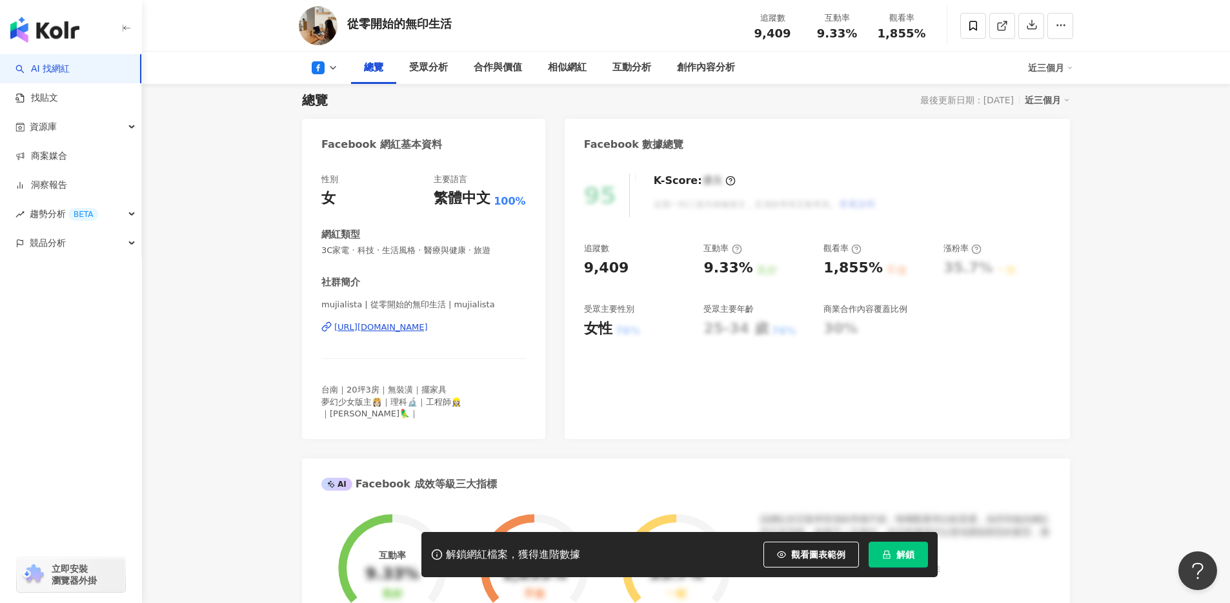
click at [406, 331] on div "[URL][DOMAIN_NAME]" at bounding box center [381, 327] width 94 height 12
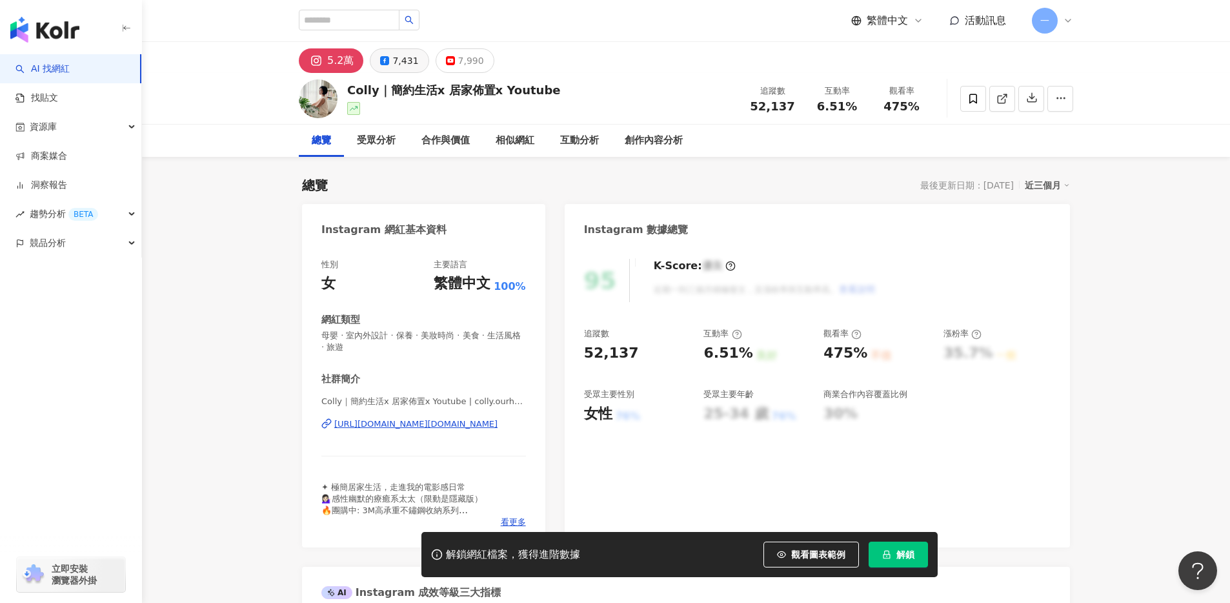
click at [403, 62] on div "7,431" at bounding box center [405, 61] width 26 height 18
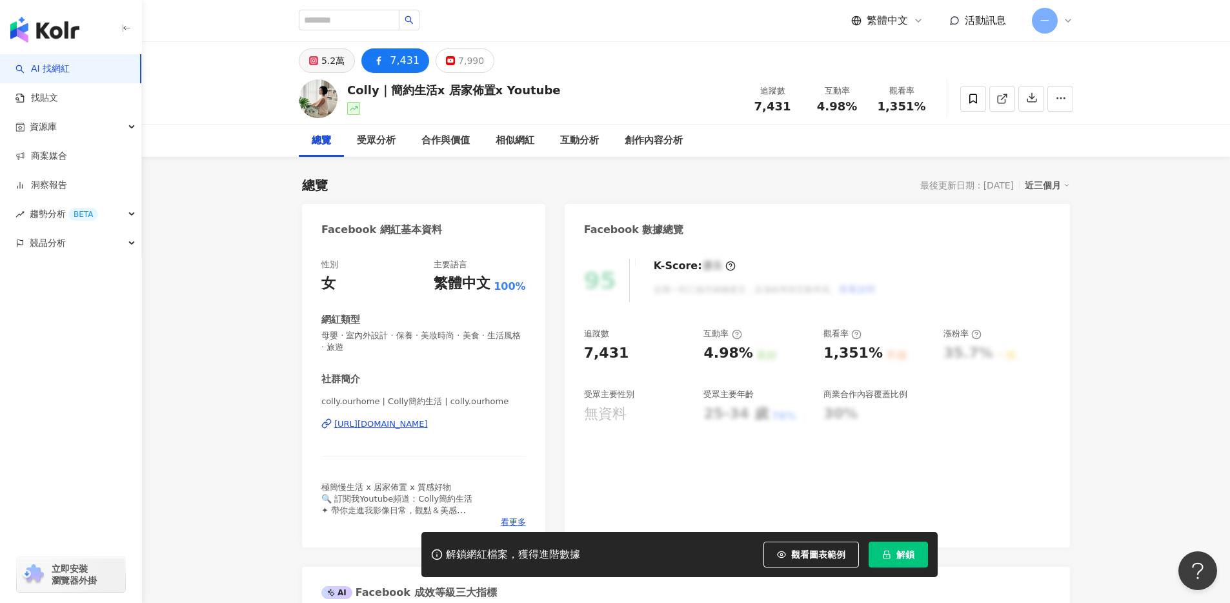
click at [329, 67] on div "5.2萬" at bounding box center [332, 61] width 23 height 18
click at [330, 57] on div "5.2萬" at bounding box center [332, 61] width 23 height 18
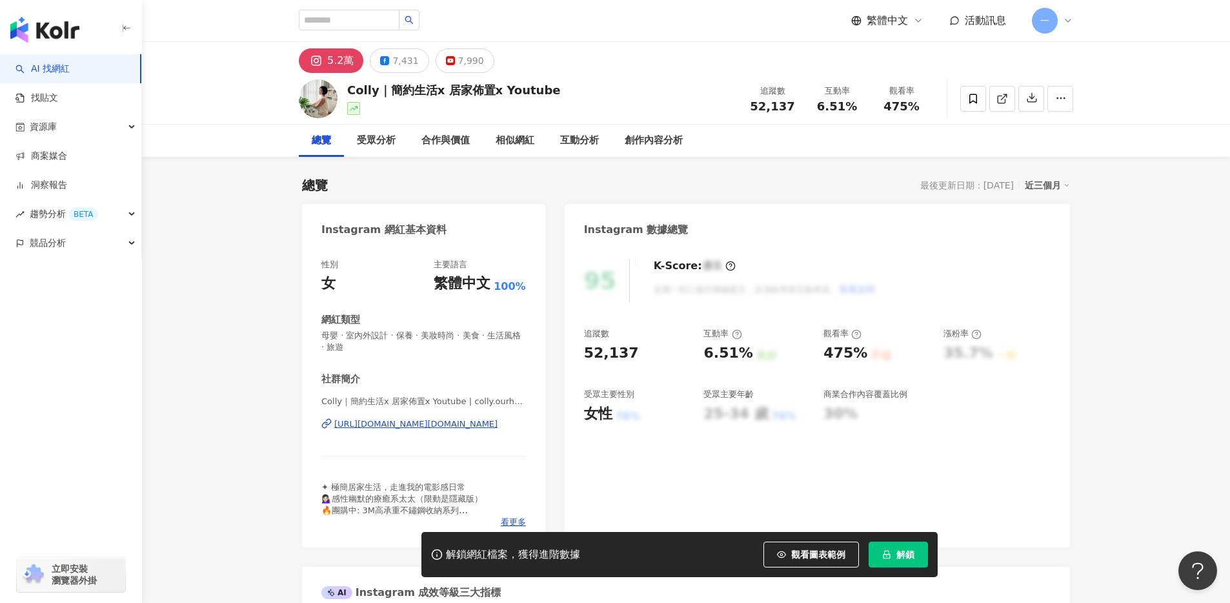
click at [440, 424] on div "https://www.instagram.com/colly.ourhome/" at bounding box center [415, 424] width 163 height 12
click at [968, 99] on icon at bounding box center [973, 99] width 12 height 12
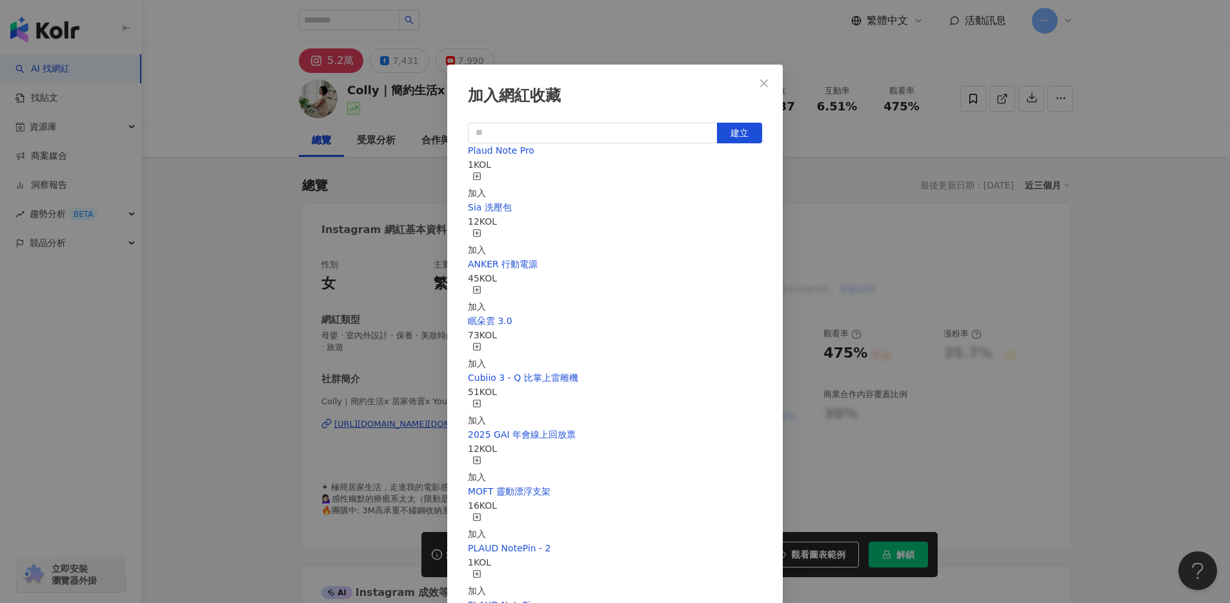
click at [486, 229] on div "加入" at bounding box center [477, 242] width 18 height 28
click at [1153, 323] on div "加入網紅收藏 建立 Sia 洗壓包 13 KOL 已加入 Plaud Note Pro 1 KOL 加入 ANKER 行動電源 45 KOL 加入 眠朵雲 3…" at bounding box center [615, 301] width 1230 height 603
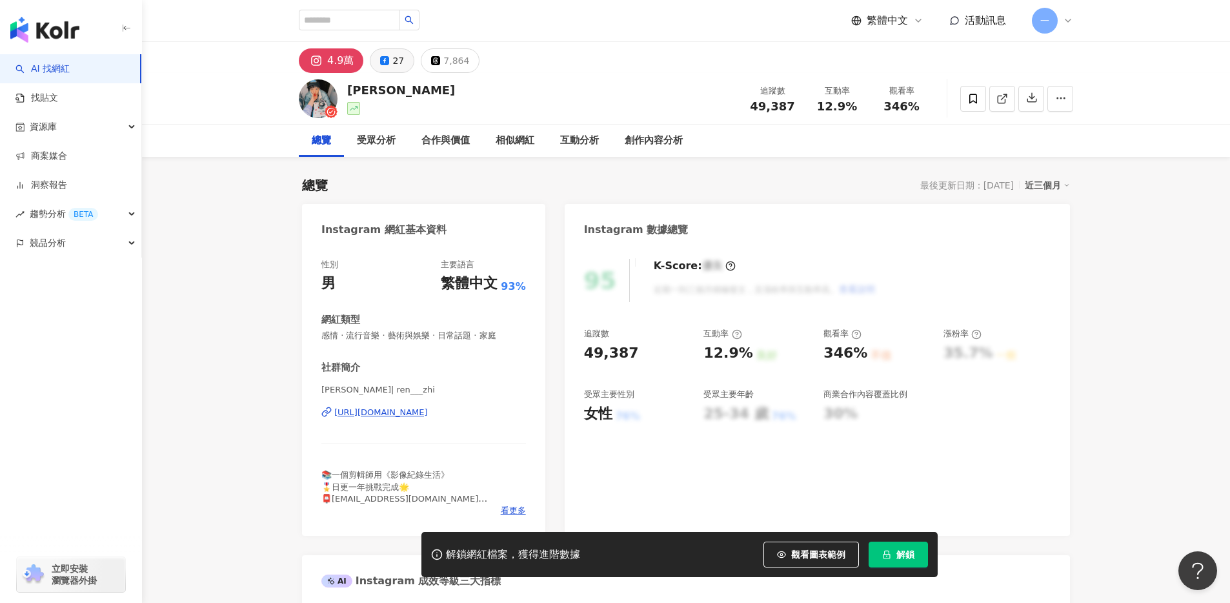
click at [384, 57] on icon at bounding box center [384, 60] width 9 height 9
click at [393, 59] on div "27" at bounding box center [398, 61] width 12 height 18
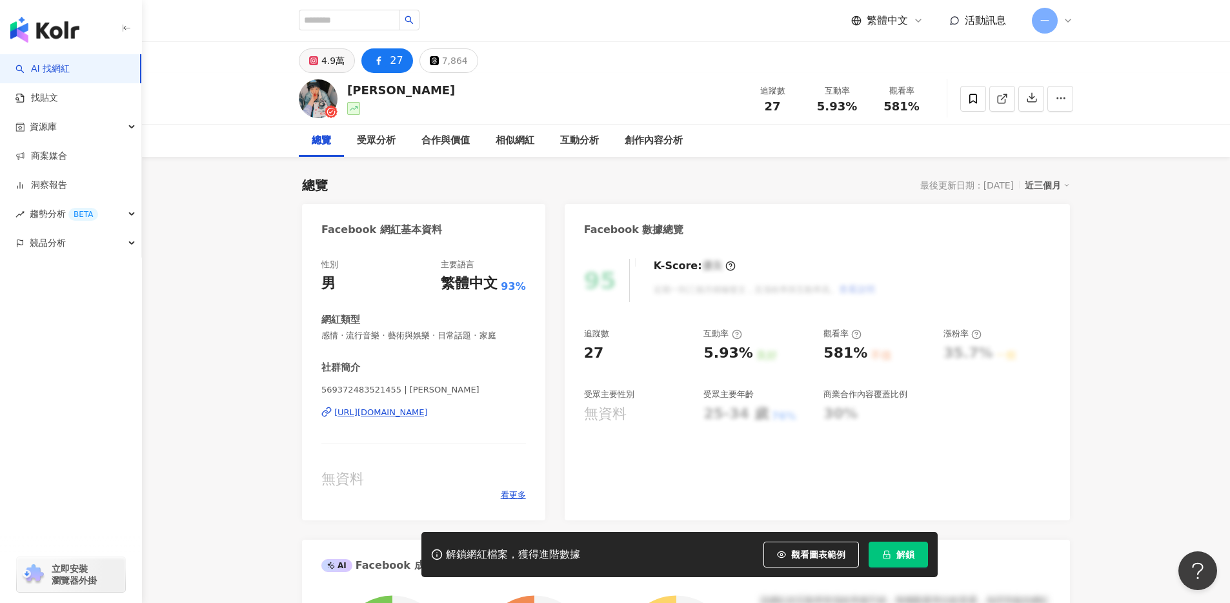
click at [329, 60] on div "4.9萬" at bounding box center [332, 61] width 23 height 18
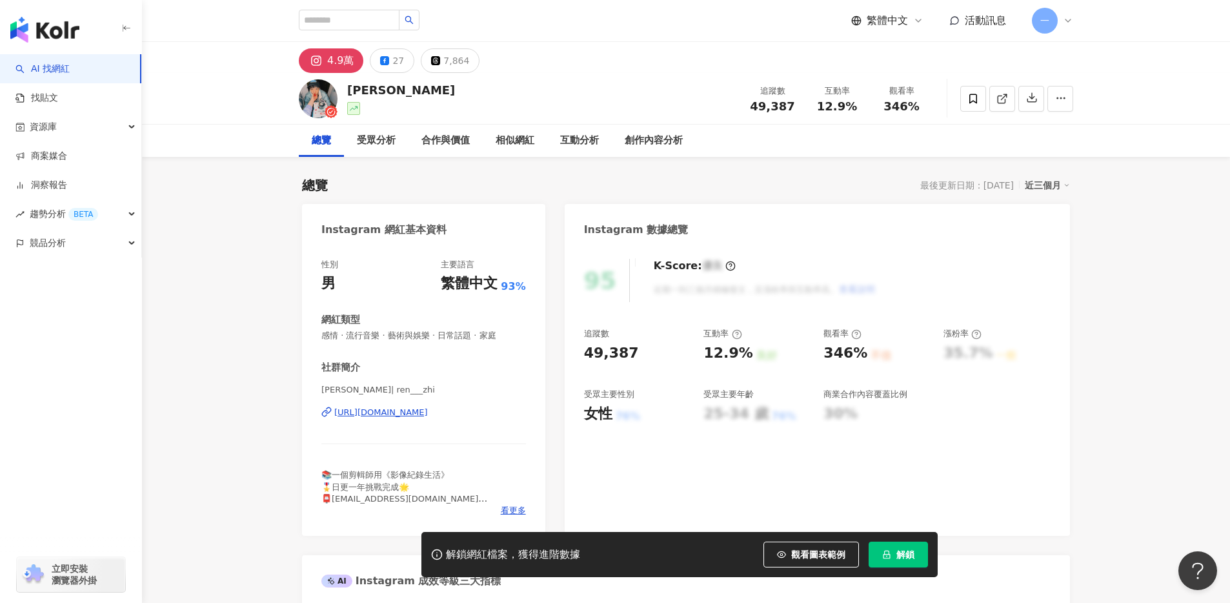
click at [413, 409] on div "https://www.instagram.com/ren___zhi/" at bounding box center [381, 413] width 94 height 12
click at [412, 414] on div "https://www.instagram.com/ren___zhi/" at bounding box center [381, 413] width 94 height 12
click at [405, 64] on button "27" at bounding box center [392, 60] width 45 height 25
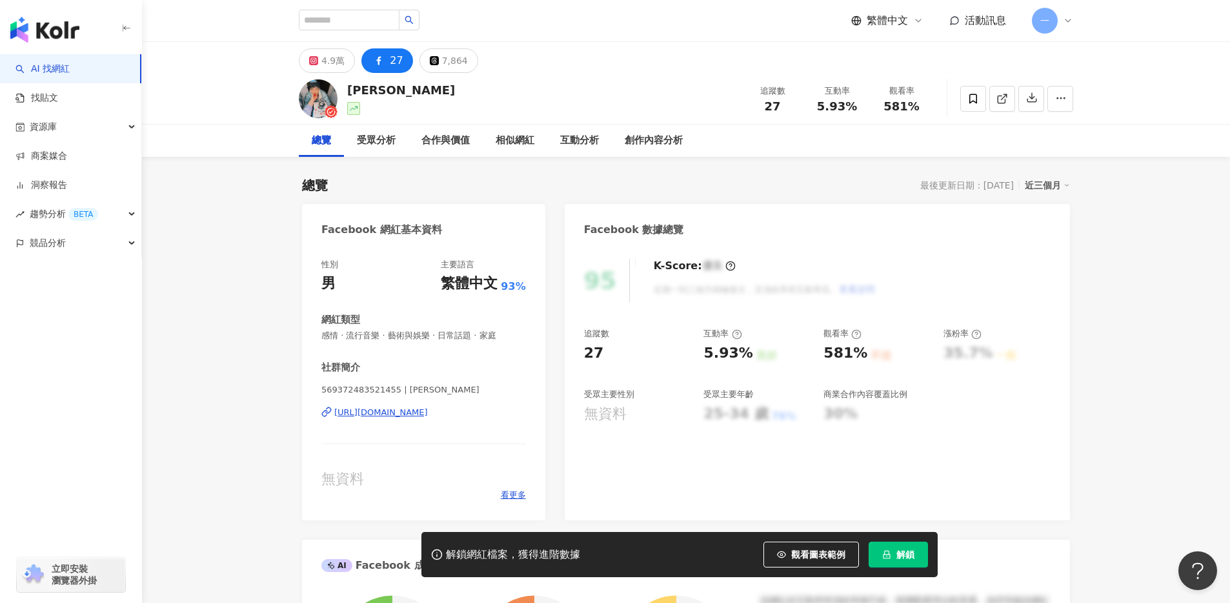
click at [428, 411] on div "https://www.facebook.com/569372483521455" at bounding box center [381, 413] width 94 height 12
click at [971, 99] on icon at bounding box center [973, 99] width 12 height 12
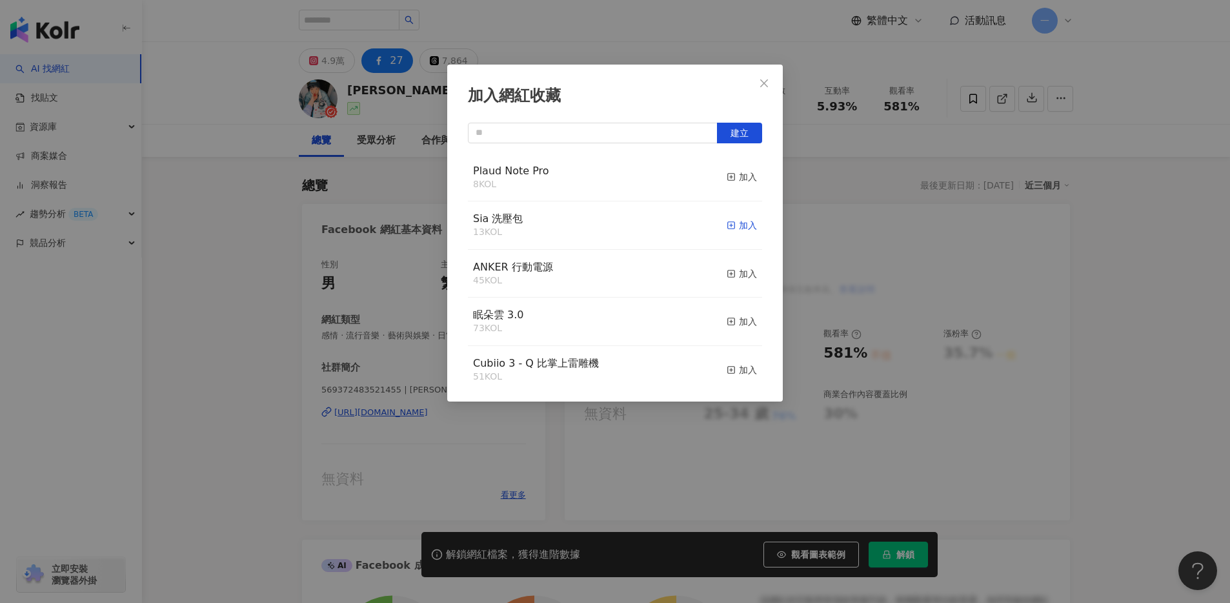
click at [728, 227] on rect "button" at bounding box center [731, 225] width 7 height 7
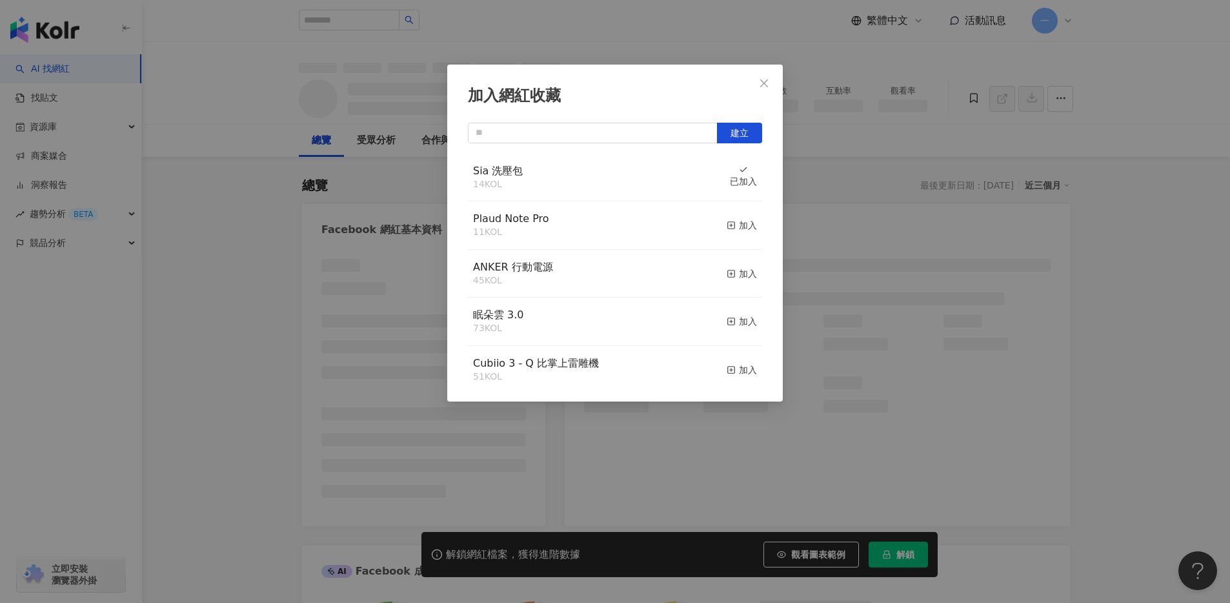
click at [1155, 278] on div "加入網紅收藏 建立 Sia 洗壓包 14 KOL 已加入 Plaud Note Pro 11 KOL 加入 ANKER 行動電源 45 KOL 加入 眠朵雲 …" at bounding box center [615, 301] width 1230 height 603
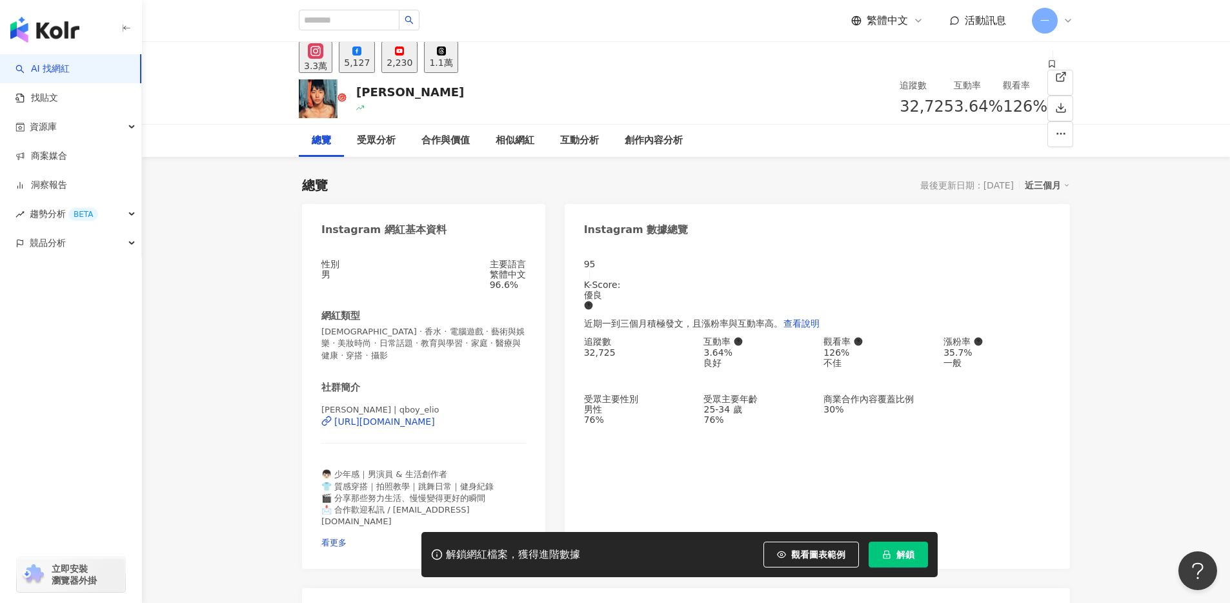
click at [370, 61] on div "5,127" at bounding box center [357, 62] width 26 height 10
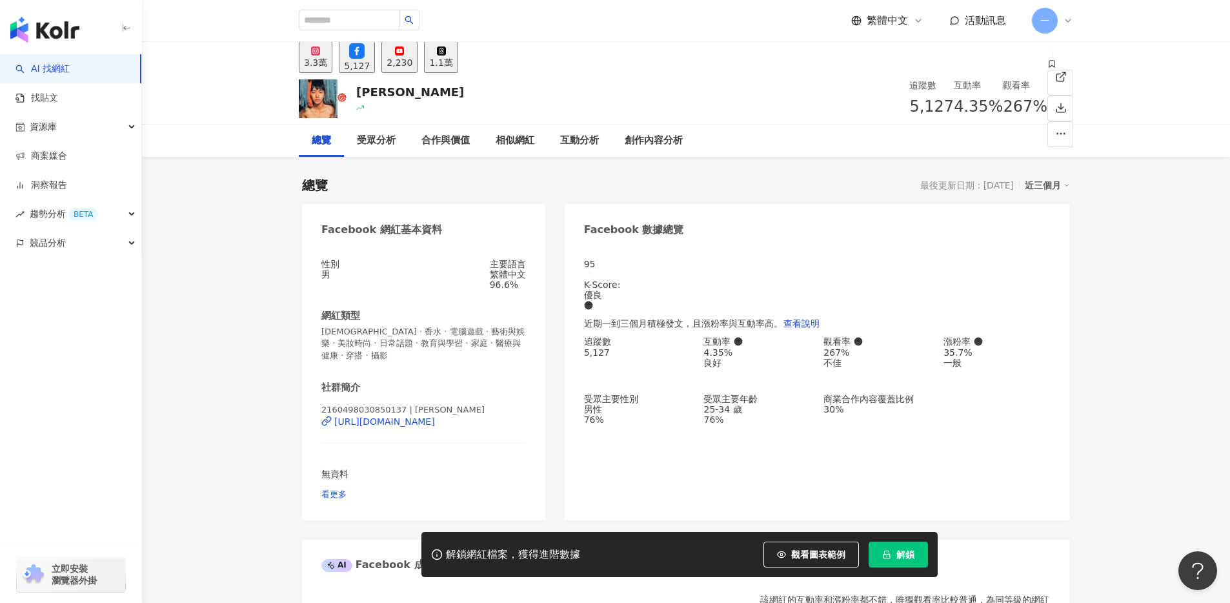
click at [317, 56] on icon at bounding box center [315, 50] width 9 height 9
click at [327, 65] on div "3.3萬" at bounding box center [315, 62] width 23 height 10
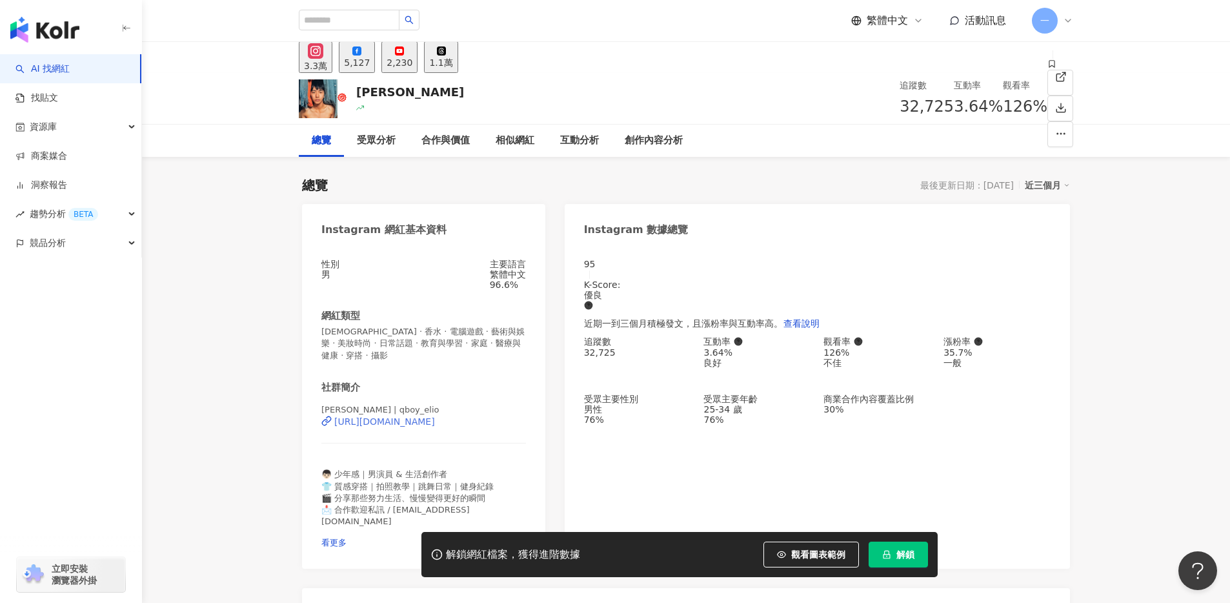
click at [414, 427] on div "[URL][DOMAIN_NAME]" at bounding box center [384, 421] width 101 height 10
click at [1047, 68] on icon at bounding box center [1051, 63] width 9 height 9
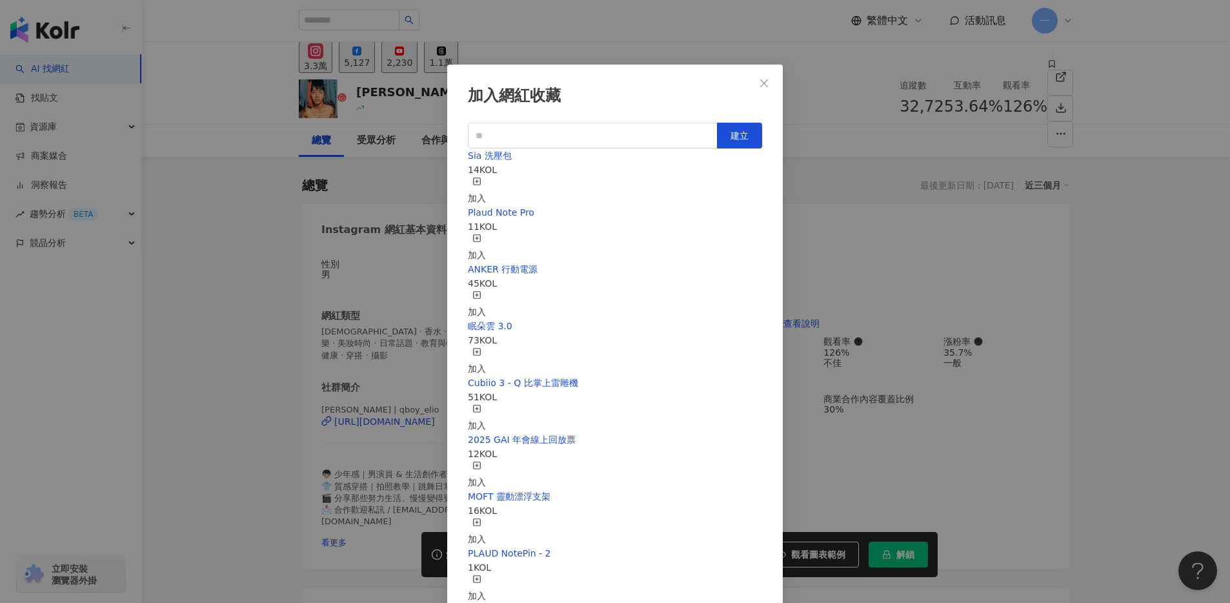
click at [486, 179] on div "加入" at bounding box center [477, 191] width 18 height 28
click at [1104, 307] on div "加入網紅收藏 建立 Sia 洗壓包 15 KOL 已加入 Plaud Note Pro 17 KOL 加入 ANKER 行動電源 45 KOL 加入 眠朵雲 …" at bounding box center [615, 301] width 1230 height 603
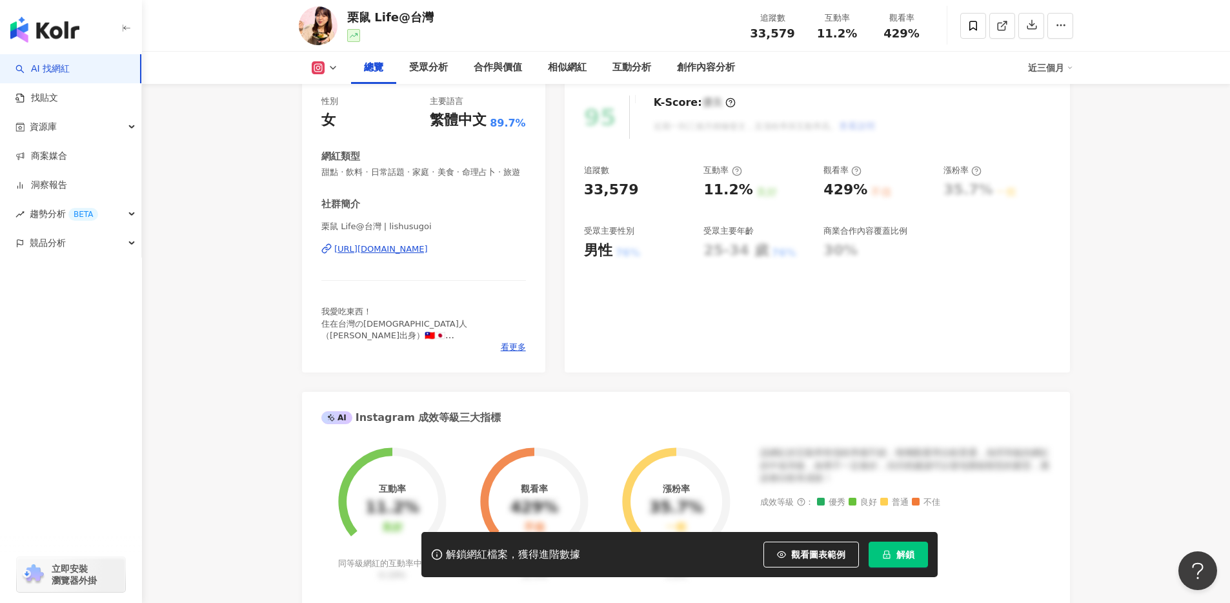
scroll to position [137, 0]
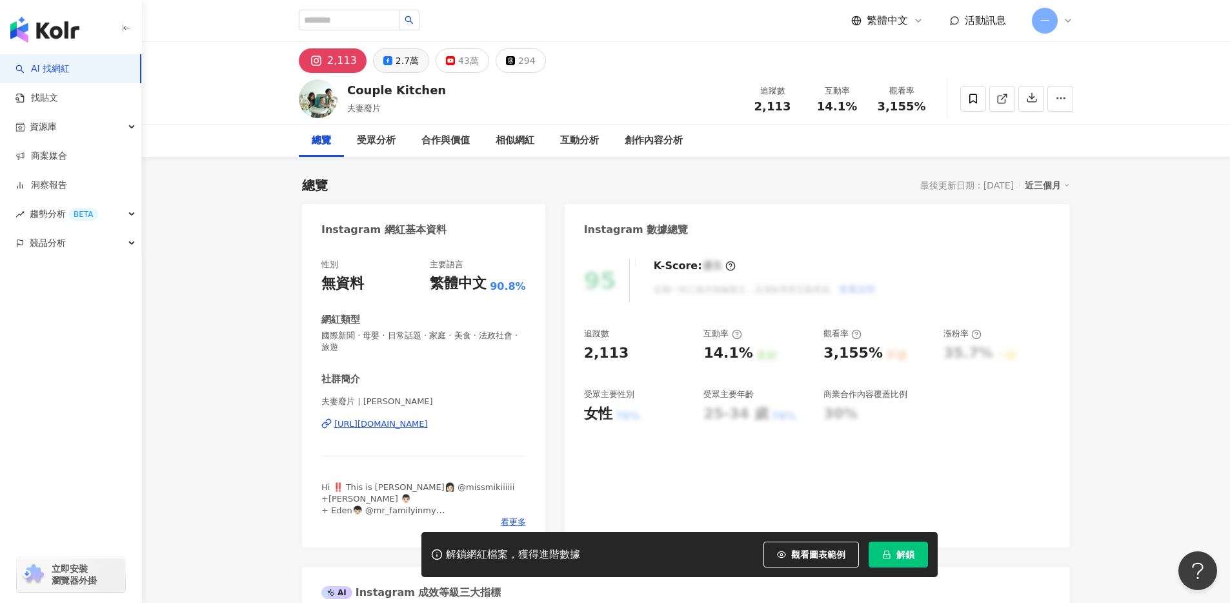
click at [403, 60] on div "2.7萬" at bounding box center [407, 61] width 23 height 18
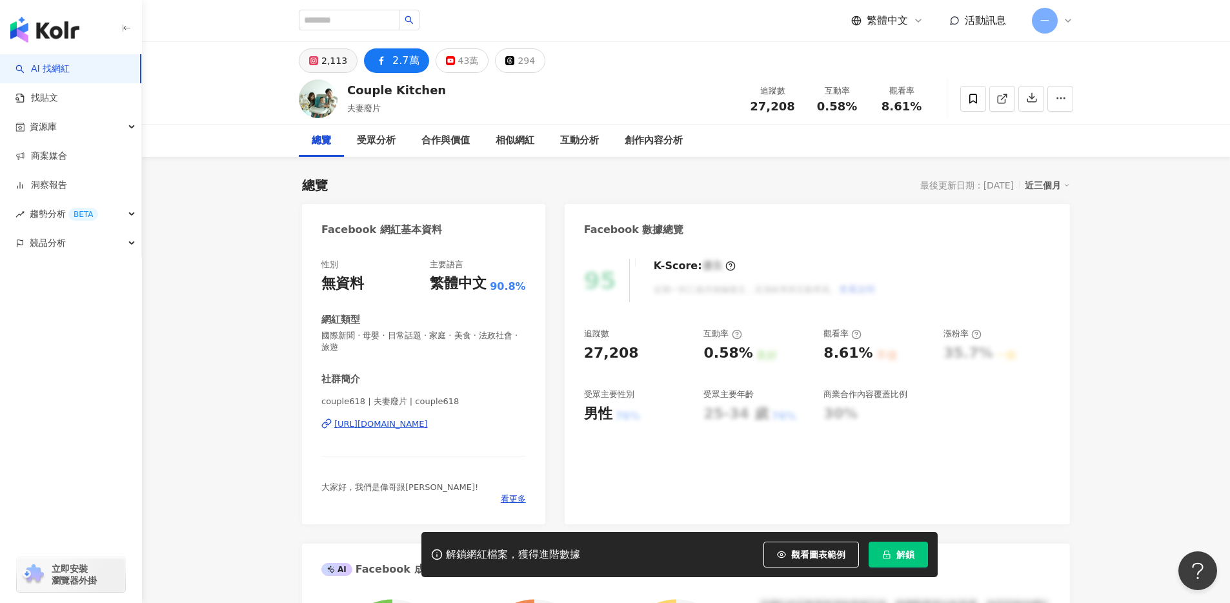
click at [336, 58] on div "2,113" at bounding box center [334, 61] width 26 height 18
click at [318, 61] on rect at bounding box center [313, 60] width 7 height 7
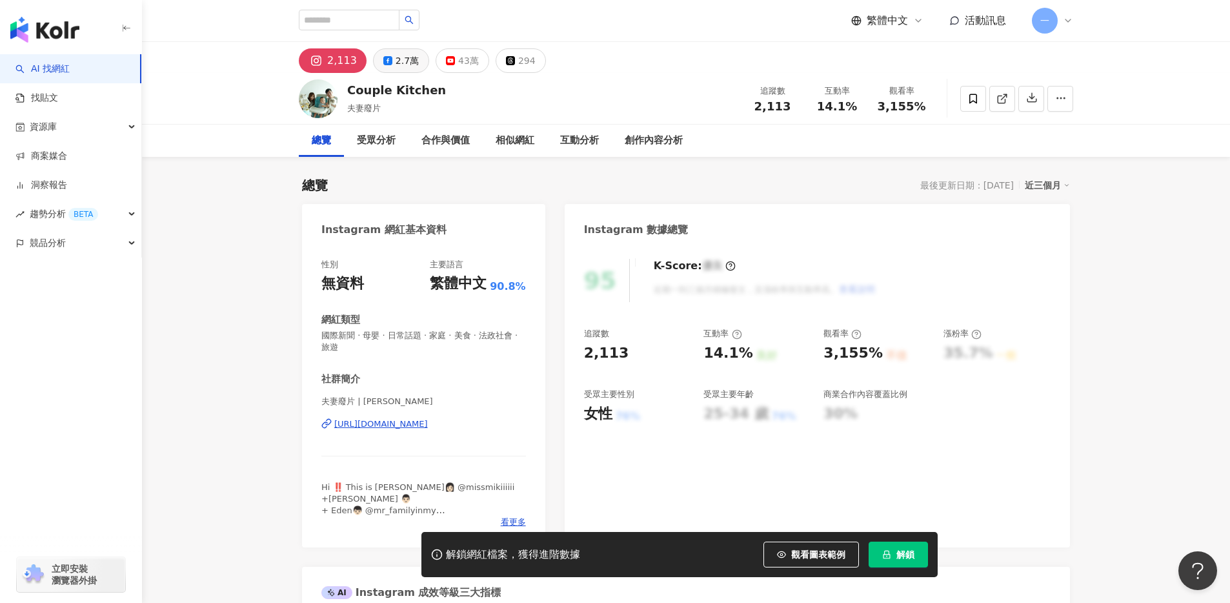
click at [396, 61] on div "2.7萬" at bounding box center [407, 61] width 23 height 18
click at [401, 61] on div "2.7萬" at bounding box center [407, 61] width 23 height 18
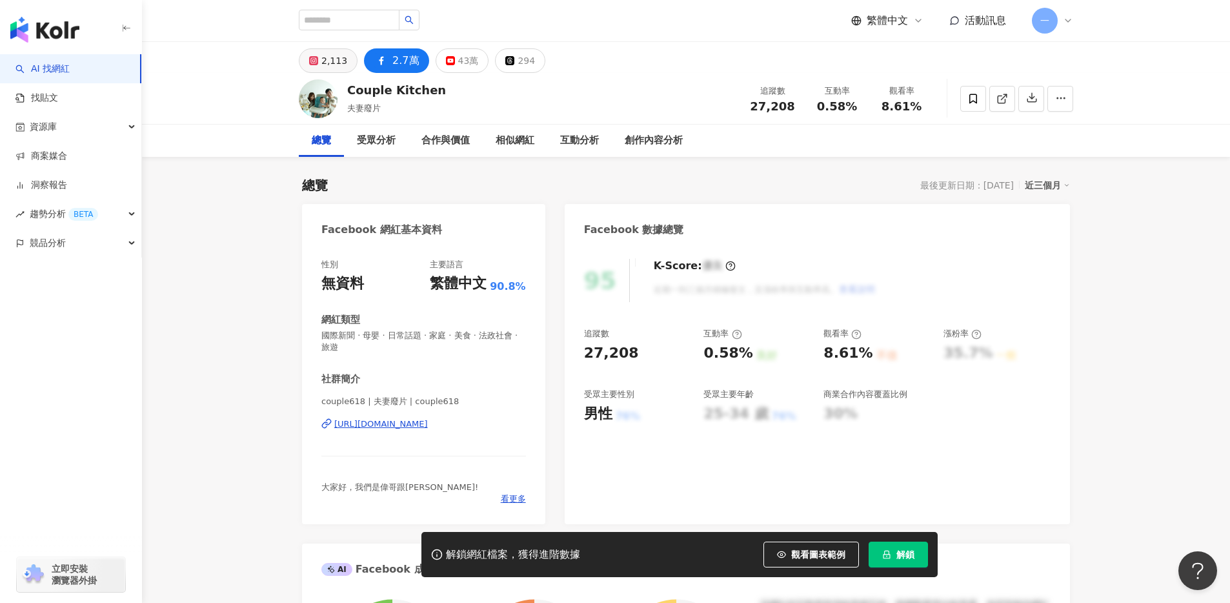
click at [323, 63] on div "2,113" at bounding box center [334, 61] width 26 height 18
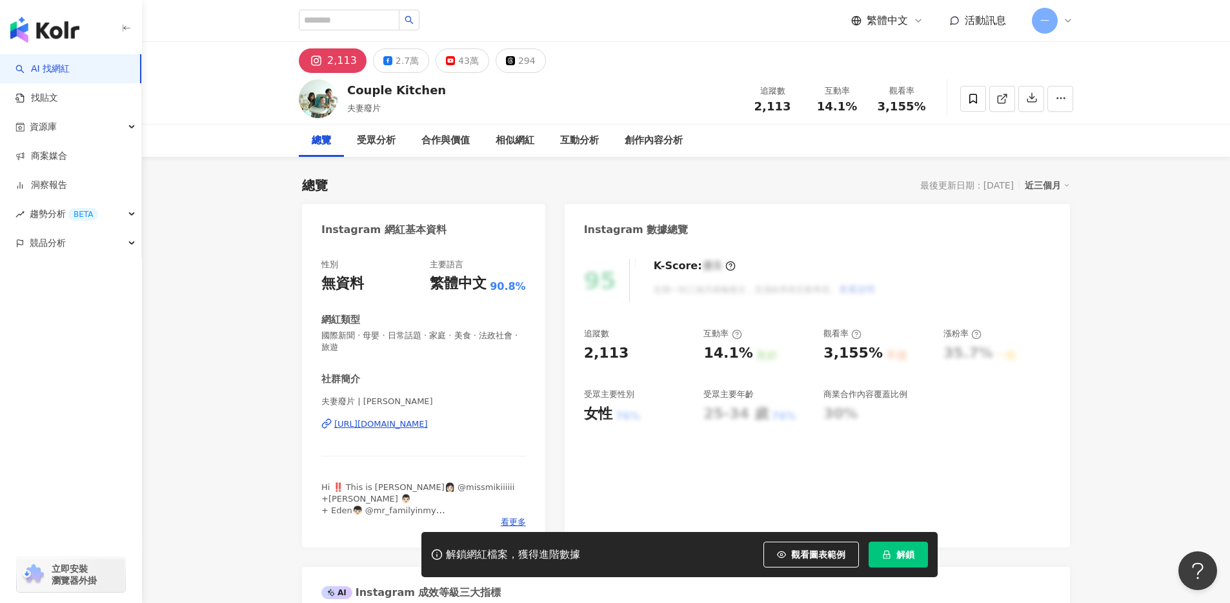
click at [394, 426] on div "https://www.instagram.com/mikiandray/" at bounding box center [381, 424] width 94 height 12
click at [973, 101] on icon at bounding box center [973, 99] width 12 height 12
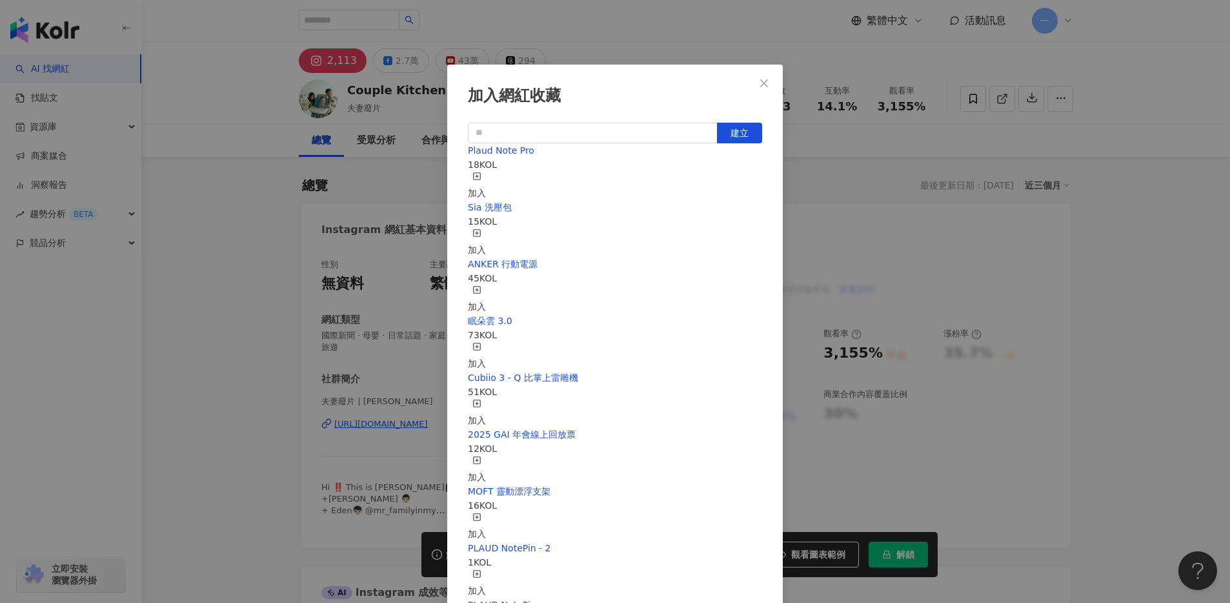
click at [486, 228] on div "加入" at bounding box center [477, 242] width 18 height 28
click at [769, 88] on button "Close" at bounding box center [764, 83] width 26 height 26
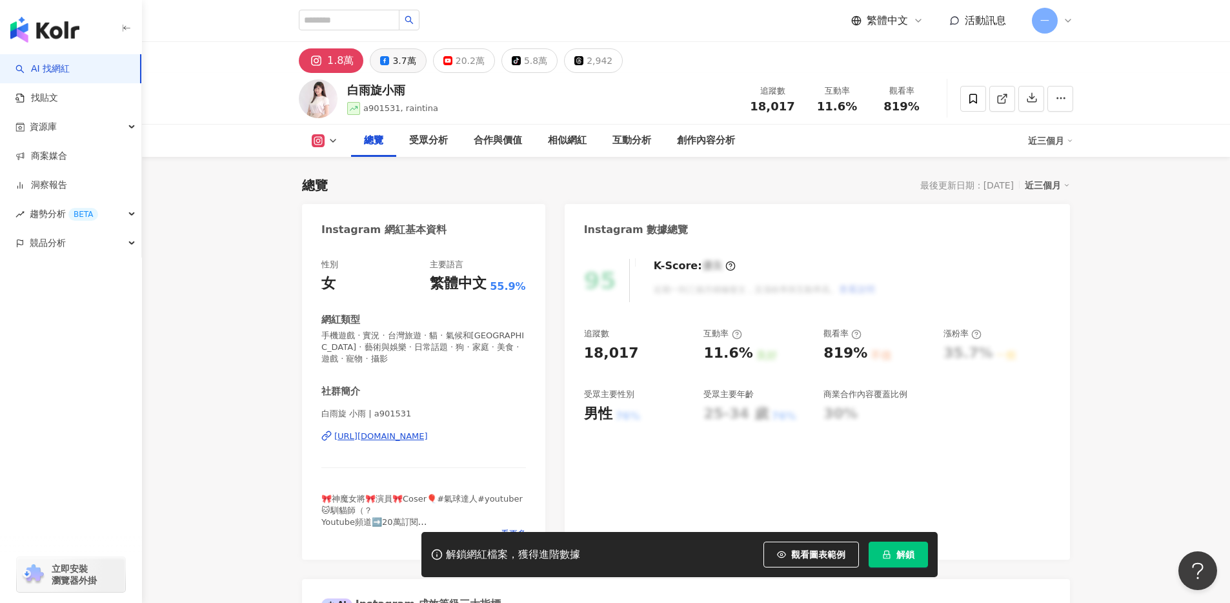
click at [388, 61] on button "3.7萬" at bounding box center [398, 60] width 56 height 25
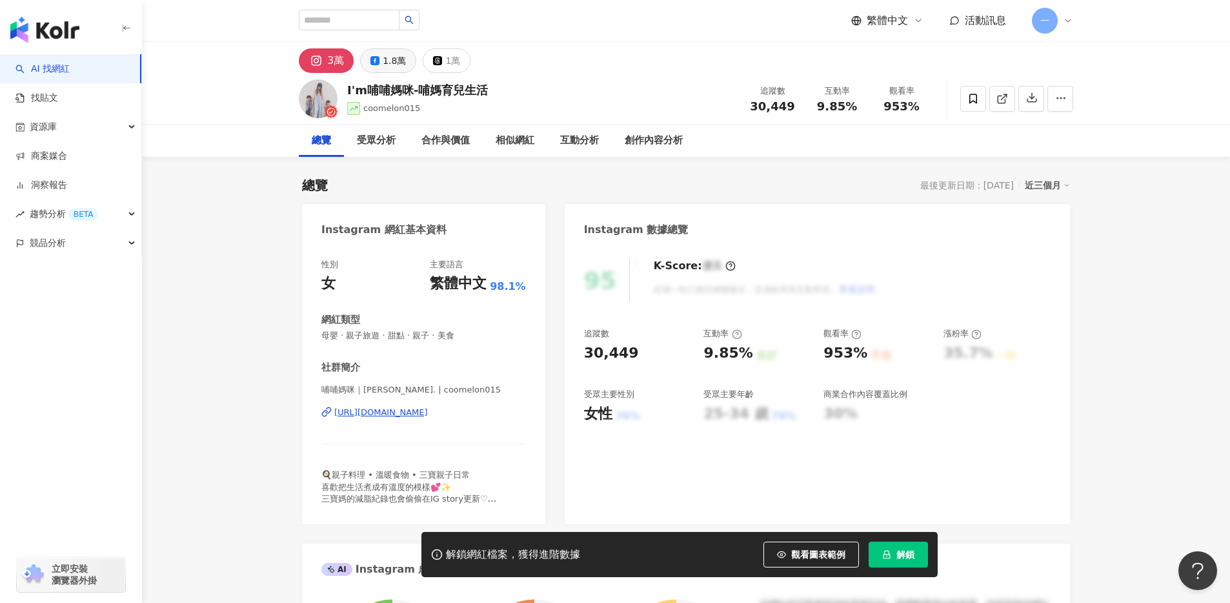
click at [392, 60] on div "1.8萬" at bounding box center [394, 61] width 23 height 18
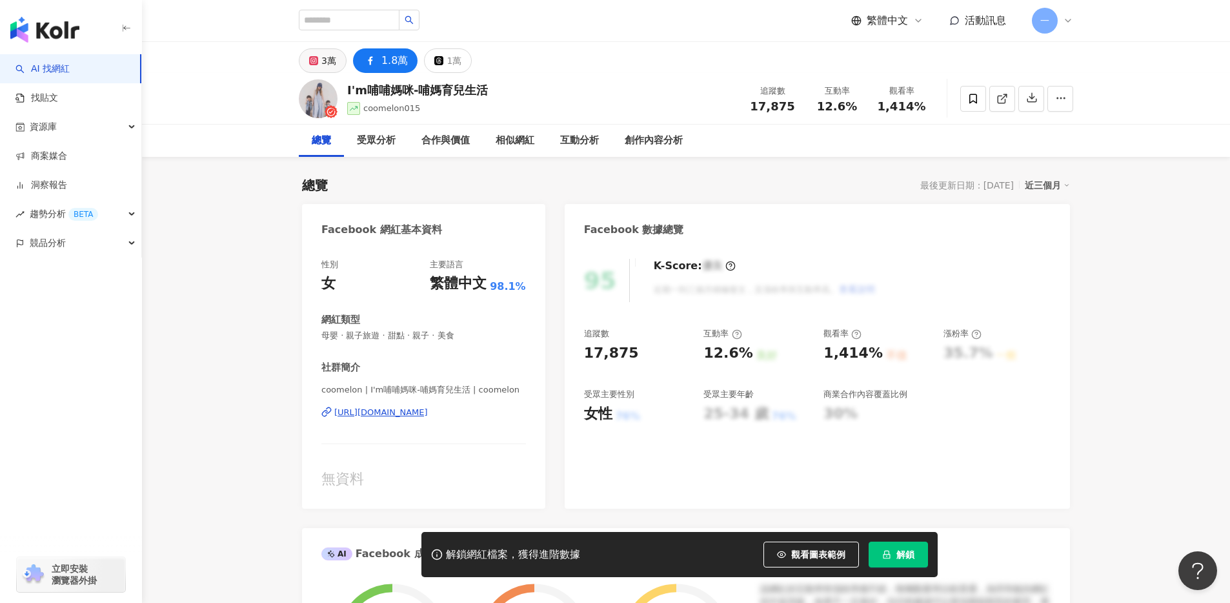
click at [314, 60] on icon at bounding box center [314, 61] width 2 height 2
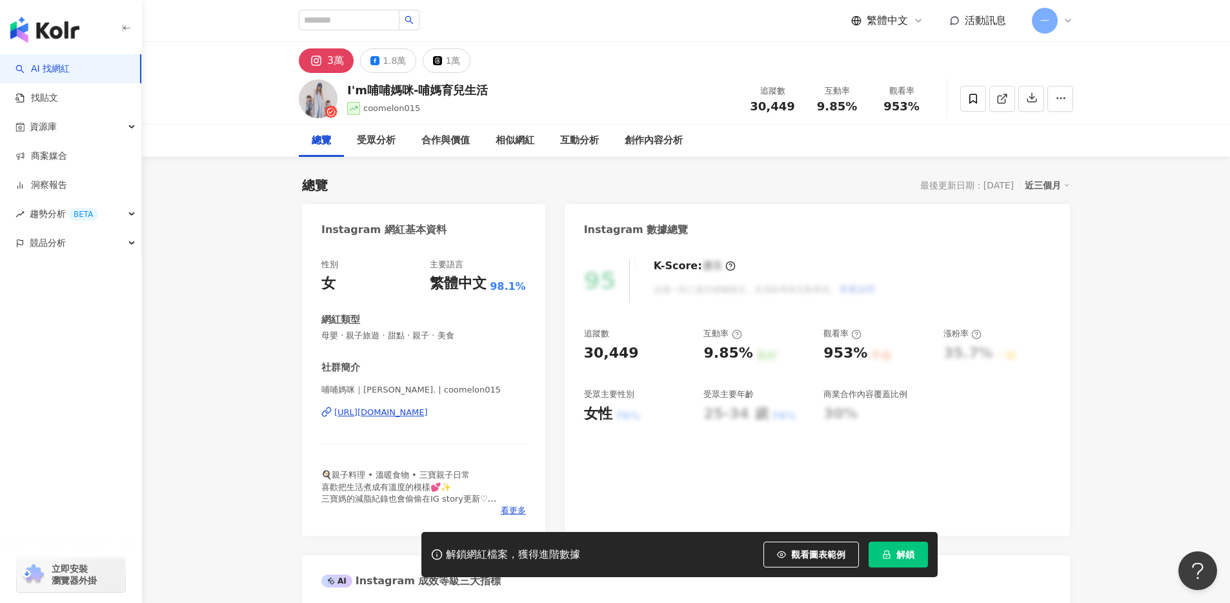
click at [422, 410] on div "https://www.instagram.com/coomelon015/" at bounding box center [381, 413] width 94 height 12
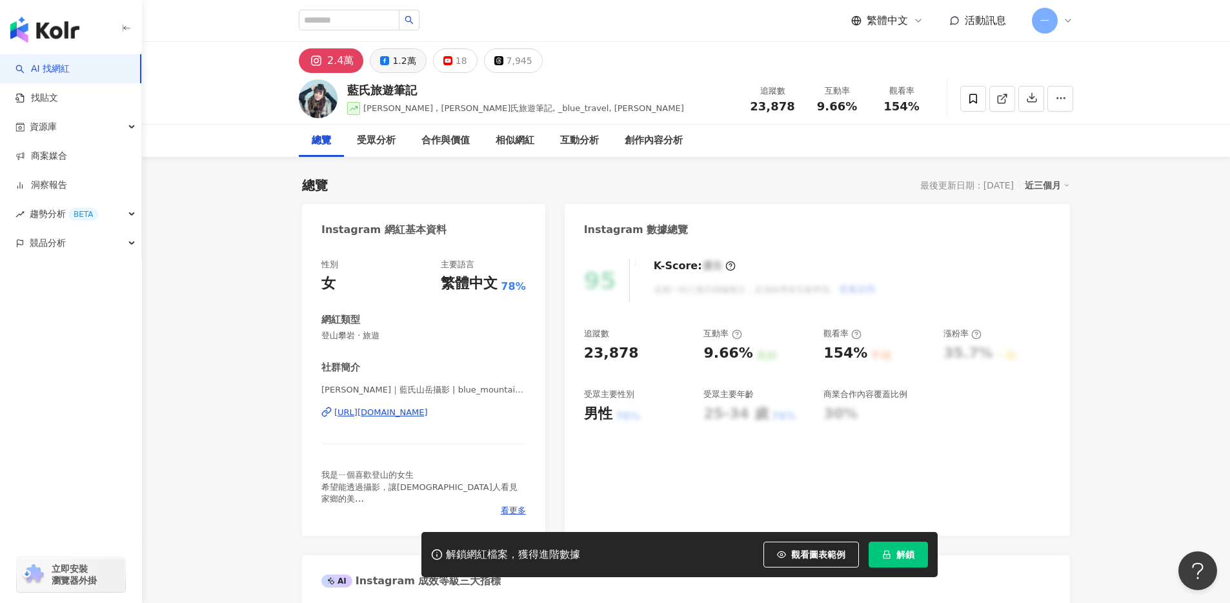
click at [389, 63] on button "1.2萬" at bounding box center [398, 60] width 56 height 25
click at [338, 60] on div "2.4萬" at bounding box center [332, 61] width 23 height 18
click at [358, 22] on input "search" at bounding box center [349, 20] width 101 height 21
paste input "**"
type input "**"
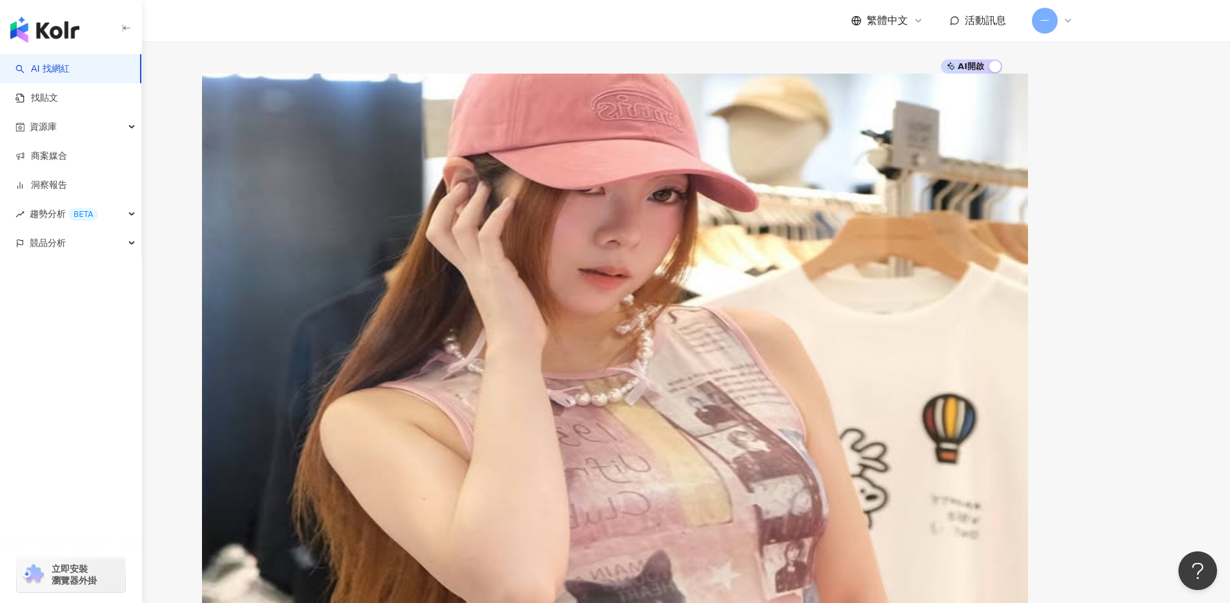
scroll to position [228, 0]
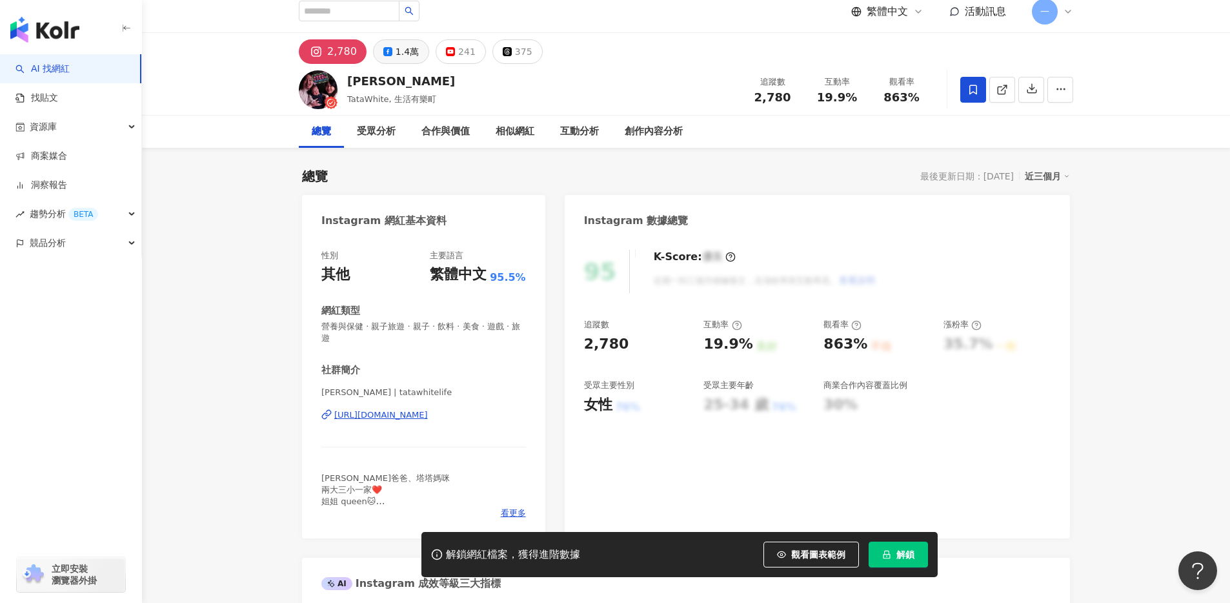
scroll to position [6, 0]
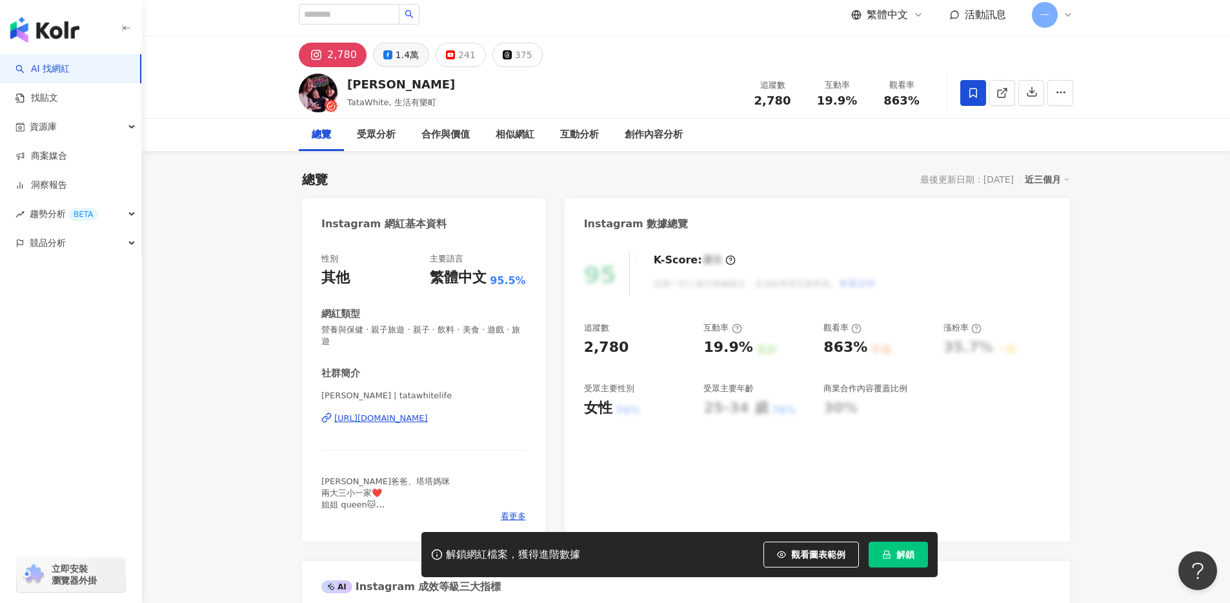
click at [396, 59] on div "1.4萬" at bounding box center [407, 55] width 23 height 18
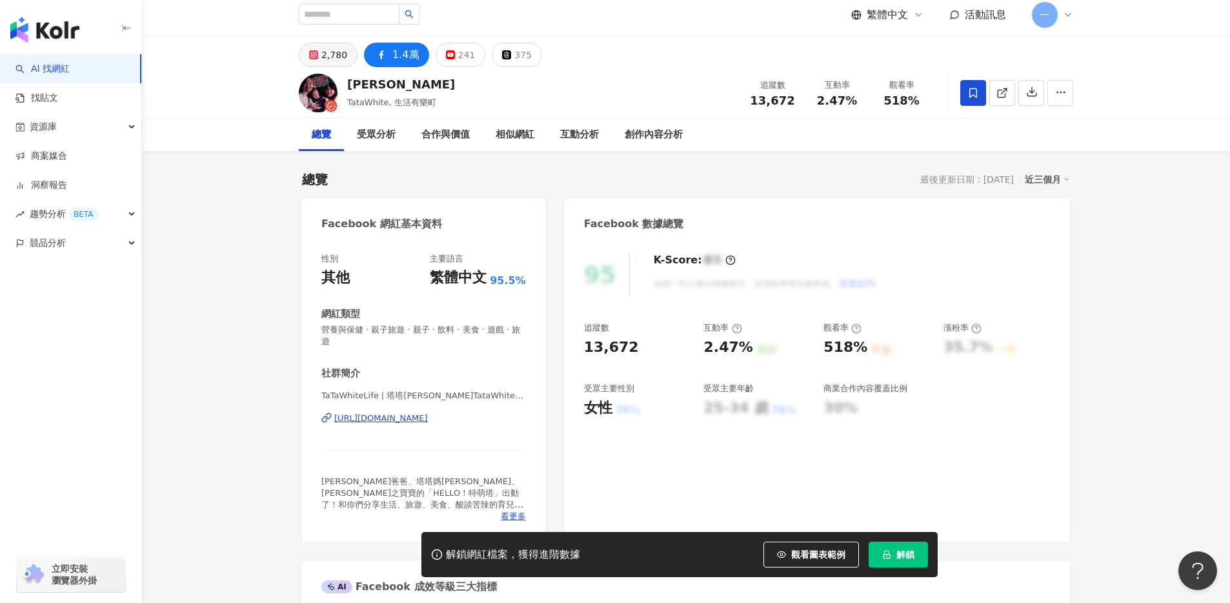
click at [331, 56] on div "2,780" at bounding box center [334, 55] width 26 height 18
click at [332, 55] on div "2,780" at bounding box center [334, 55] width 26 height 18
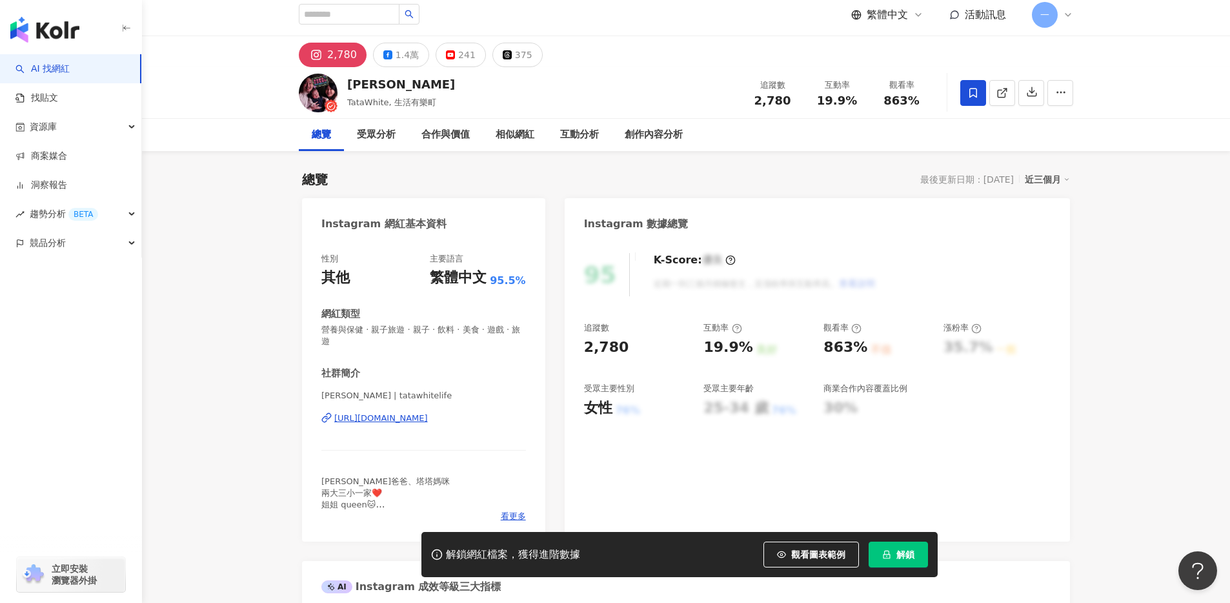
scroll to position [105, 0]
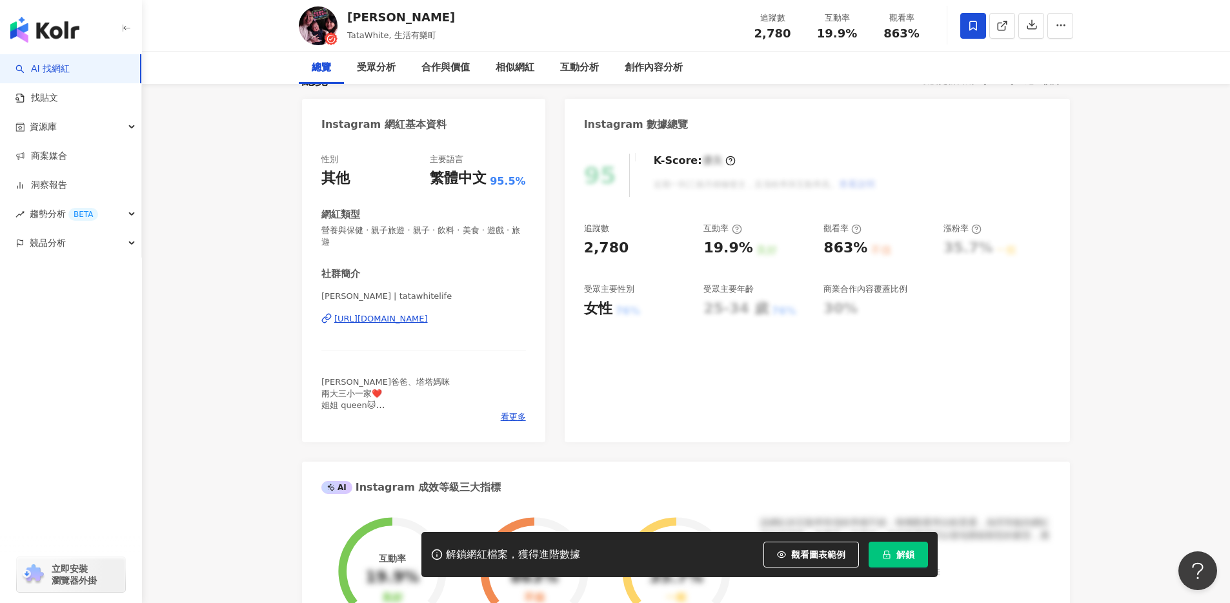
click at [384, 320] on div "https://www.instagram.com/tatawhitelife/" at bounding box center [381, 319] width 94 height 12
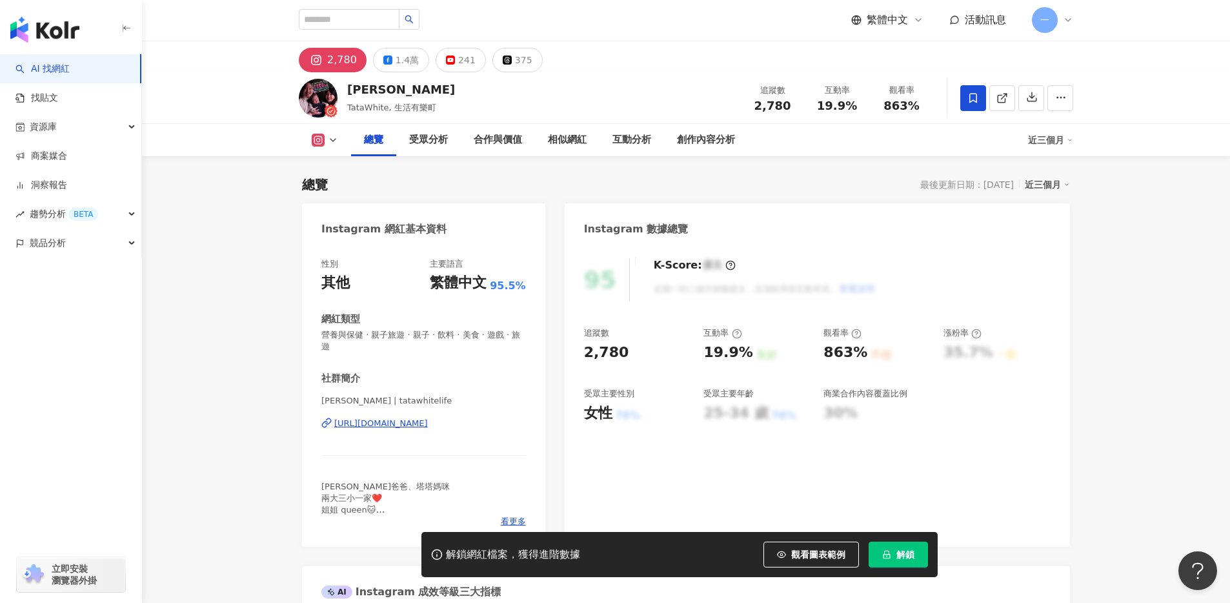
scroll to position [0, 0]
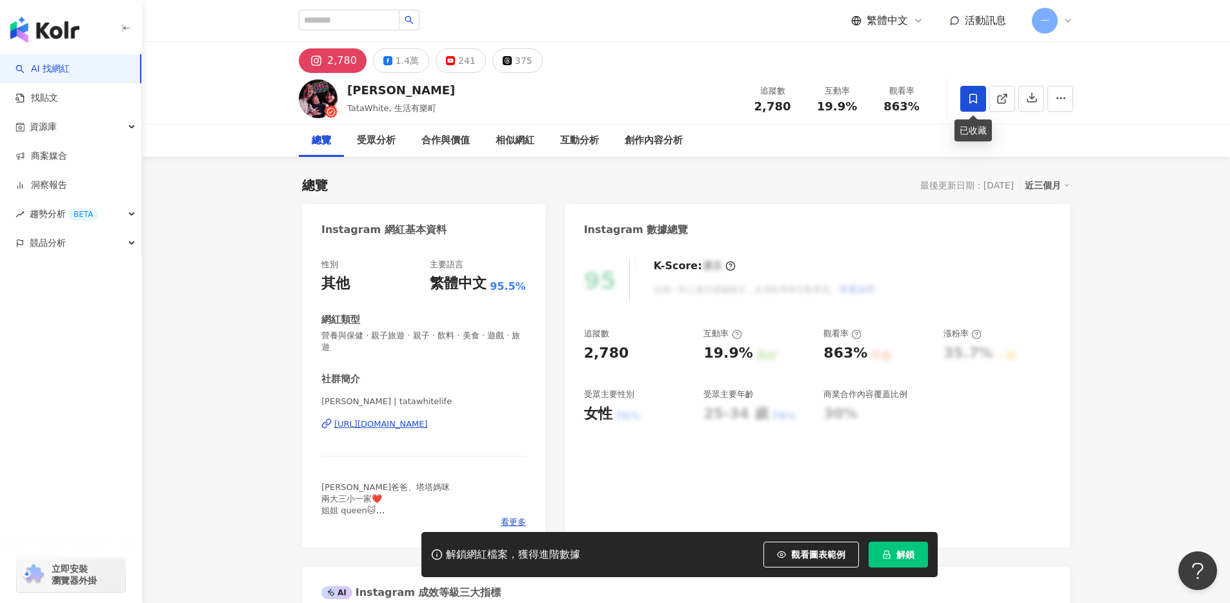
click at [970, 96] on icon at bounding box center [973, 99] width 12 height 12
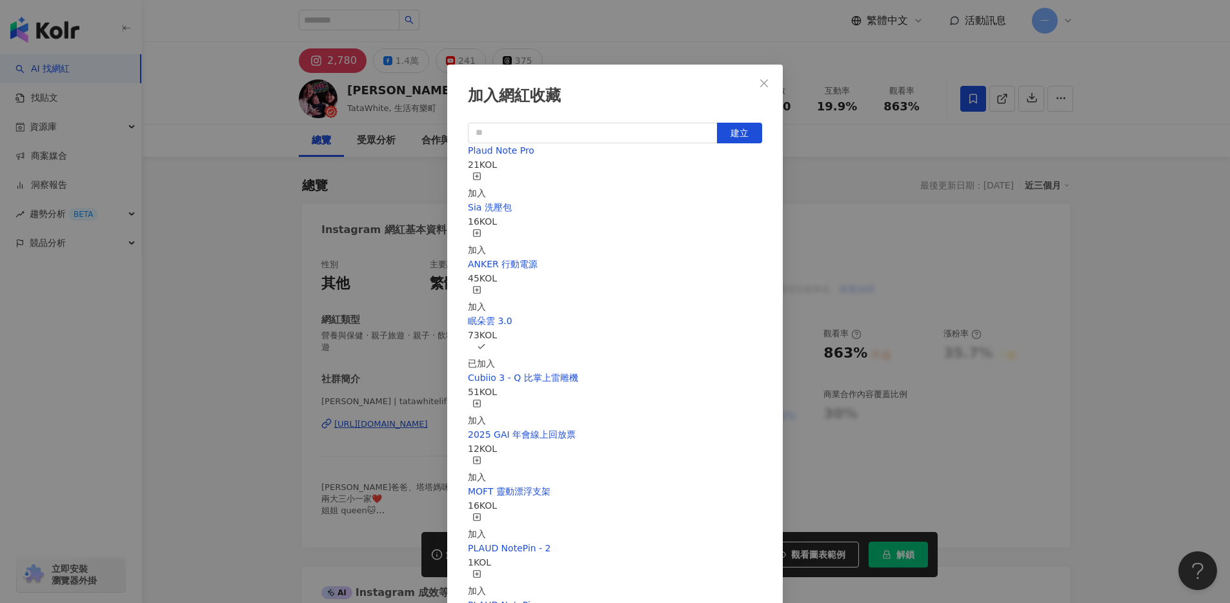
click at [486, 228] on div "加入" at bounding box center [477, 242] width 18 height 28
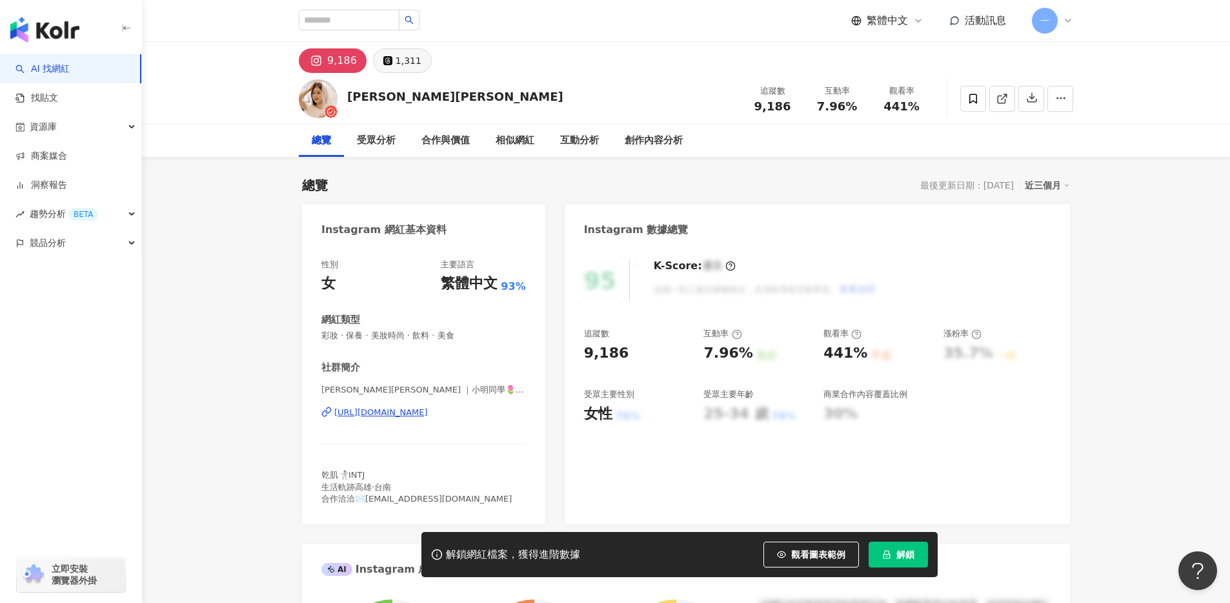
click at [390, 60] on button "1,311" at bounding box center [402, 60] width 59 height 25
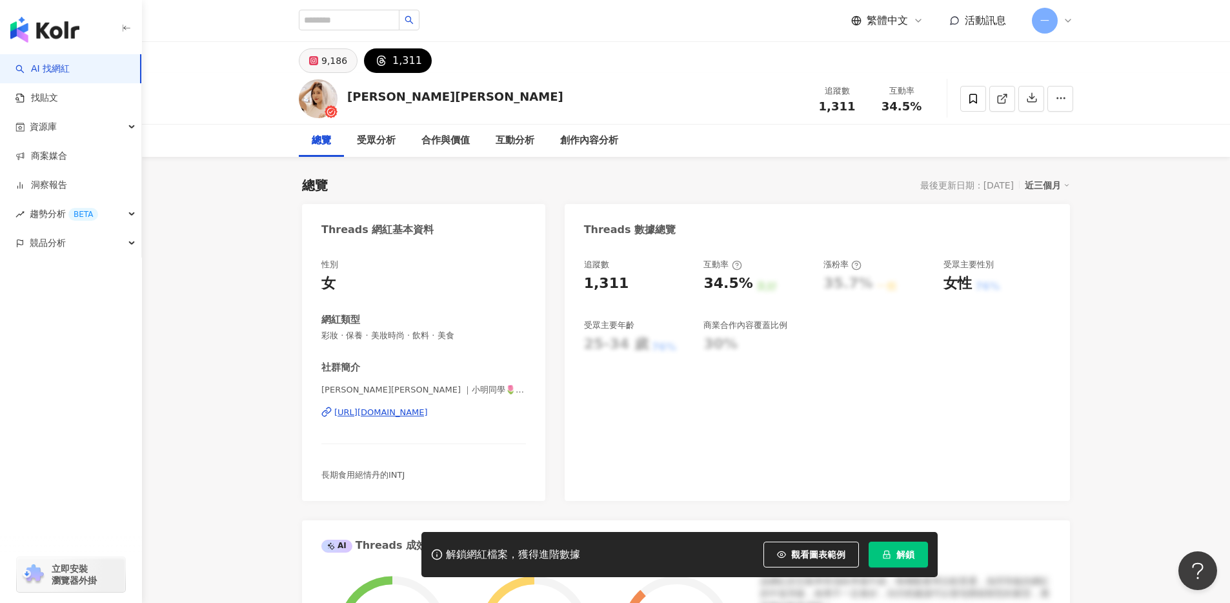
click at [334, 64] on div "9,186" at bounding box center [334, 61] width 26 height 18
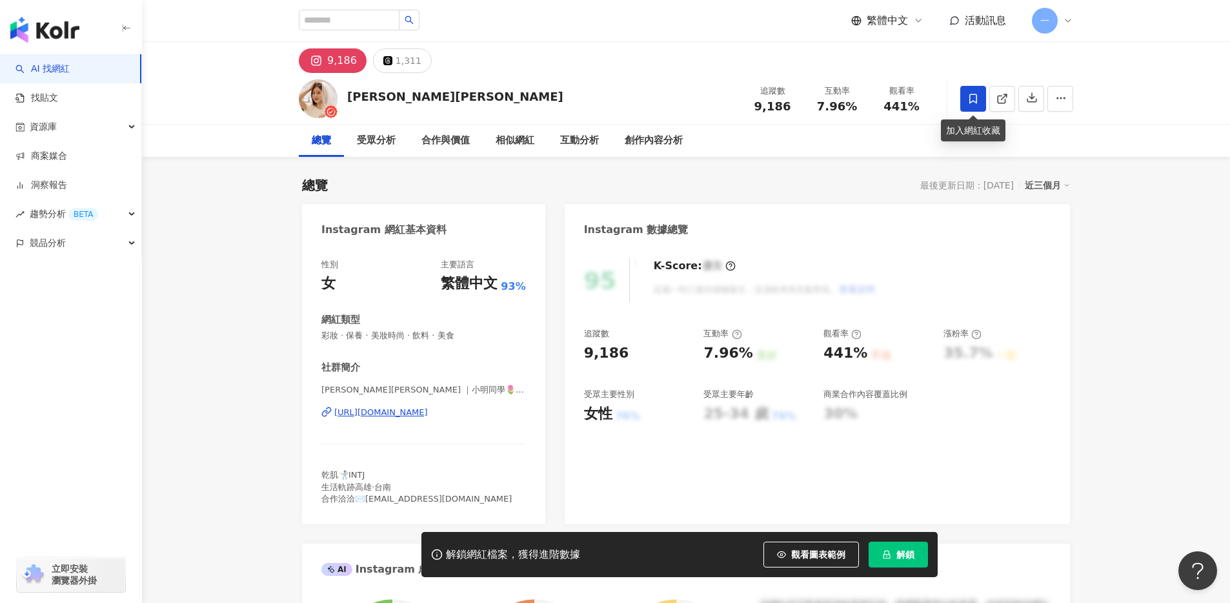
click at [978, 103] on icon at bounding box center [973, 99] width 12 height 12
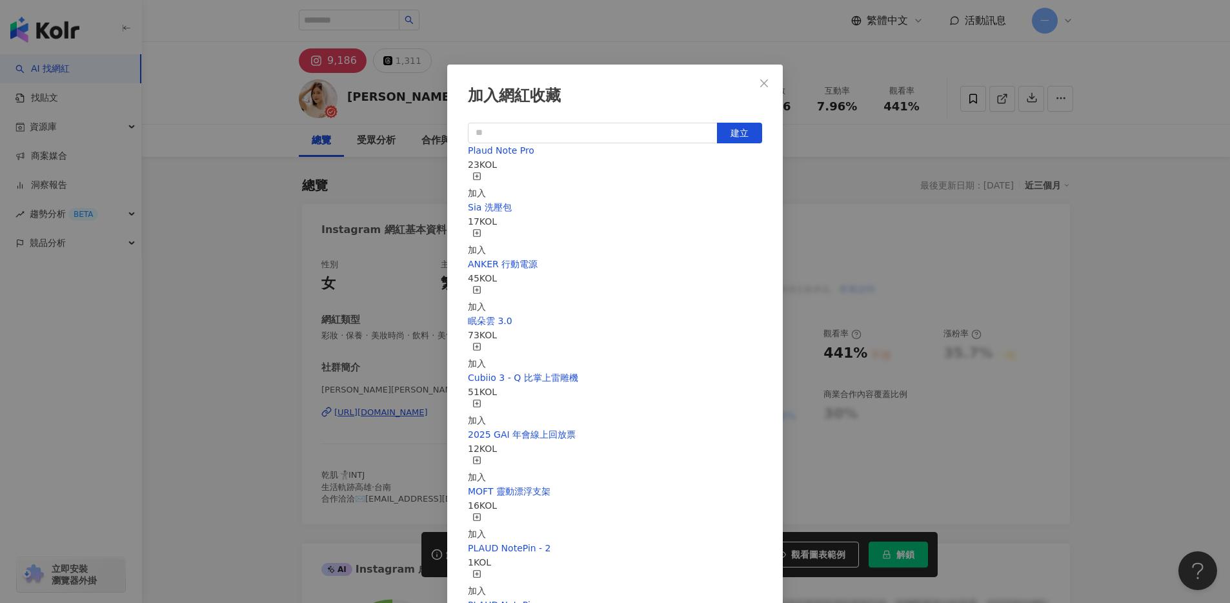
click at [486, 228] on div "加入" at bounding box center [477, 242] width 18 height 28
click at [1094, 227] on div "加入網紅收藏 建立 Sia 洗壓包 18 KOL 已加入 Plaud Note Pro 23 KOL 加入 ANKER 行動電源 45 KOL 加入 眠朵雲 …" at bounding box center [615, 301] width 1230 height 603
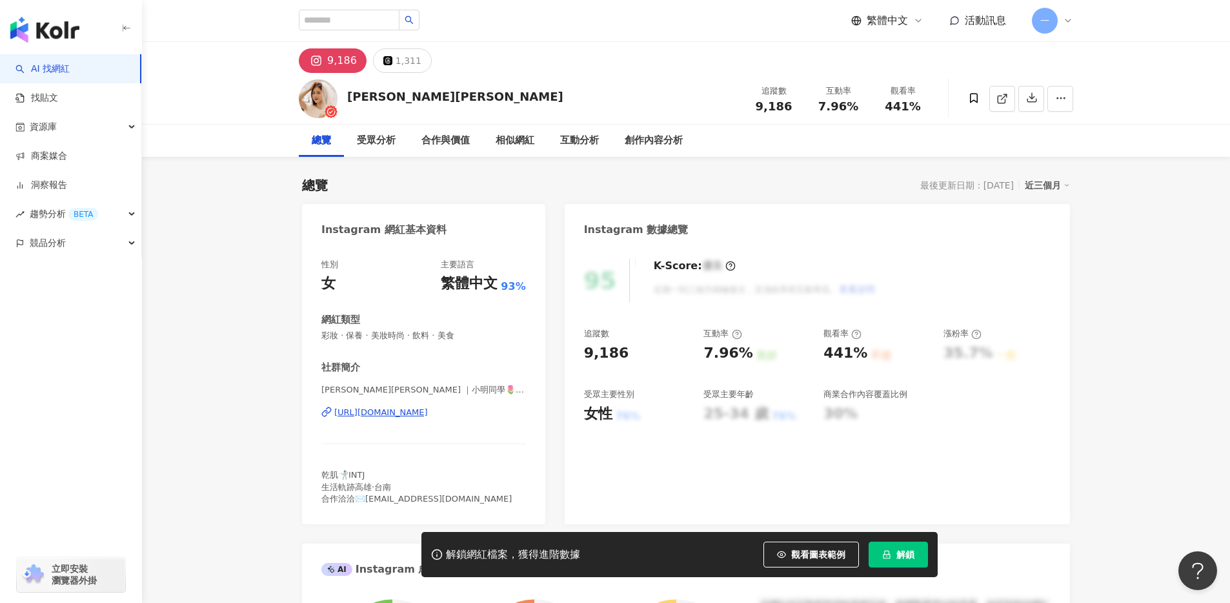
click at [761, 85] on div "加入網紅收藏 建立 Sia 洗壓包 18 KOL 已加入 Plaud Note Pro 23 KOL 加入 ANKER 行動電源 45 KOL 加入 眠朵雲 …" at bounding box center [615, 301] width 1230 height 603
copy div "明漪Jamie"
drag, startPoint x: 441, startPoint y: 99, endPoint x: 350, endPoint y: 101, distance: 91.0
click at [350, 101] on div "明漪Jamie 追蹤數 9,186 互動率 7.96% 觀看率 441%" at bounding box center [686, 98] width 826 height 51
click at [336, 25] on input "search" at bounding box center [349, 20] width 101 height 21
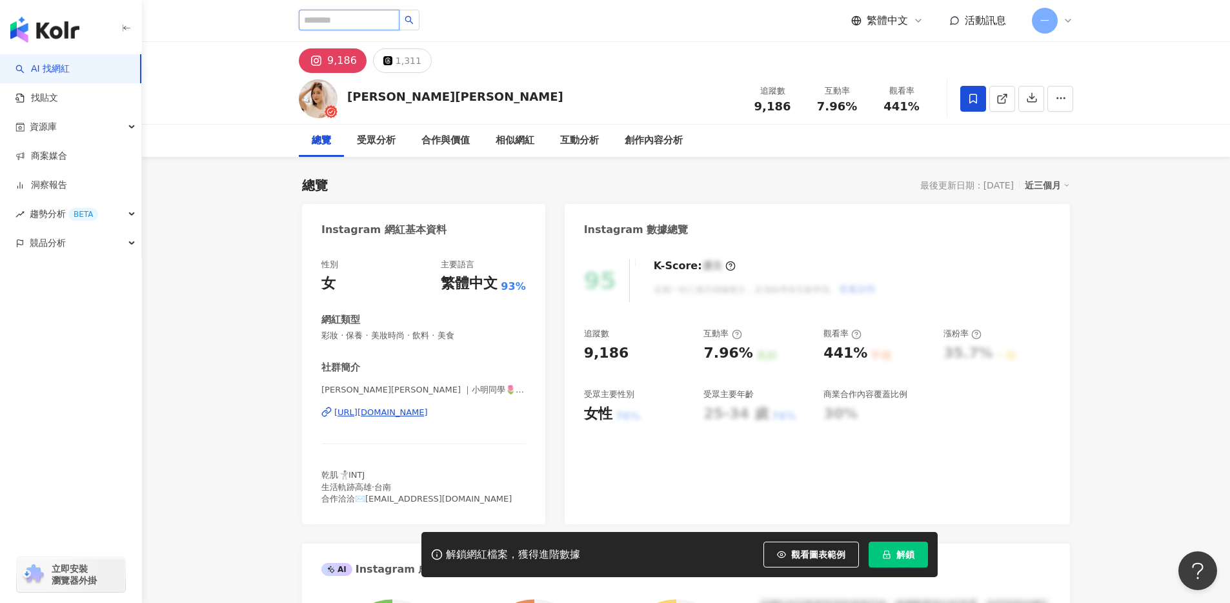
paste input "***"
type input "***"
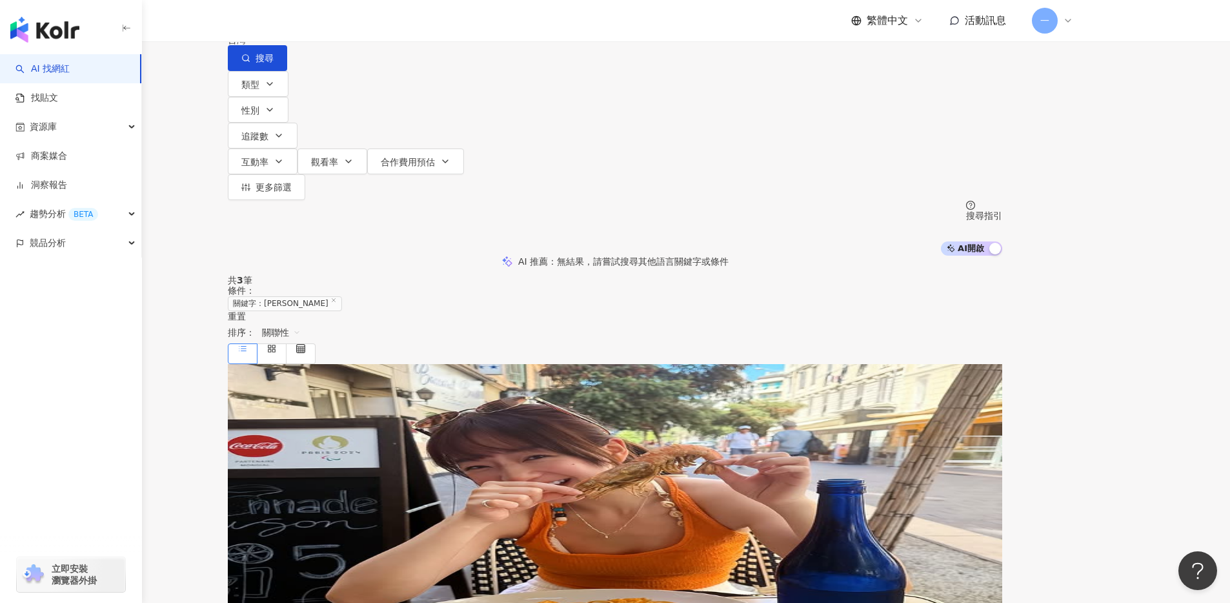
click at [632, 481] on div "總追蹤數 ： 6,083" at bounding box center [615, 486] width 774 height 10
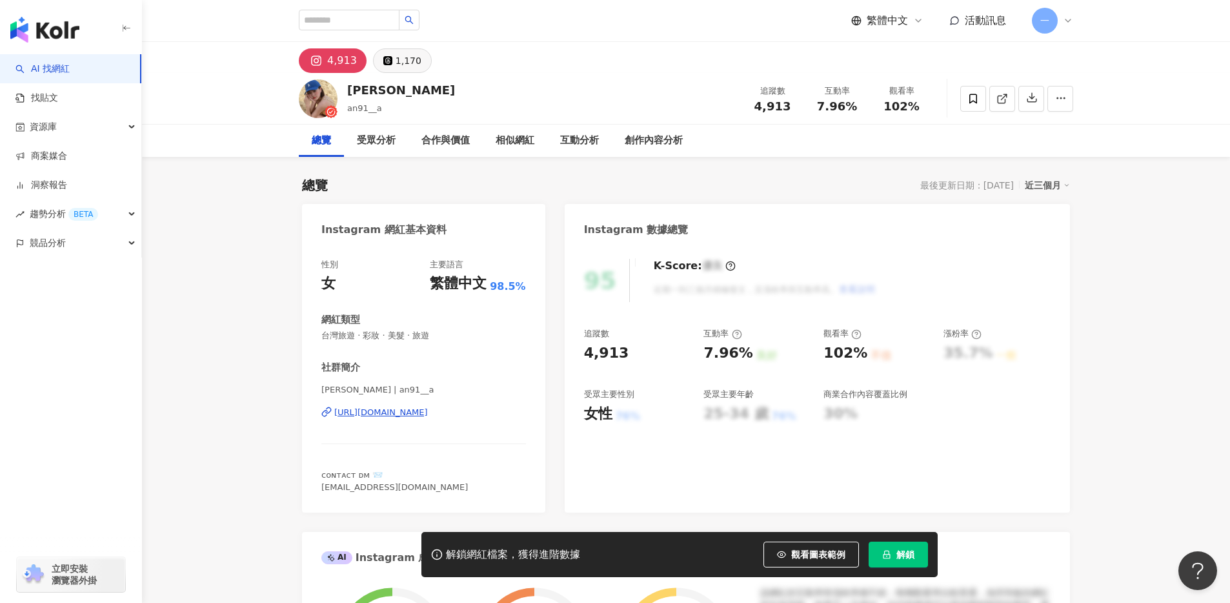
click at [404, 59] on div "1,170" at bounding box center [409, 61] width 26 height 18
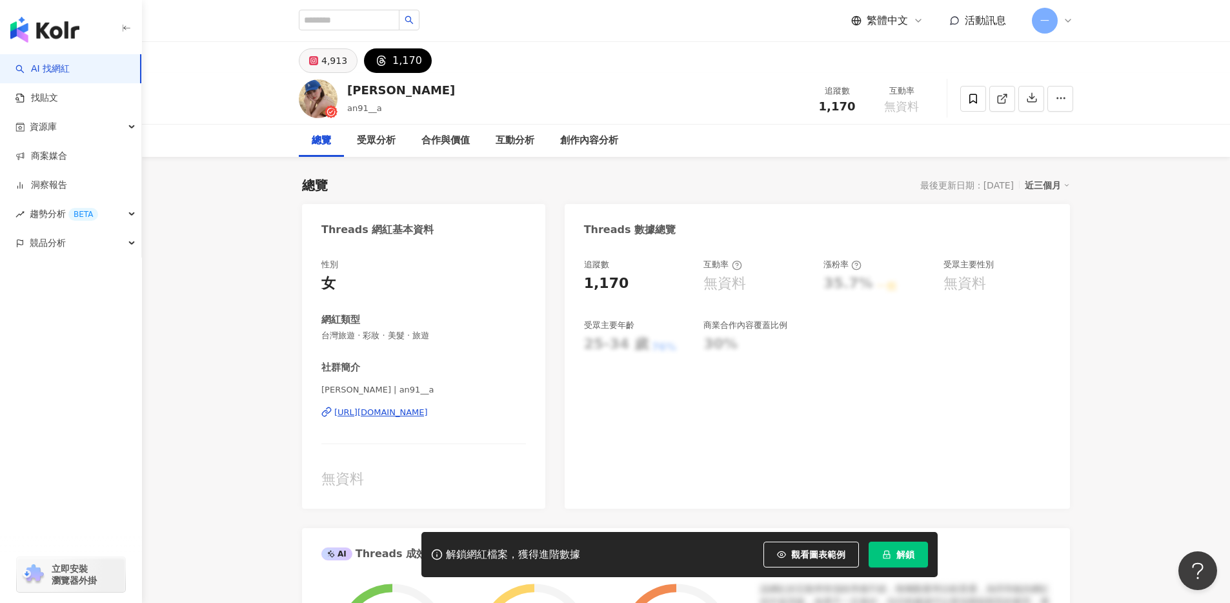
click at [334, 61] on div "4,913" at bounding box center [334, 61] width 26 height 18
